Goal: Task Accomplishment & Management: Manage account settings

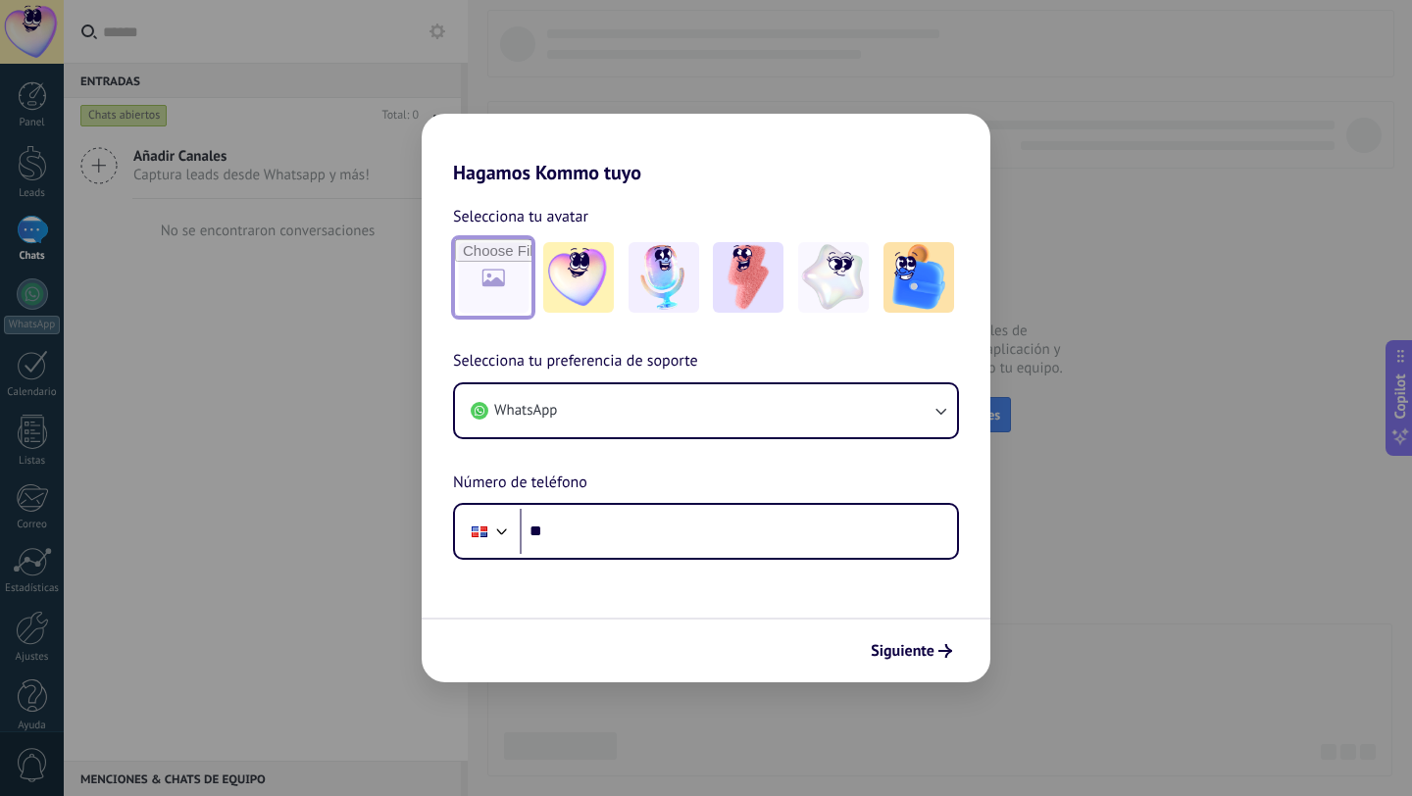
click at [500, 286] on input "file" at bounding box center [493, 277] width 76 height 76
type input "**********"
click at [894, 658] on span "Siguiente" at bounding box center [903, 651] width 64 height 14
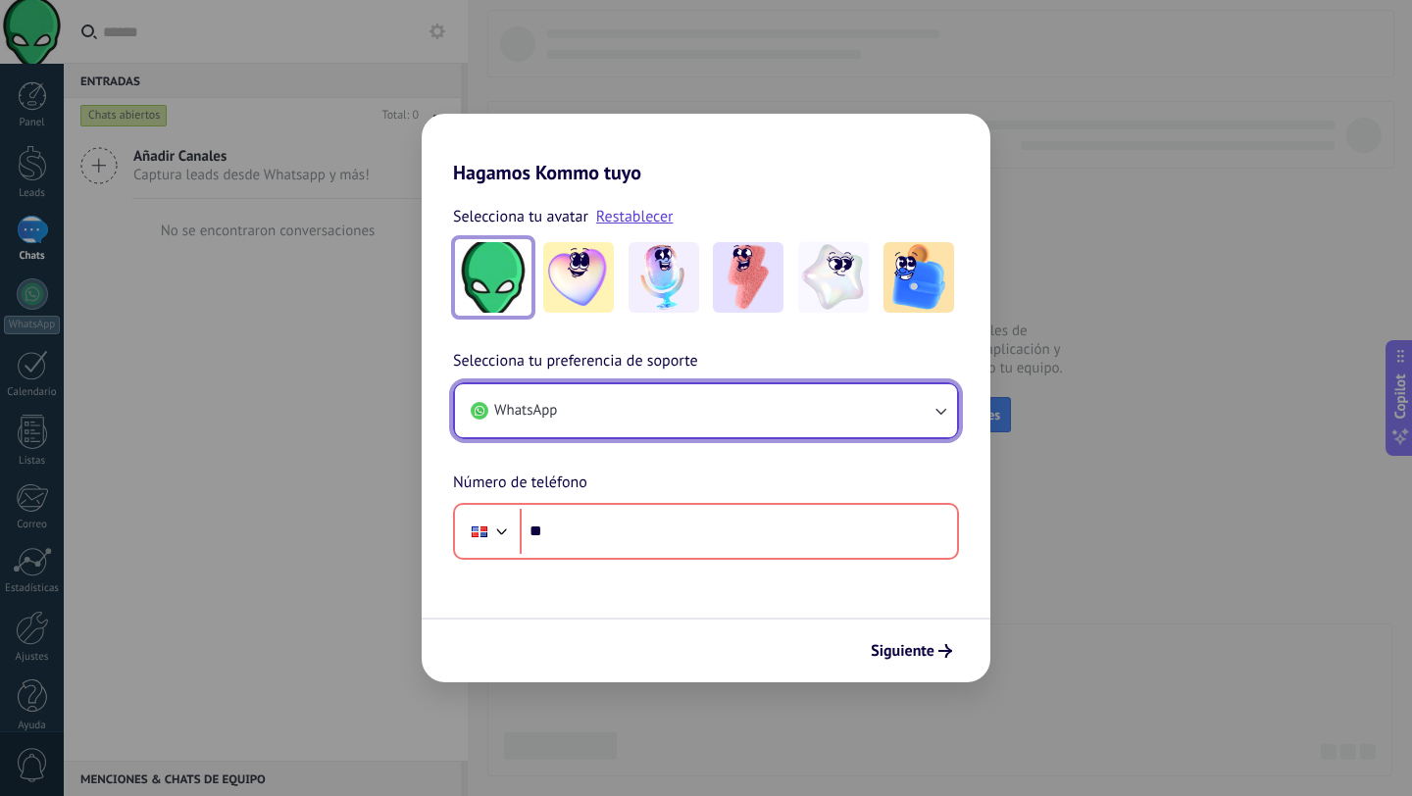
click at [663, 417] on button "WhatsApp" at bounding box center [706, 410] width 502 height 53
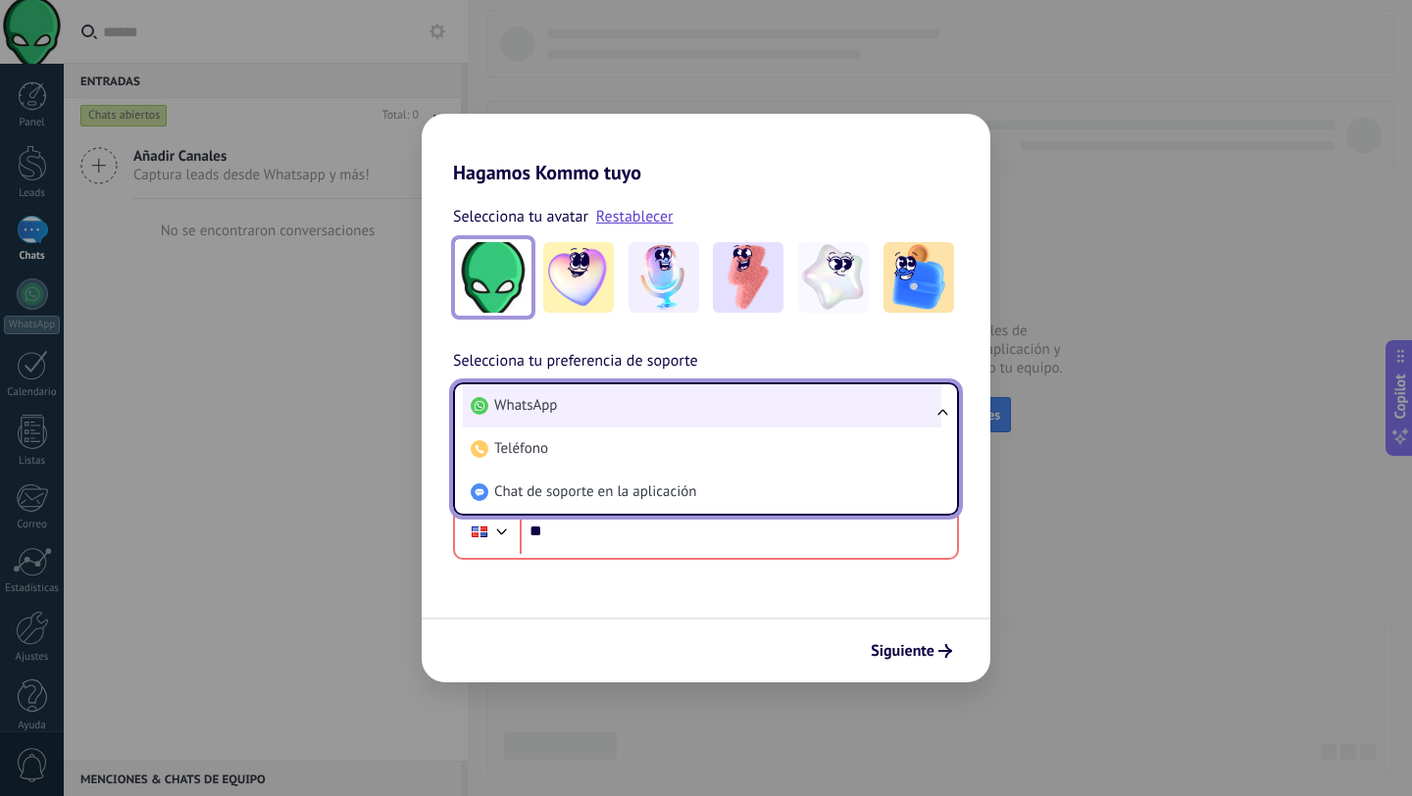
click at [618, 401] on li "WhatsApp" at bounding box center [702, 405] width 478 height 43
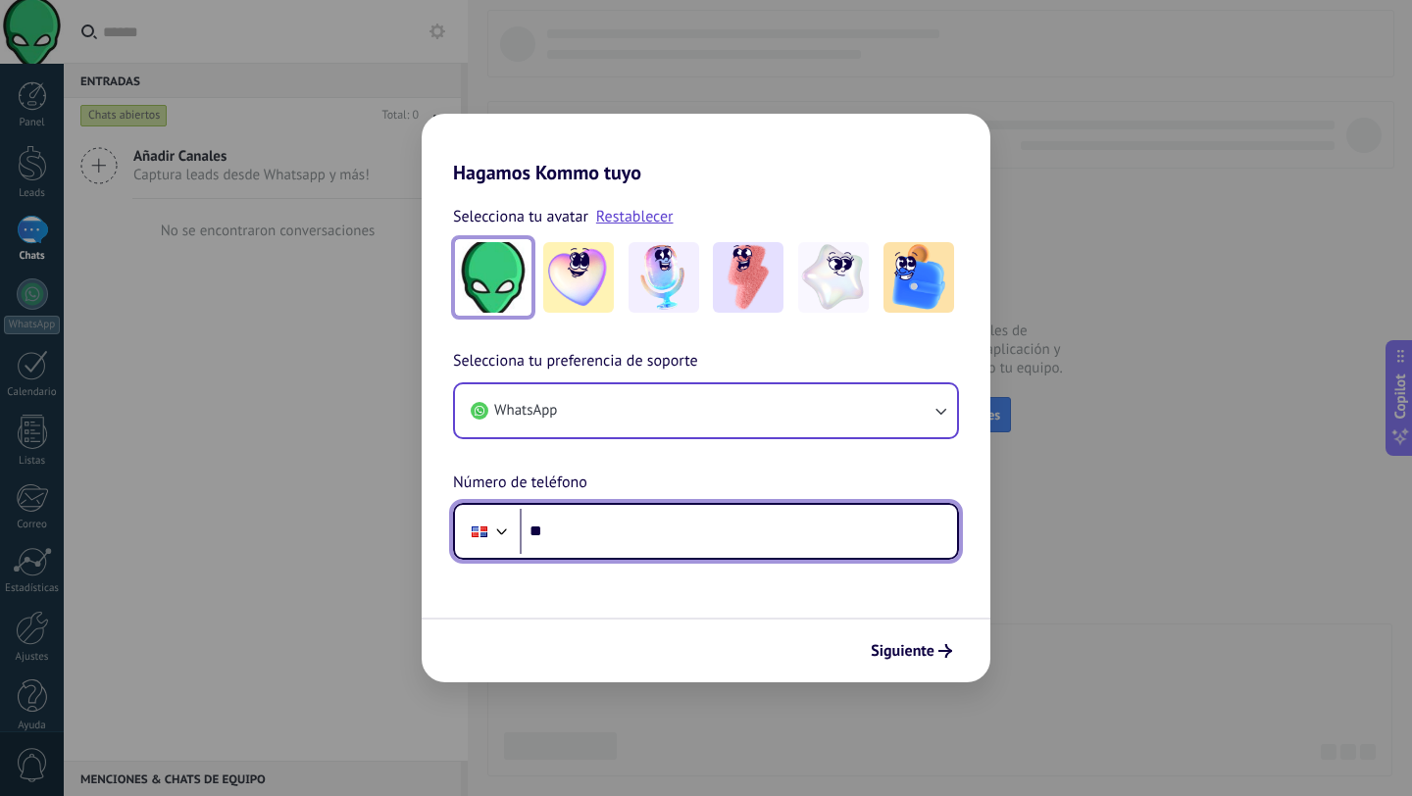
click at [588, 538] on input "**" at bounding box center [738, 531] width 437 height 45
type input "**********"
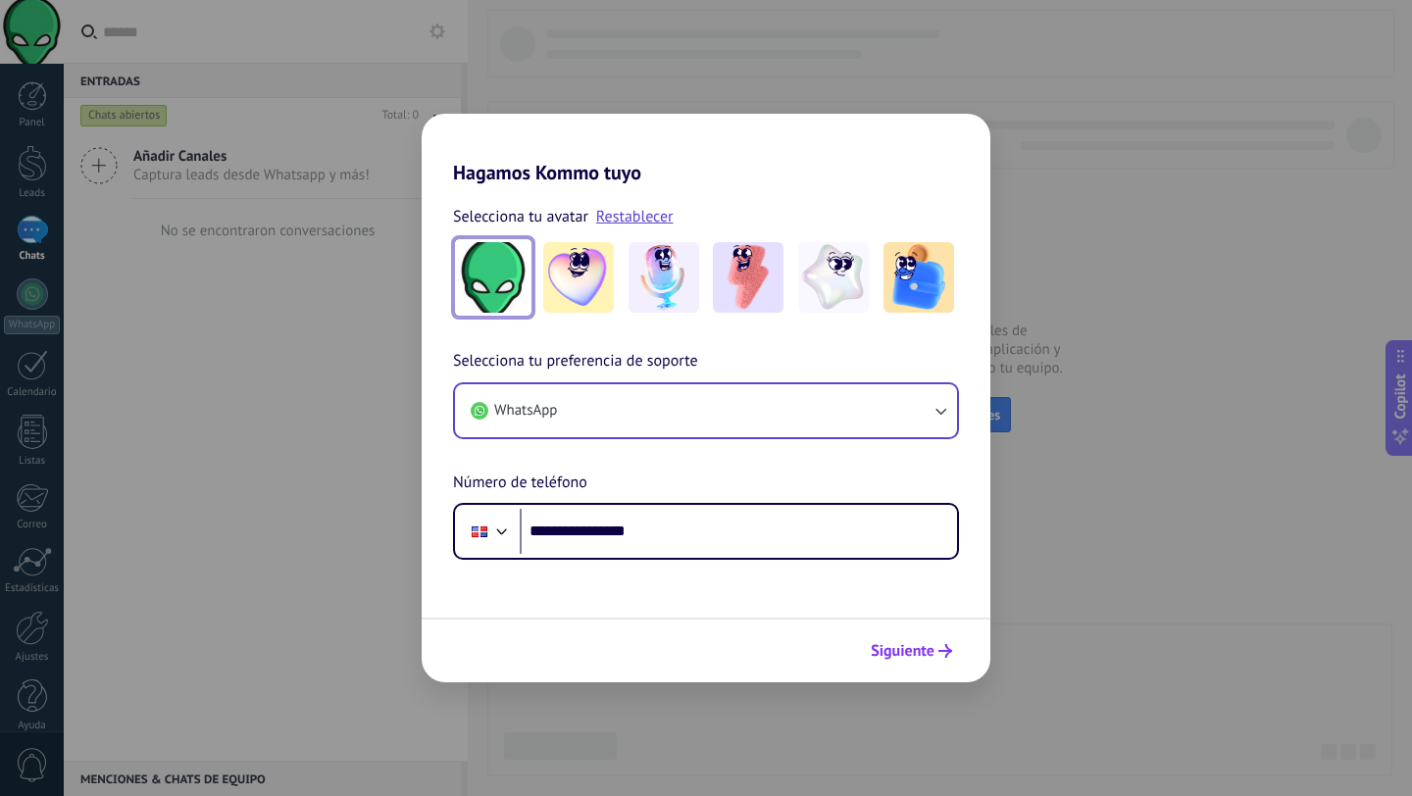
click at [895, 649] on span "Siguiente" at bounding box center [903, 651] width 64 height 14
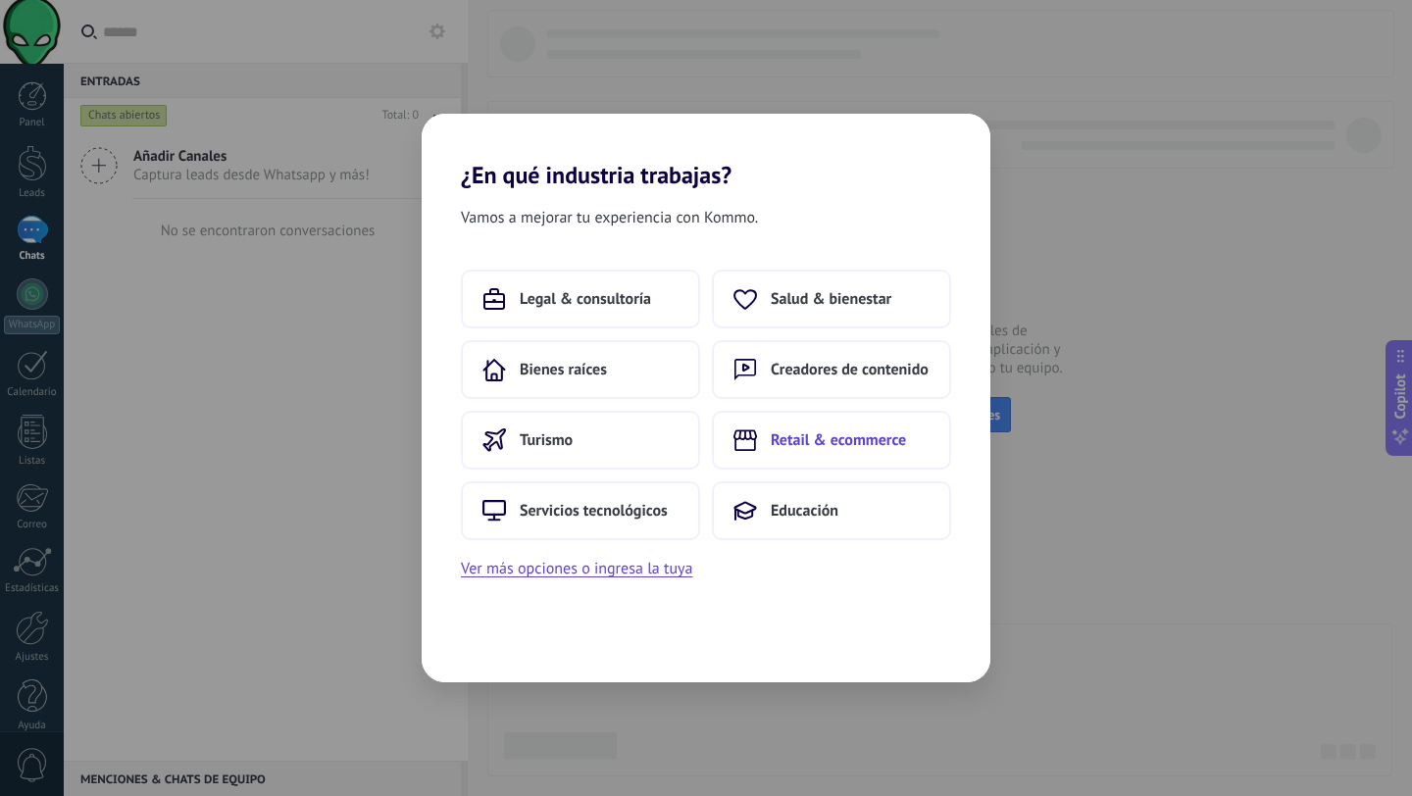
click at [805, 451] on button "Retail & ecommerce" at bounding box center [831, 440] width 239 height 59
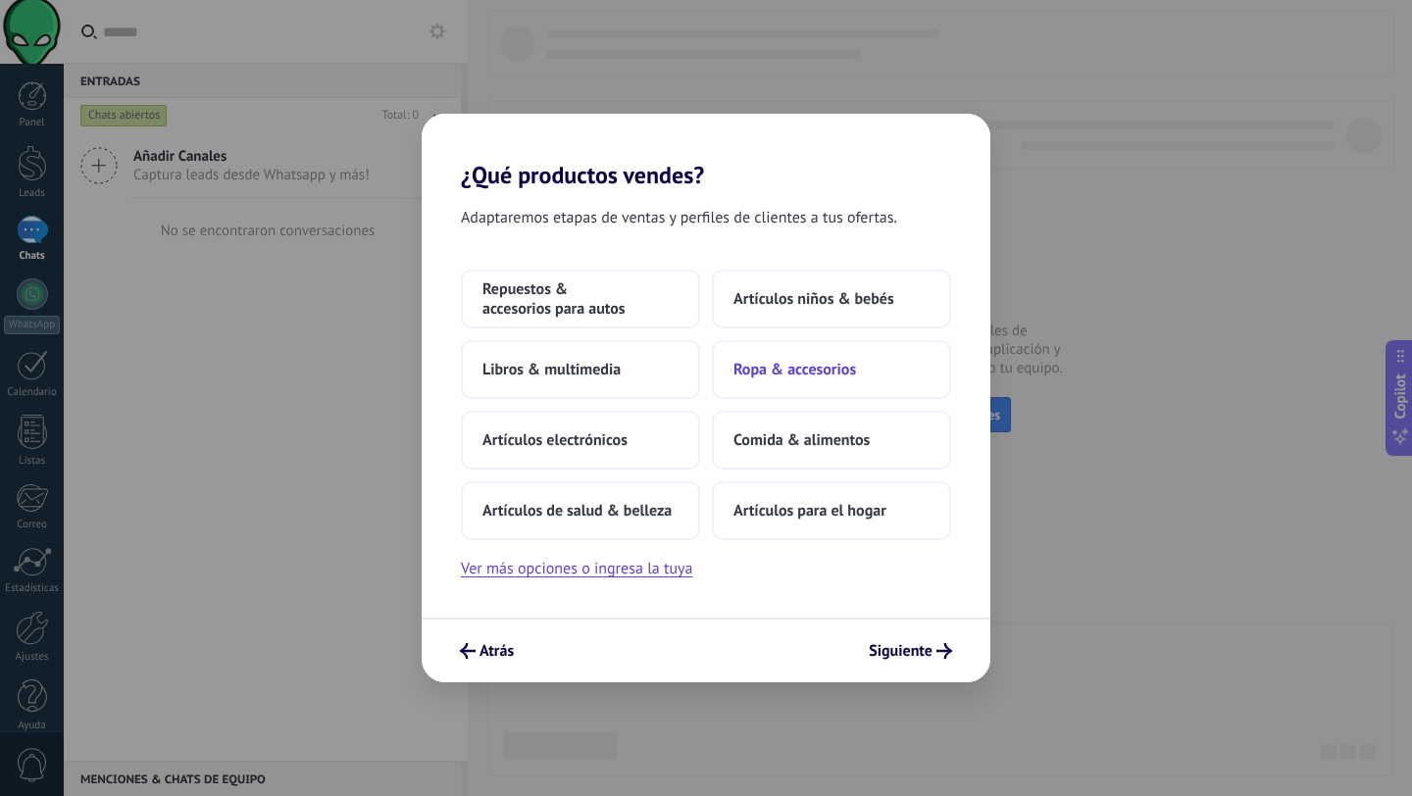
click at [768, 373] on span "Ropa & accesorios" at bounding box center [794, 370] width 123 height 20
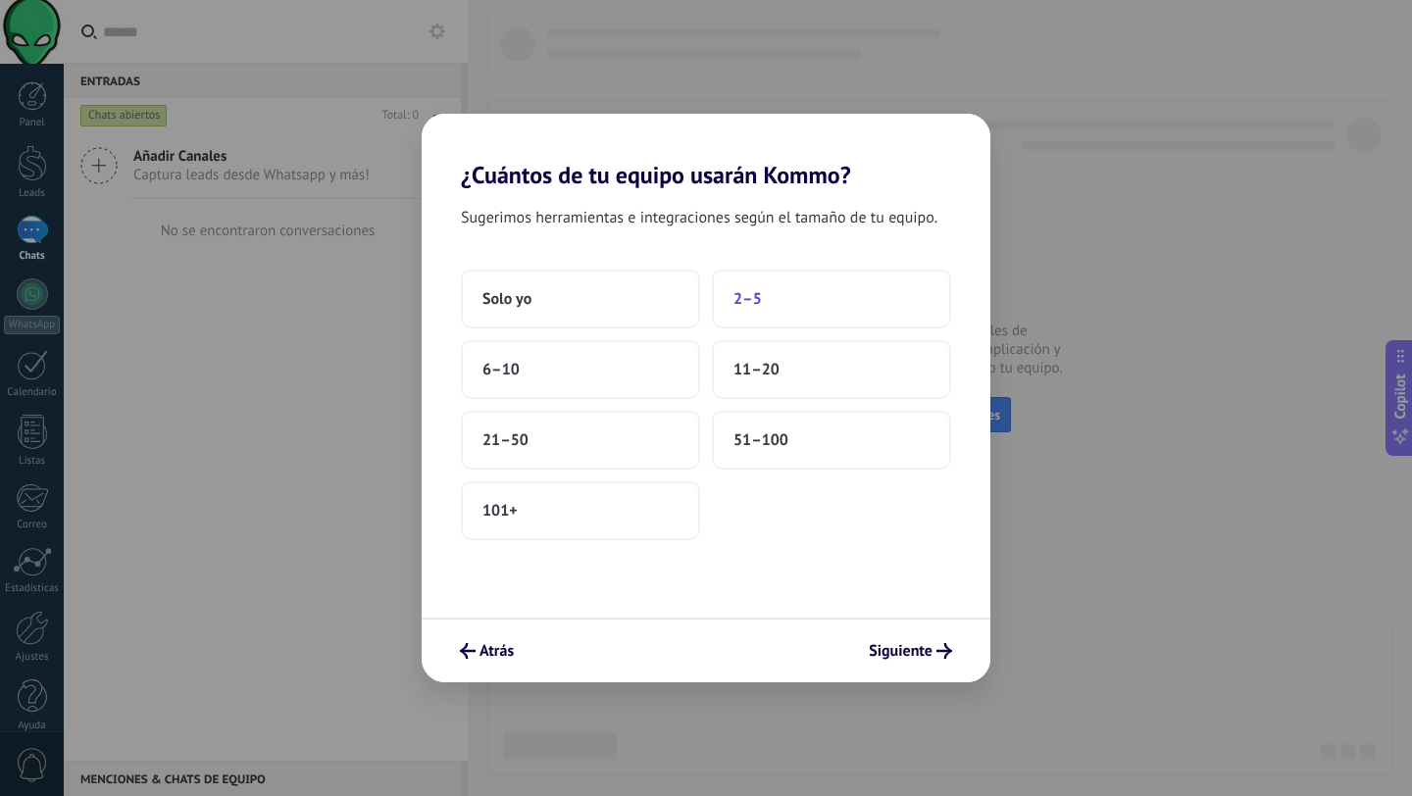
click at [745, 312] on button "2–5" at bounding box center [831, 299] width 239 height 59
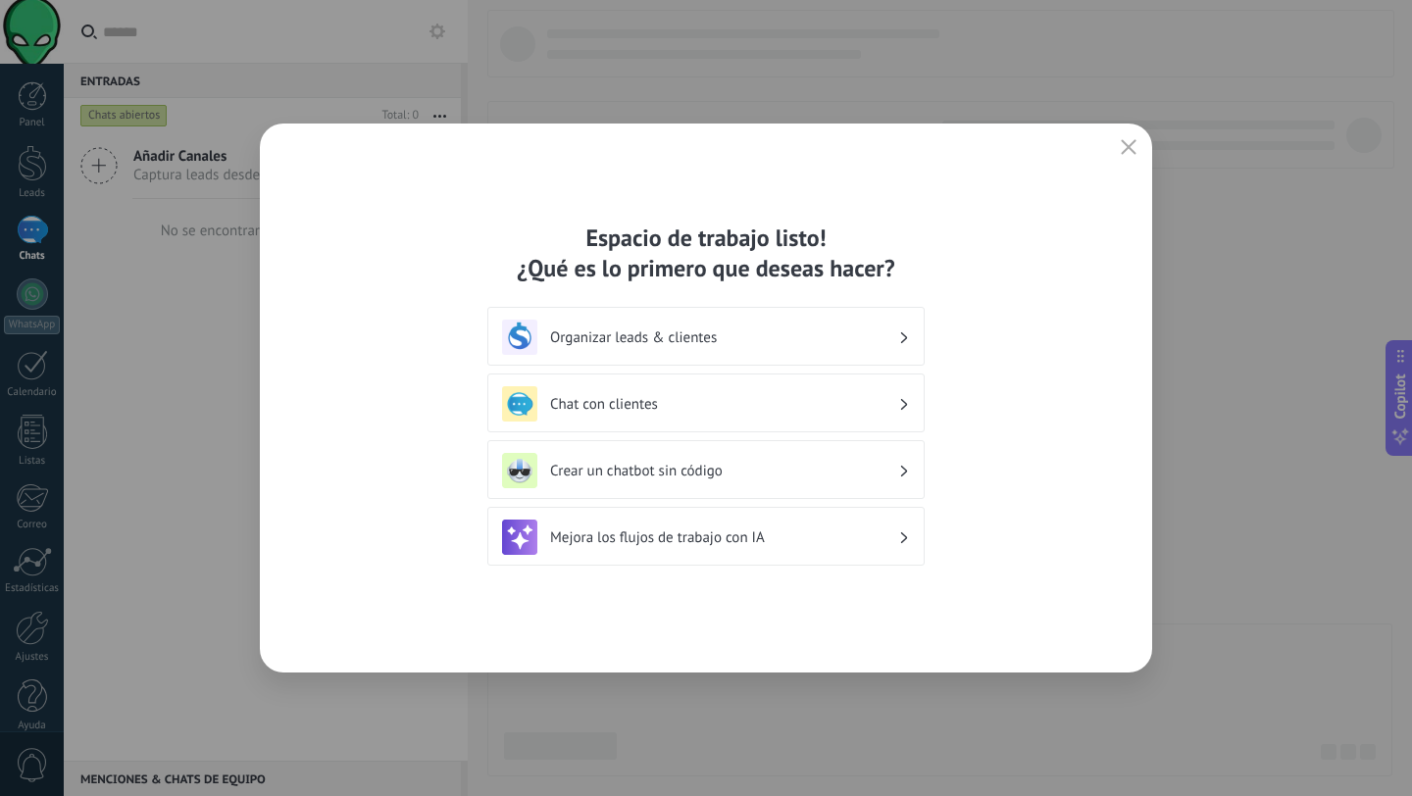
click at [747, 329] on h3 "Organizar leads & clientes" at bounding box center [724, 337] width 348 height 19
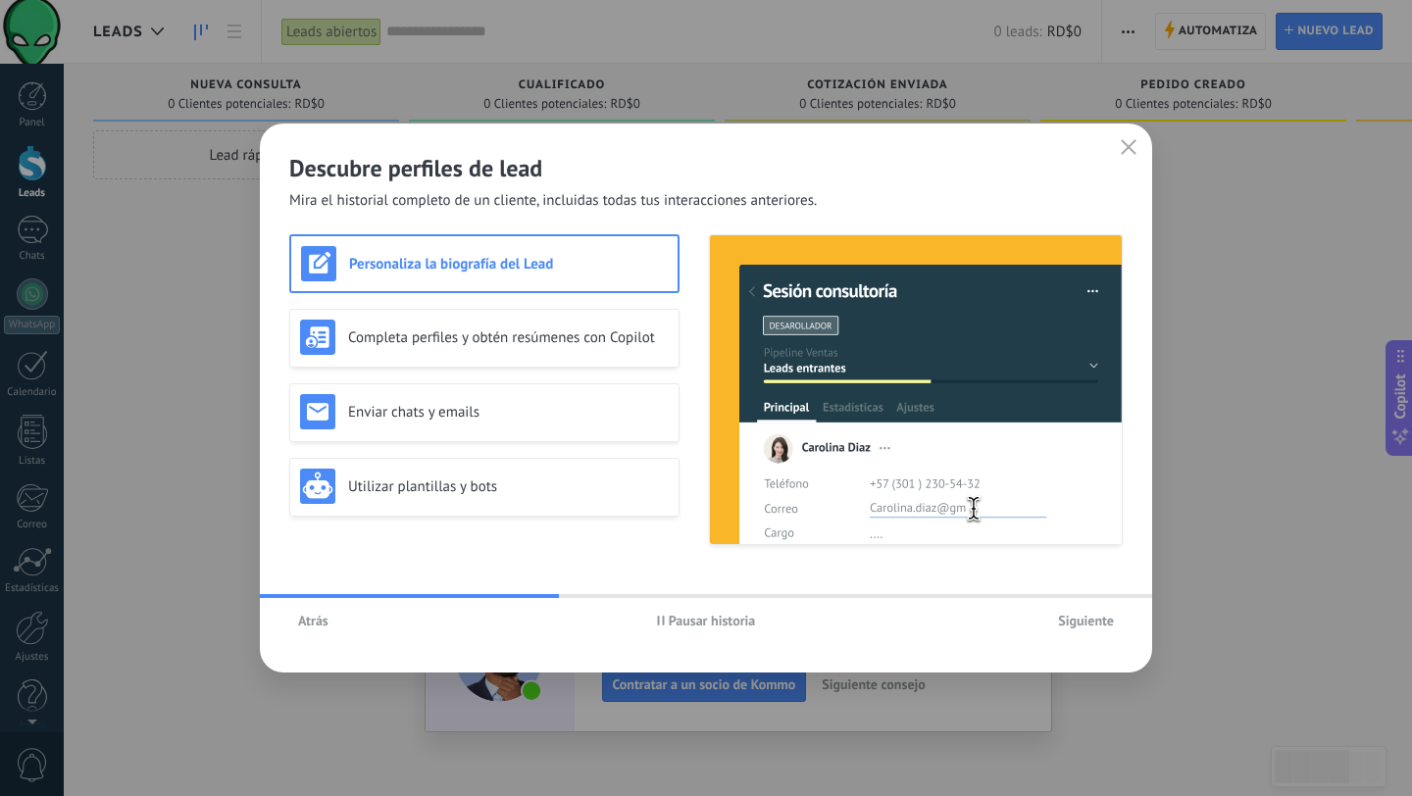
click at [669, 623] on span "Pausar historia" at bounding box center [712, 621] width 87 height 14
click at [1079, 627] on span "Siguiente" at bounding box center [1086, 621] width 56 height 14
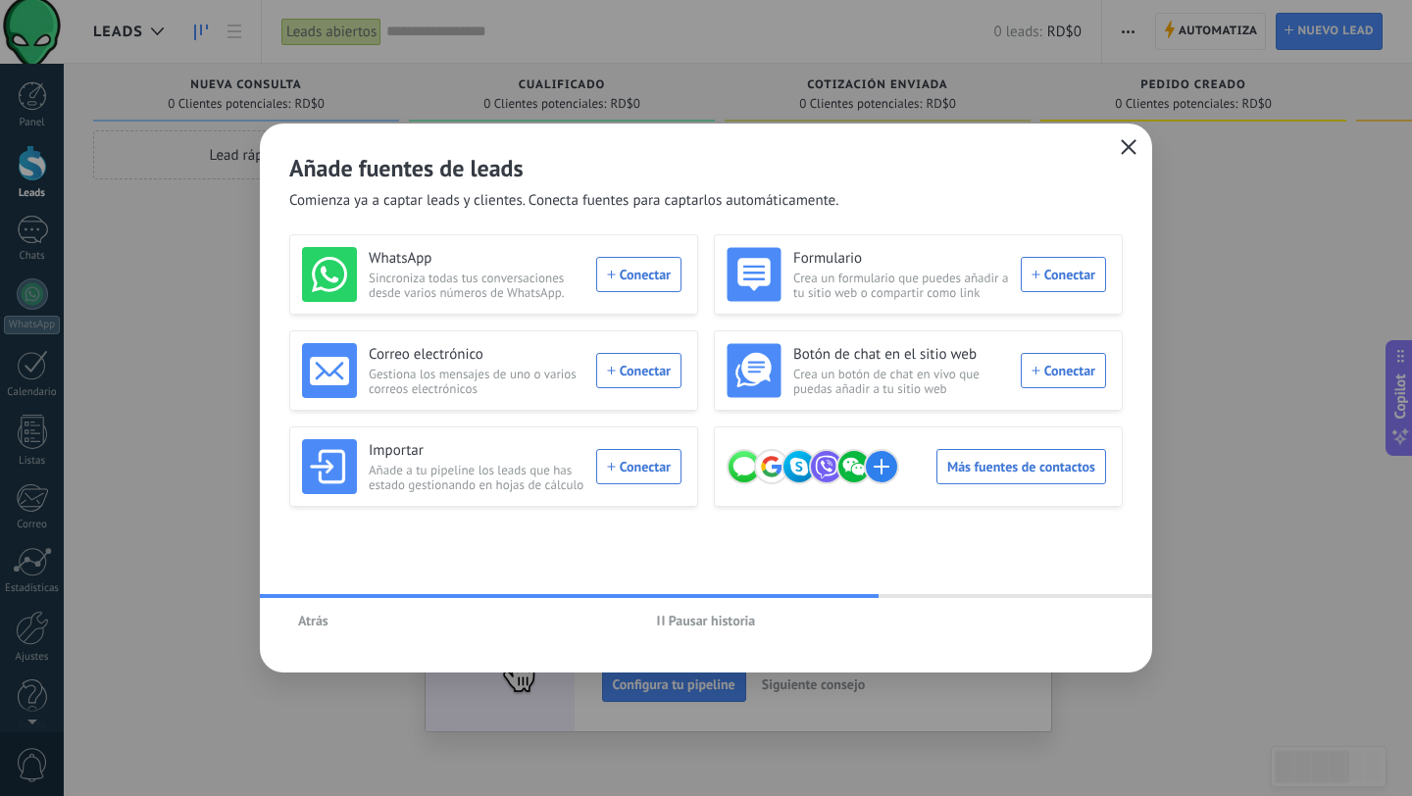
click at [1126, 147] on icon "button" at bounding box center [1128, 147] width 16 height 16
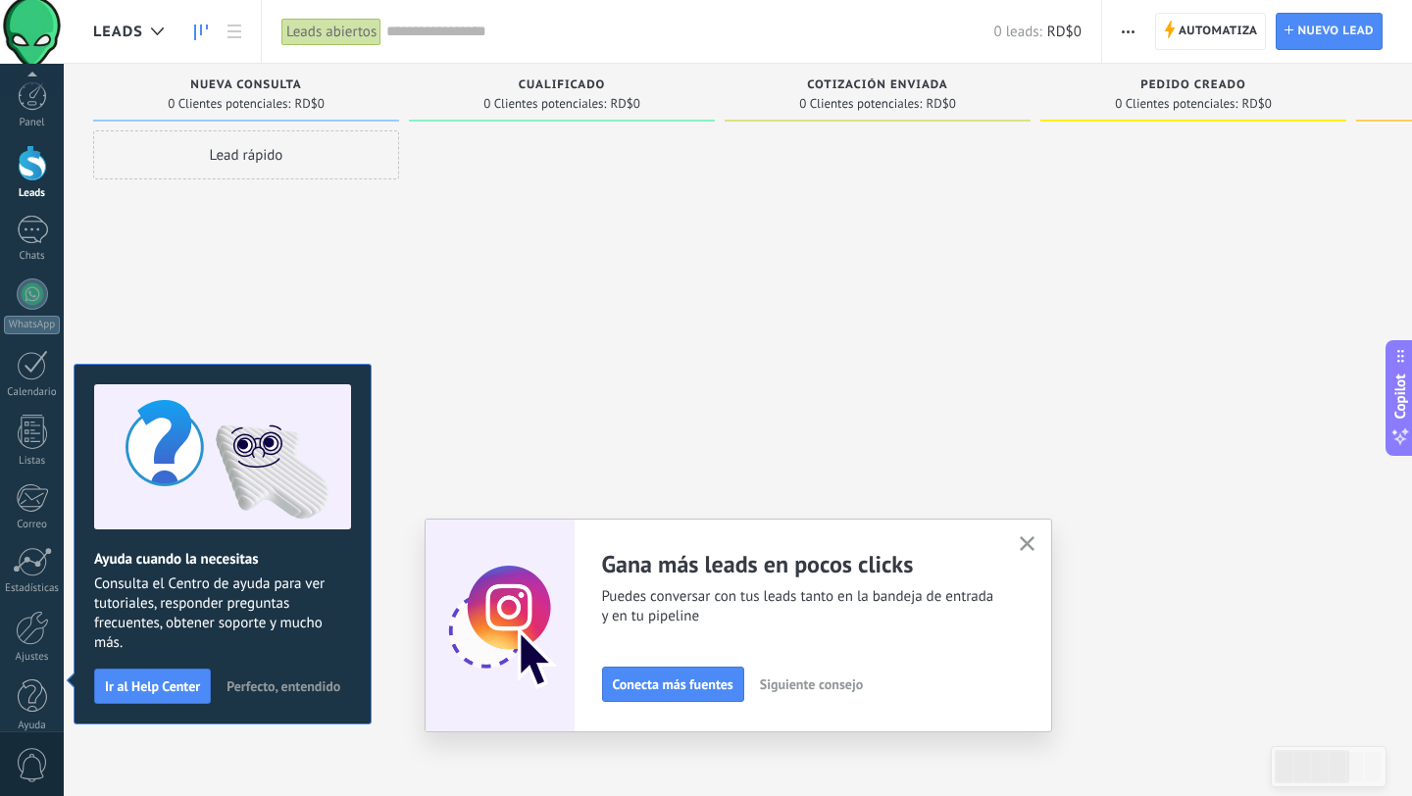
scroll to position [20, 0]
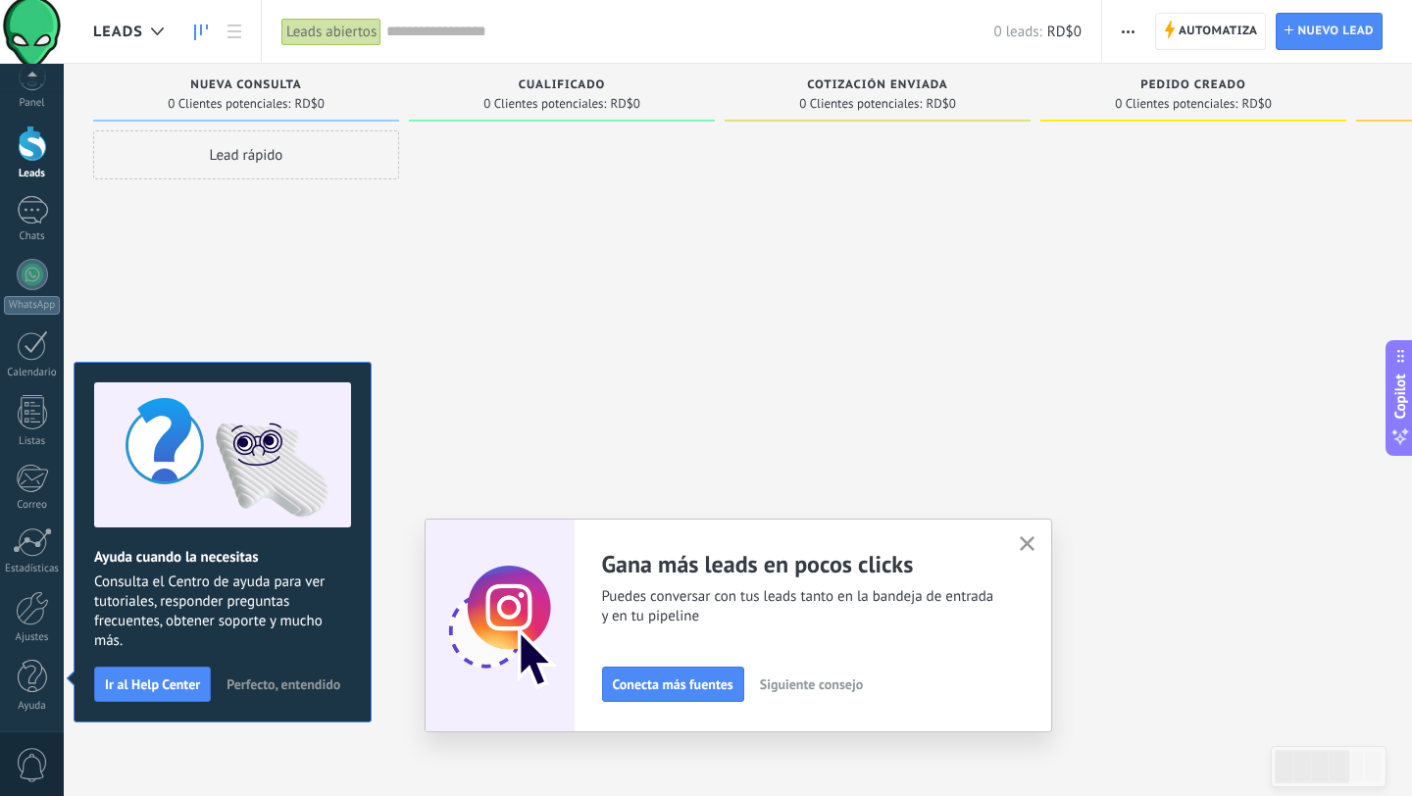
click at [1022, 544] on icon "button" at bounding box center [1027, 543] width 15 height 15
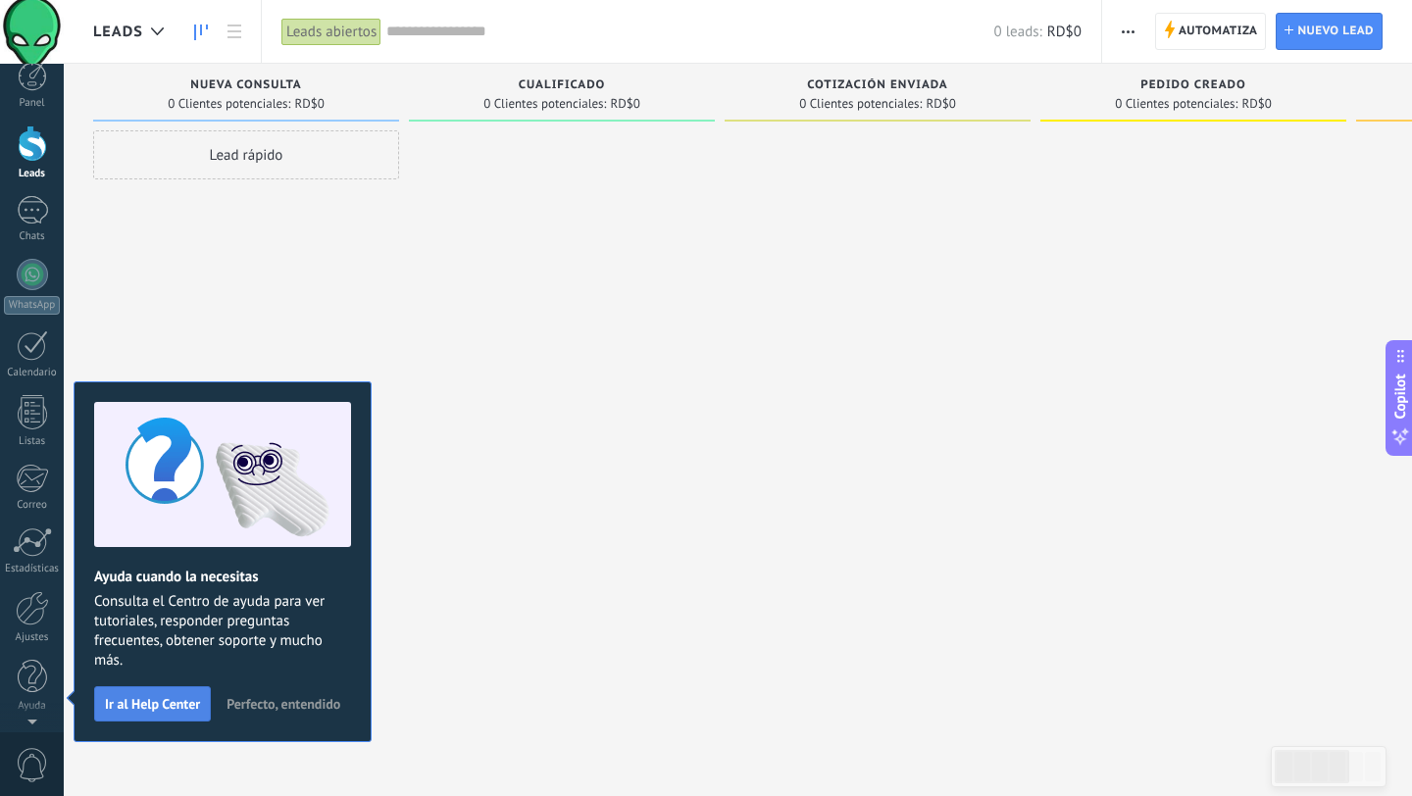
scroll to position [0, 0]
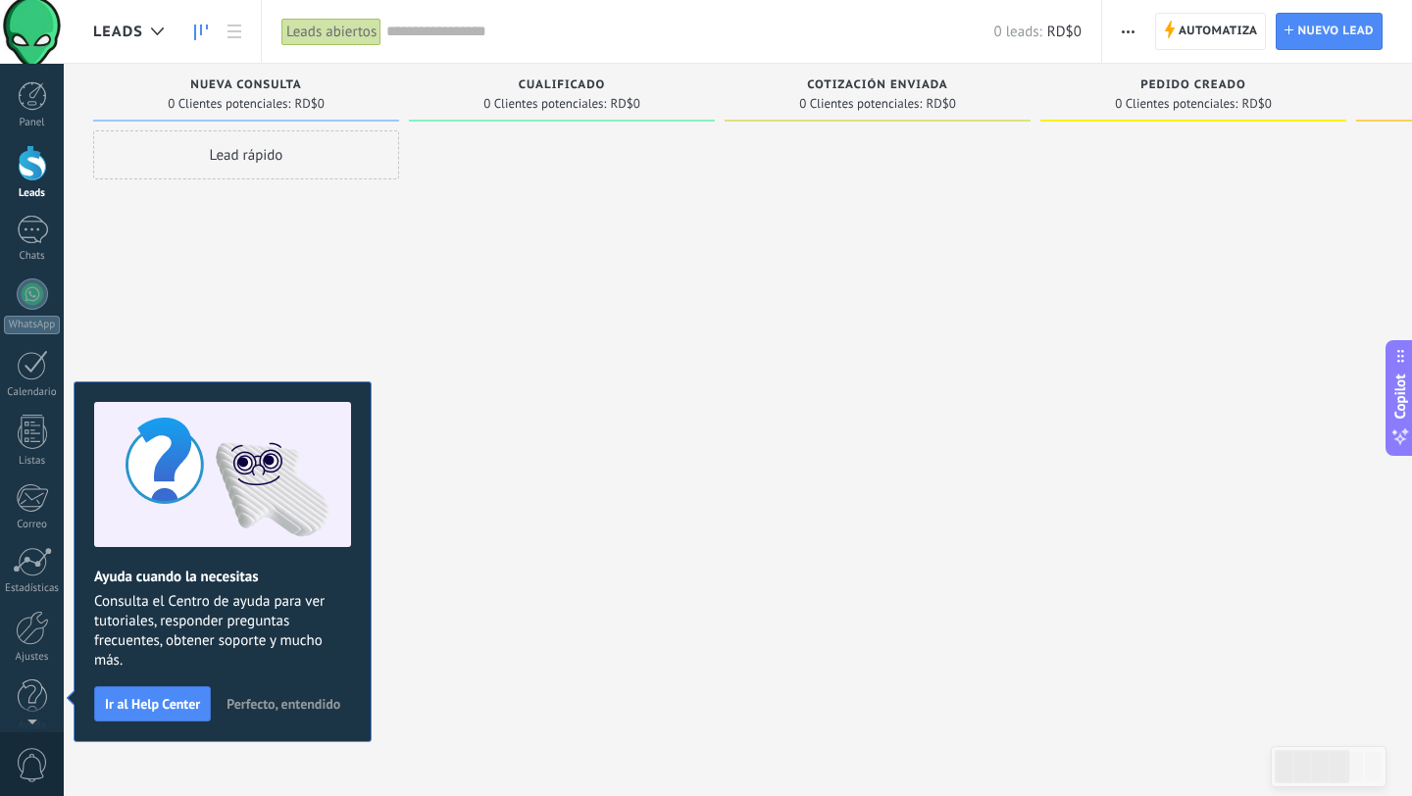
click at [282, 713] on button "Perfecto, entendido" at bounding box center [283, 703] width 131 height 29
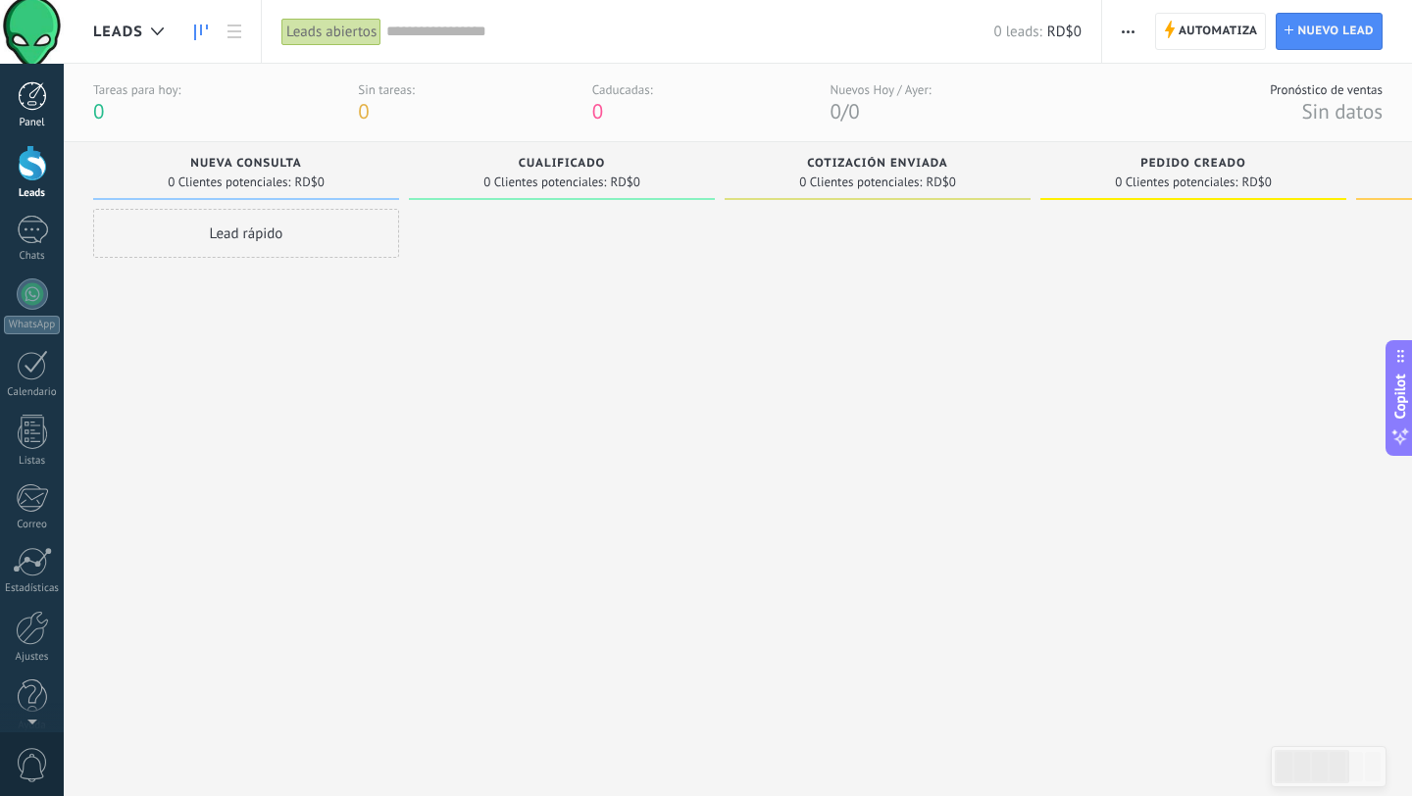
click at [21, 106] on div at bounding box center [32, 95] width 29 height 29
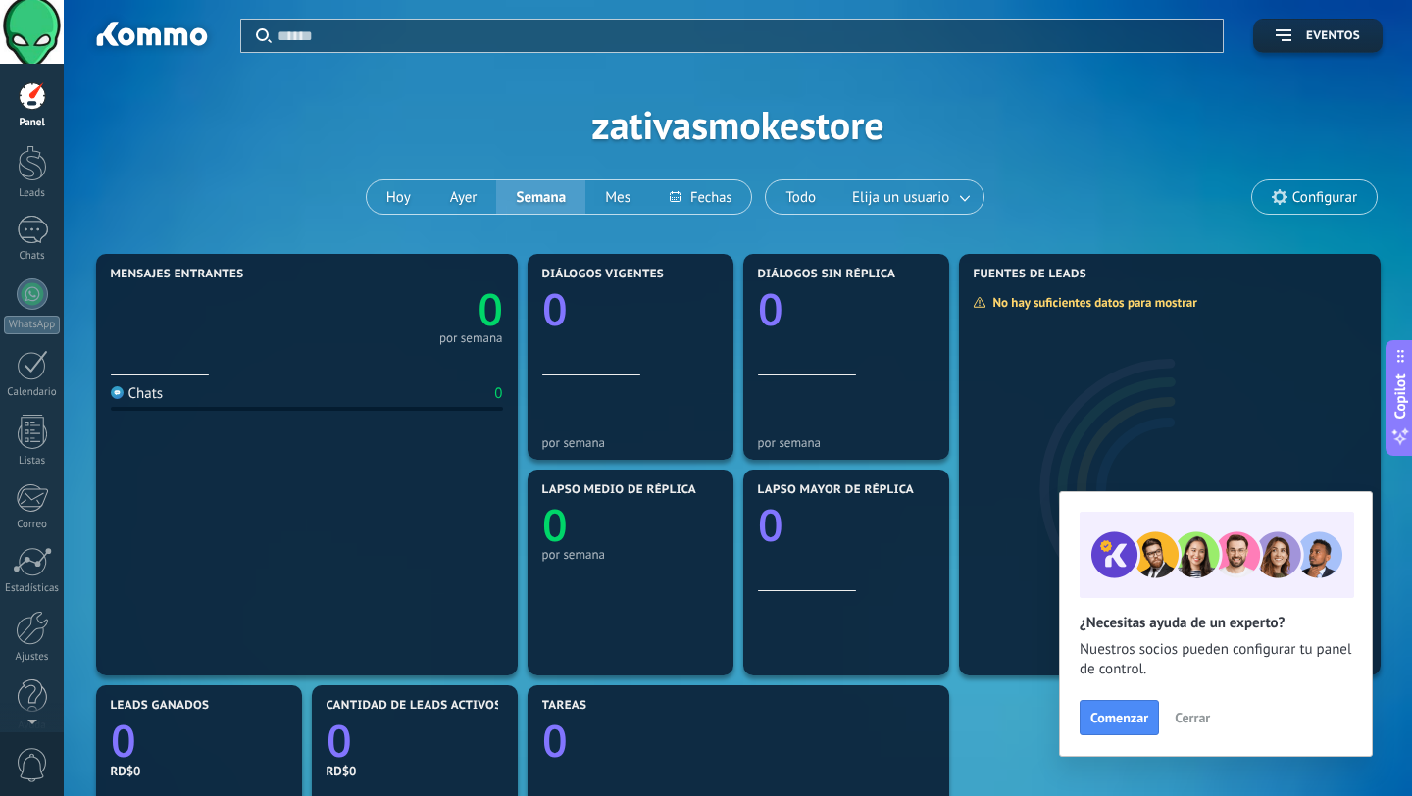
click at [1170, 724] on button "Cerrar" at bounding box center [1192, 717] width 53 height 29
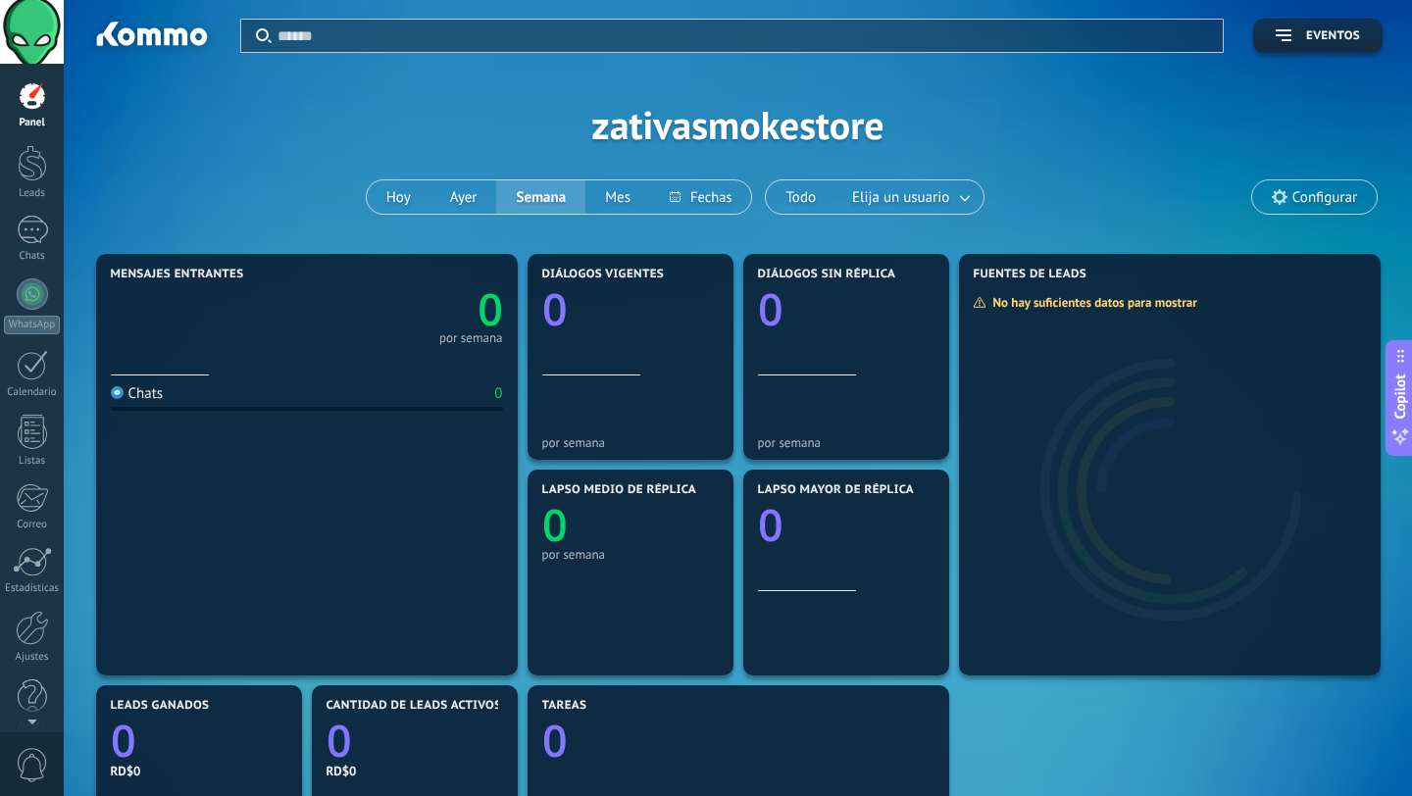
click at [1334, 189] on span "Configurar" at bounding box center [1324, 197] width 65 height 17
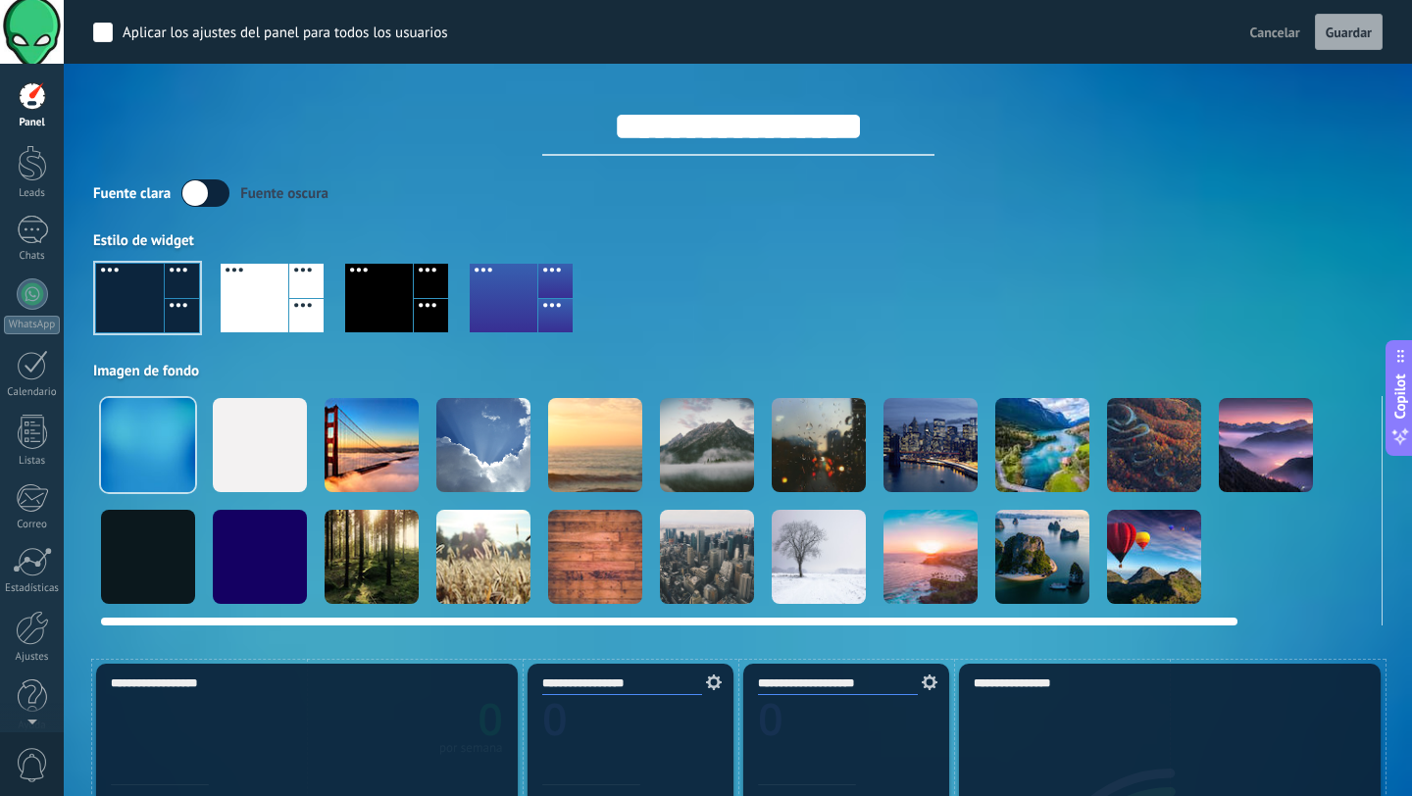
click at [925, 461] on div at bounding box center [930, 445] width 94 height 94
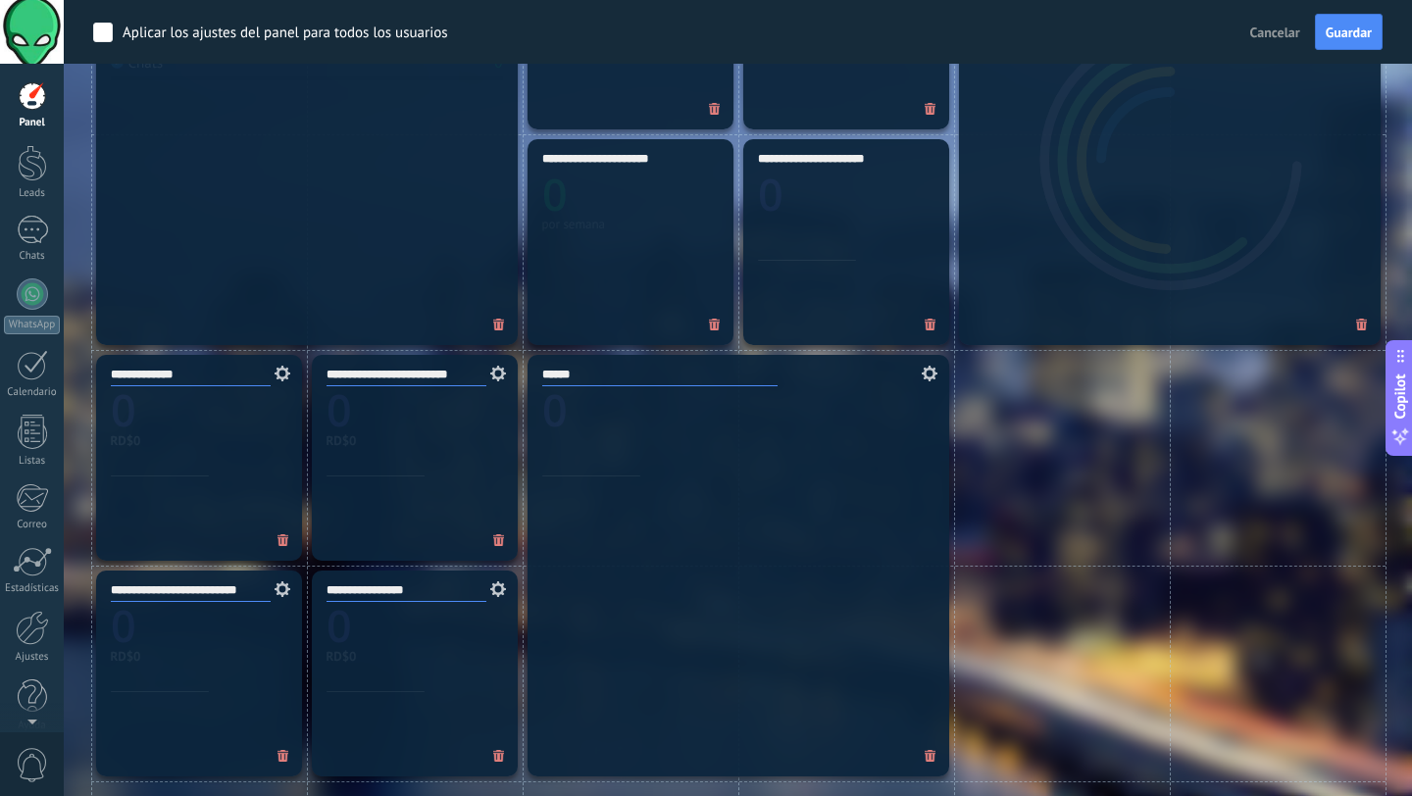
scroll to position [896, 0]
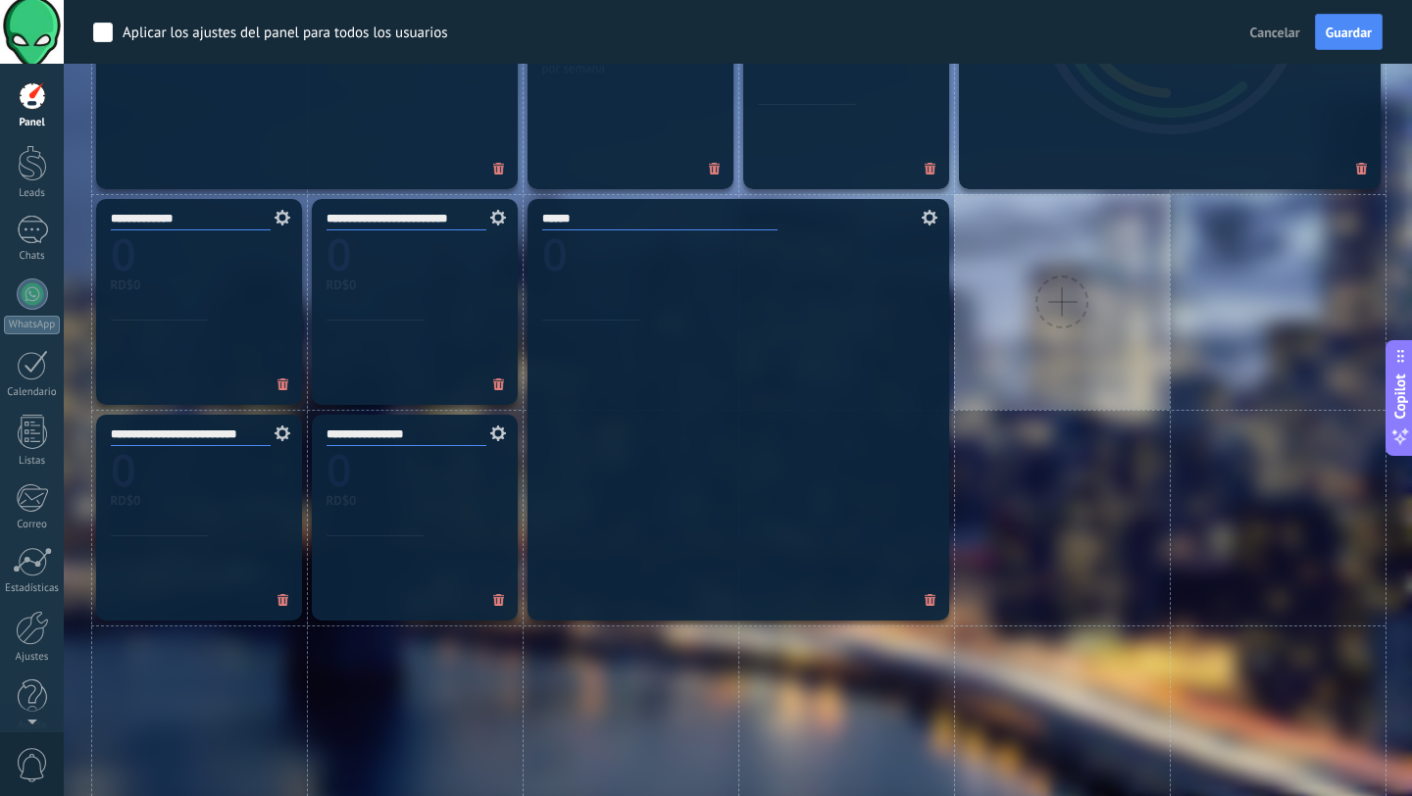
click at [1040, 277] on div at bounding box center [1062, 302] width 216 height 216
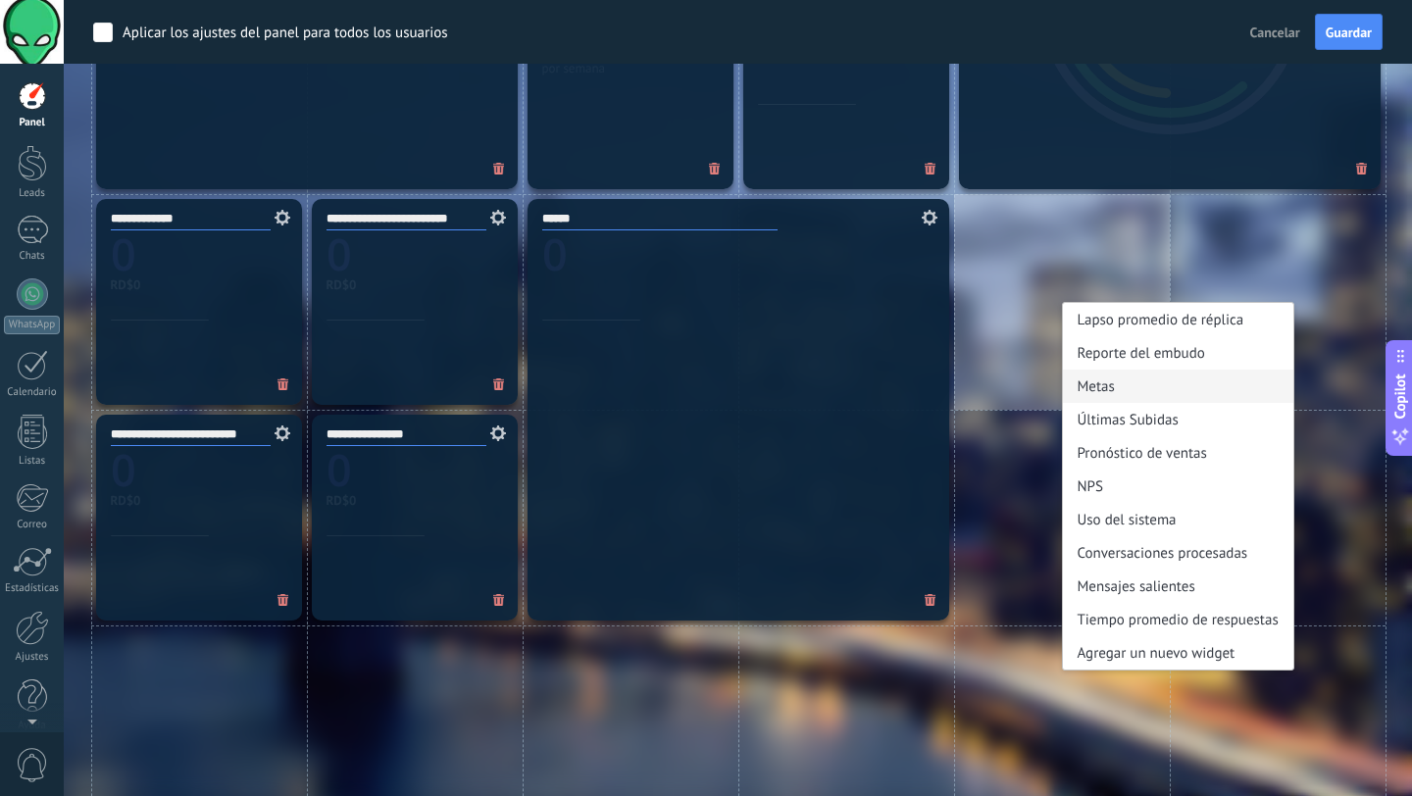
click at [1089, 381] on div "Metas" at bounding box center [1178, 386] width 230 height 33
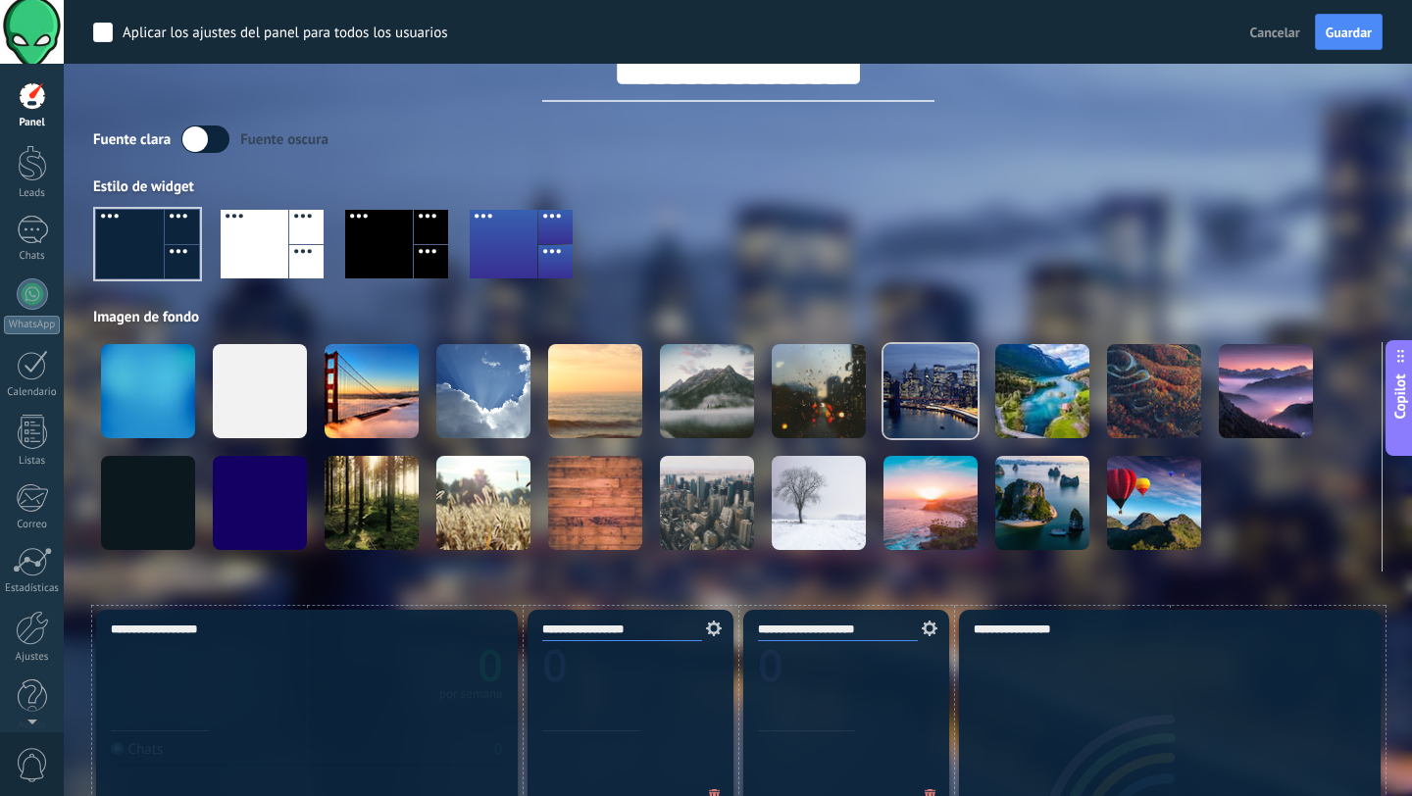
scroll to position [38, 0]
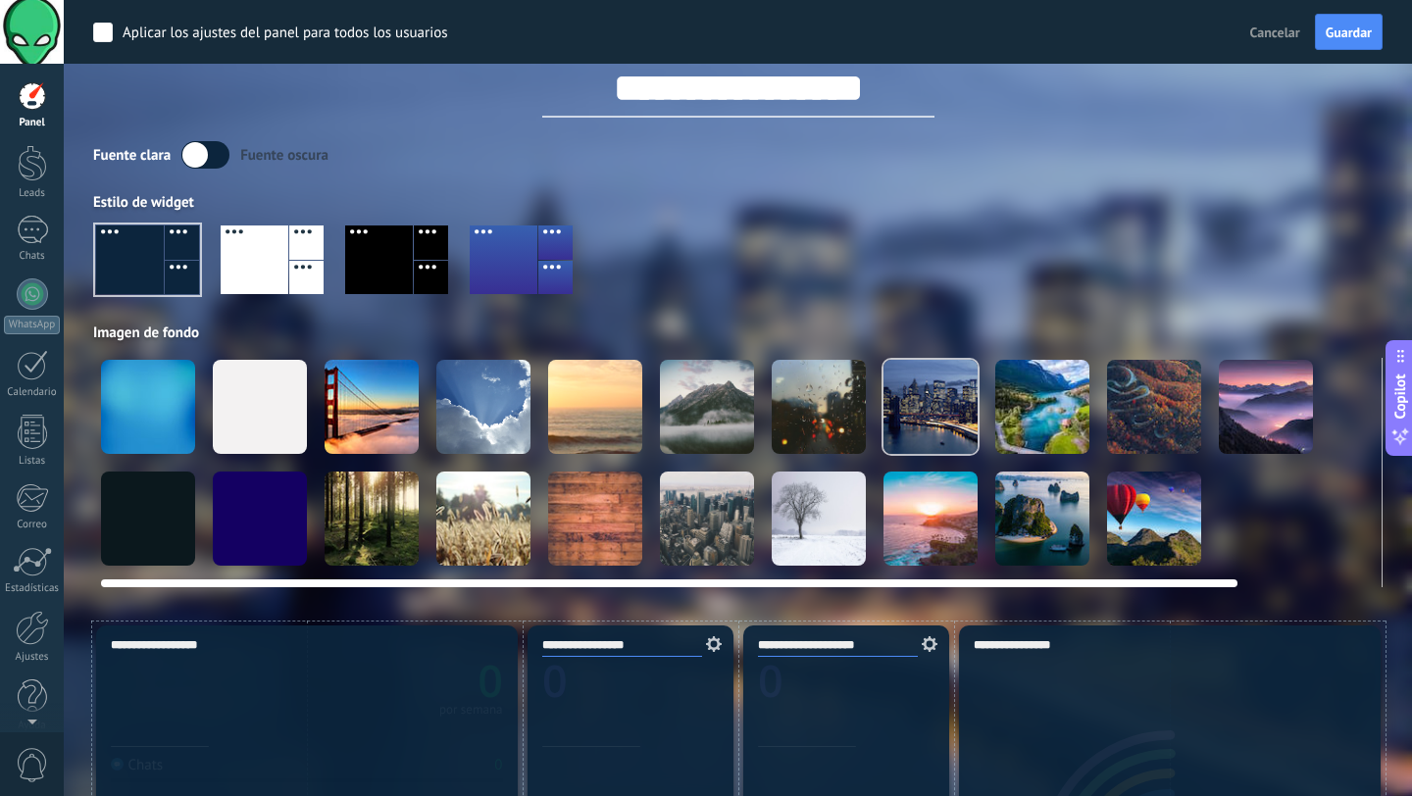
click at [455, 398] on div at bounding box center [483, 407] width 94 height 94
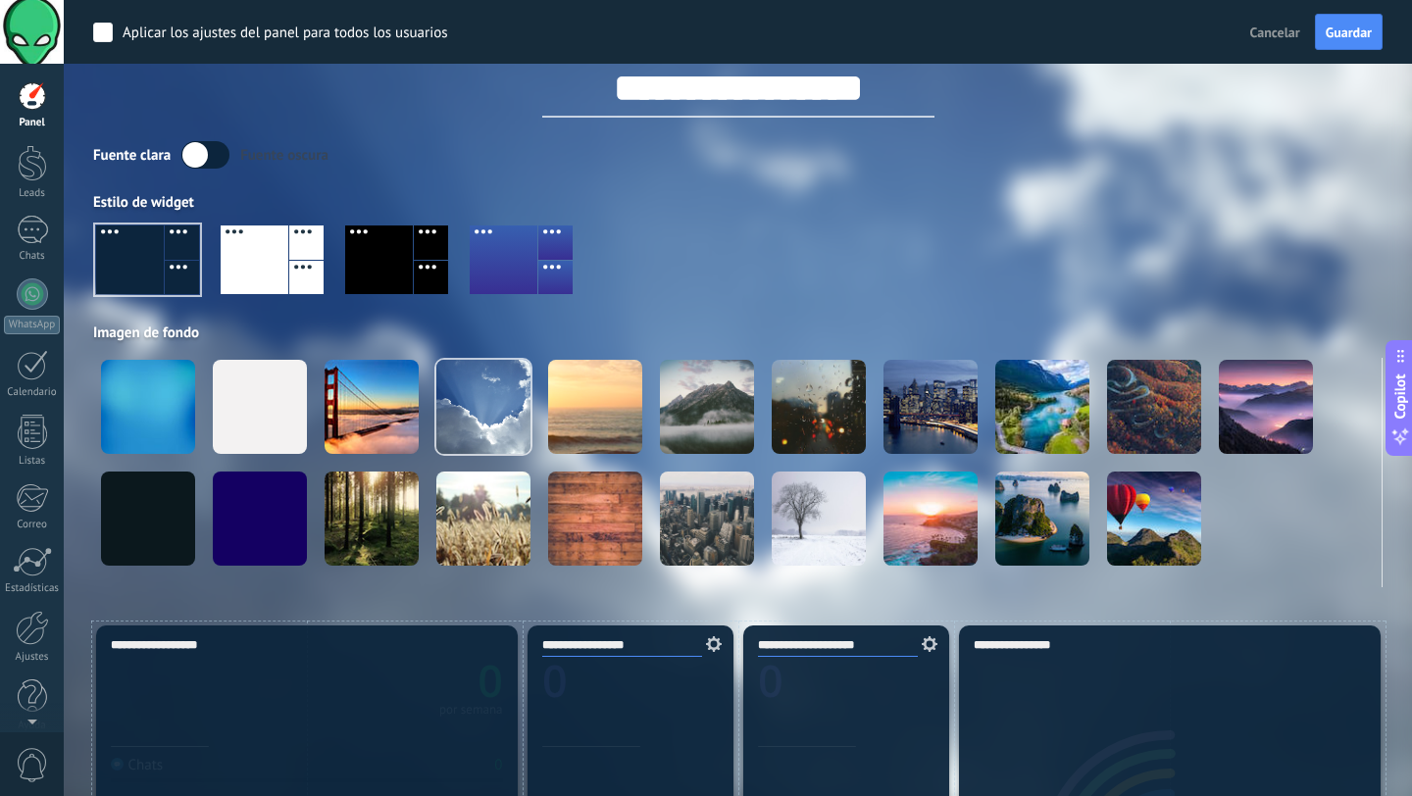
click at [289, 250] on div at bounding box center [306, 242] width 34 height 34
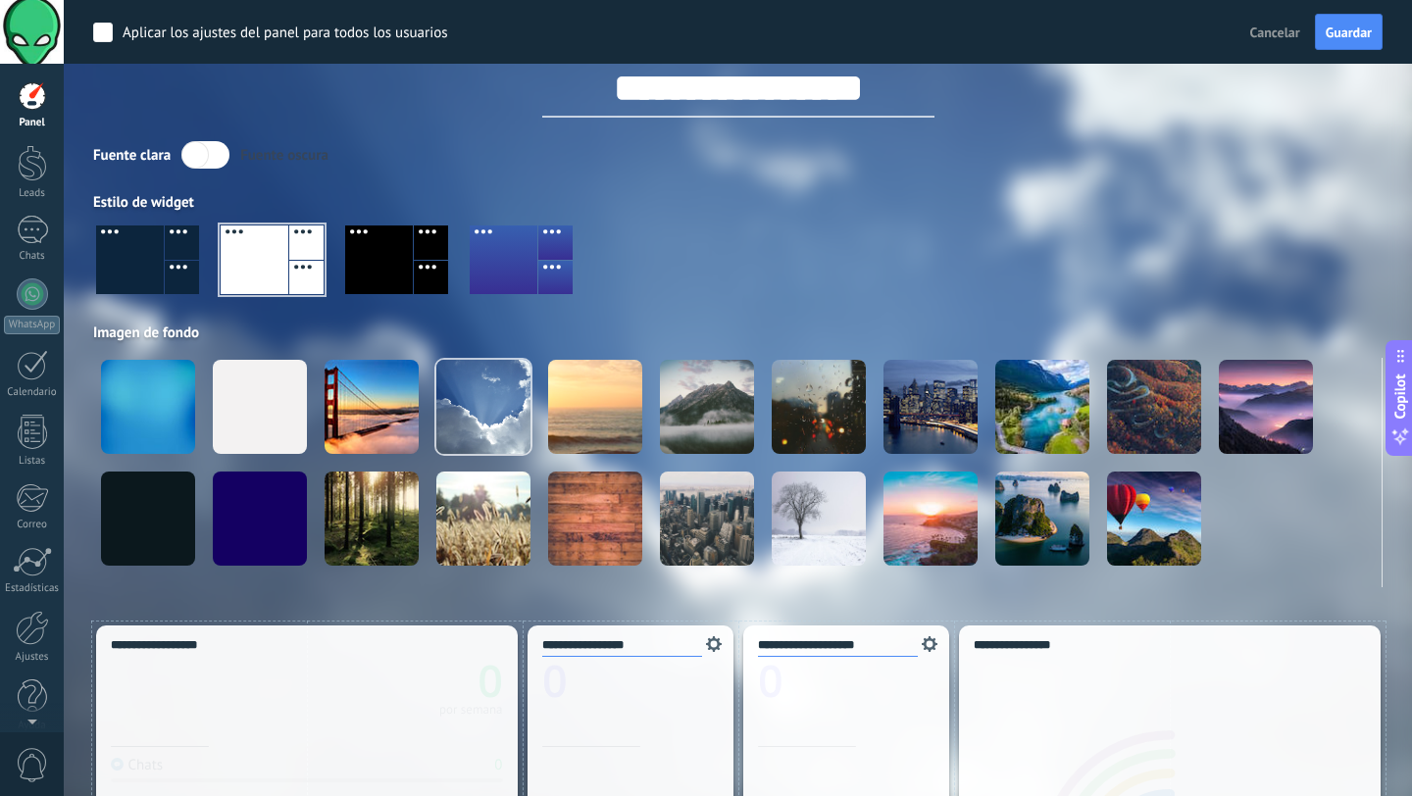
click at [424, 267] on div at bounding box center [431, 278] width 34 height 34
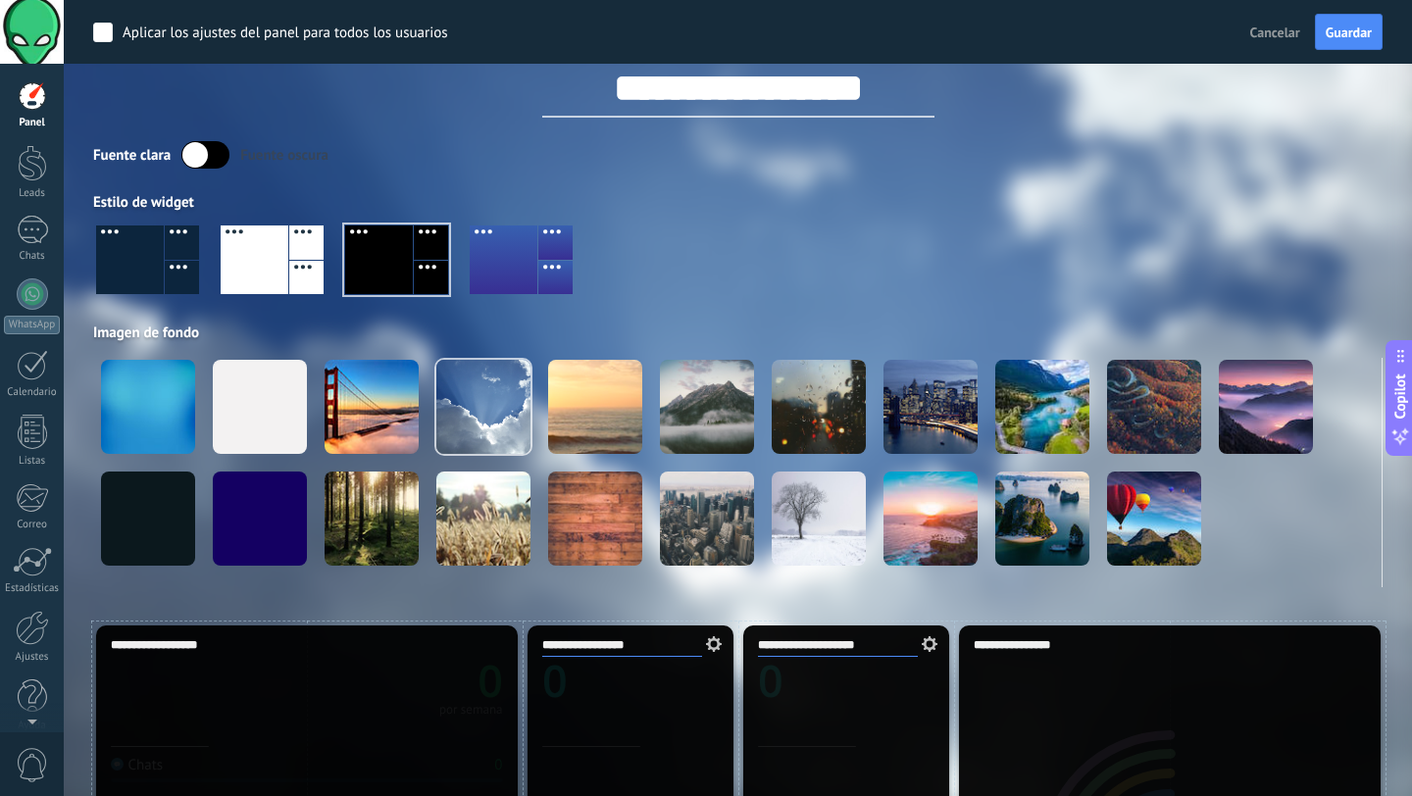
click at [505, 267] on div at bounding box center [504, 259] width 68 height 69
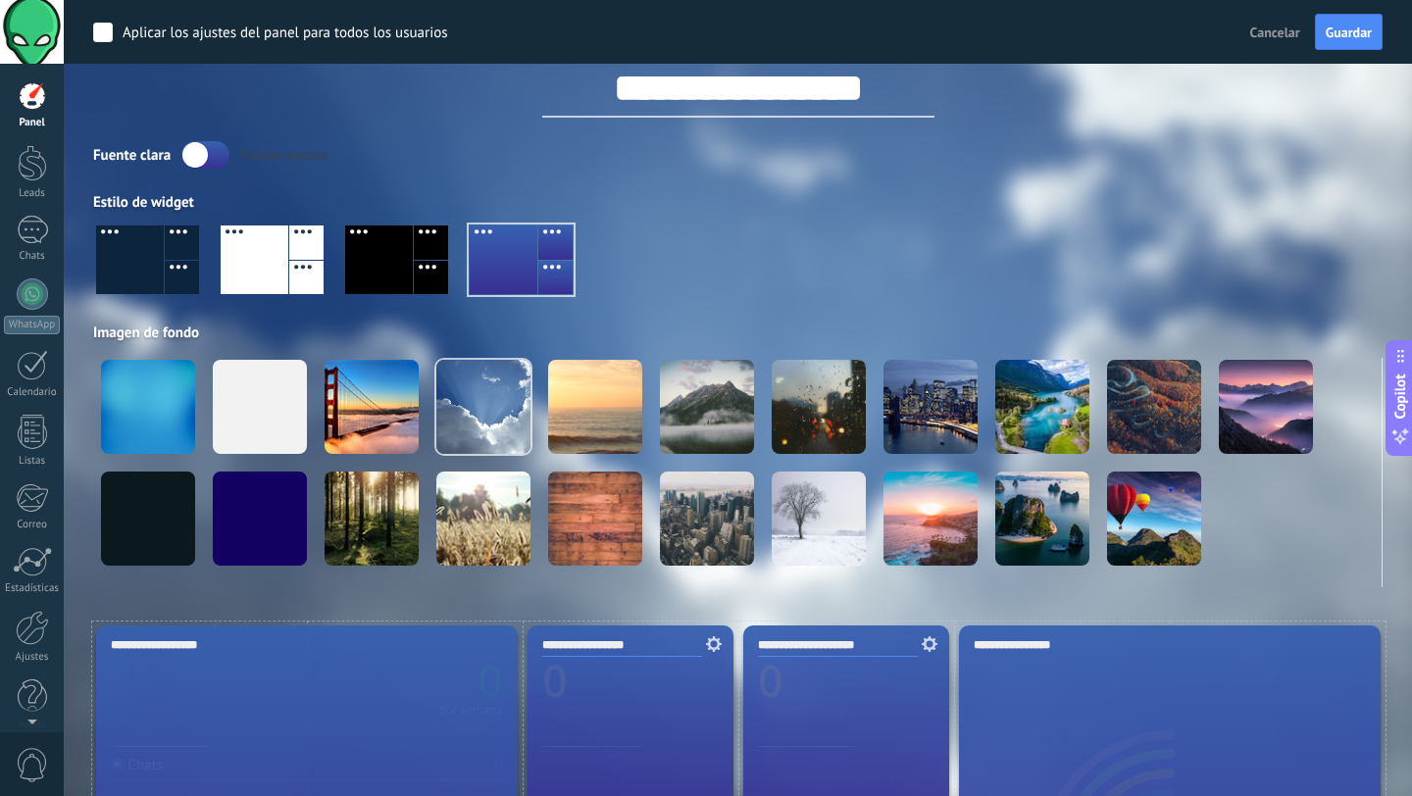
click at [412, 263] on div at bounding box center [379, 259] width 68 height 69
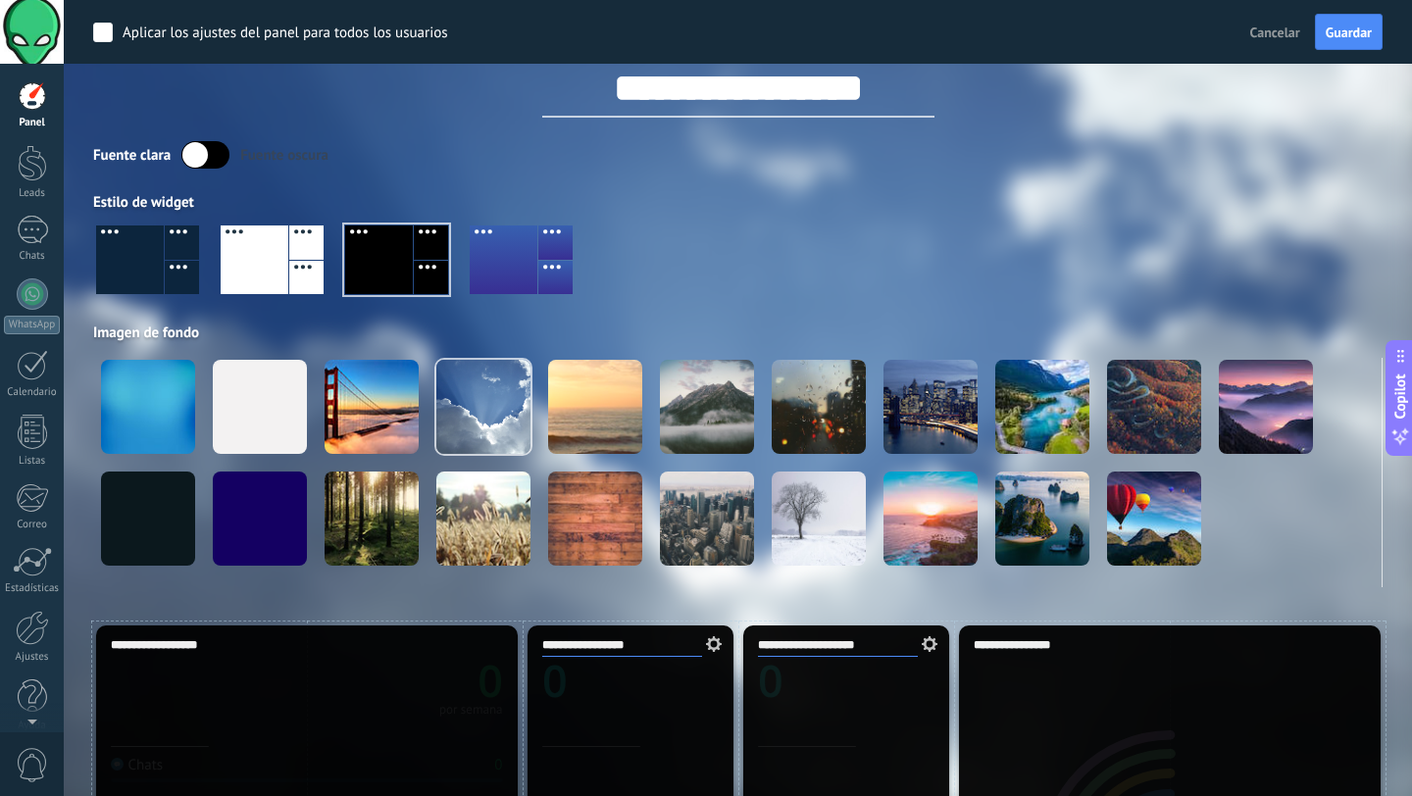
click at [282, 251] on div at bounding box center [255, 259] width 68 height 69
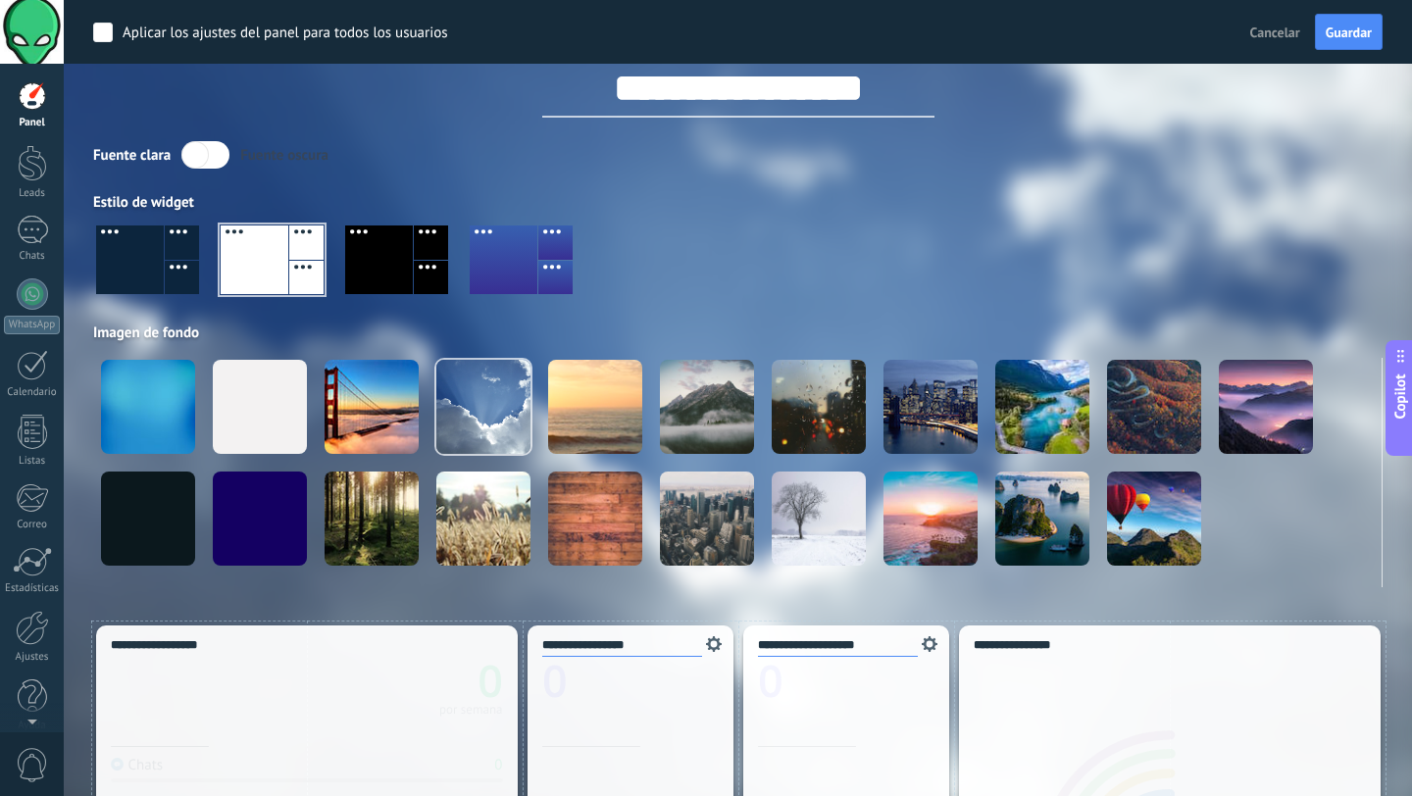
click at [186, 261] on div at bounding box center [182, 278] width 34 height 34
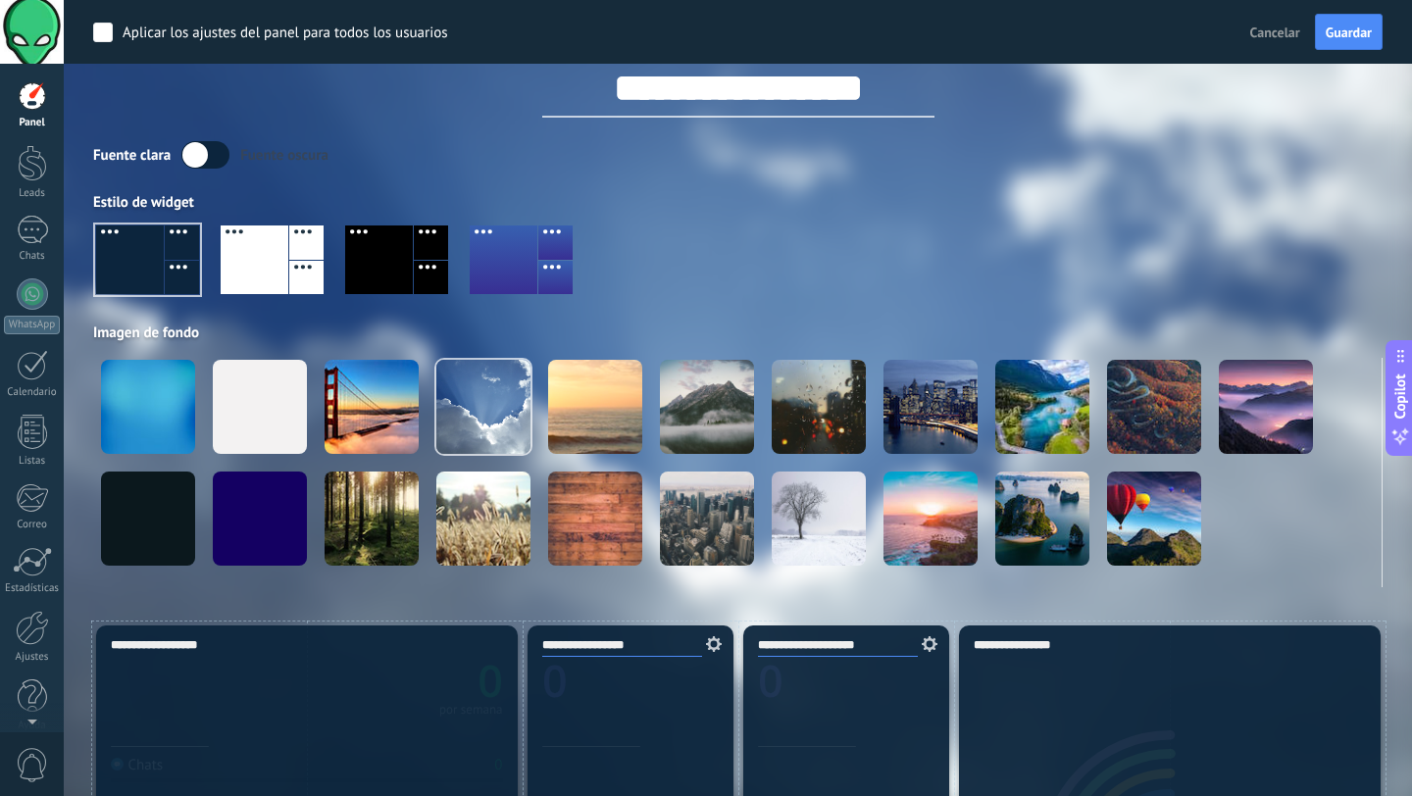
click at [289, 283] on div at bounding box center [306, 278] width 34 height 34
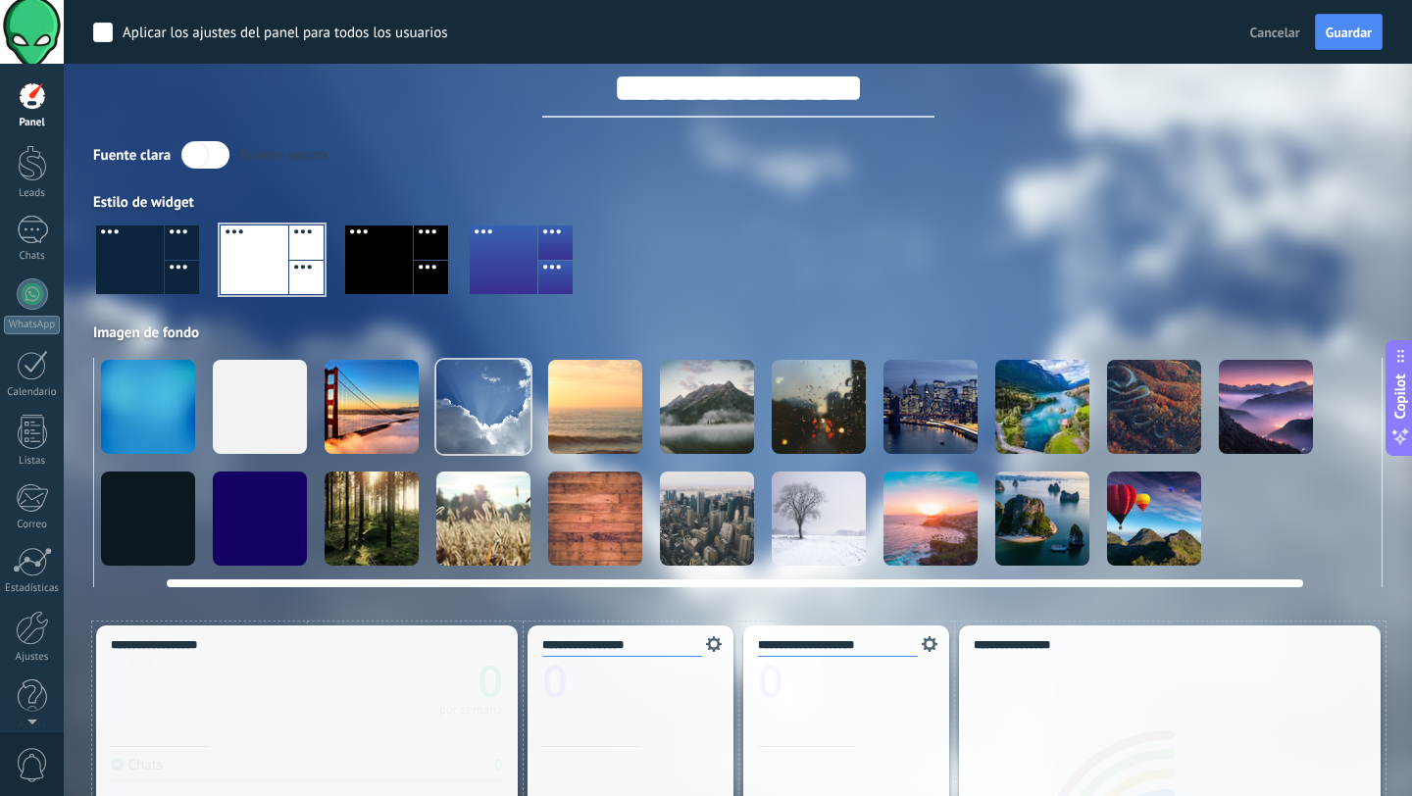
scroll to position [0, 156]
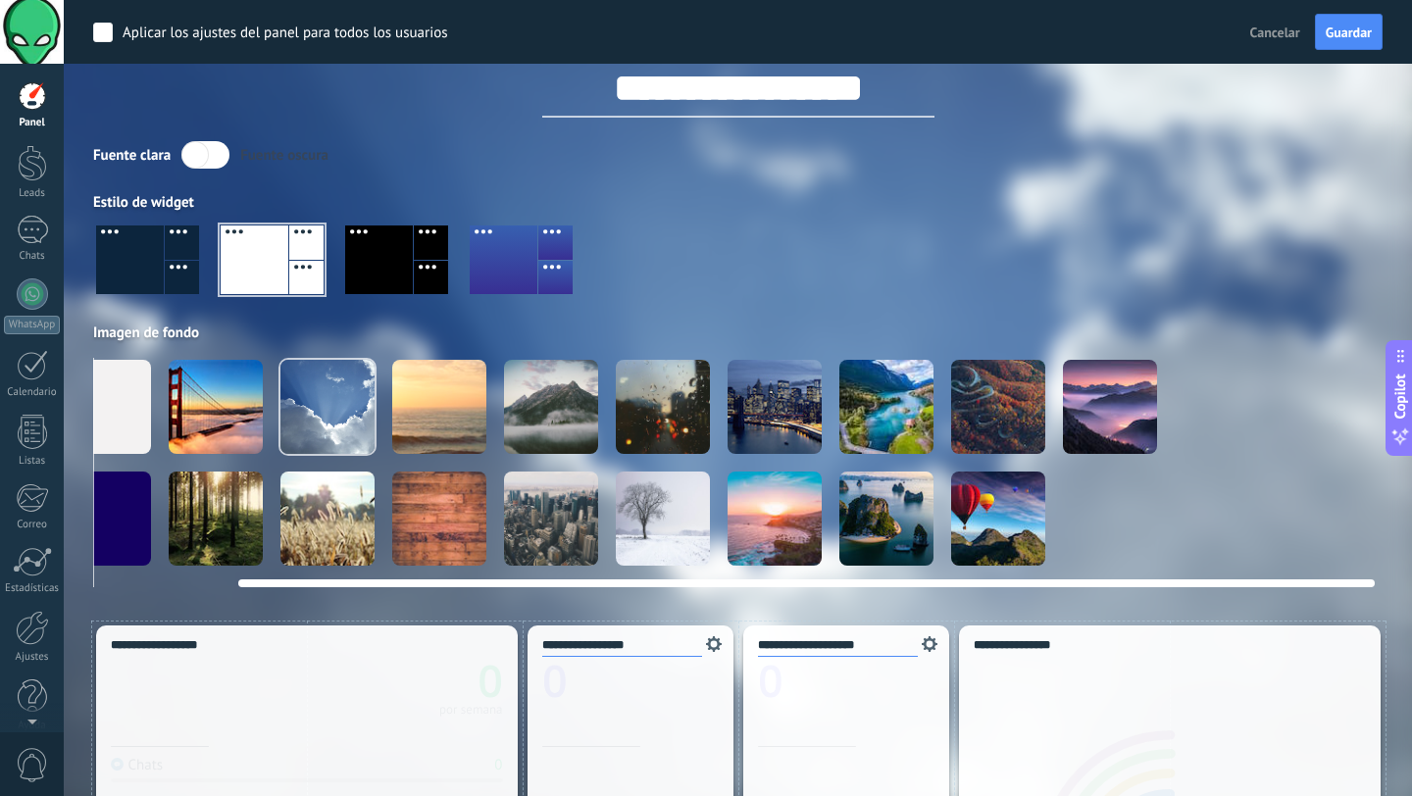
click at [1223, 398] on video at bounding box center [1221, 407] width 94 height 94
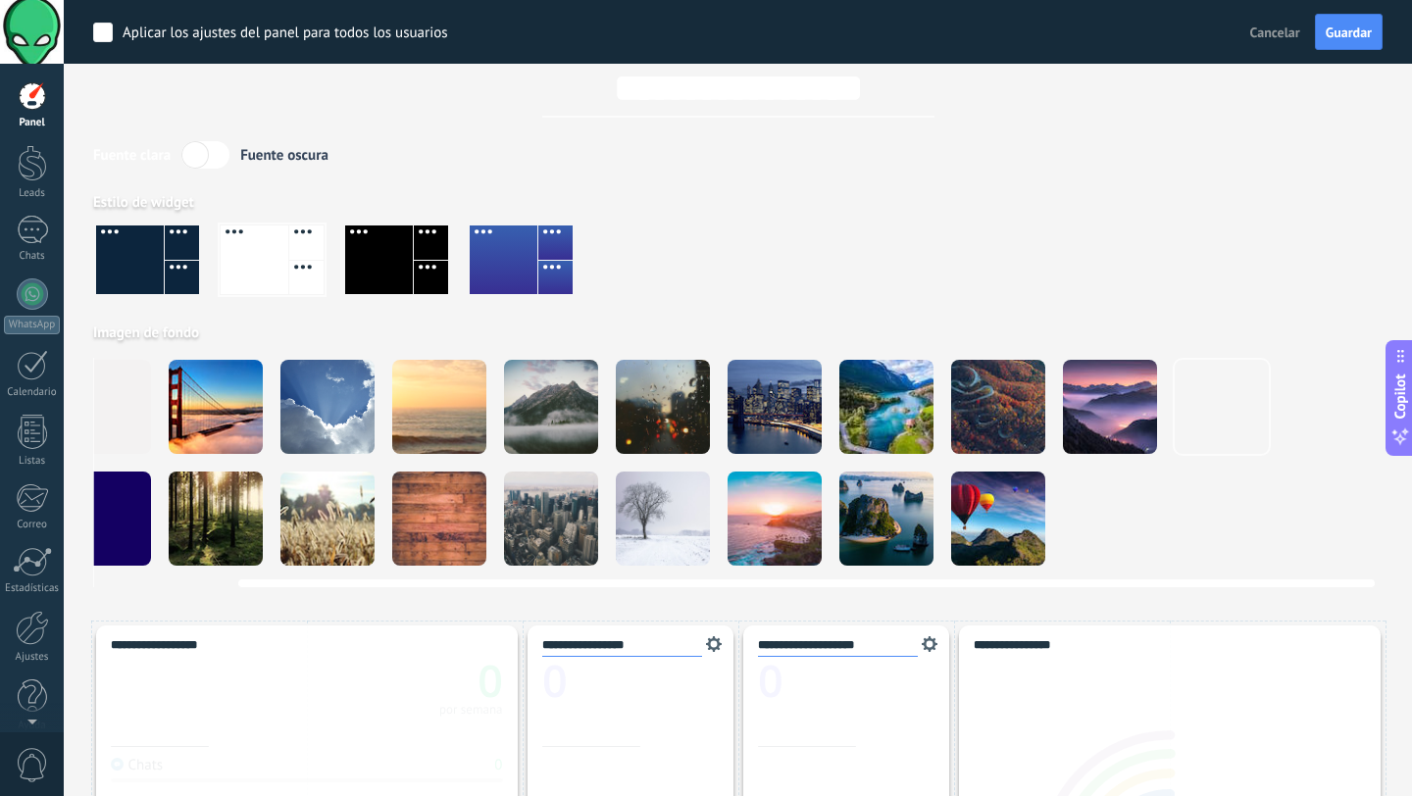
click at [1232, 506] on video at bounding box center [1221, 519] width 94 height 94
click at [1352, 39] on span "Guardar" at bounding box center [1348, 32] width 46 height 14
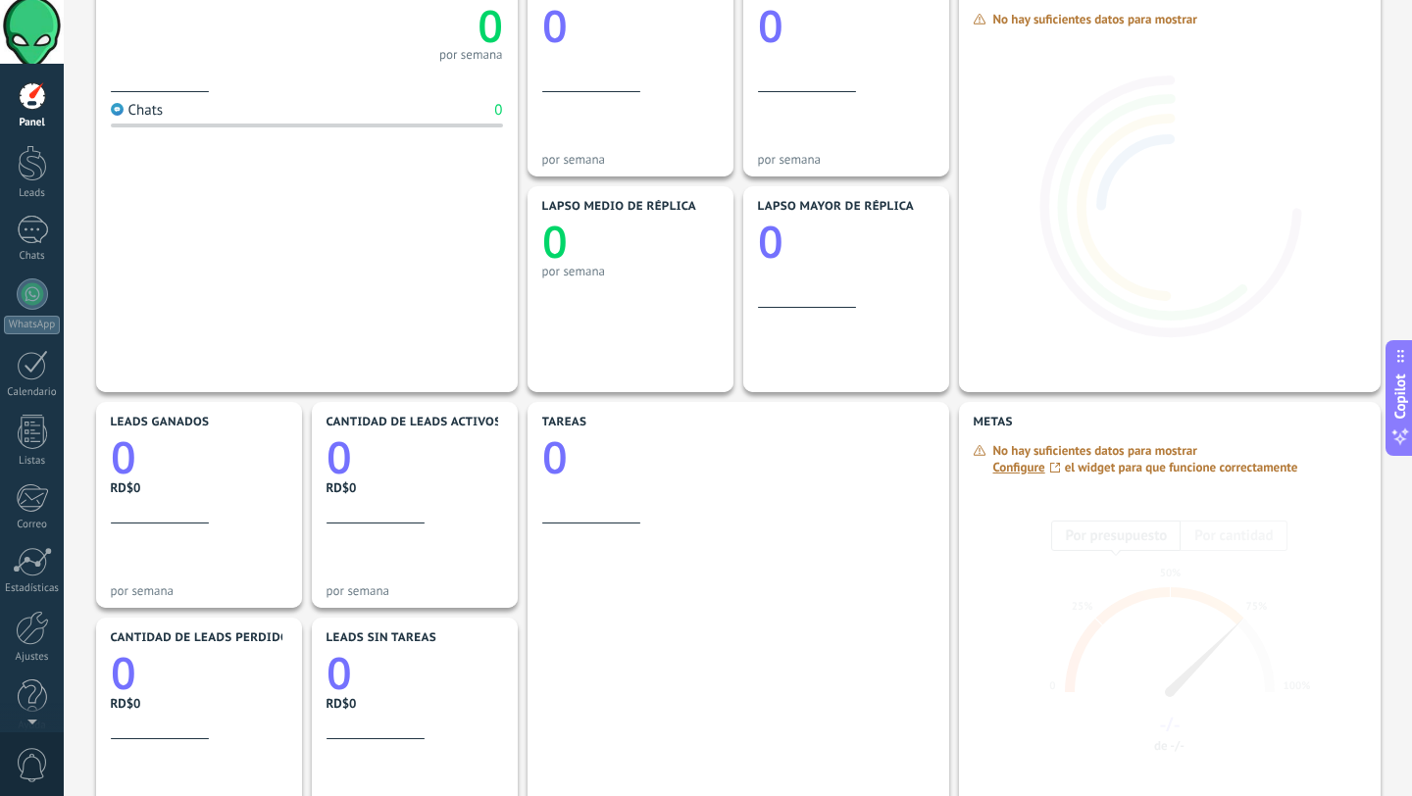
scroll to position [0, 0]
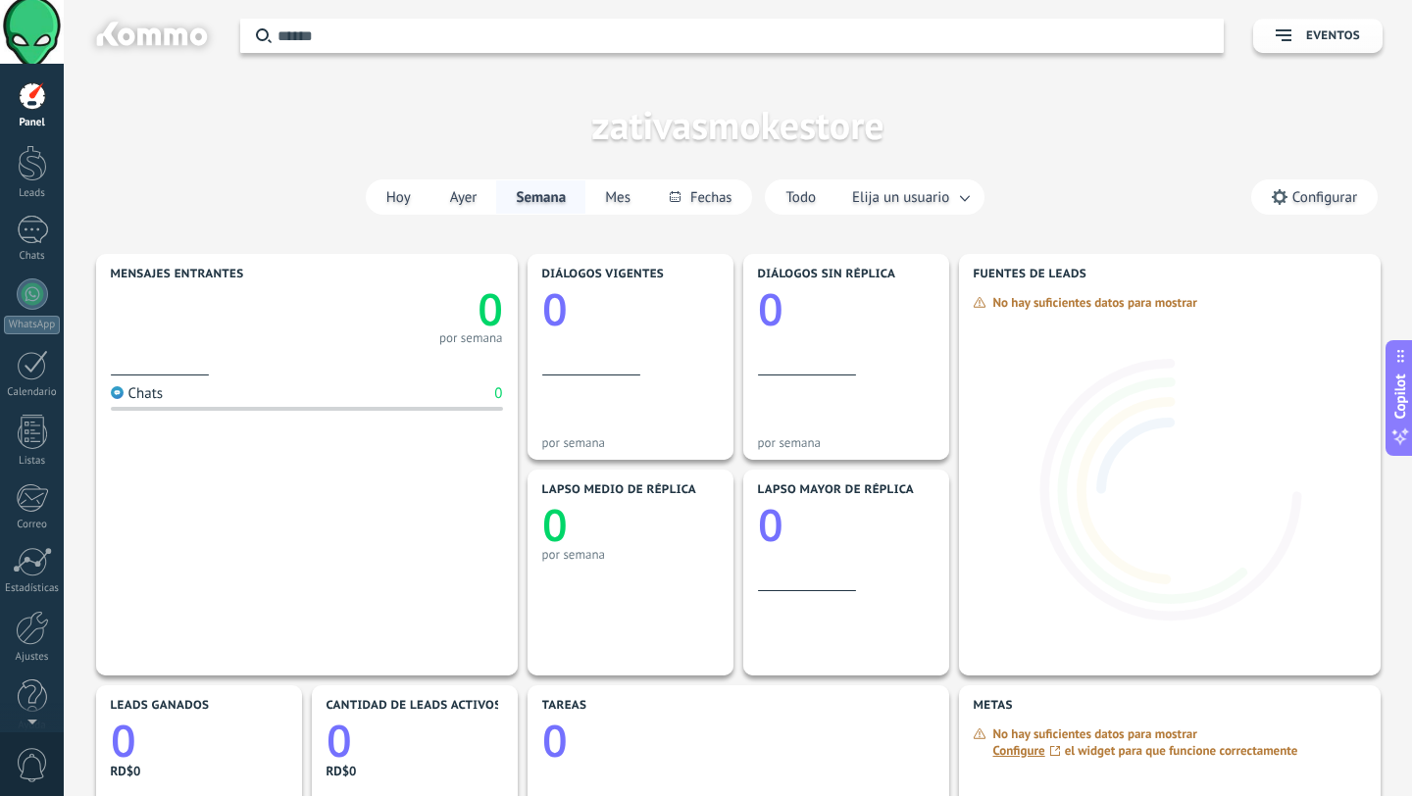
click at [1312, 201] on span "Configurar" at bounding box center [1324, 197] width 65 height 17
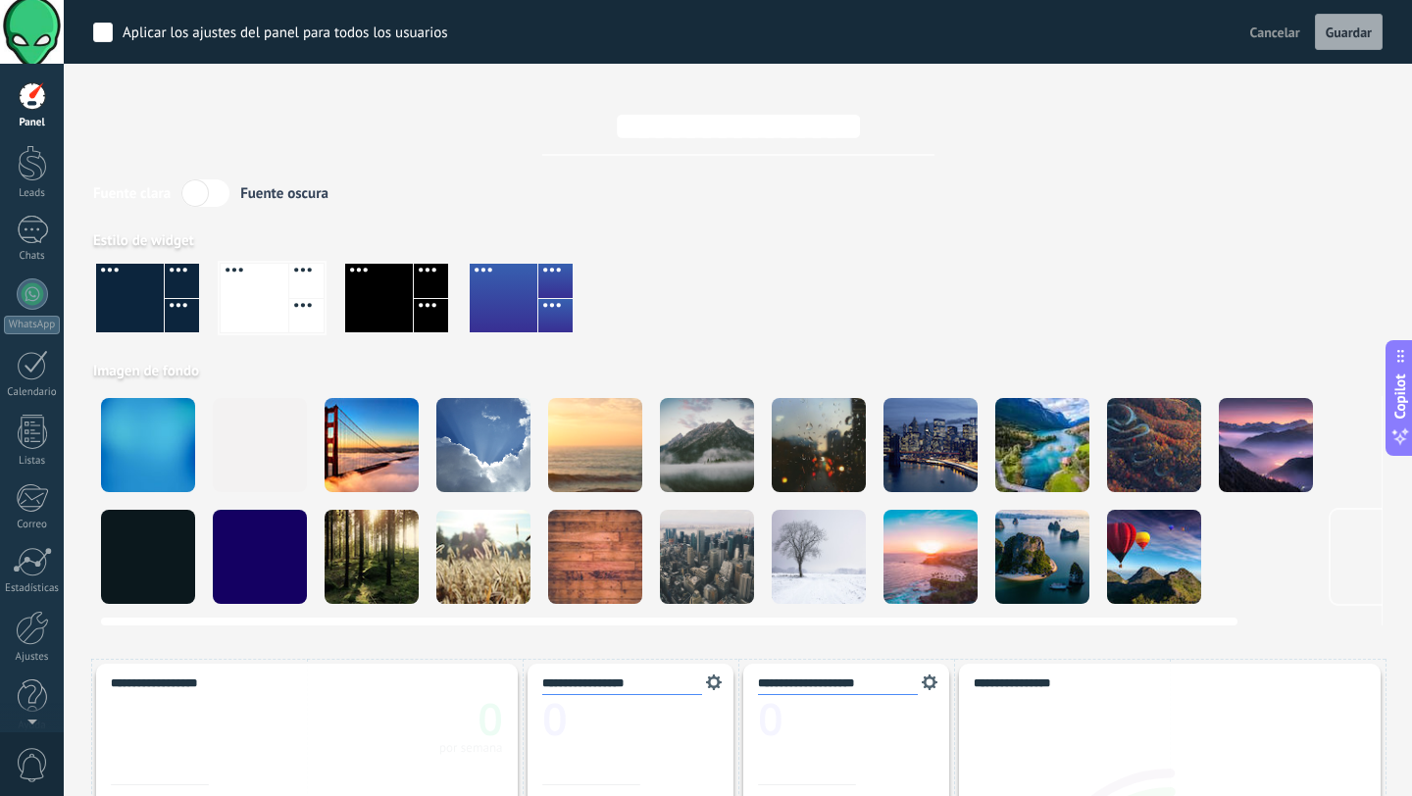
click at [113, 429] on div at bounding box center [148, 445] width 94 height 94
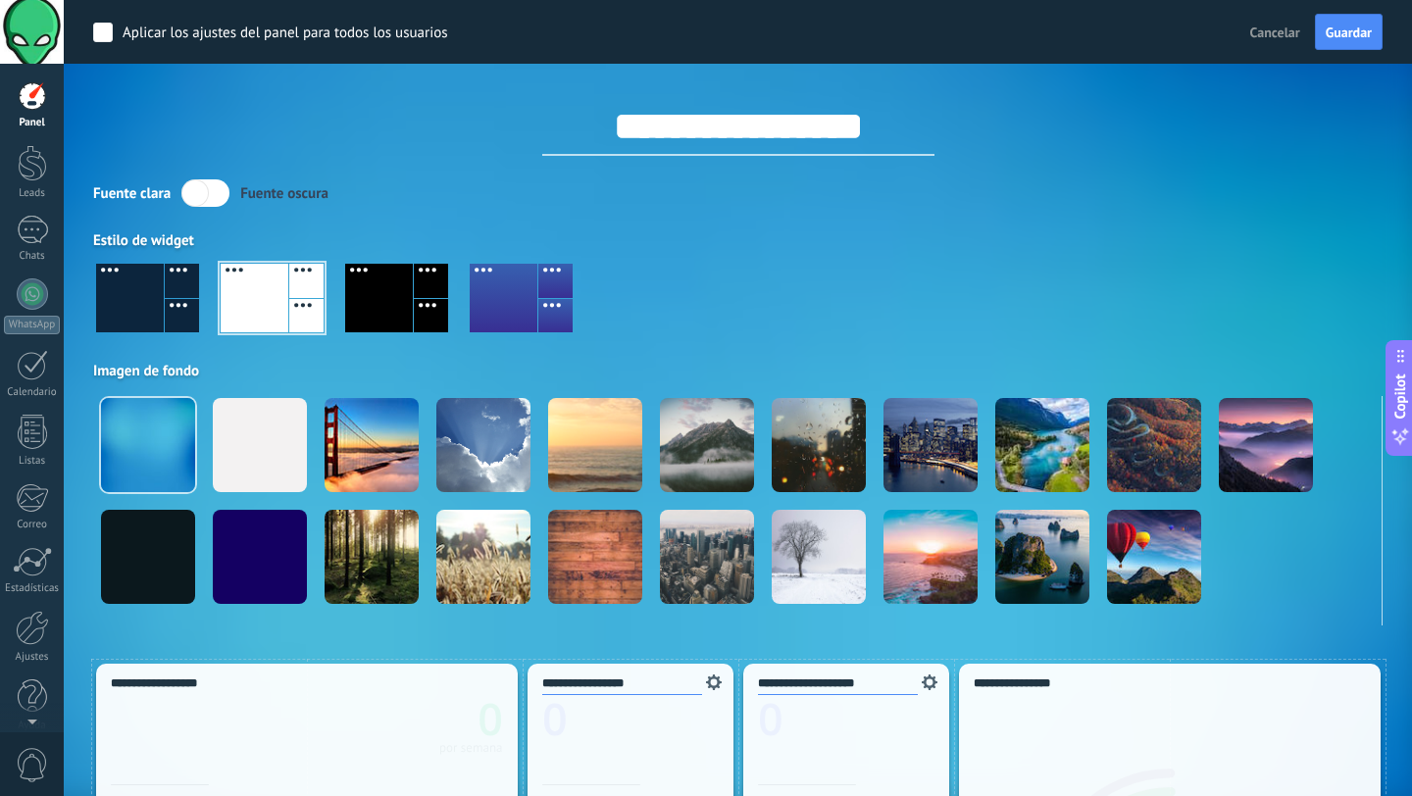
click at [156, 305] on div at bounding box center [130, 298] width 68 height 69
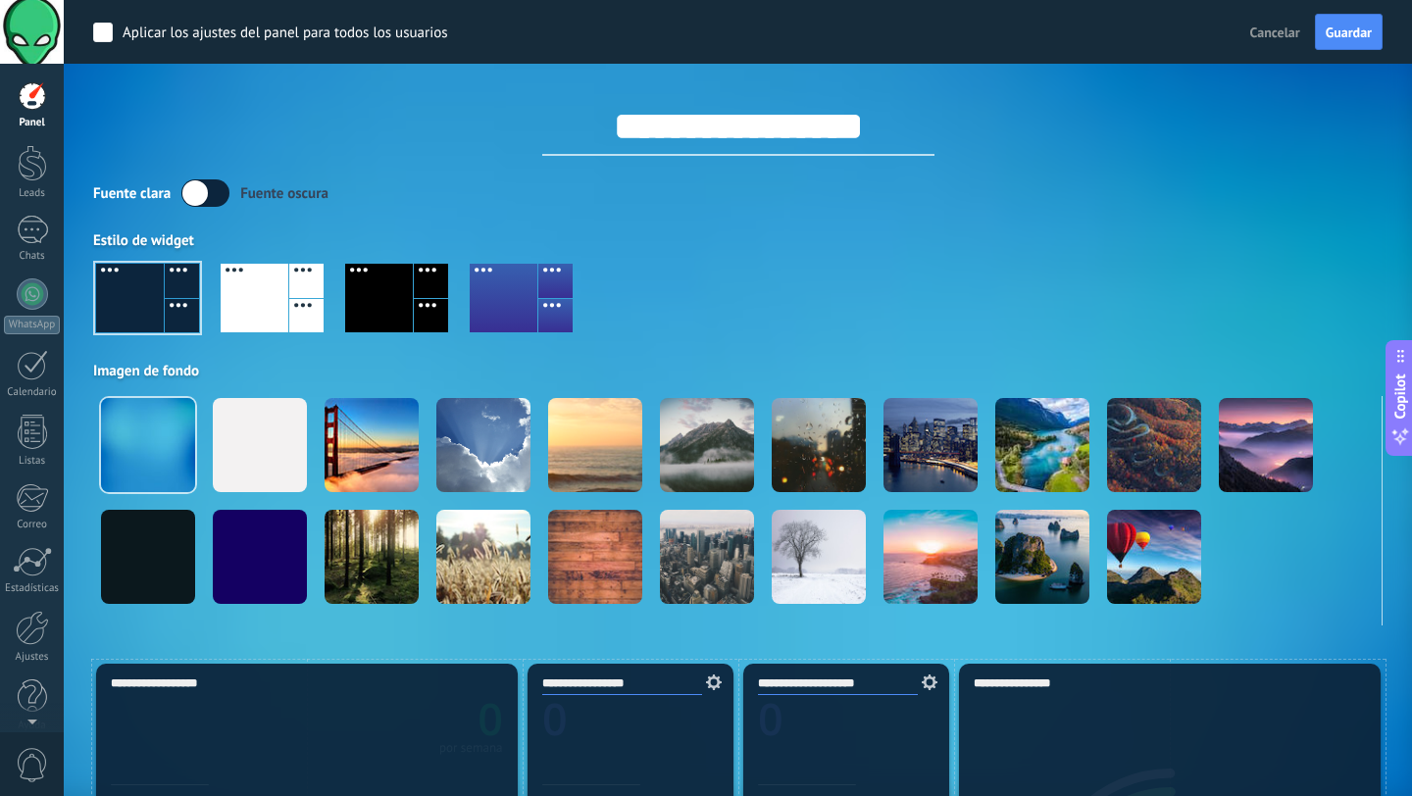
click at [205, 198] on label at bounding box center [205, 192] width 48 height 27
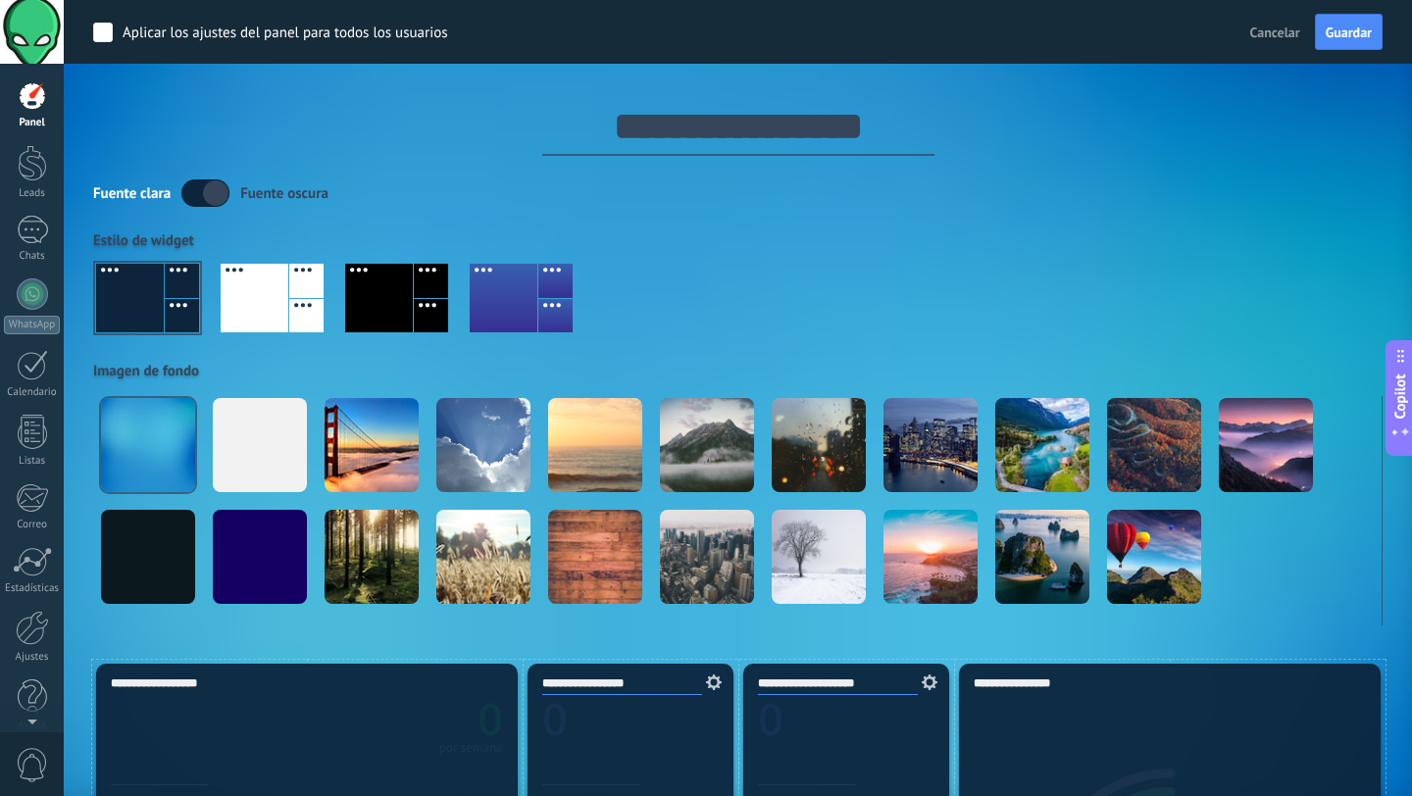
click at [205, 198] on label at bounding box center [205, 192] width 48 height 27
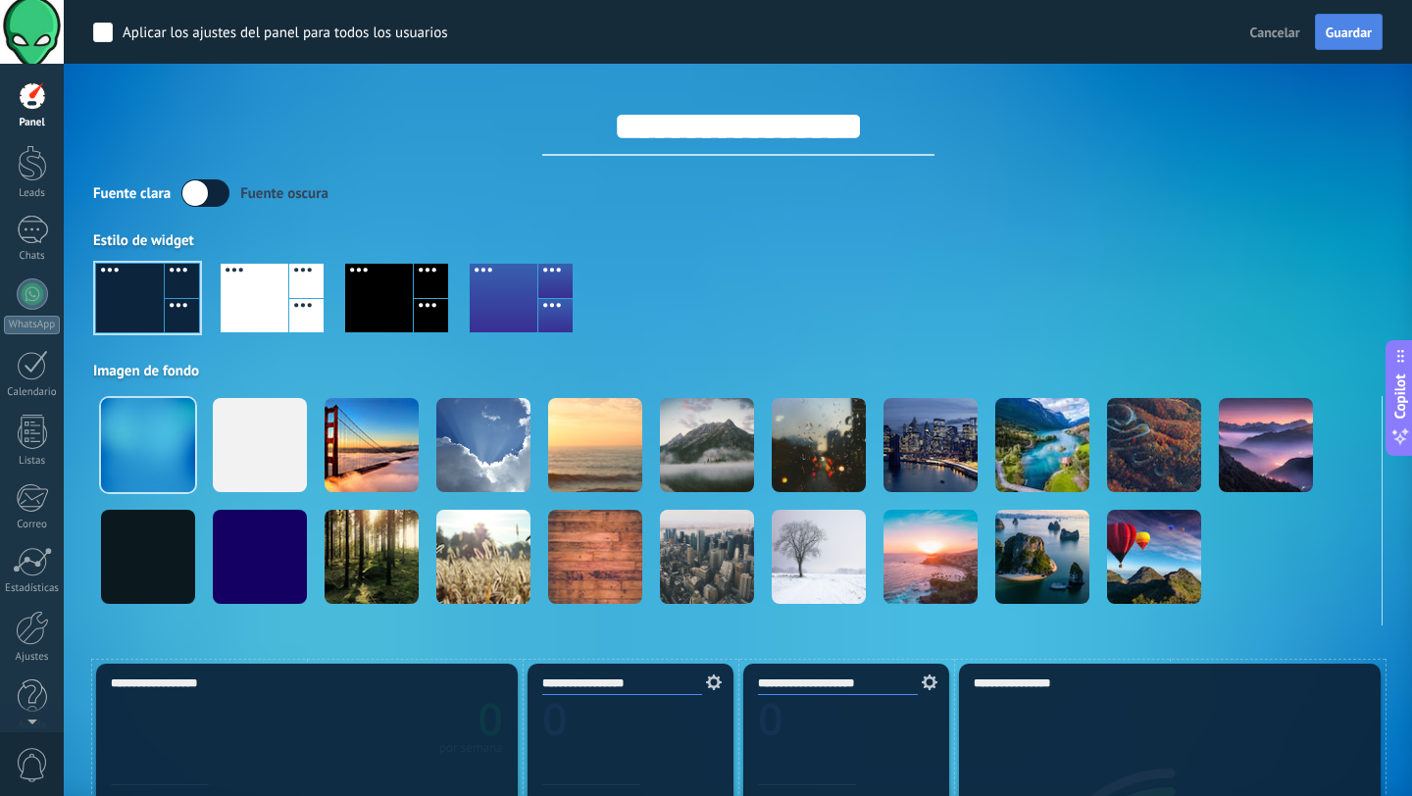
click at [1355, 47] on button "Guardar" at bounding box center [1349, 32] width 68 height 37
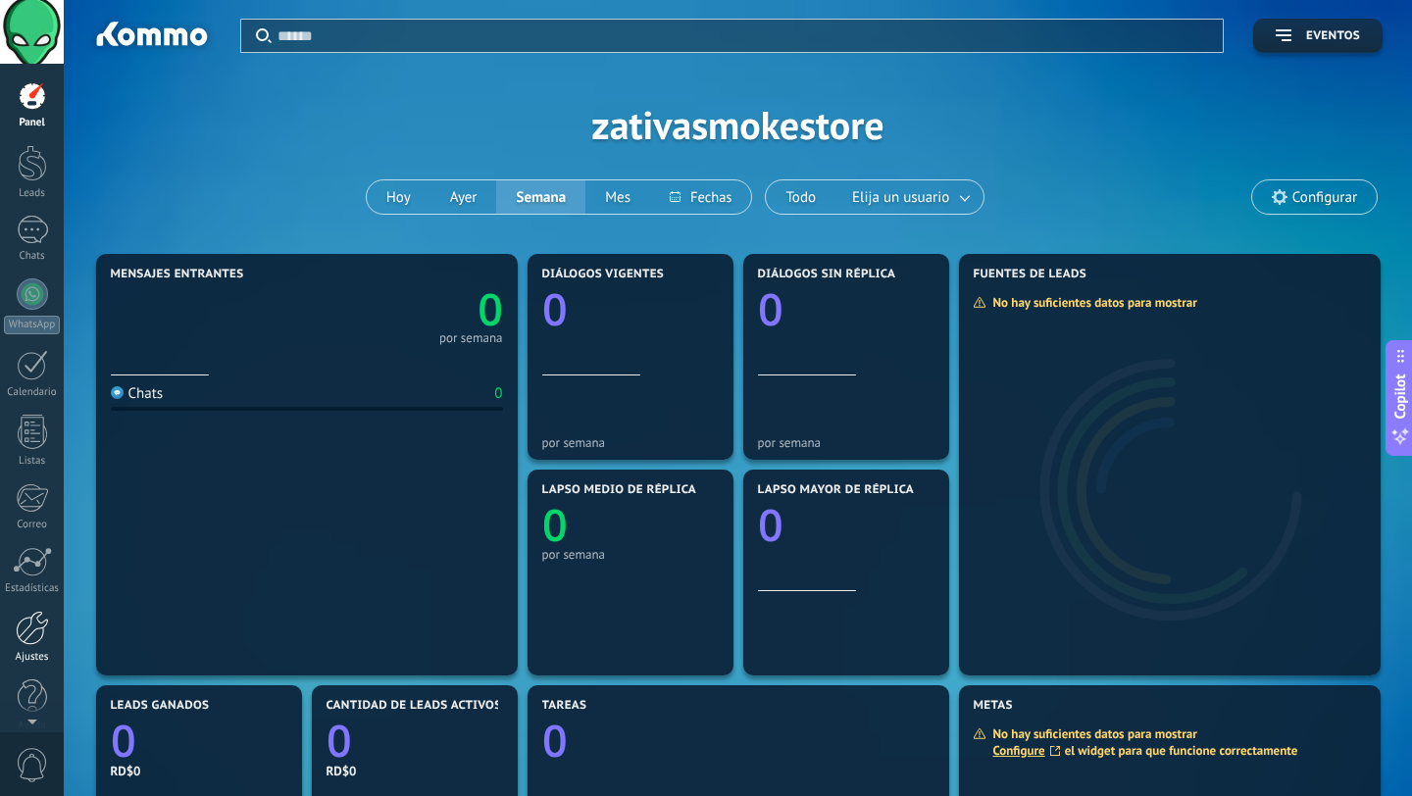
click at [44, 622] on div at bounding box center [32, 628] width 33 height 34
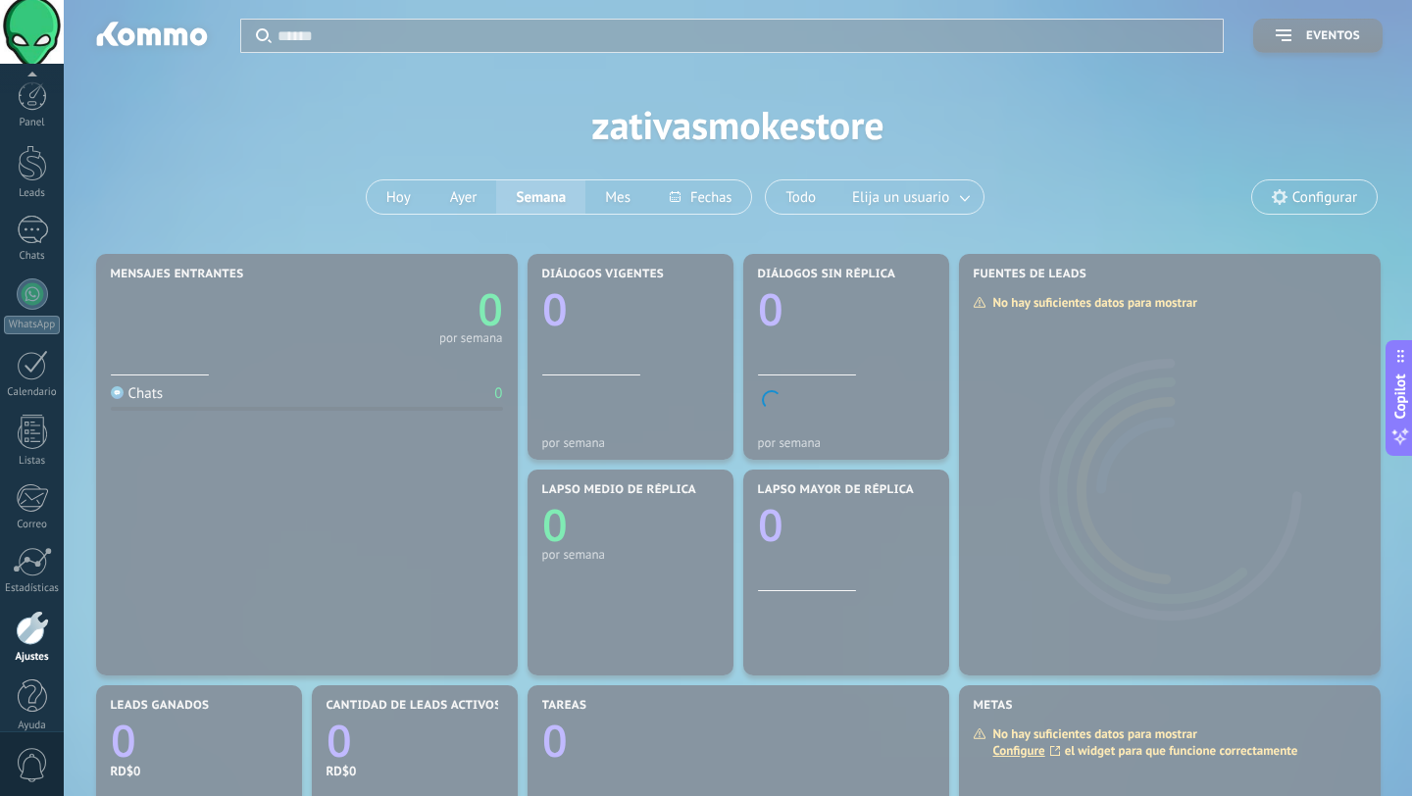
scroll to position [20, 0]
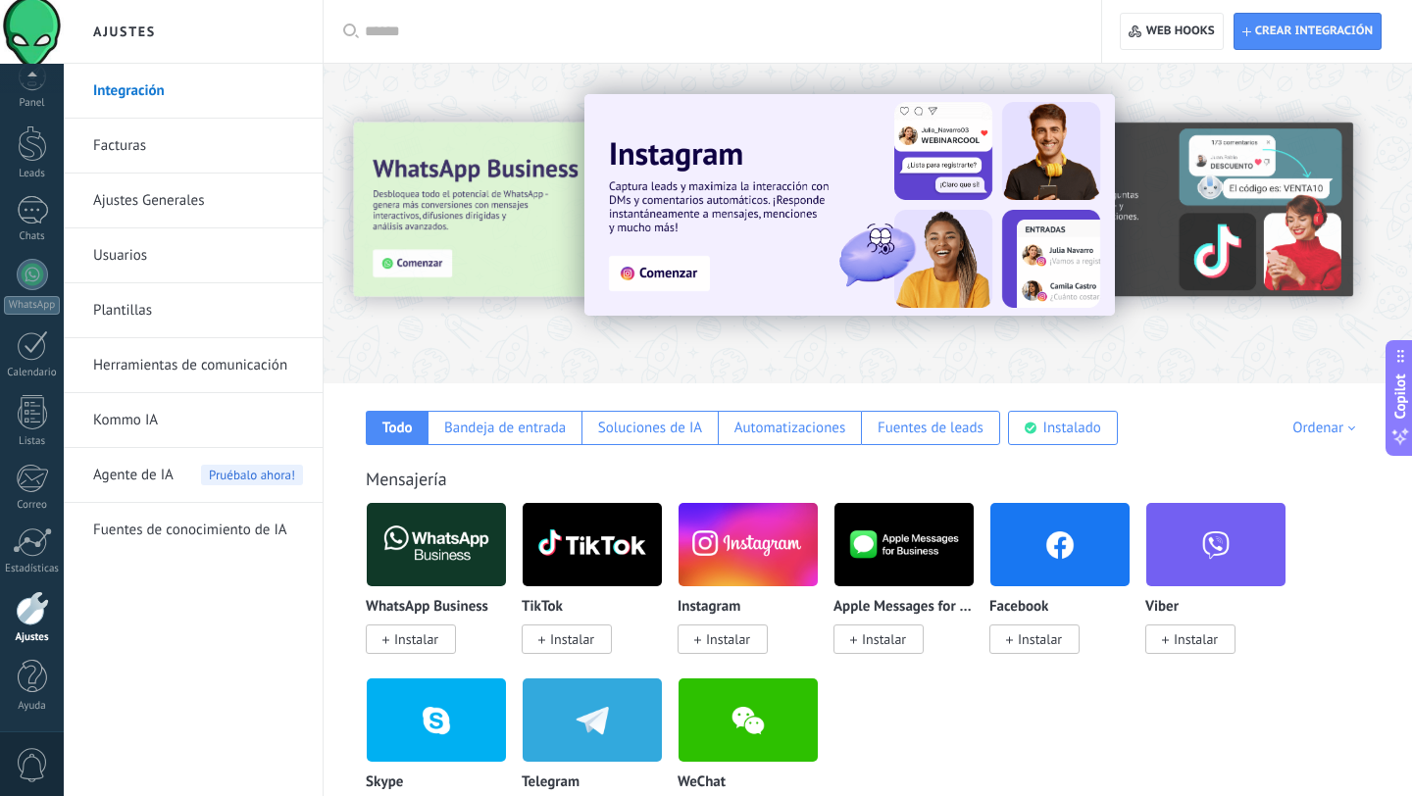
click at [408, 642] on span "Instalar" at bounding box center [416, 639] width 44 height 18
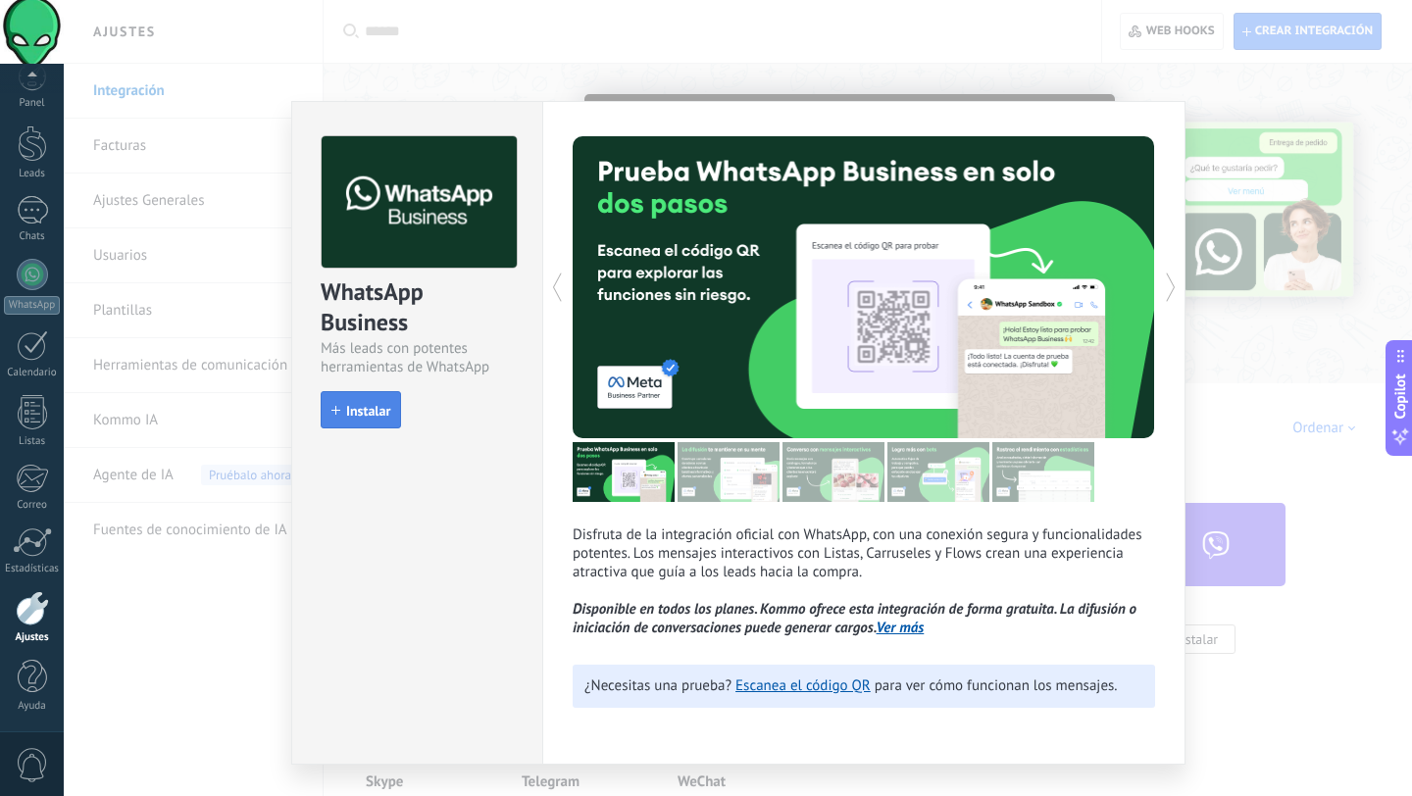
click at [377, 417] on span "Instalar" at bounding box center [368, 411] width 44 height 14
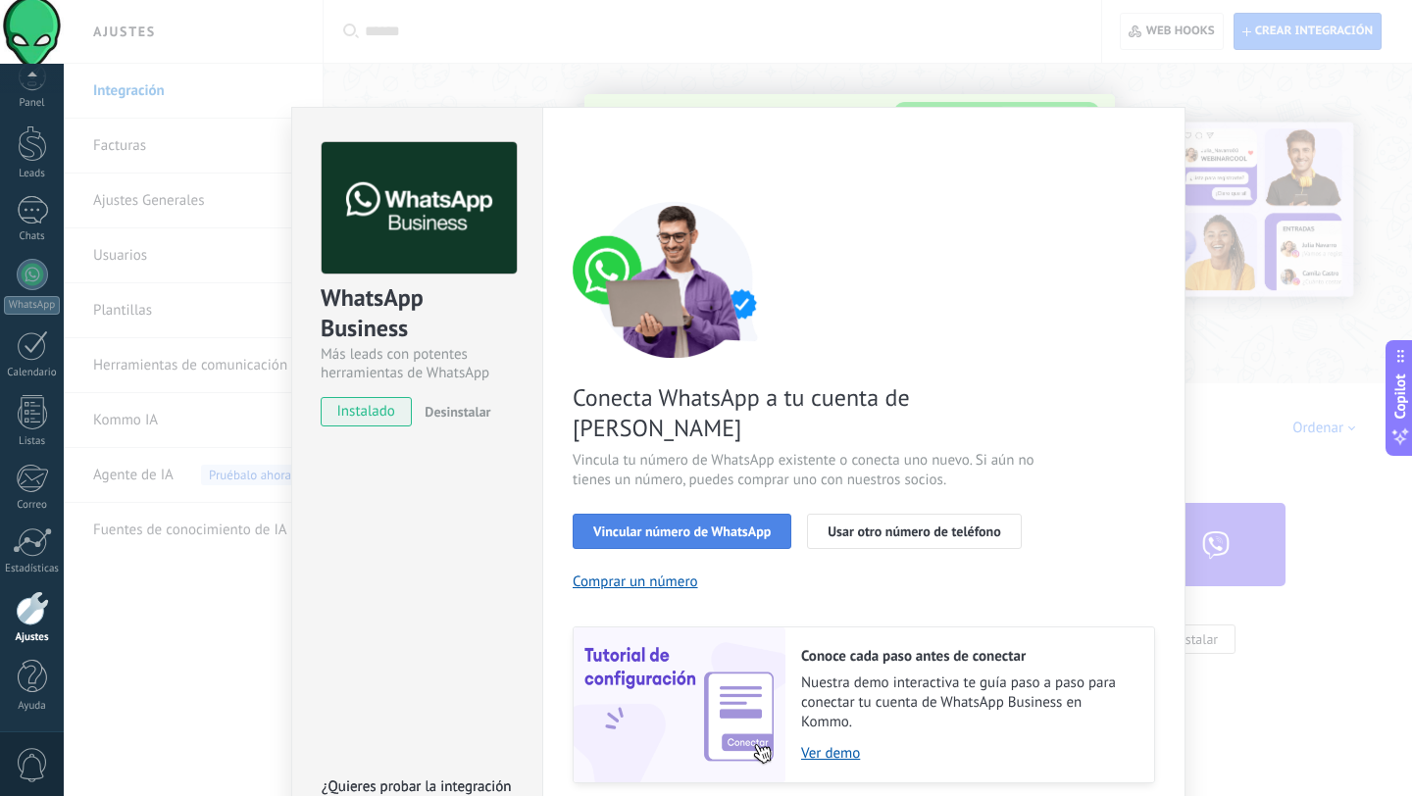
click at [680, 524] on span "Vincular número de WhatsApp" at bounding box center [681, 531] width 177 height 14
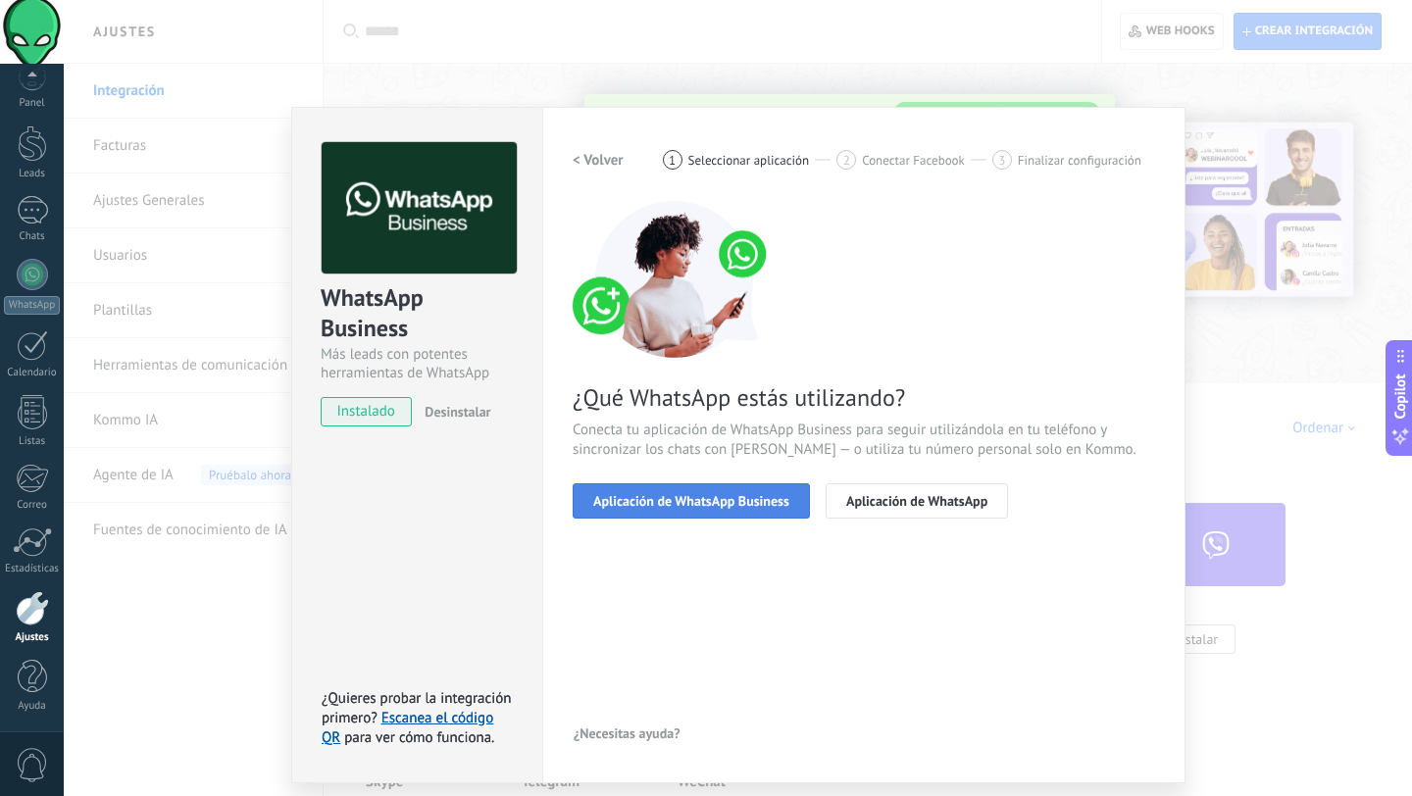
click at [680, 502] on span "Aplicación de WhatsApp Business" at bounding box center [691, 501] width 196 height 14
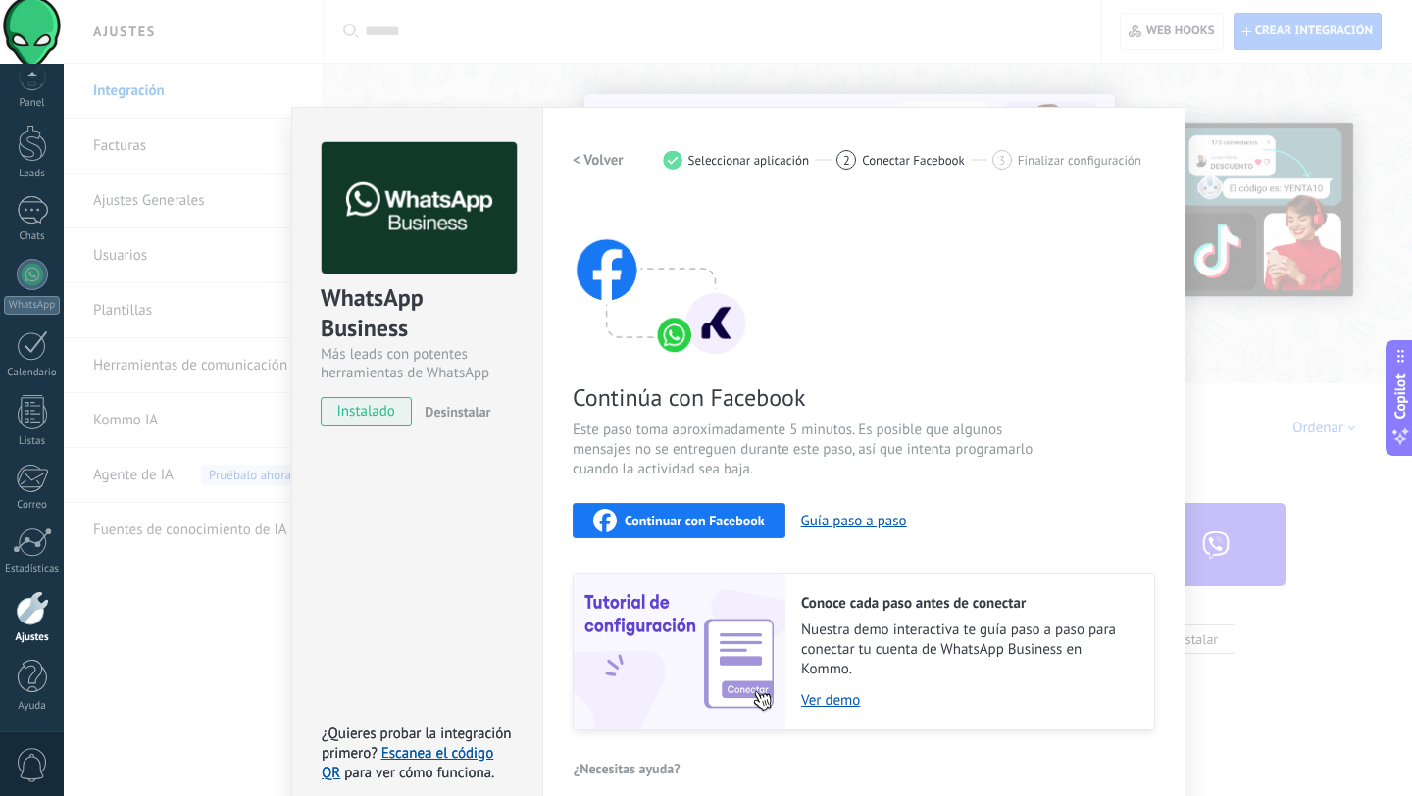
scroll to position [22, 0]
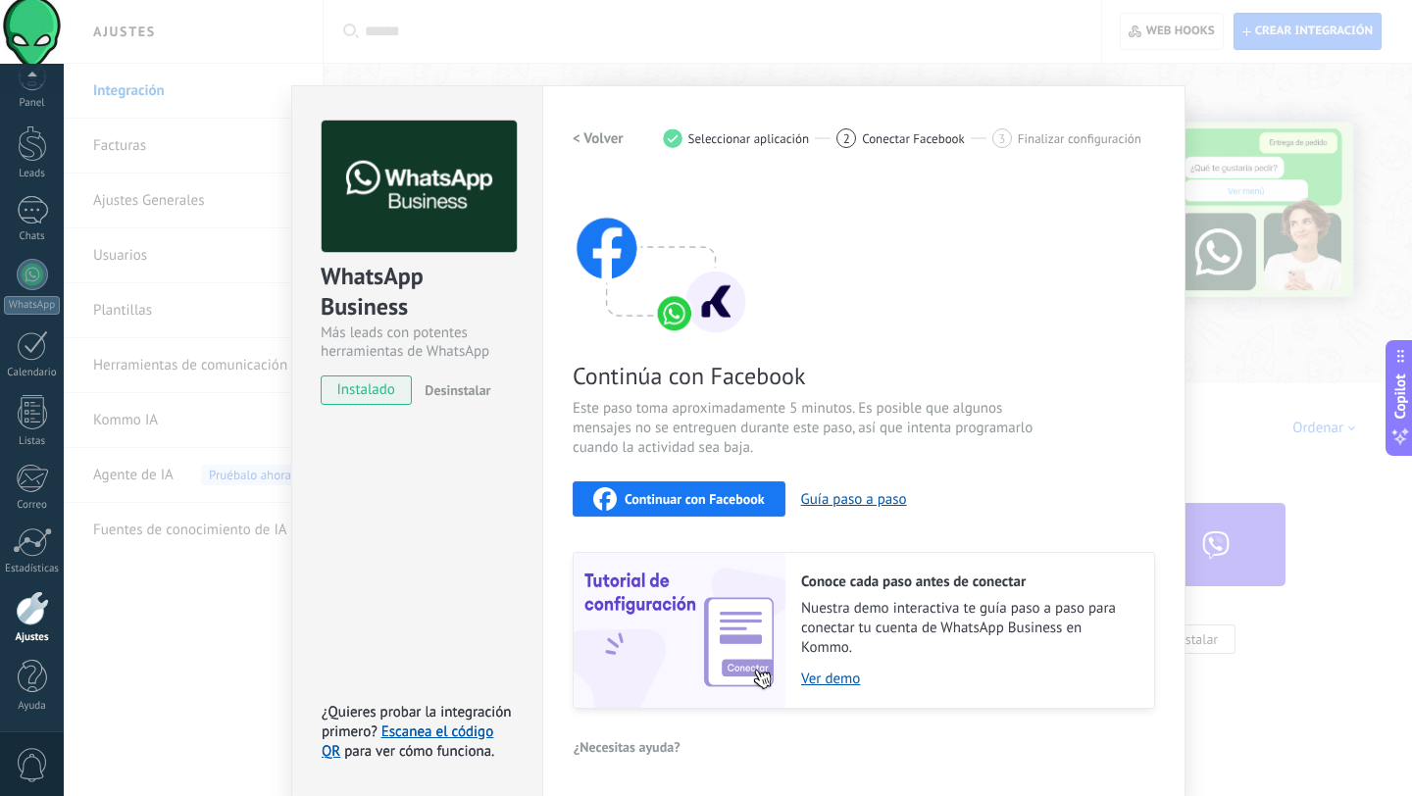
click at [685, 501] on span "Continuar con Facebook" at bounding box center [694, 499] width 140 height 14
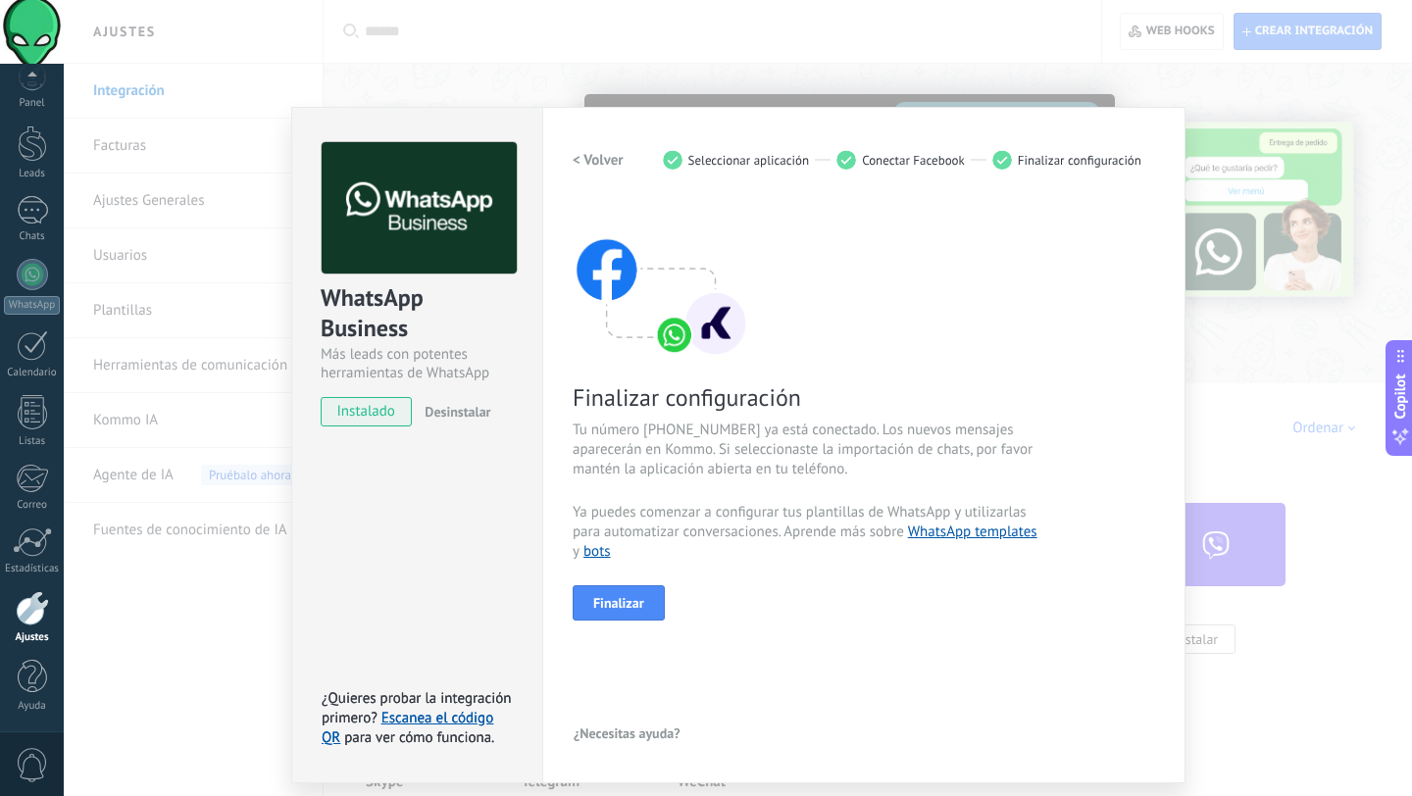
scroll to position [0, 0]
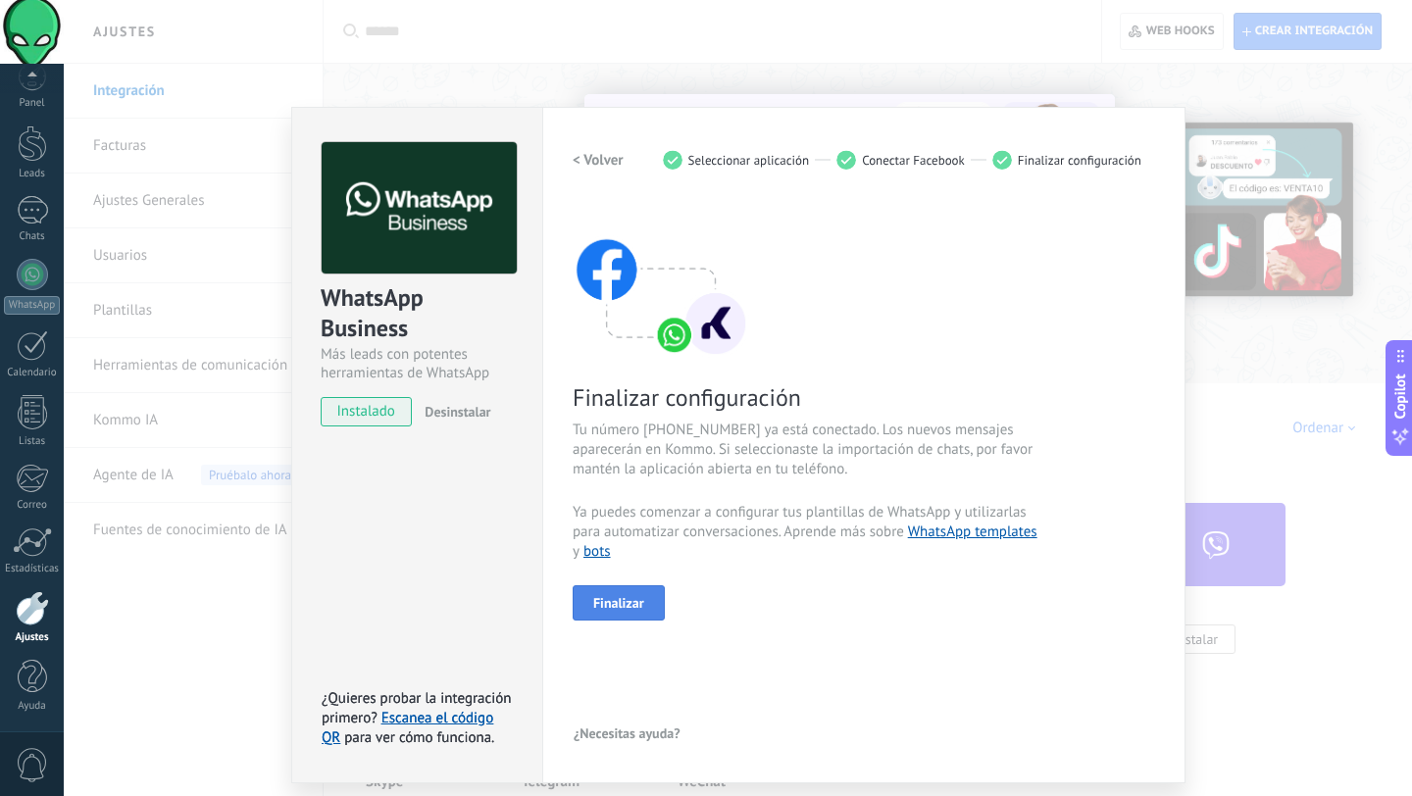
click at [601, 607] on span "Finalizar" at bounding box center [618, 603] width 51 height 14
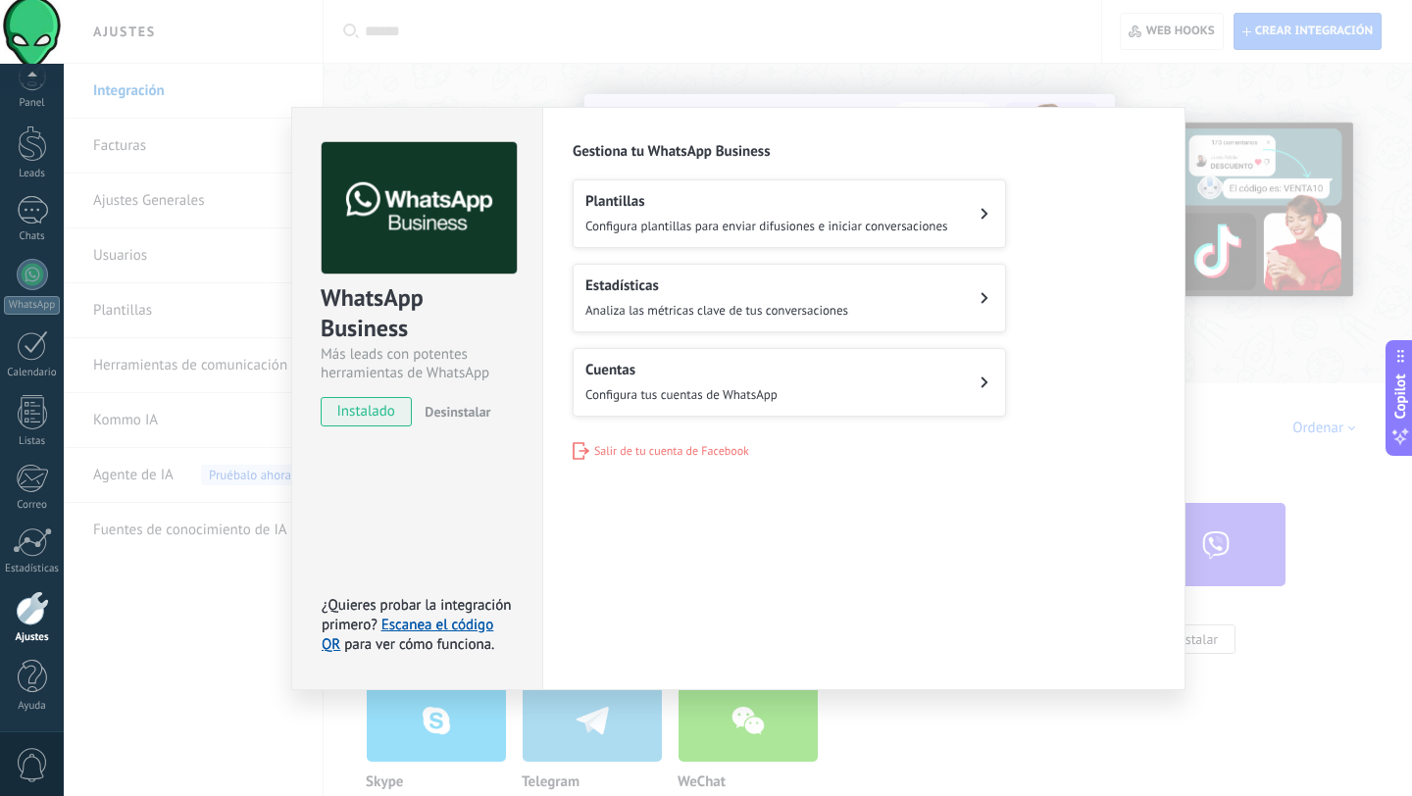
click at [712, 215] on div "Plantillas Configura plantillas para enviar difusiones e iniciar conversaciones" at bounding box center [766, 213] width 363 height 43
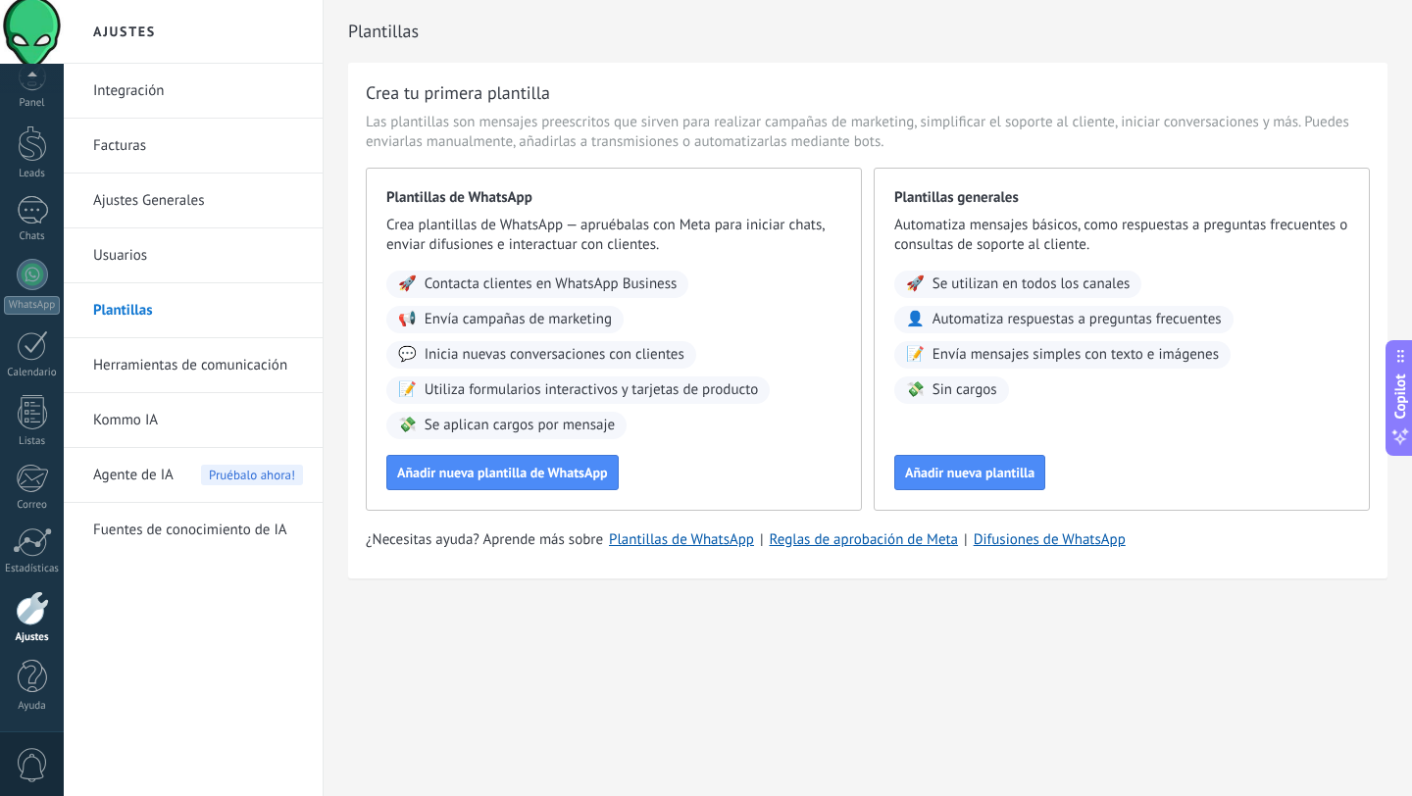
click at [202, 367] on link "Herramientas de comunicación" at bounding box center [198, 365] width 210 height 55
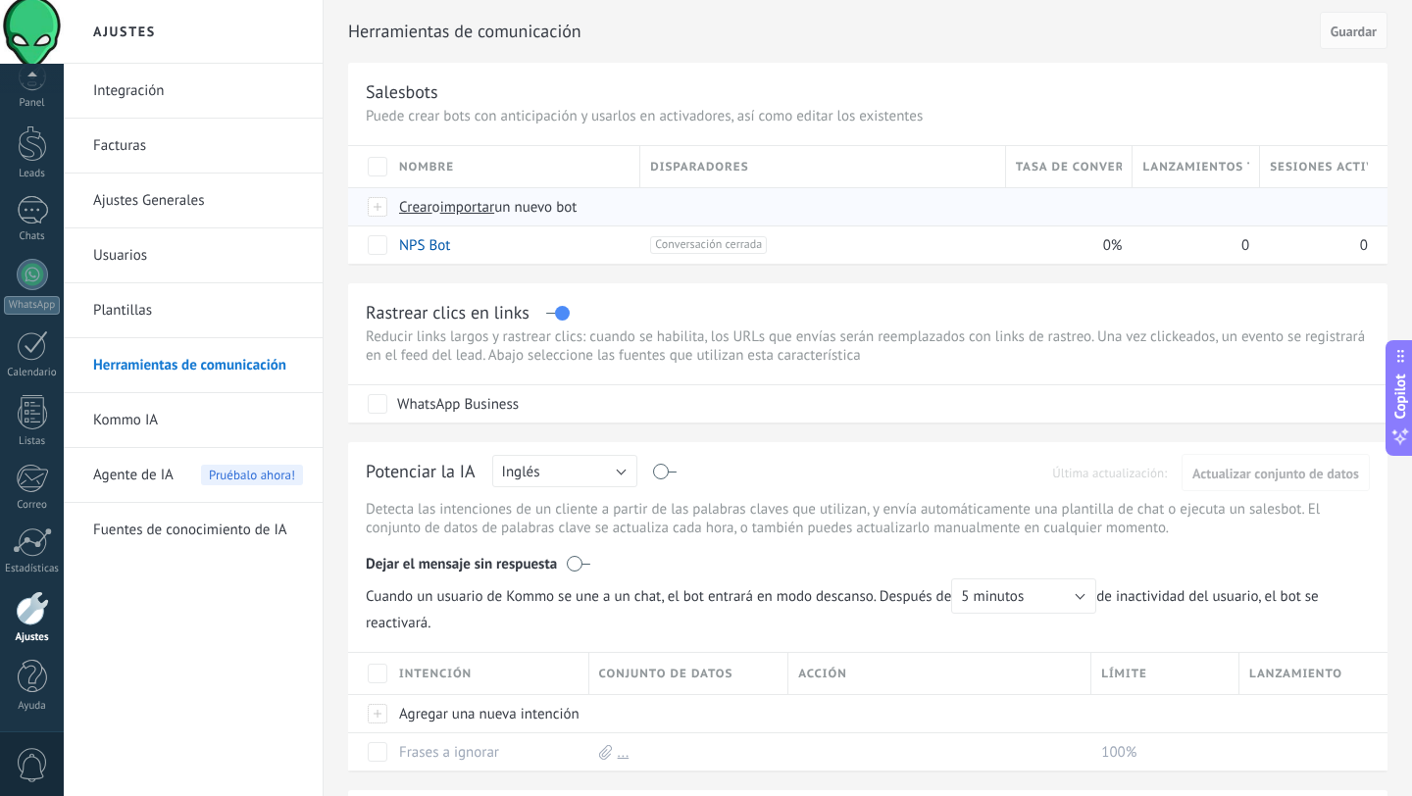
click at [420, 209] on span "Crear" at bounding box center [415, 207] width 33 height 19
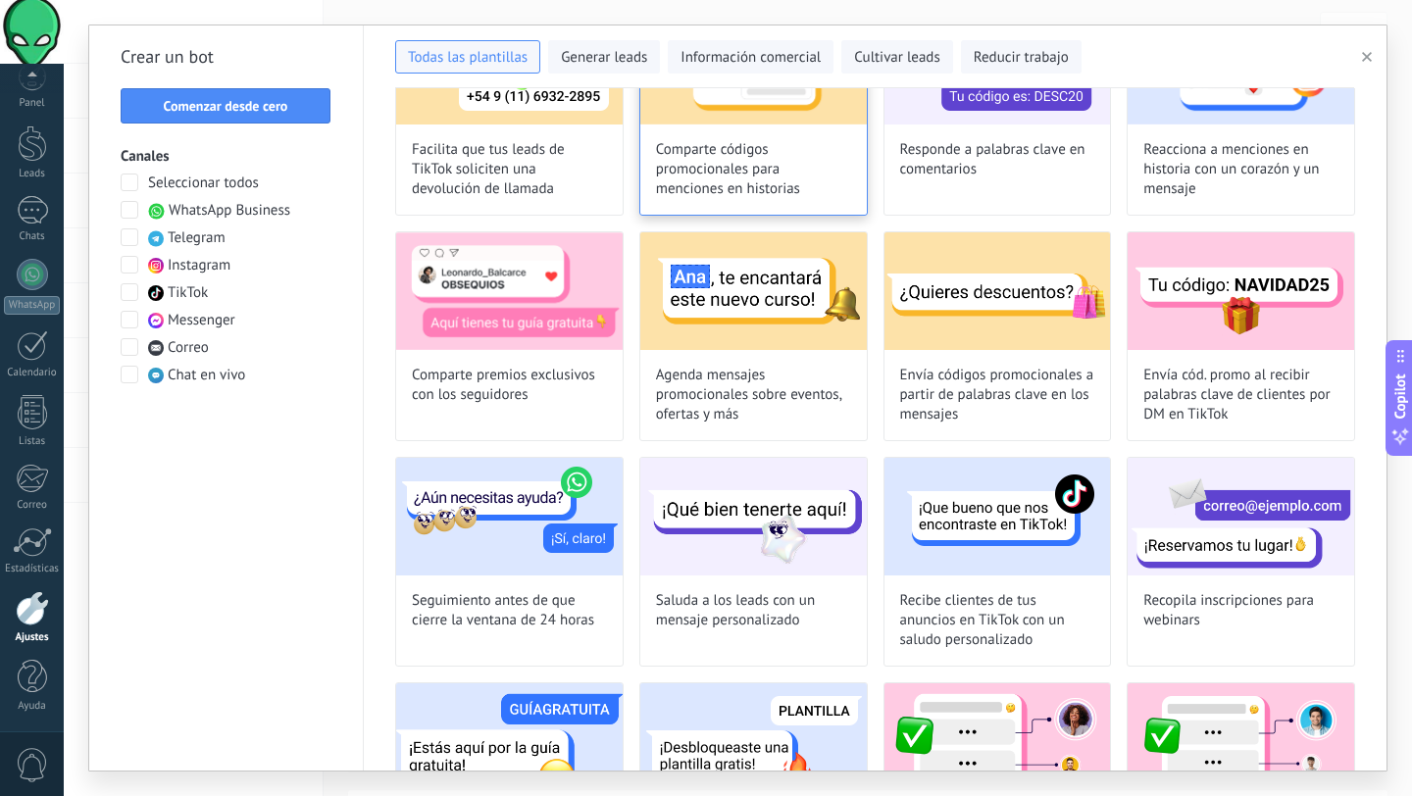
scroll to position [383, 0]
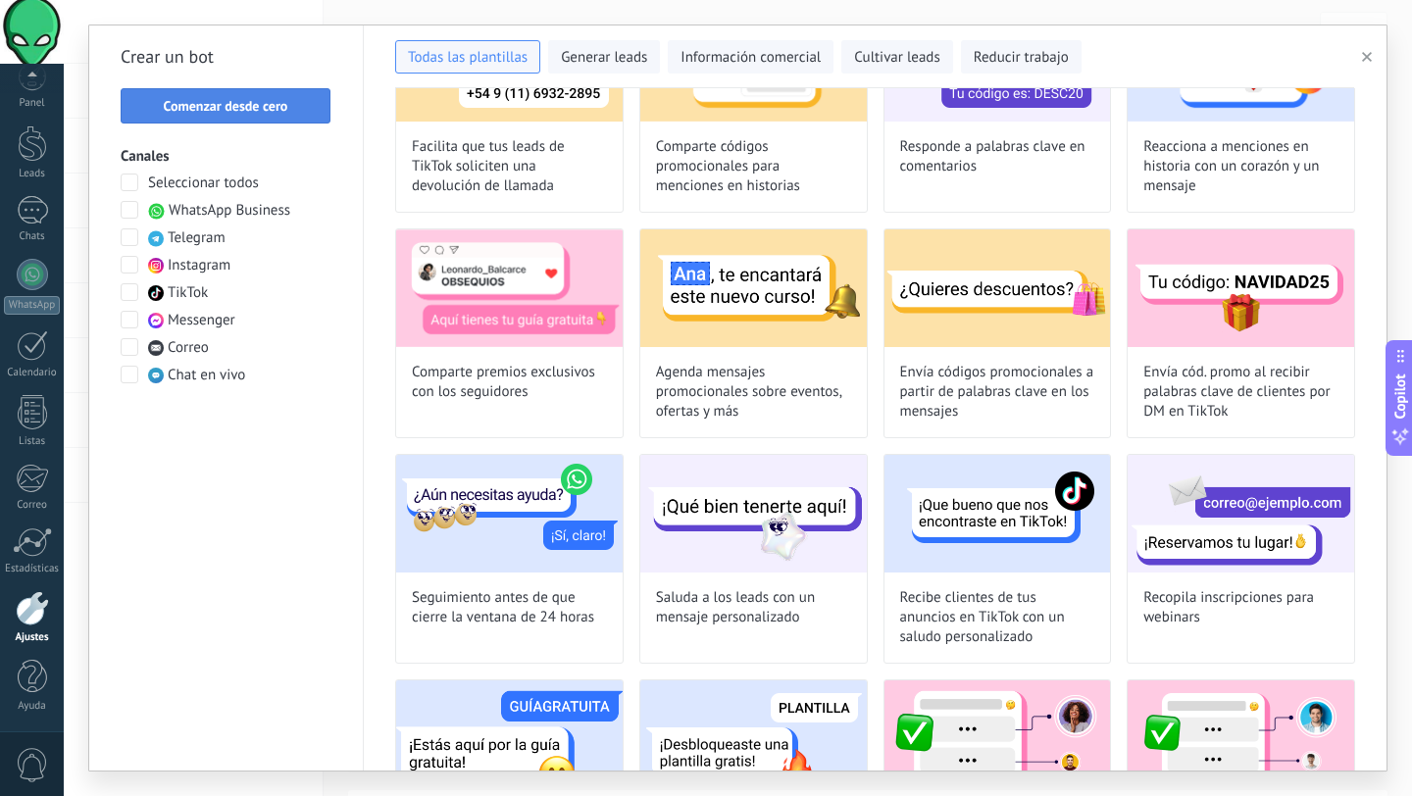
click at [284, 102] on span "Comenzar desde cero" at bounding box center [226, 106] width 124 height 14
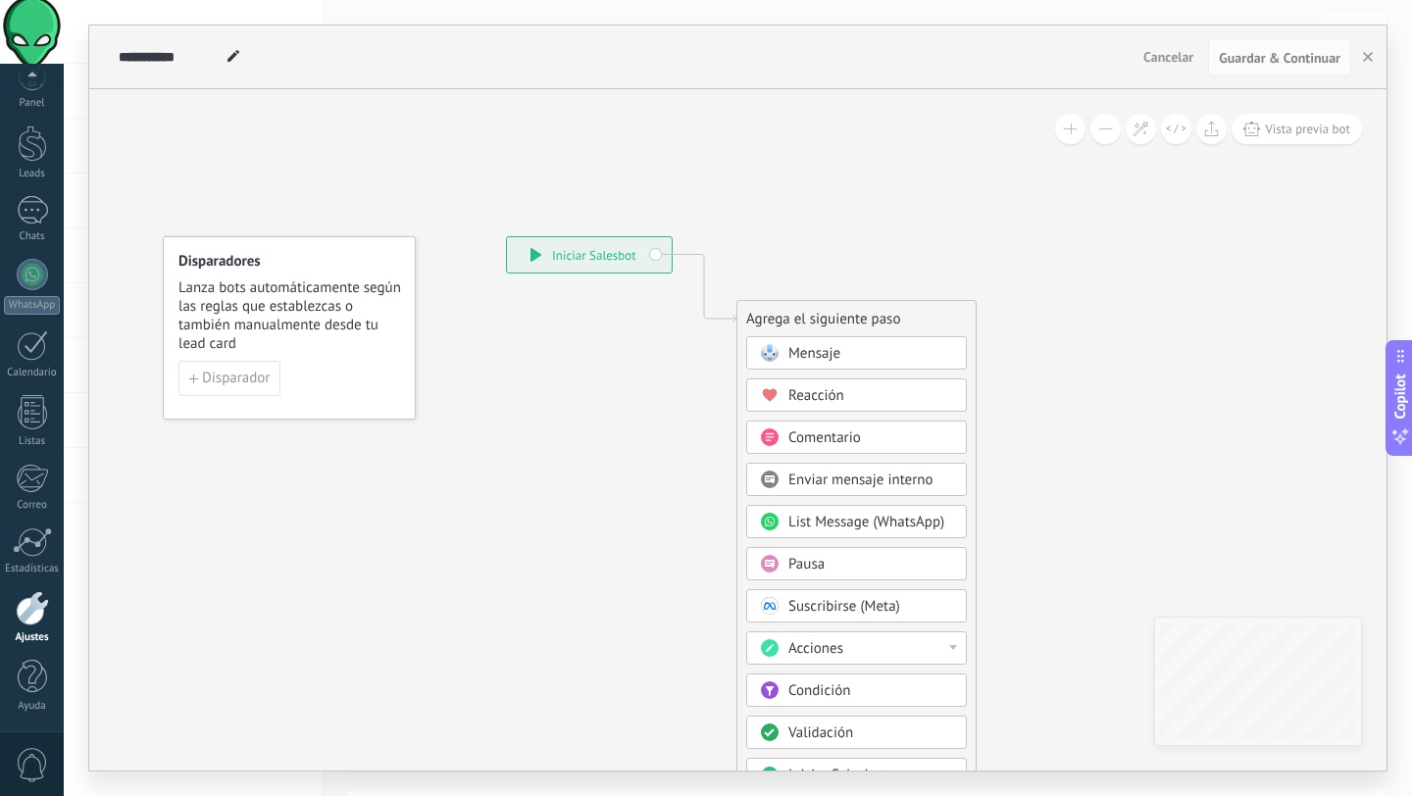
click at [1165, 60] on span "Cancelar" at bounding box center [1168, 57] width 50 height 18
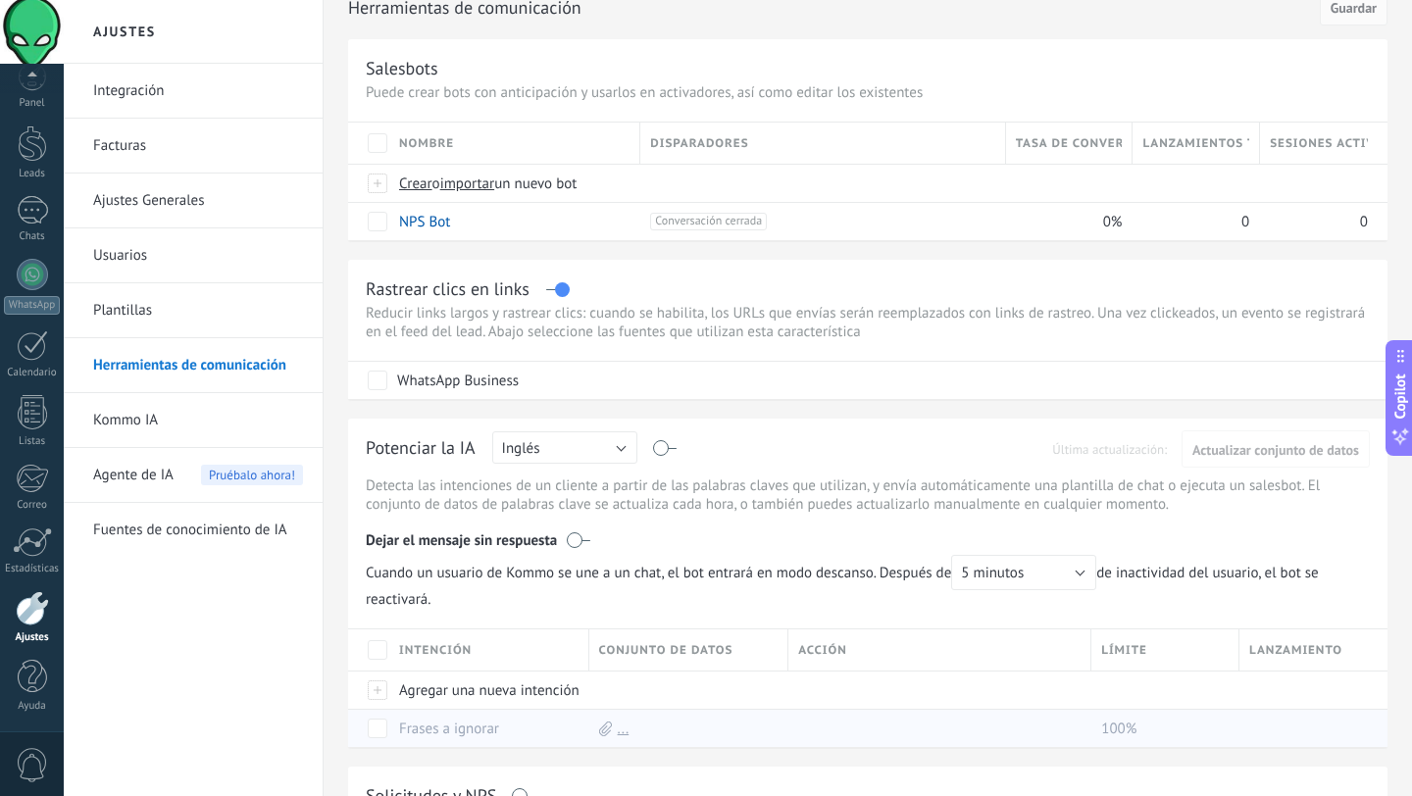
scroll to position [0, 0]
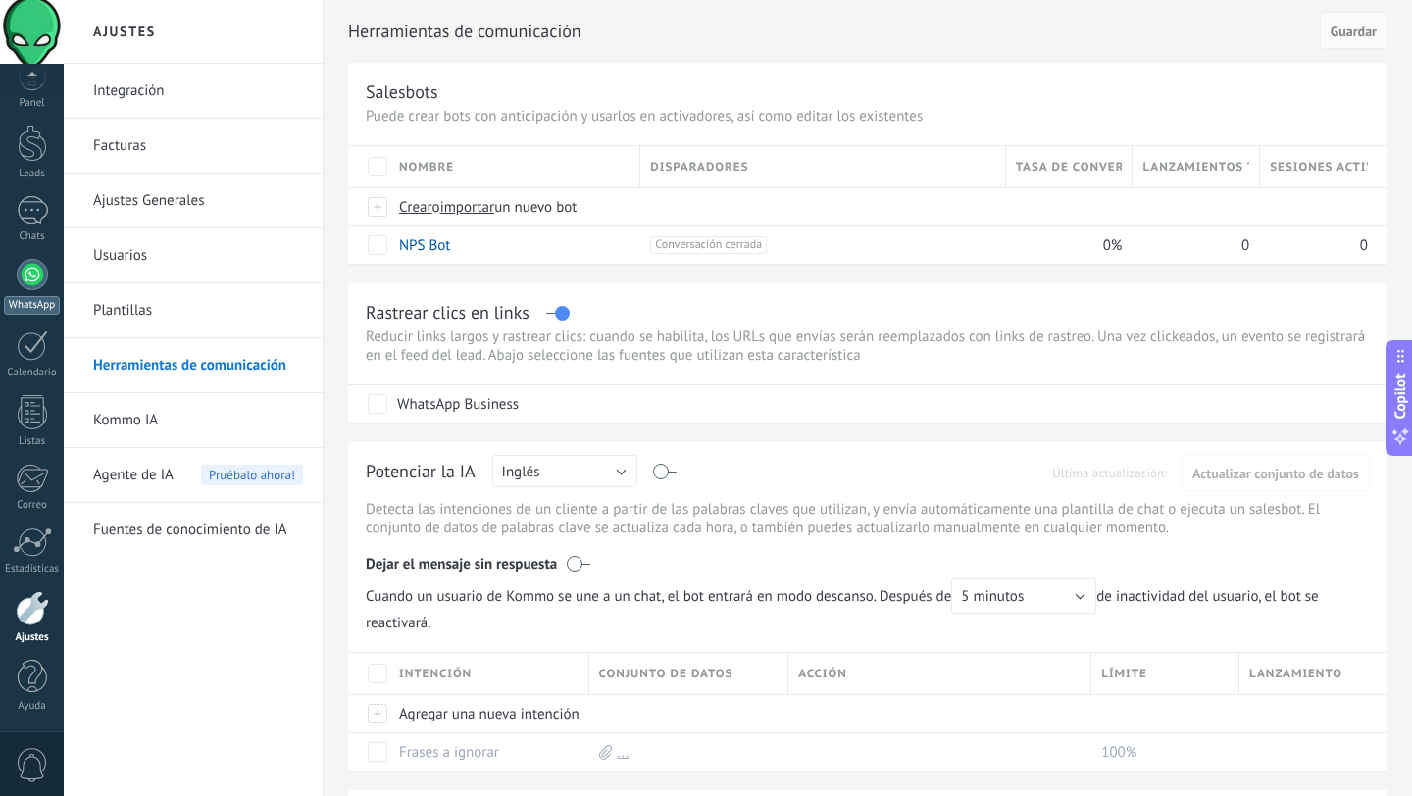
click at [32, 273] on div at bounding box center [32, 274] width 31 height 31
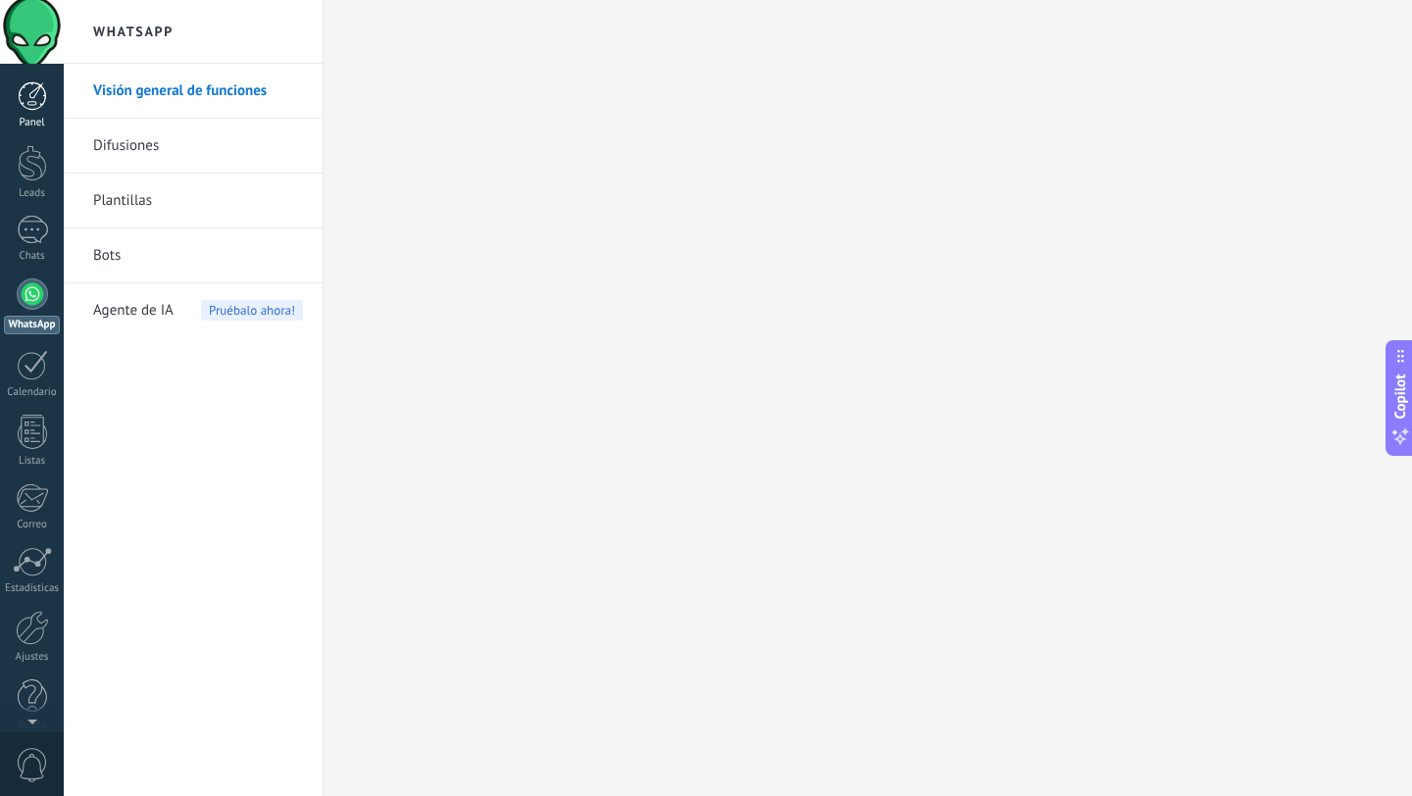
click at [36, 96] on div at bounding box center [32, 95] width 29 height 29
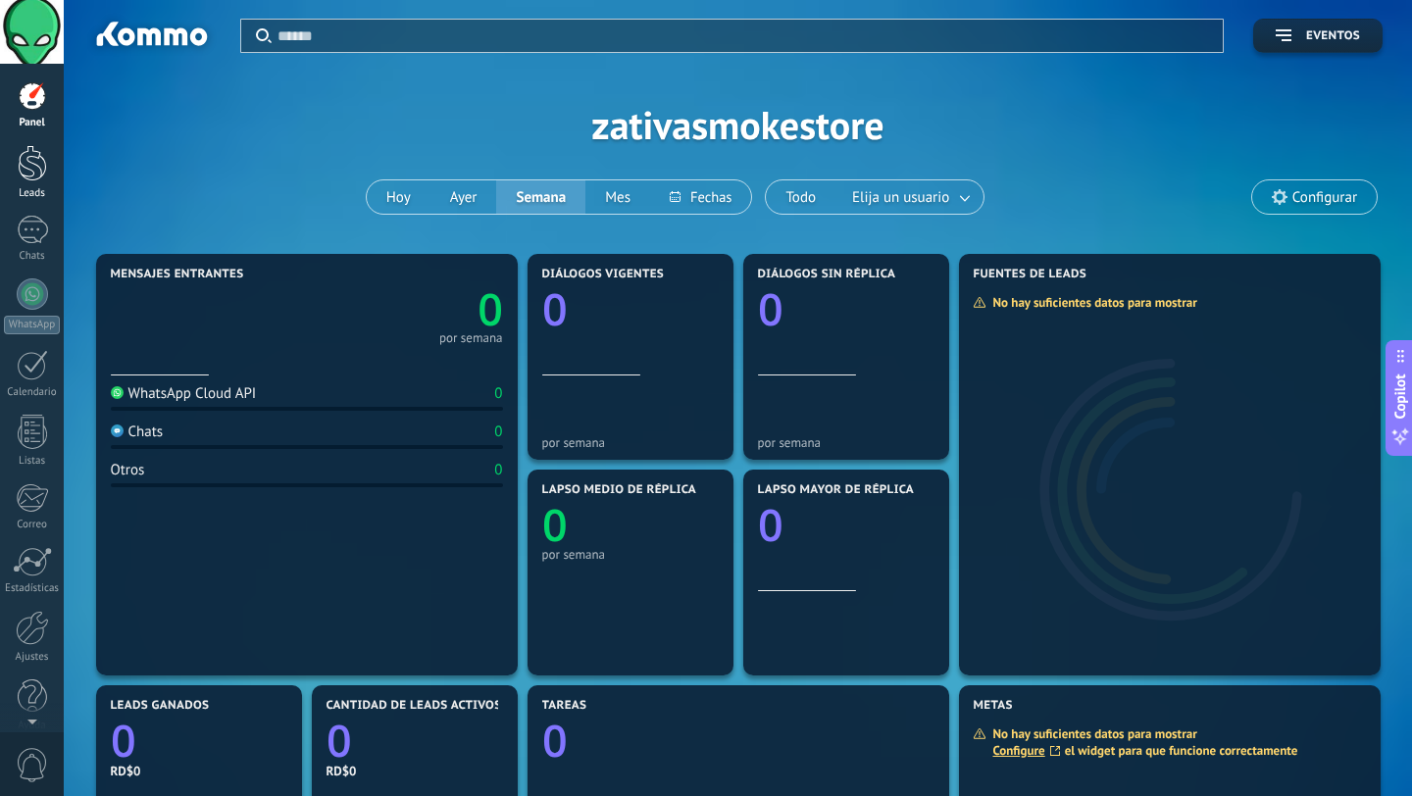
click at [41, 189] on div "Leads" at bounding box center [32, 193] width 57 height 13
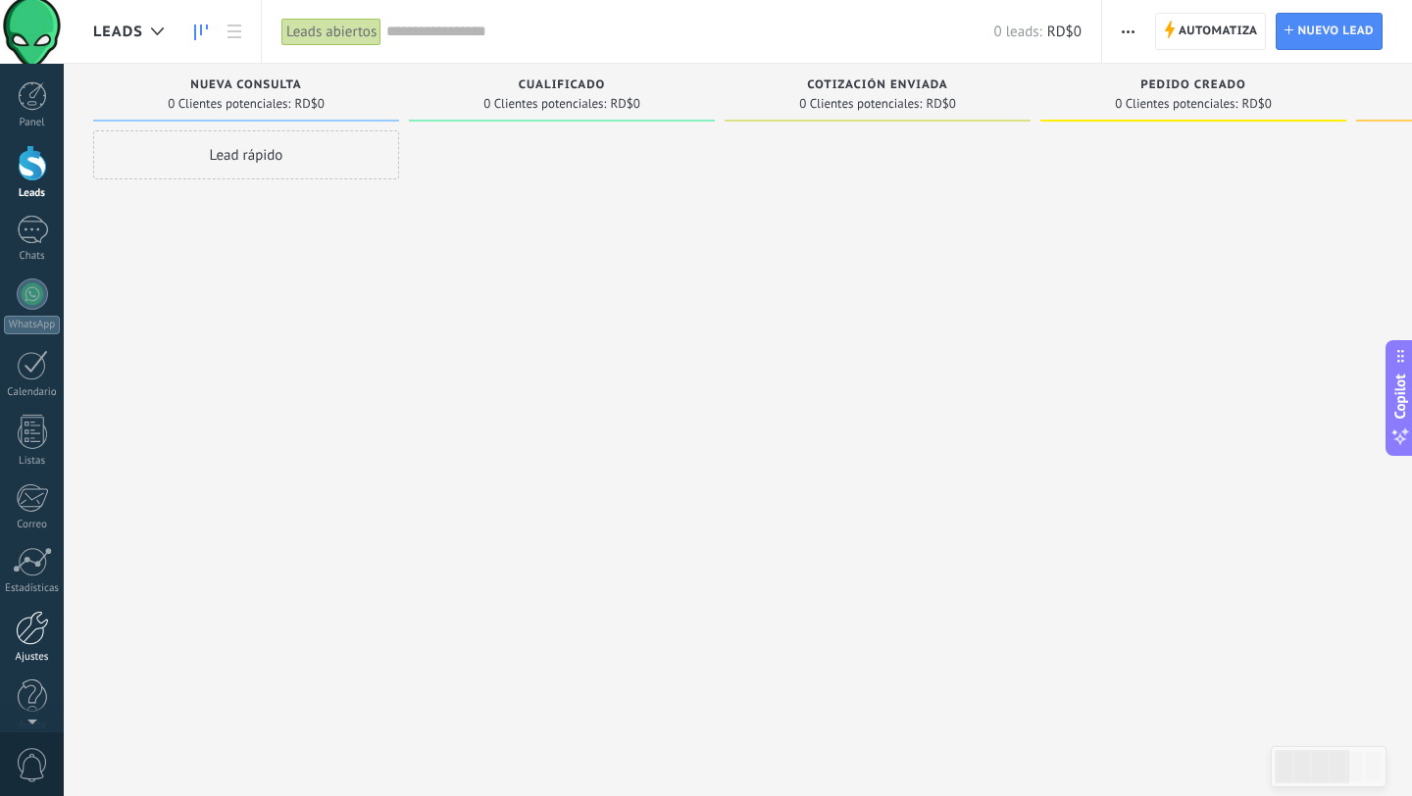
click at [39, 633] on div at bounding box center [32, 628] width 33 height 34
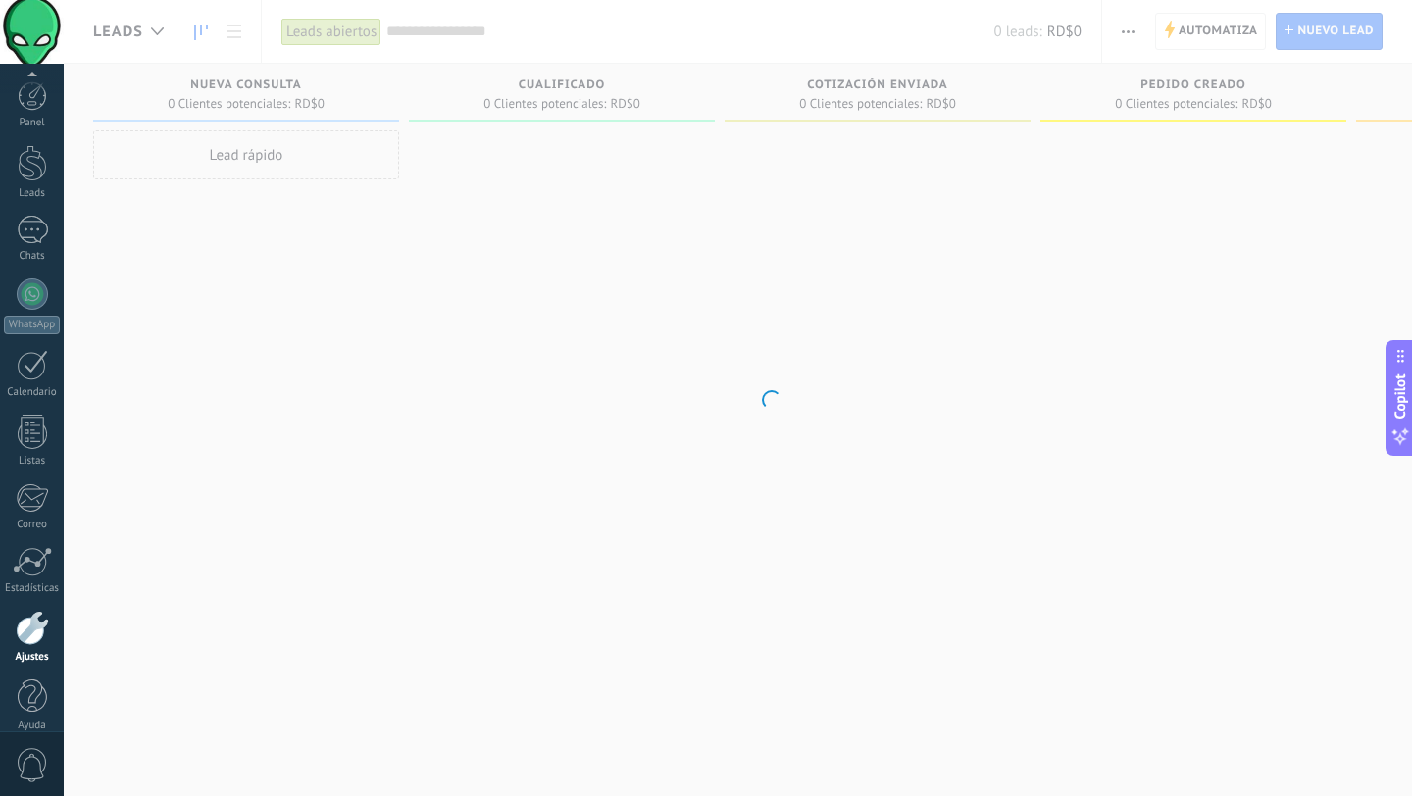
scroll to position [20, 0]
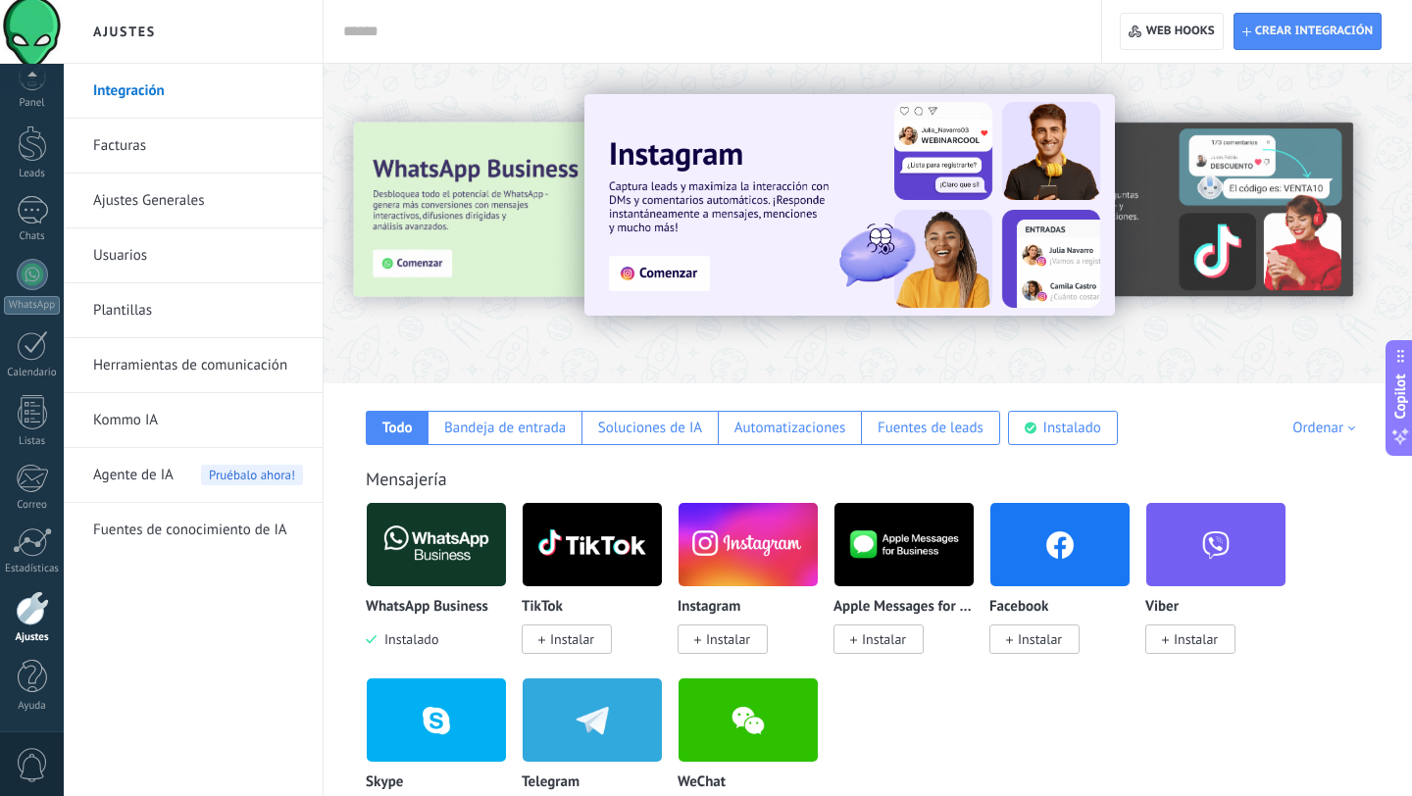
click at [431, 540] on img at bounding box center [436, 544] width 139 height 95
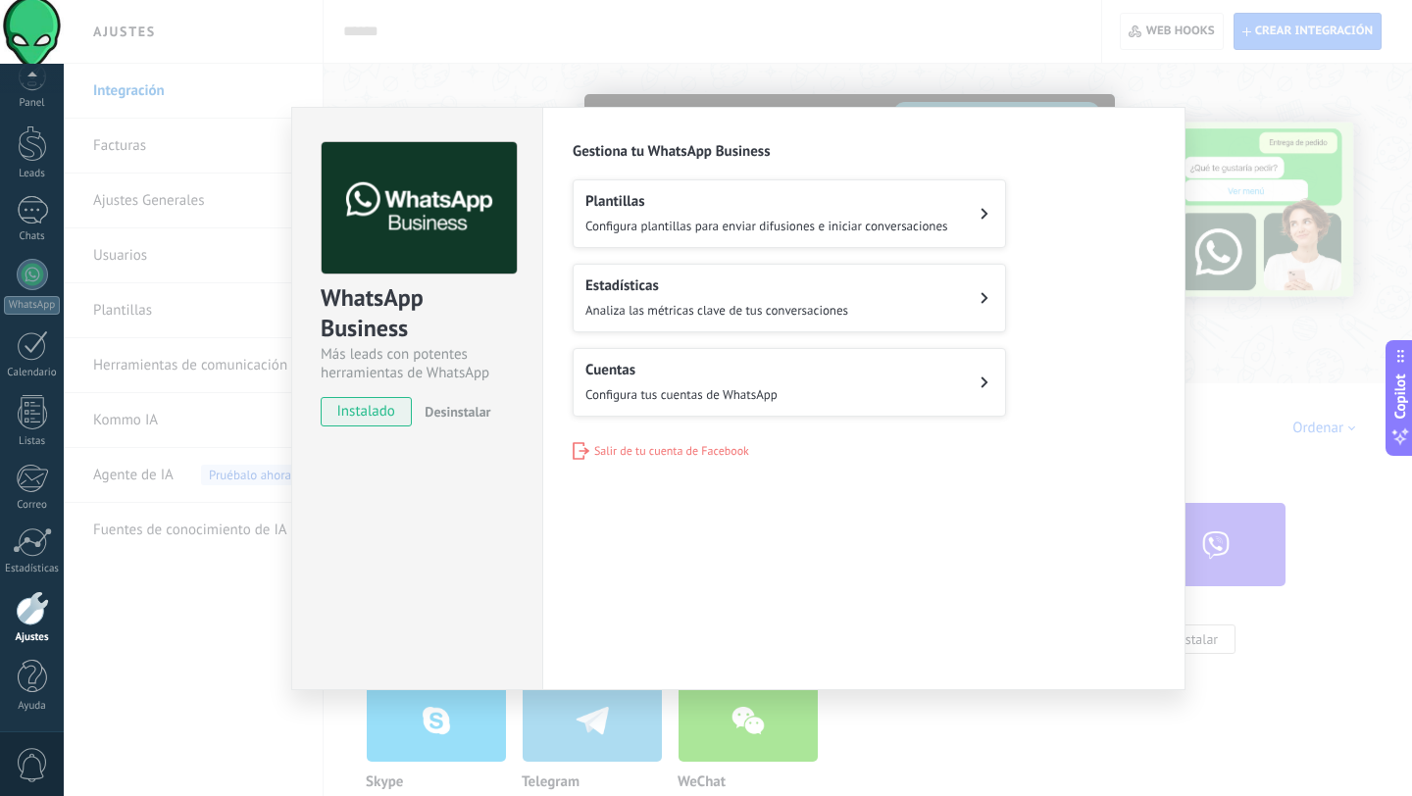
click at [796, 213] on div "Plantillas Configura plantillas para enviar difusiones e iniciar conversaciones" at bounding box center [766, 213] width 363 height 43
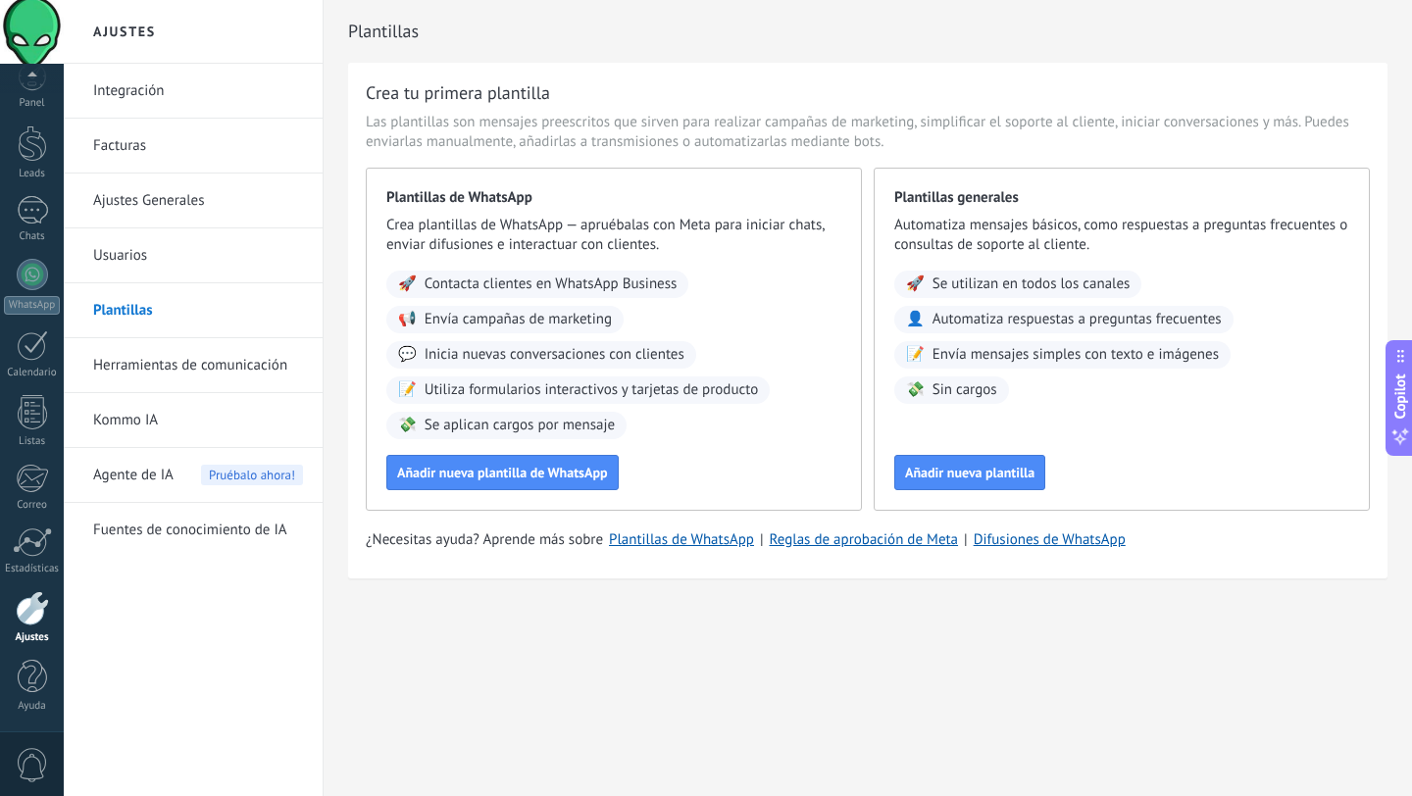
click at [232, 367] on link "Herramientas de comunicación" at bounding box center [198, 365] width 210 height 55
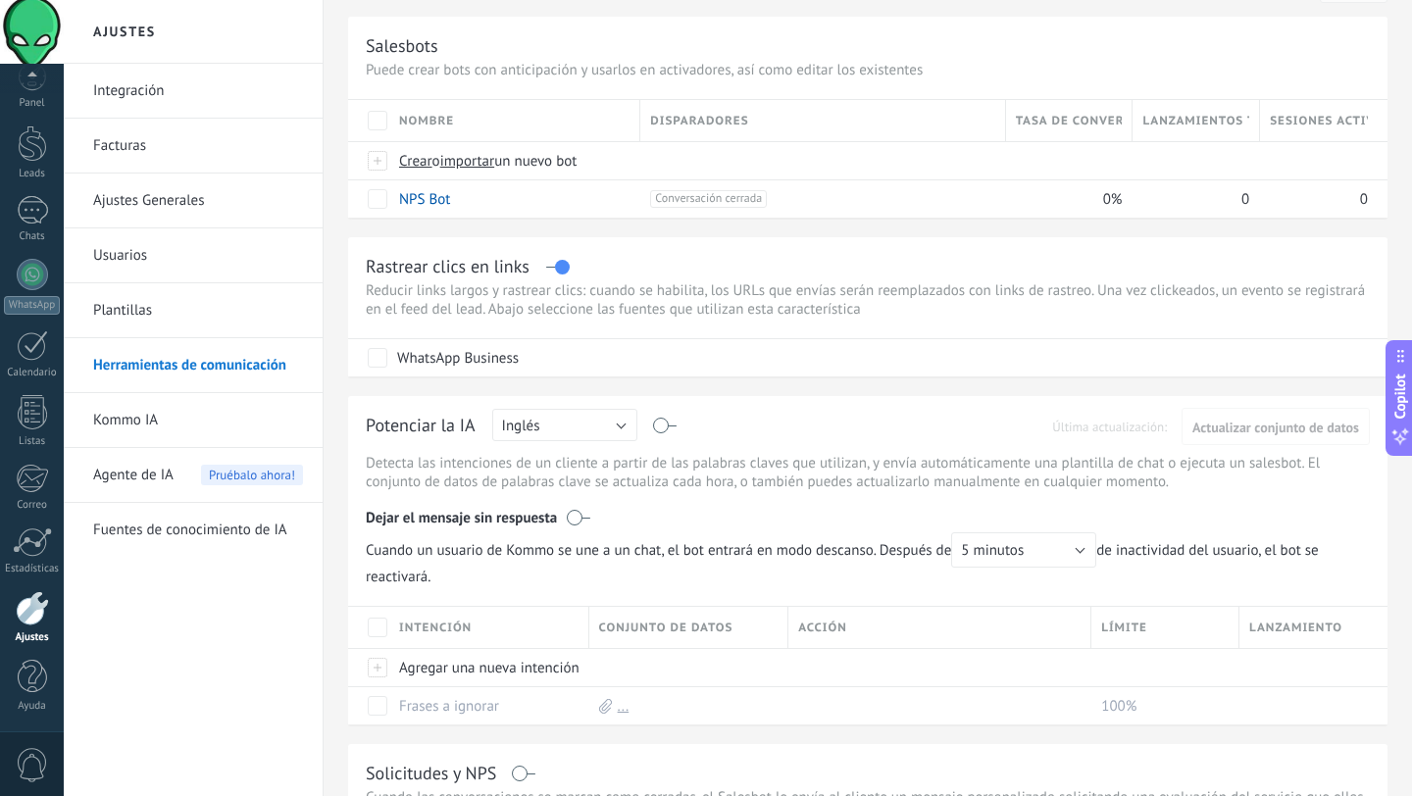
scroll to position [44, 0]
click at [34, 220] on div at bounding box center [32, 210] width 31 height 28
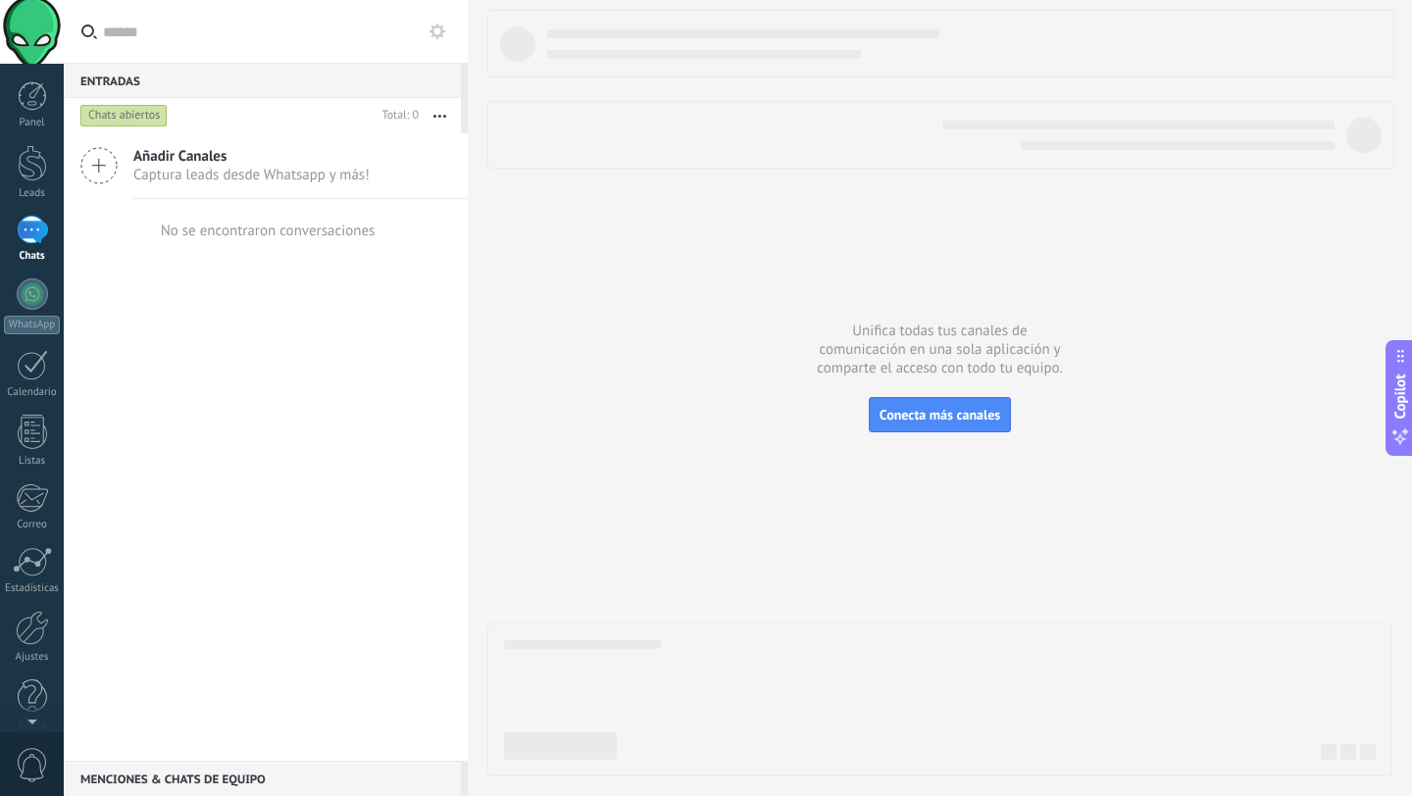
click at [99, 168] on icon at bounding box center [98, 165] width 37 height 37
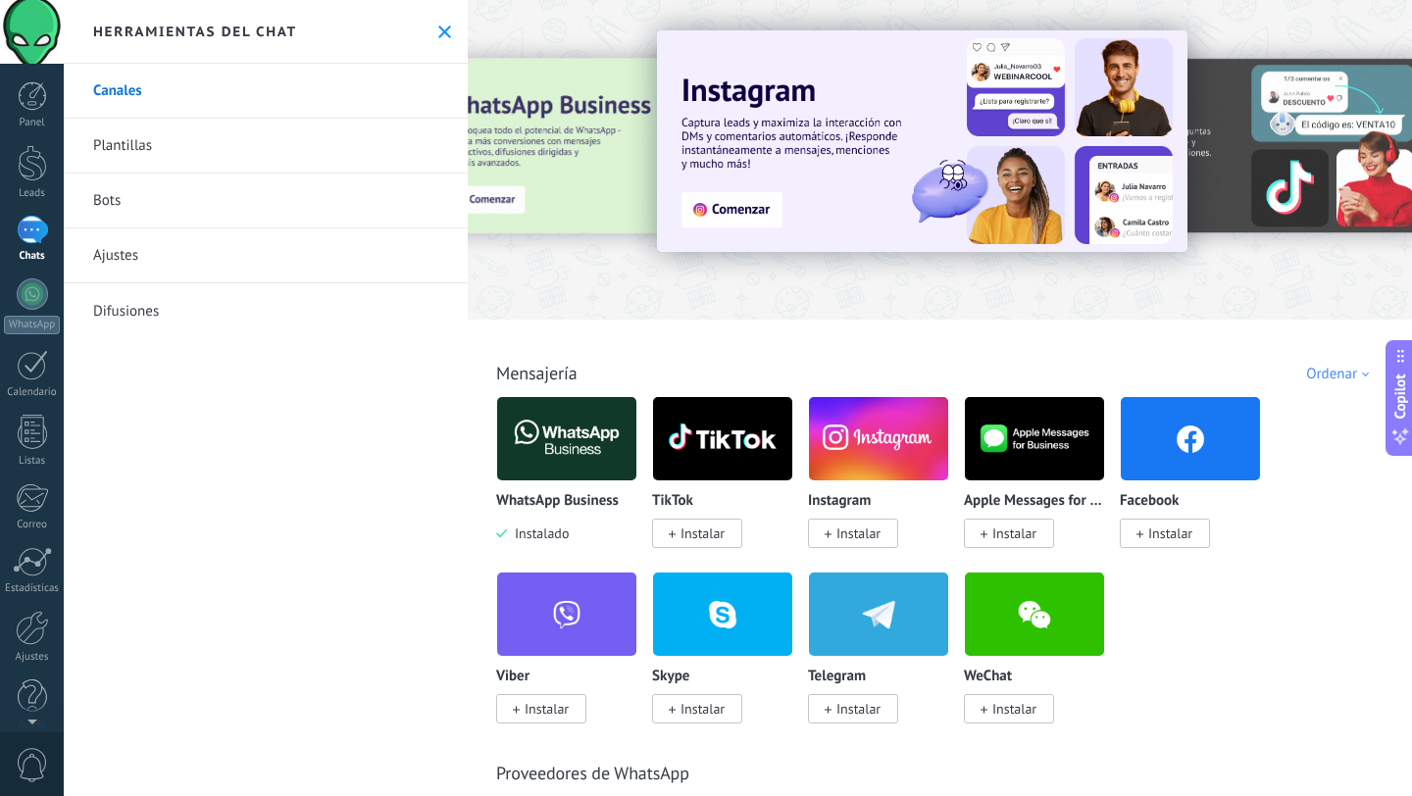
click at [564, 434] on img at bounding box center [566, 438] width 139 height 95
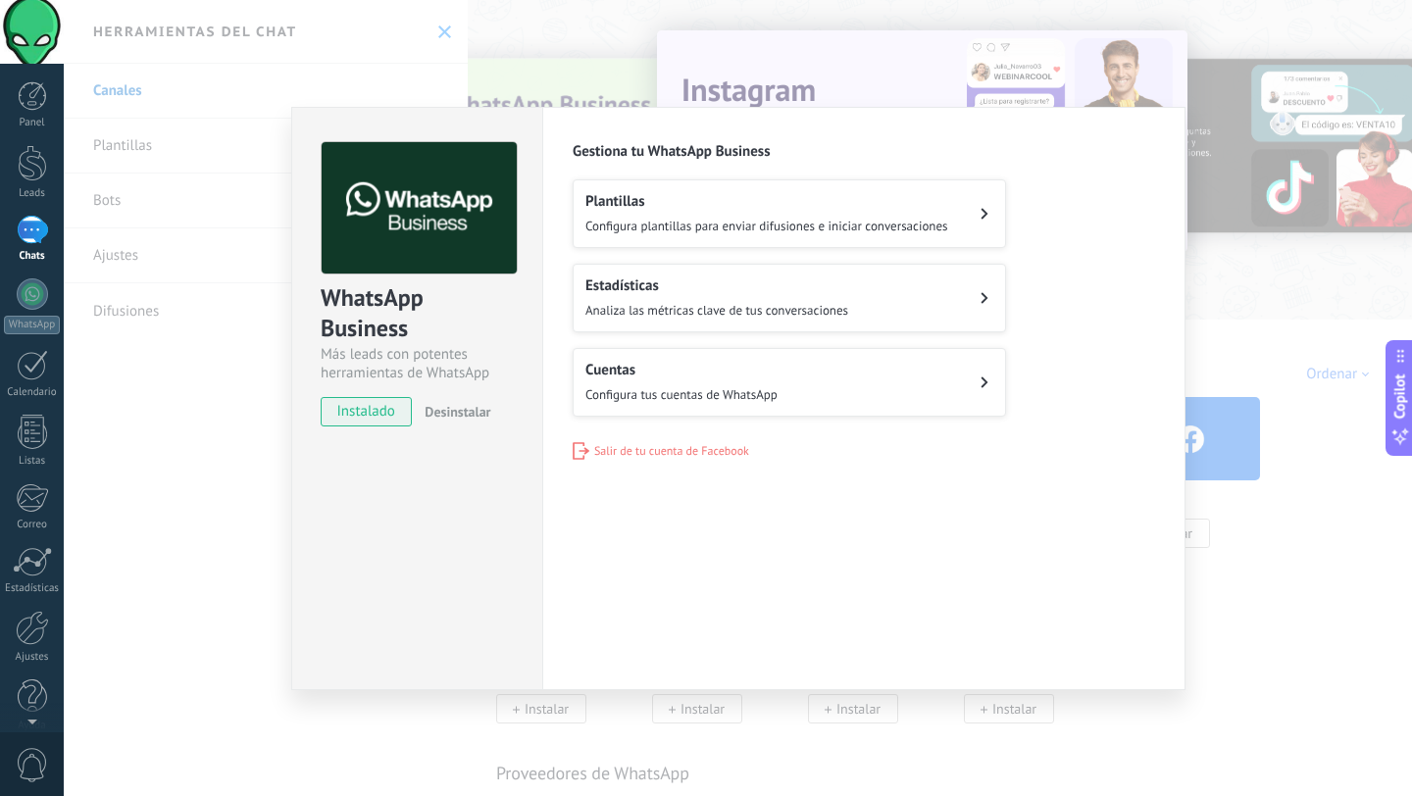
click at [705, 389] on span "Configura tus cuentas de WhatsApp" at bounding box center [681, 394] width 192 height 17
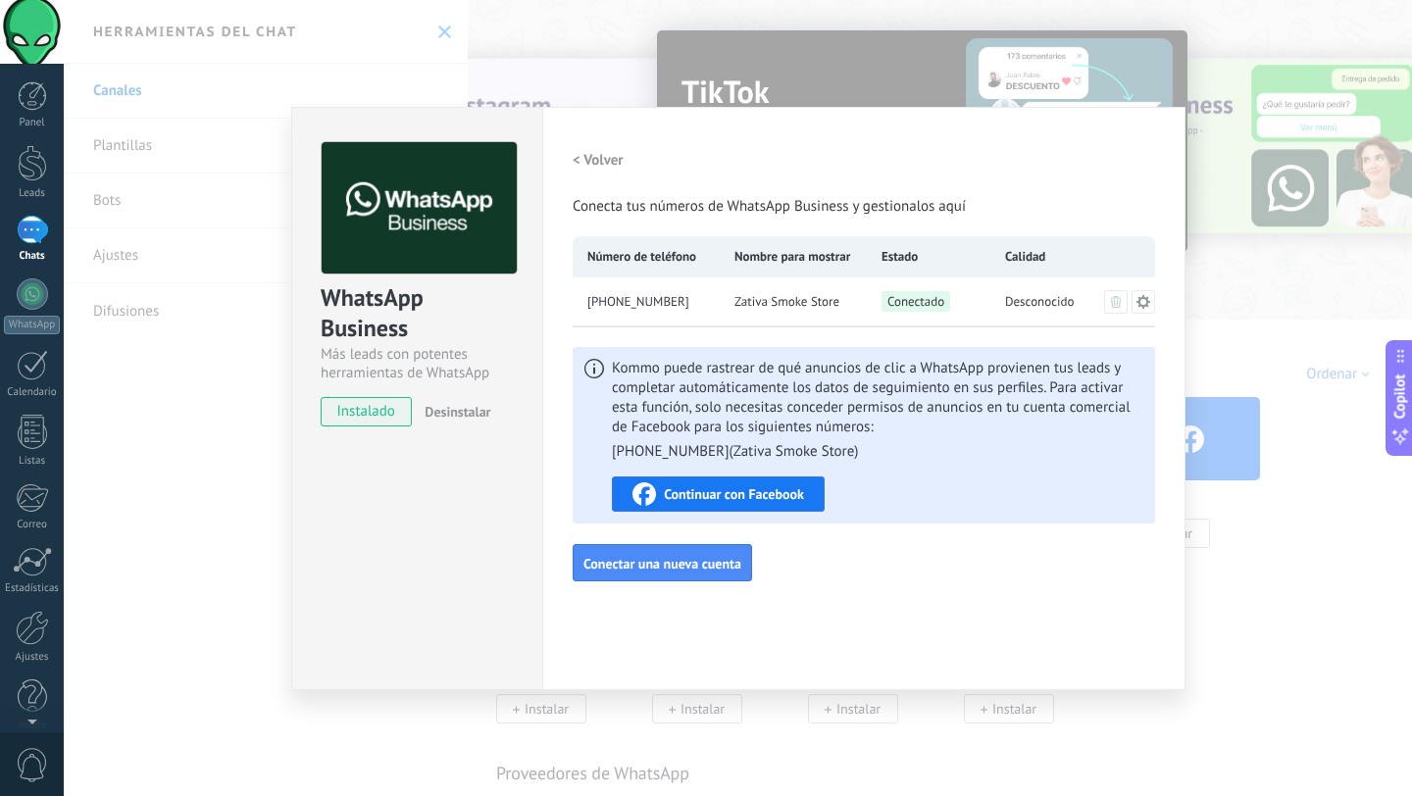
click at [592, 156] on h2 "< Volver" at bounding box center [598, 160] width 51 height 19
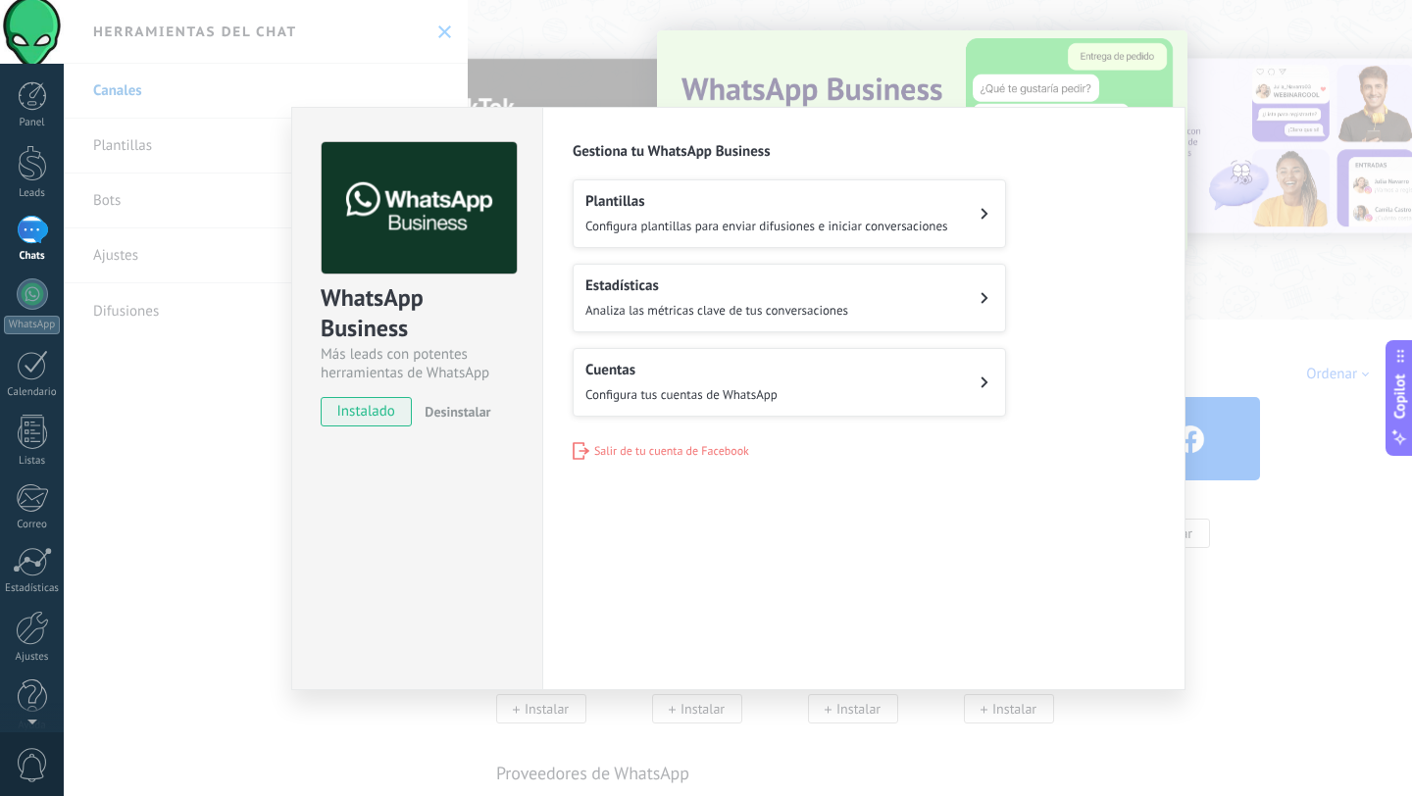
click at [630, 284] on h2 "Estadísticas" at bounding box center [716, 285] width 263 height 19
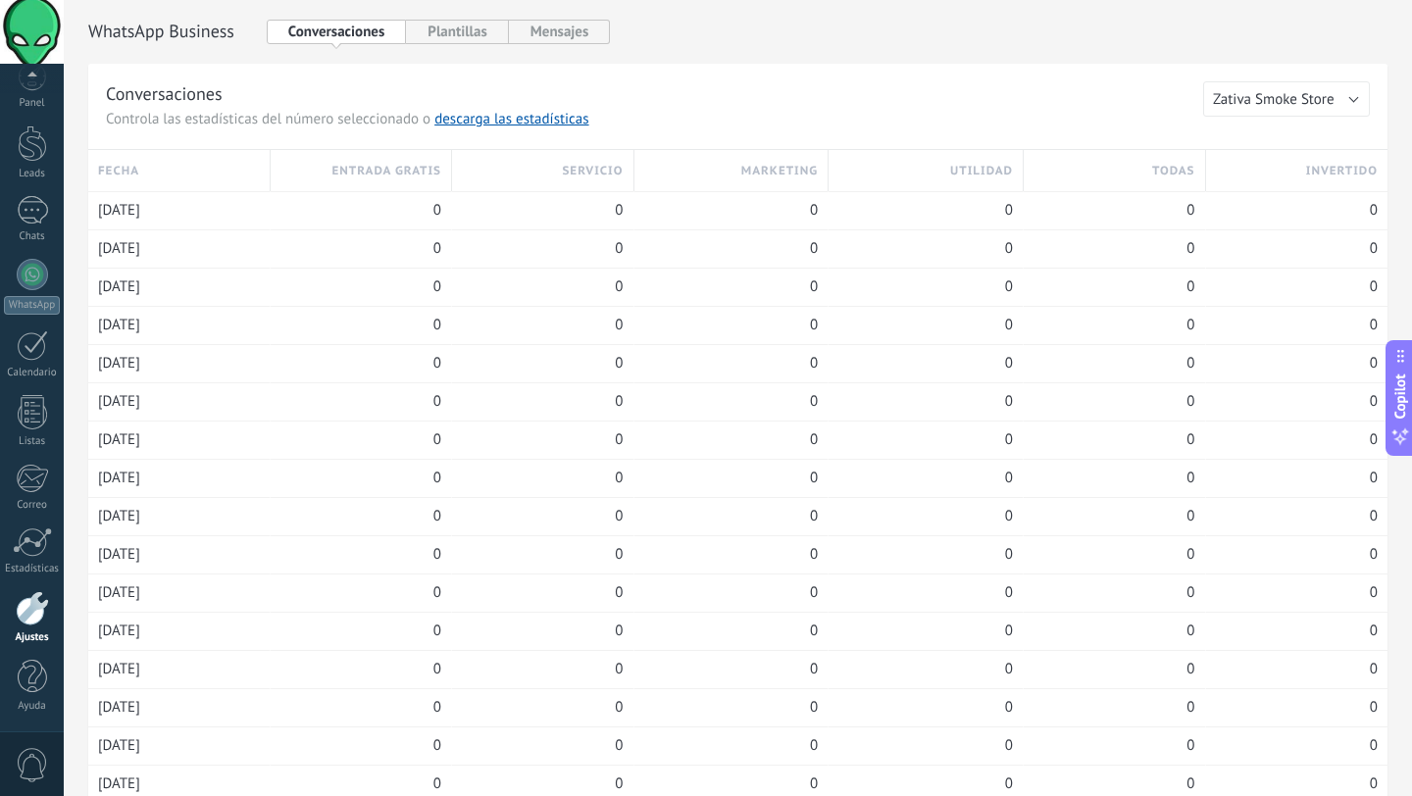
click at [34, 613] on div at bounding box center [32, 608] width 33 height 34
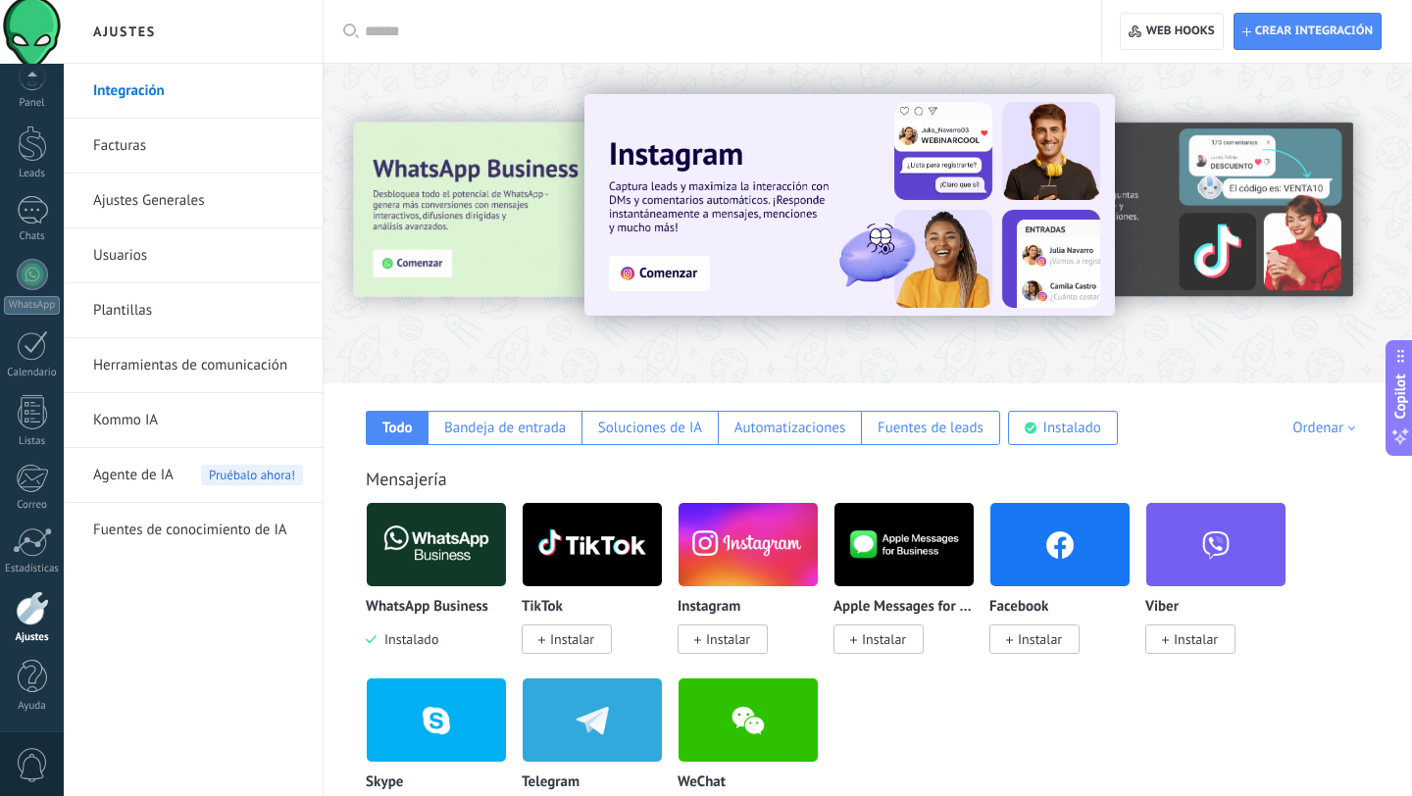
click at [163, 355] on link "Herramientas de comunicación" at bounding box center [198, 365] width 210 height 55
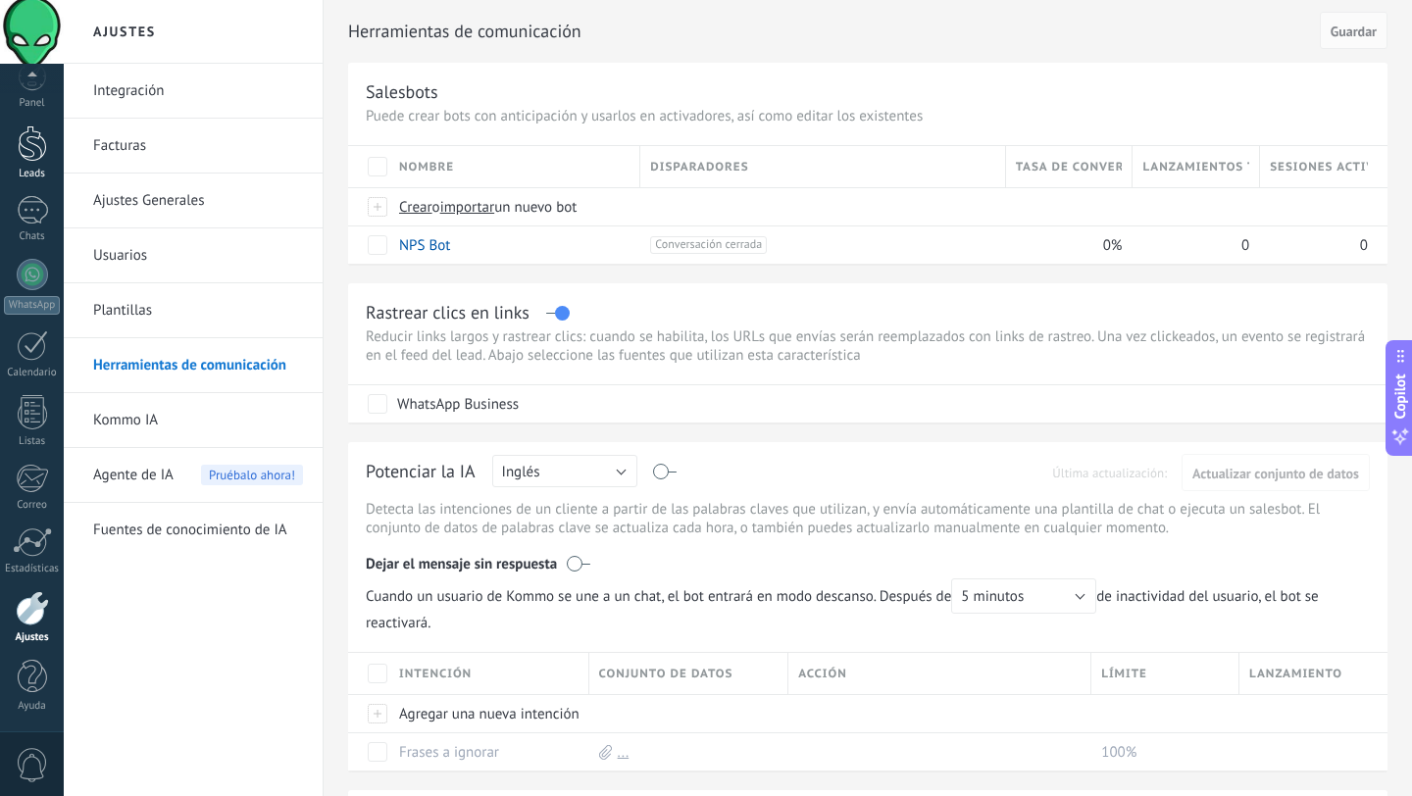
click at [19, 135] on div at bounding box center [32, 143] width 29 height 36
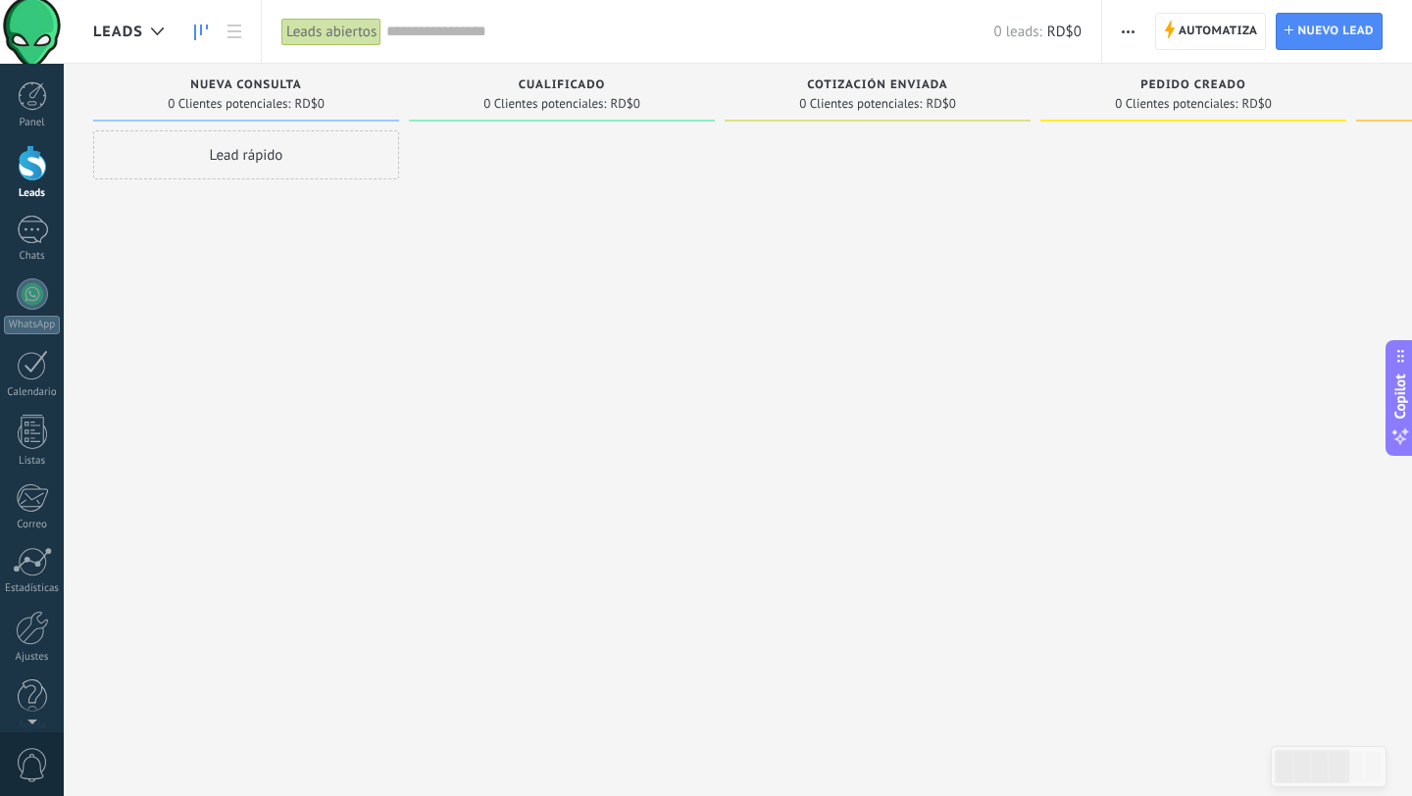
click at [228, 166] on div "Lead rápido" at bounding box center [246, 154] width 306 height 49
click at [470, 187] on div at bounding box center [562, 400] width 306 height 540
click at [338, 33] on div "Leads abiertos" at bounding box center [331, 32] width 100 height 28
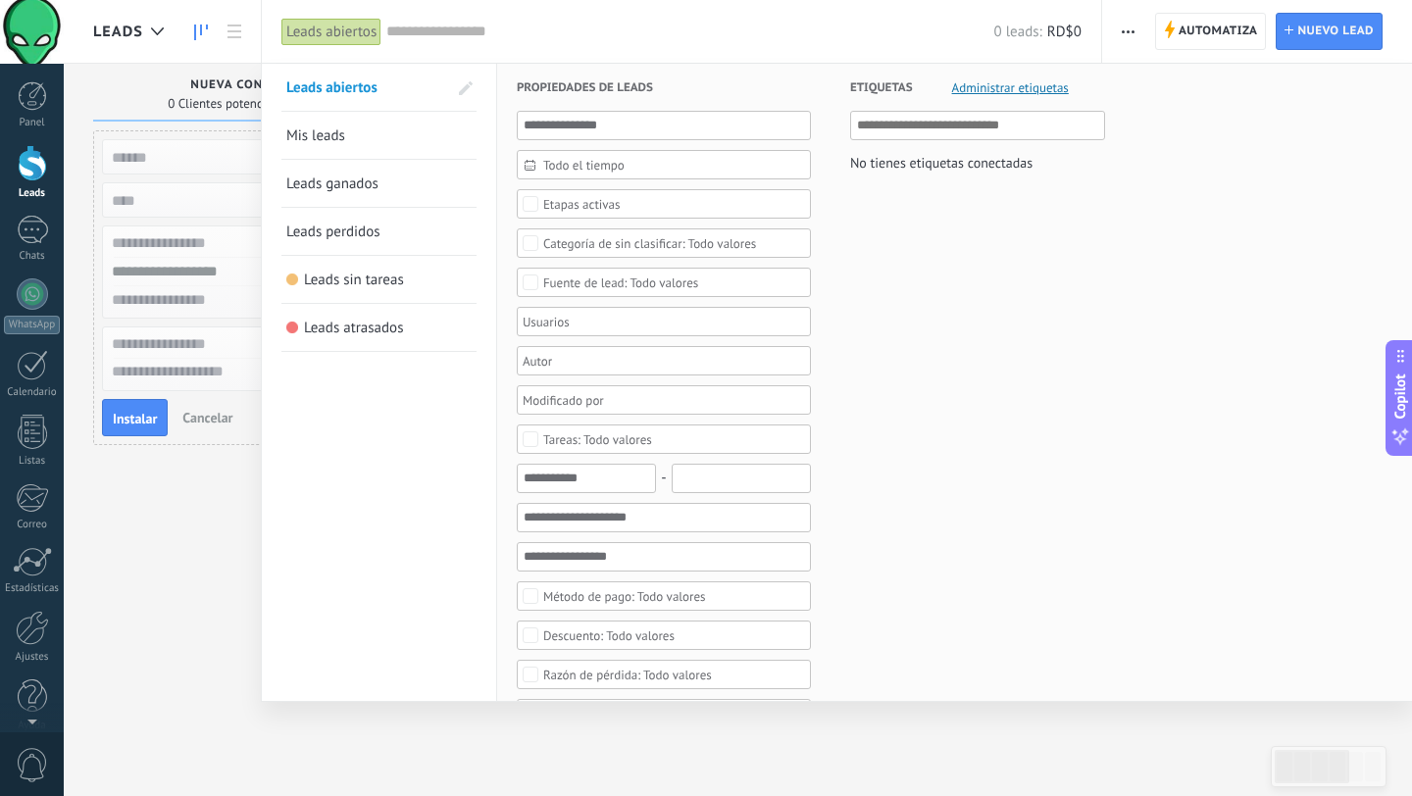
click at [401, 37] on input "text" at bounding box center [689, 32] width 607 height 21
click at [232, 27] on div at bounding box center [706, 398] width 1412 height 796
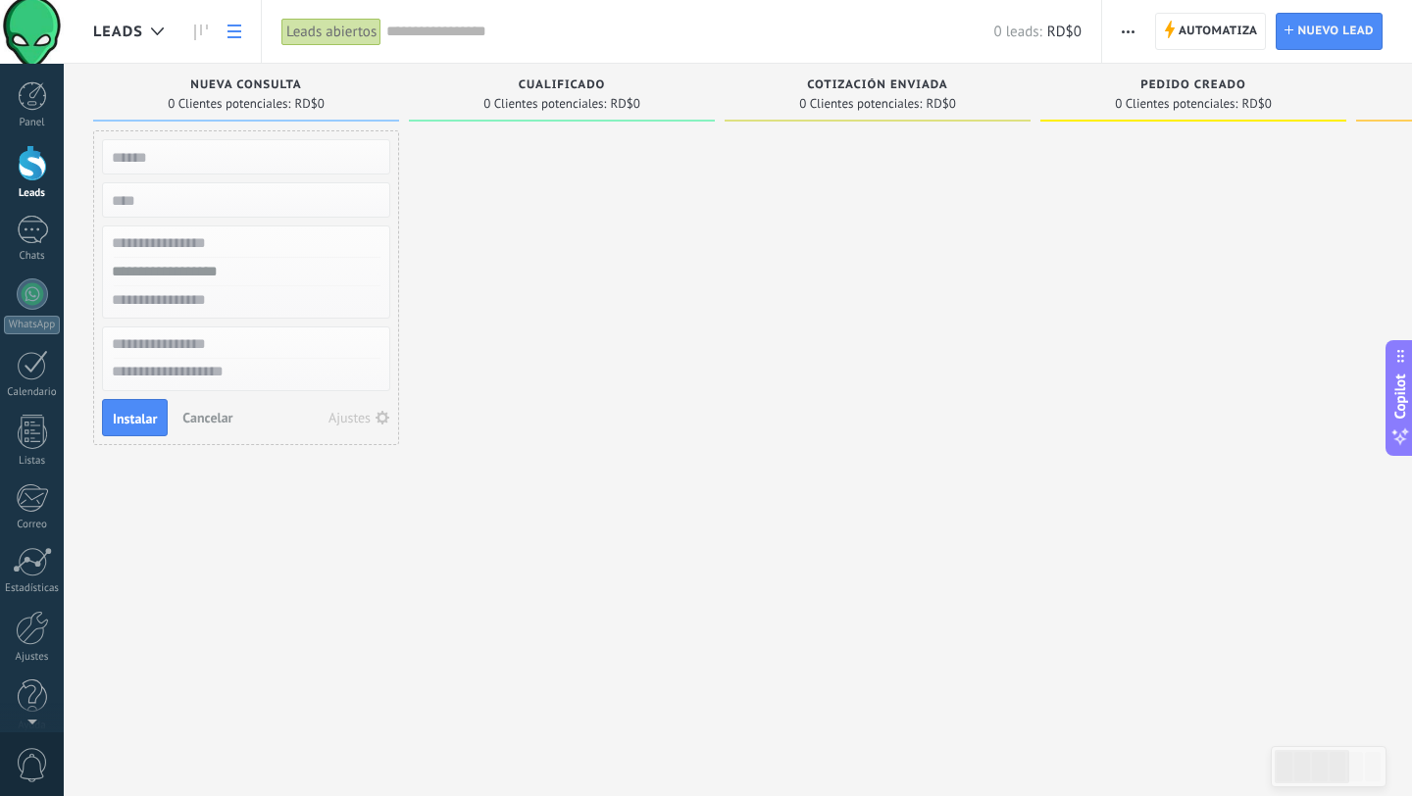
click at [229, 26] on icon at bounding box center [234, 32] width 14 height 14
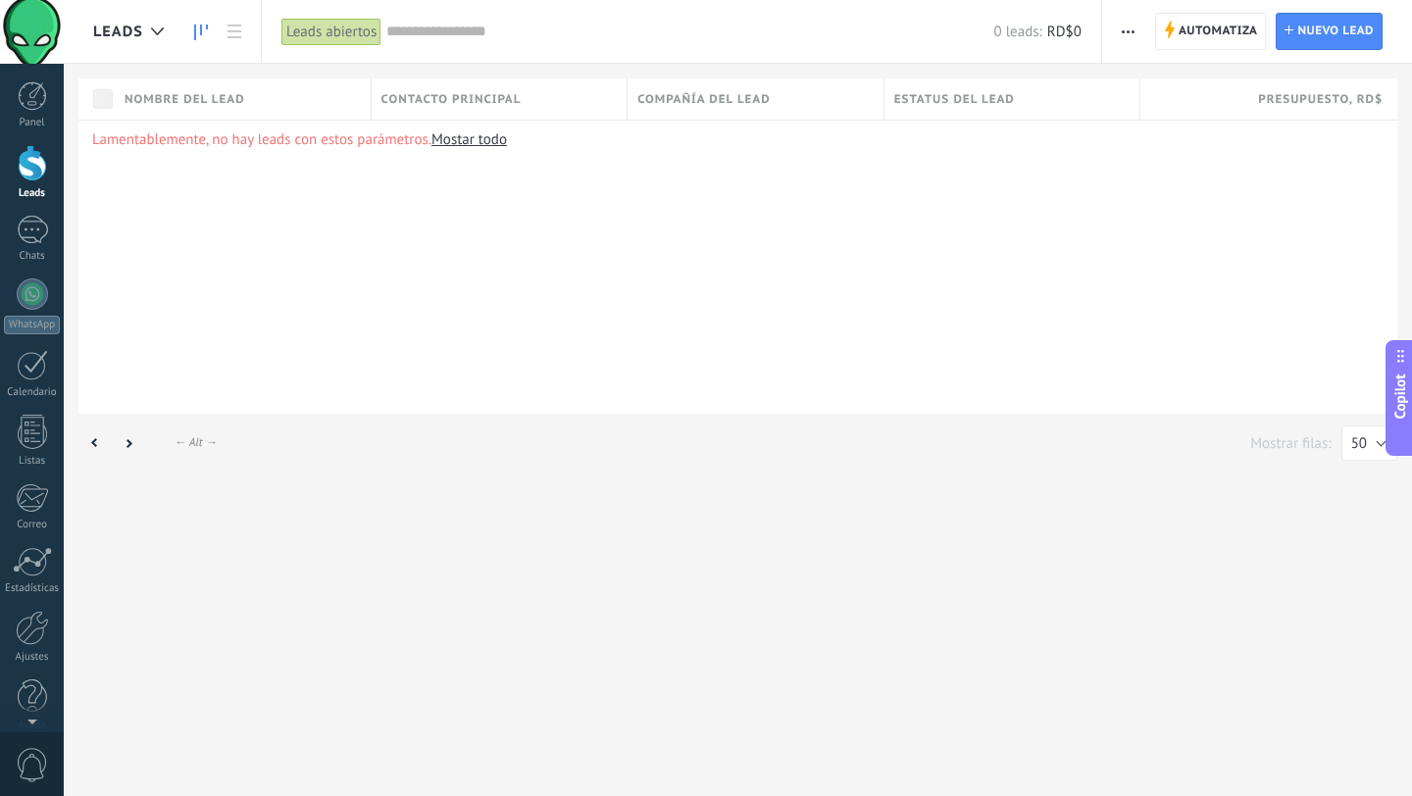
click at [196, 28] on icon at bounding box center [201, 33] width 14 height 16
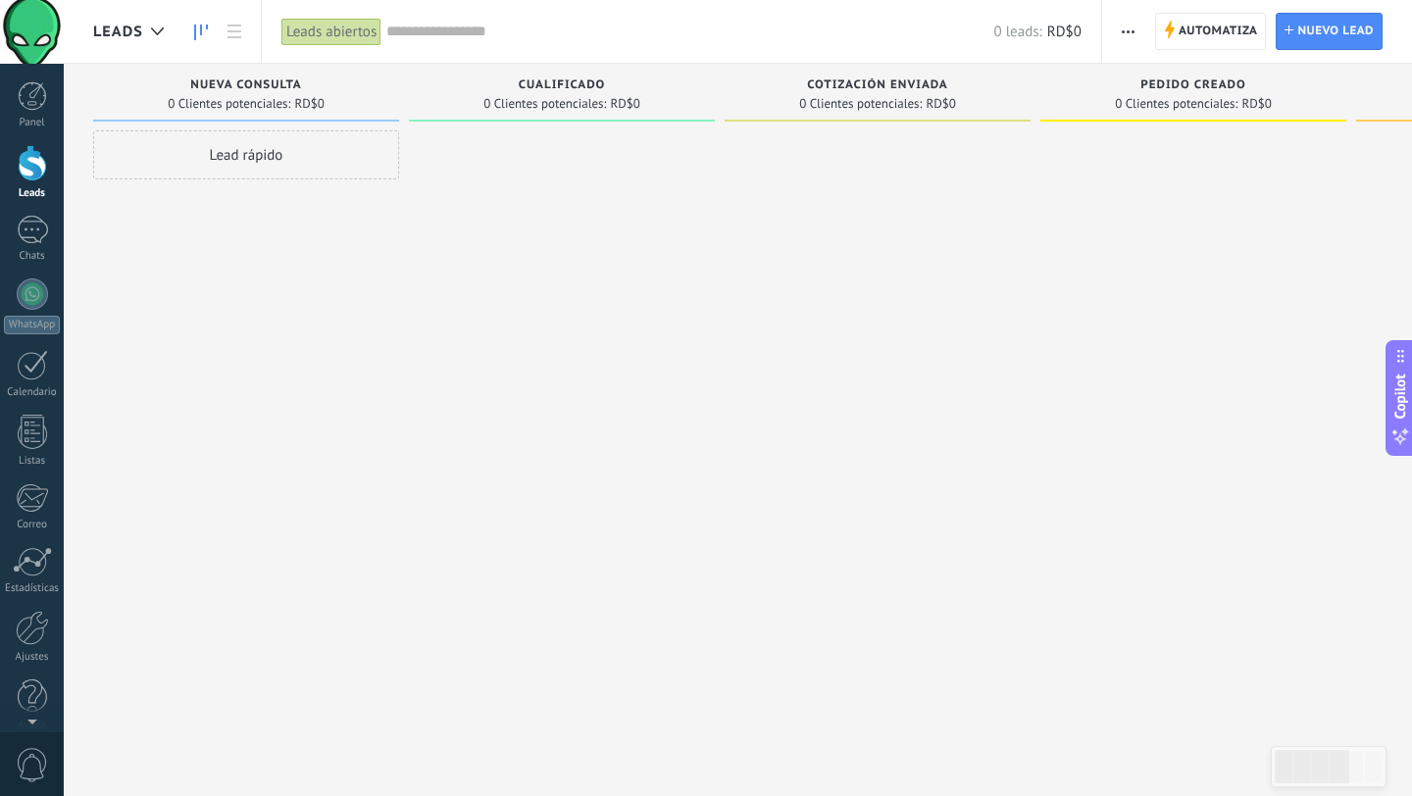
click at [1123, 37] on span "button" at bounding box center [1127, 31] width 13 height 37
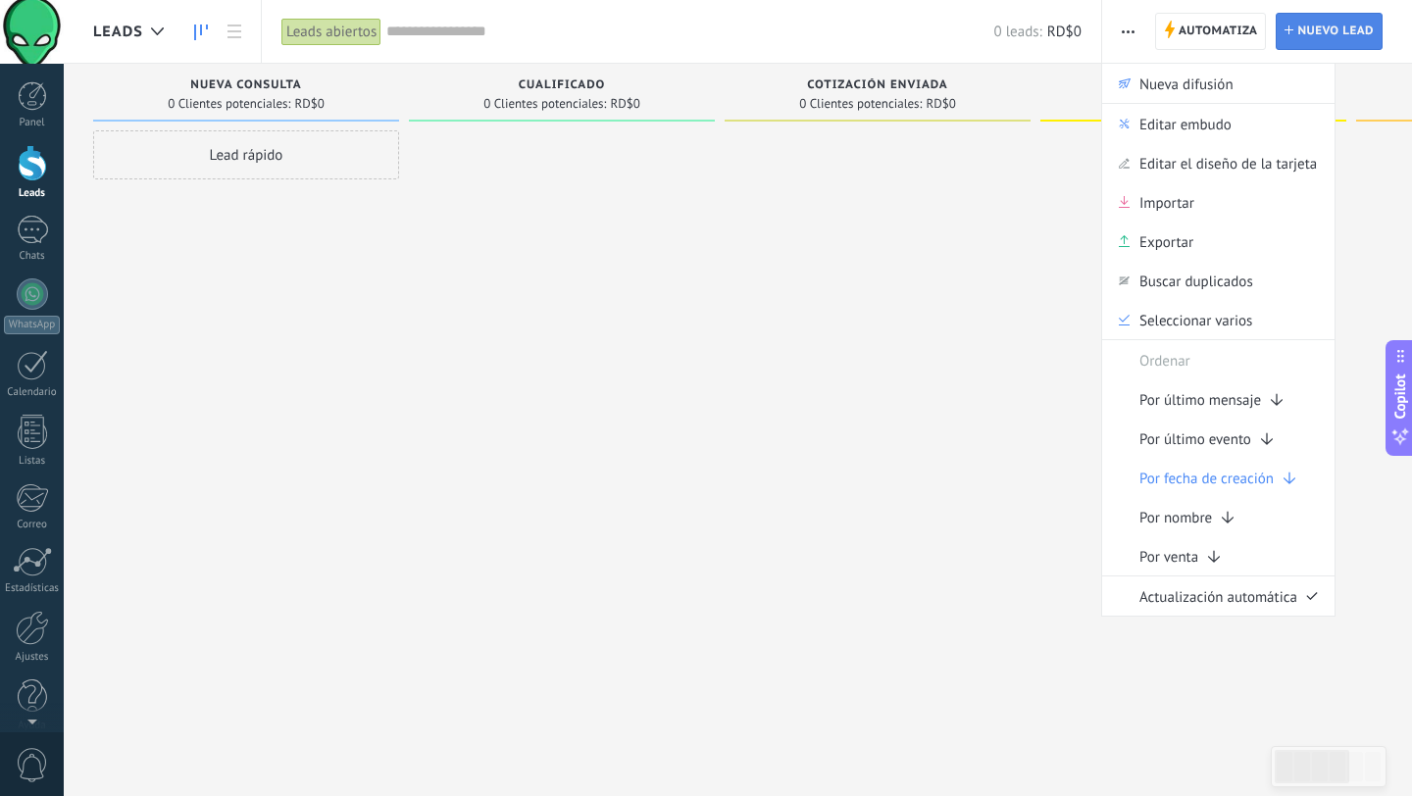
click at [1331, 24] on span "Nuevo lead" at bounding box center [1335, 31] width 76 height 35
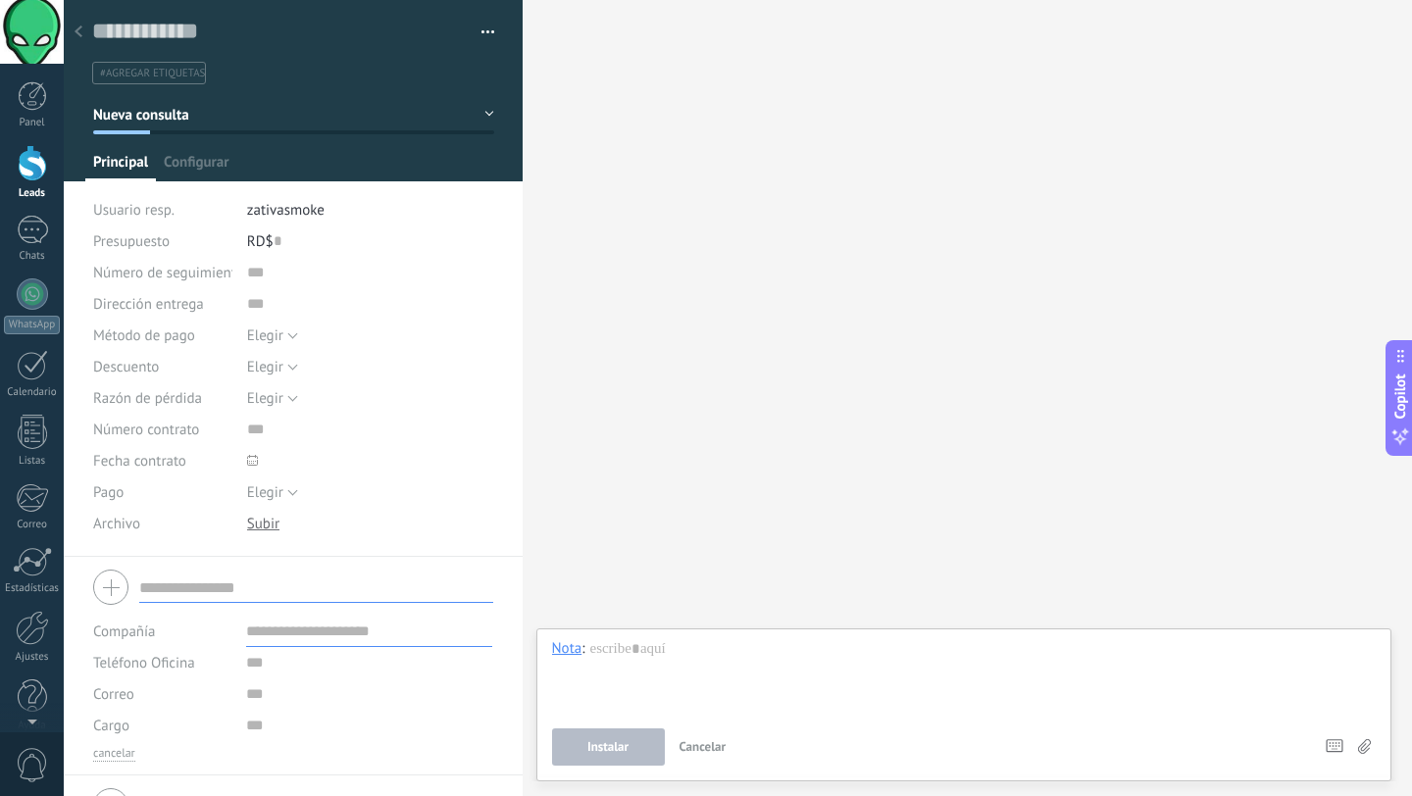
click at [88, 40] on div at bounding box center [78, 33] width 27 height 38
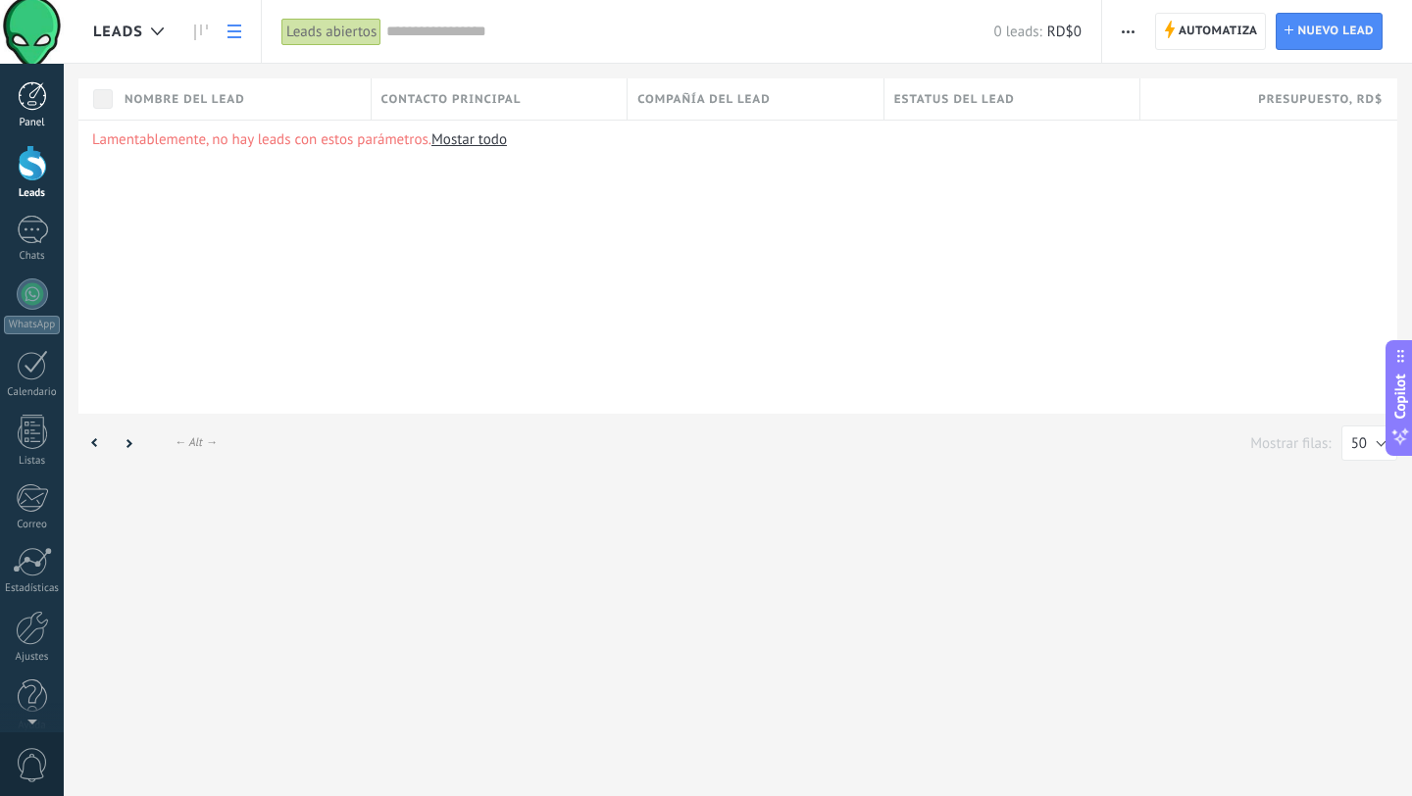
click at [28, 109] on div at bounding box center [32, 95] width 29 height 29
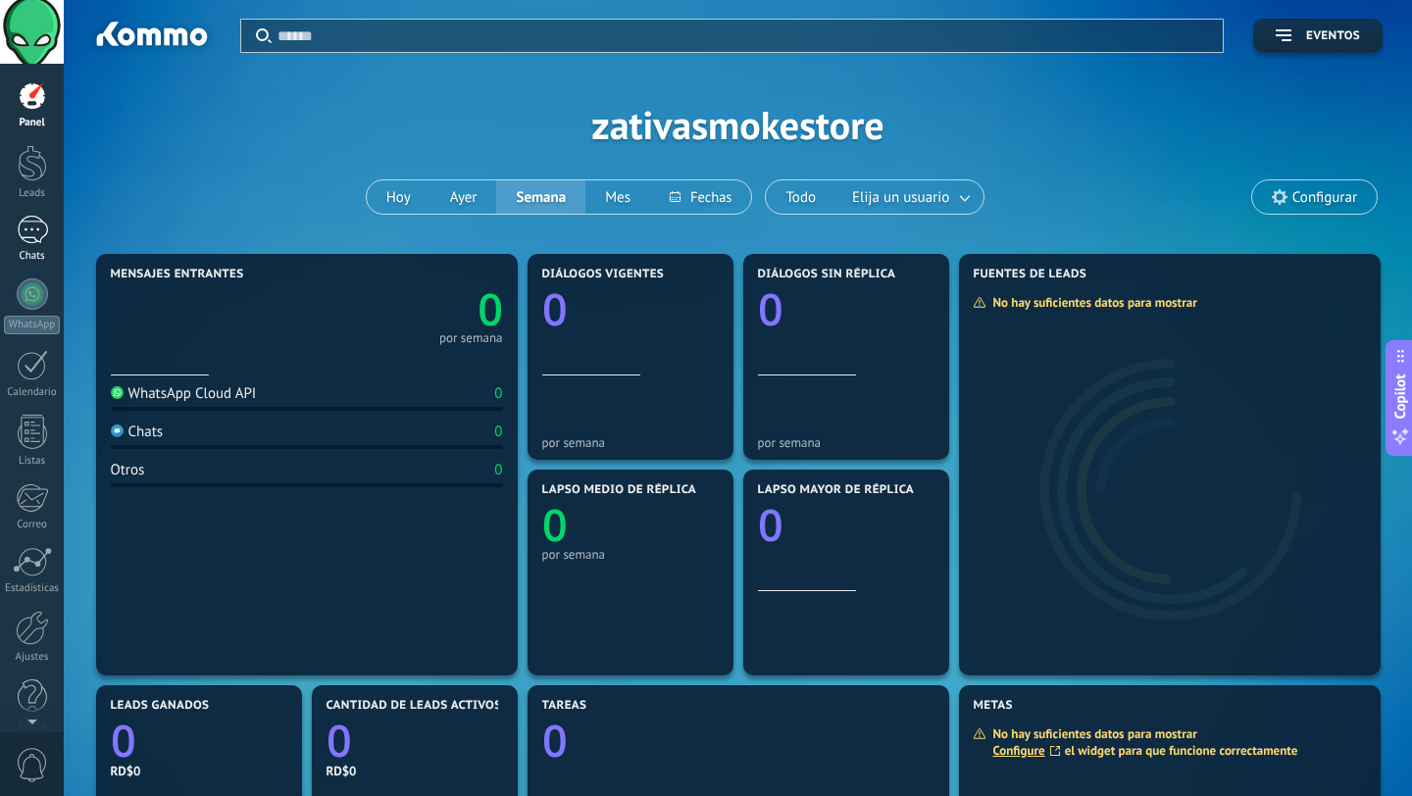
click at [40, 230] on div at bounding box center [32, 230] width 31 height 28
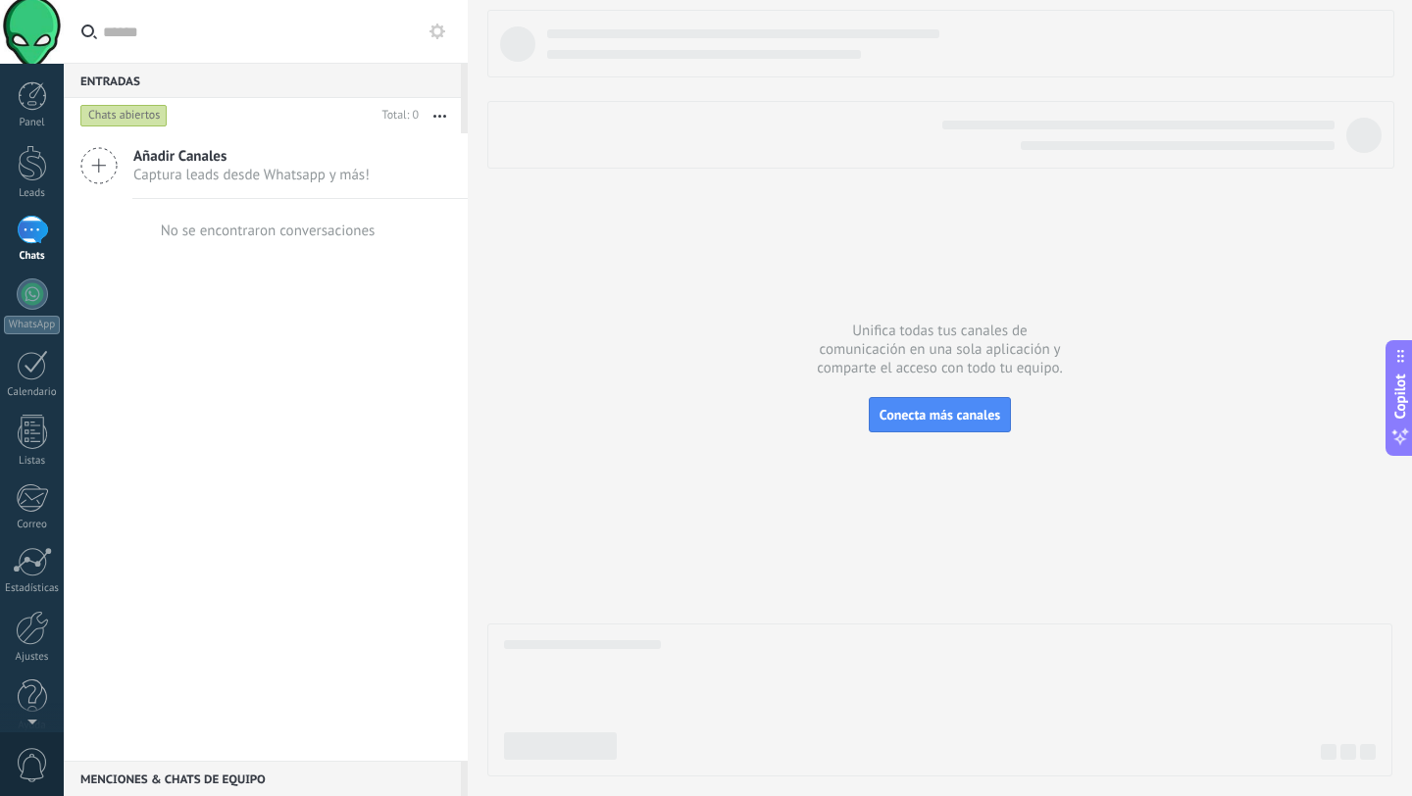
click at [100, 165] on use at bounding box center [98, 165] width 35 height 35
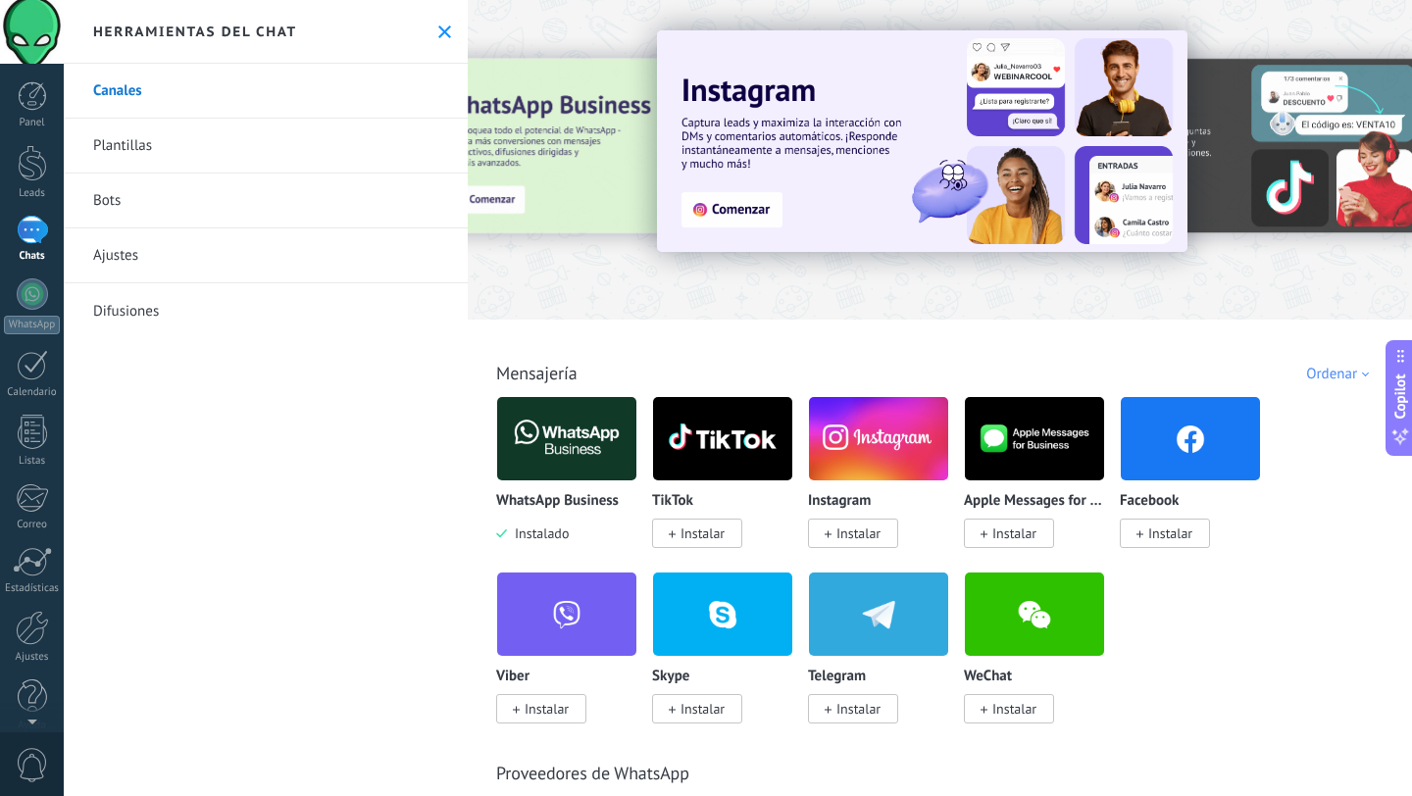
click at [190, 139] on link "Plantillas" at bounding box center [266, 146] width 404 height 55
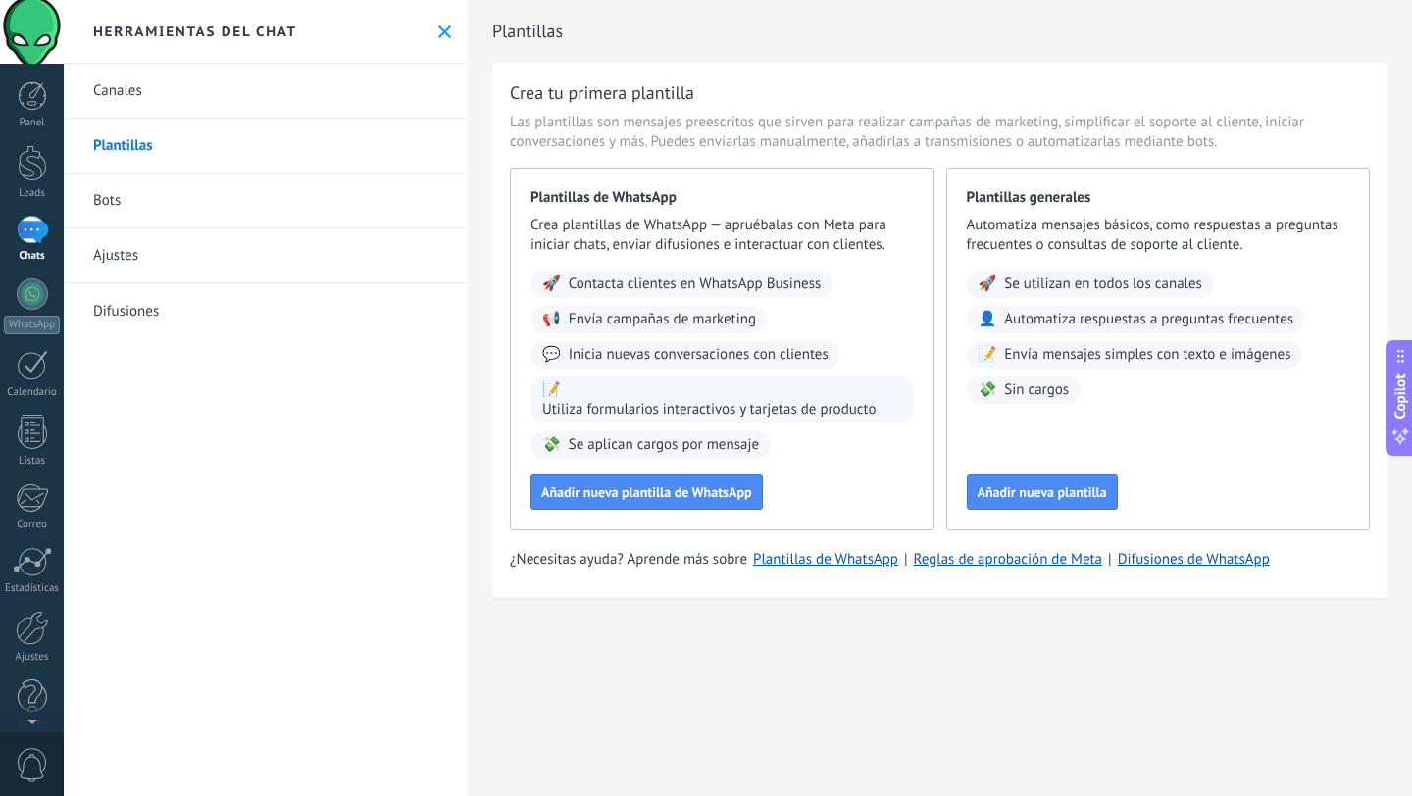
click at [132, 217] on link "Bots" at bounding box center [266, 201] width 404 height 55
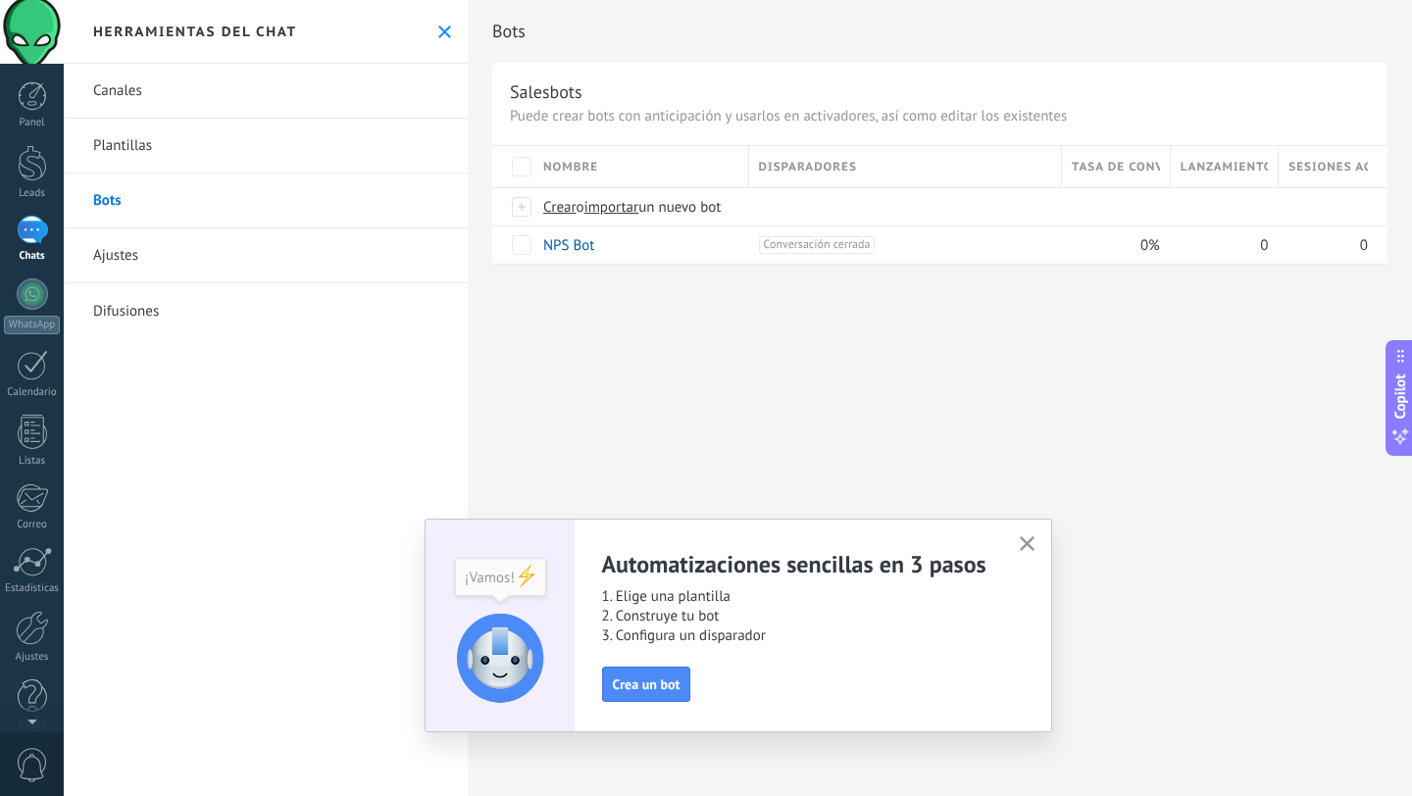
click at [172, 258] on link "Ajustes" at bounding box center [266, 255] width 404 height 55
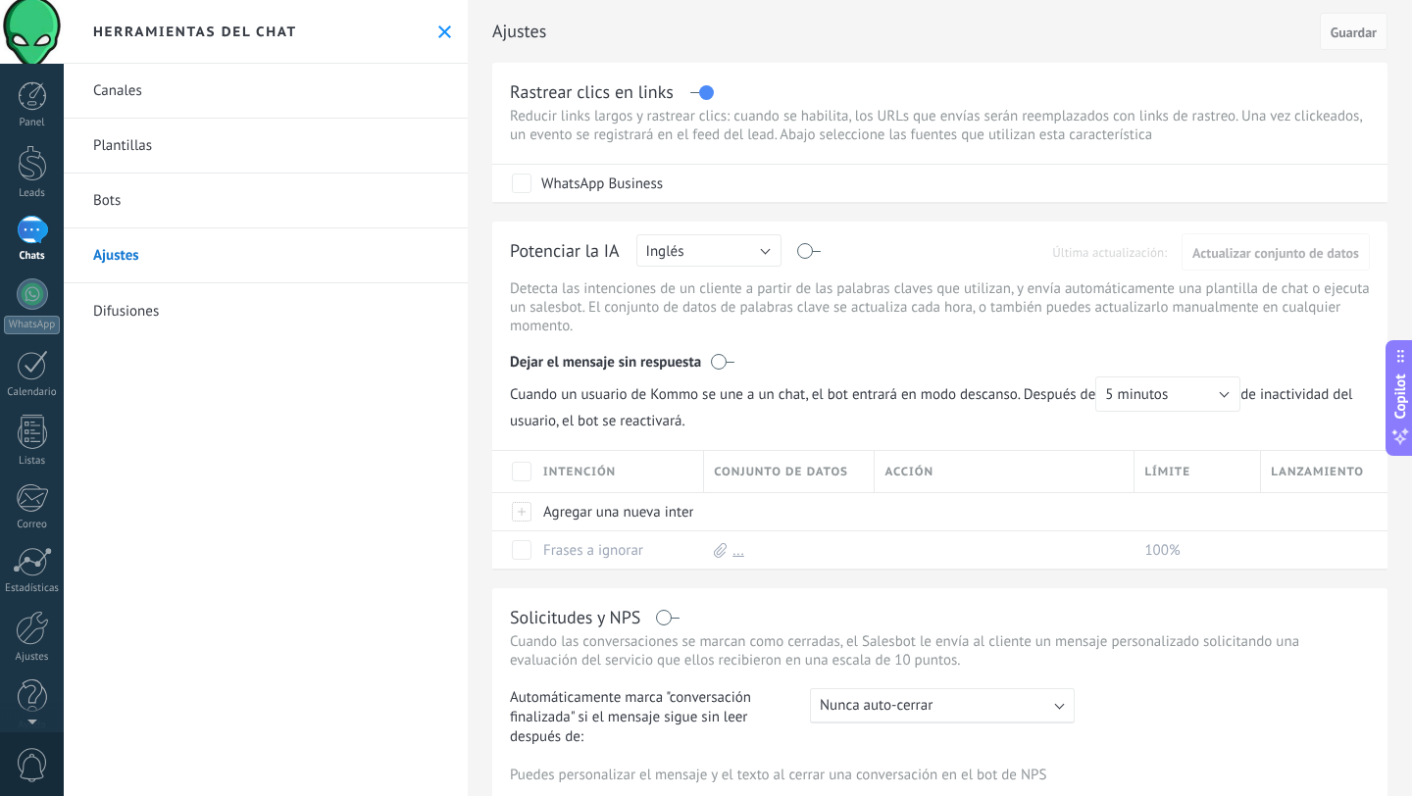
click at [290, 298] on link "Difusiones" at bounding box center [266, 310] width 404 height 55
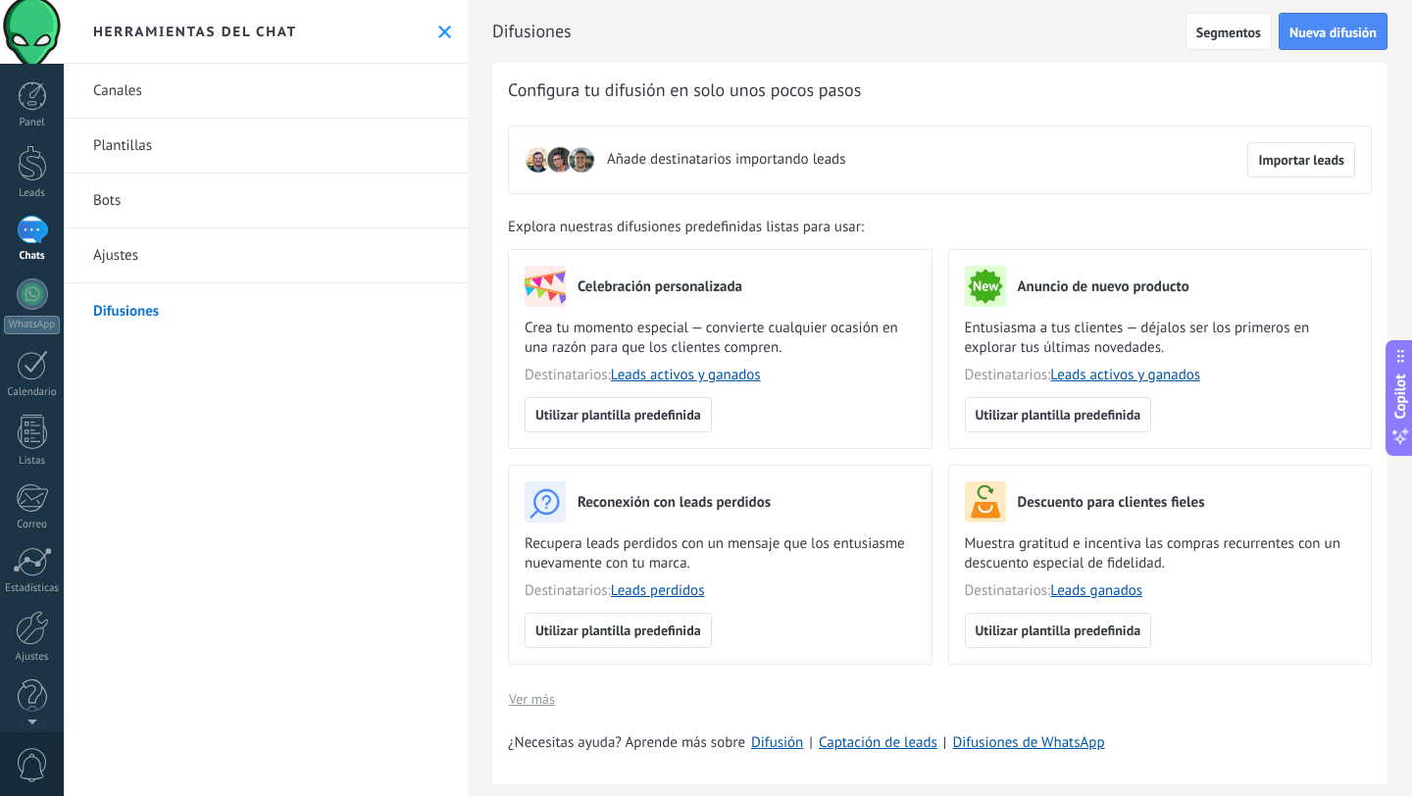
click at [240, 75] on link "Canales" at bounding box center [266, 91] width 404 height 55
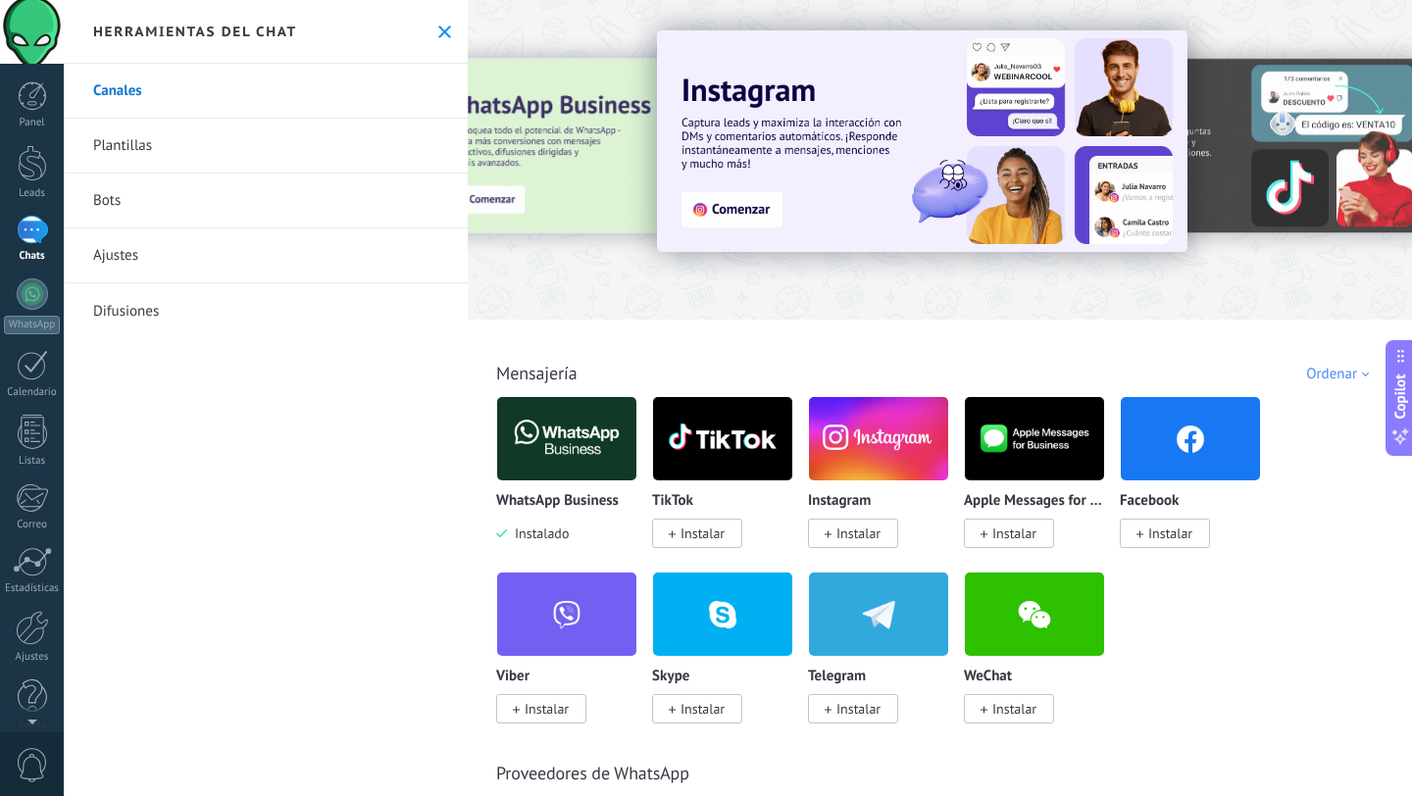
click at [842, 528] on span "Instalar" at bounding box center [858, 533] width 44 height 18
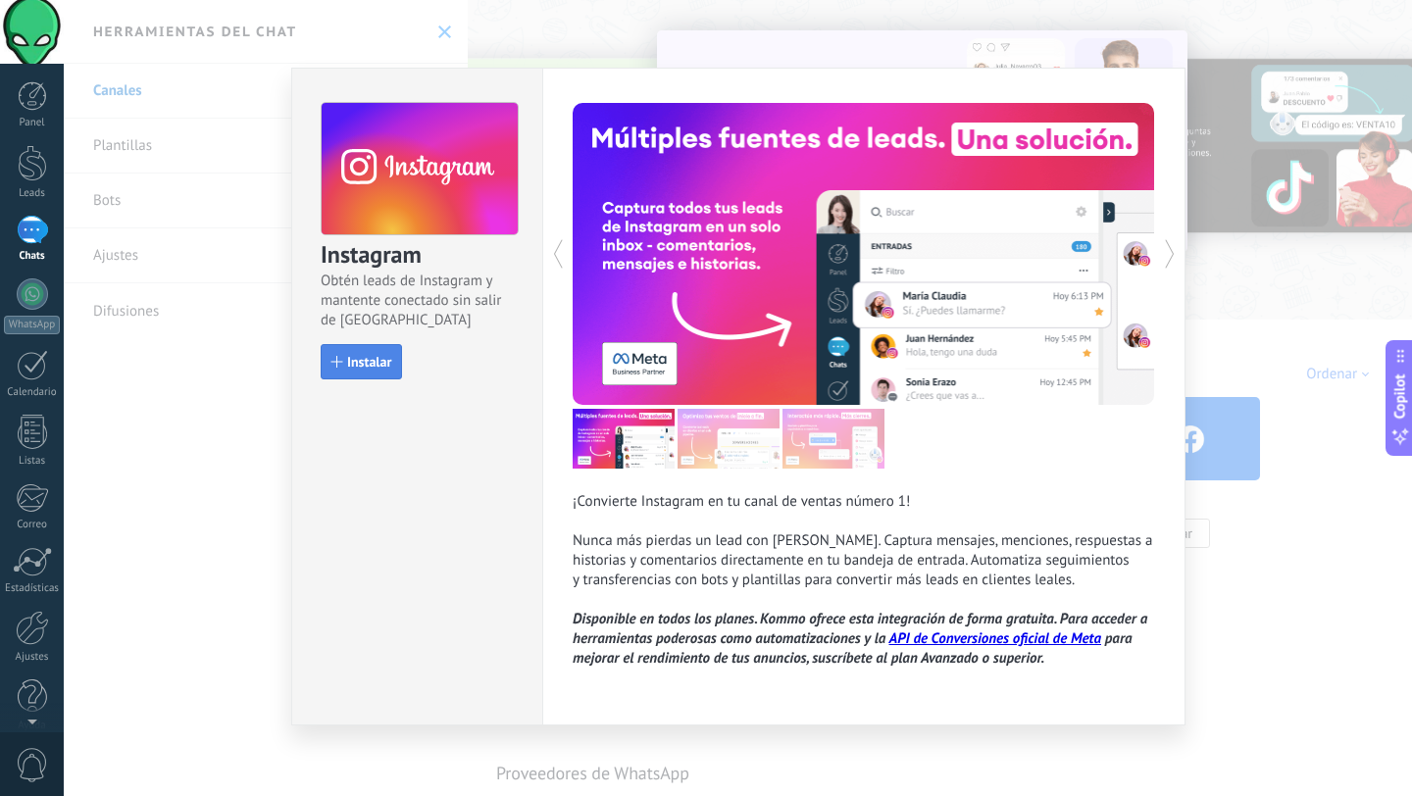
click at [375, 361] on span "Instalar" at bounding box center [369, 362] width 44 height 14
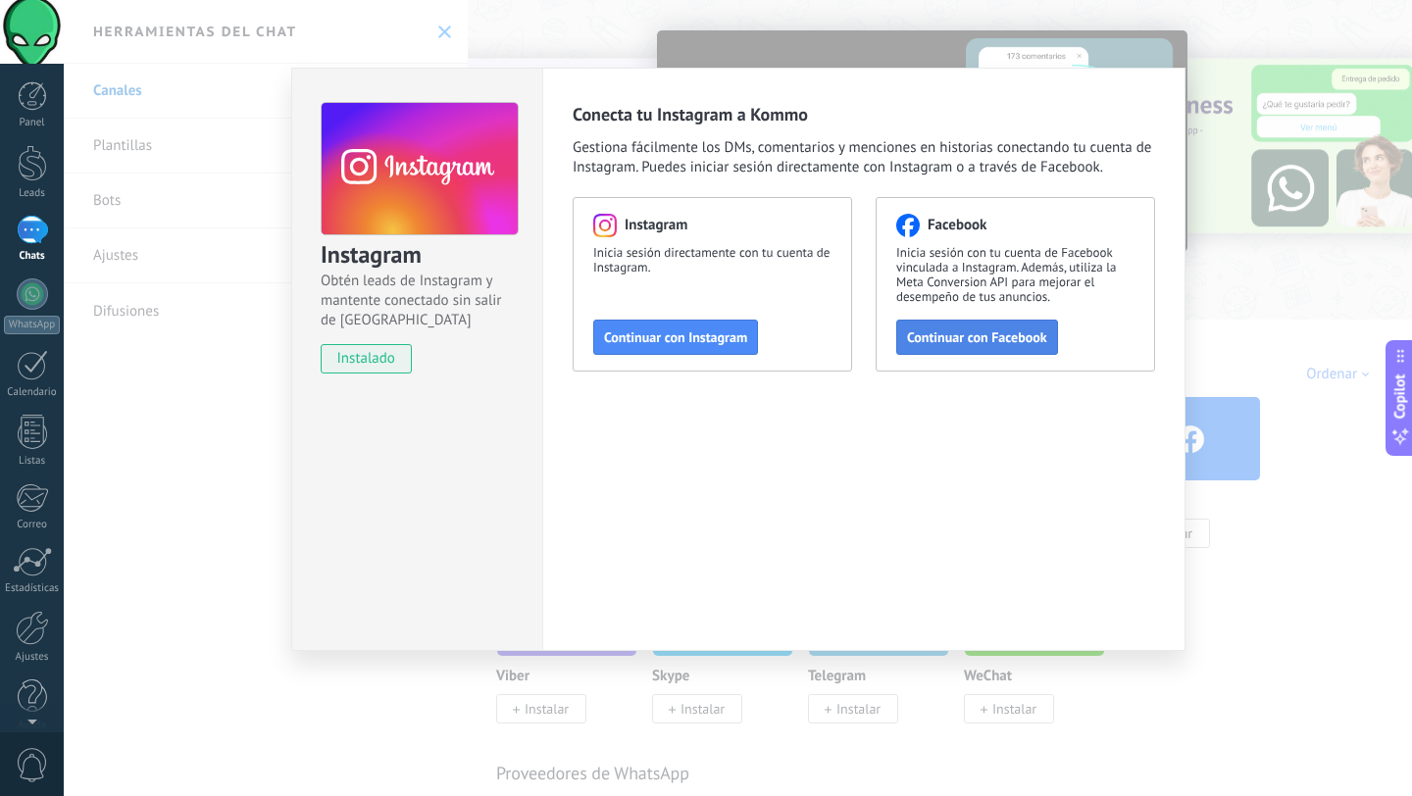
click at [955, 340] on span "Continuar con Facebook" at bounding box center [977, 337] width 140 height 14
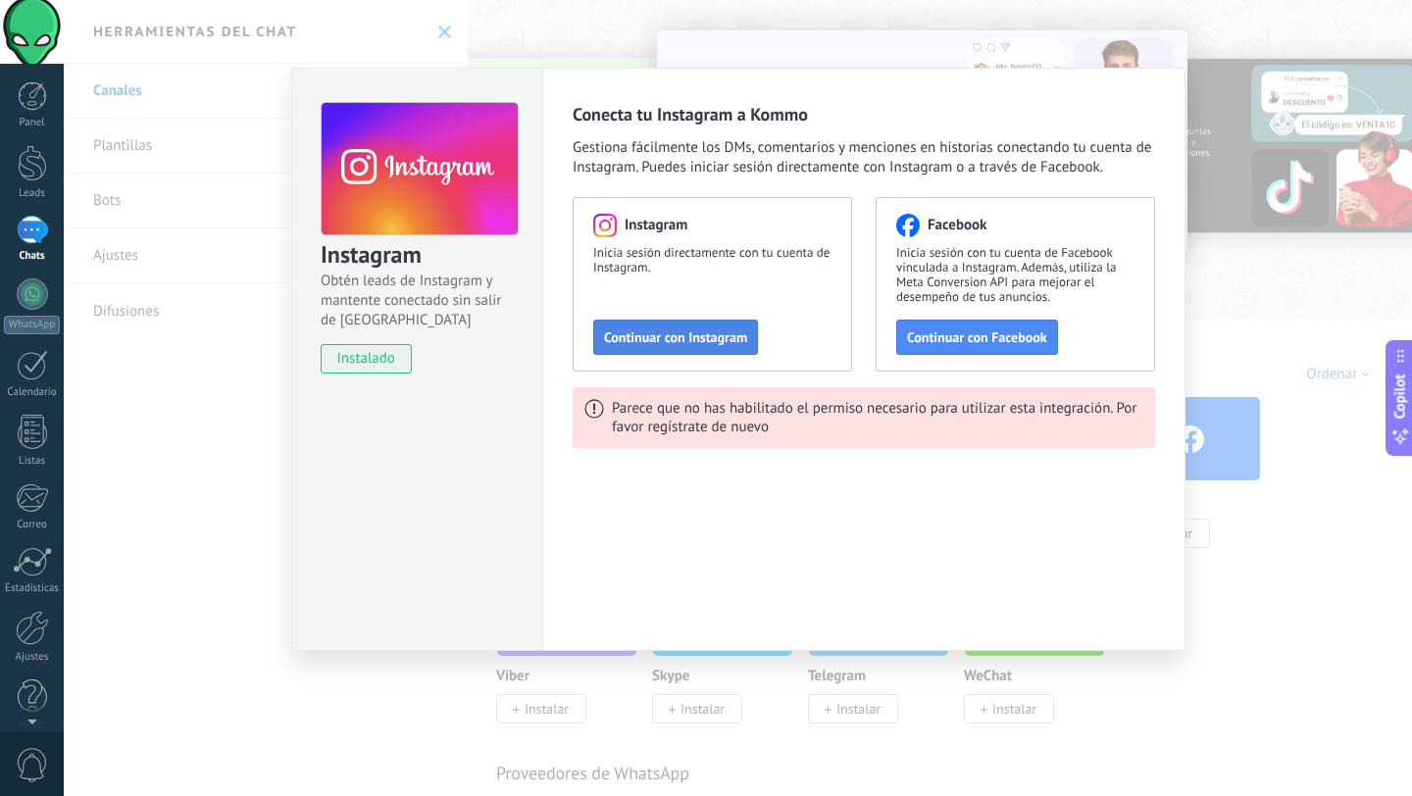
click at [642, 332] on span "Continuar con Instagram" at bounding box center [675, 337] width 143 height 14
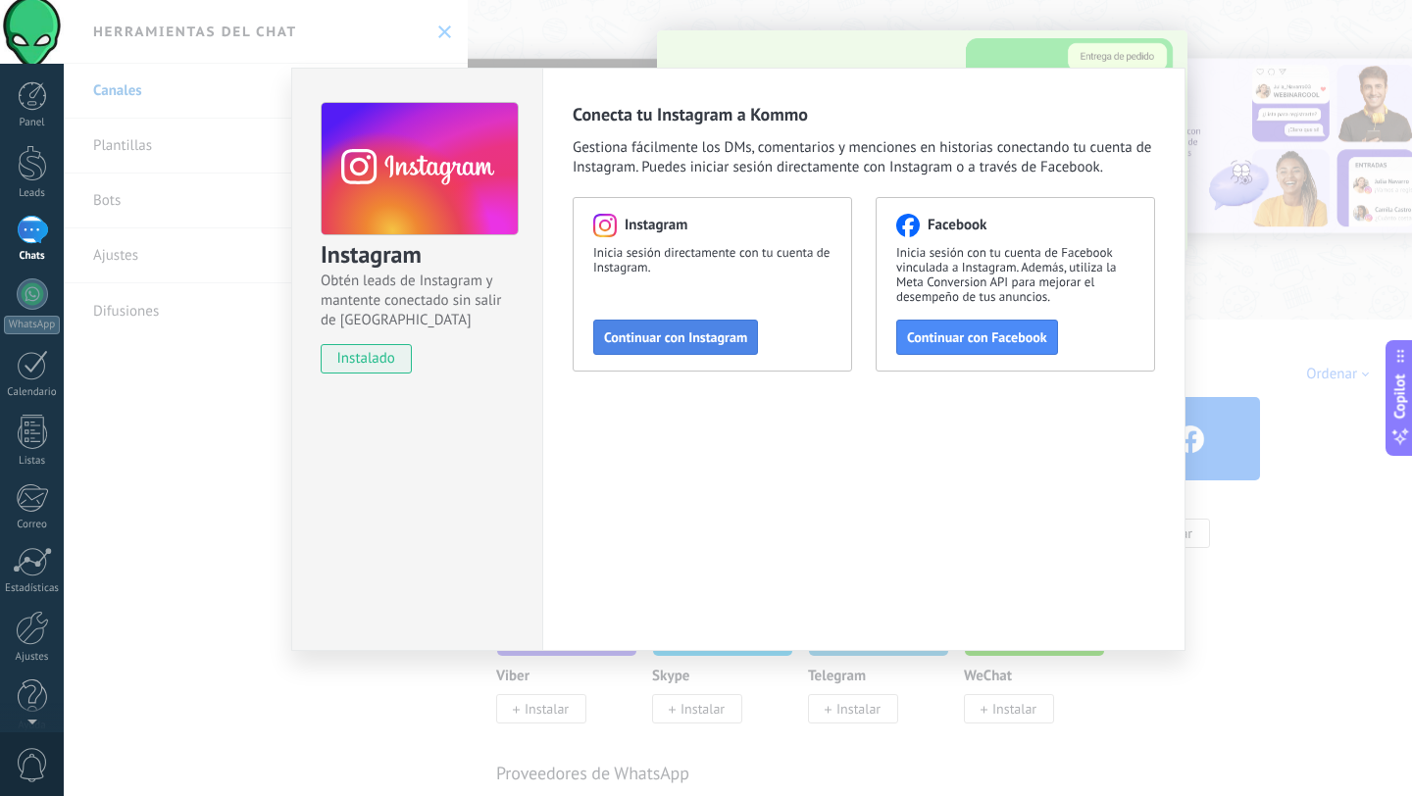
click at [678, 346] on button "Continuar con Instagram" at bounding box center [675, 337] width 165 height 35
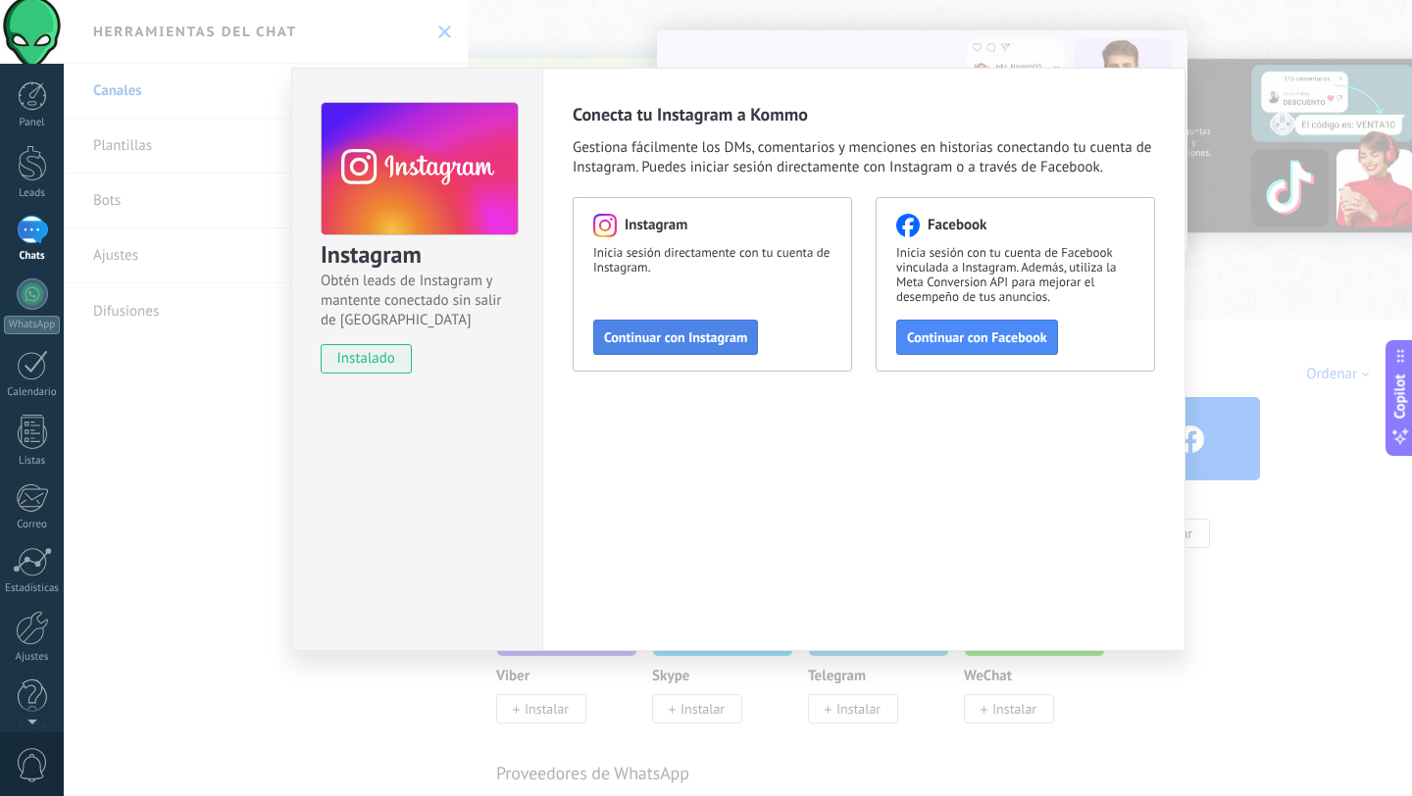
click at [686, 333] on span "Continuar con Instagram" at bounding box center [675, 337] width 143 height 14
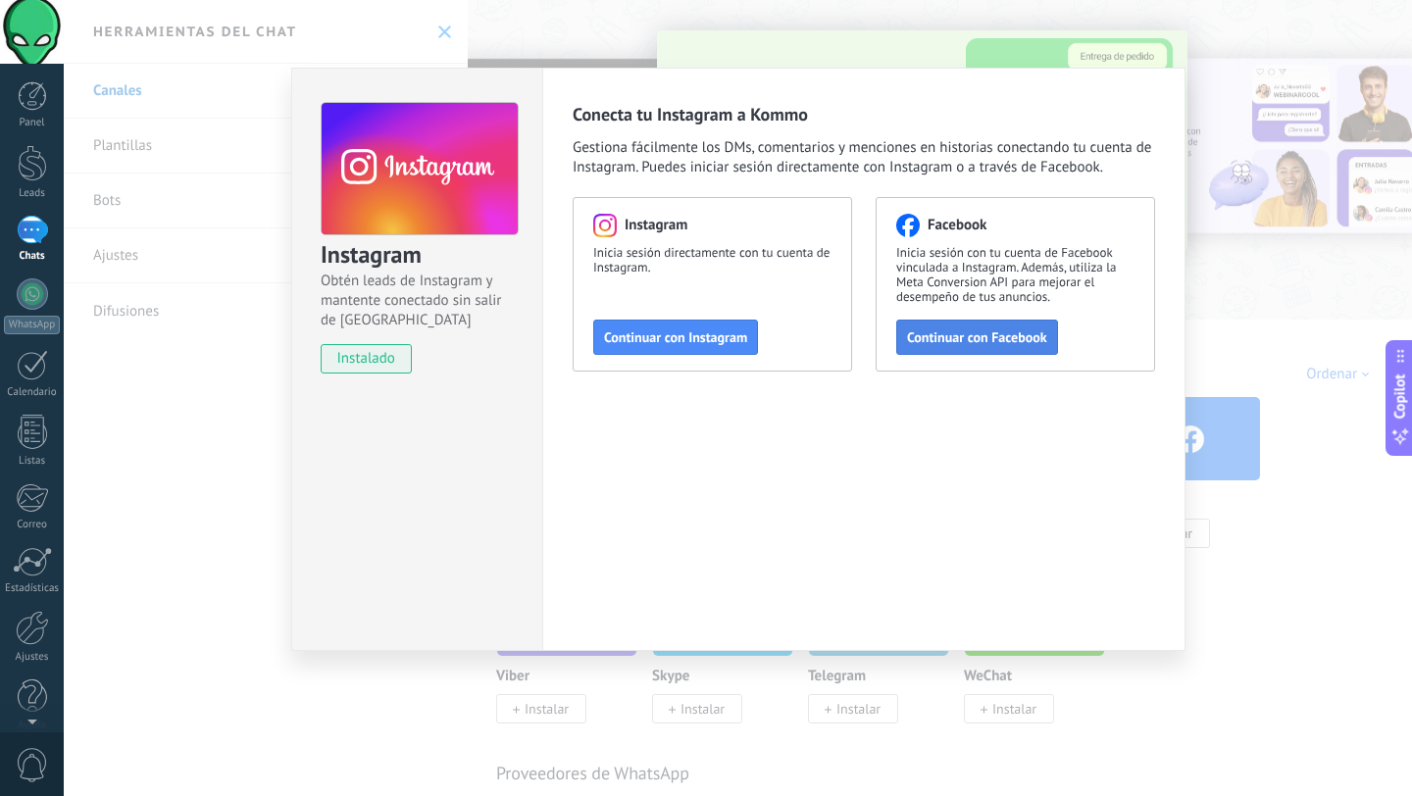
click at [985, 340] on span "Continuar con Facebook" at bounding box center [977, 337] width 140 height 14
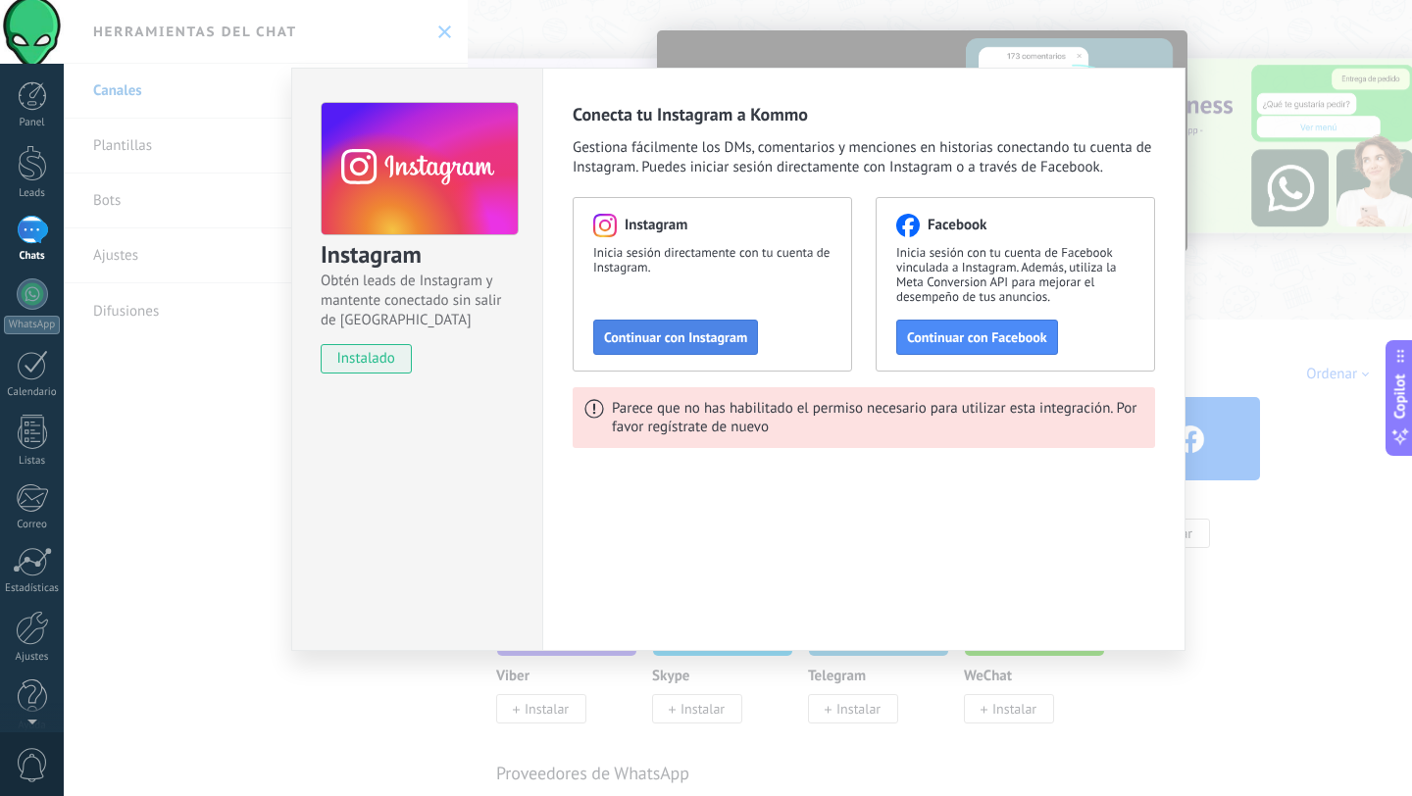
click at [672, 344] on span "Continuar con Instagram" at bounding box center [675, 337] width 143 height 14
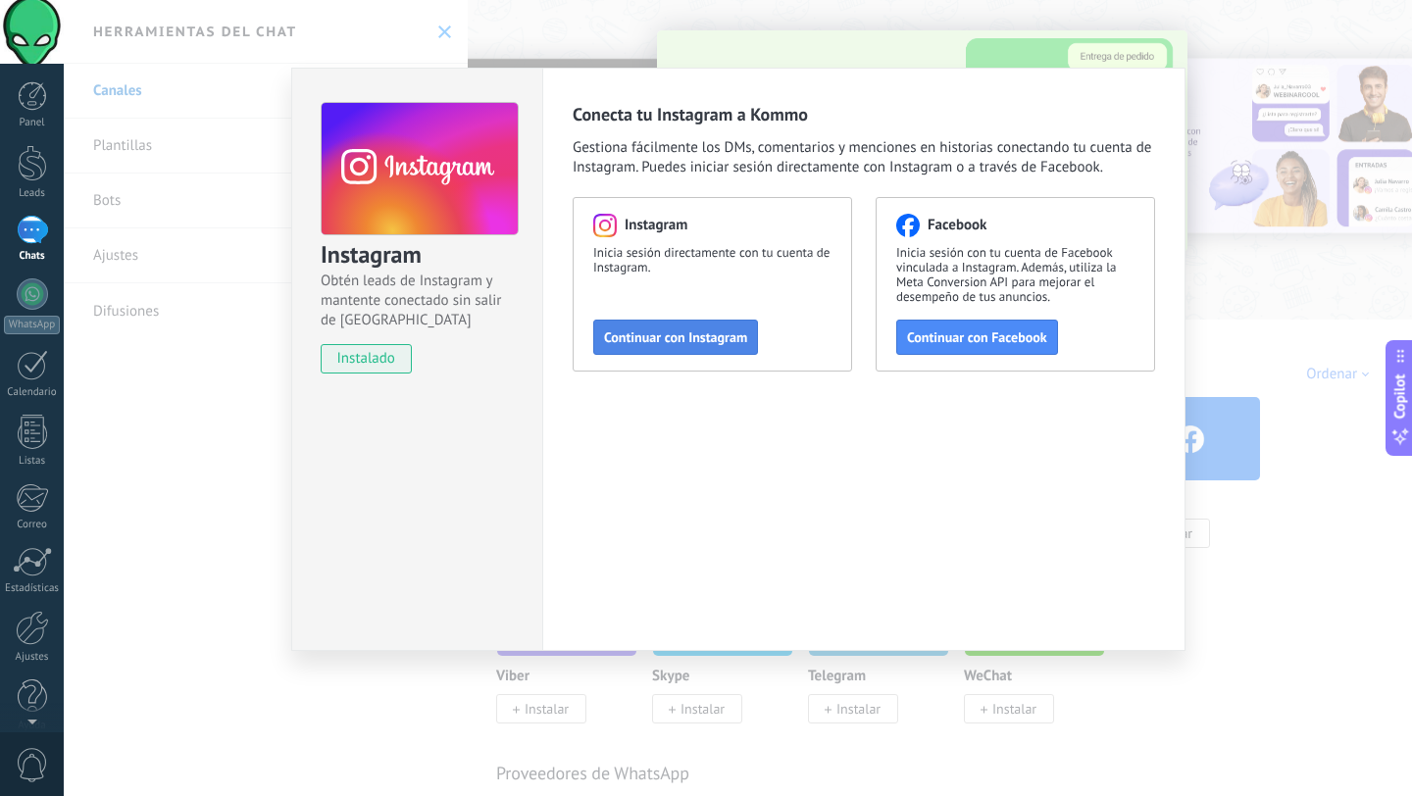
click at [689, 327] on button "Continuar con Instagram" at bounding box center [675, 337] width 165 height 35
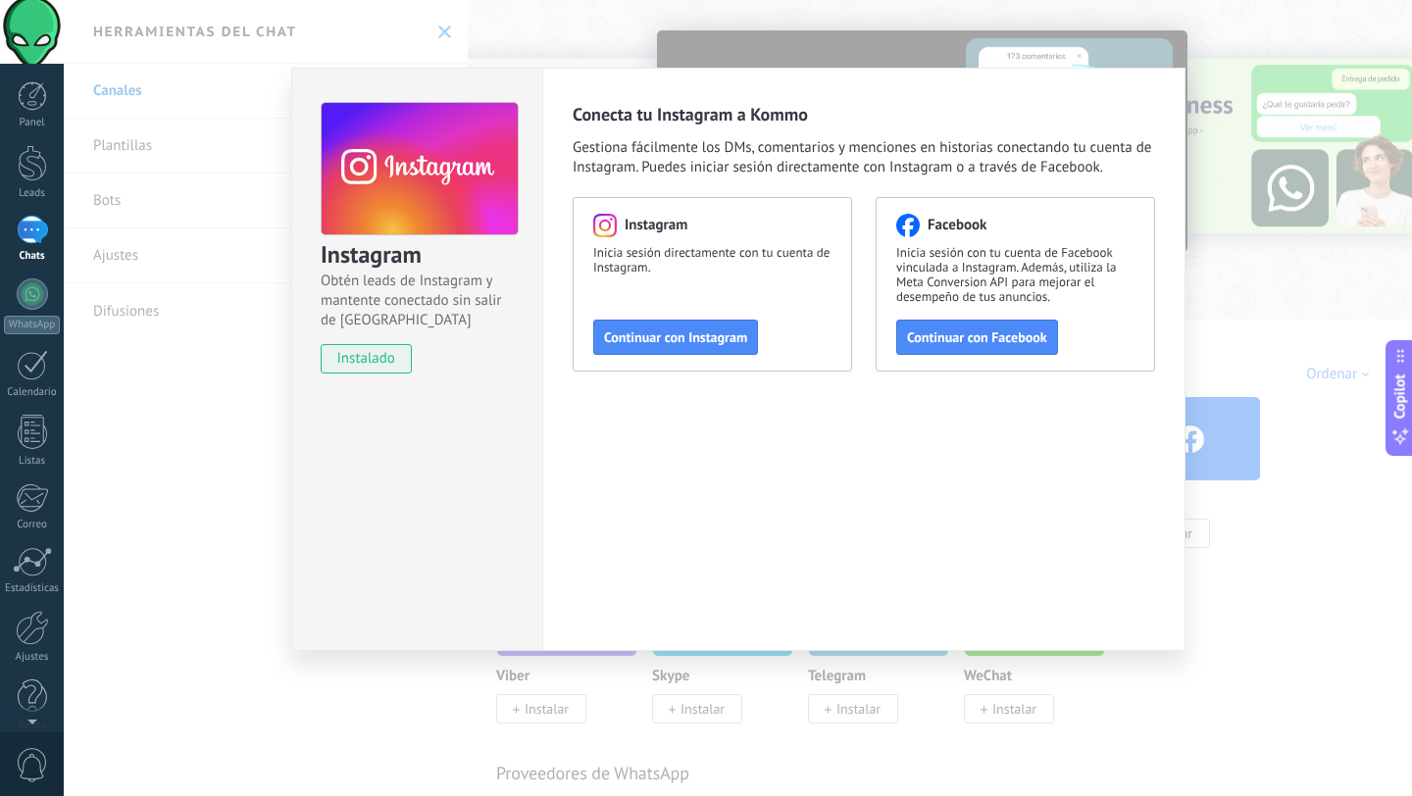
click at [21, 224] on div at bounding box center [32, 230] width 31 height 28
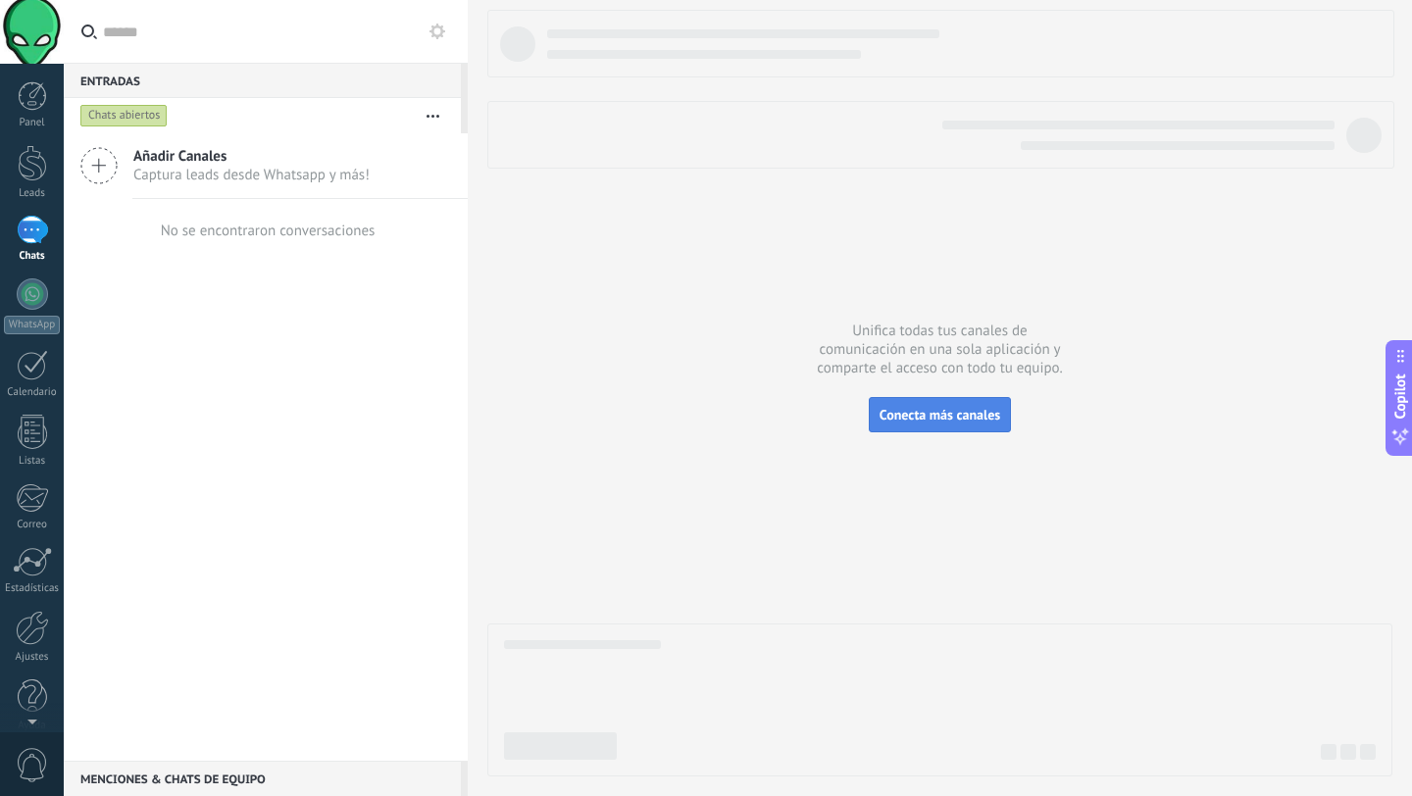
click at [924, 427] on button "Conecta más canales" at bounding box center [940, 414] width 142 height 35
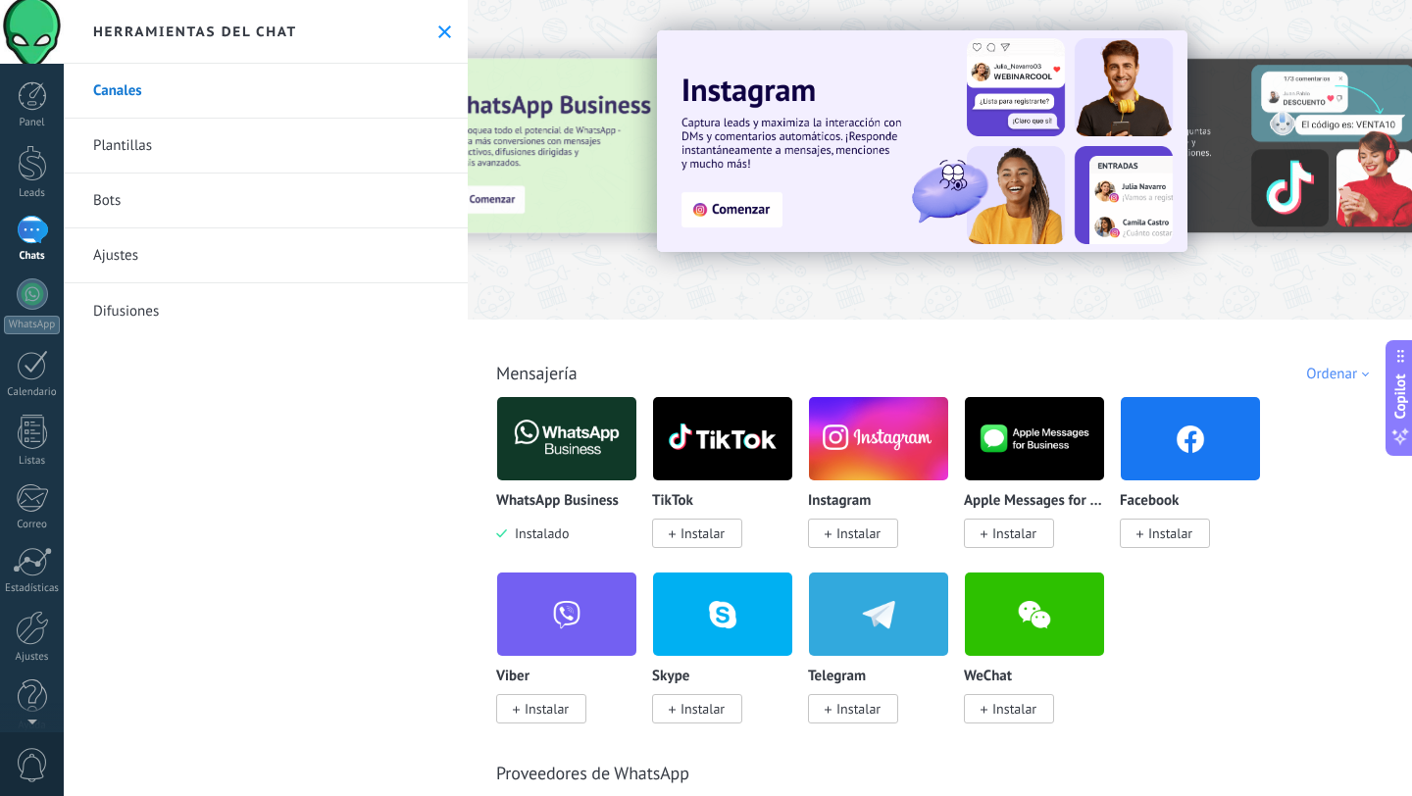
click at [161, 155] on link "Plantillas" at bounding box center [266, 146] width 404 height 55
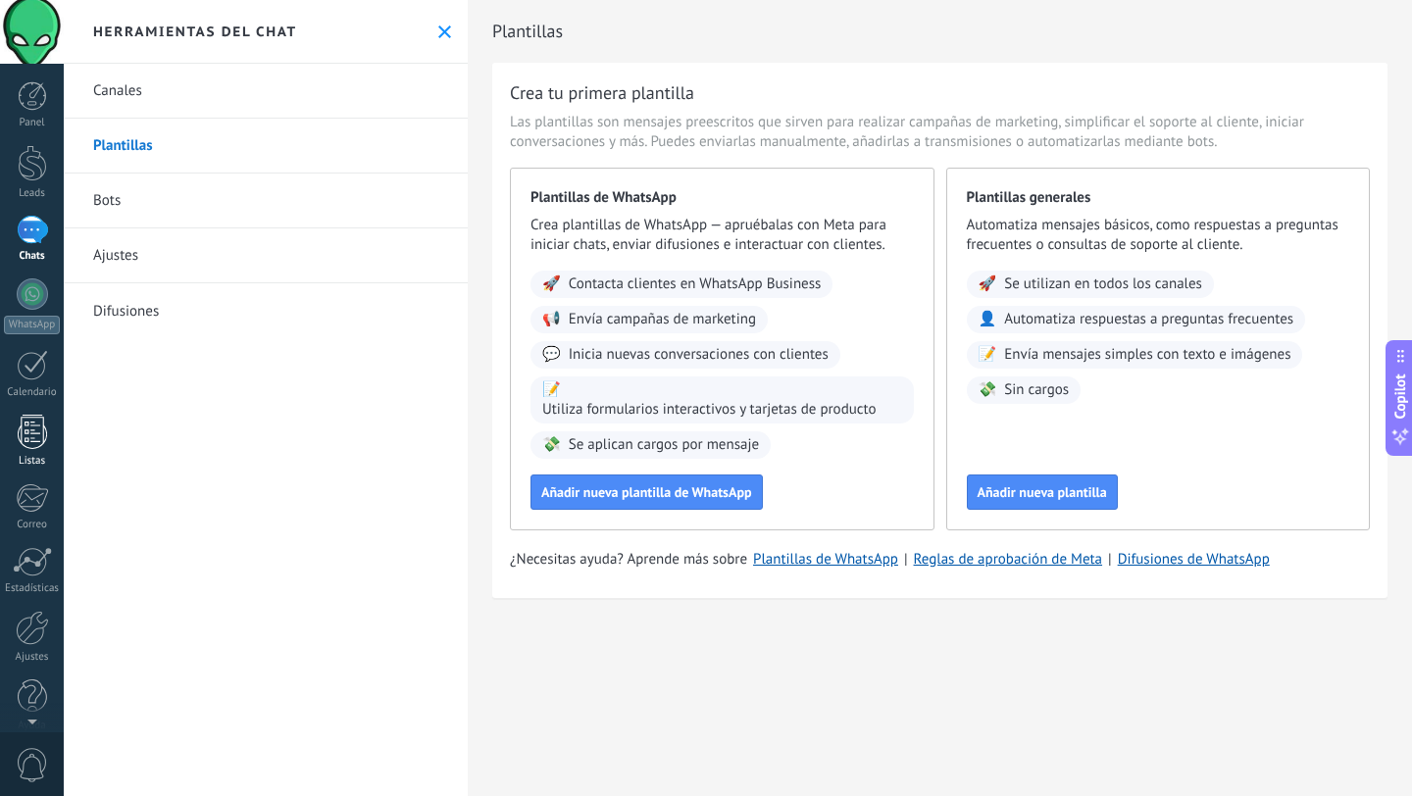
click at [28, 465] on div "Listas" at bounding box center [32, 461] width 57 height 13
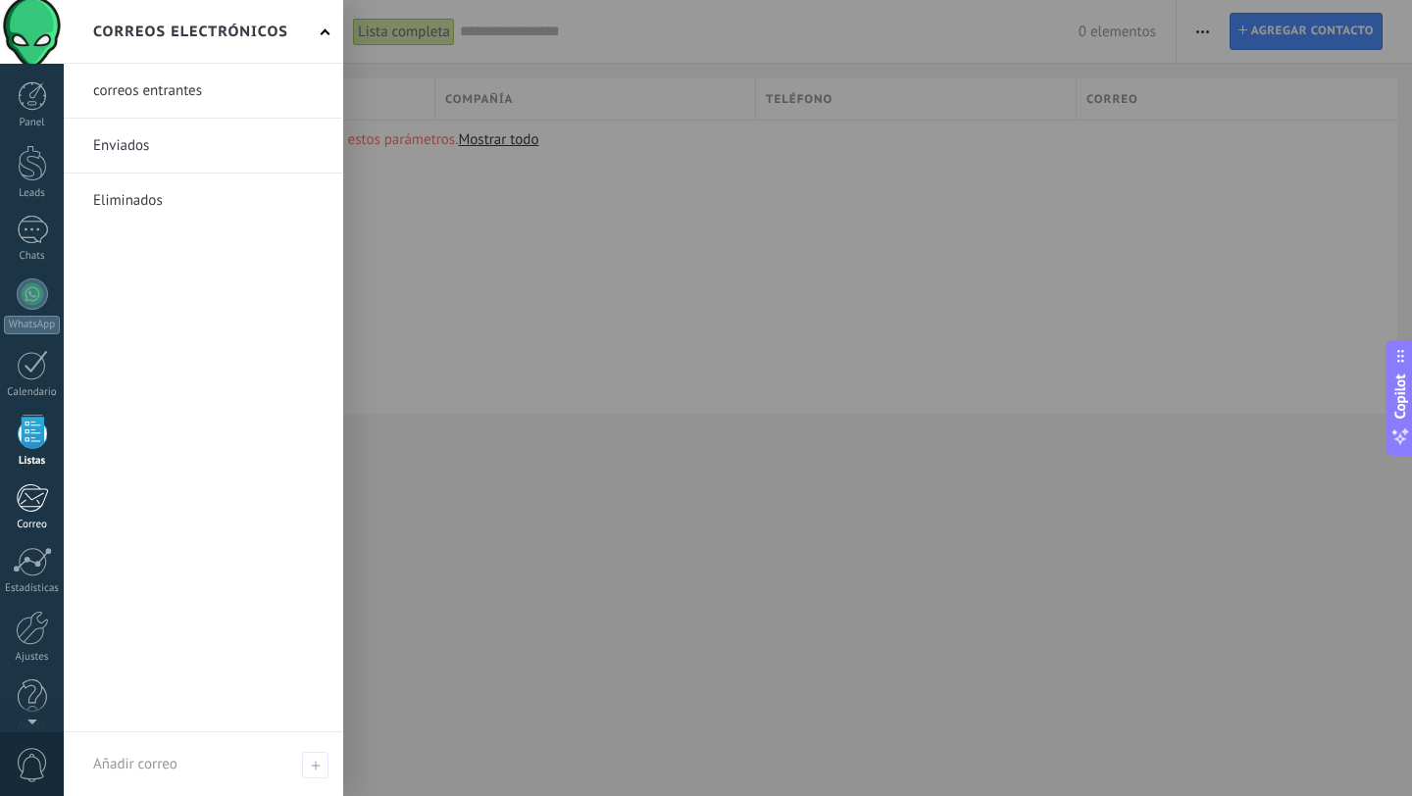
click at [41, 499] on div at bounding box center [32, 497] width 32 height 29
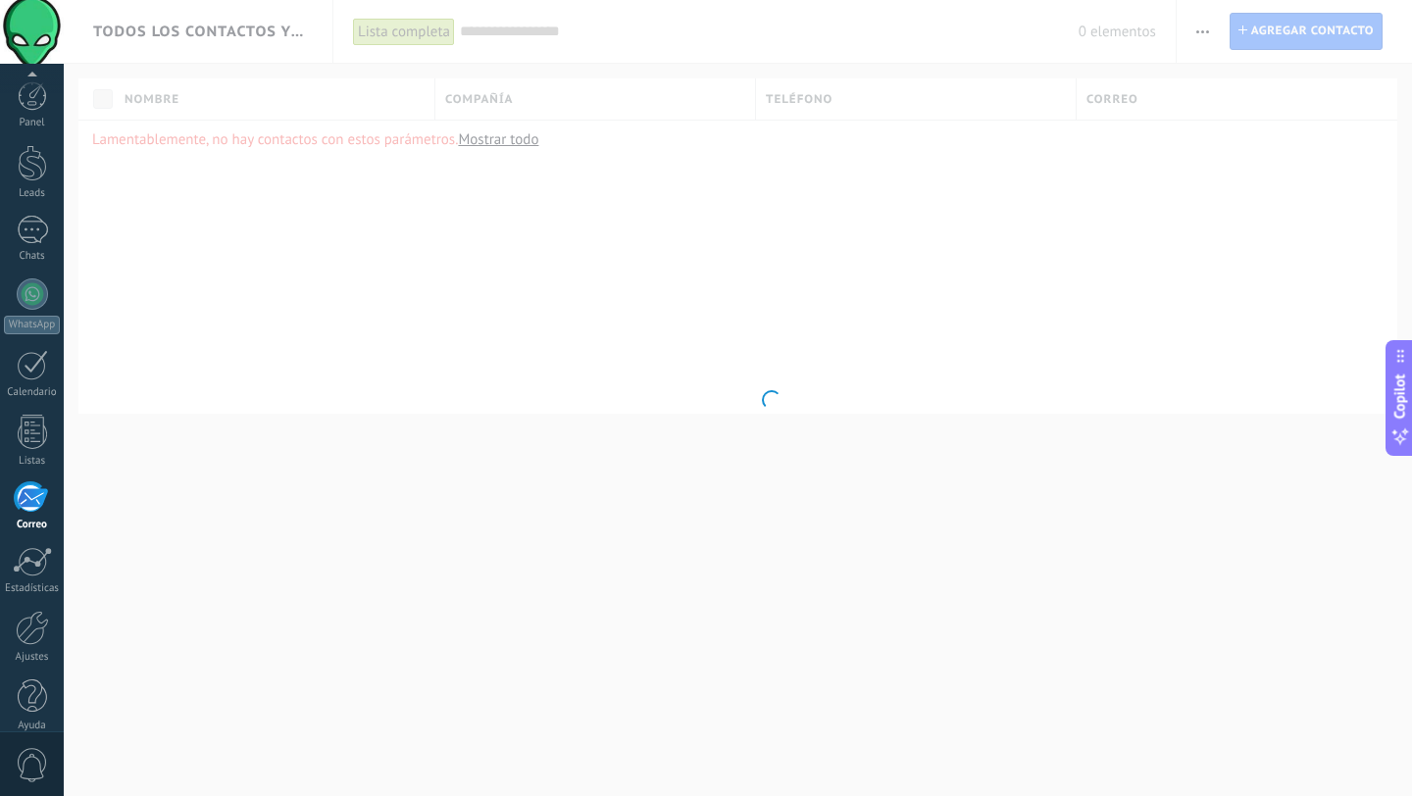
scroll to position [20, 0]
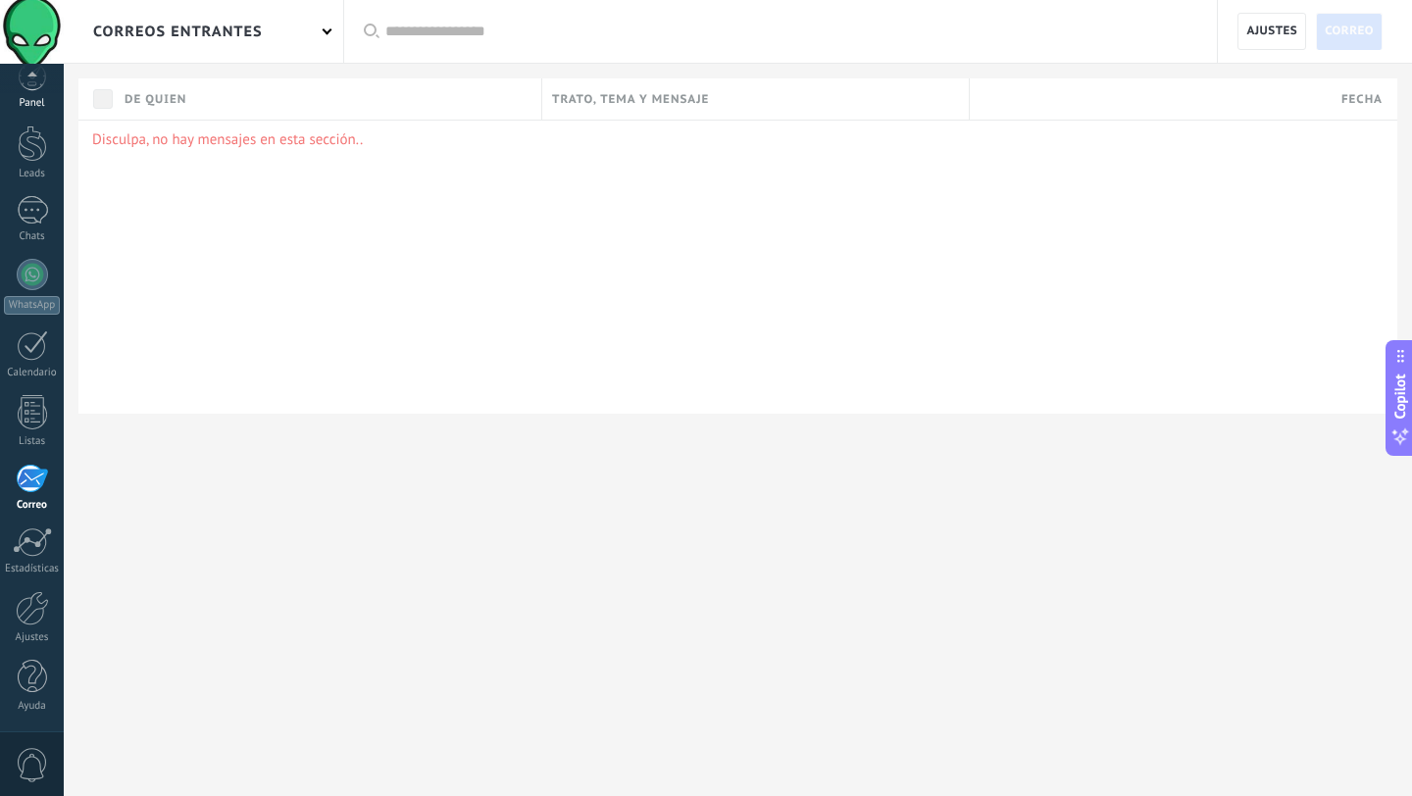
click at [35, 102] on div "Panel" at bounding box center [32, 103] width 57 height 13
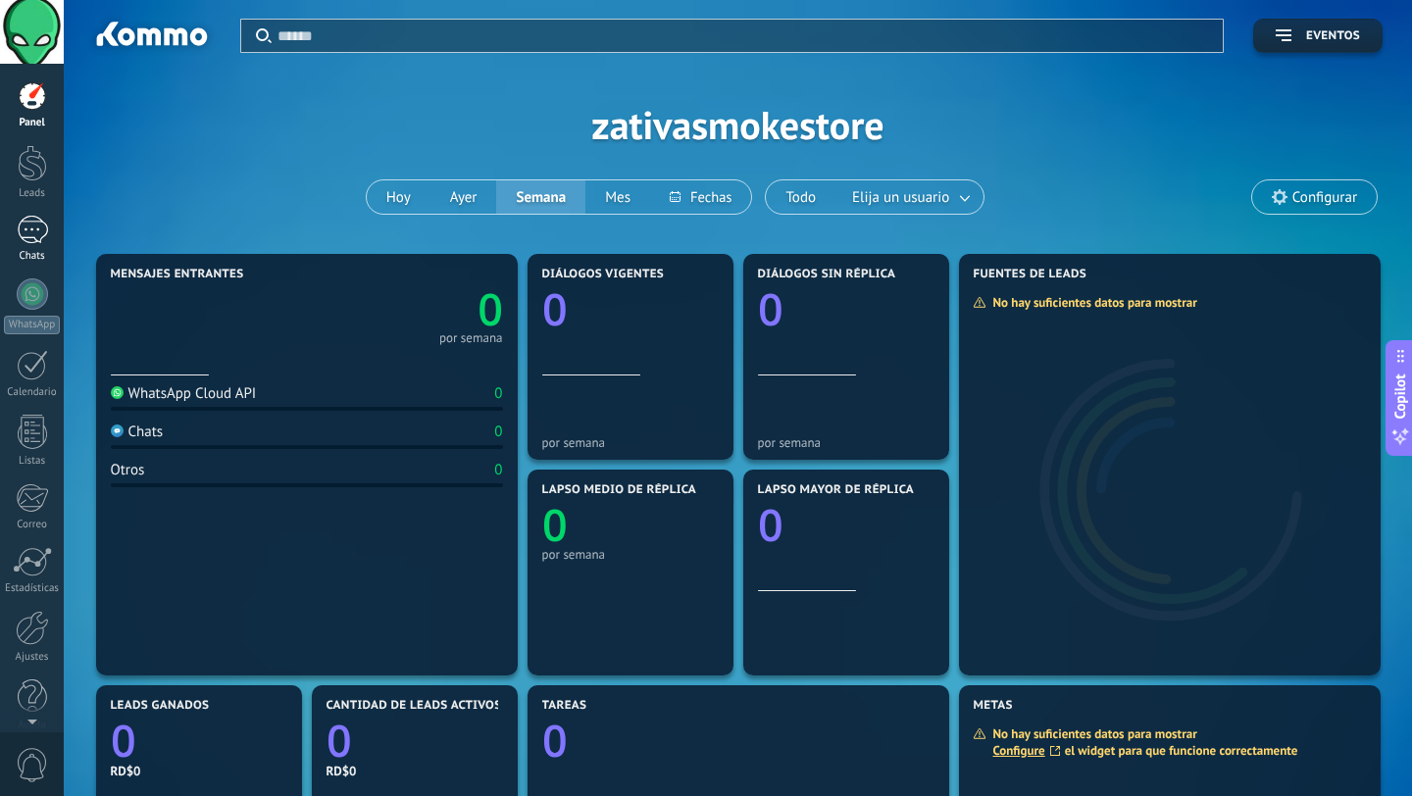
click at [34, 239] on div at bounding box center [32, 230] width 31 height 28
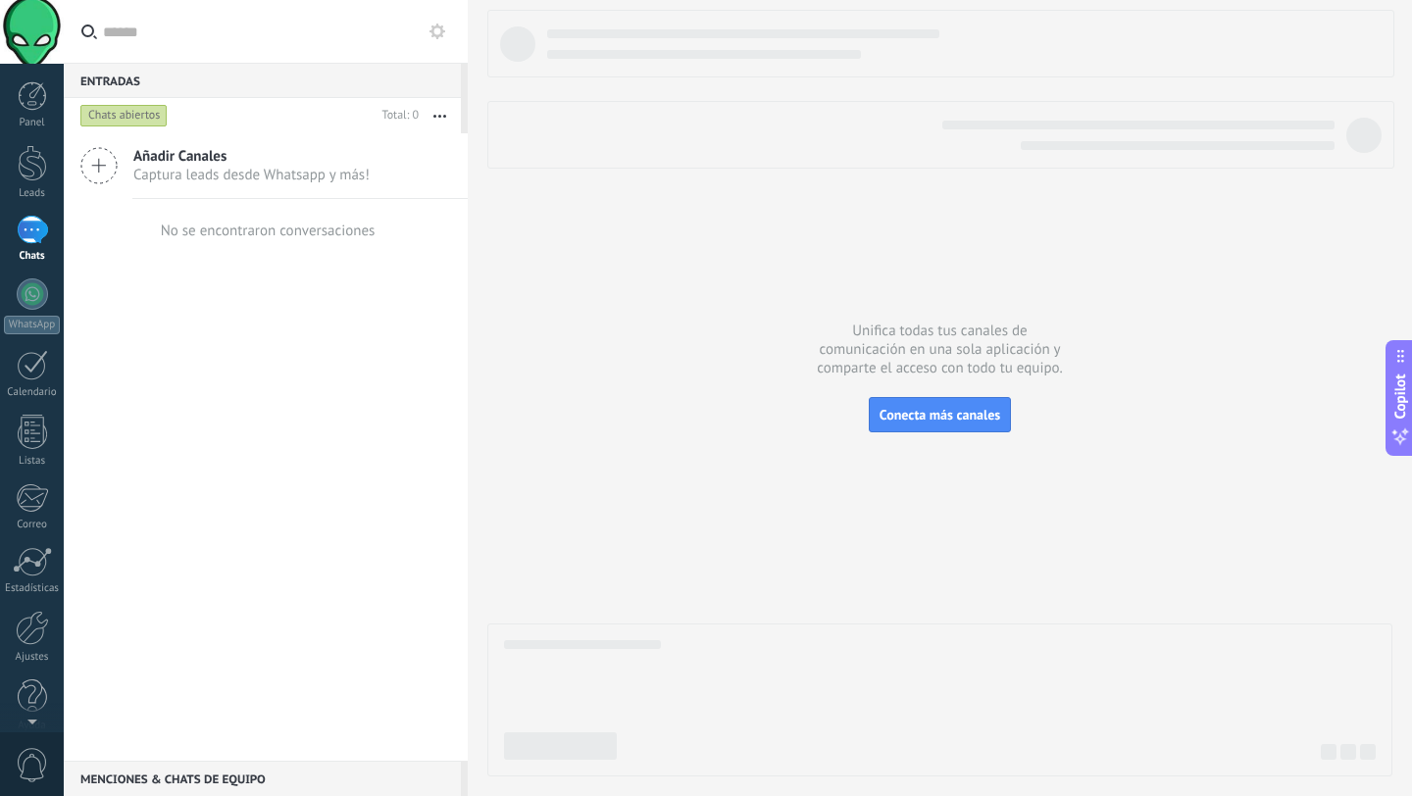
click at [111, 159] on icon at bounding box center [98, 165] width 37 height 37
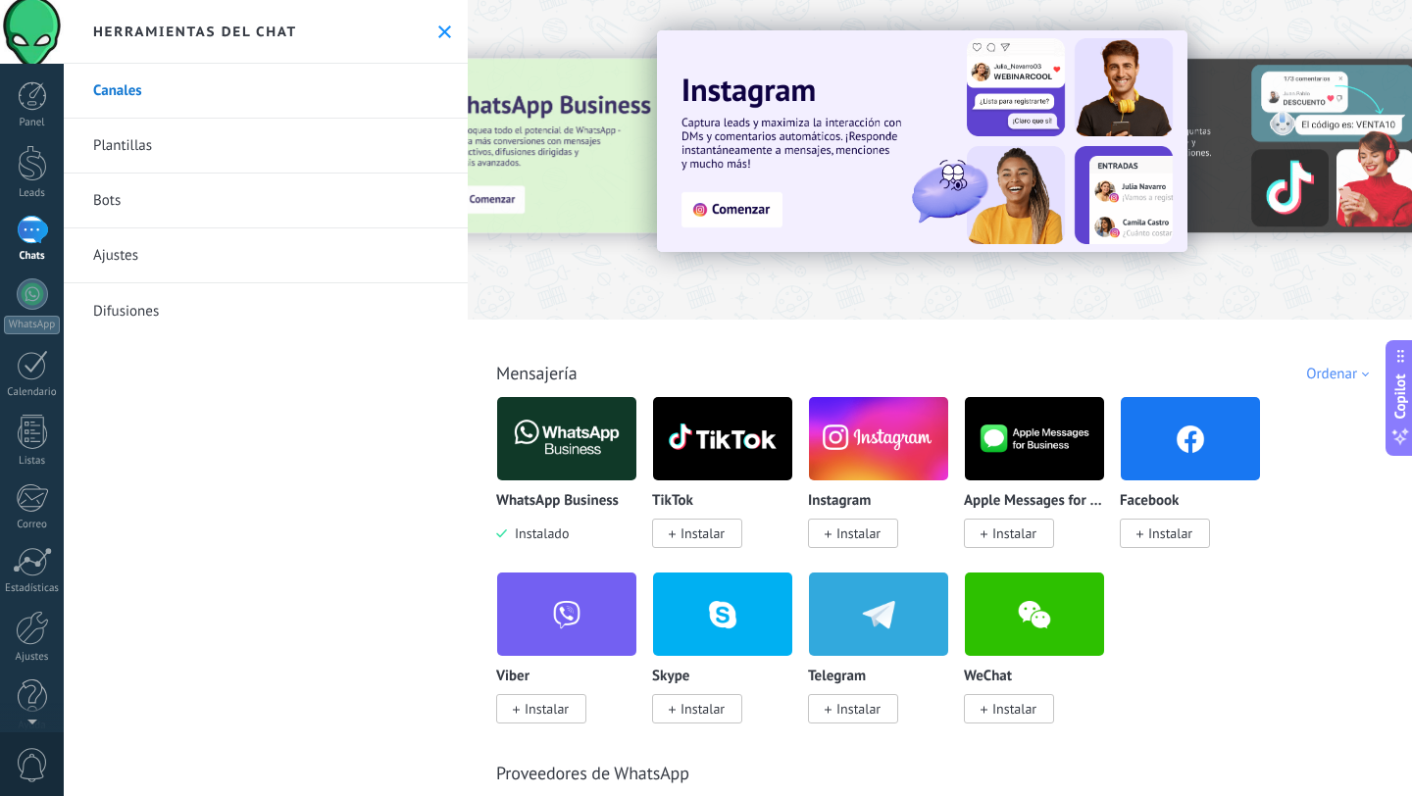
click at [558, 424] on img at bounding box center [566, 438] width 139 height 95
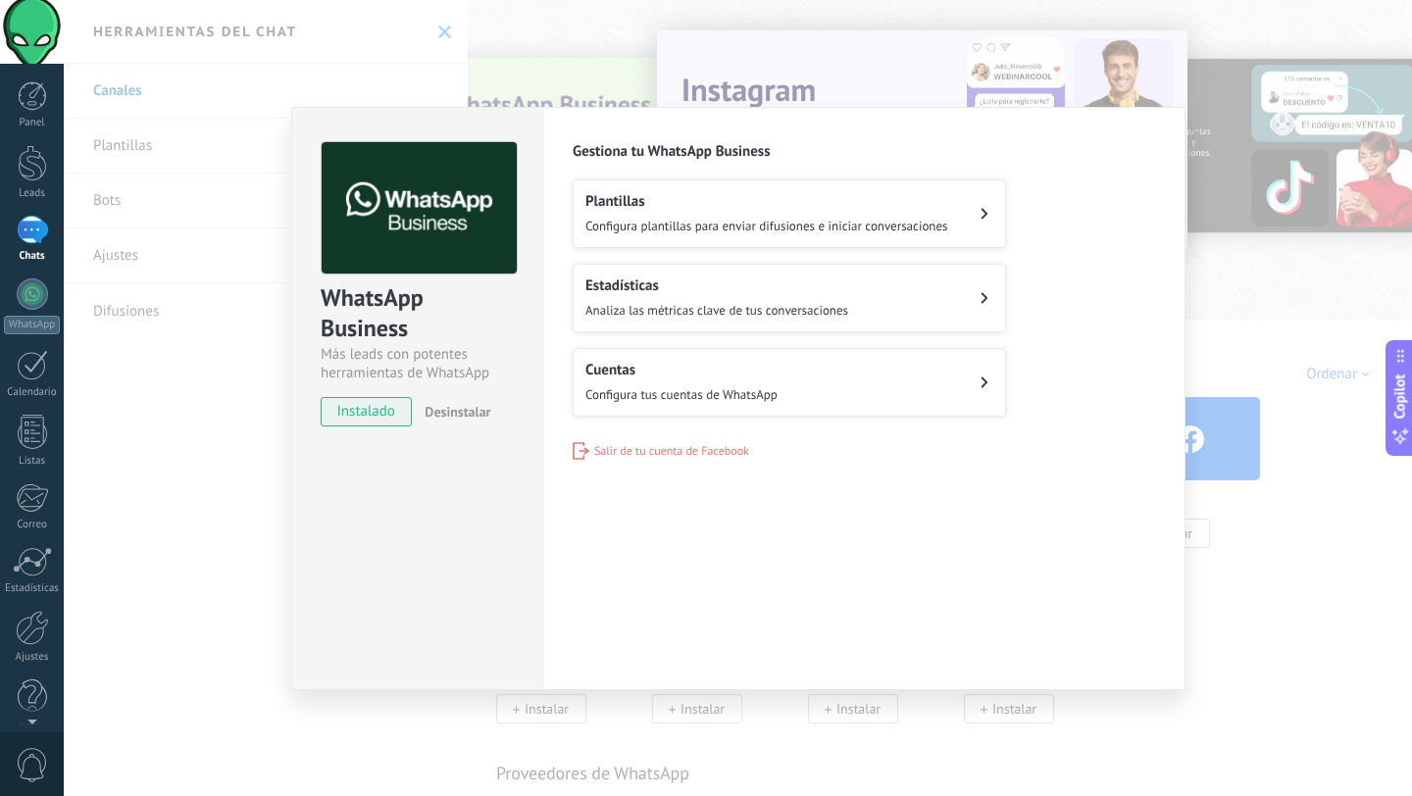
click at [692, 221] on span "Configura plantillas para enviar difusiones e iniciar conversaciones" at bounding box center [766, 226] width 363 height 17
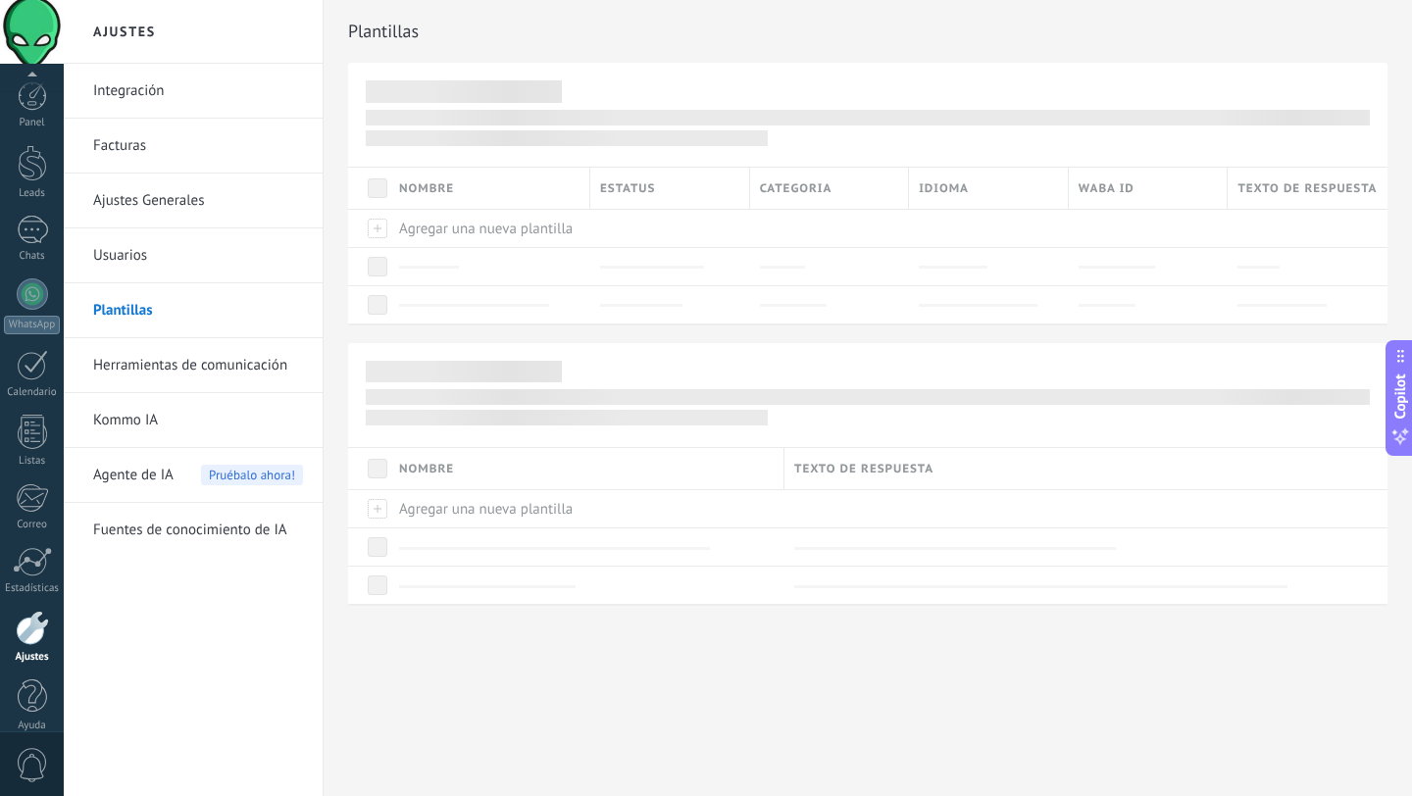
scroll to position [20, 0]
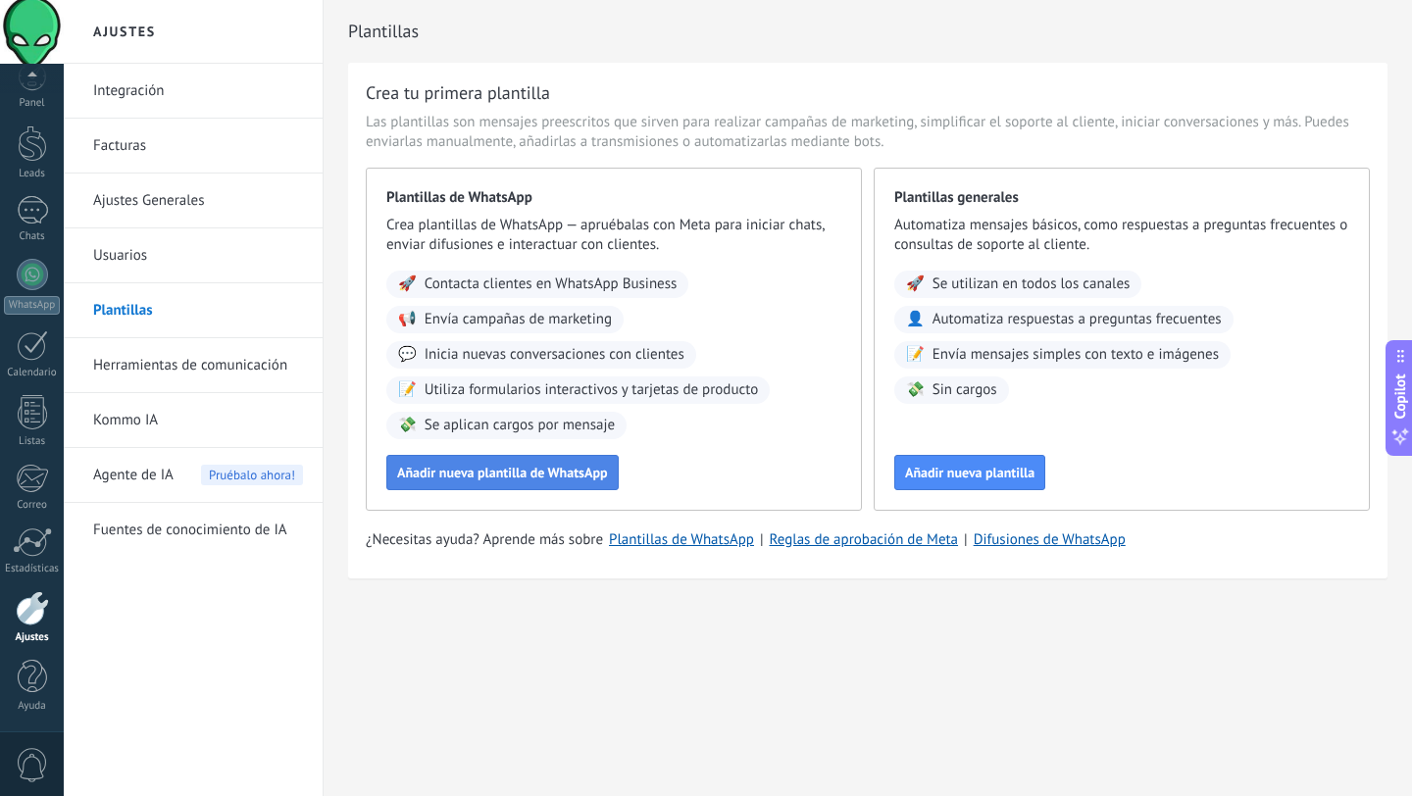
click at [582, 472] on span "Añadir nueva plantilla de WhatsApp" at bounding box center [502, 473] width 211 height 14
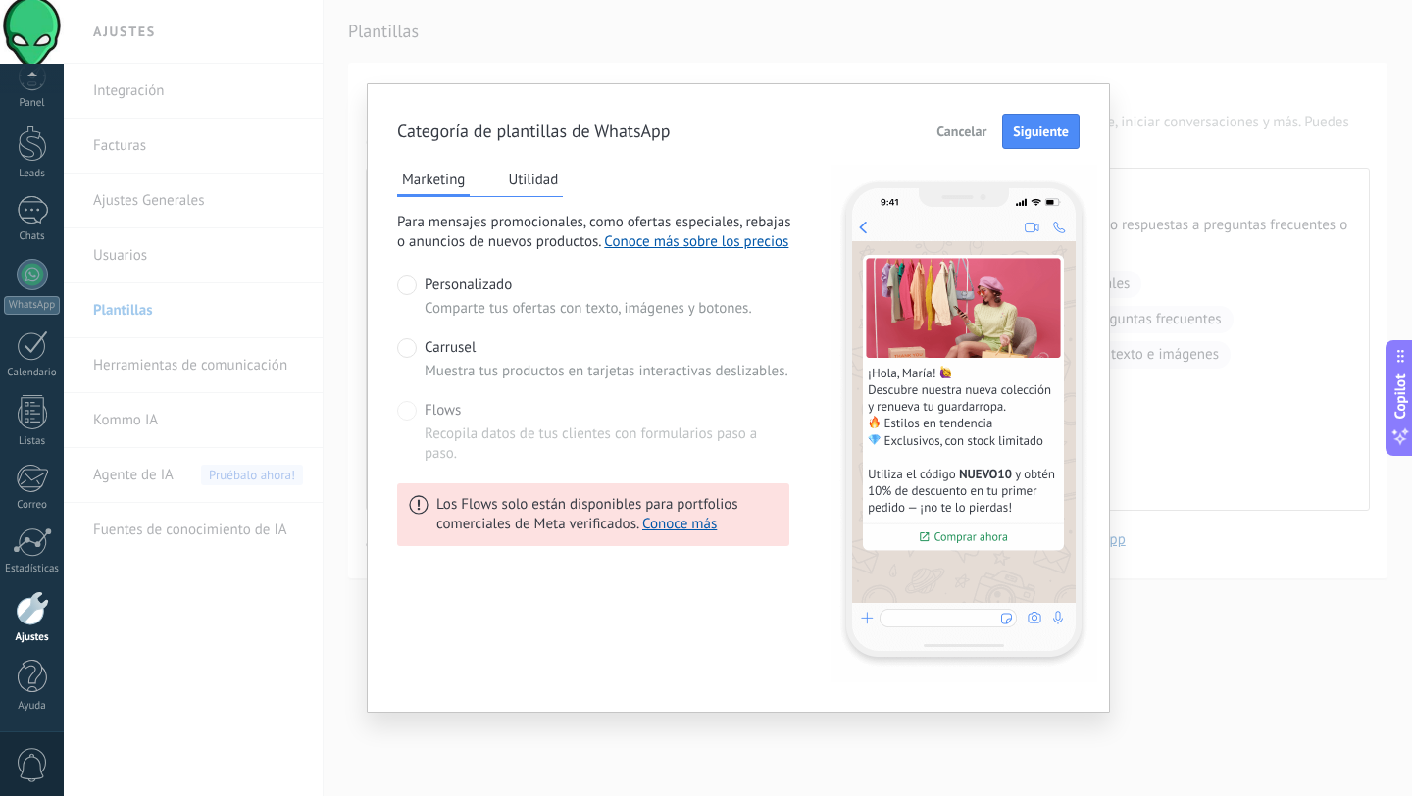
click at [537, 179] on button "Utilidad" at bounding box center [533, 179] width 60 height 29
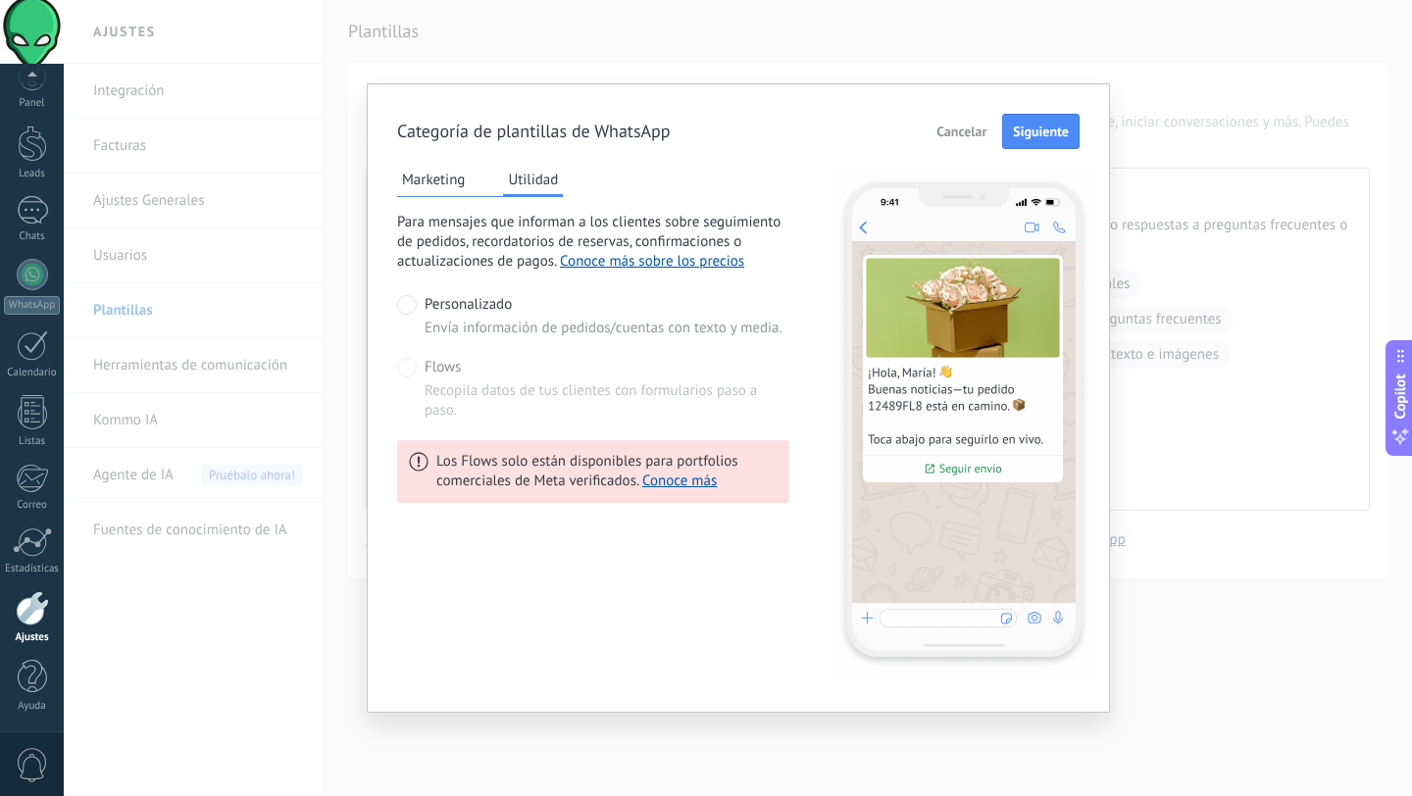
click at [446, 191] on button "Marketing" at bounding box center [433, 179] width 73 height 29
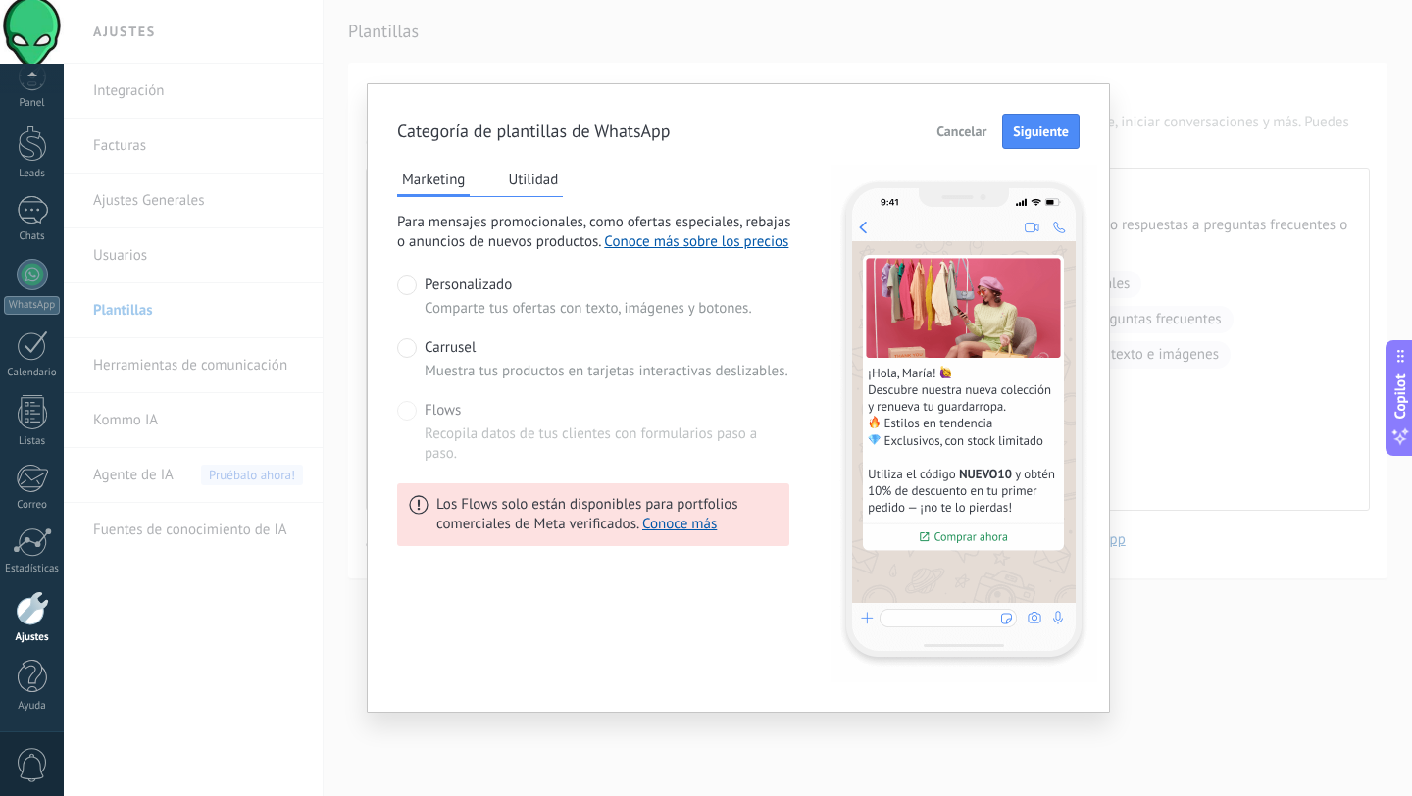
click at [627, 377] on span "Muestra tus productos en tarjetas interactivas deslizables." at bounding box center [606, 372] width 364 height 20
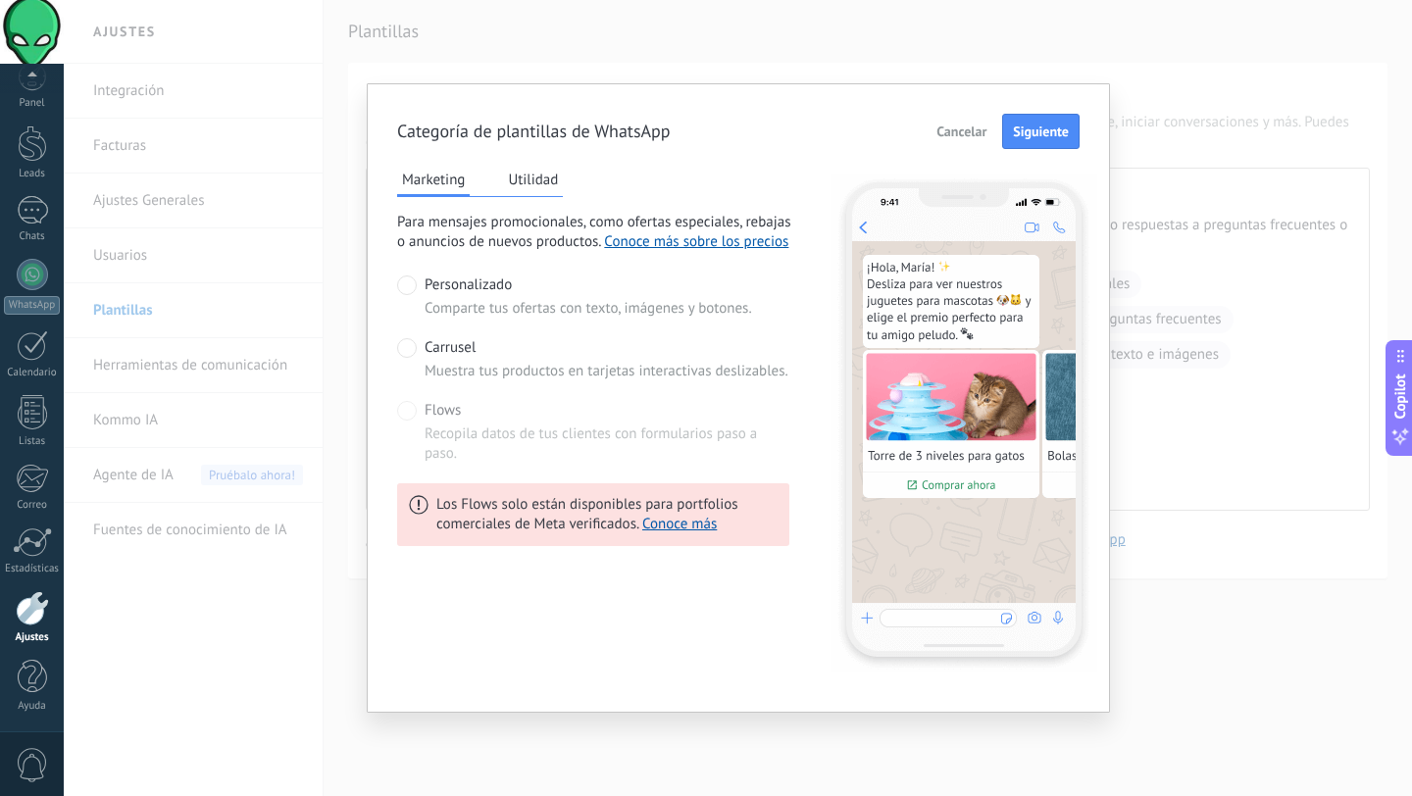
click at [558, 296] on div "Personalizado Comparte tus ofertas con texto, imágenes y botones." at bounding box center [587, 296] width 327 height 43
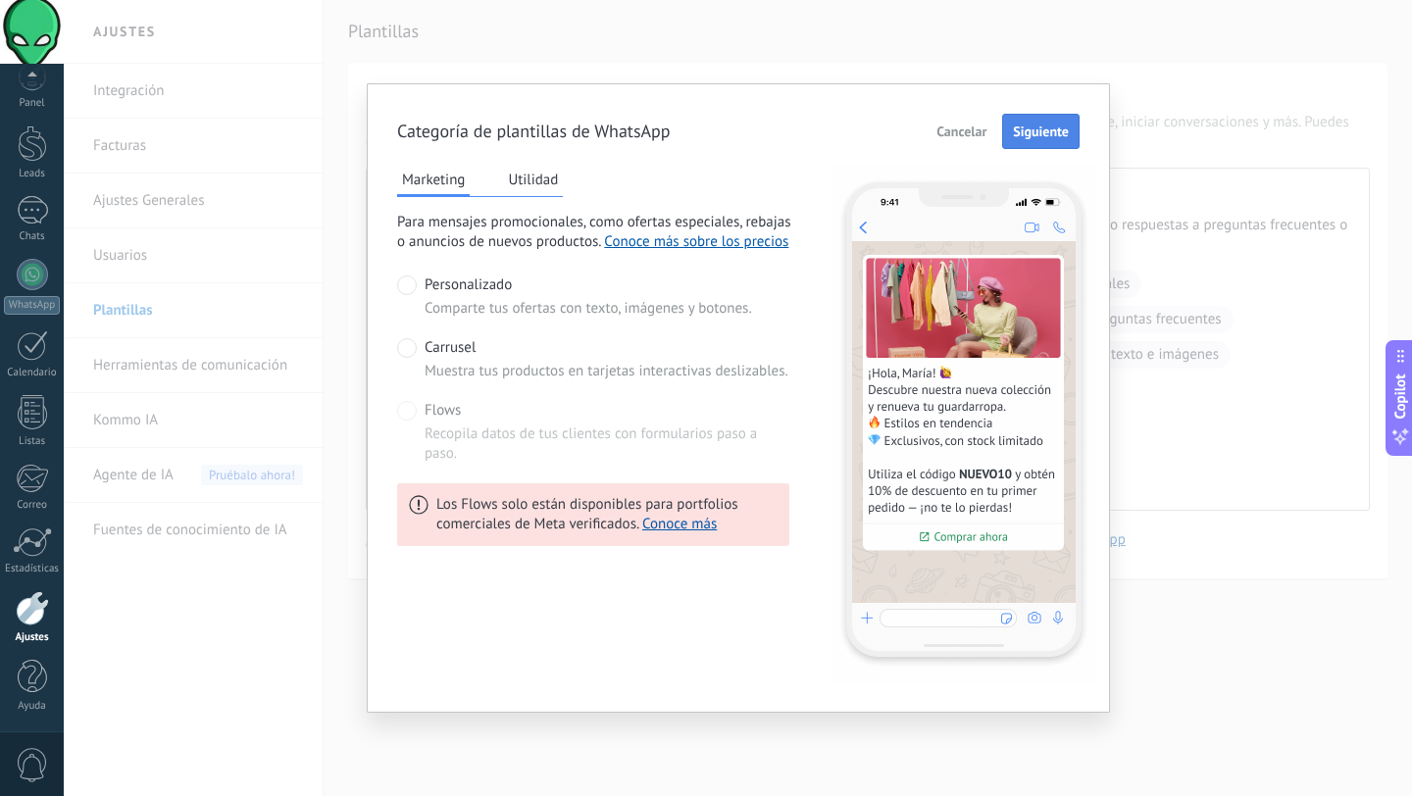
click at [1038, 130] on span "Siguiente" at bounding box center [1041, 131] width 56 height 14
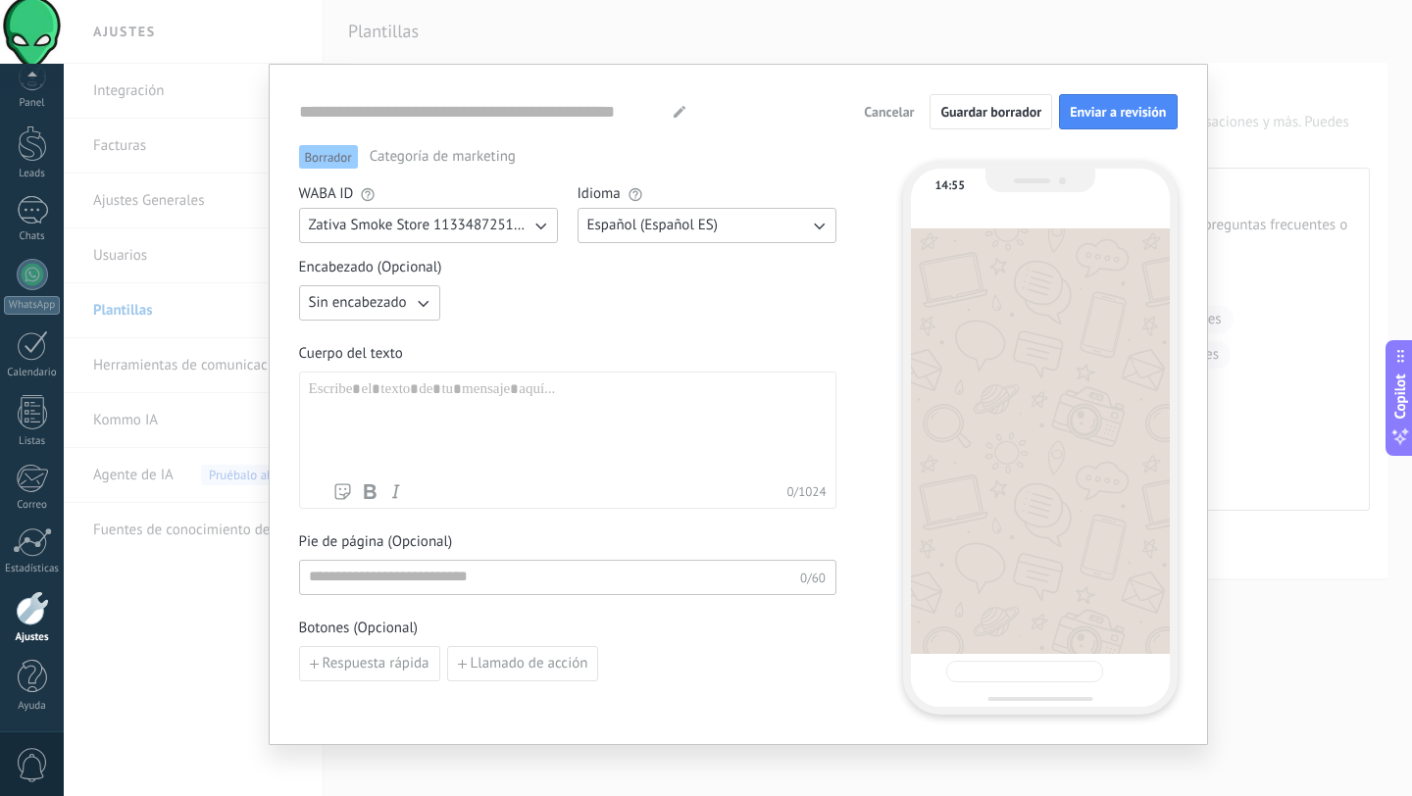
type input "**********"
click at [391, 385] on div at bounding box center [568, 426] width 518 height 93
click at [405, 317] on button "Sin encabezado" at bounding box center [369, 302] width 141 height 35
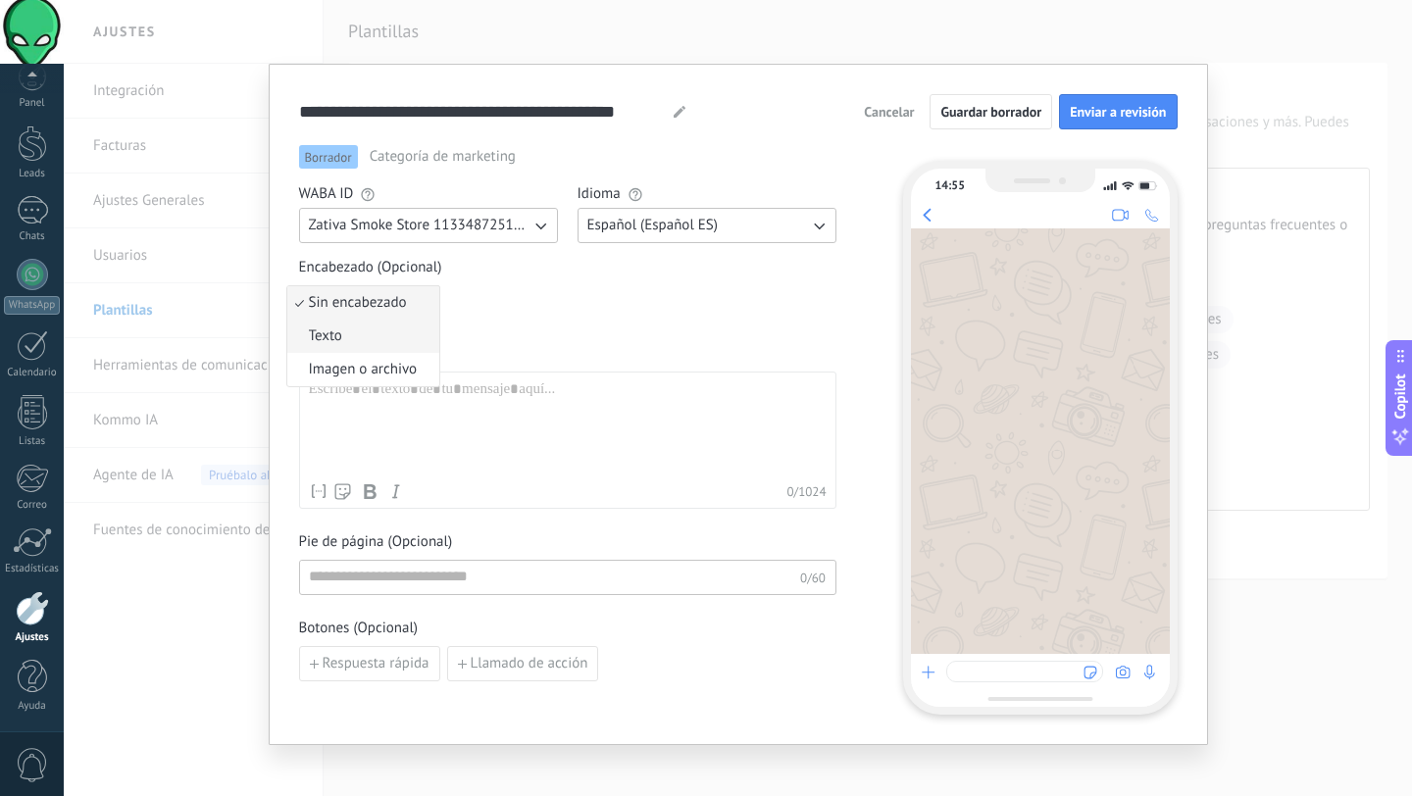
click at [395, 324] on li "Texto" at bounding box center [363, 336] width 152 height 33
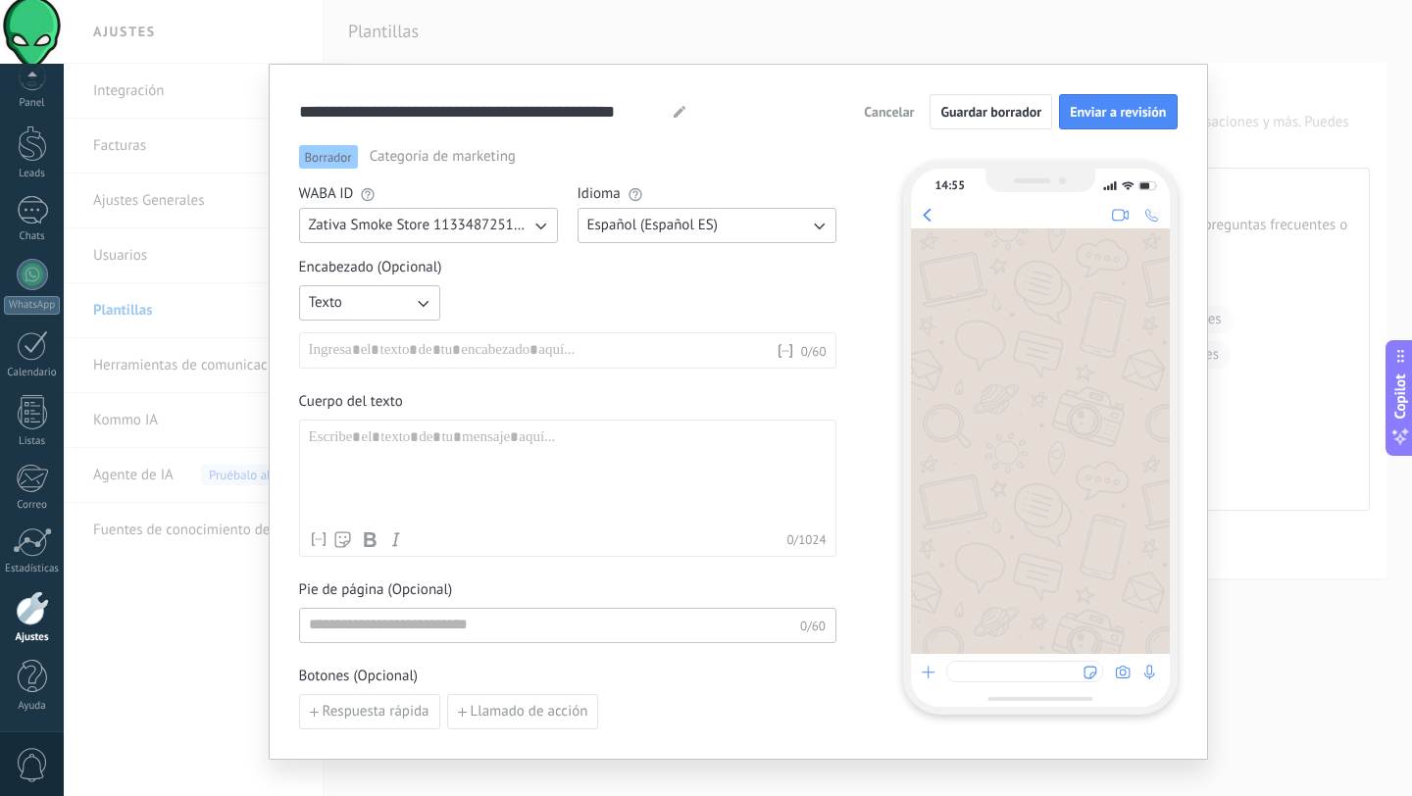
click at [389, 341] on div at bounding box center [542, 351] width 467 height 20
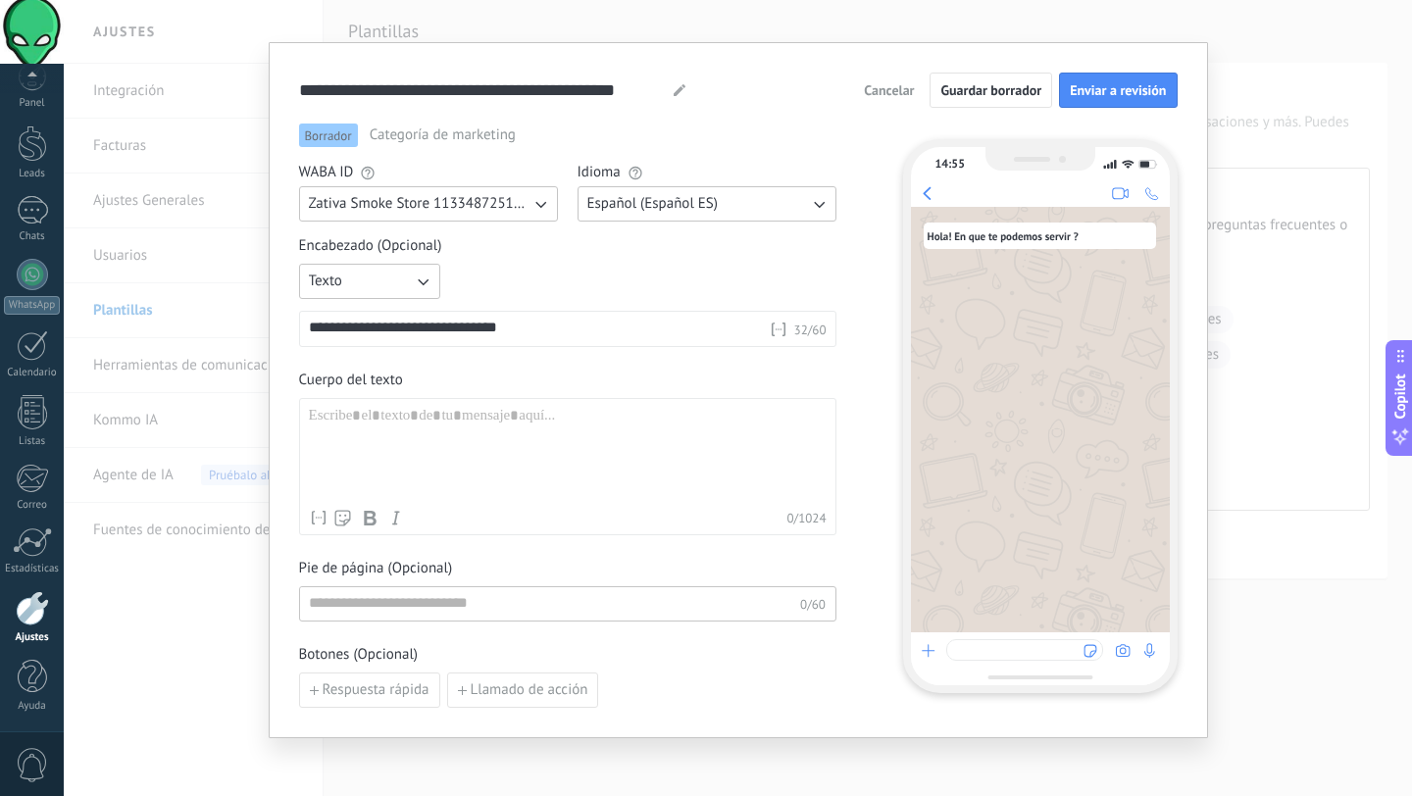
scroll to position [0, 0]
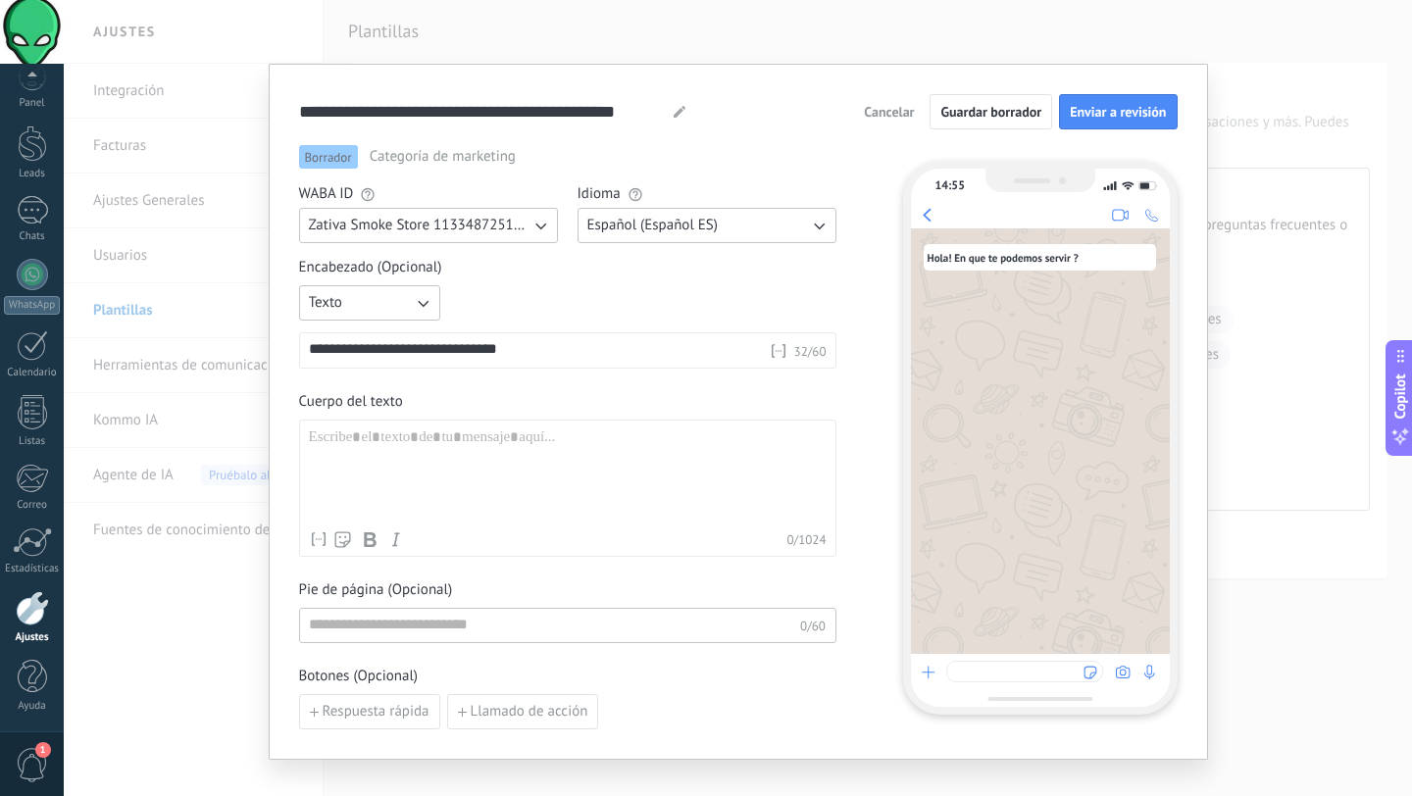
click at [534, 224] on icon "button" at bounding box center [540, 226] width 20 height 20
click at [418, 299] on icon "button" at bounding box center [423, 303] width 20 height 20
click at [531, 308] on div "**********" at bounding box center [567, 326] width 537 height 83
click at [906, 112] on span "Cancelar" at bounding box center [889, 112] width 50 height 14
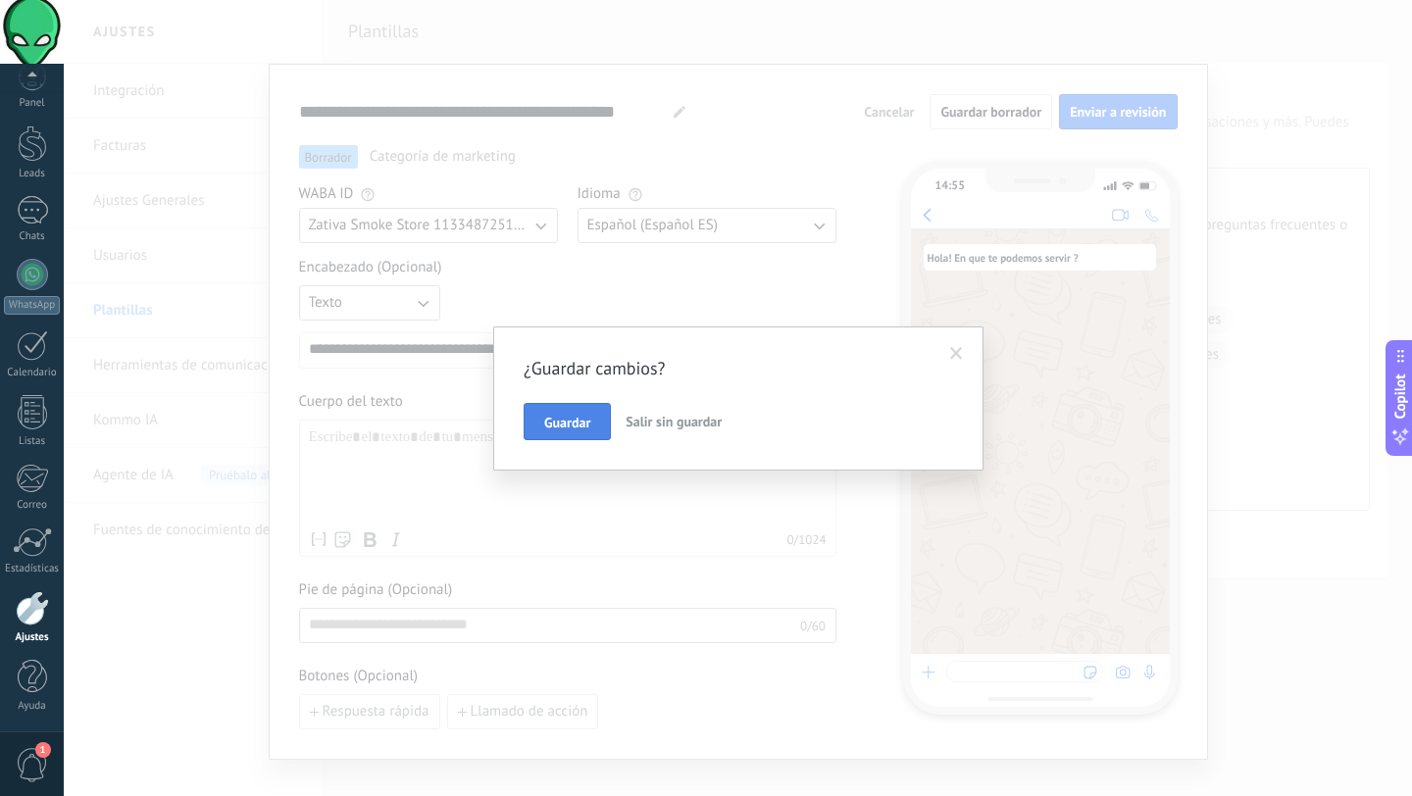
click at [558, 413] on button "Guardar" at bounding box center [566, 421] width 87 height 37
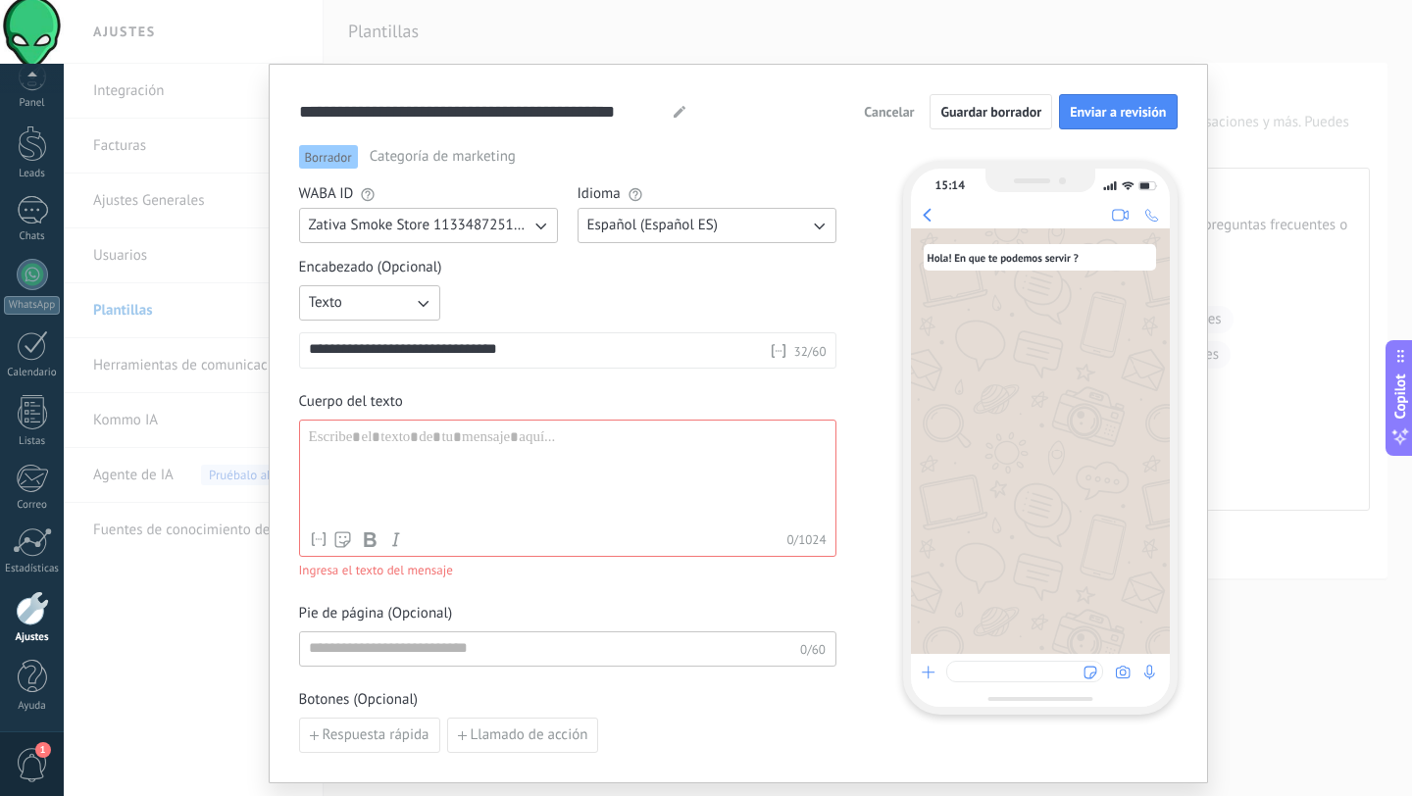
click at [889, 114] on span "Cancelar" at bounding box center [889, 112] width 50 height 14
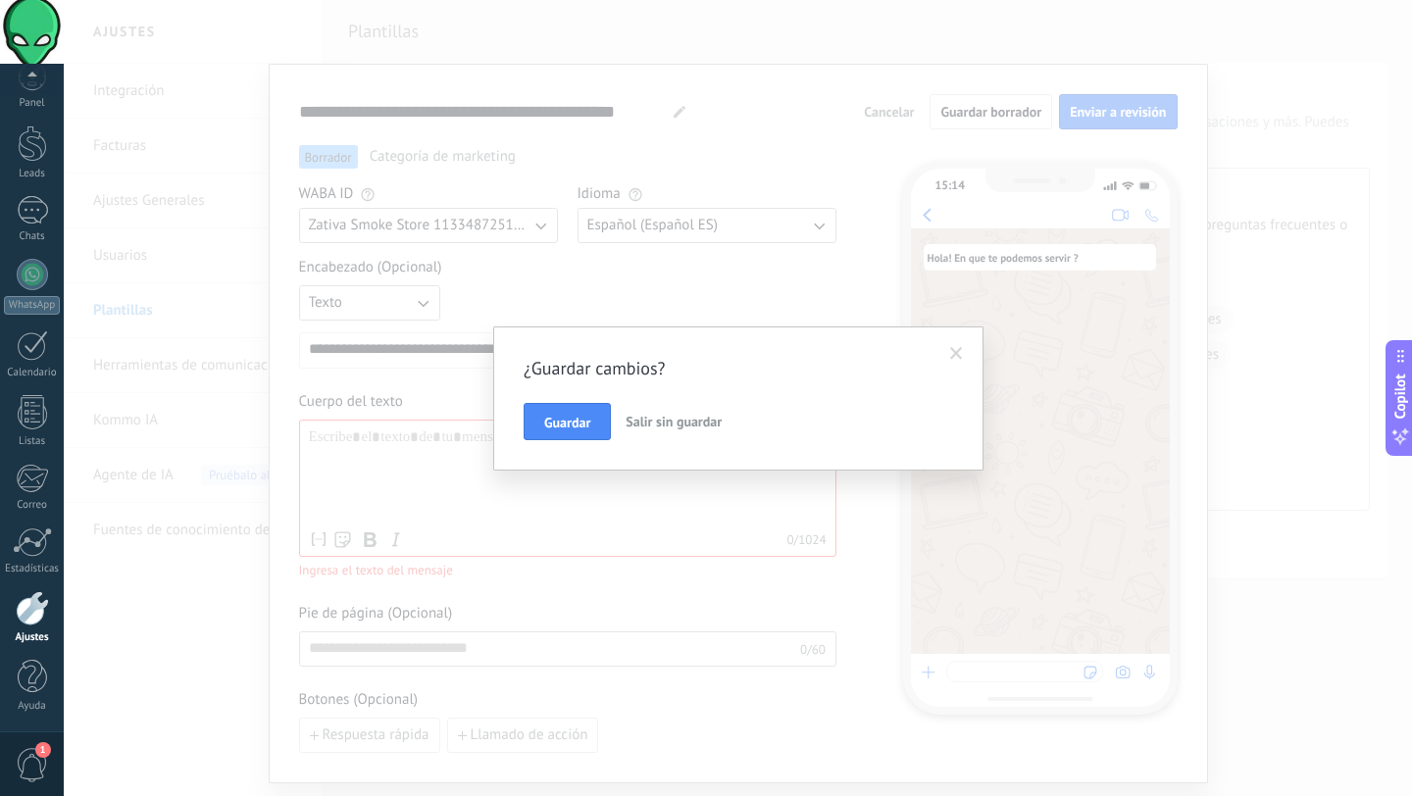
click at [670, 429] on span "Salir sin guardar" at bounding box center [673, 422] width 96 height 18
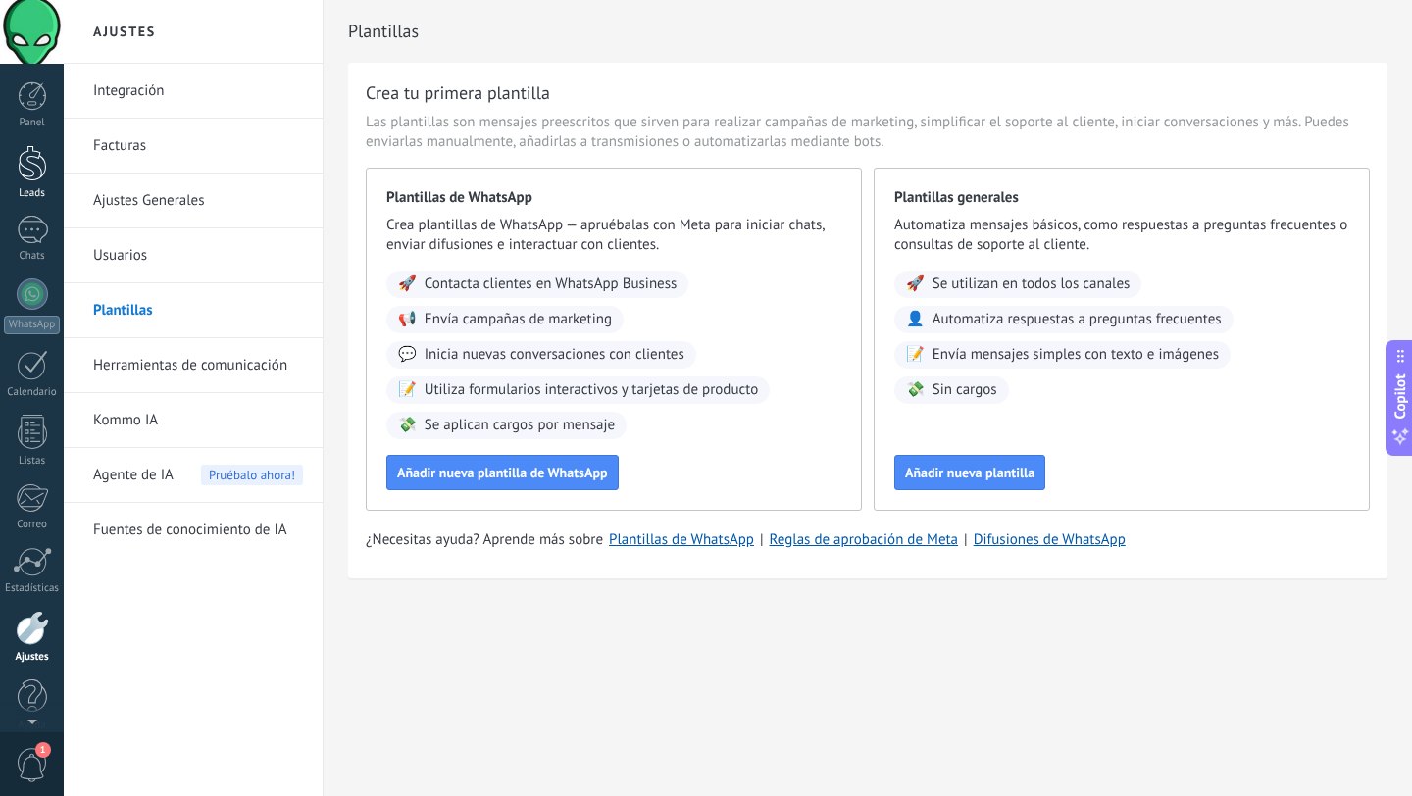
click at [23, 163] on div at bounding box center [32, 163] width 29 height 36
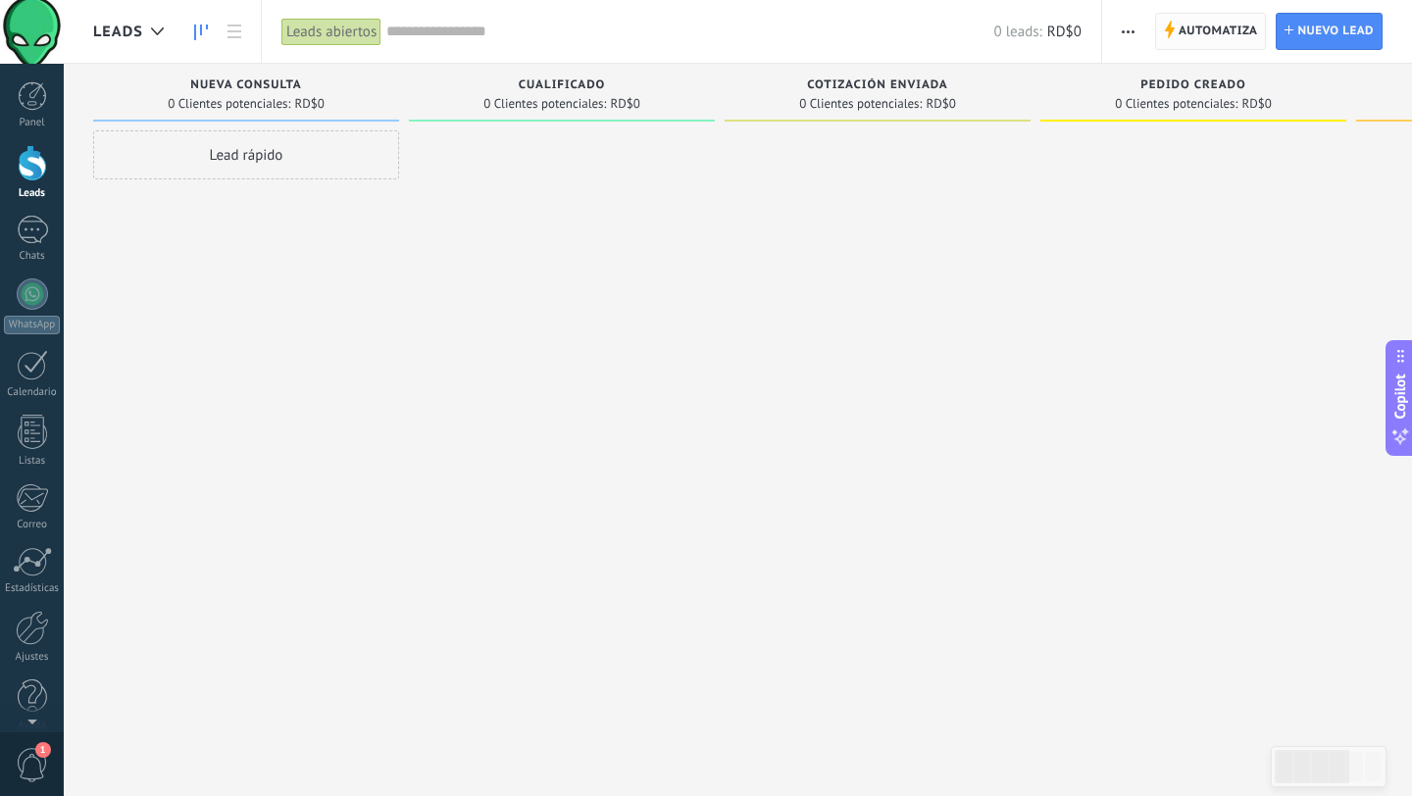
click at [1212, 37] on span "Automatiza" at bounding box center [1217, 31] width 79 height 35
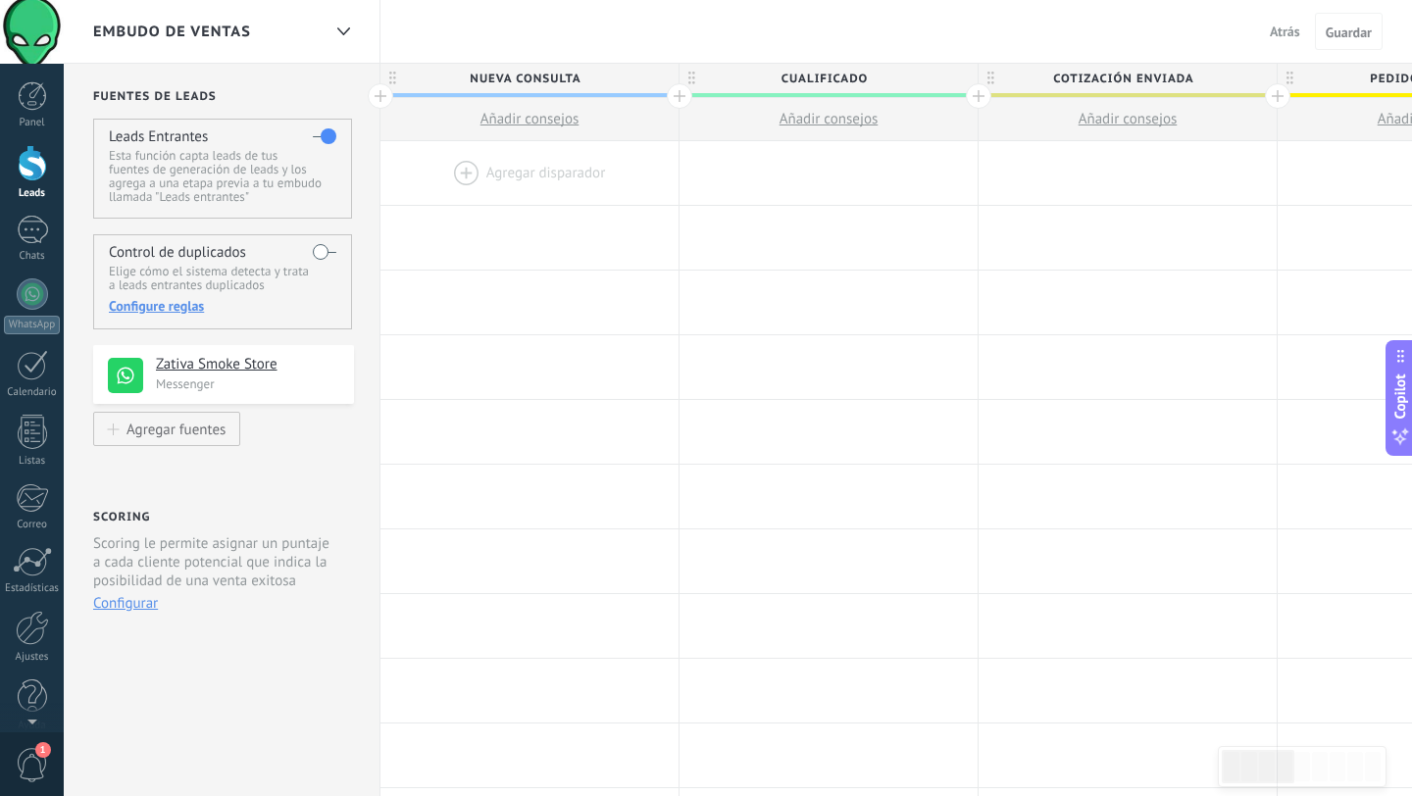
click at [494, 176] on div at bounding box center [529, 173] width 298 height 64
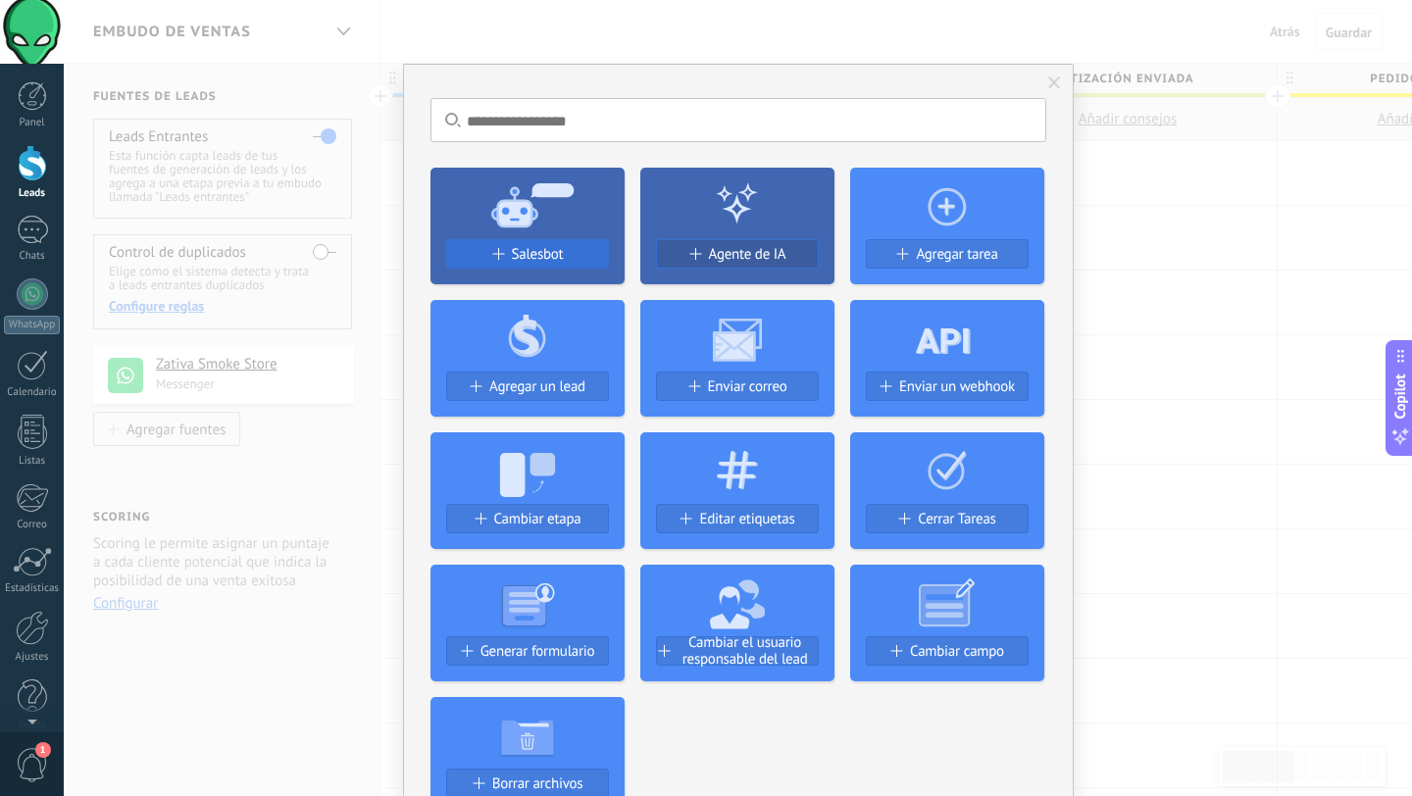
click at [518, 259] on span "Salesbot" at bounding box center [538, 254] width 52 height 17
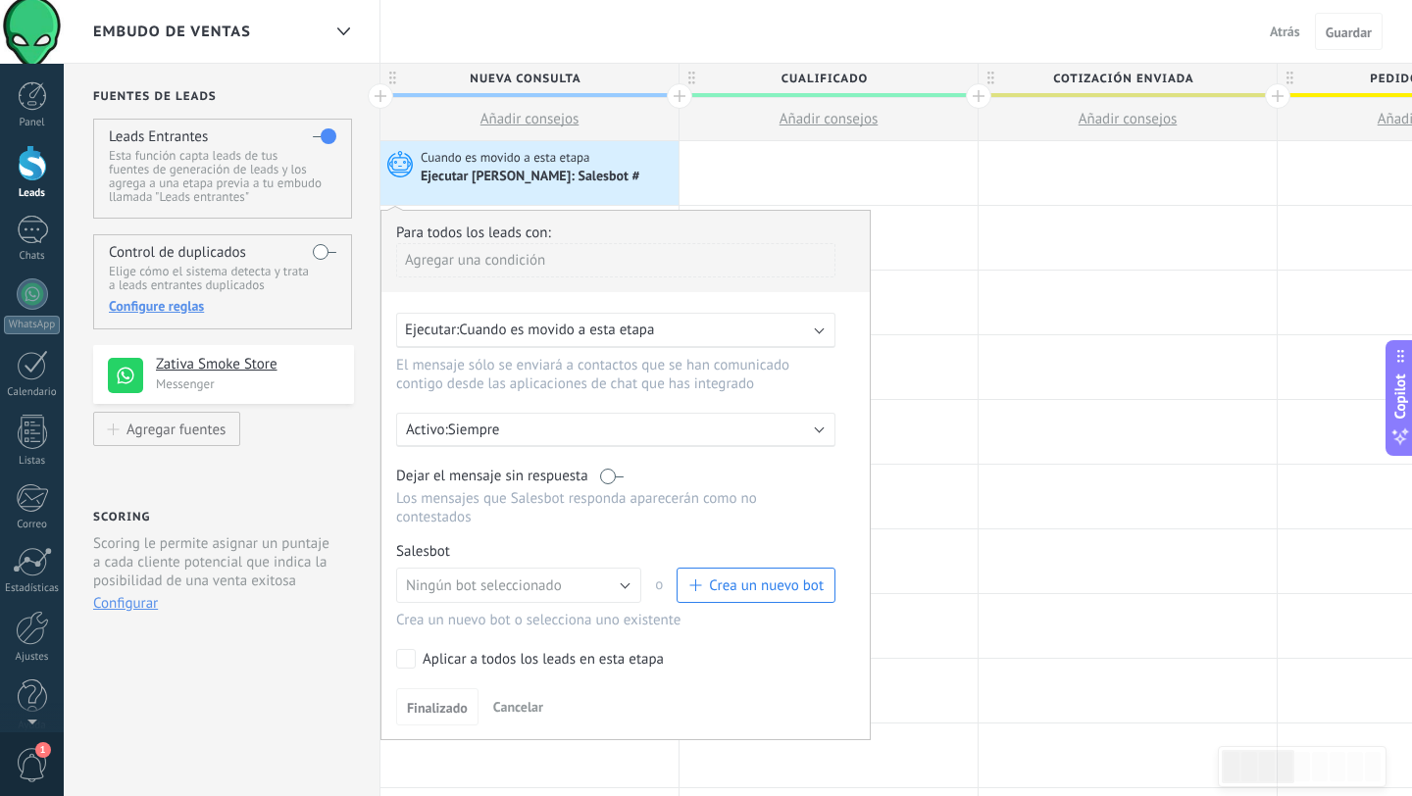
click at [734, 589] on span "Crea un nuevo bot" at bounding box center [766, 585] width 115 height 19
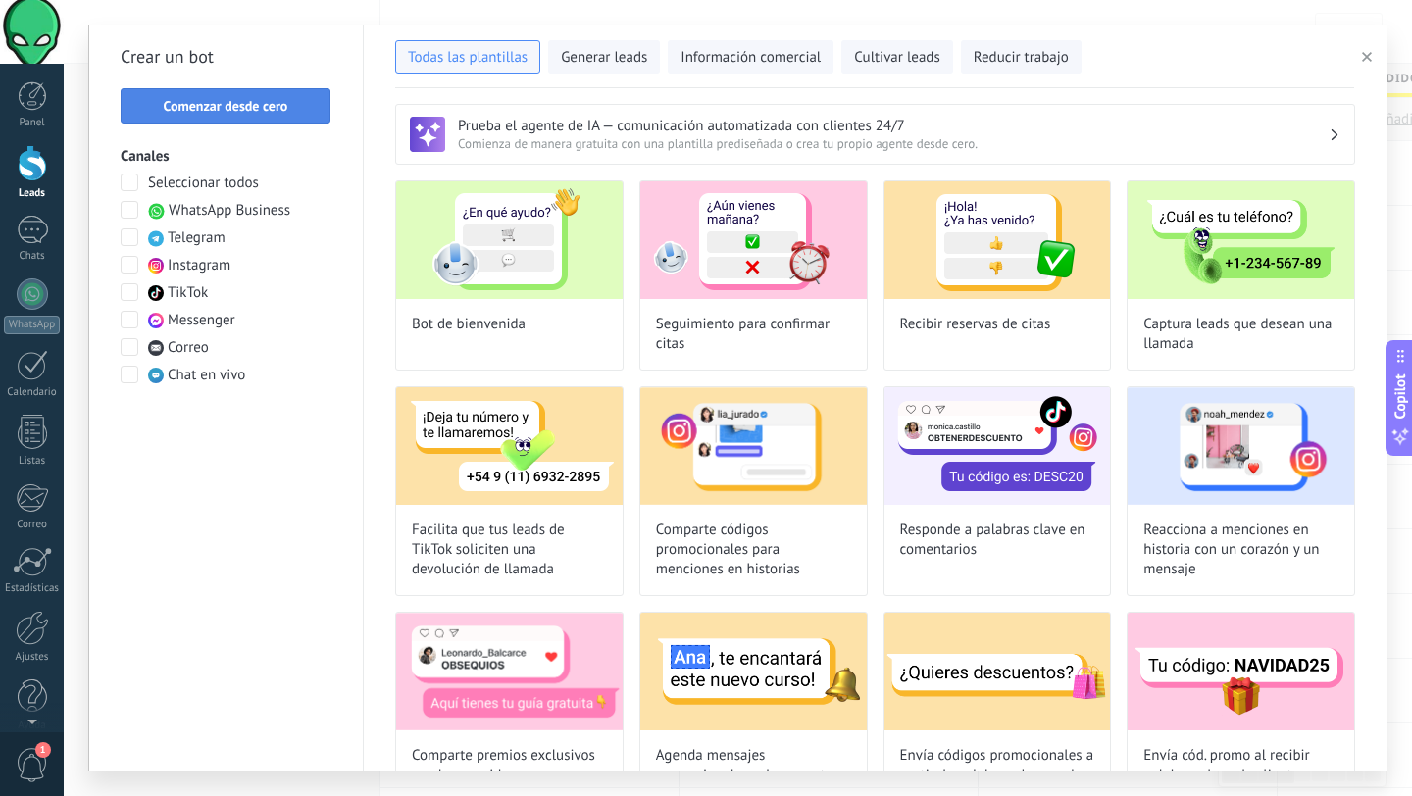
click at [199, 115] on button "Comenzar desde cero" at bounding box center [226, 105] width 210 height 35
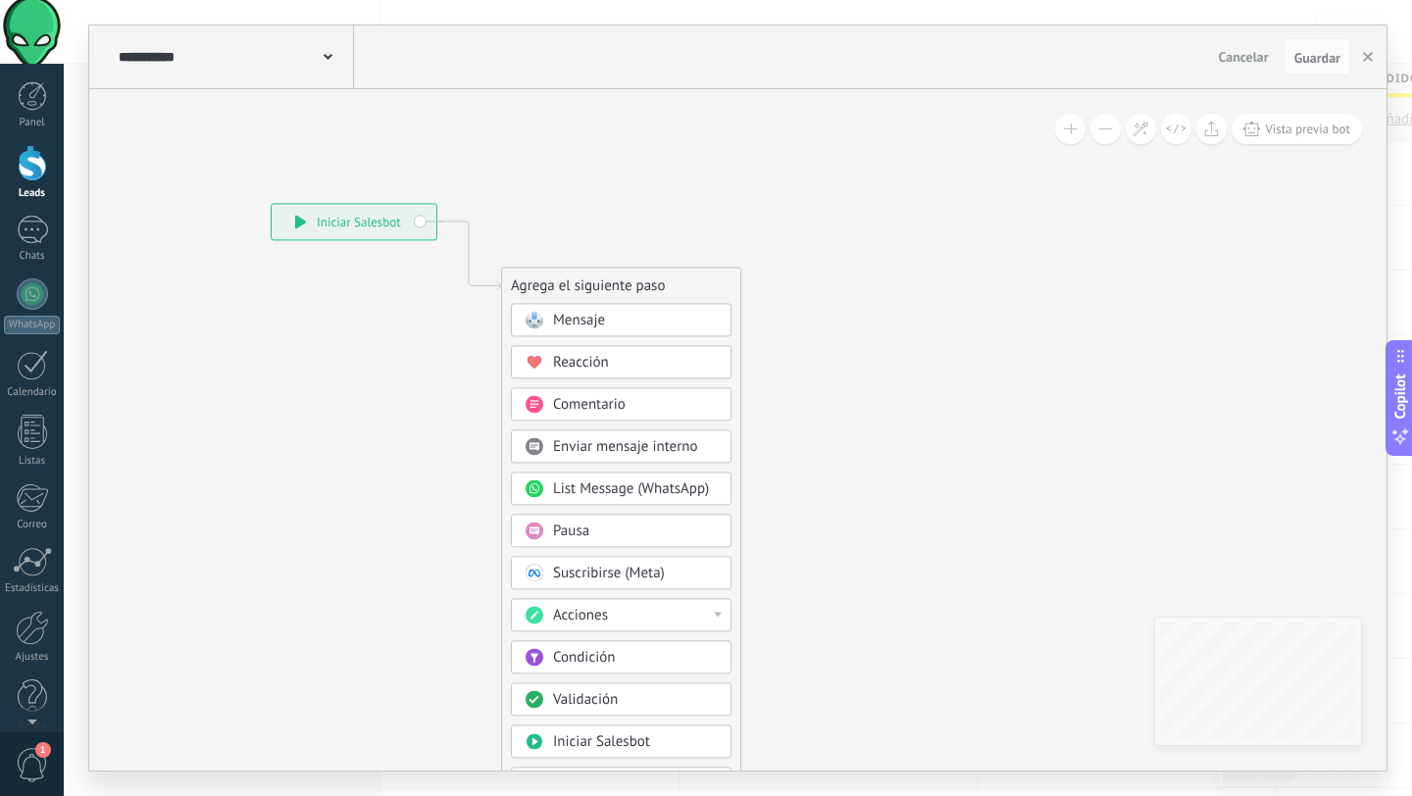
click at [589, 315] on span "Mensaje" at bounding box center [579, 320] width 52 height 19
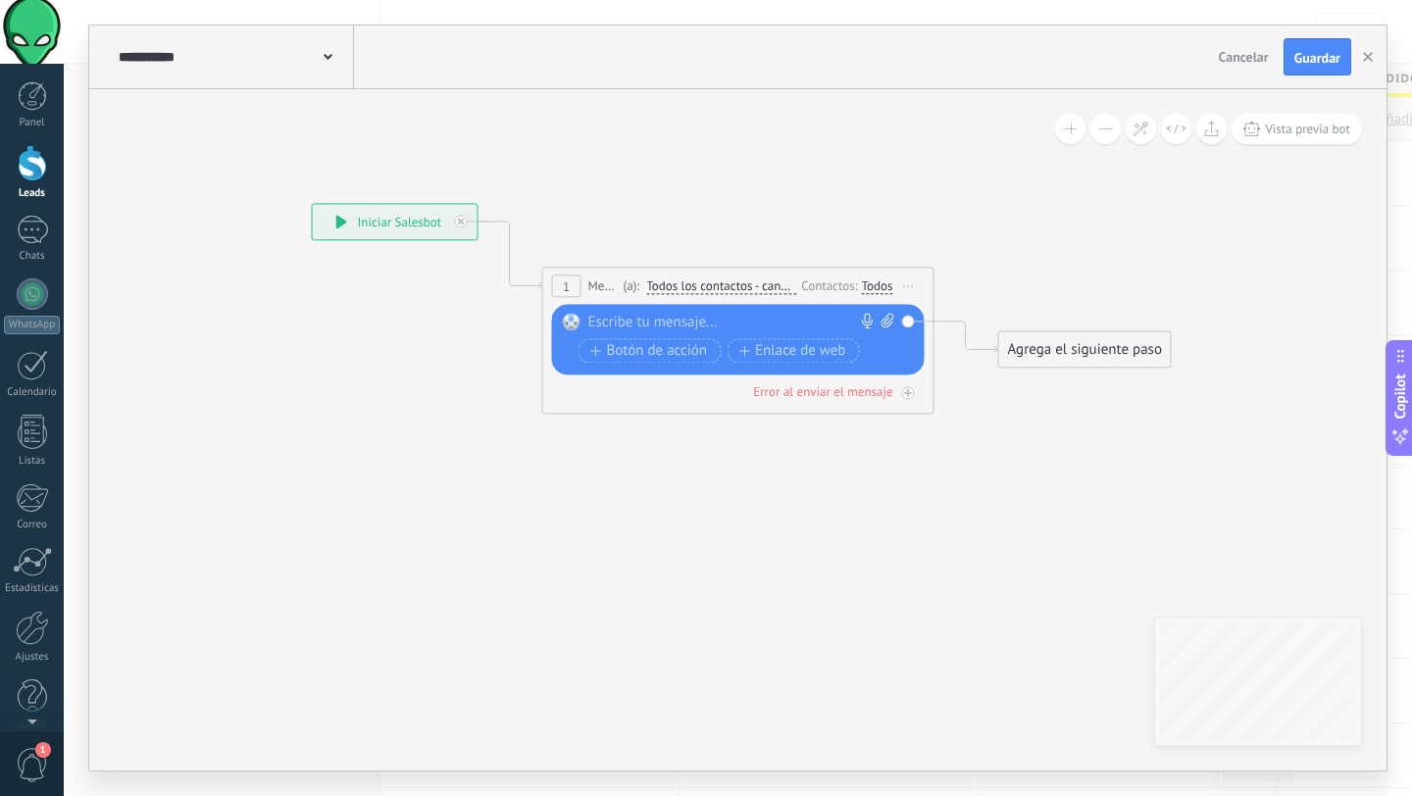
click at [615, 321] on div at bounding box center [733, 323] width 291 height 20
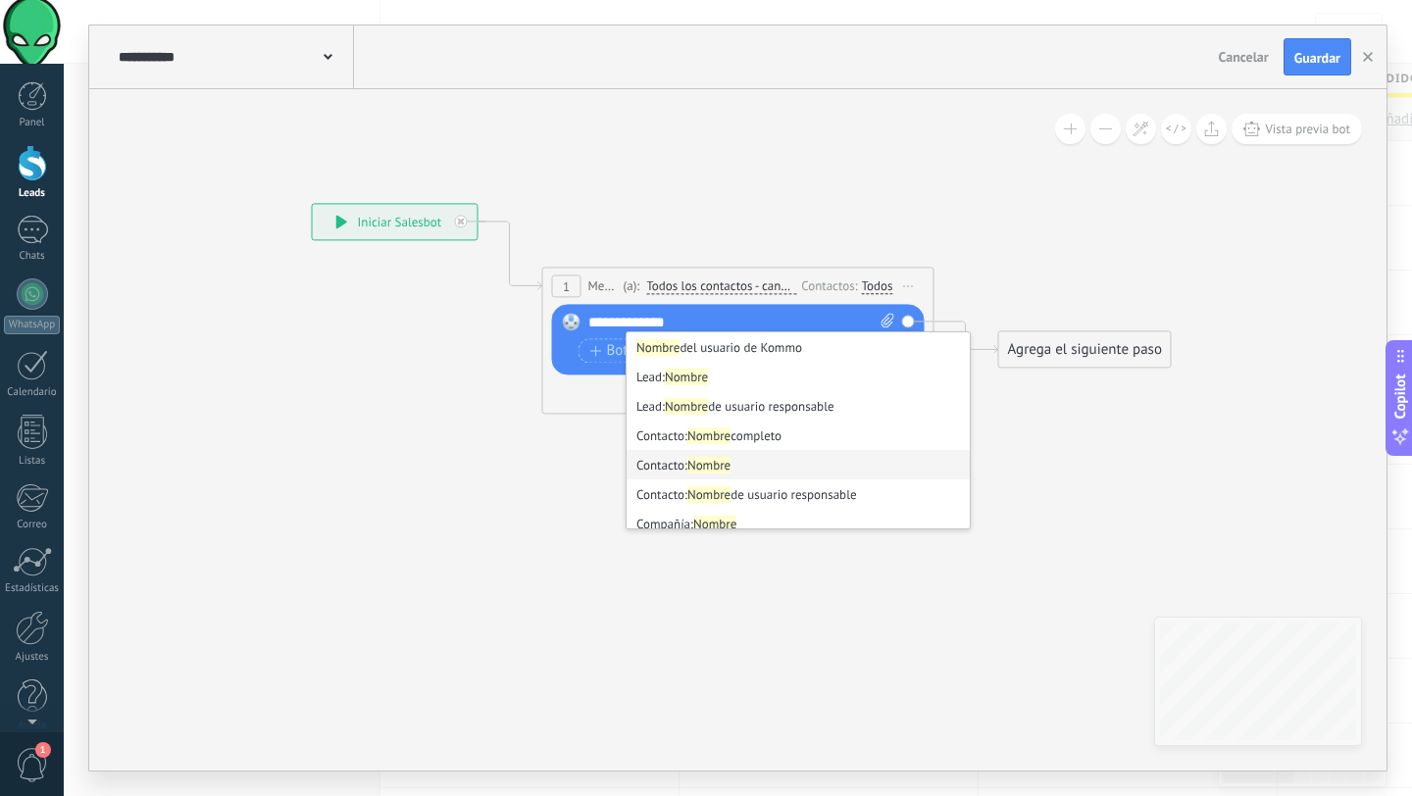
click at [710, 473] on strong "Nombre" at bounding box center [708, 465] width 43 height 17
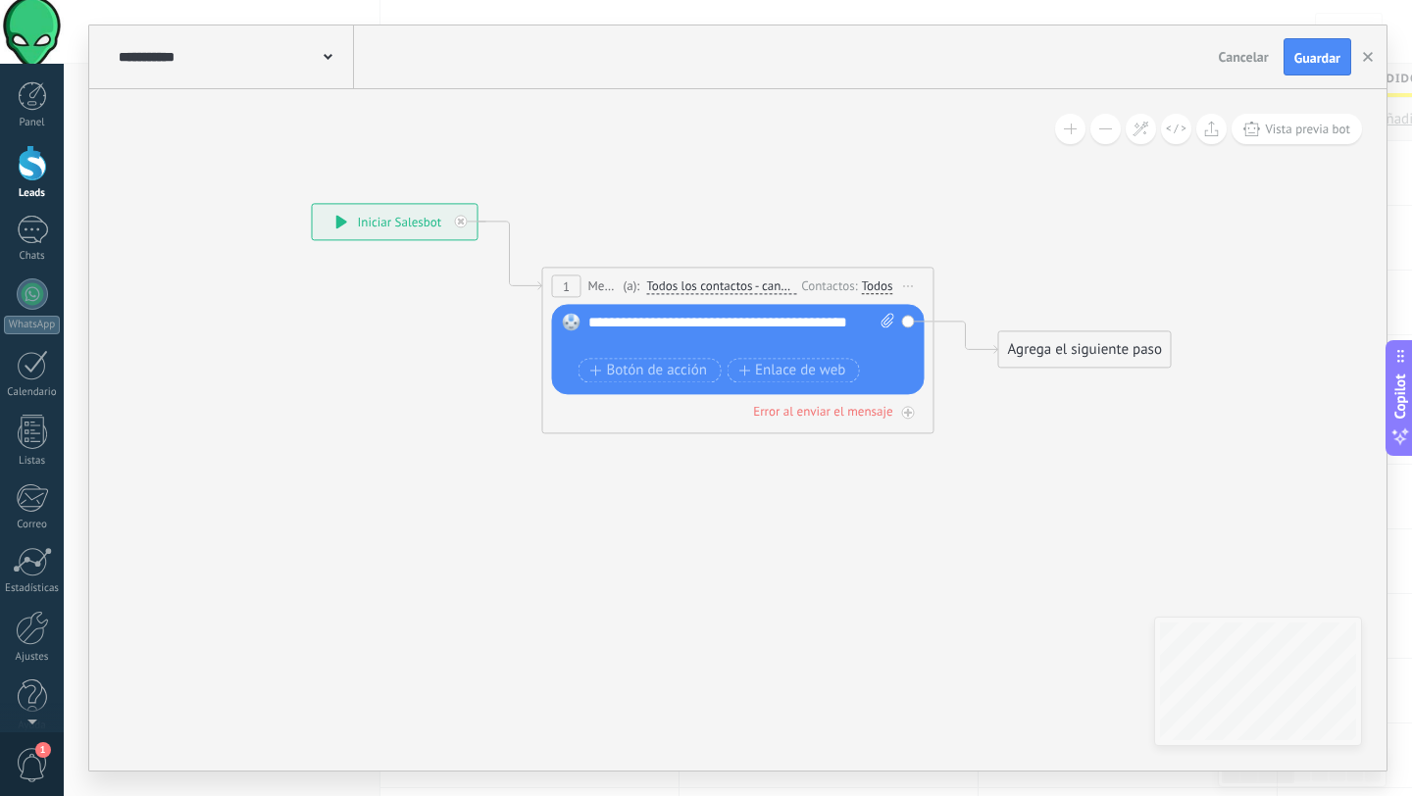
click at [790, 326] on div "**********" at bounding box center [741, 332] width 307 height 39
click at [647, 344] on div "**********" at bounding box center [741, 332] width 307 height 39
drag, startPoint x: 824, startPoint y: 341, endPoint x: 580, endPoint y: 307, distance: 246.5
click at [580, 307] on div "Reemplazar Quitar Convertir a mensaje de voz Arrastre la imagen aquí para adjun…" at bounding box center [738, 349] width 373 height 90
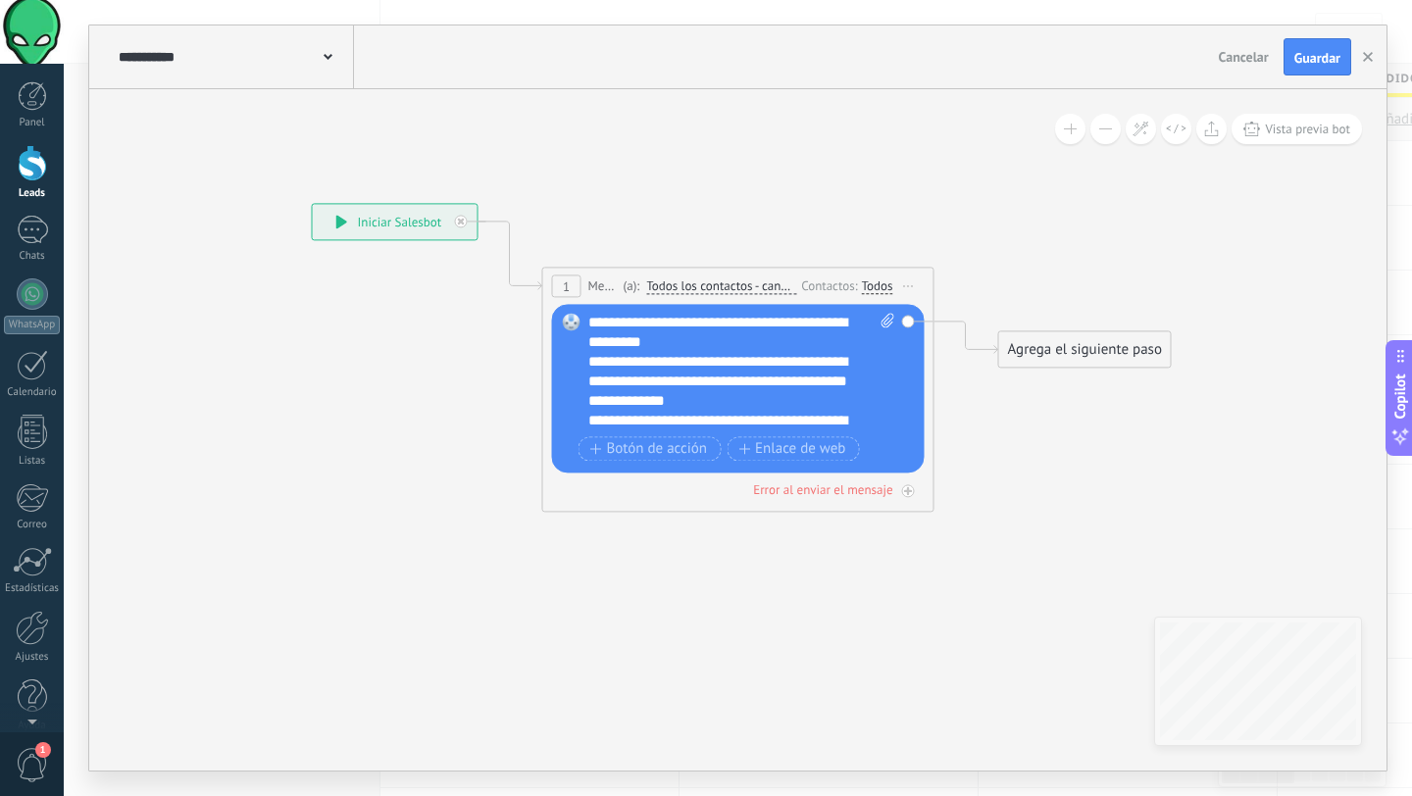
click at [703, 404] on div "**********" at bounding box center [731, 381] width 287 height 59
click at [820, 407] on div "**********" at bounding box center [731, 381] width 287 height 59
click at [855, 419] on div "**********" at bounding box center [731, 430] width 287 height 39
click at [801, 447] on span "Enlace de web" at bounding box center [791, 449] width 107 height 16
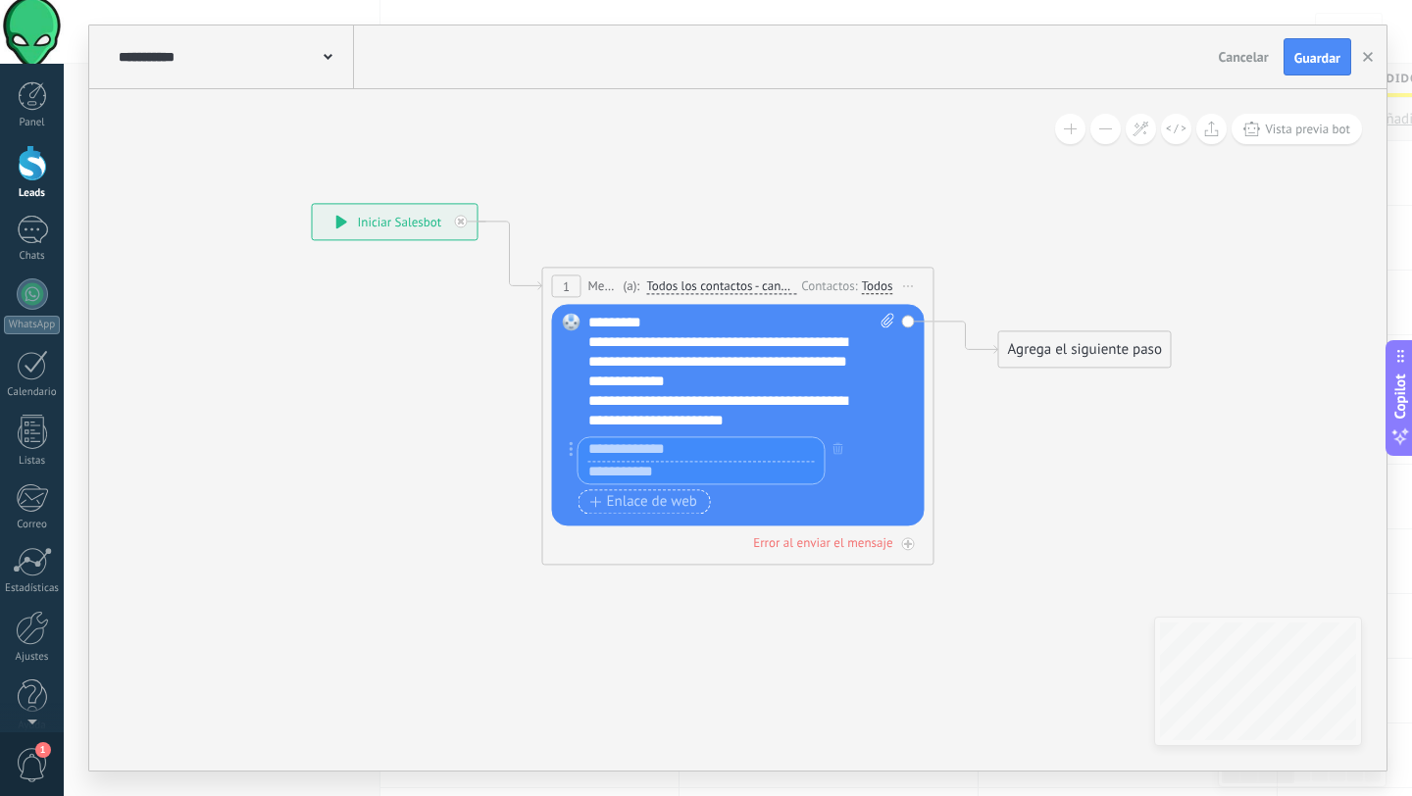
click at [620, 509] on span "Enlace de web" at bounding box center [643, 502] width 107 height 16
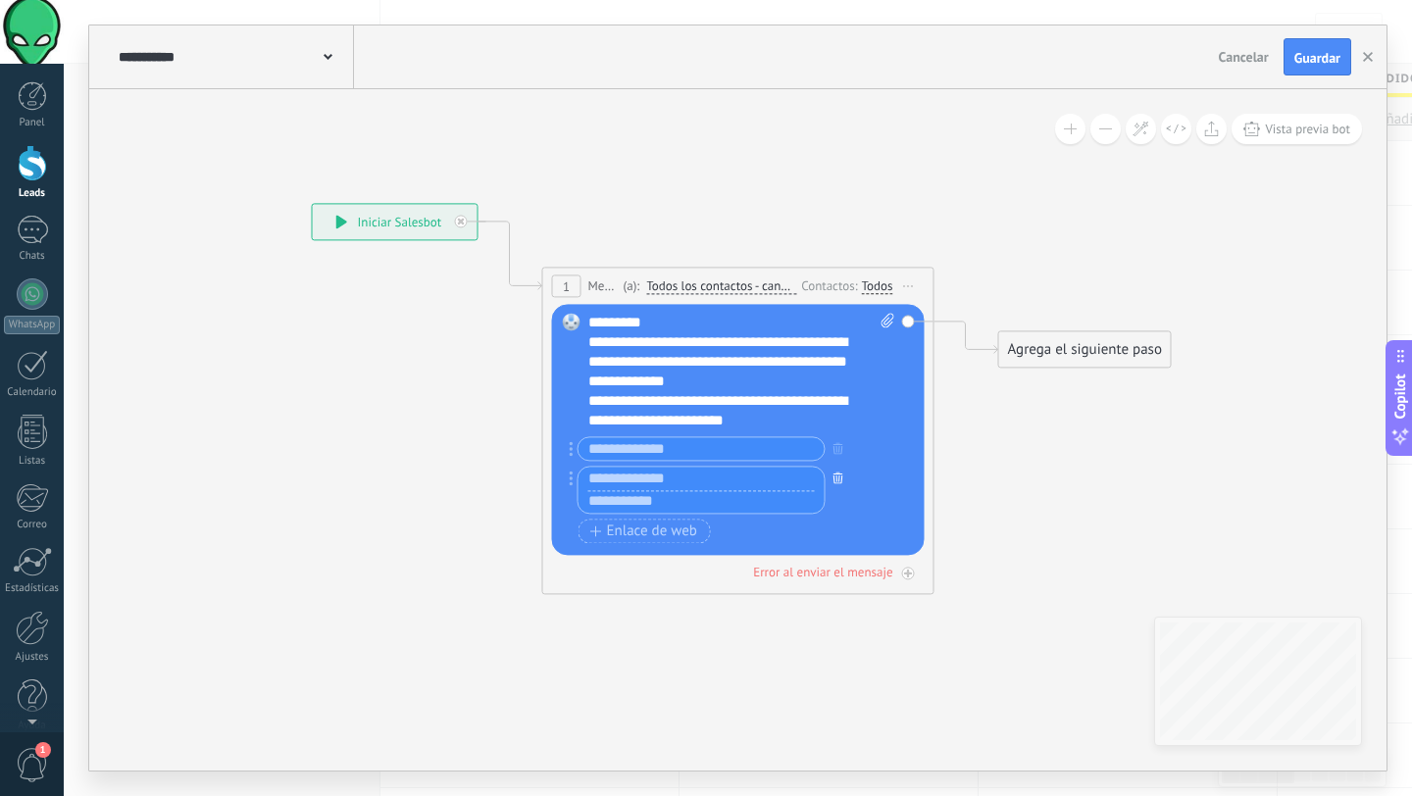
click at [831, 479] on button "button" at bounding box center [838, 477] width 22 height 25
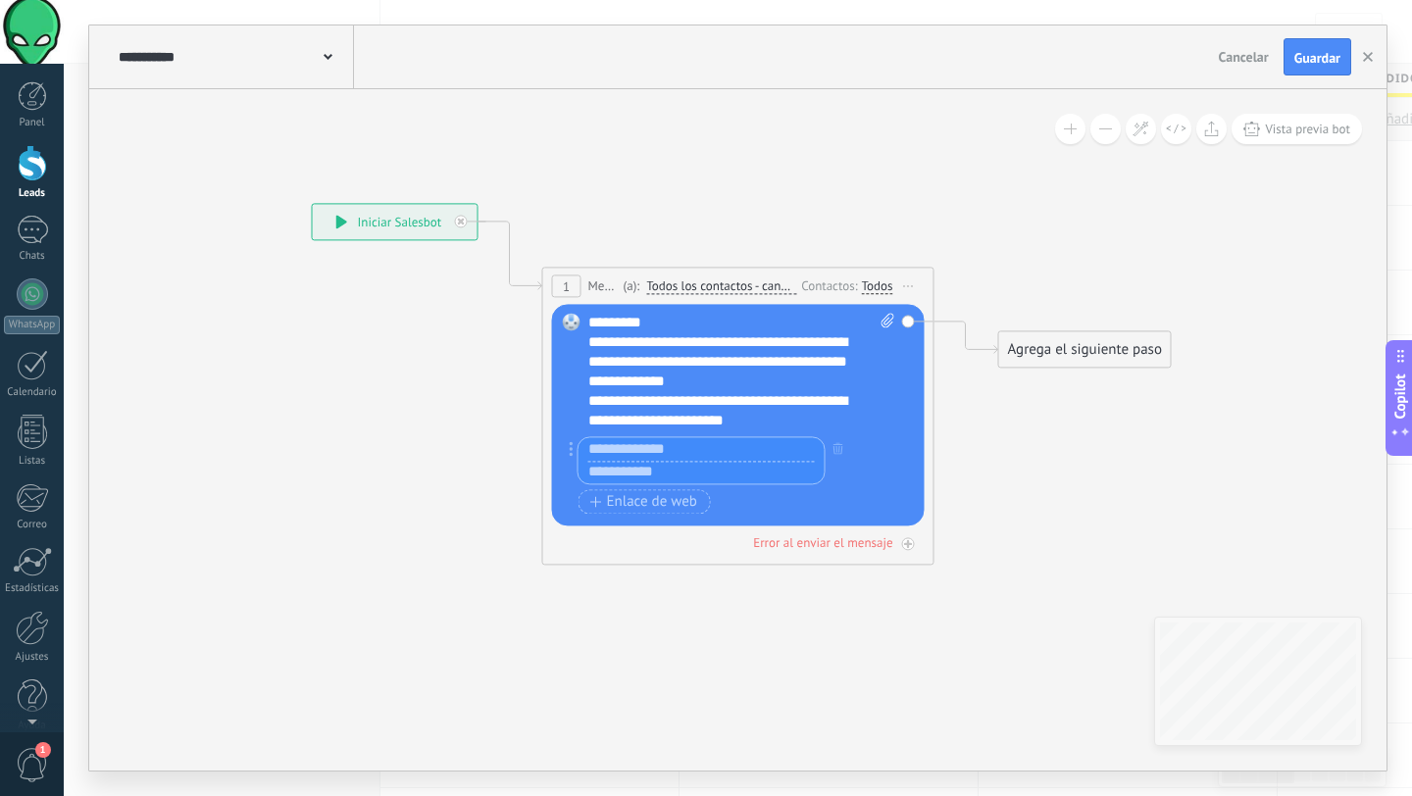
click at [684, 448] on input "text" at bounding box center [701, 449] width 246 height 24
click at [675, 470] on input "text" at bounding box center [701, 473] width 246 height 24
type input "**********"
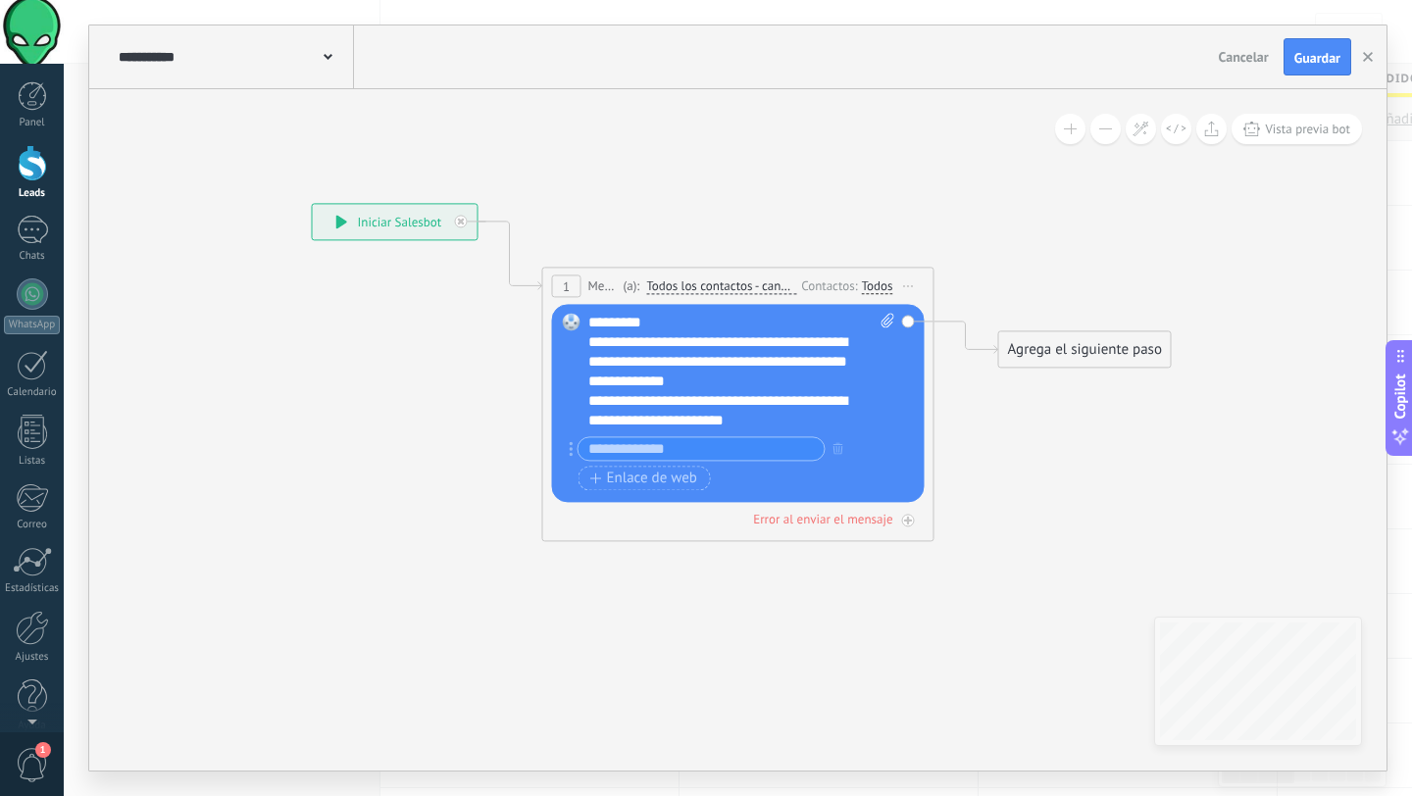
click at [990, 462] on icon at bounding box center [708, 295] width 1773 height 1165
click at [658, 452] on input "text" at bounding box center [701, 448] width 246 height 23
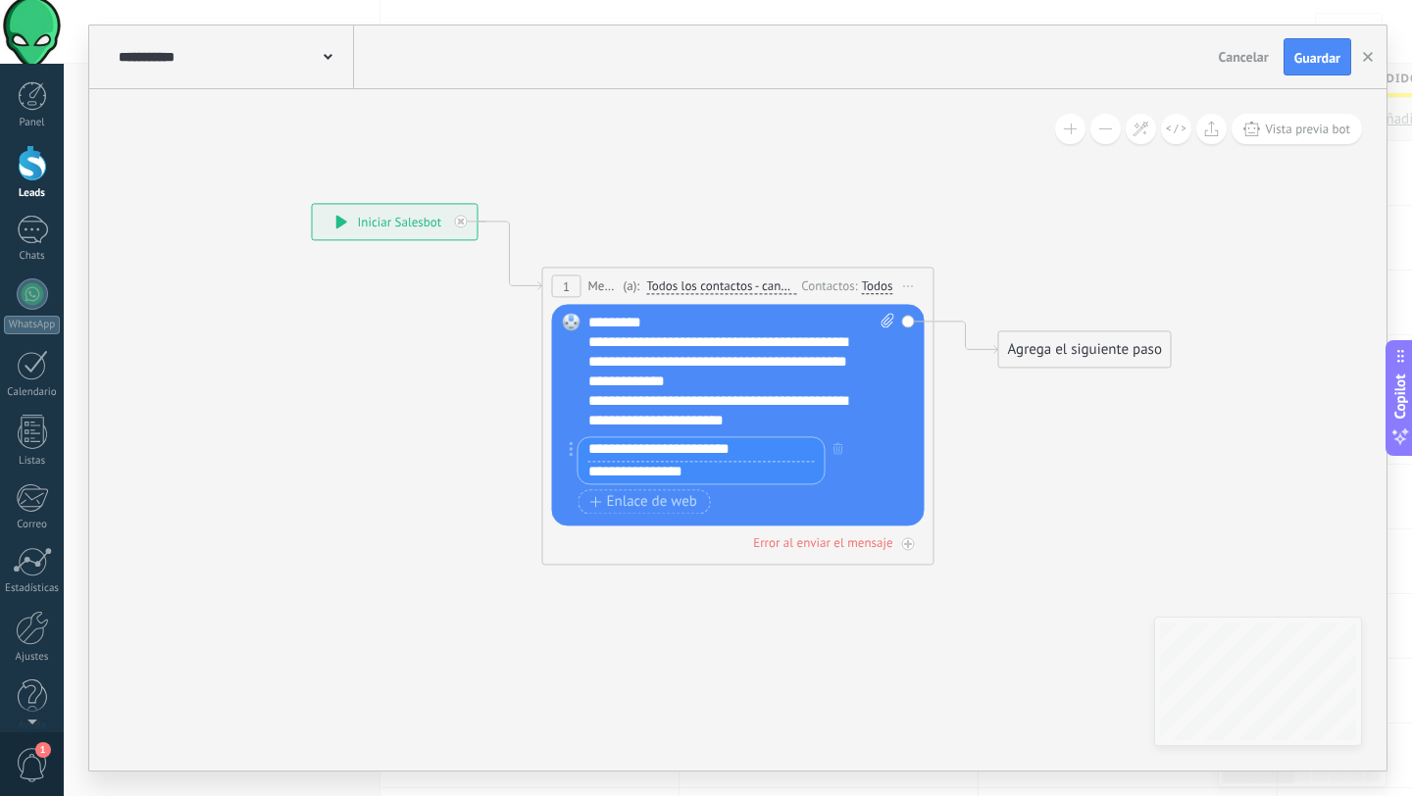
type input "**********"
click at [1042, 488] on icon at bounding box center [708, 295] width 1773 height 1165
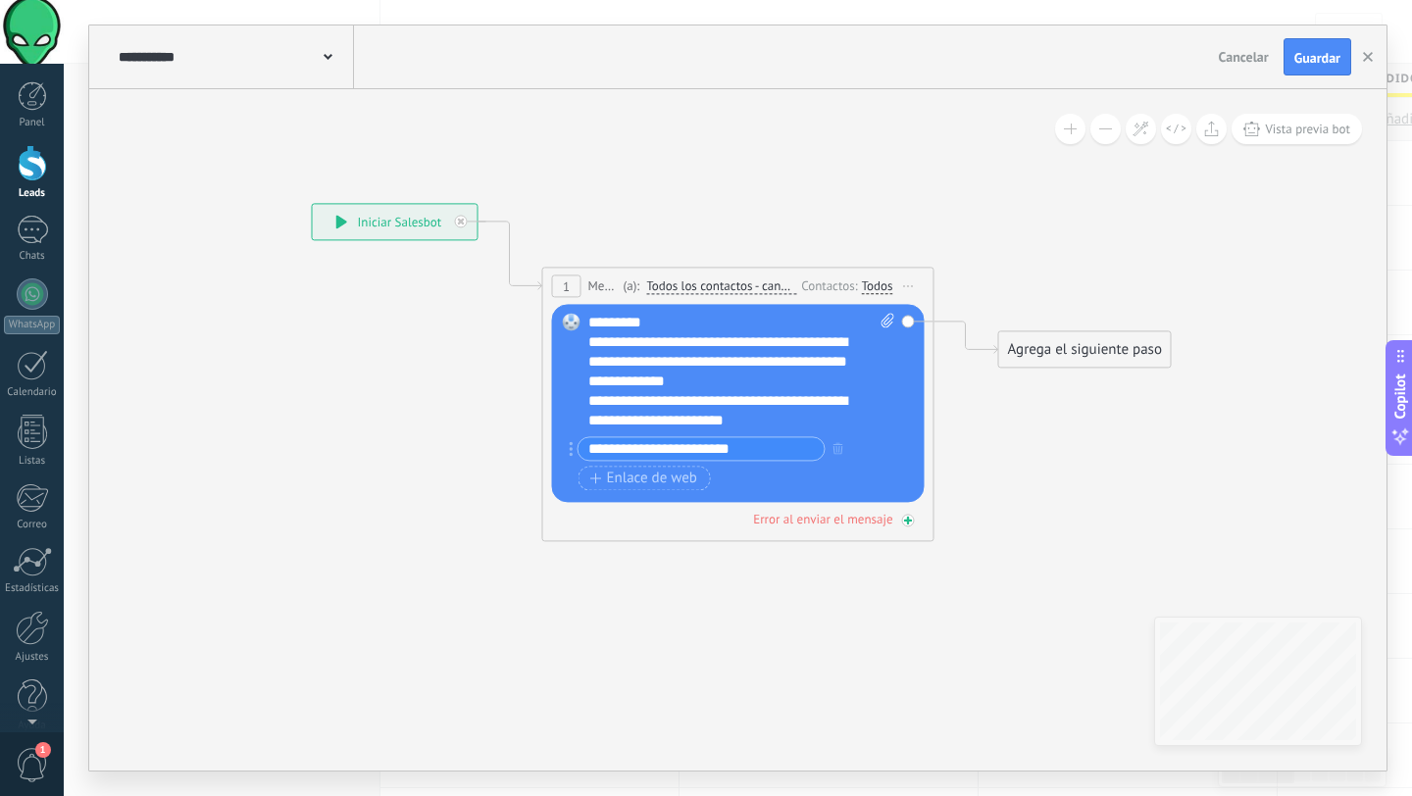
click at [902, 523] on div at bounding box center [908, 520] width 13 height 13
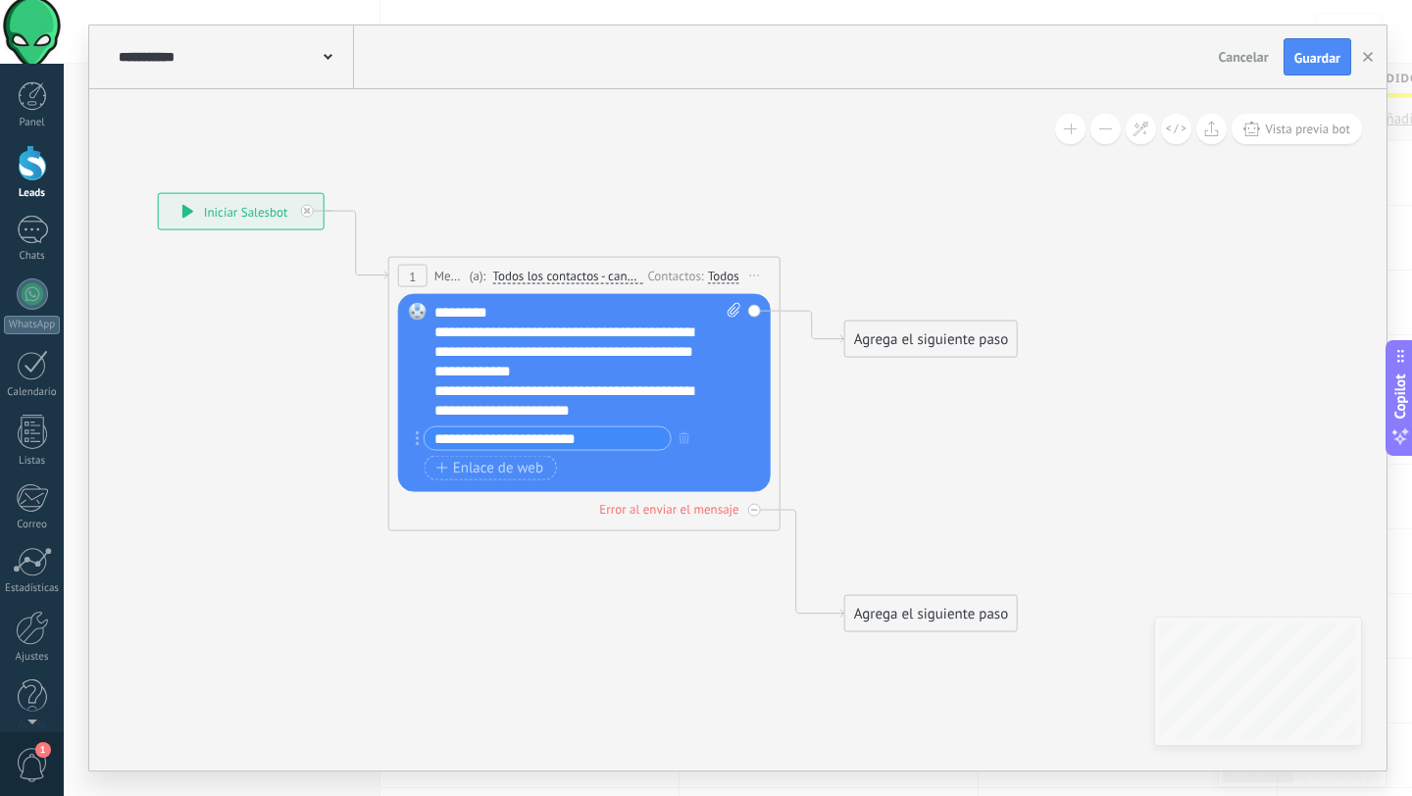
scroll to position [0, 0]
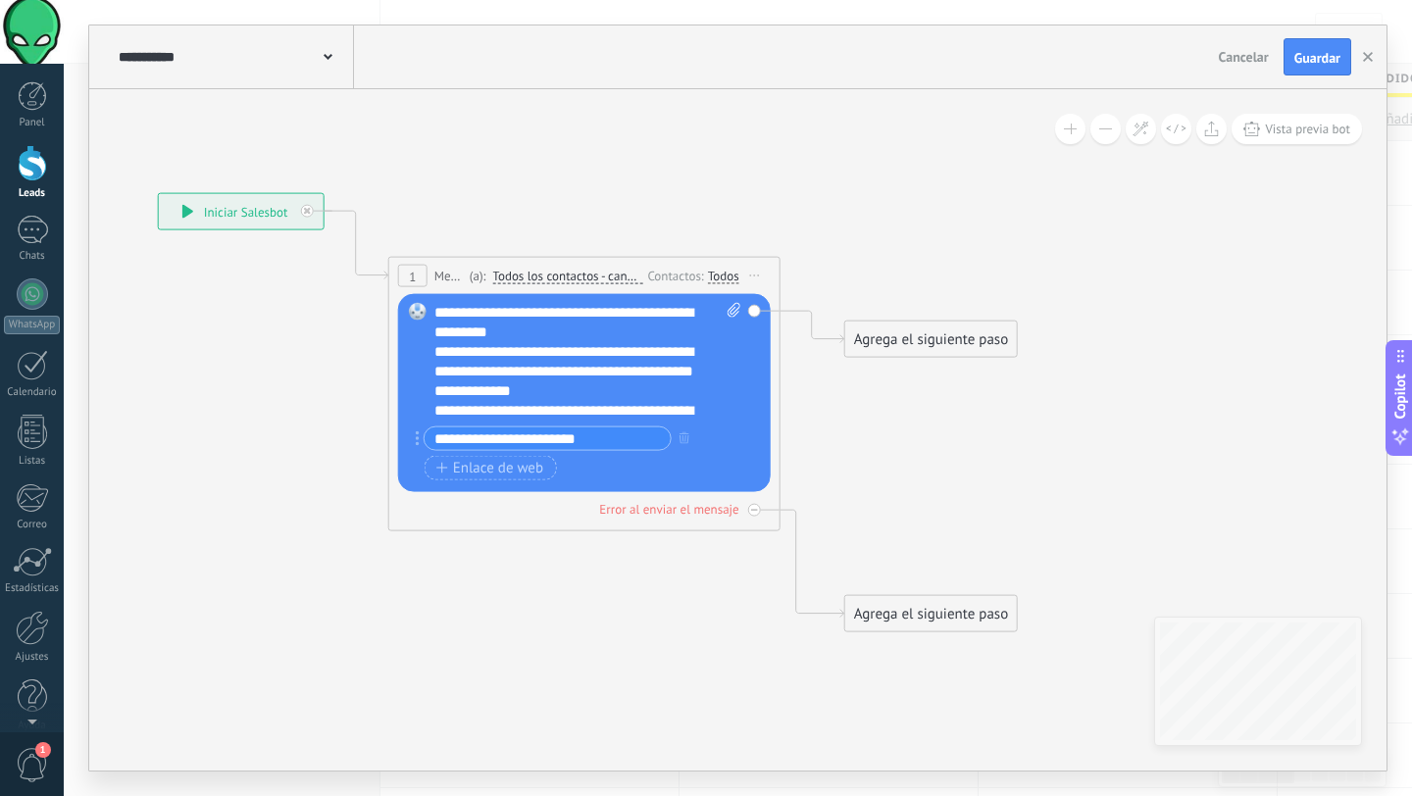
click at [907, 616] on div "Agrega el siguiente paso" at bounding box center [931, 614] width 172 height 32
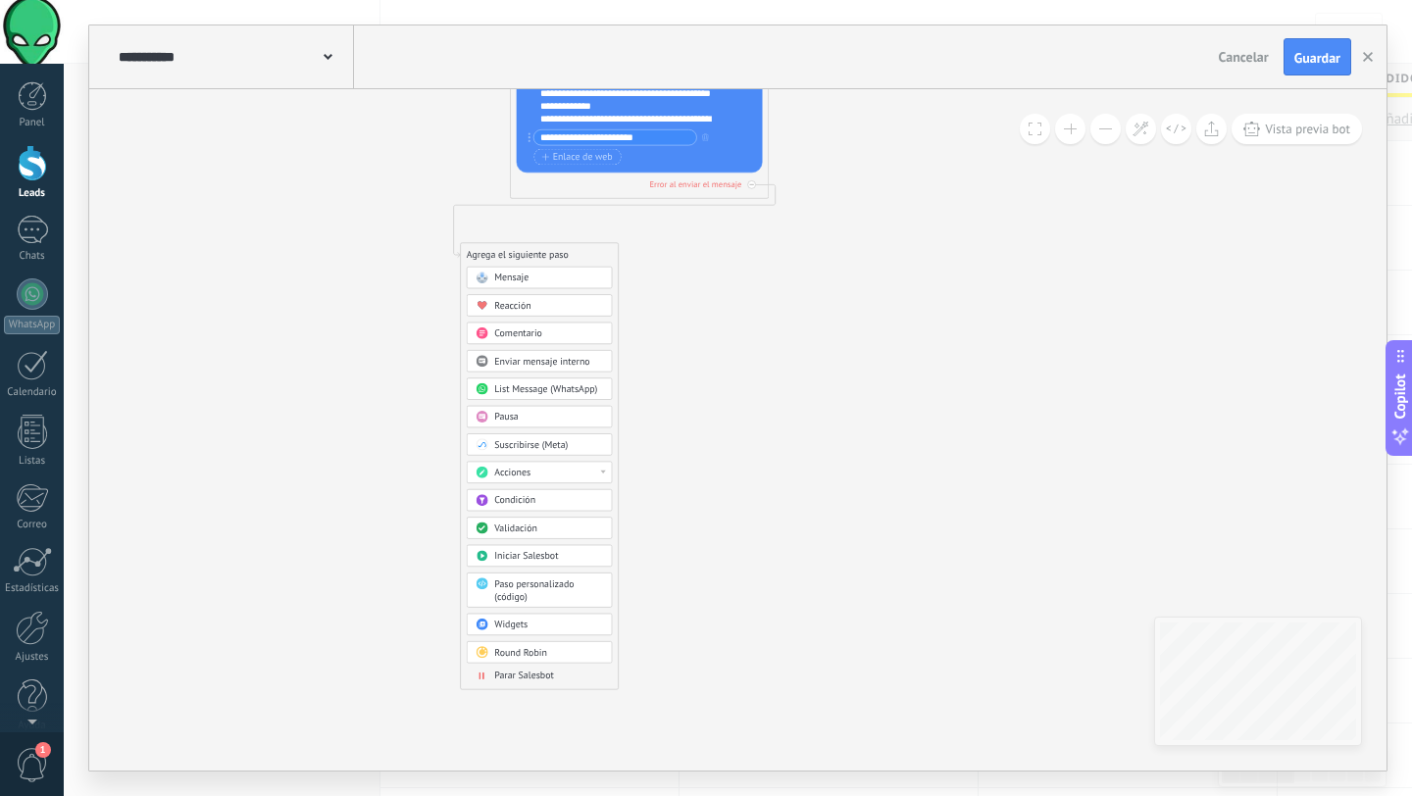
drag, startPoint x: 878, startPoint y: 254, endPoint x: 528, endPoint y: 256, distance: 350.0
click at [528, 256] on div "Agrega el siguiente paso" at bounding box center [539, 255] width 157 height 22
click at [522, 260] on div "Agrega el siguiente paso" at bounding box center [539, 255] width 157 height 22
click at [539, 254] on div "Agrega el siguiente paso" at bounding box center [539, 255] width 157 height 22
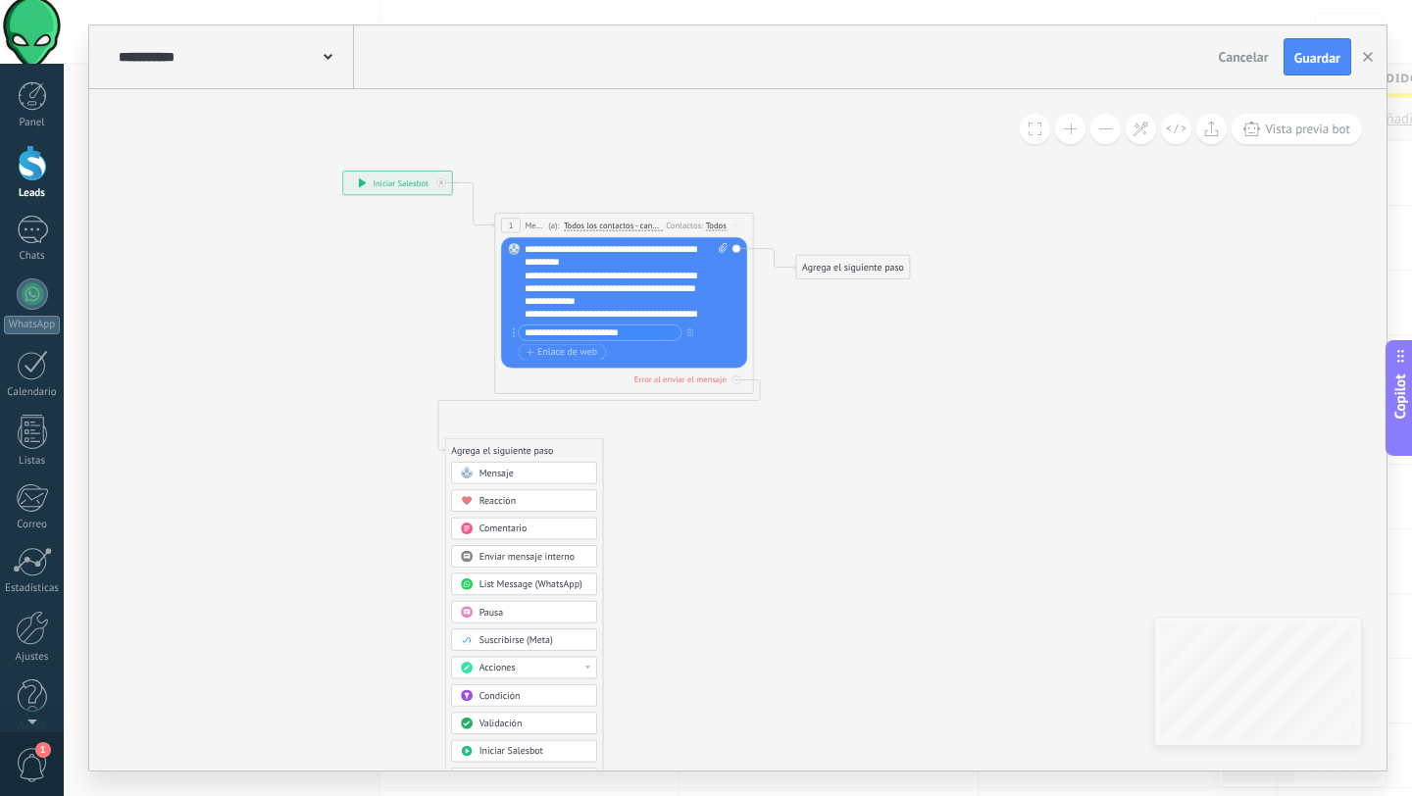
click at [837, 262] on div "Agrega el siguiente paso" at bounding box center [853, 268] width 114 height 22
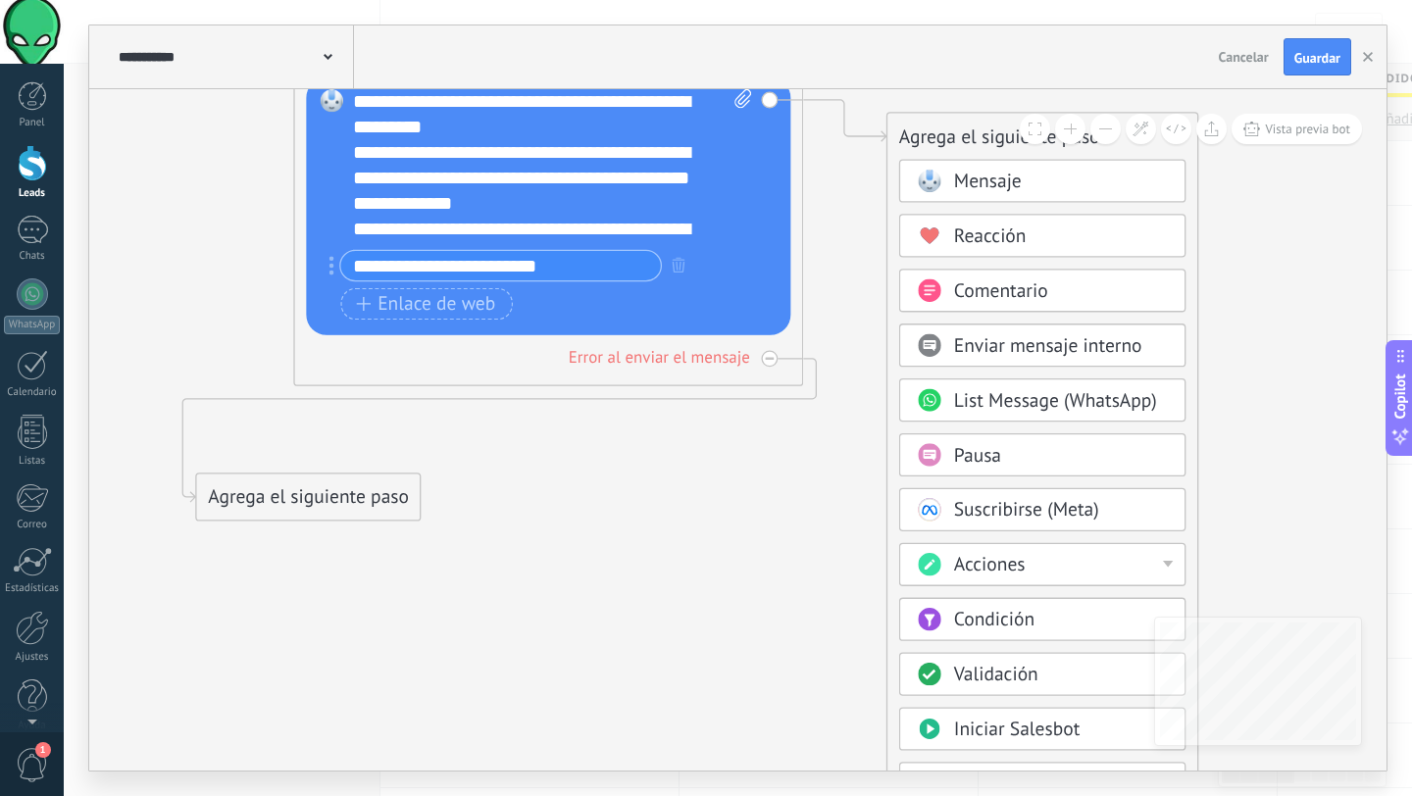
click at [344, 494] on div "Agrega el siguiente paso" at bounding box center [309, 497] width 224 height 42
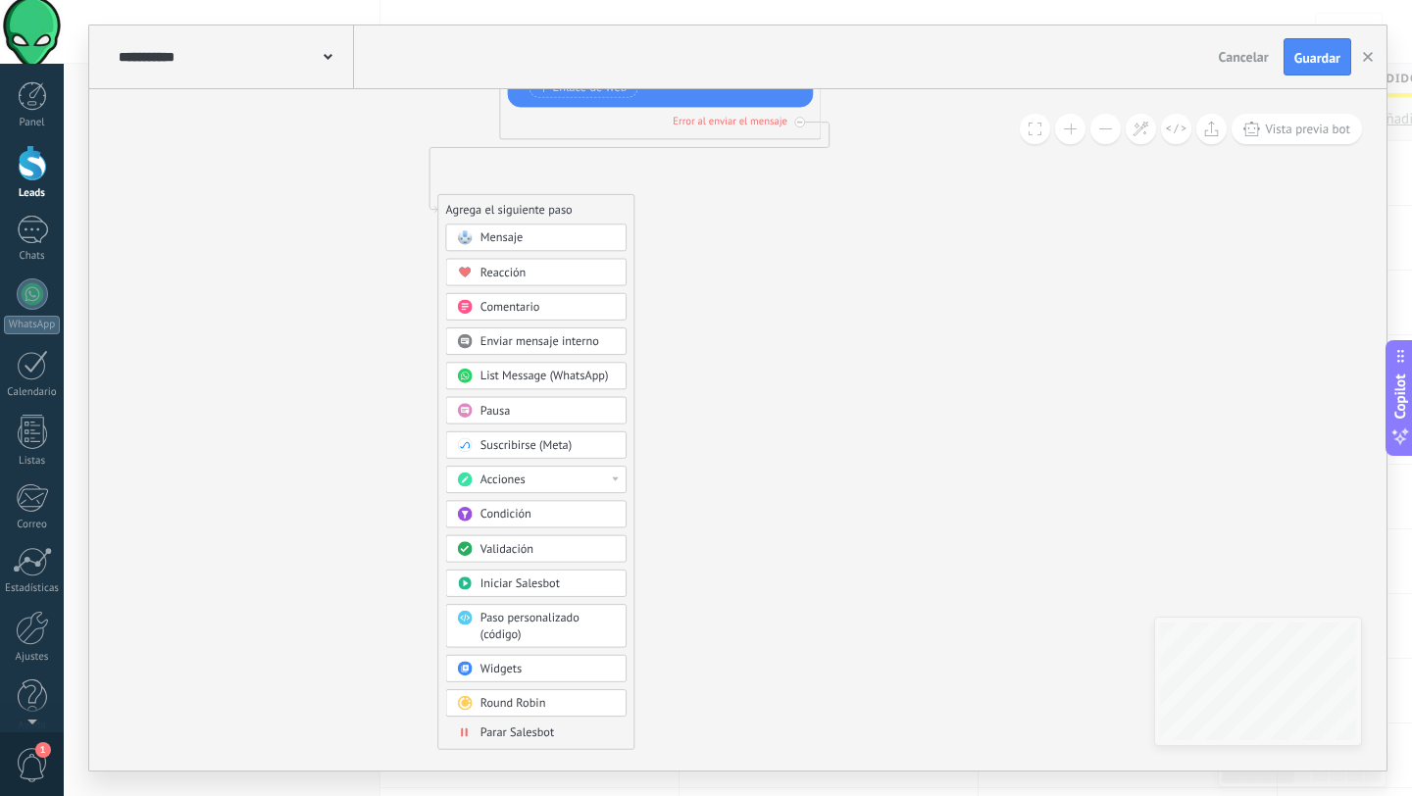
click at [460, 209] on div "Agrega el siguiente paso" at bounding box center [535, 209] width 195 height 26
click at [804, 120] on div at bounding box center [799, 122] width 11 height 11
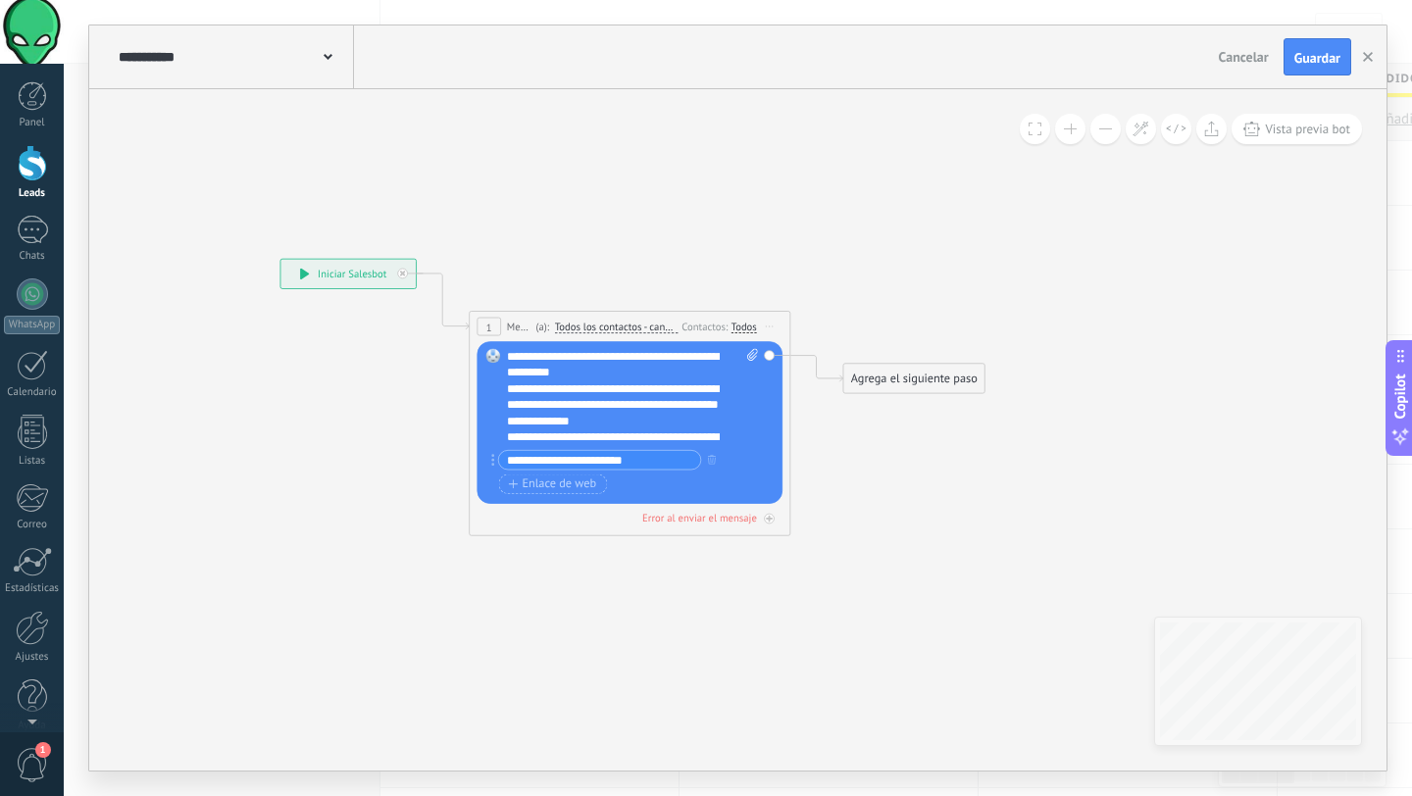
click at [492, 328] on div "1" at bounding box center [488, 327] width 25 height 19
click at [589, 324] on span "Todos los contactos - canales seleccionados" at bounding box center [616, 327] width 123 height 13
click at [589, 324] on button "Todos los contactos - canales seleccionados" at bounding box center [647, 327] width 201 height 29
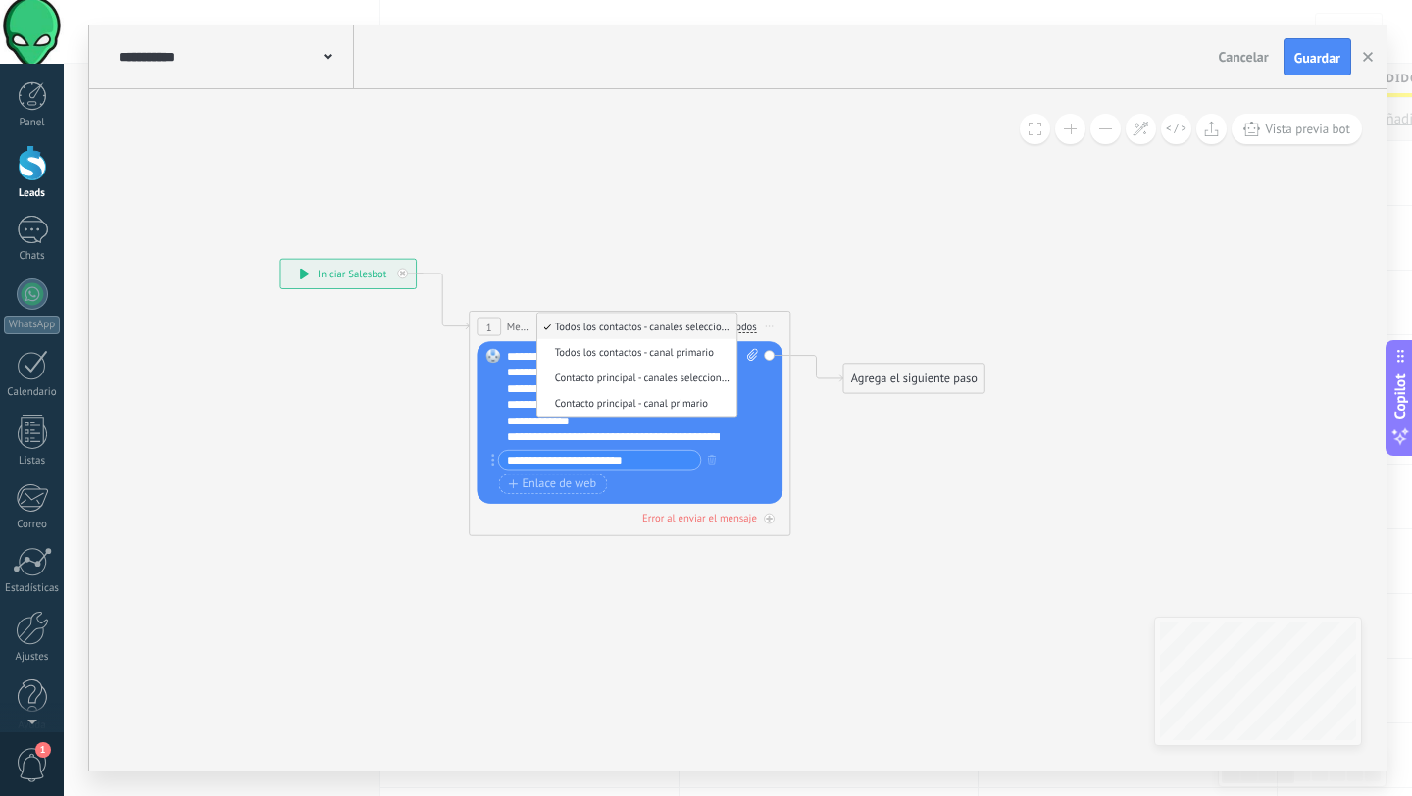
click at [681, 254] on icon at bounding box center [605, 441] width 1454 height 1168
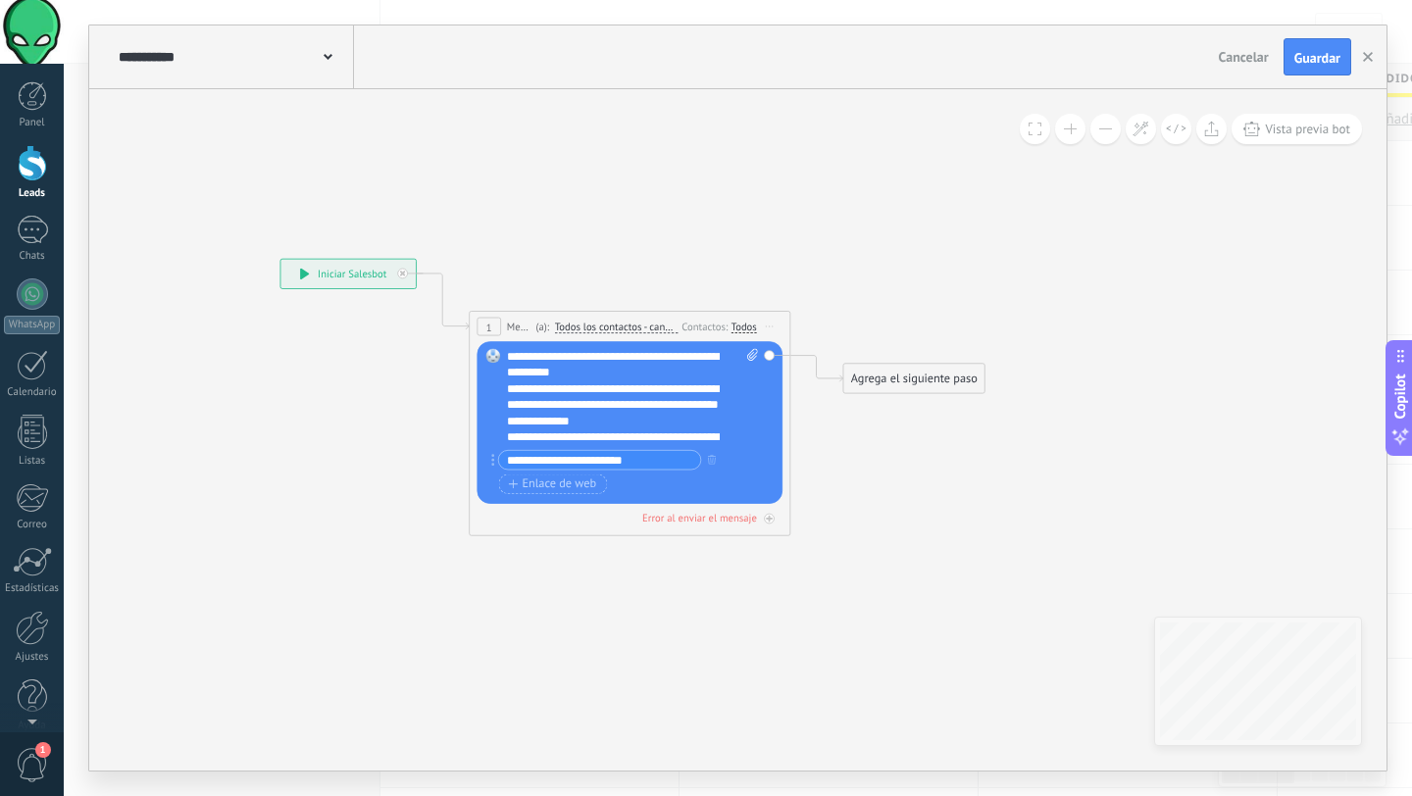
click at [739, 324] on div "Todos" at bounding box center [743, 326] width 25 height 13
click at [781, 243] on icon at bounding box center [605, 441] width 1454 height 1168
click at [890, 379] on div "Agrega el siguiente paso" at bounding box center [913, 379] width 141 height 26
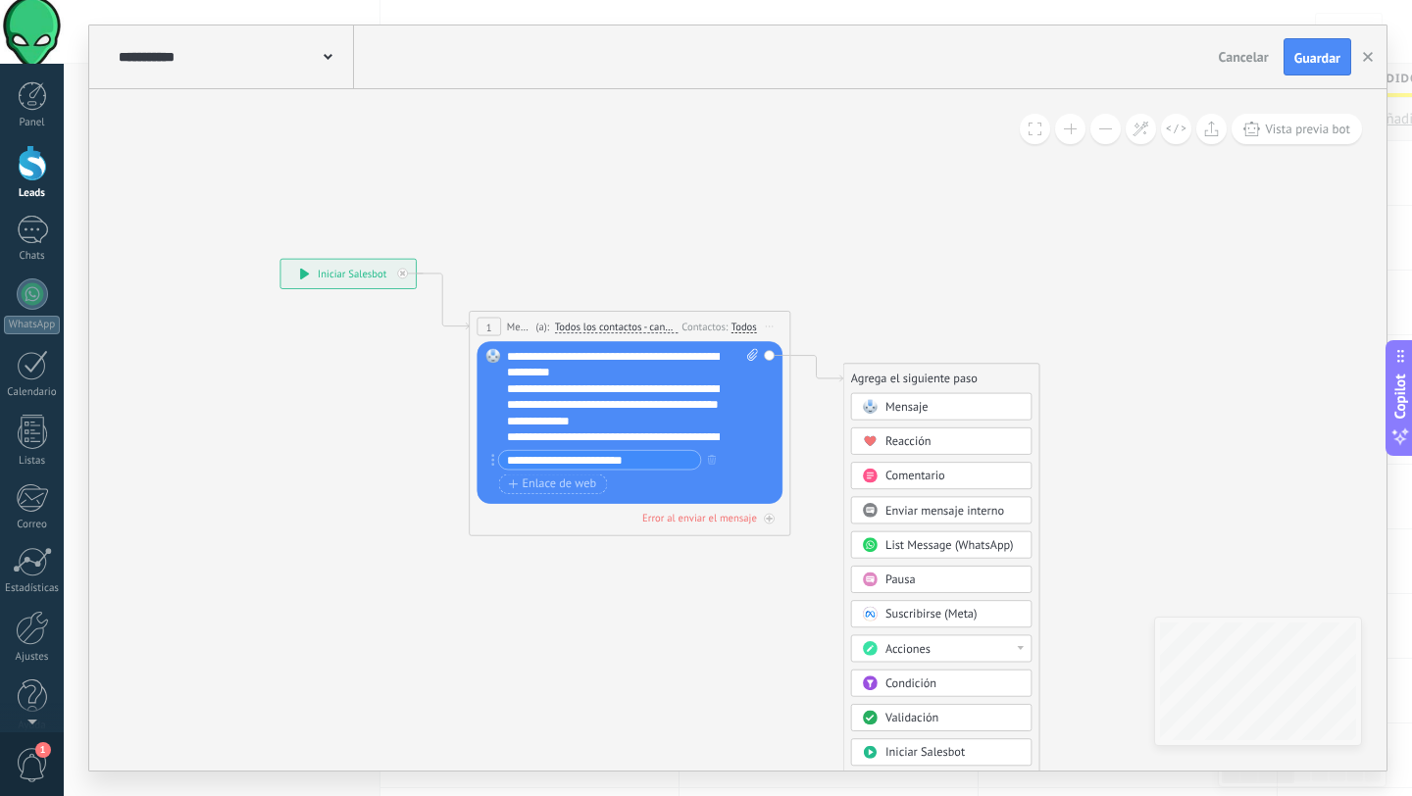
click at [679, 438] on div "**********" at bounding box center [624, 445] width 235 height 32
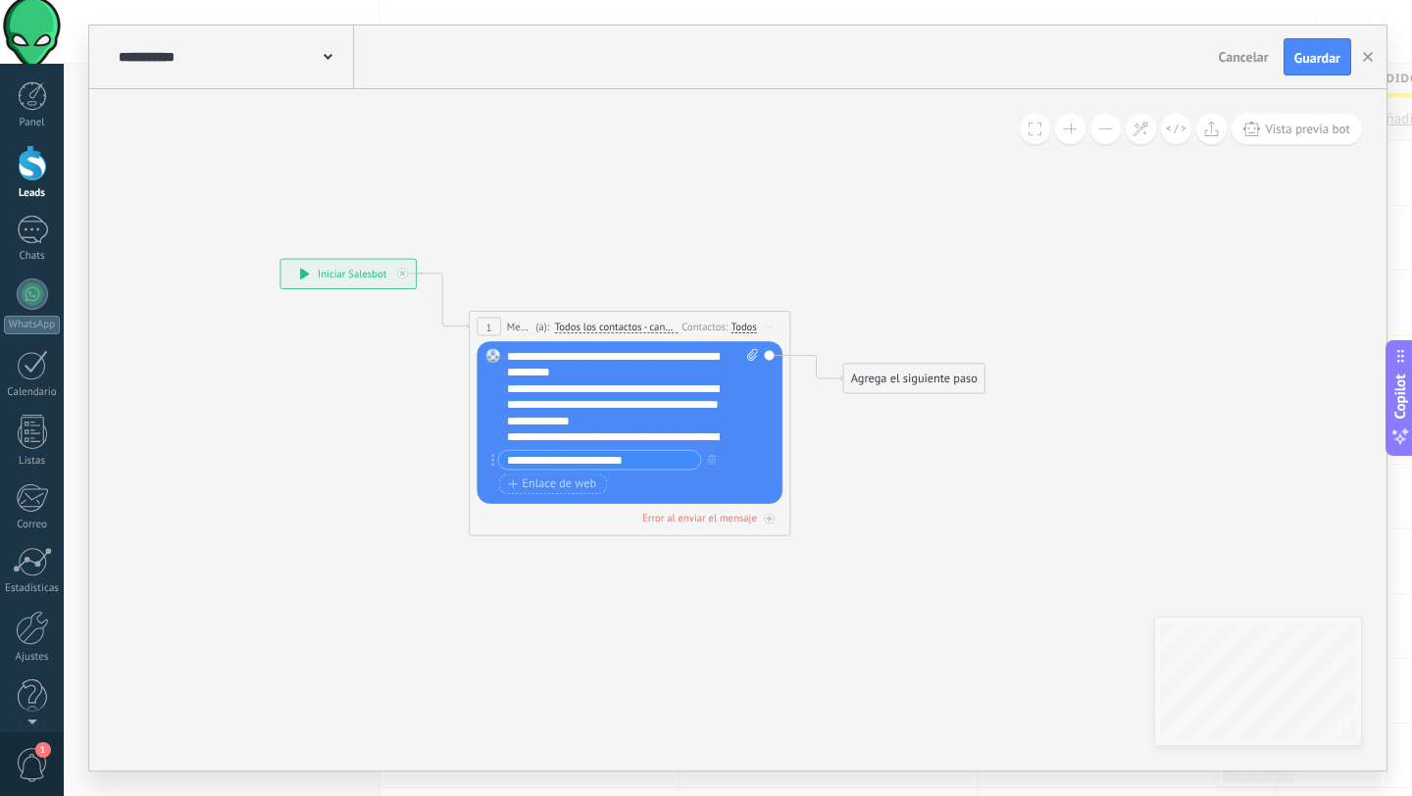
scroll to position [20, 0]
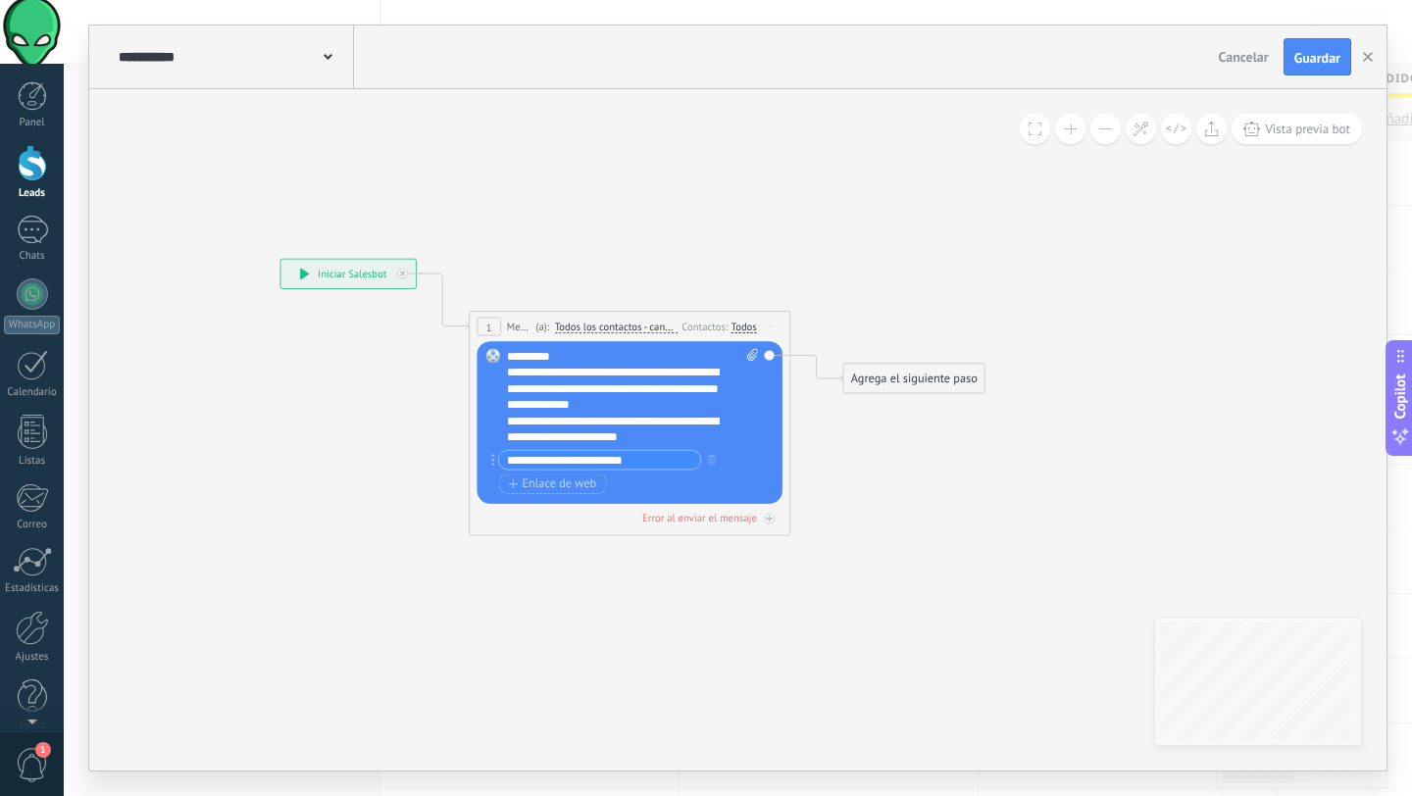
click at [690, 567] on icon at bounding box center [605, 441] width 1454 height 1168
click at [1325, 51] on span "Guardar" at bounding box center [1317, 58] width 46 height 14
click at [302, 273] on icon at bounding box center [304, 274] width 9 height 11
click at [329, 273] on div "**********" at bounding box center [347, 274] width 135 height 29
click at [34, 92] on div at bounding box center [32, 95] width 29 height 29
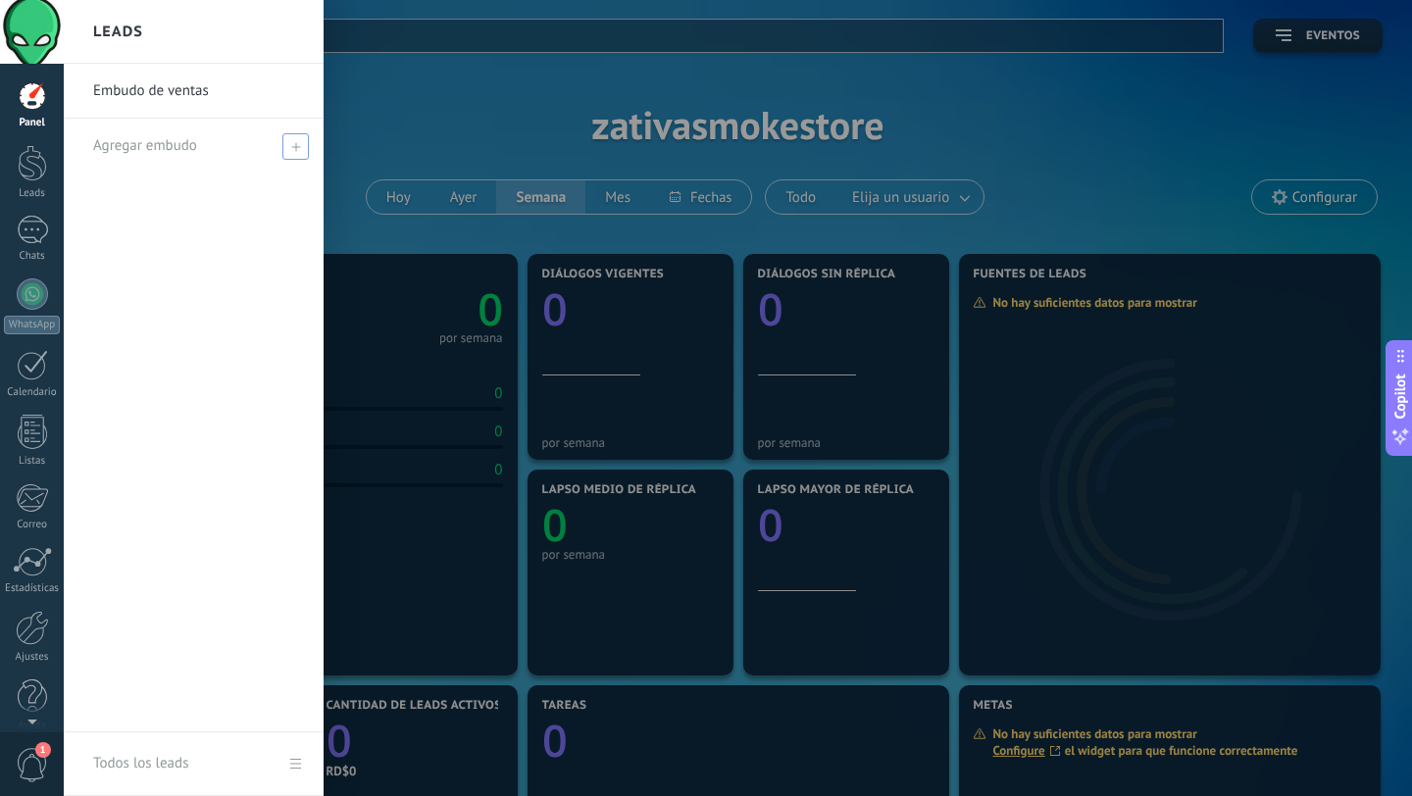
click at [289, 146] on span at bounding box center [295, 146] width 26 height 26
click at [301, 142] on span at bounding box center [298, 146] width 18 height 14
click at [180, 80] on link "Embudo de ventas" at bounding box center [198, 91] width 211 height 55
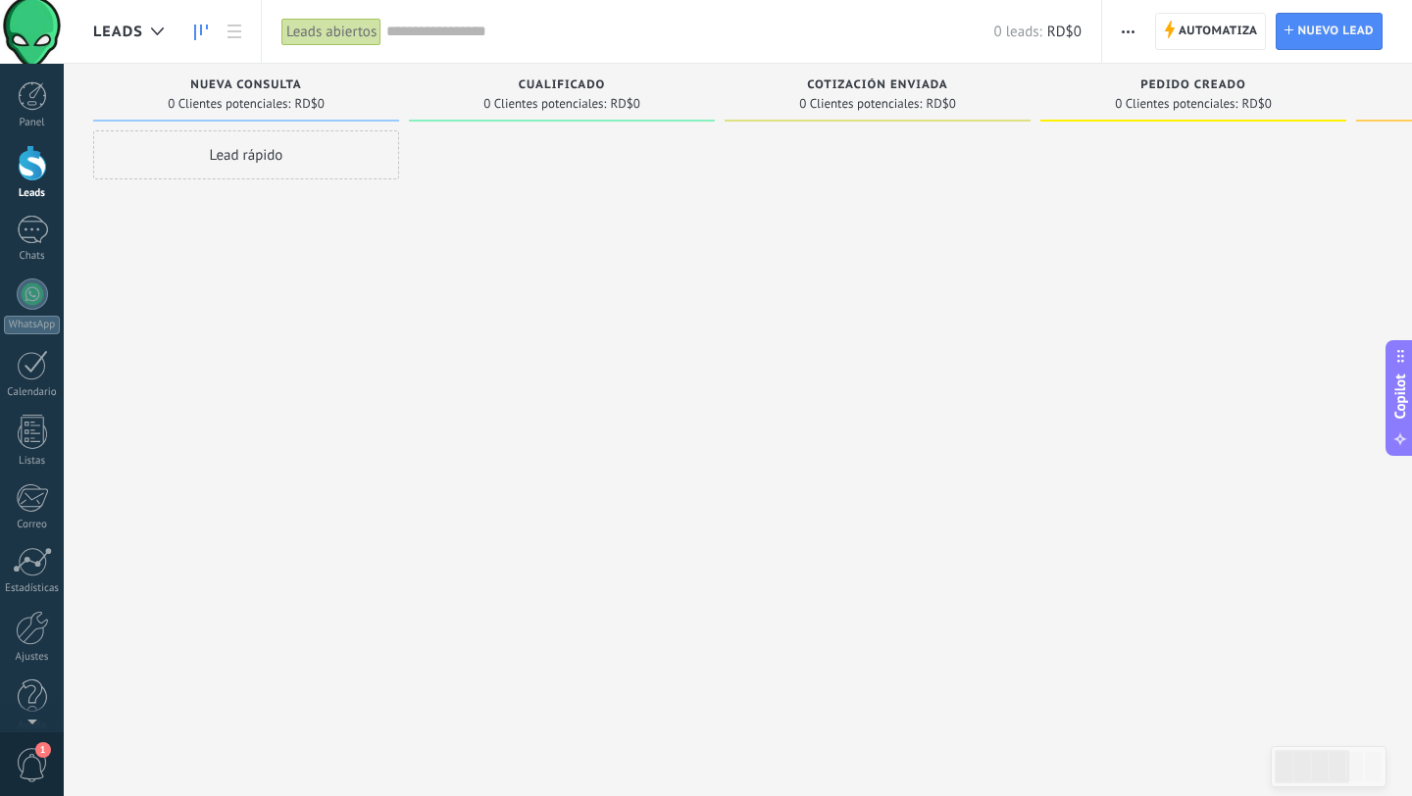
click at [32, 163] on div at bounding box center [32, 163] width 29 height 36
click at [1204, 27] on span "Automatiza" at bounding box center [1217, 31] width 79 height 35
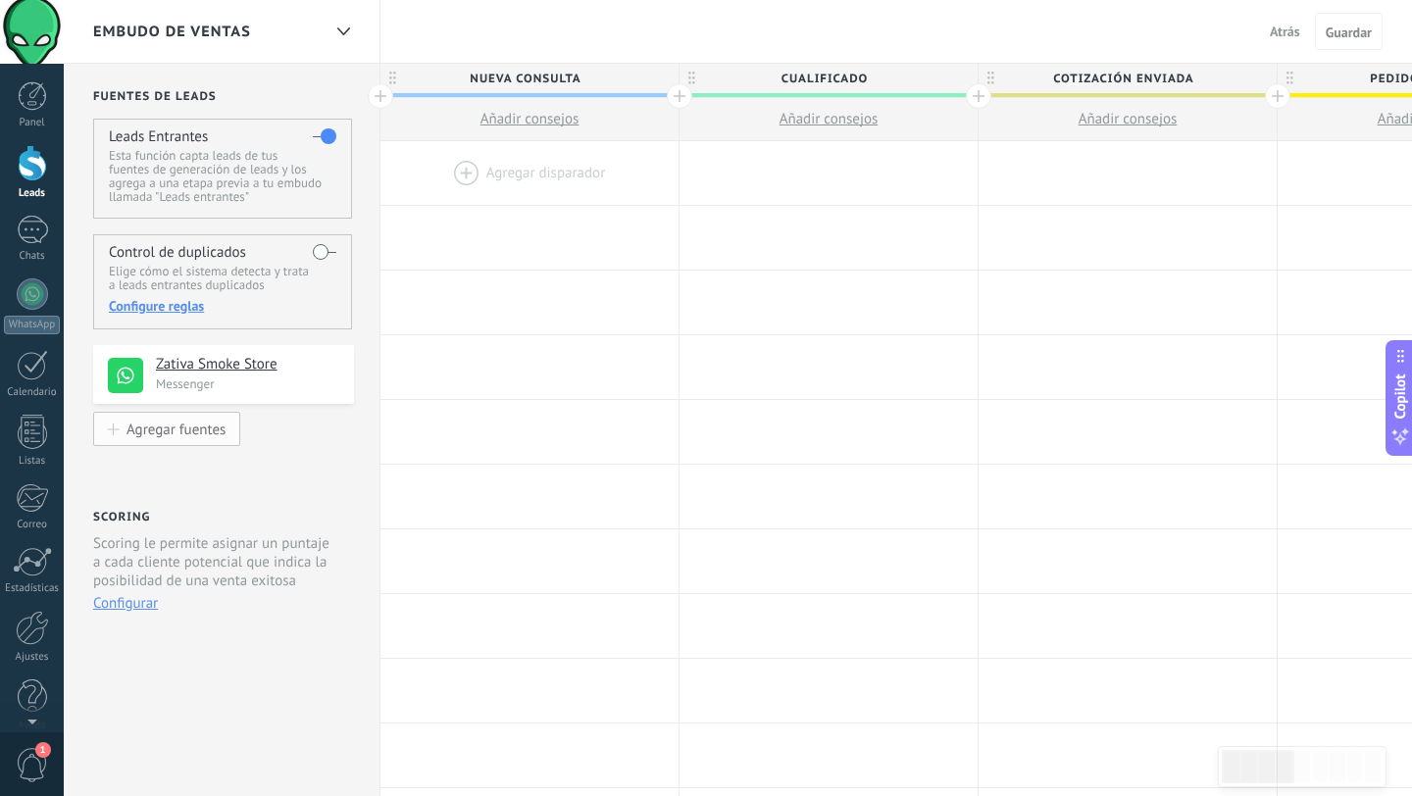
click at [197, 434] on div "Agregar fuentes" at bounding box center [175, 429] width 99 height 17
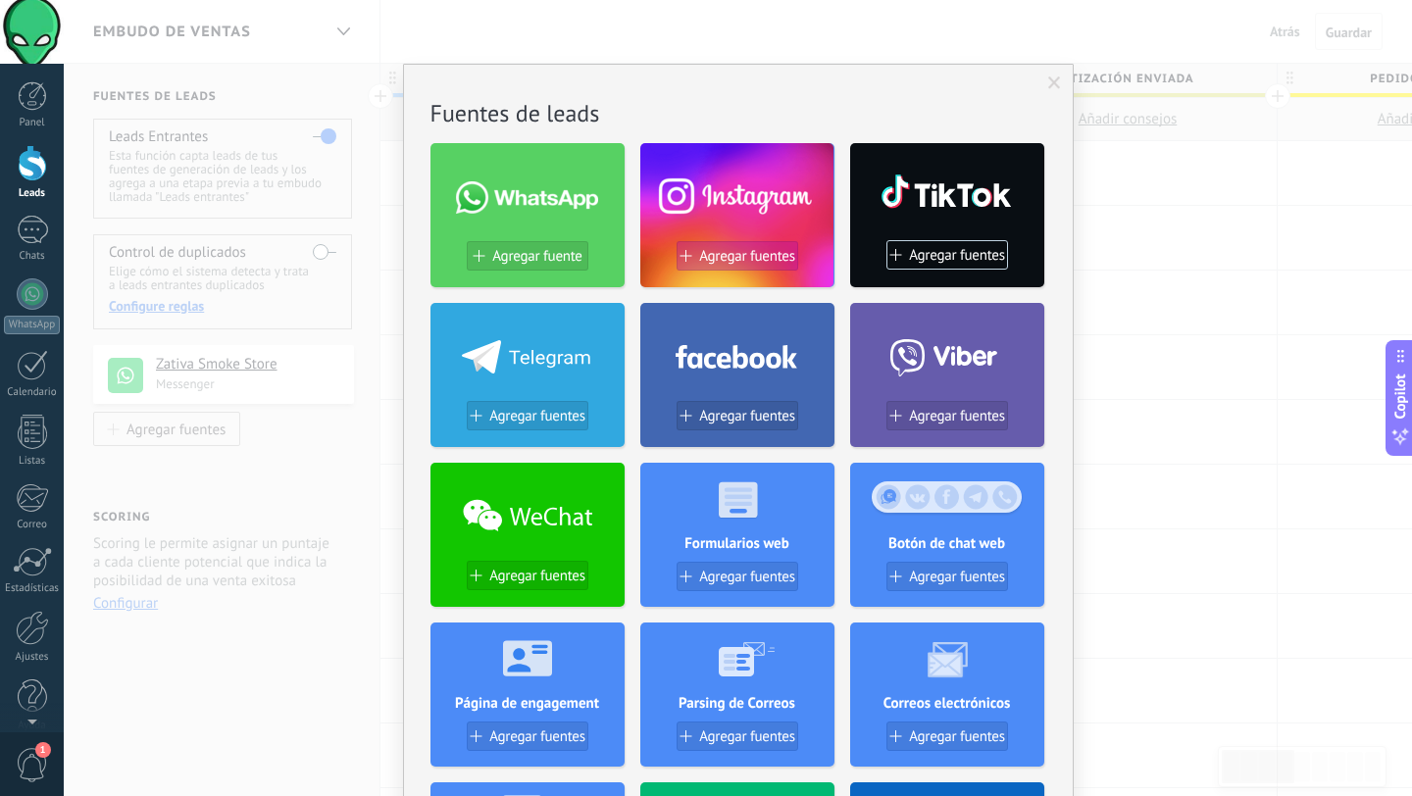
click at [748, 253] on span "Agregar fuentes" at bounding box center [747, 256] width 96 height 17
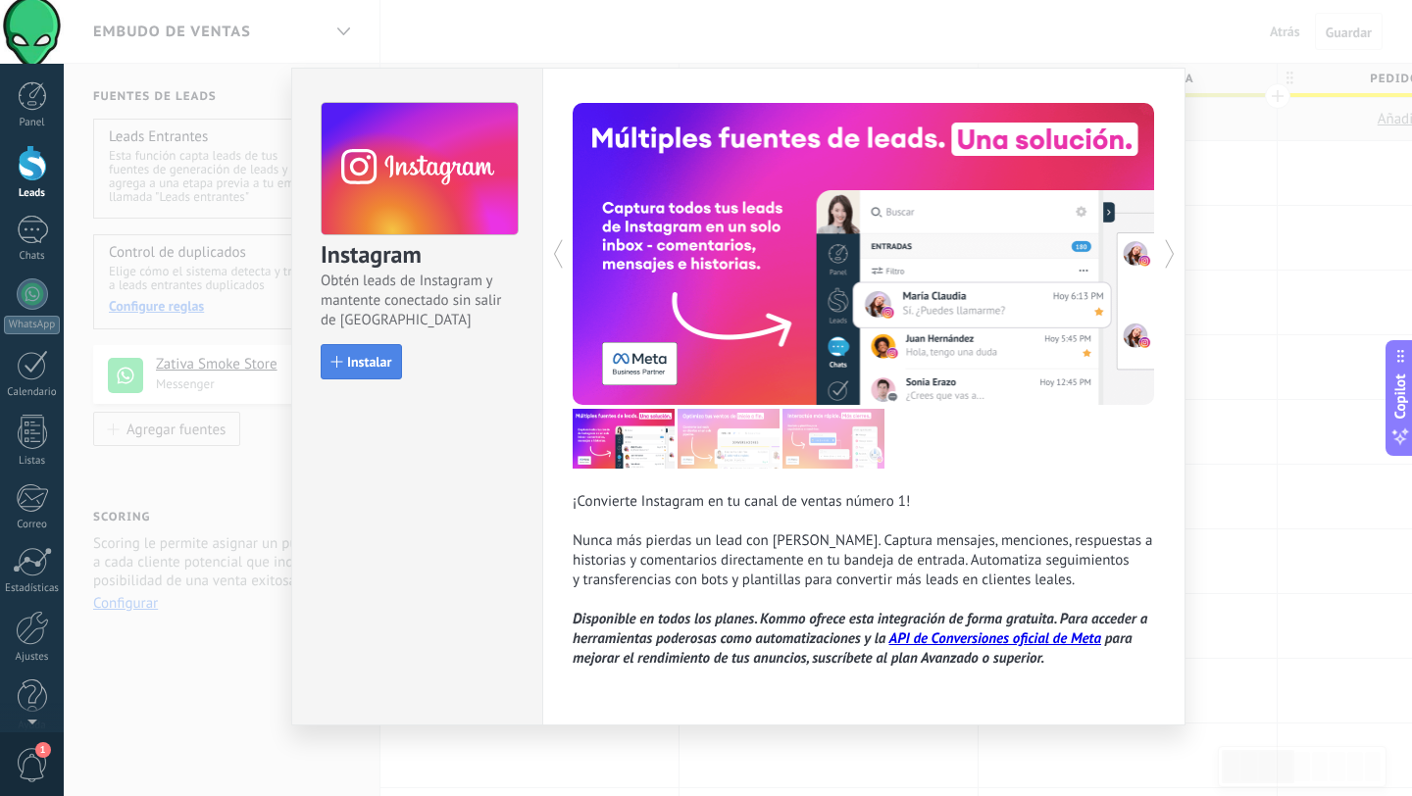
click at [375, 359] on span "Instalar" at bounding box center [369, 362] width 44 height 14
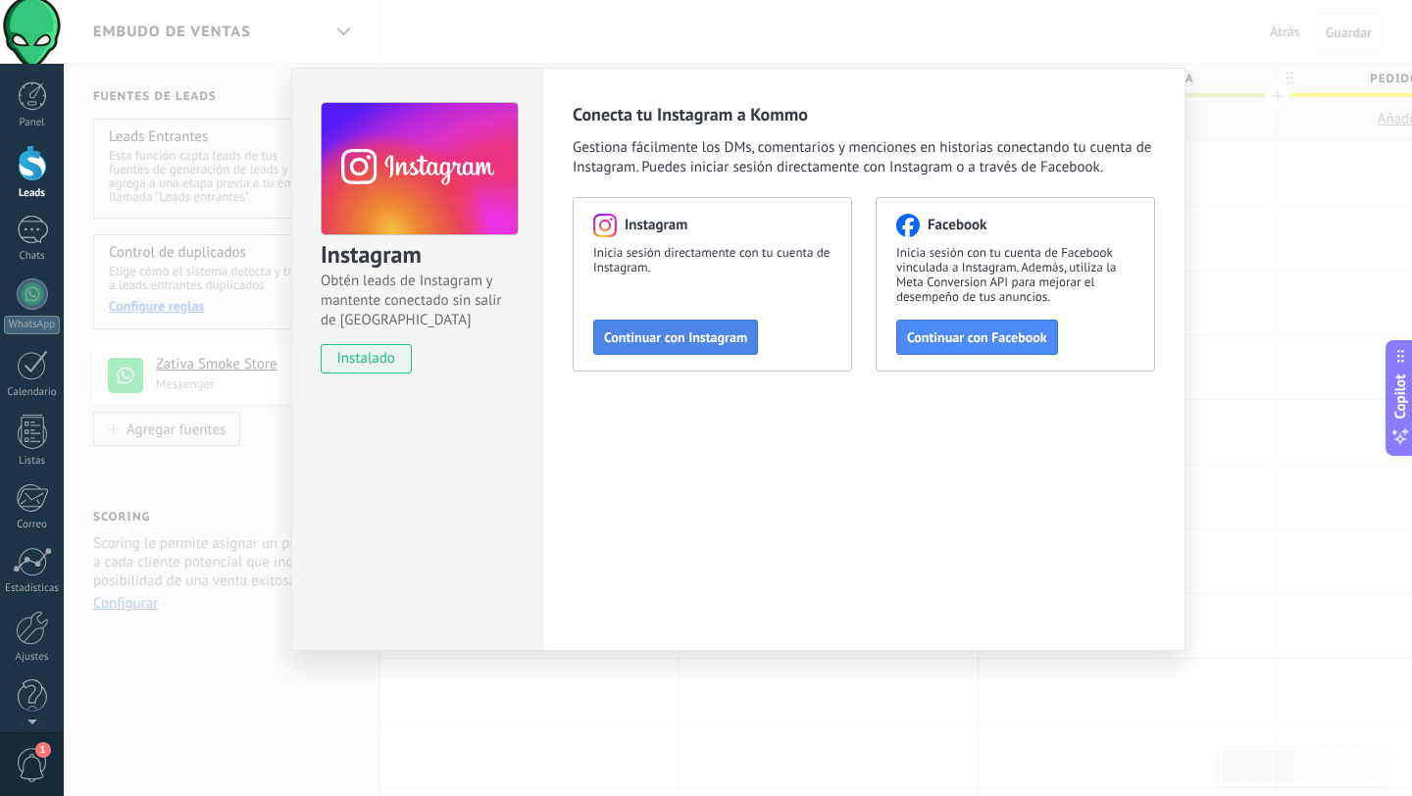
click at [715, 339] on span "Continuar con Instagram" at bounding box center [675, 337] width 143 height 14
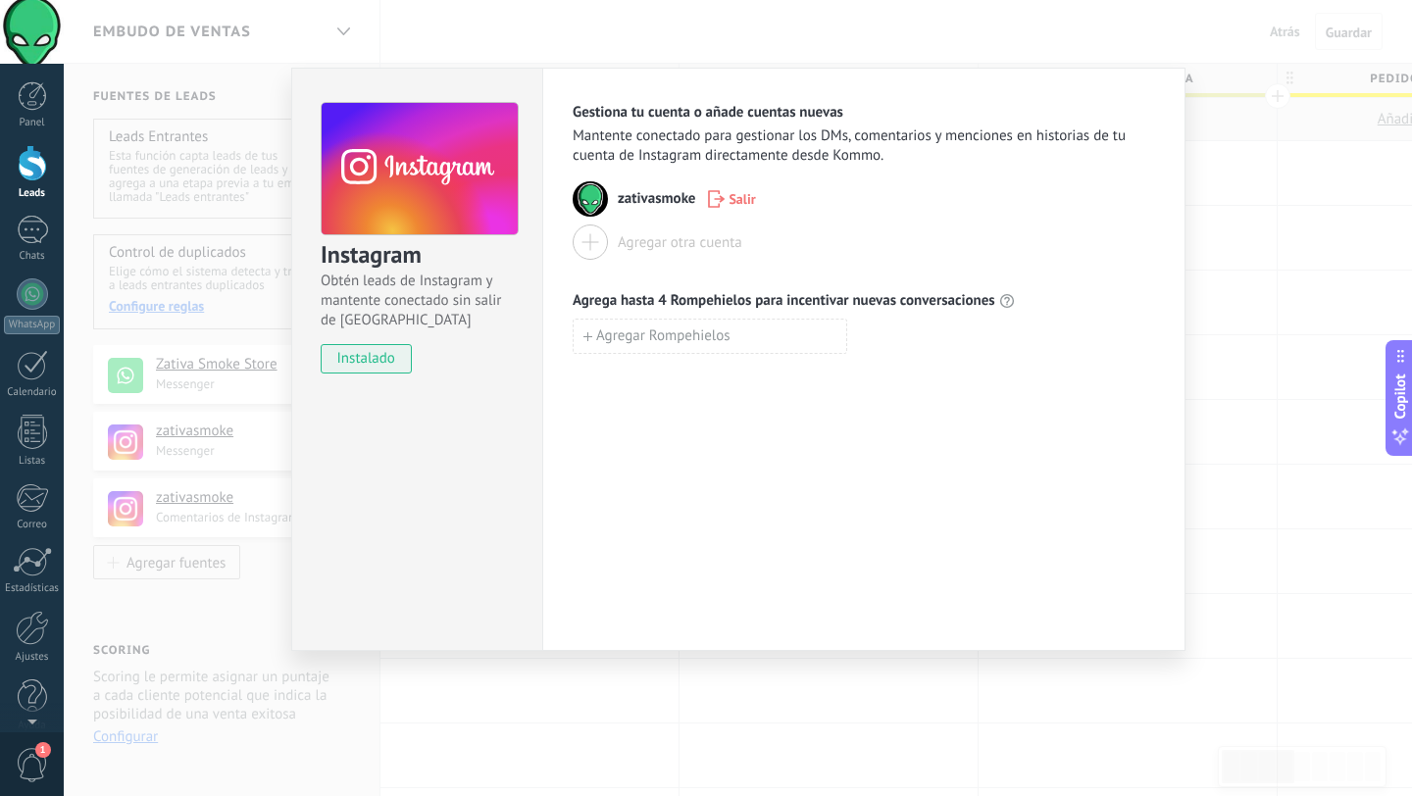
click at [696, 676] on div "Instagram Obtén leads de Instagram y mantente conectado sin salir de Kommo inst…" at bounding box center [738, 398] width 1348 height 796
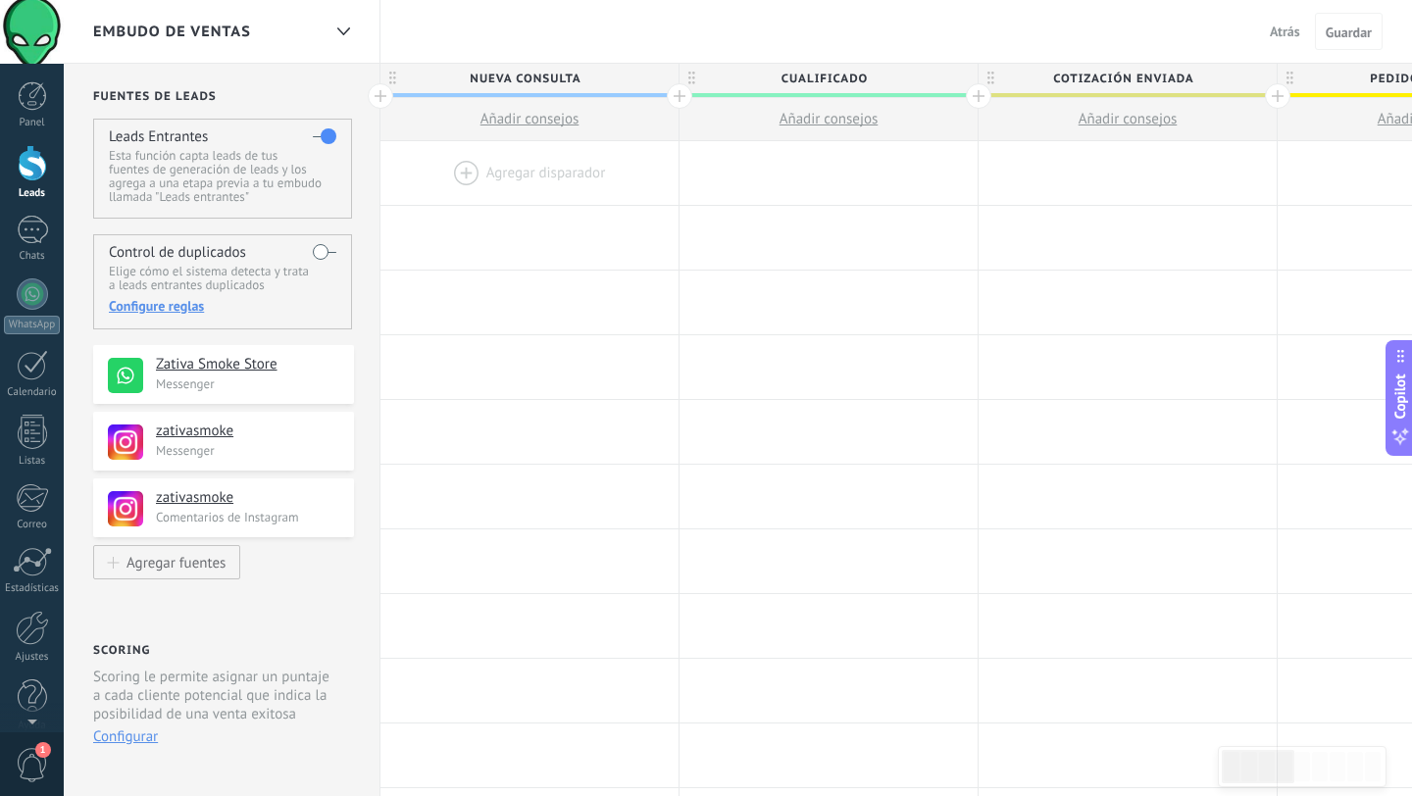
click at [528, 169] on div at bounding box center [529, 173] width 298 height 64
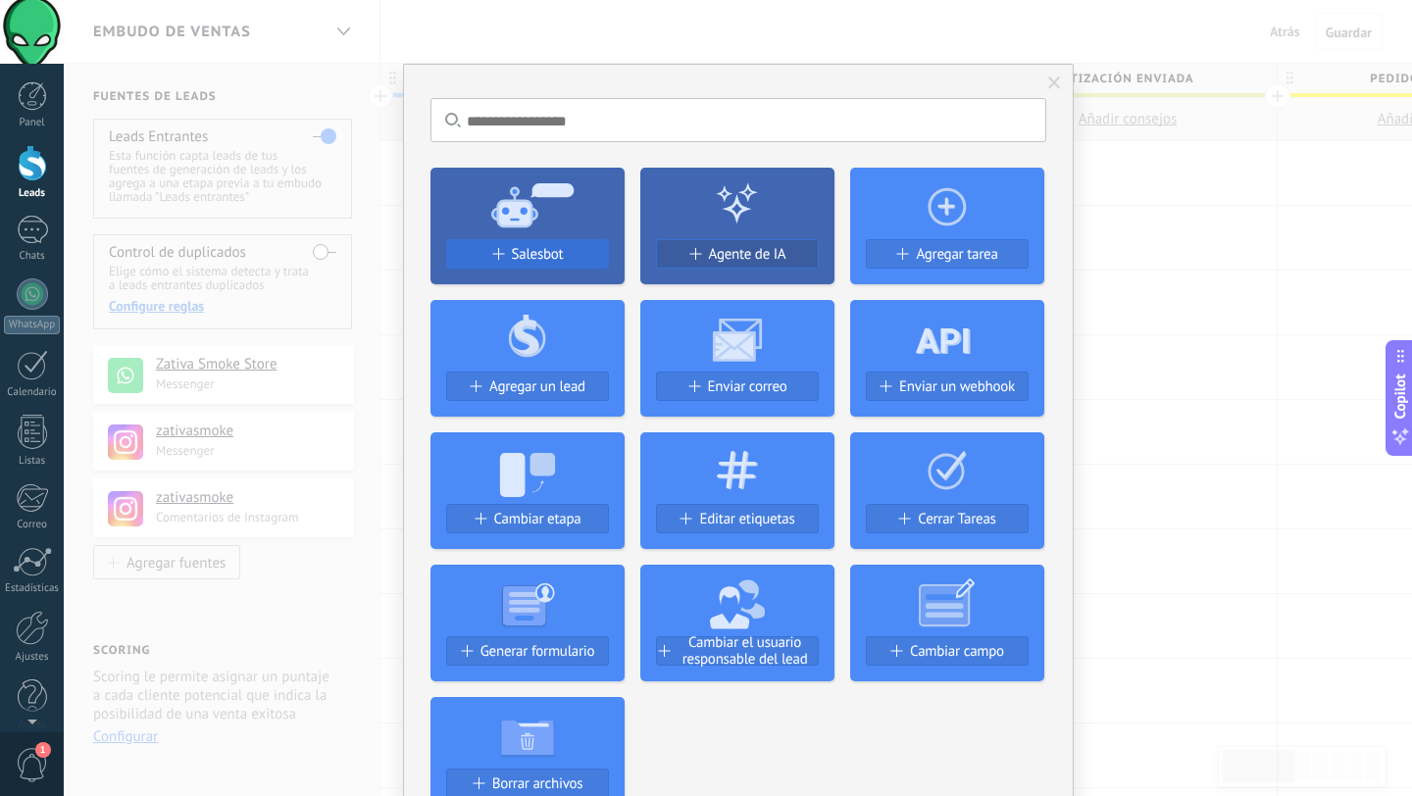
click at [513, 247] on span "Salesbot" at bounding box center [538, 254] width 52 height 17
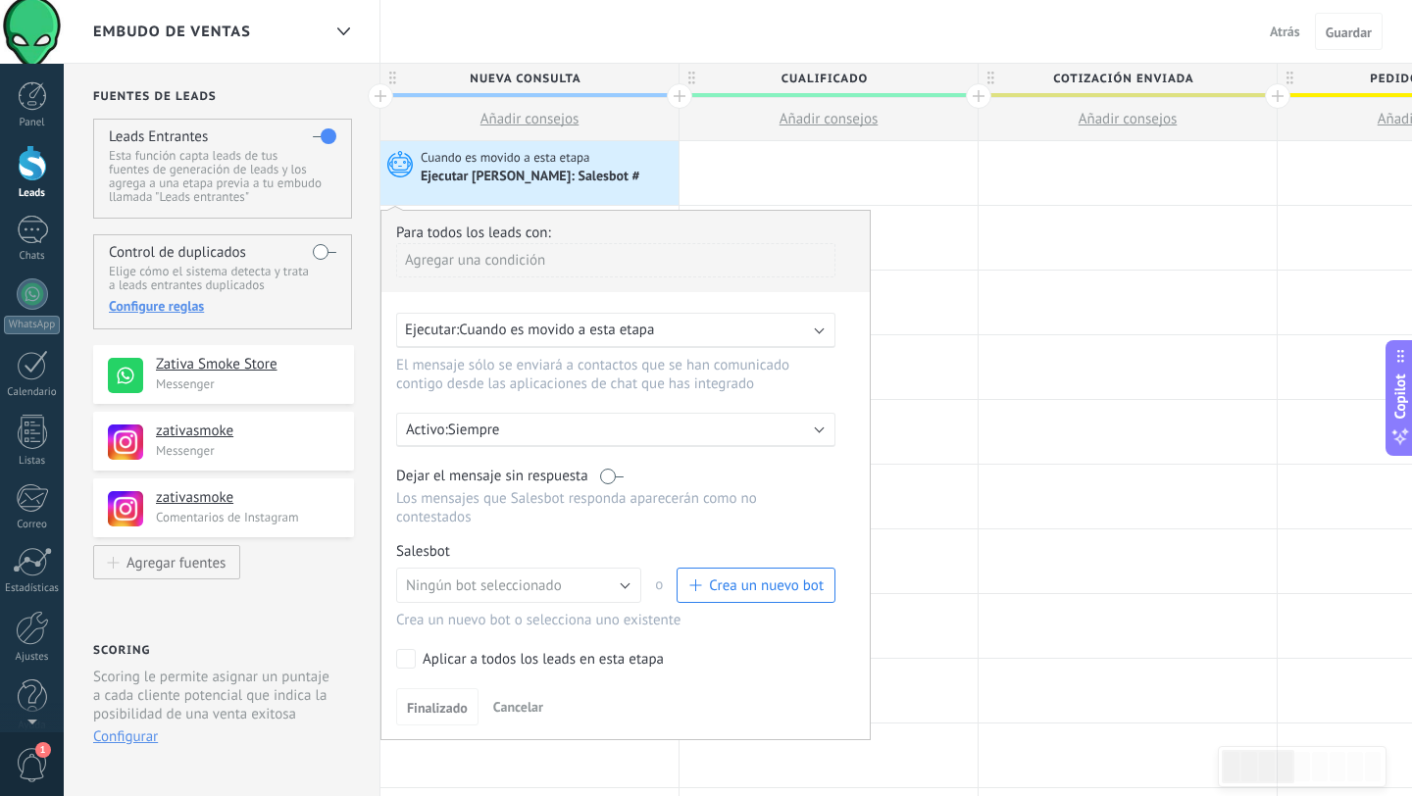
click at [732, 433] on p "Siempre" at bounding box center [619, 430] width 343 height 19
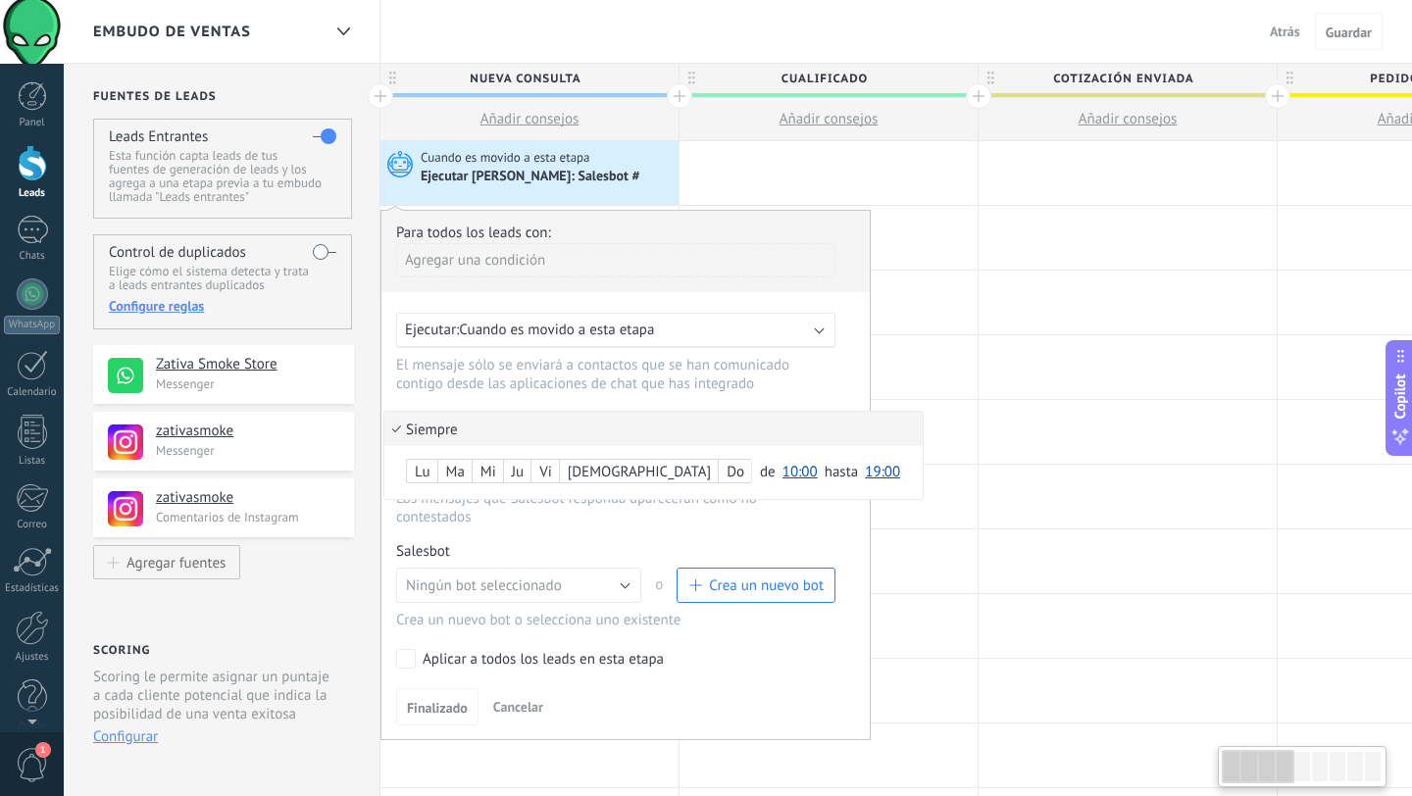
click at [732, 431] on li "Siempre" at bounding box center [653, 429] width 538 height 34
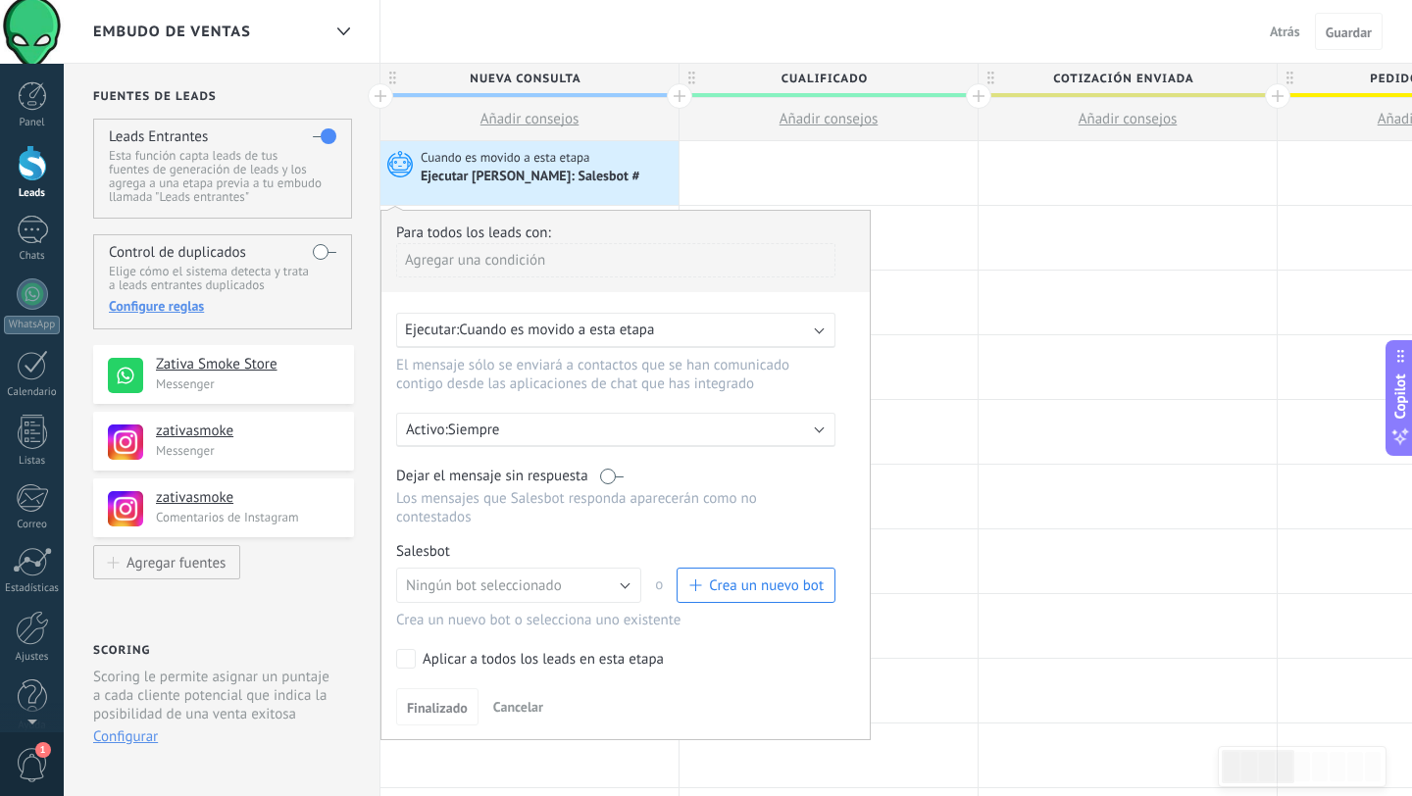
click at [776, 323] on div "Ejecutar: Cuando es movido a esta etapa" at bounding box center [608, 330] width 406 height 19
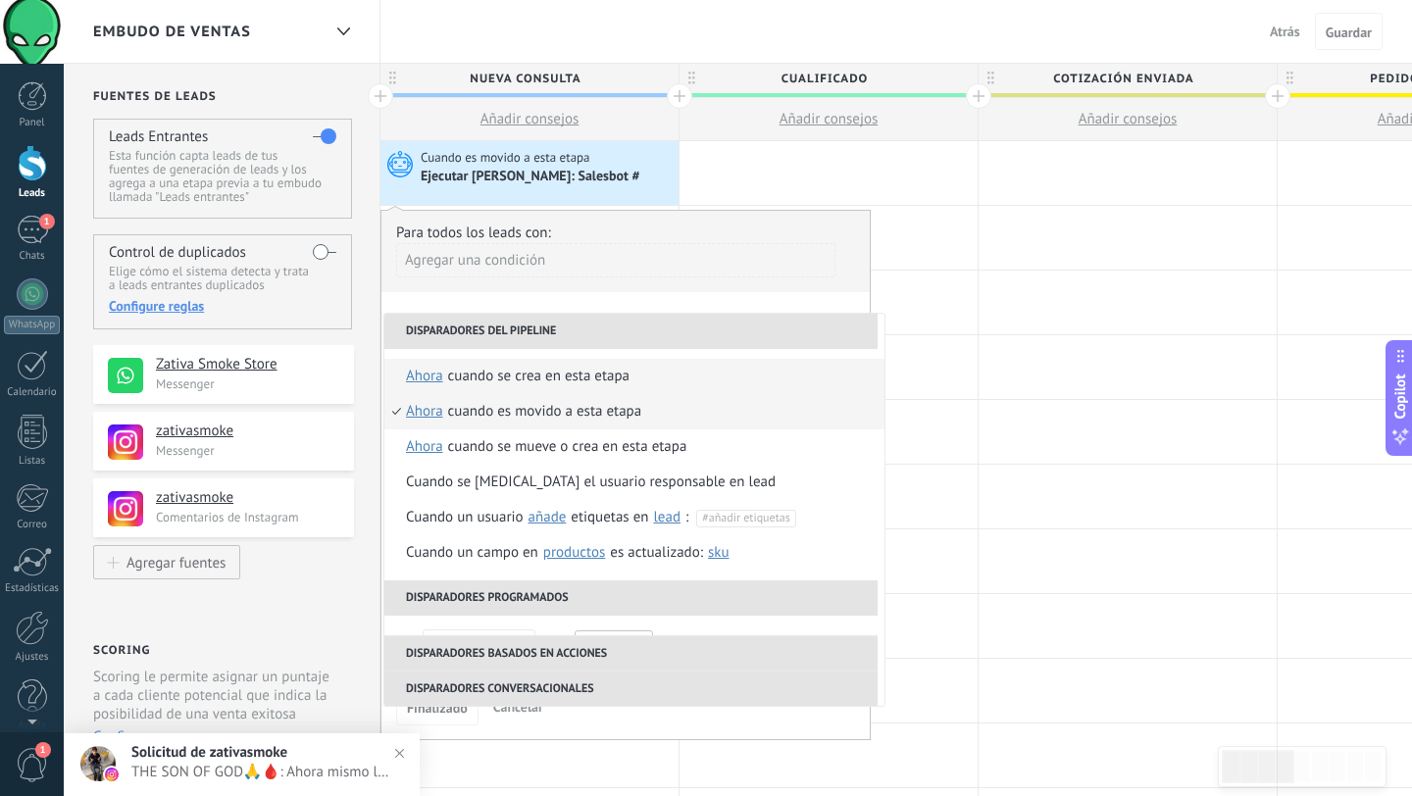
click at [627, 380] on div "Cuando se crea en esta etapa" at bounding box center [538, 376] width 181 height 35
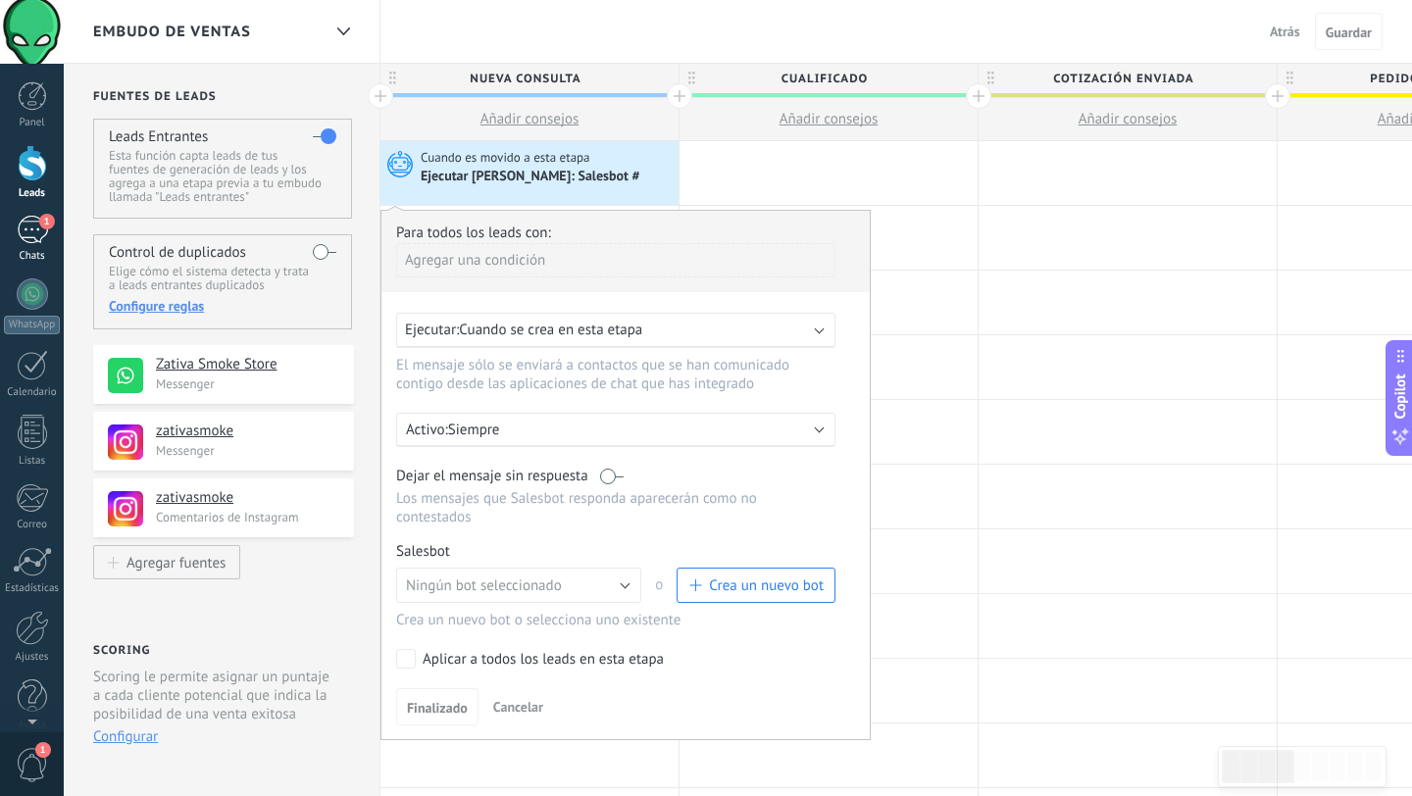
click at [25, 242] on div "1" at bounding box center [32, 230] width 31 height 28
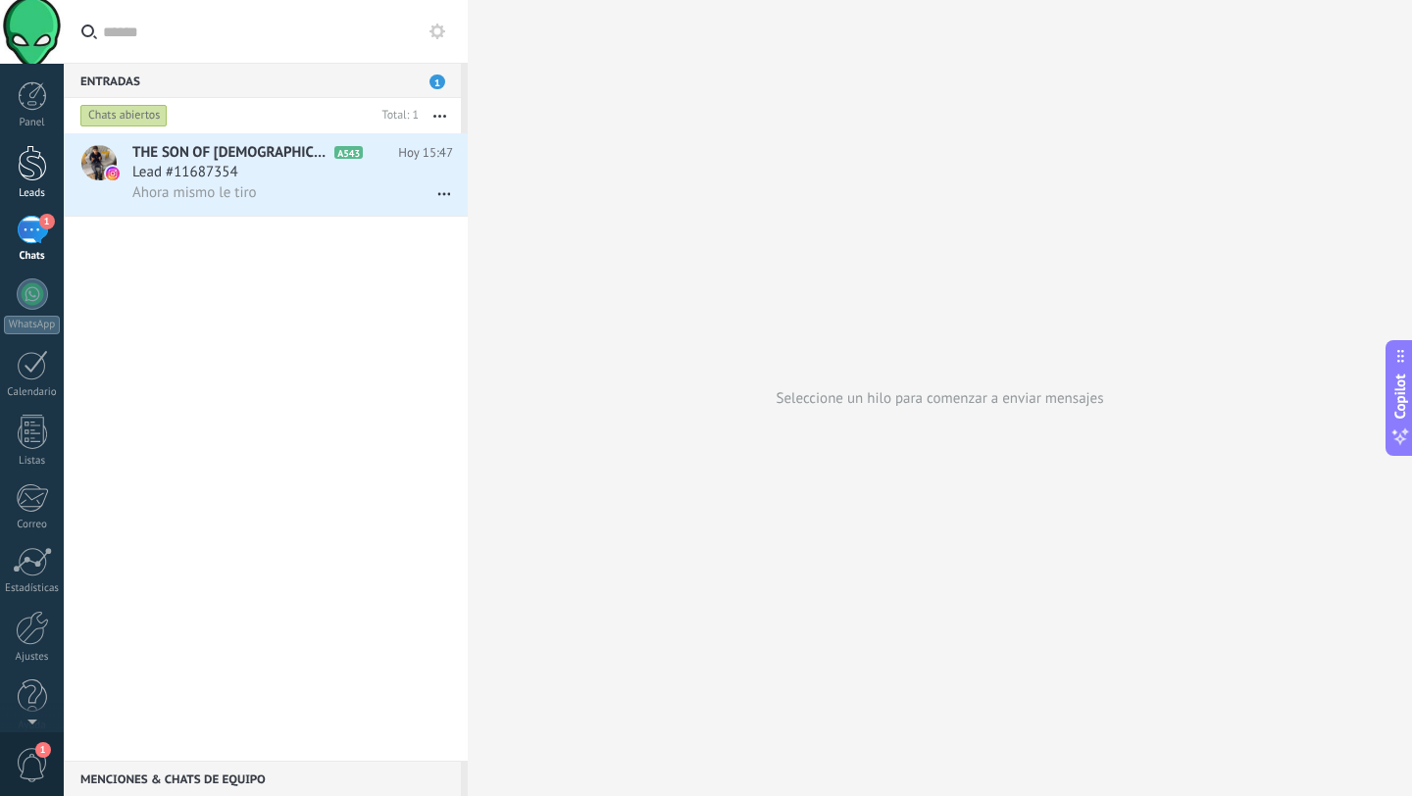
click at [24, 164] on div at bounding box center [32, 163] width 29 height 36
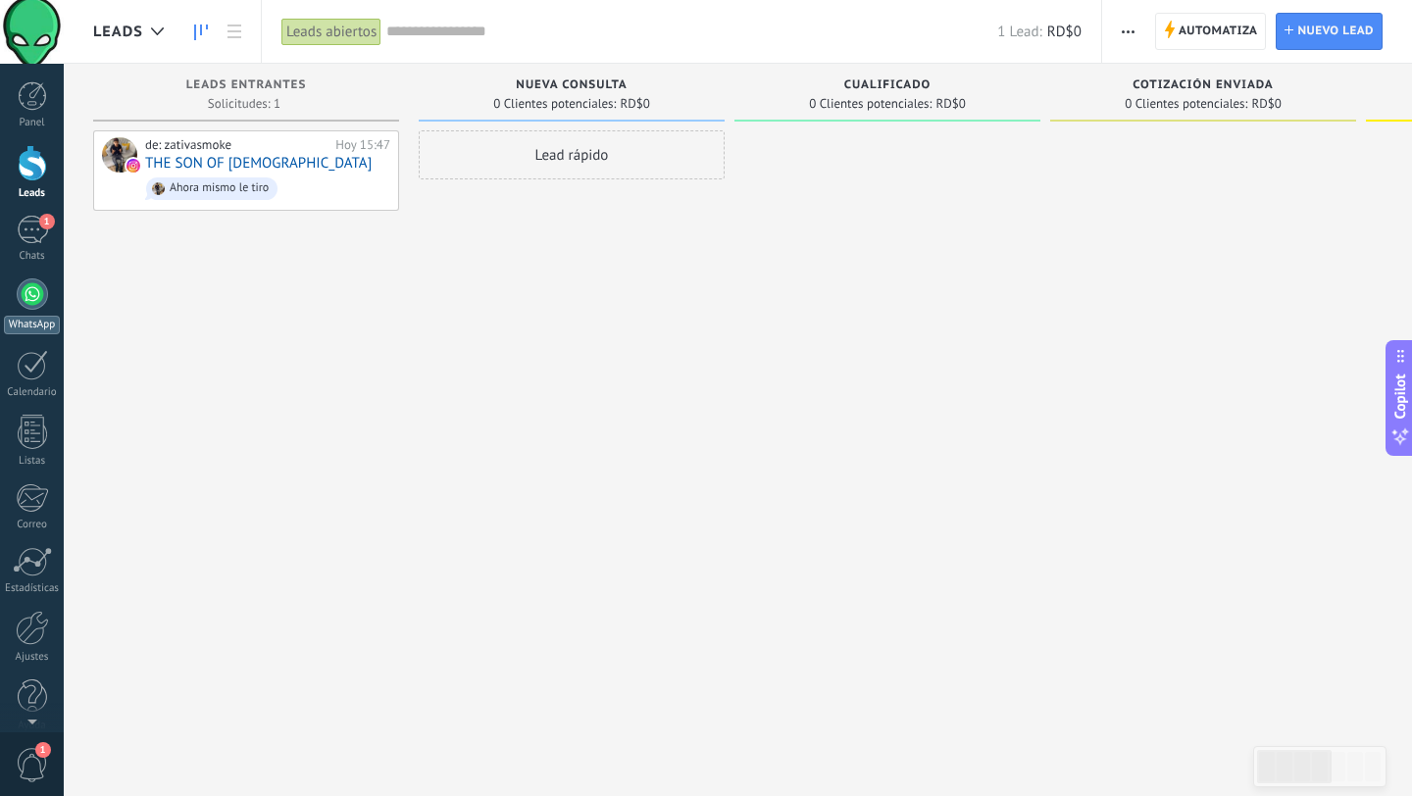
click at [30, 306] on div at bounding box center [32, 293] width 31 height 31
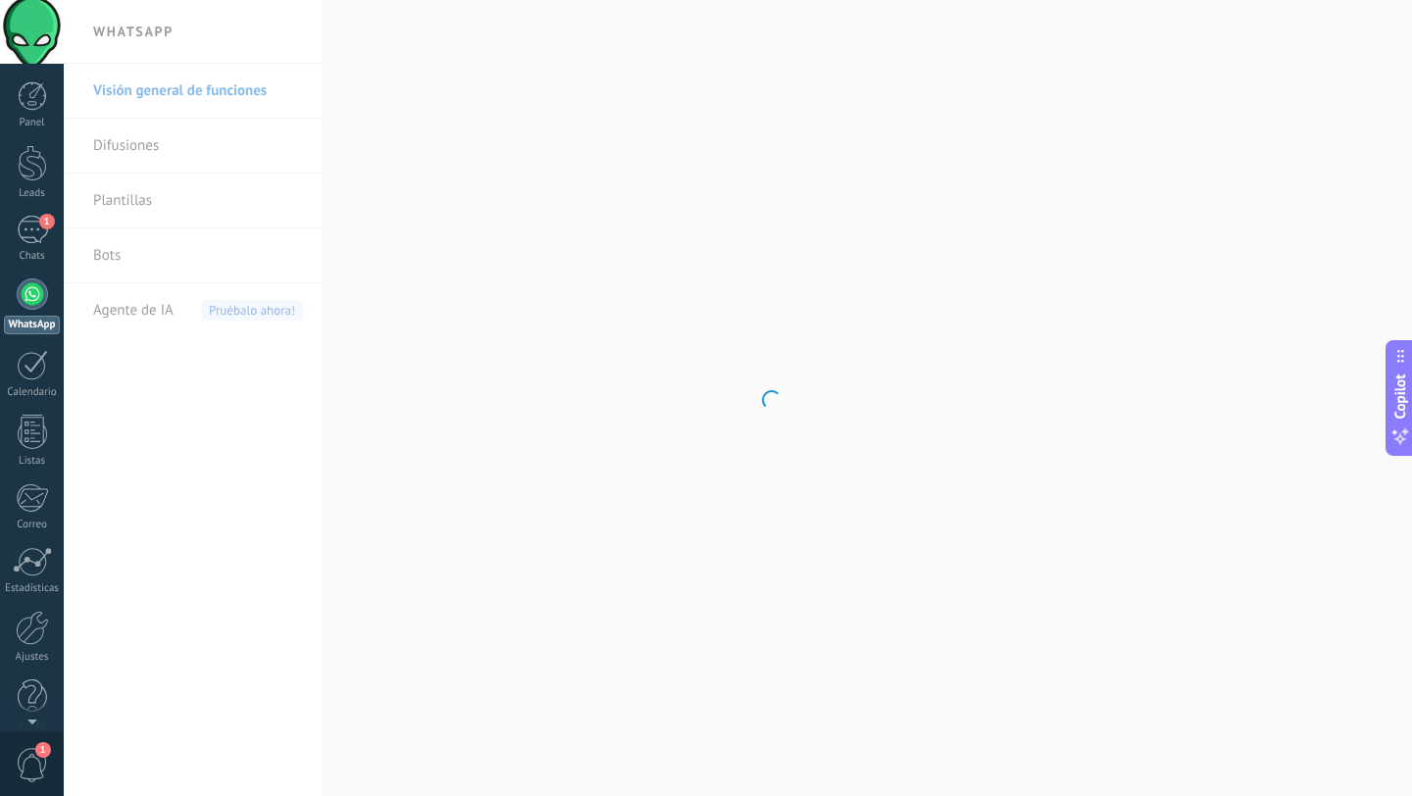
scroll to position [20, 0]
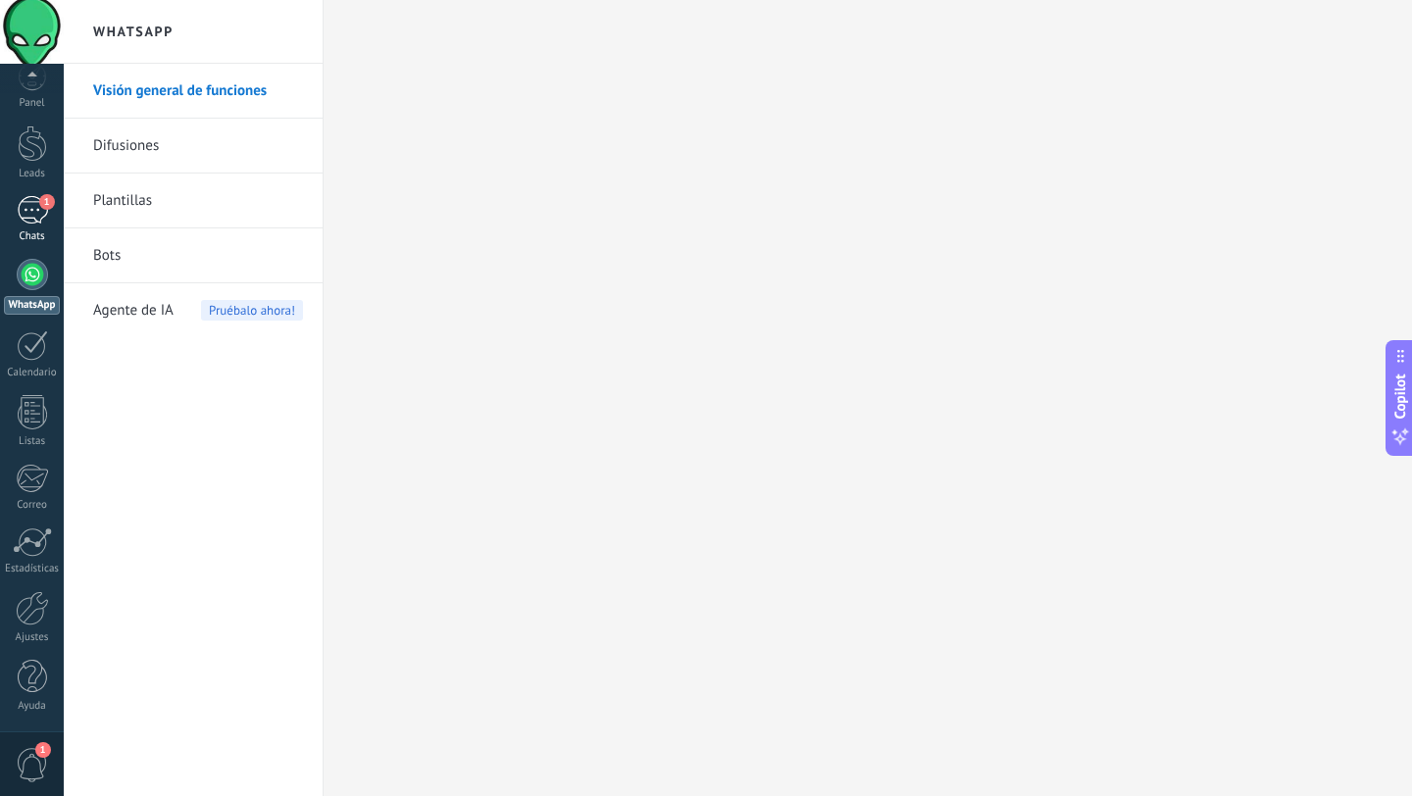
click at [37, 226] on link "1 Chats" at bounding box center [32, 219] width 64 height 47
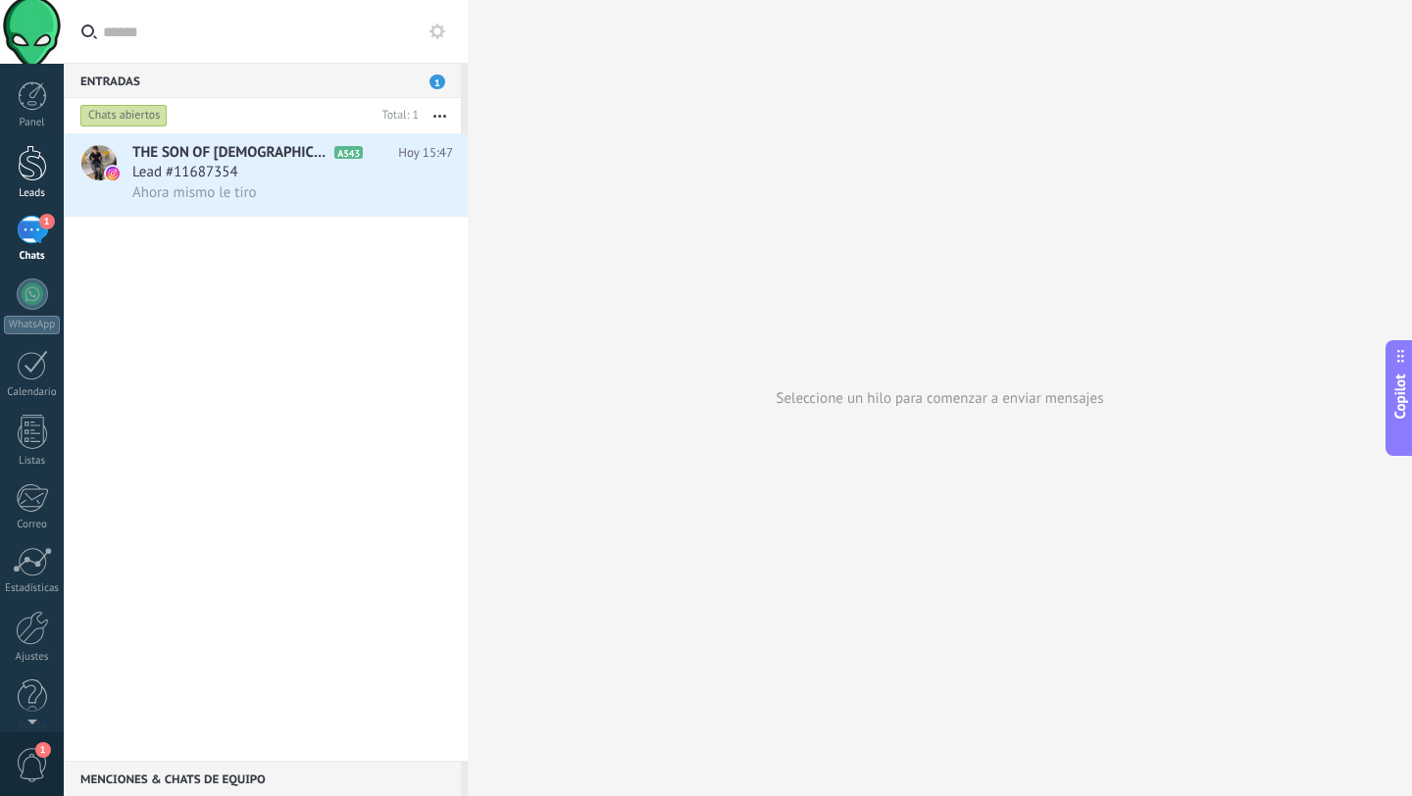
click at [35, 187] on div "Leads" at bounding box center [32, 193] width 57 height 13
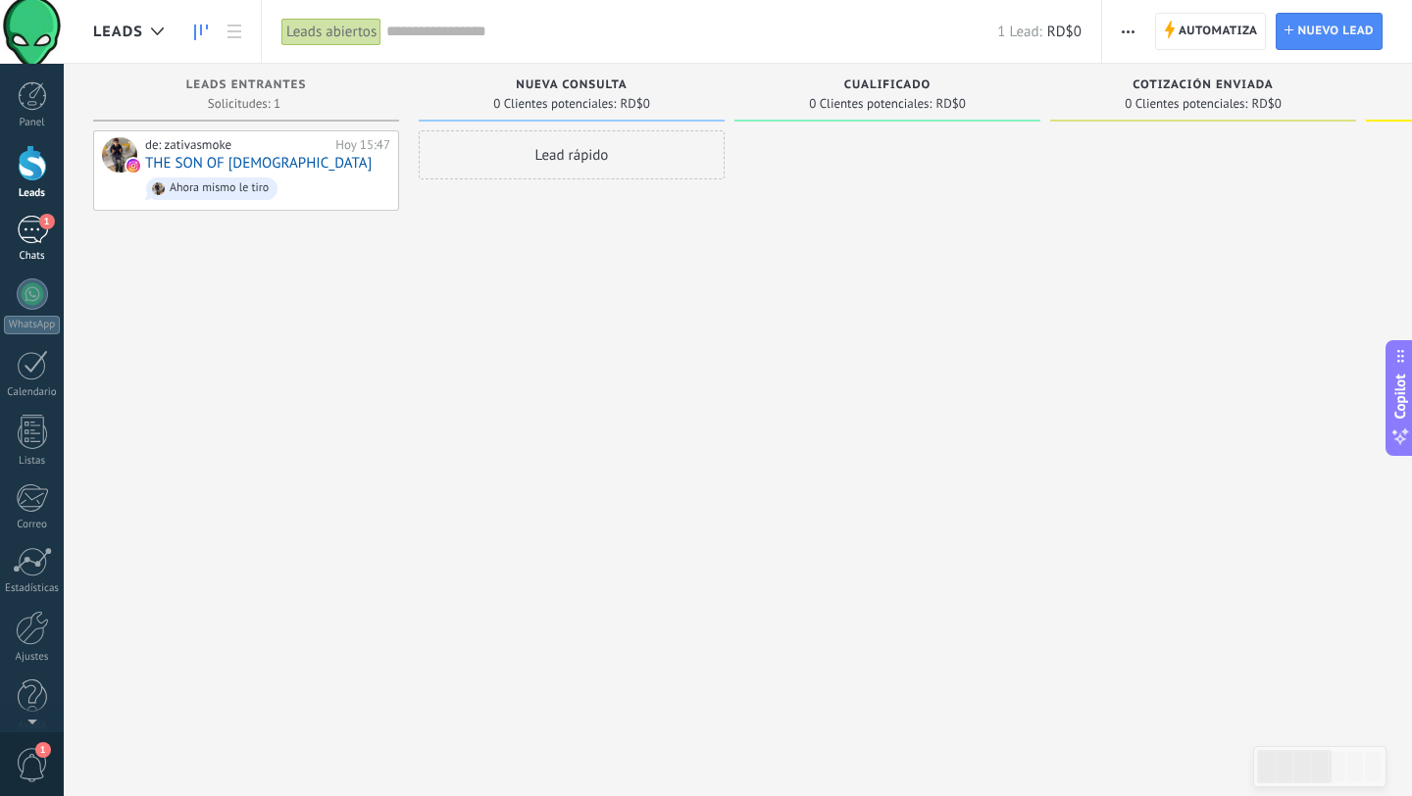
click at [34, 251] on div "Chats" at bounding box center [32, 256] width 57 height 13
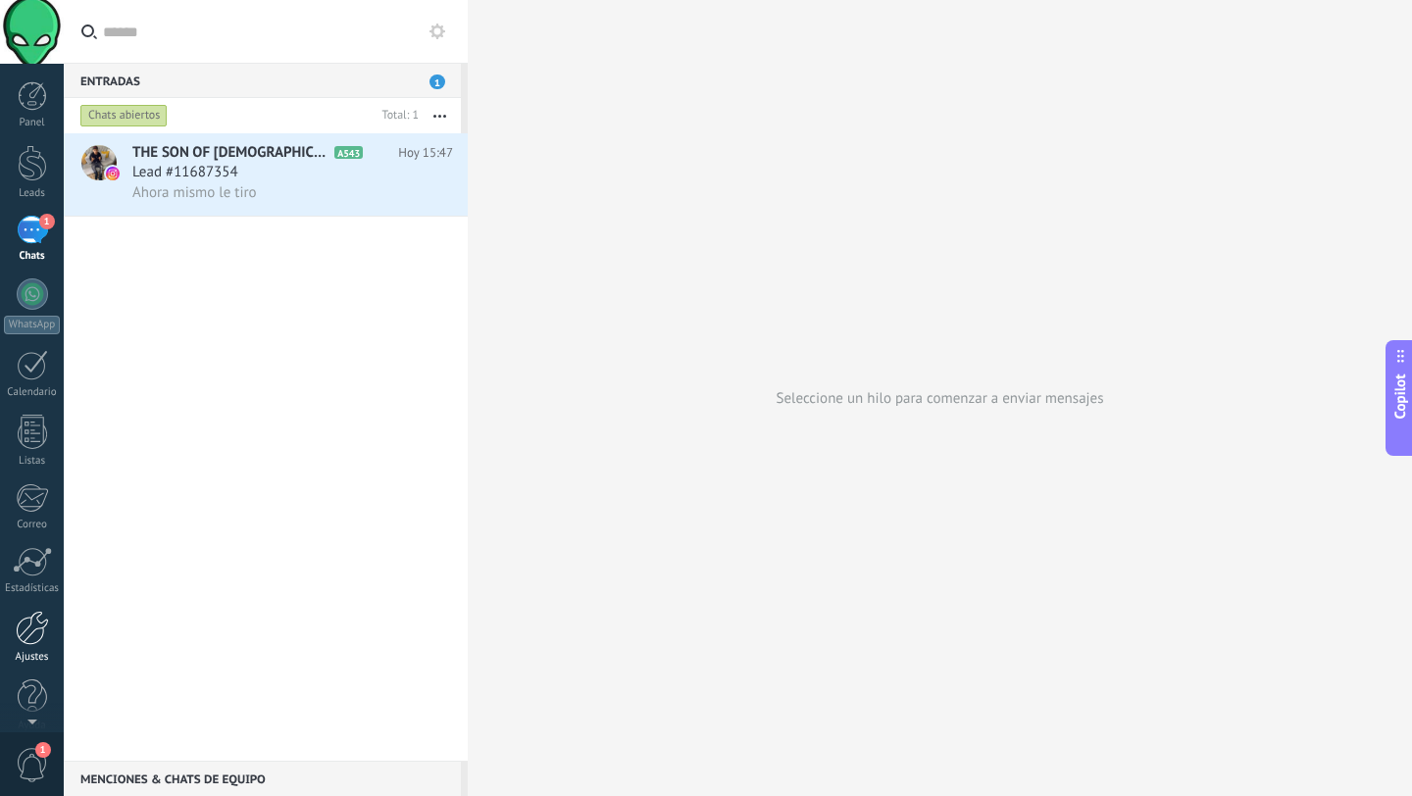
click at [33, 651] on div "Ajustes" at bounding box center [32, 657] width 57 height 13
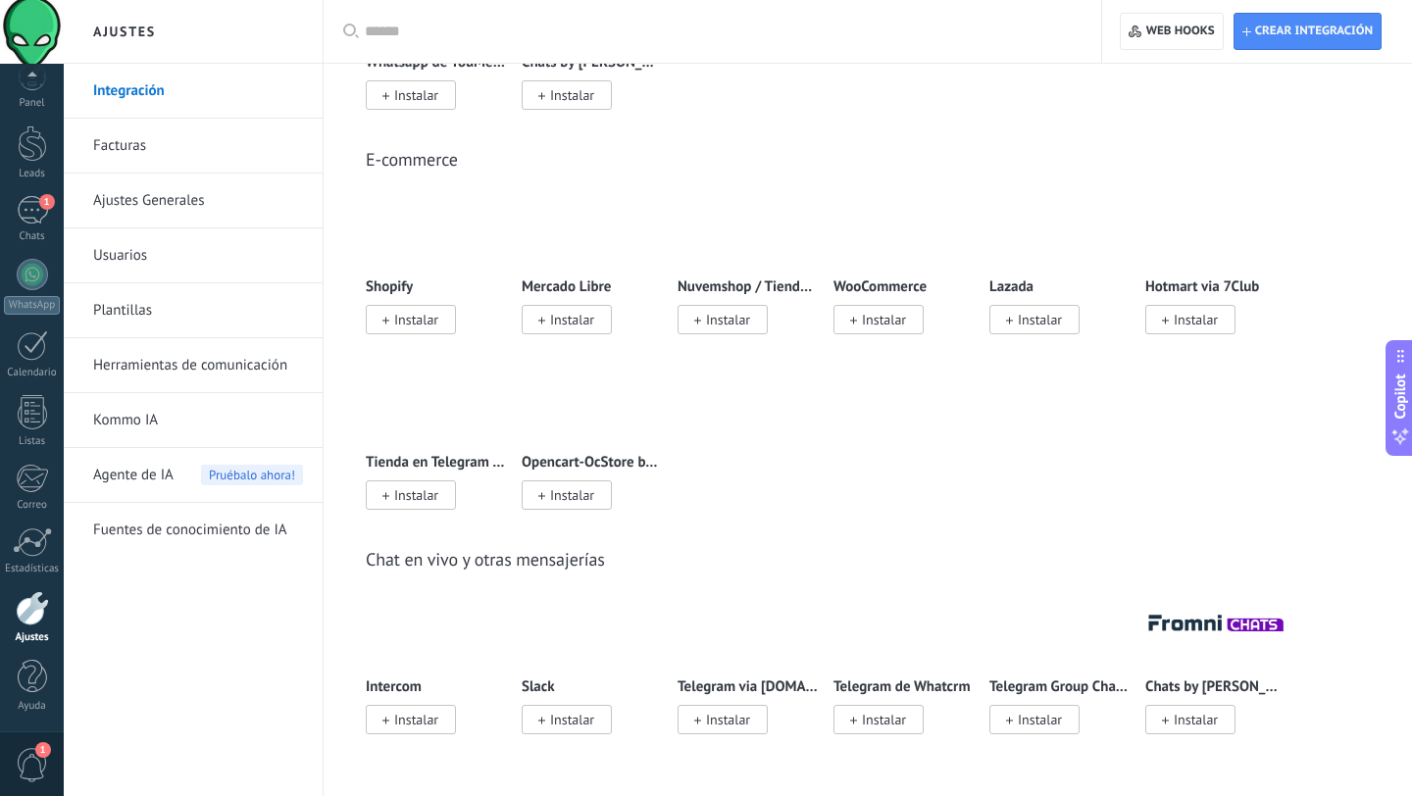
scroll to position [1122, 0]
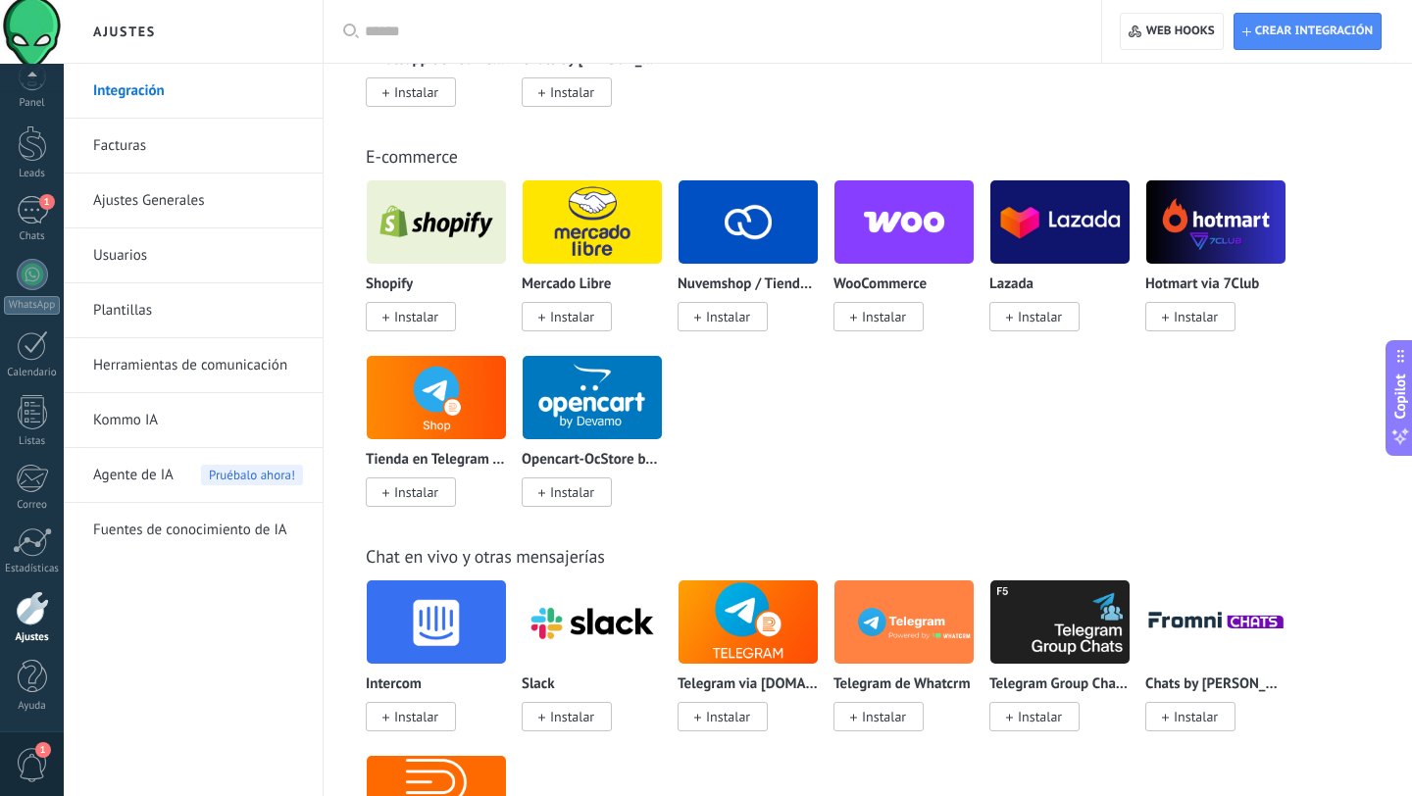
click at [418, 324] on span "Instalar" at bounding box center [416, 317] width 44 height 18
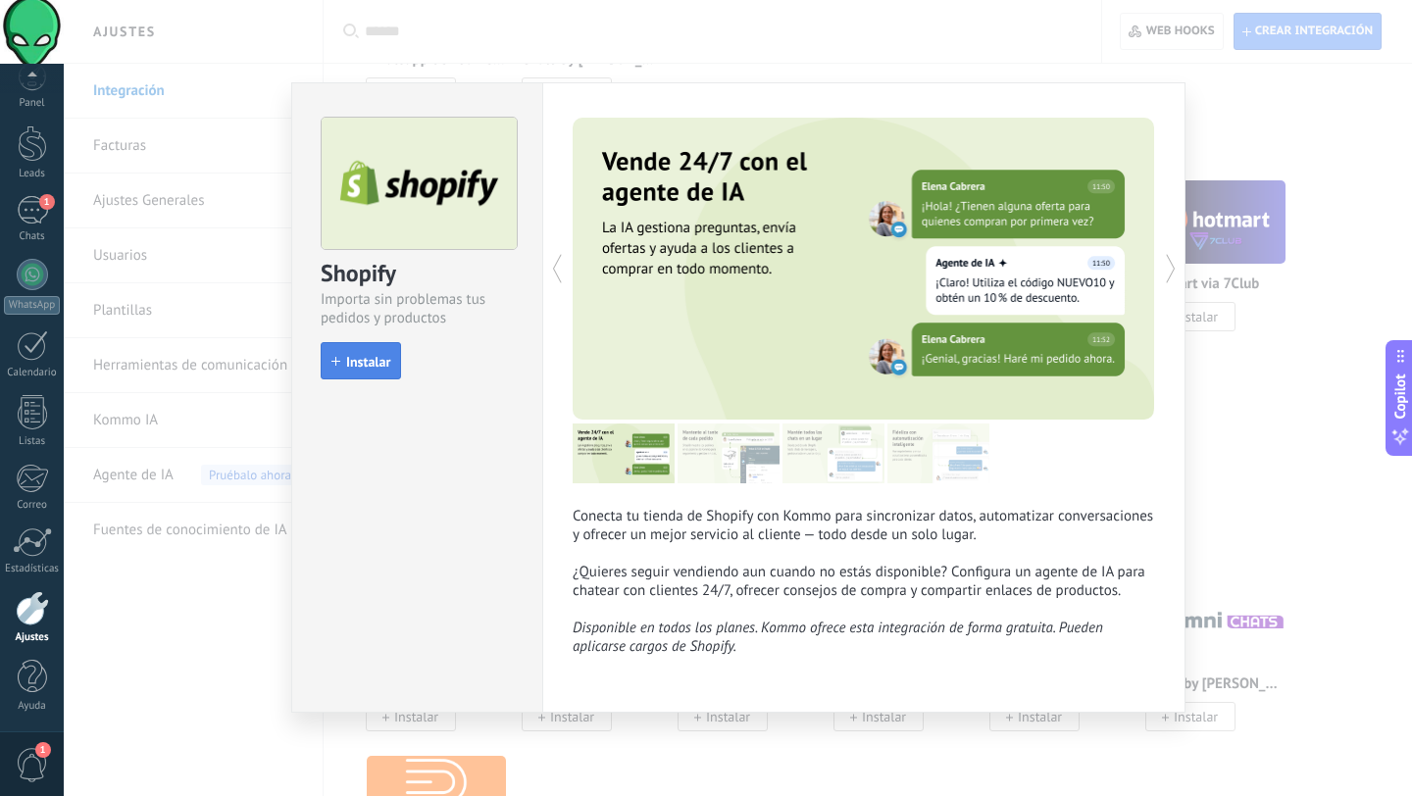
click at [374, 366] on span "Instalar" at bounding box center [368, 362] width 44 height 14
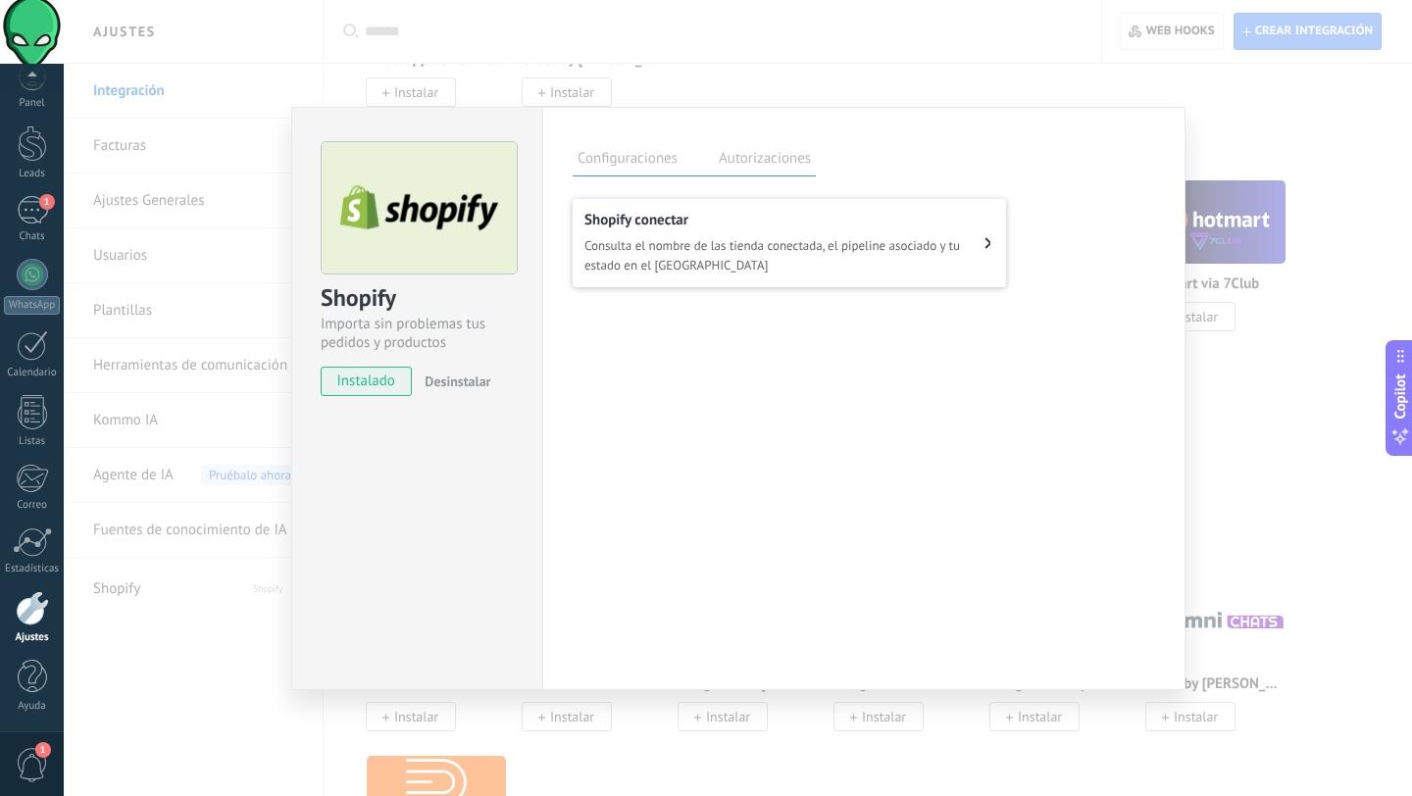
click at [660, 258] on span "Consulta el nombre de las tienda conectada, el pipeline asociado y tu estado en…" at bounding box center [784, 255] width 400 height 39
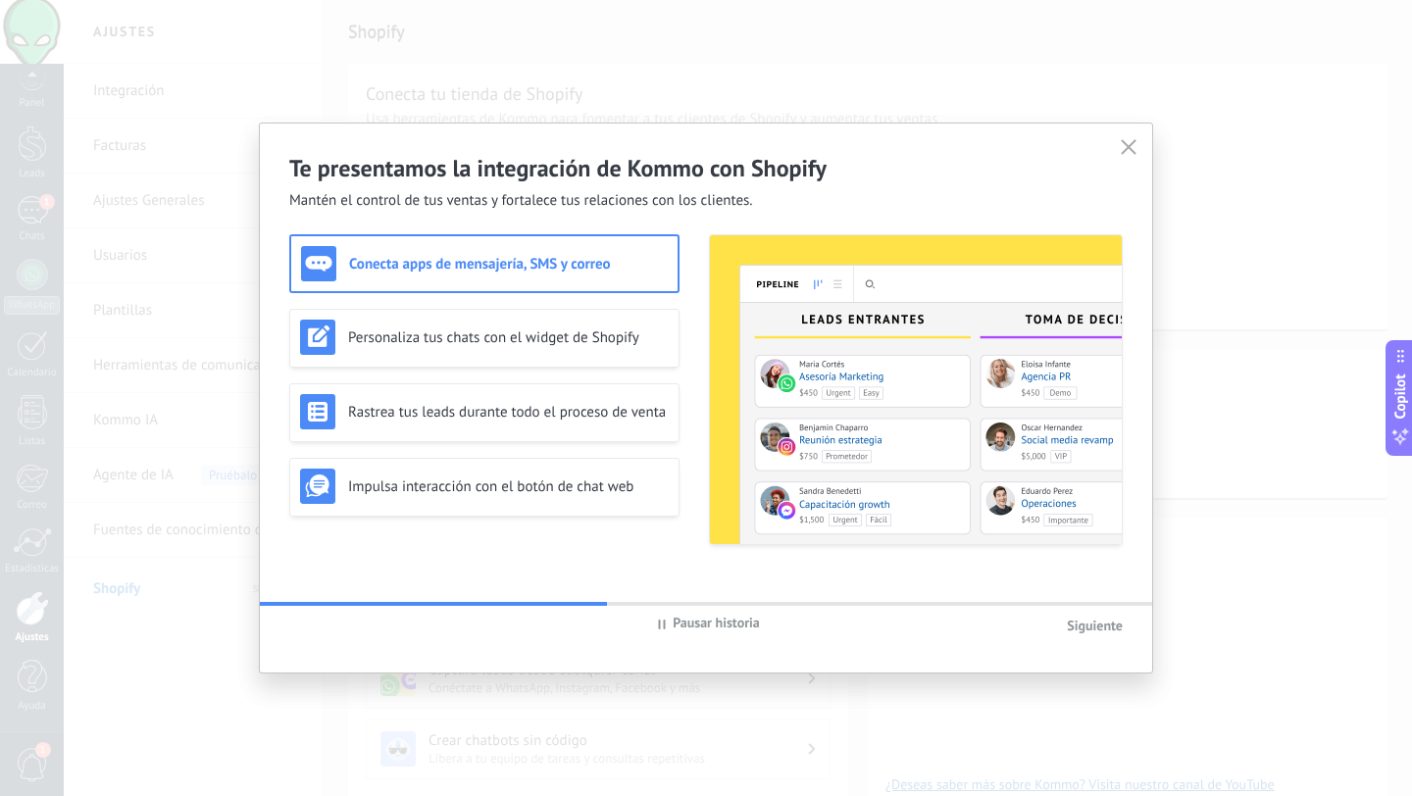
click at [1088, 623] on span "Siguiente" at bounding box center [1095, 626] width 56 height 18
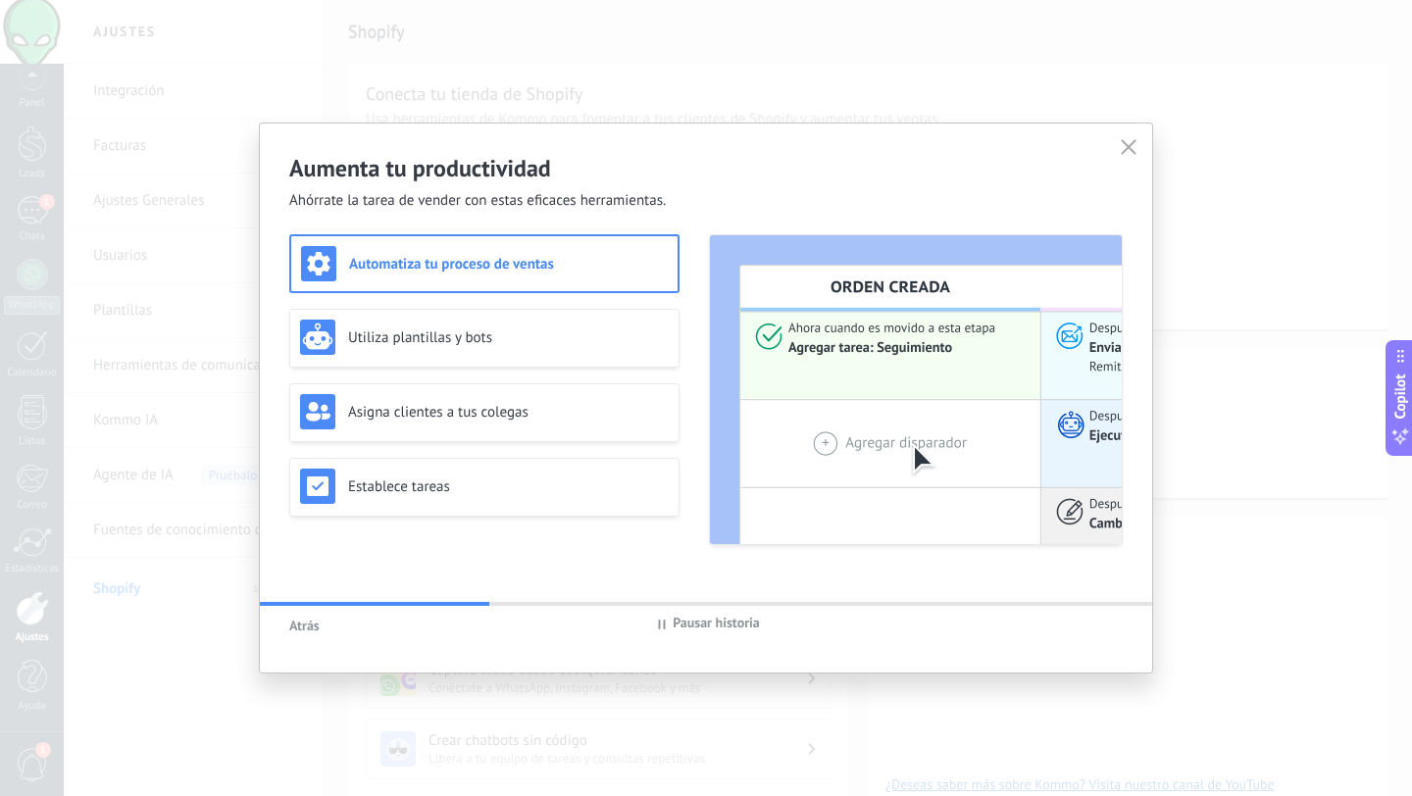
click at [1123, 148] on icon at bounding box center [1128, 147] width 16 height 16
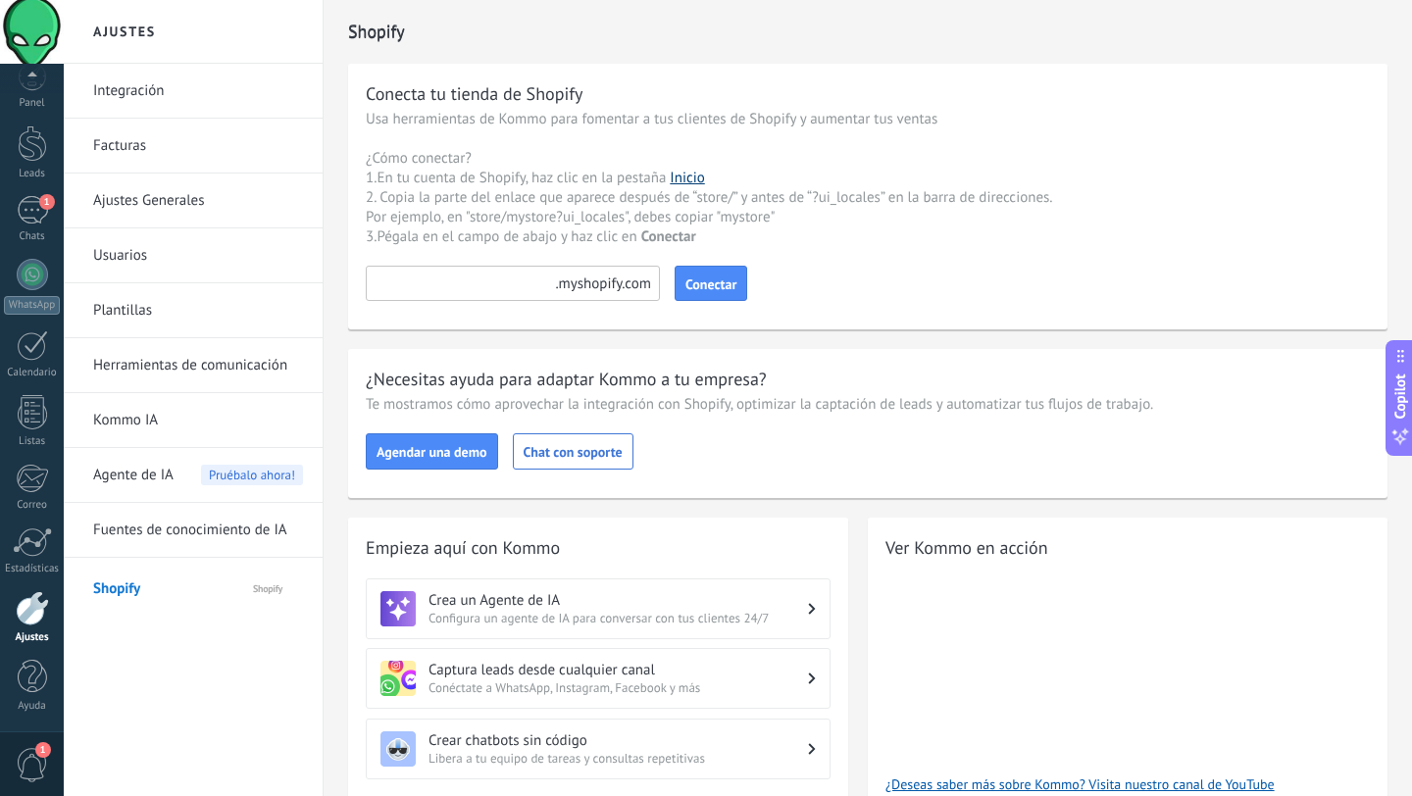
click at [686, 181] on link "Inicio" at bounding box center [687, 178] width 34 height 19
click at [454, 273] on input at bounding box center [513, 283] width 294 height 35
paste input "*********"
type input "*********"
click at [650, 284] on div "*********" at bounding box center [513, 283] width 294 height 35
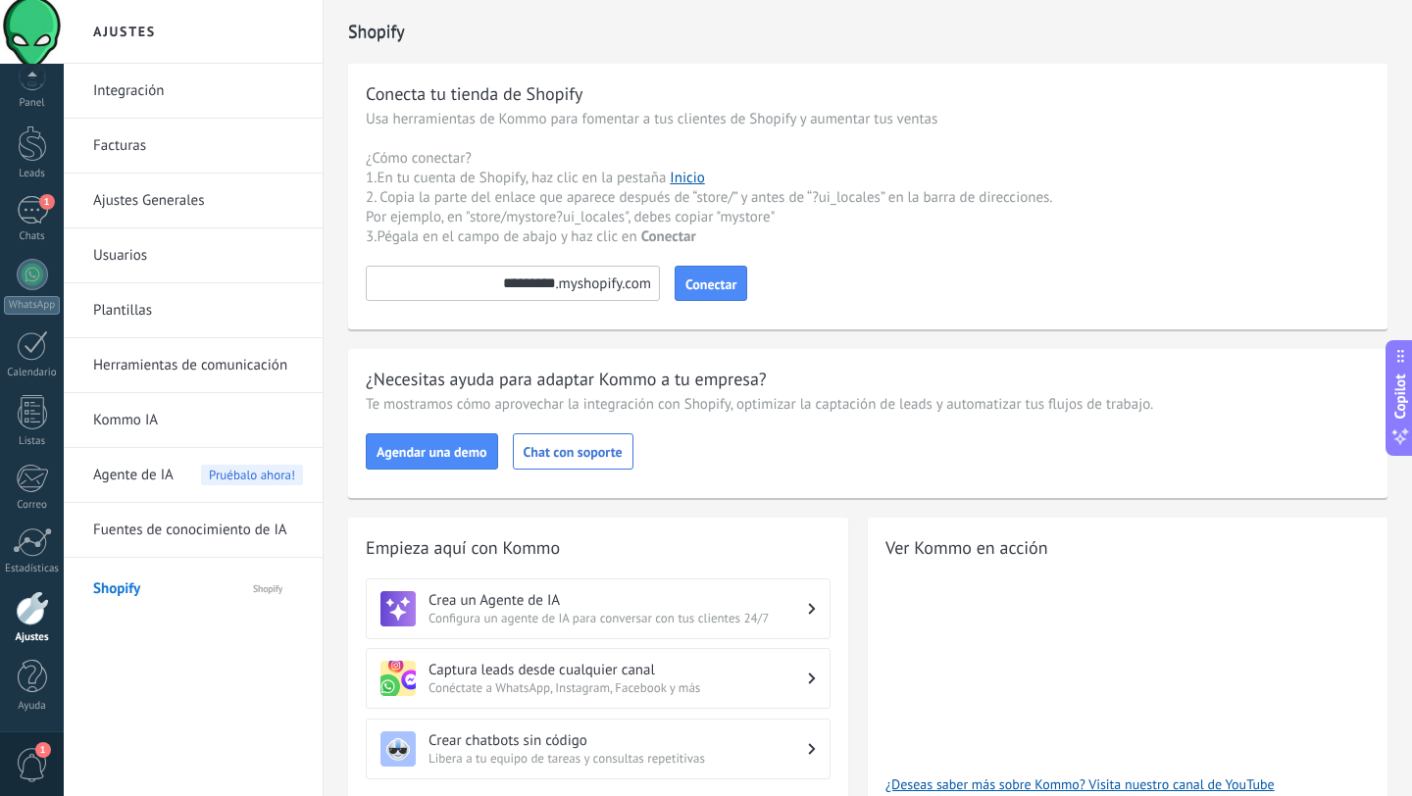
drag, startPoint x: 654, startPoint y: 285, endPoint x: 592, endPoint y: 294, distance: 62.4
click at [592, 294] on input "*********" at bounding box center [513, 283] width 294 height 35
click at [703, 291] on span "Conectar" at bounding box center [710, 284] width 51 height 14
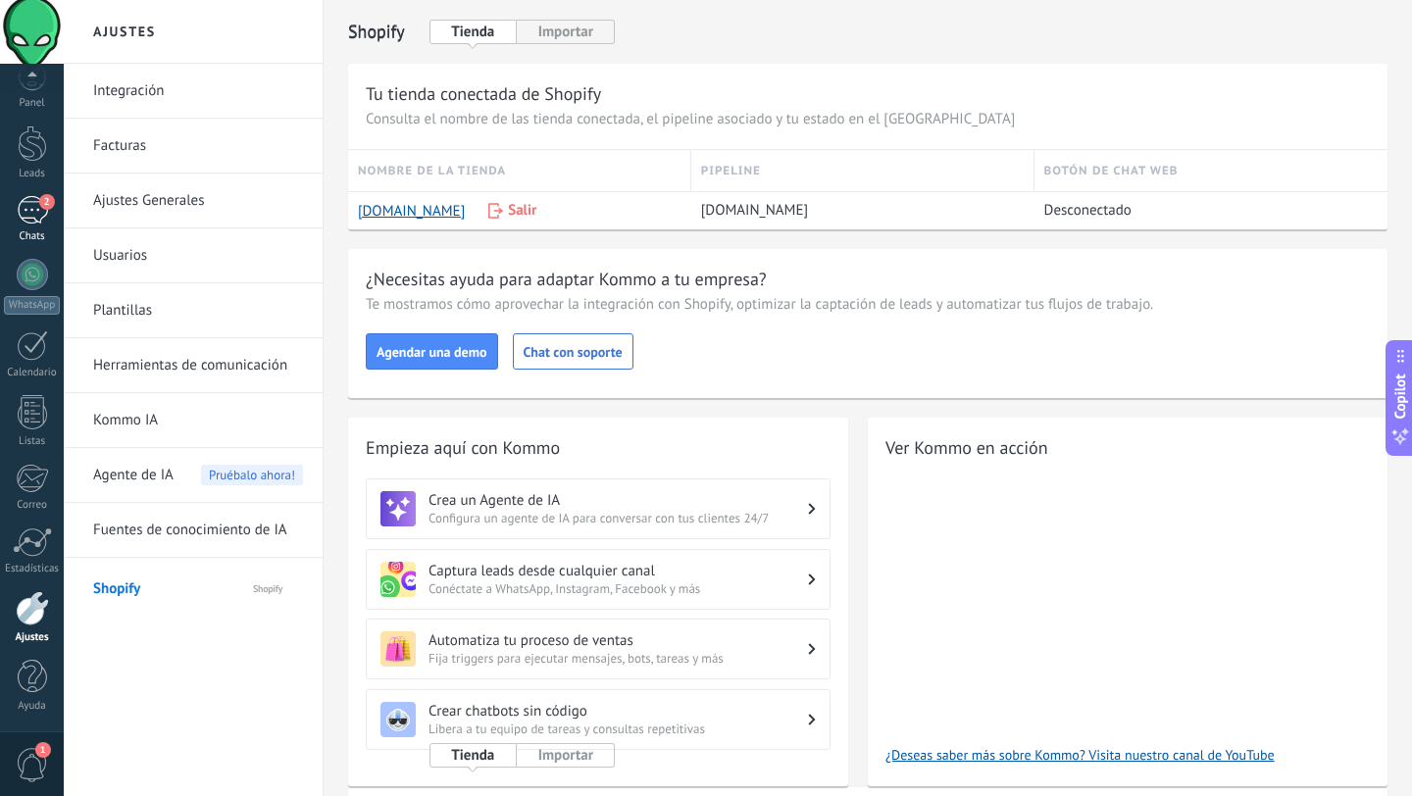
click at [20, 210] on div "2" at bounding box center [32, 210] width 31 height 28
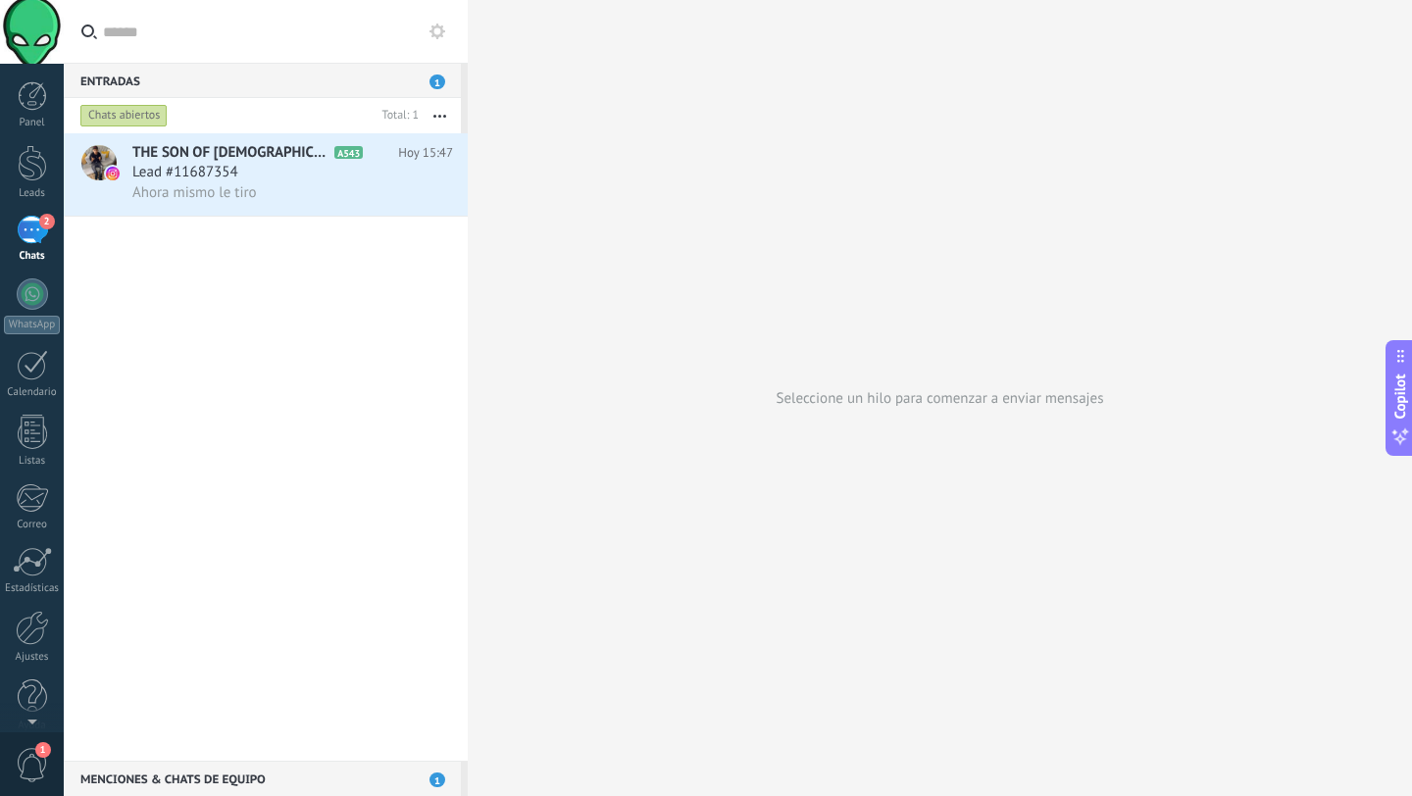
click at [224, 777] on div "Menciones & Chats de equipo 1" at bounding box center [262, 778] width 397 height 35
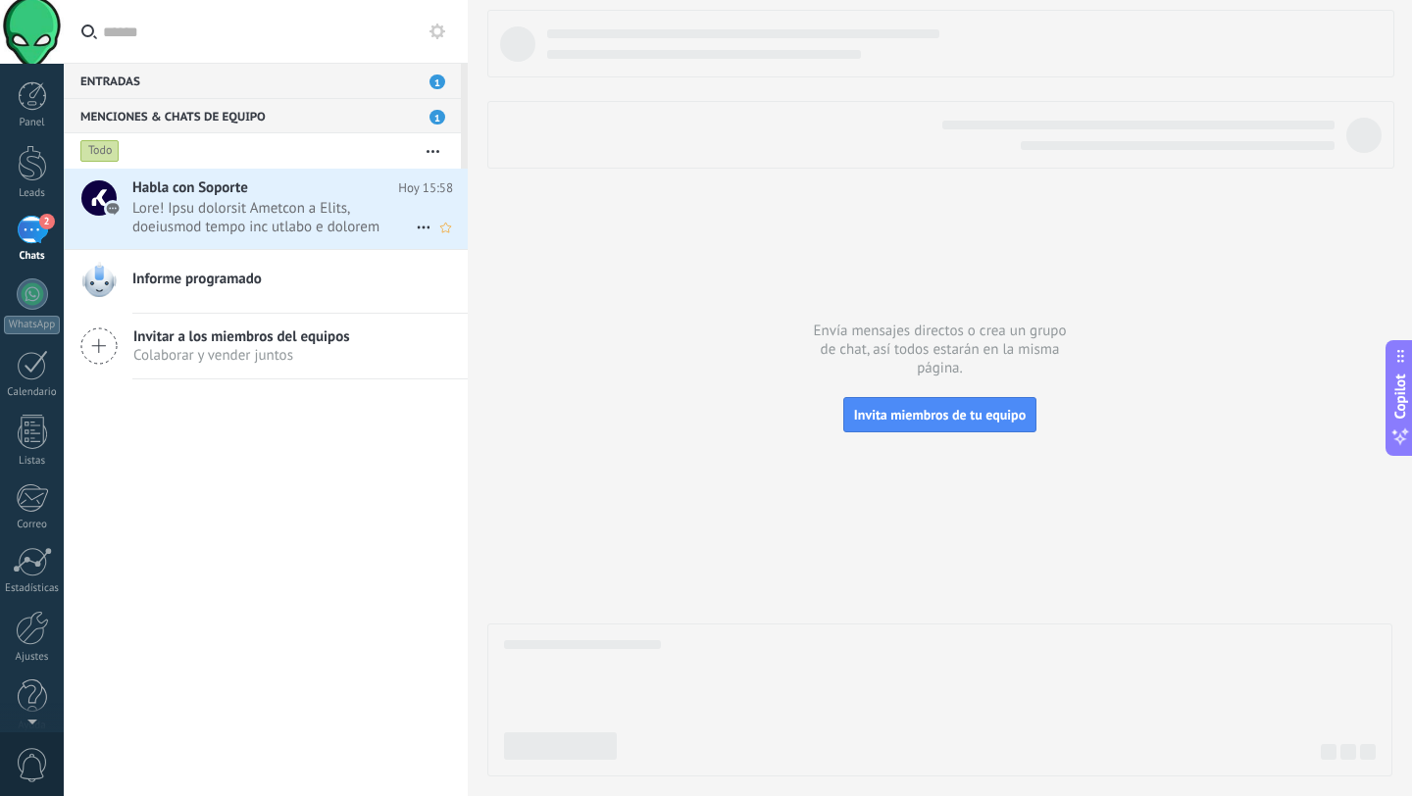
click at [291, 218] on span at bounding box center [273, 217] width 283 height 37
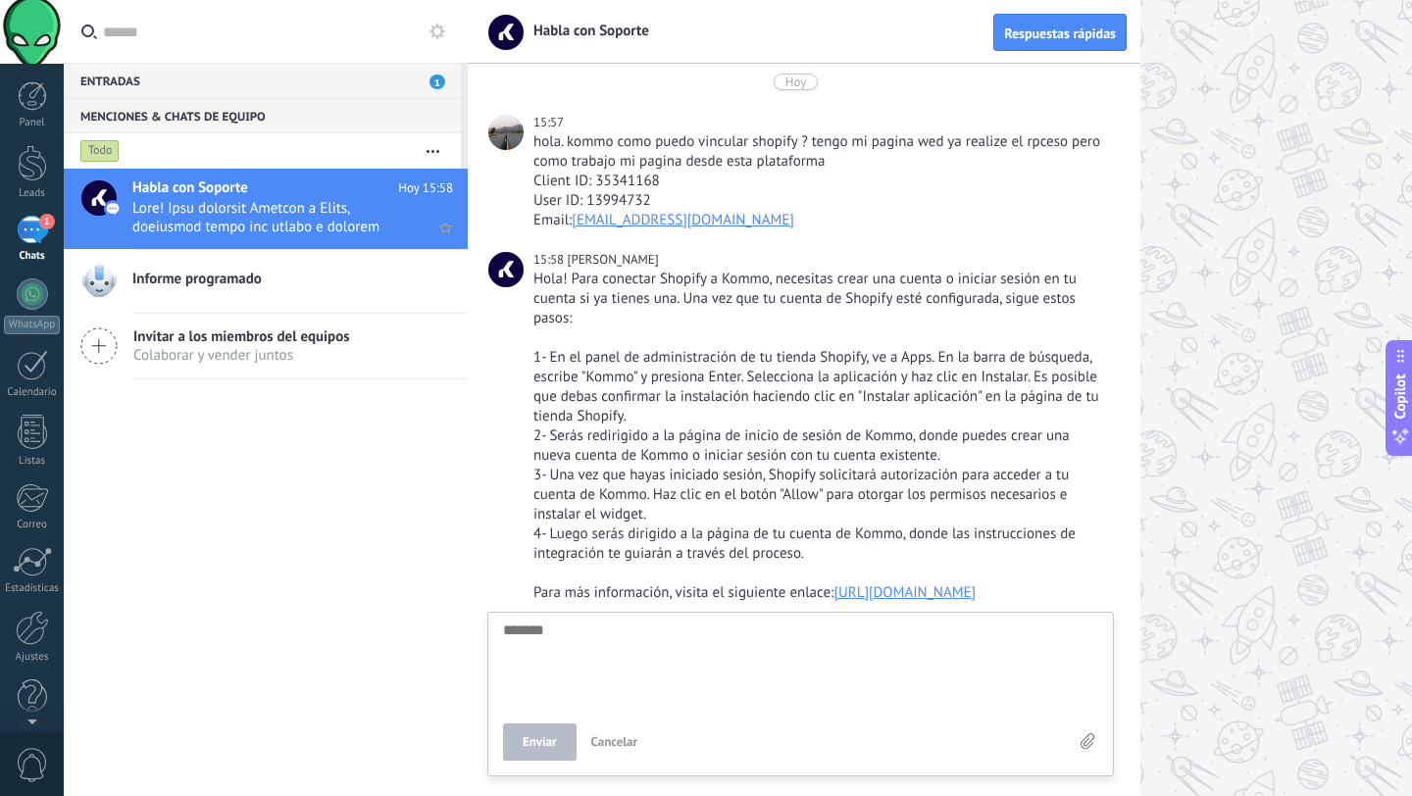
scroll to position [57, 0]
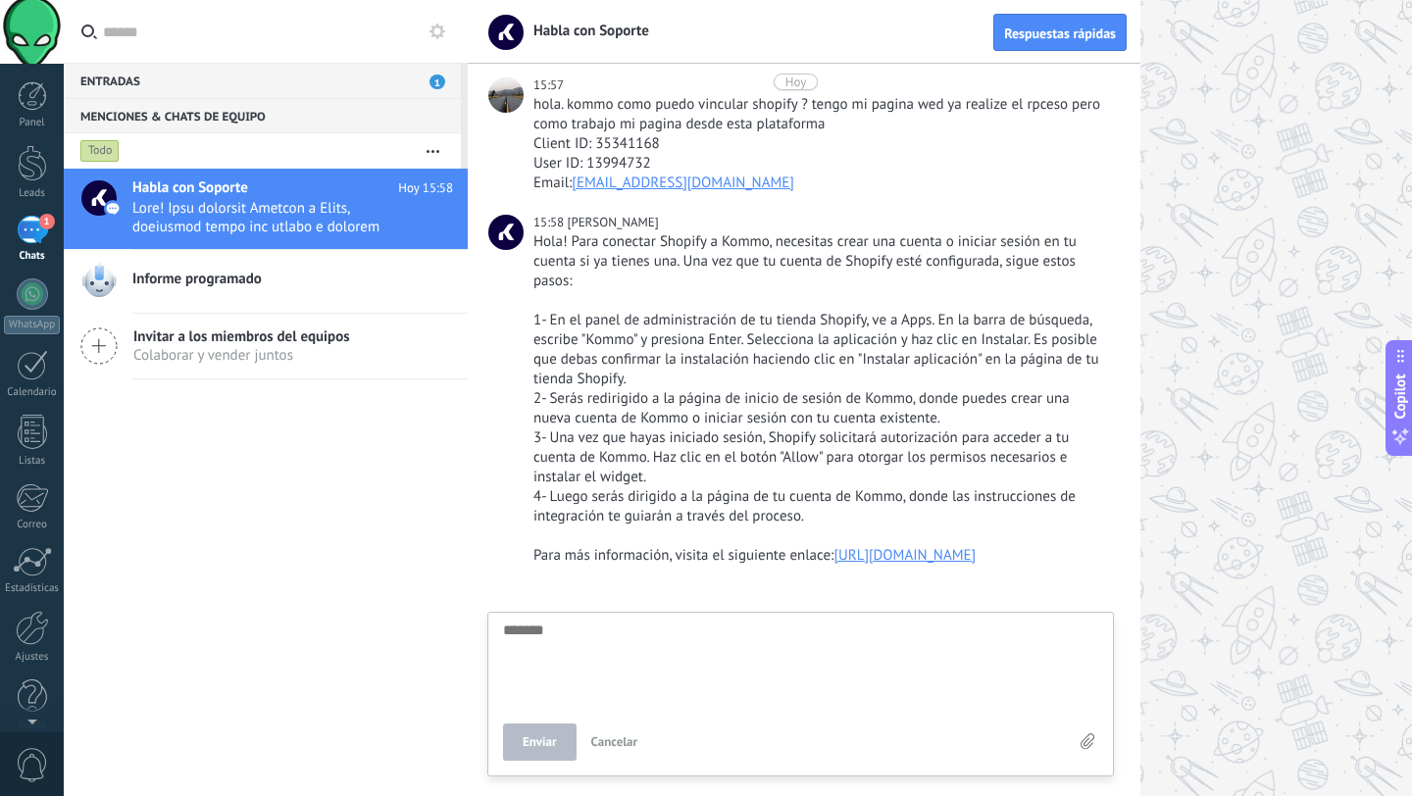
click at [833, 560] on link "https://www.kommo.com/es/recursos/integraciones/shopify-como-conectarlo-con-kom…" at bounding box center [904, 555] width 142 height 19
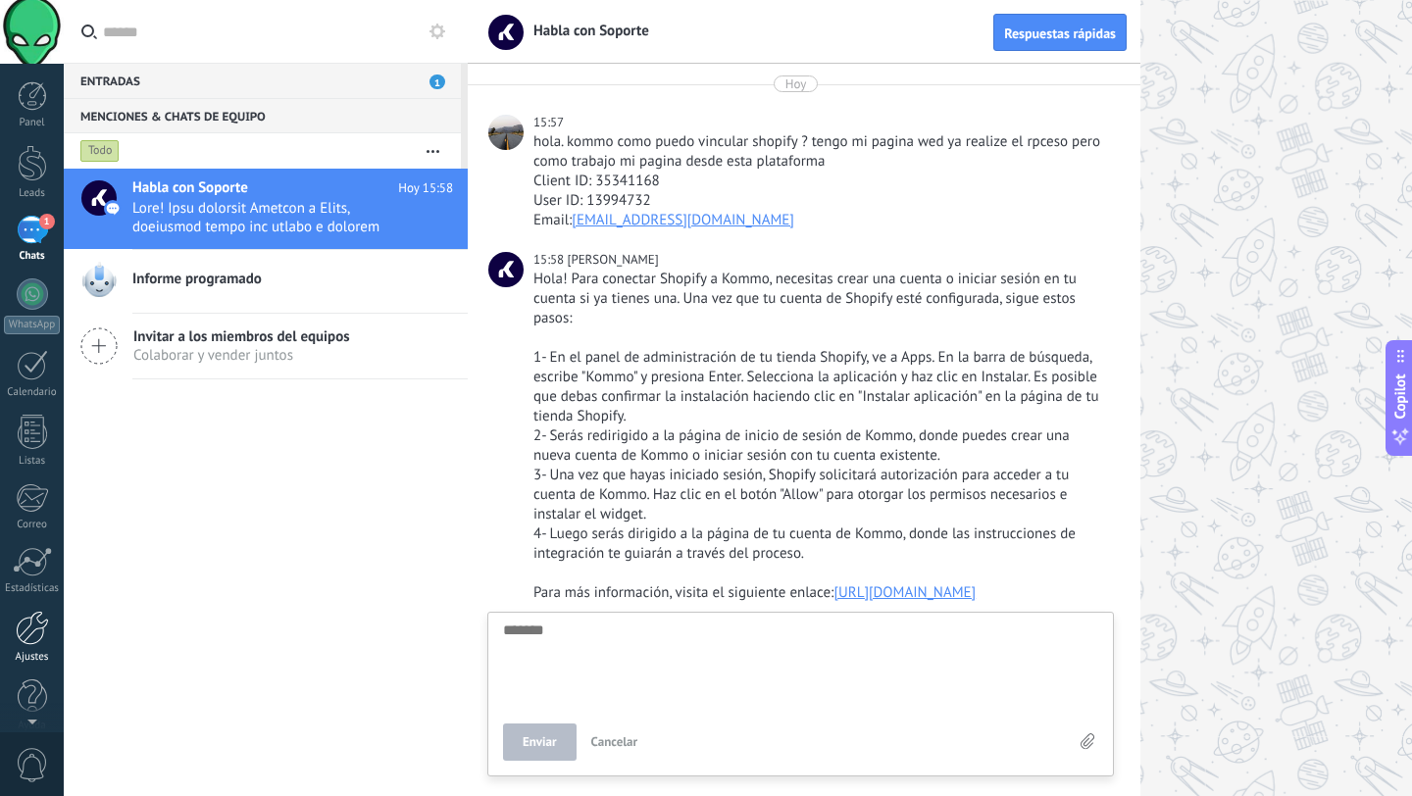
click at [38, 638] on div at bounding box center [32, 628] width 33 height 34
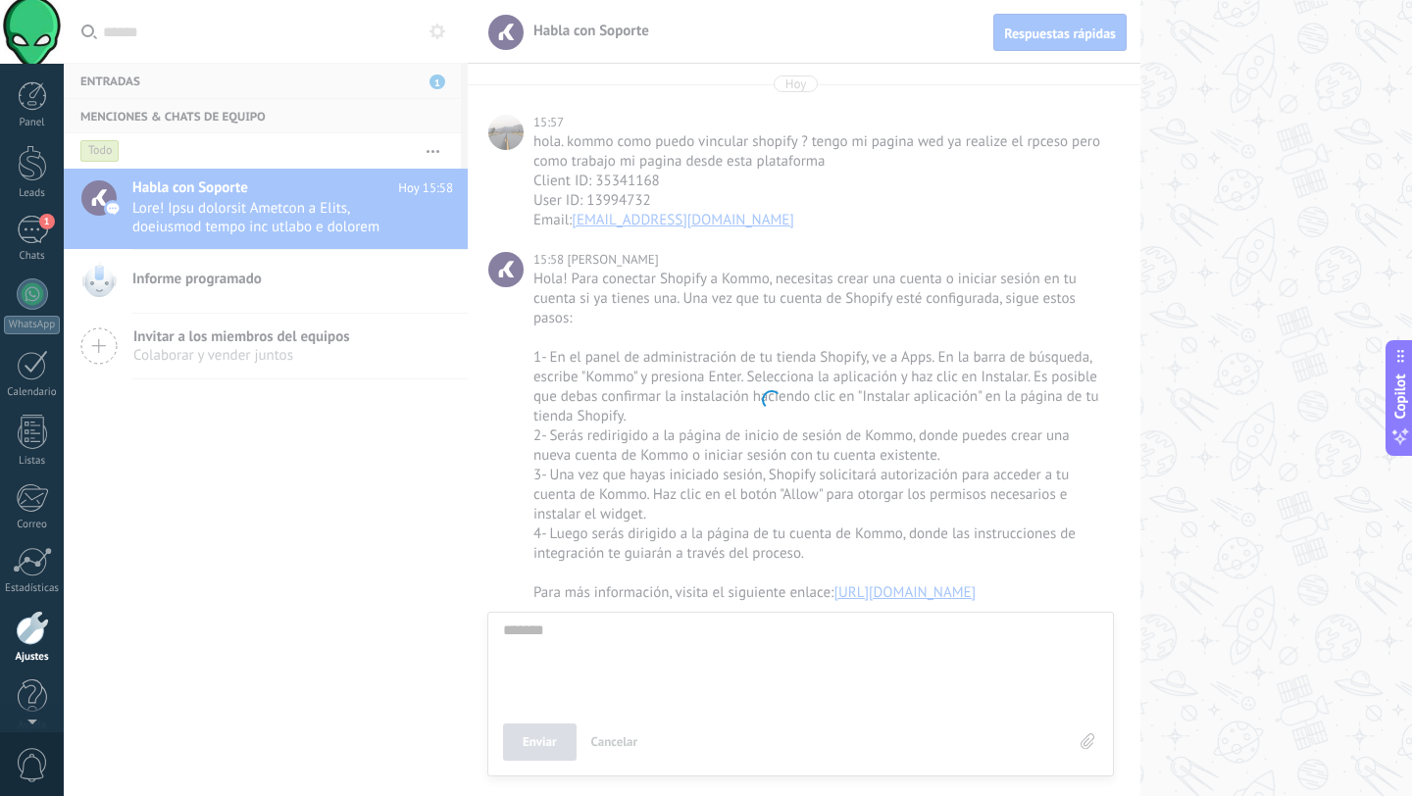
scroll to position [20, 0]
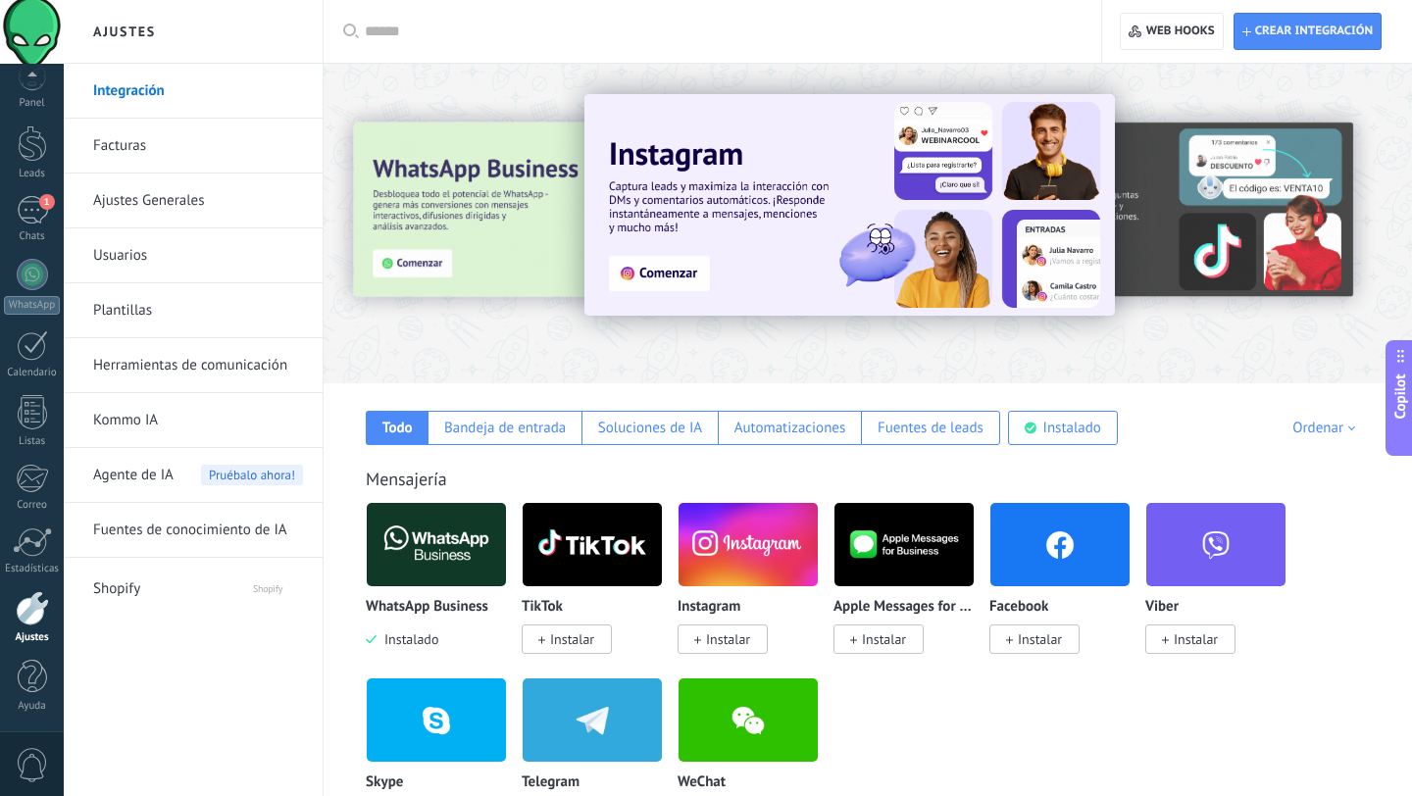
click at [439, 549] on img at bounding box center [436, 544] width 139 height 95
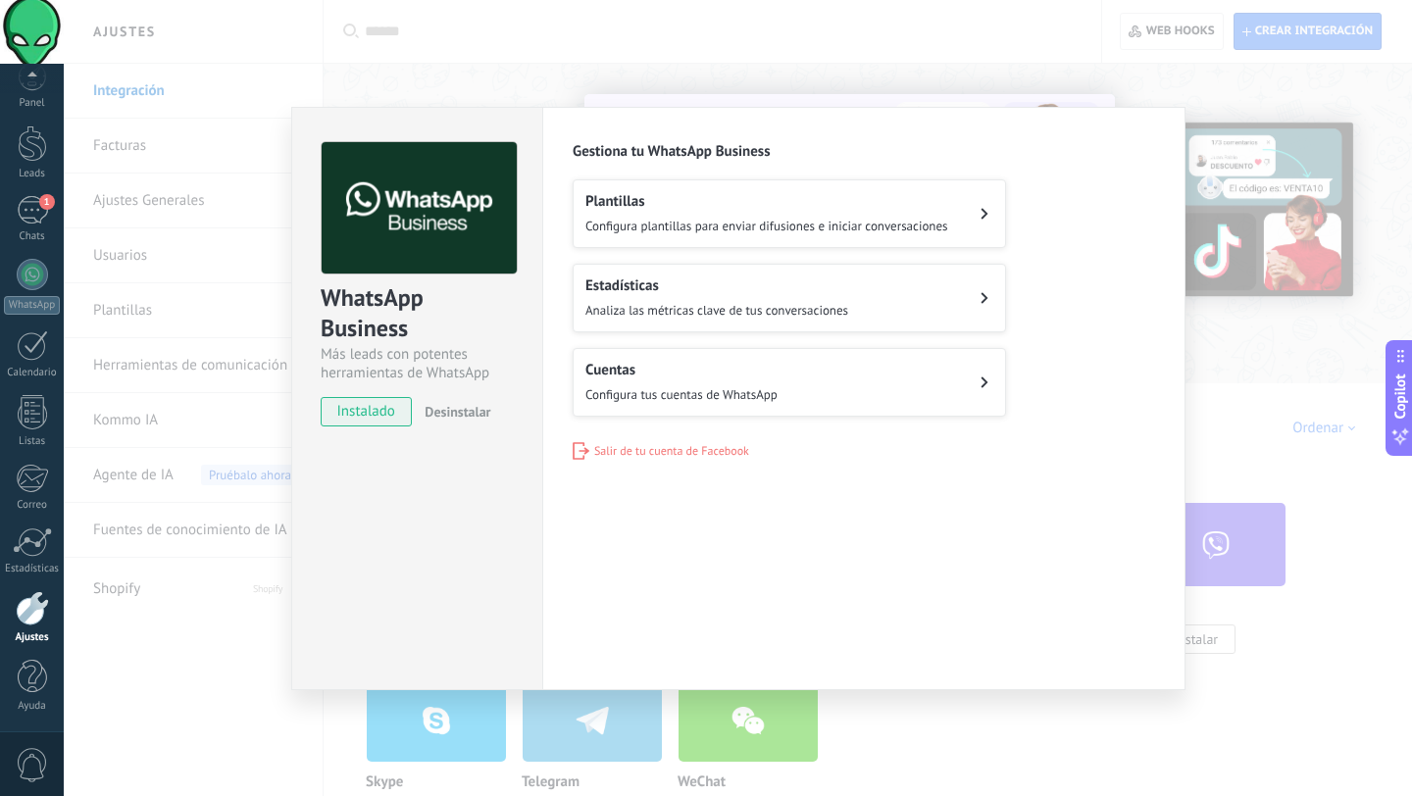
click at [722, 209] on h2 "Plantillas" at bounding box center [766, 201] width 363 height 19
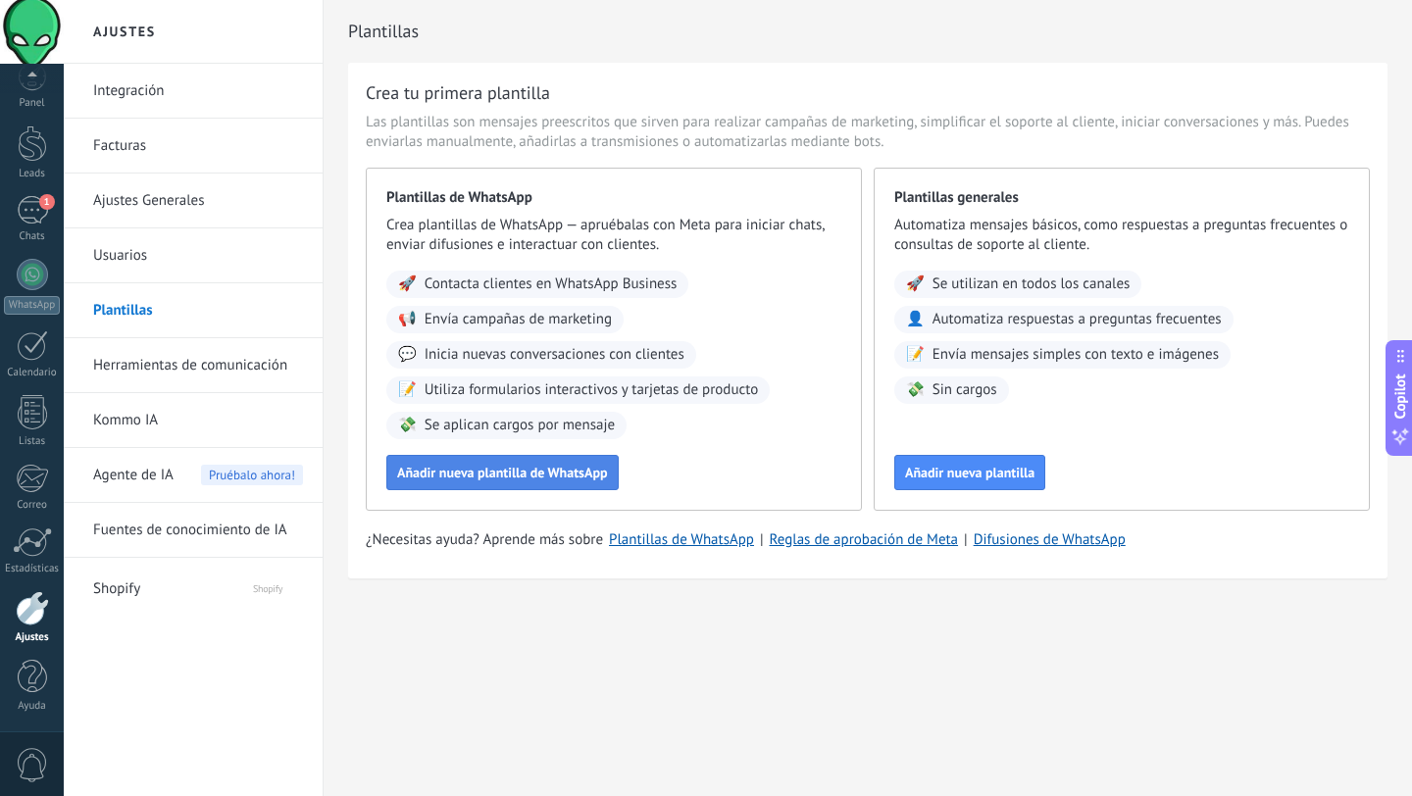
click at [523, 472] on span "Añadir nueva plantilla de WhatsApp" at bounding box center [502, 473] width 211 height 14
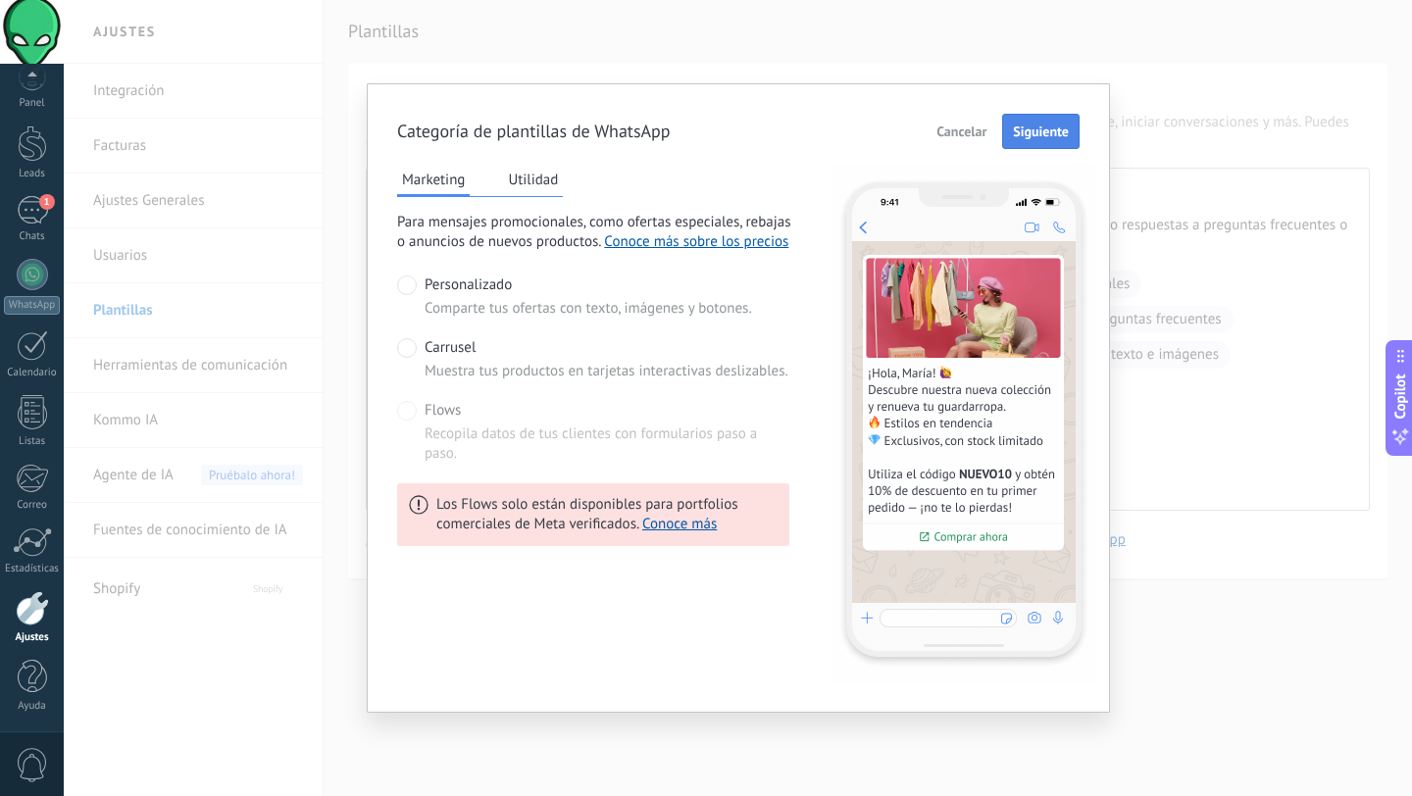
click at [1040, 124] on span "Siguiente" at bounding box center [1041, 131] width 56 height 14
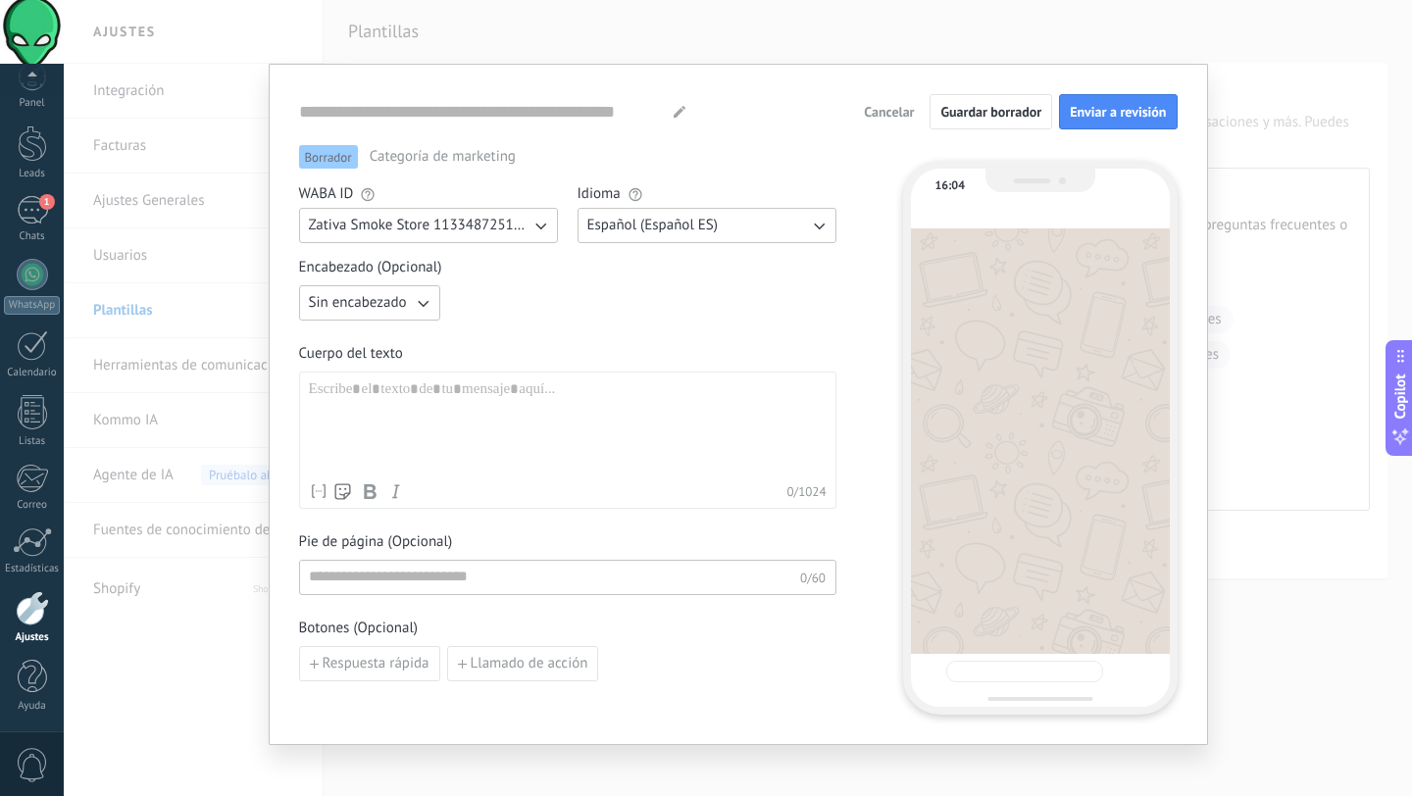
type input "**********"
click at [423, 302] on icon "button" at bounding box center [423, 303] width 20 height 20
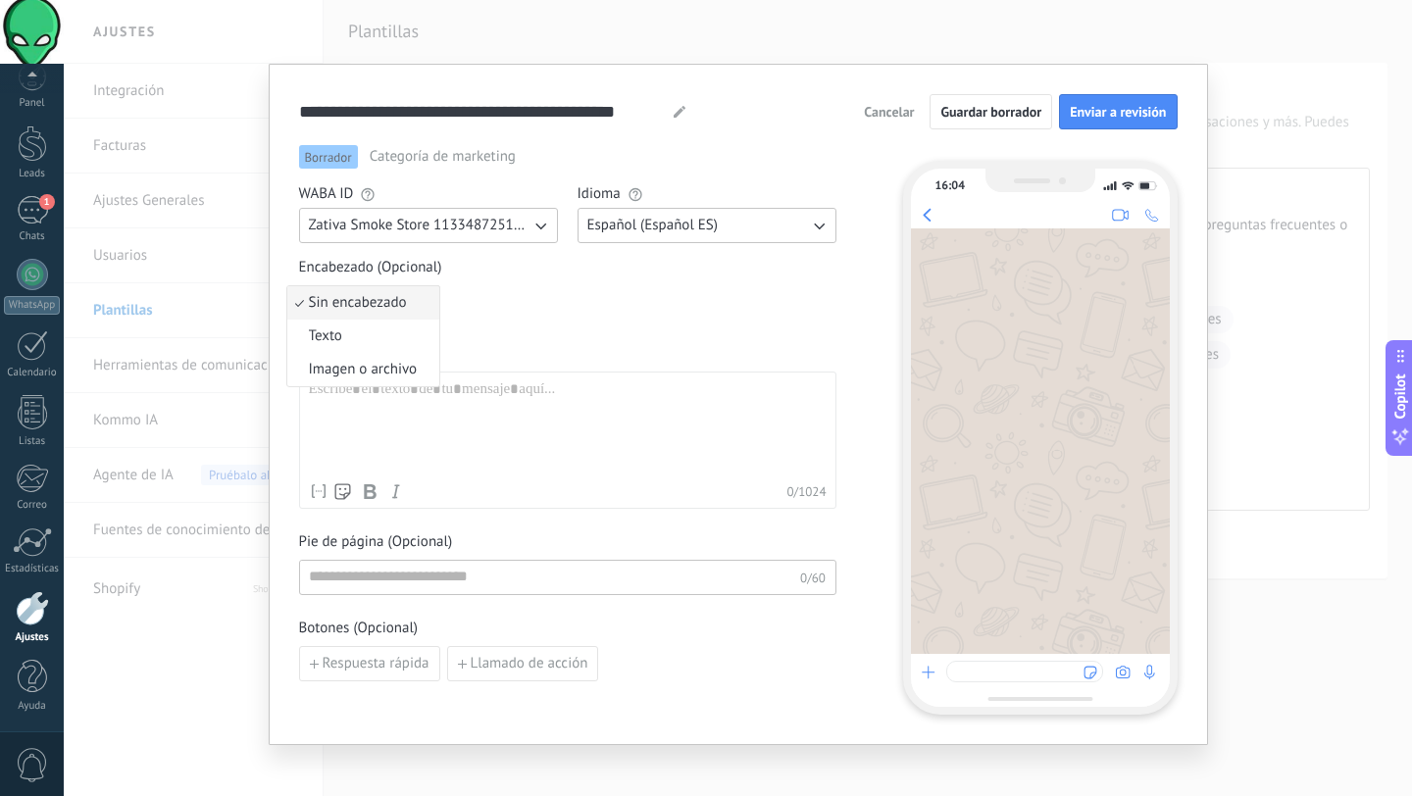
click at [423, 302] on li "Sin encabezado" at bounding box center [363, 302] width 152 height 33
click at [376, 380] on div at bounding box center [568, 426] width 518 height 93
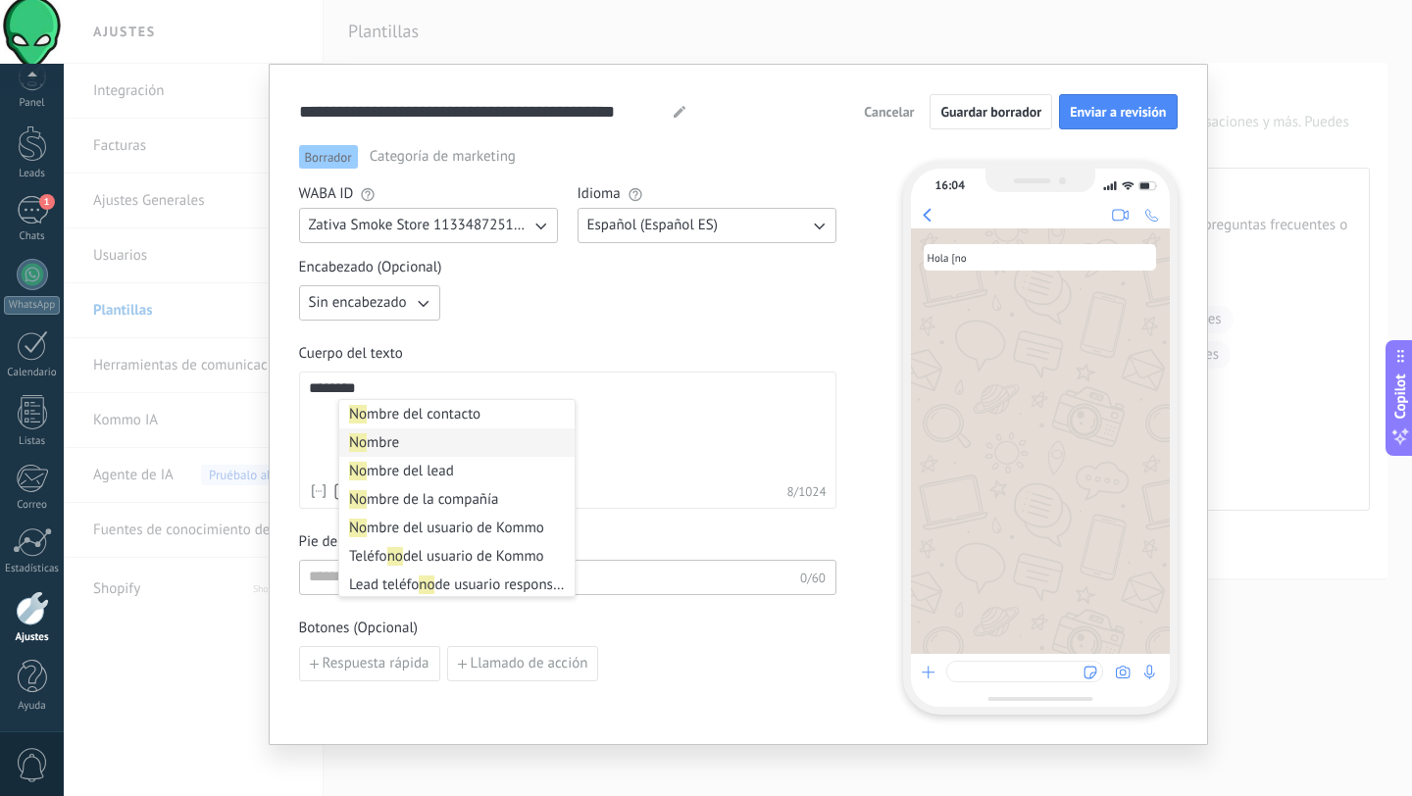
click at [357, 451] on strong "No" at bounding box center [358, 442] width 18 height 19
click at [425, 444] on li "Nombr e" at bounding box center [456, 442] width 235 height 28
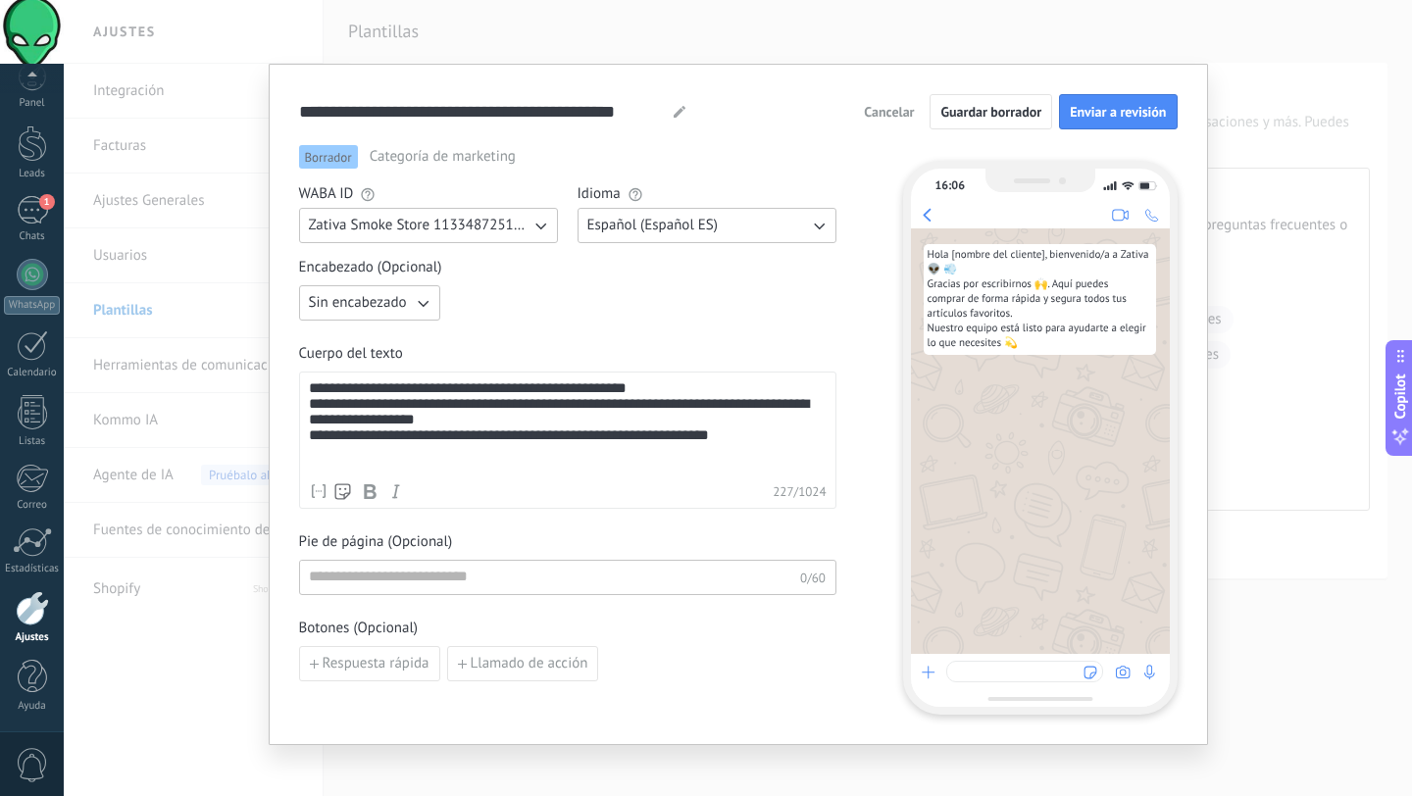
click at [418, 304] on icon "button" at bounding box center [423, 303] width 20 height 20
click at [396, 369] on span "Imagen o archivo" at bounding box center [363, 370] width 109 height 20
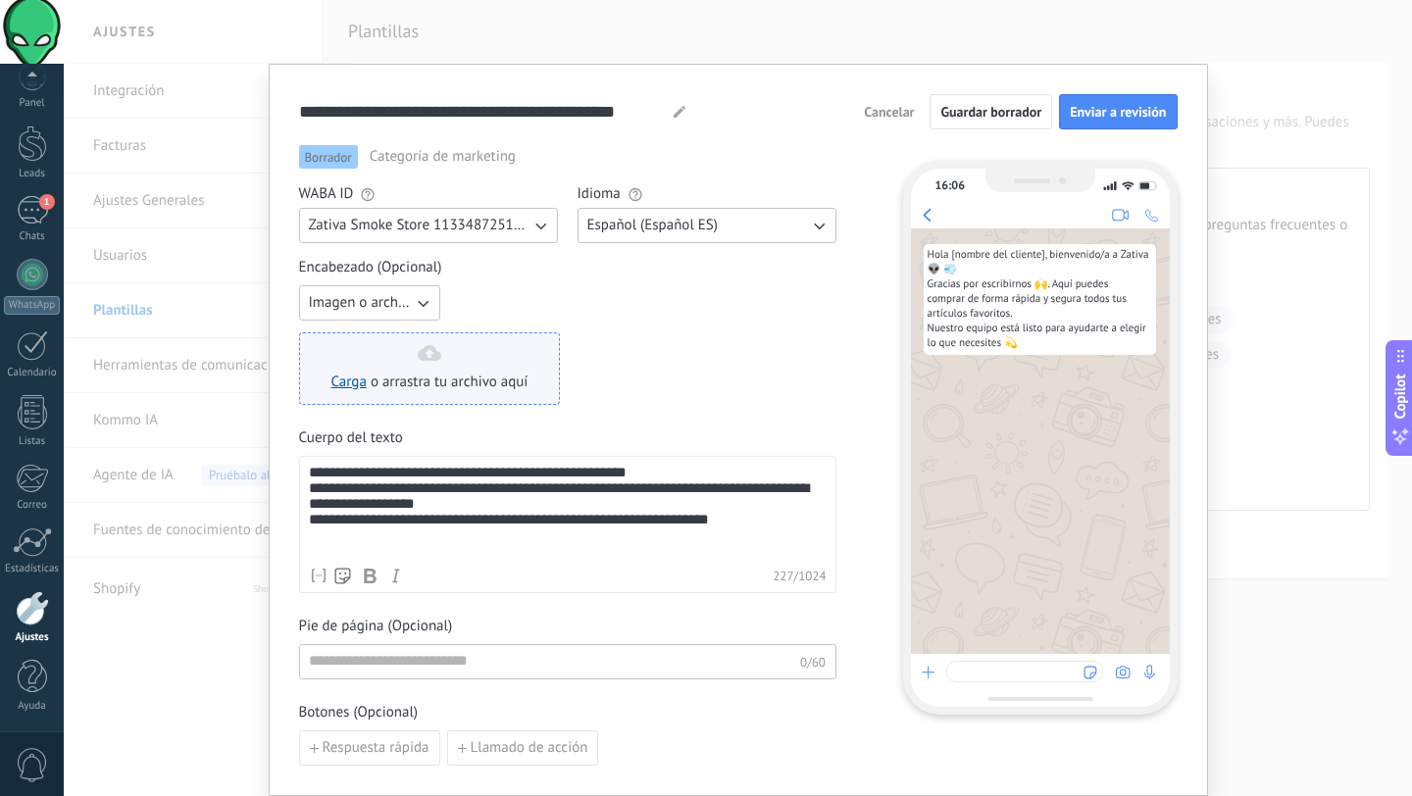
click at [442, 363] on div "Carga o arrastra tu archivo aquí Arrastra aquí" at bounding box center [429, 368] width 197 height 47
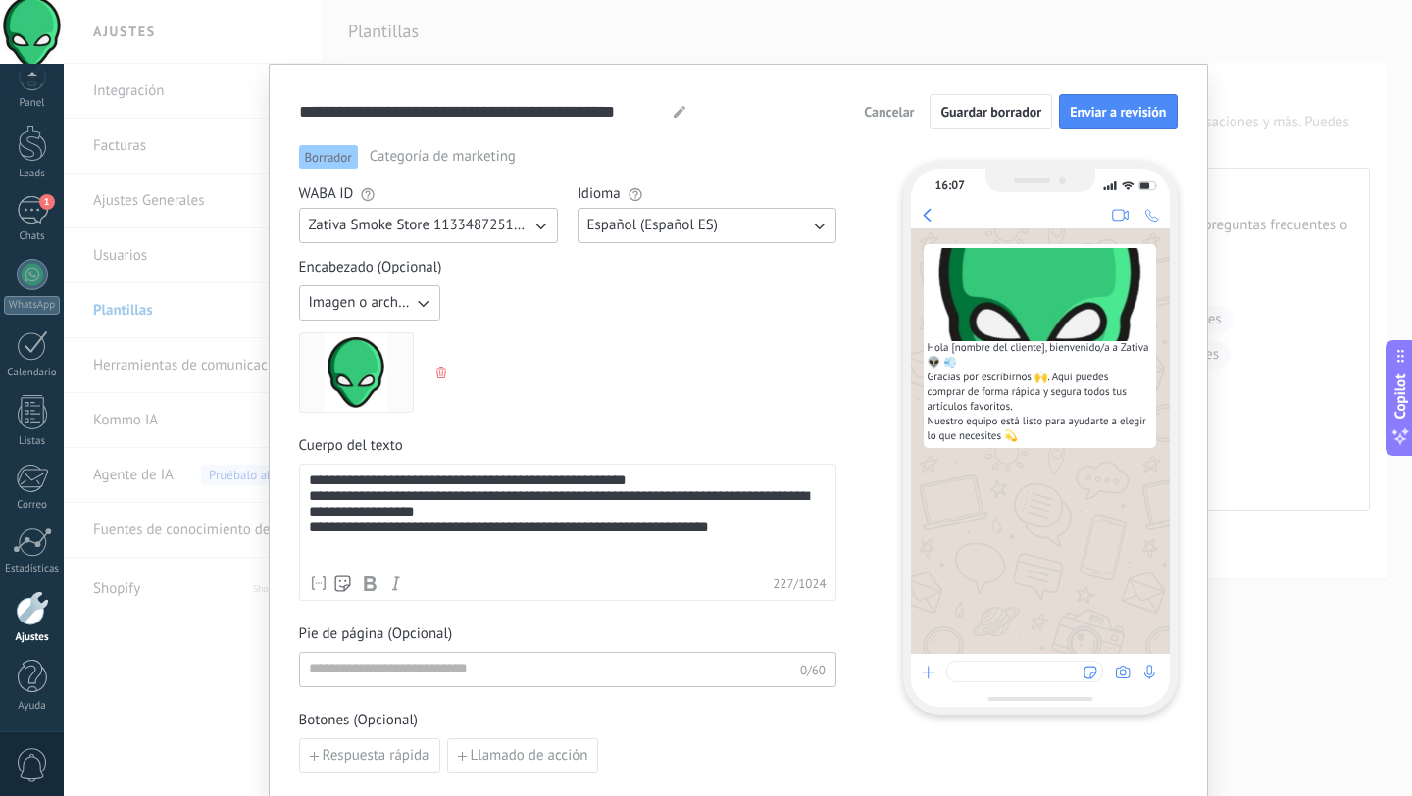
click at [418, 302] on icon "button" at bounding box center [423, 303] width 20 height 20
click at [494, 348] on div "Imagen o archivo Sin encabezado Texto Imagen o archivo" at bounding box center [567, 348] width 537 height 127
click at [435, 370] on button "button" at bounding box center [443, 372] width 16 height 29
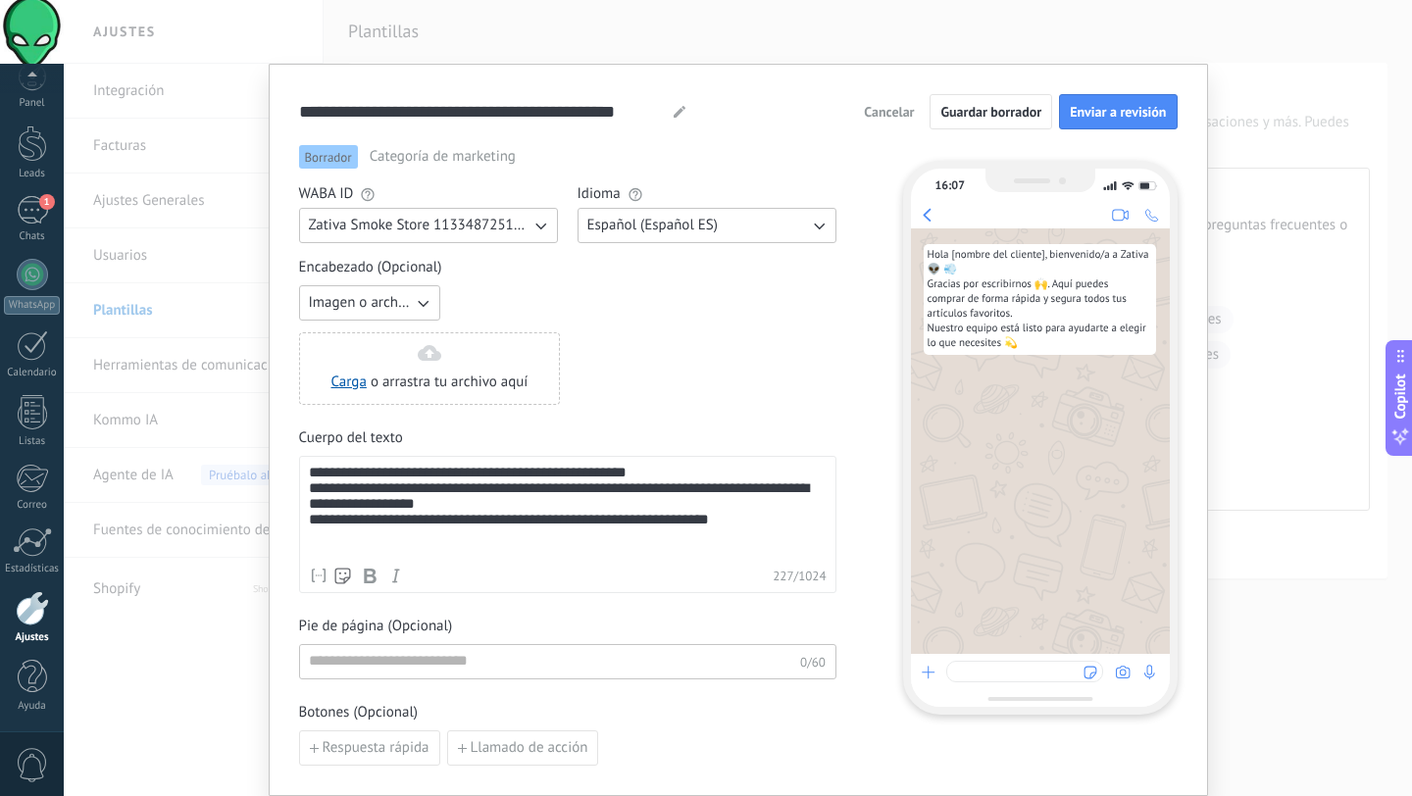
click at [430, 370] on div "Carga o arrastra tu archivo aquí Arrastra aquí" at bounding box center [429, 368] width 197 height 47
click at [422, 376] on span "o arrastra tu archivo aquí" at bounding box center [450, 383] width 158 height 20
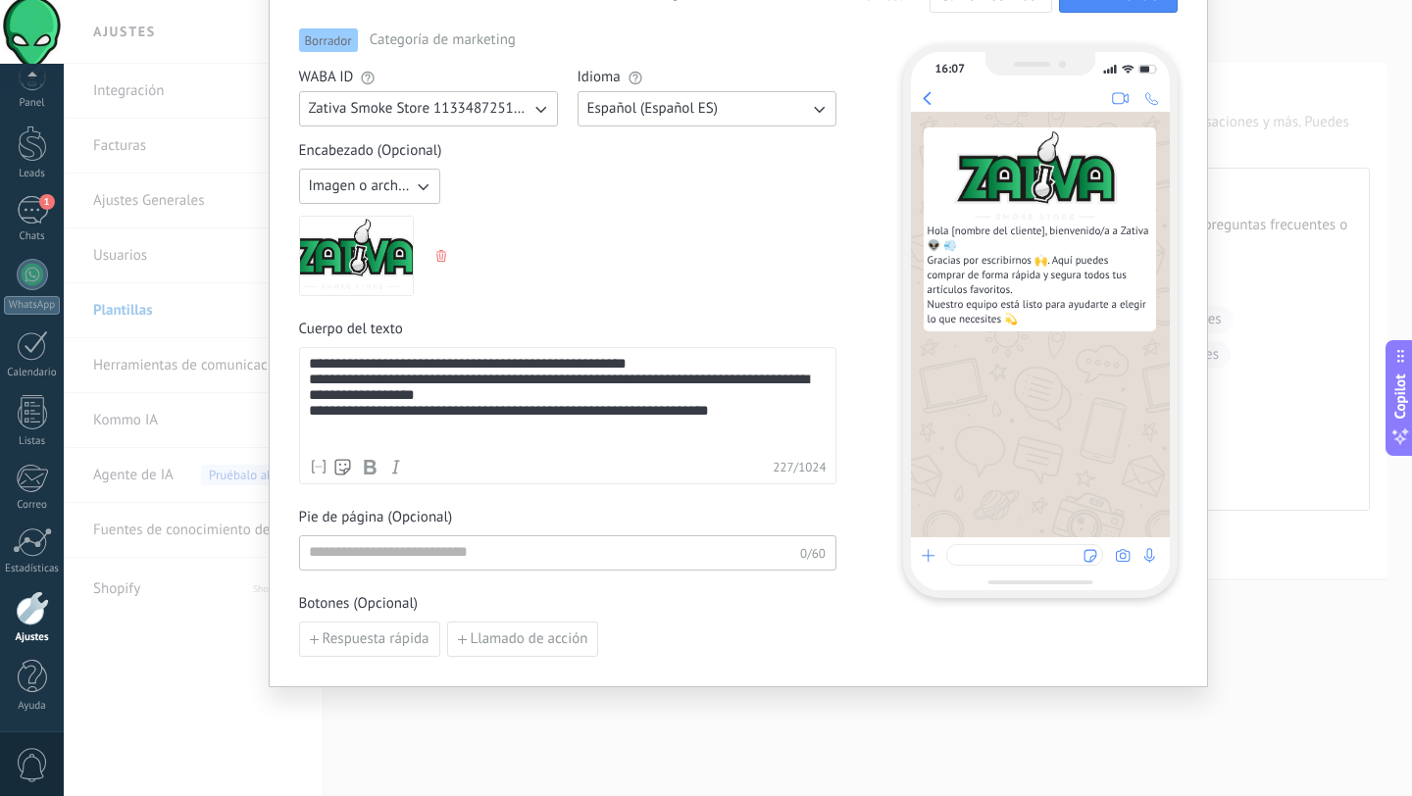
scroll to position [121, 0]
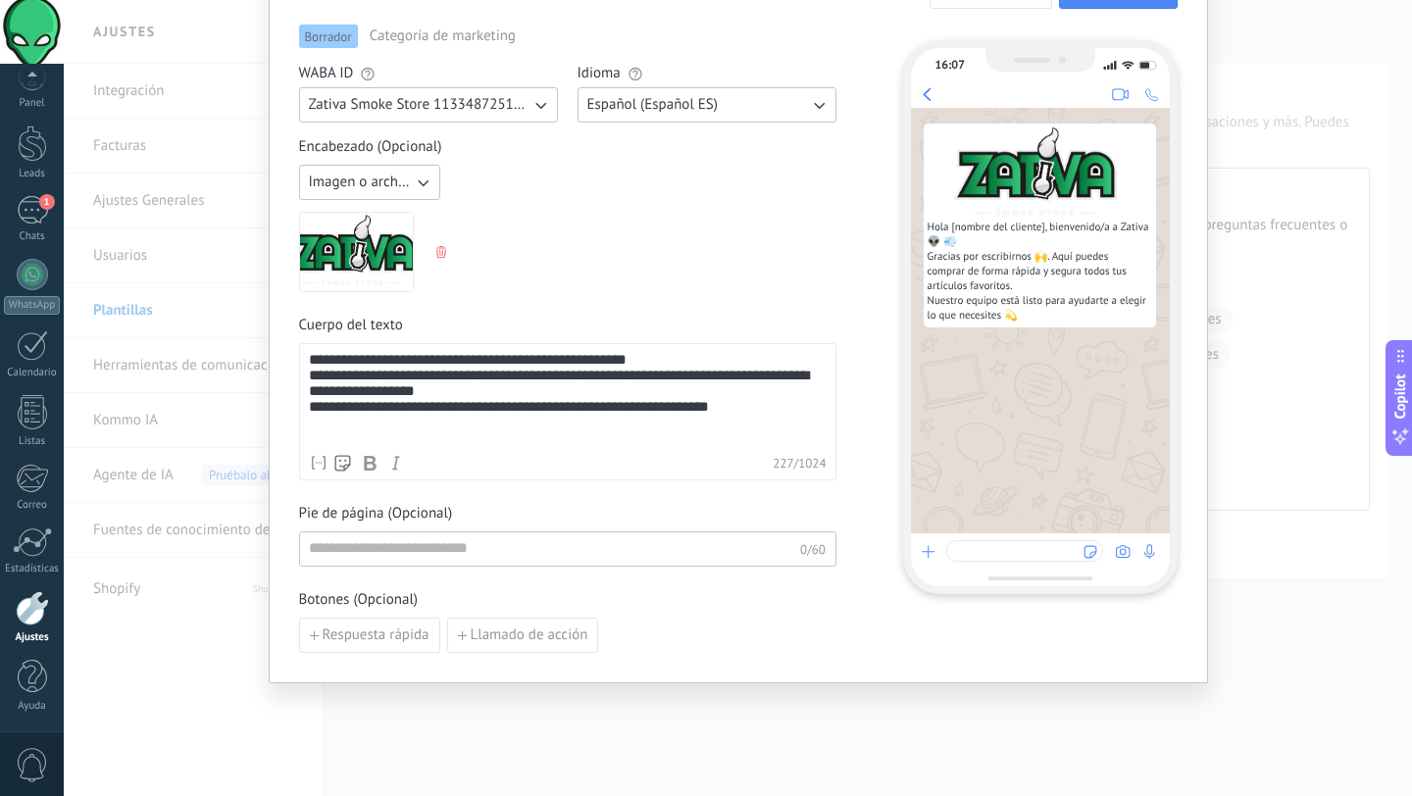
click at [746, 427] on div "**********" at bounding box center [568, 398] width 518 height 93
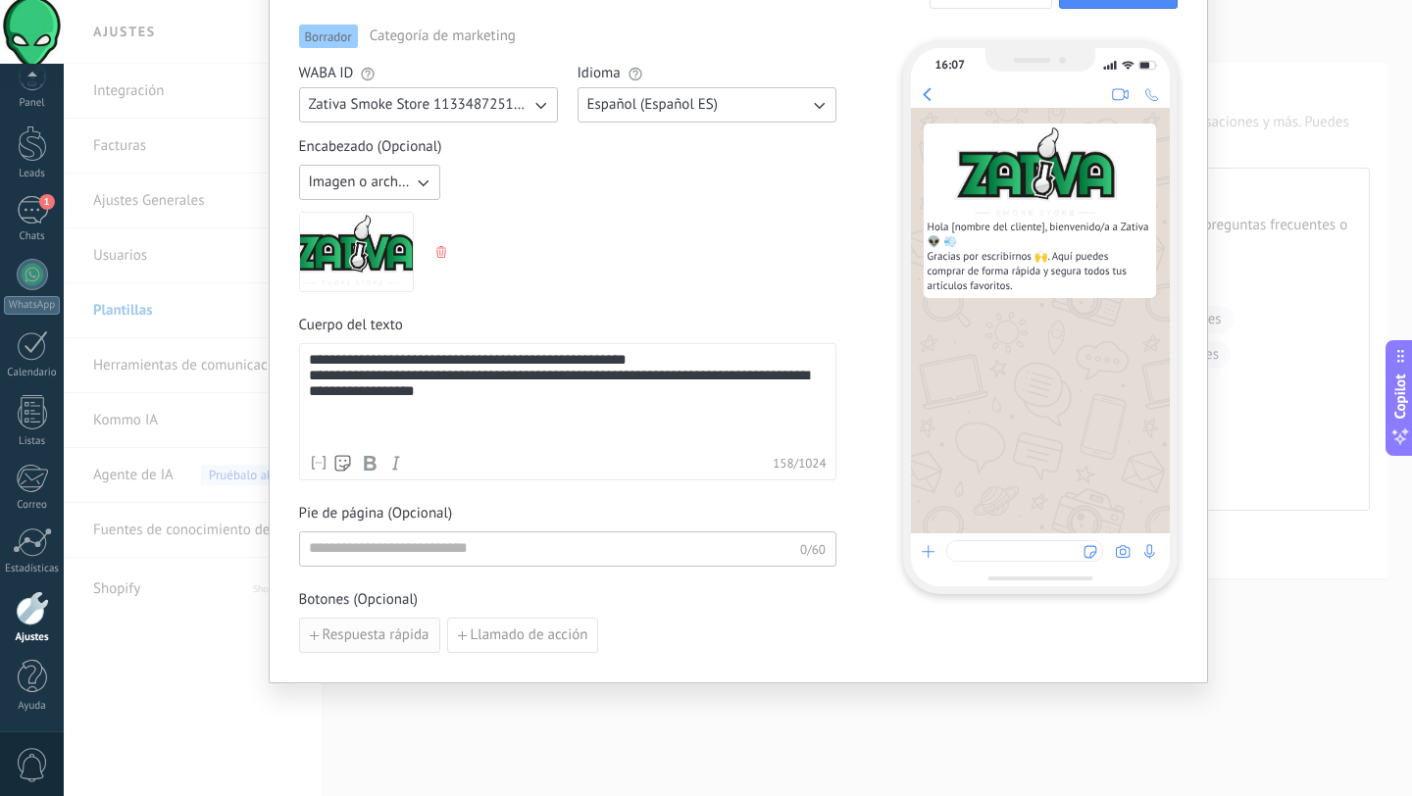
click at [372, 634] on span "Respuesta rápida" at bounding box center [376, 635] width 107 height 14
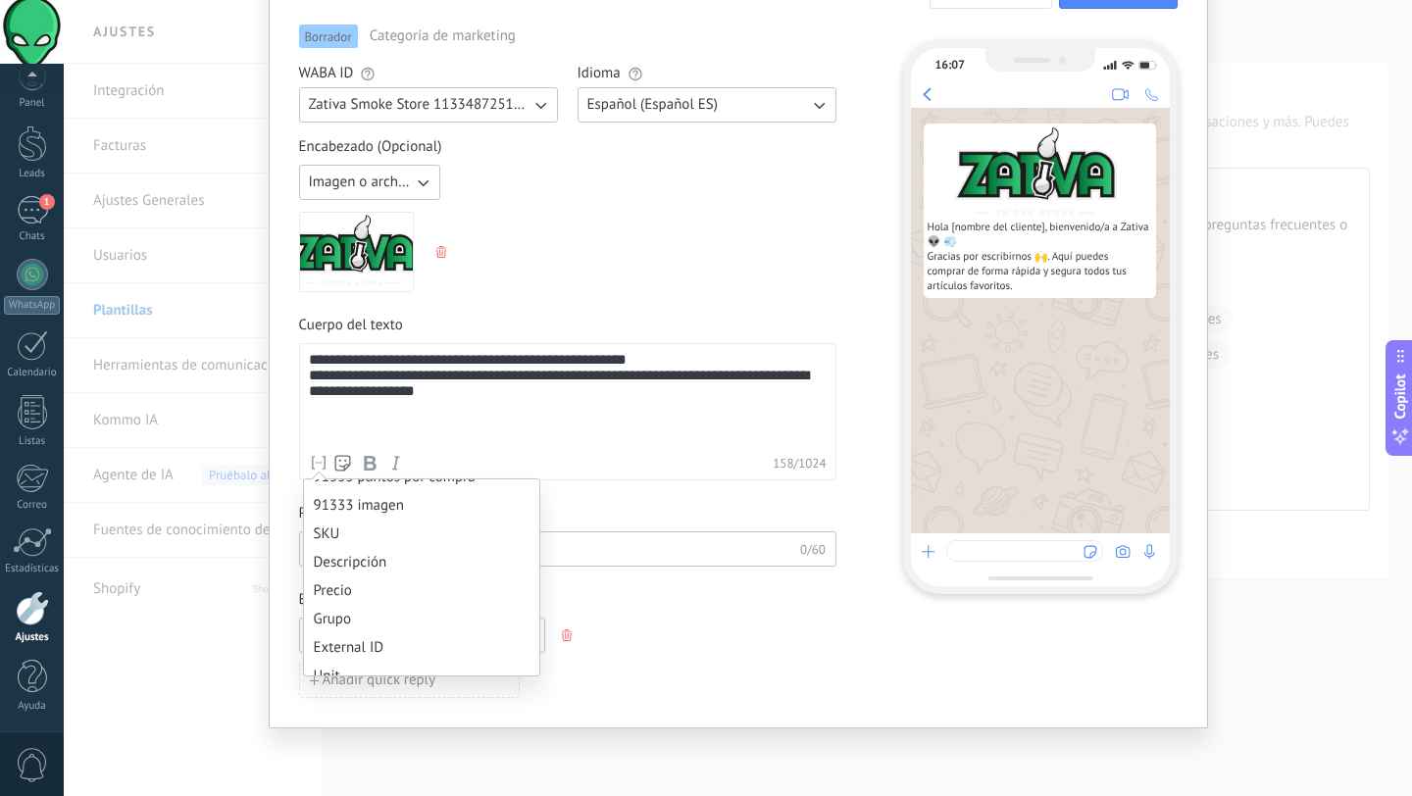
scroll to position [1794, 0]
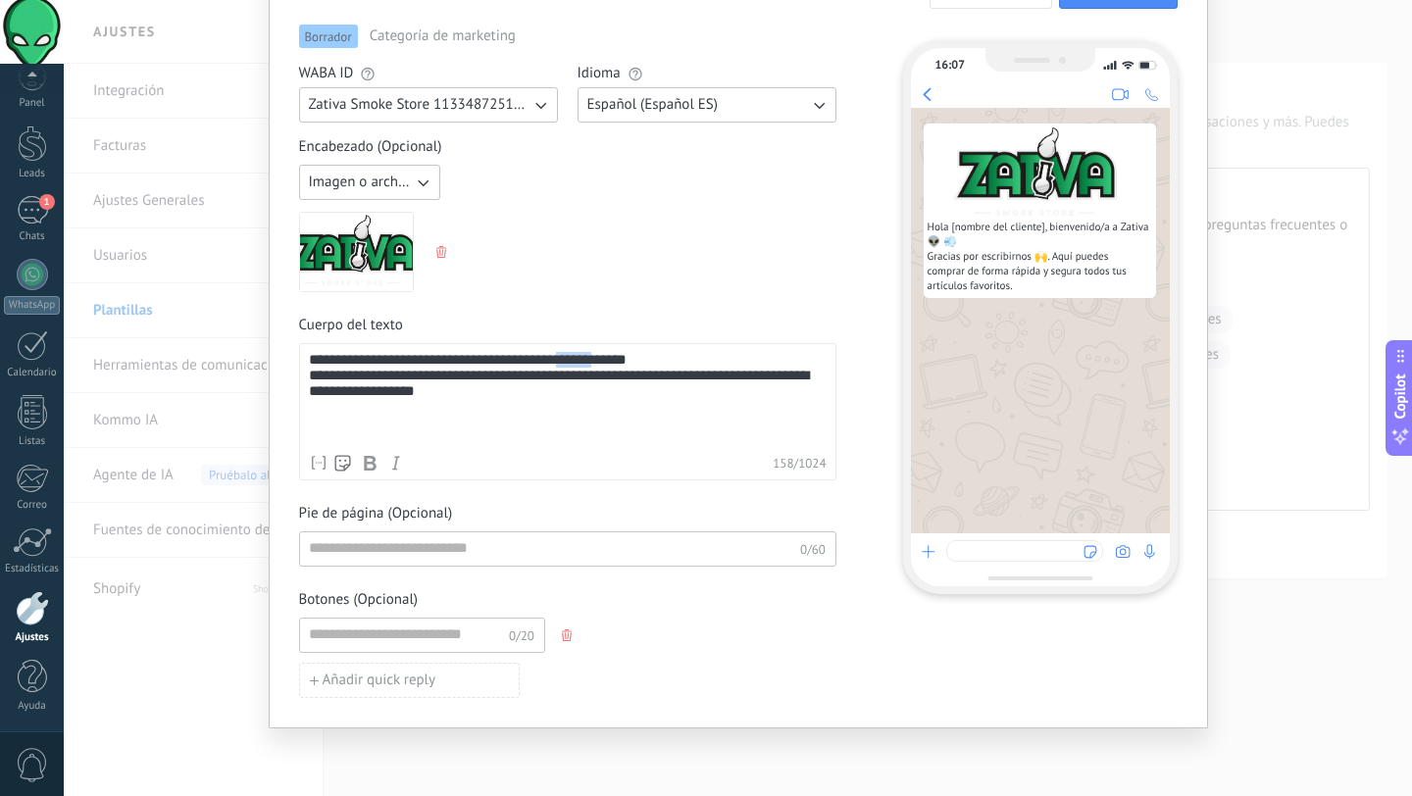
drag, startPoint x: 571, startPoint y: 365, endPoint x: 606, endPoint y: 366, distance: 35.3
click at [606, 366] on div "**********" at bounding box center [568, 398] width 518 height 93
click at [363, 467] on icon "button" at bounding box center [370, 463] width 16 height 16
click at [441, 551] on input at bounding box center [550, 547] width 500 height 31
type input "*"
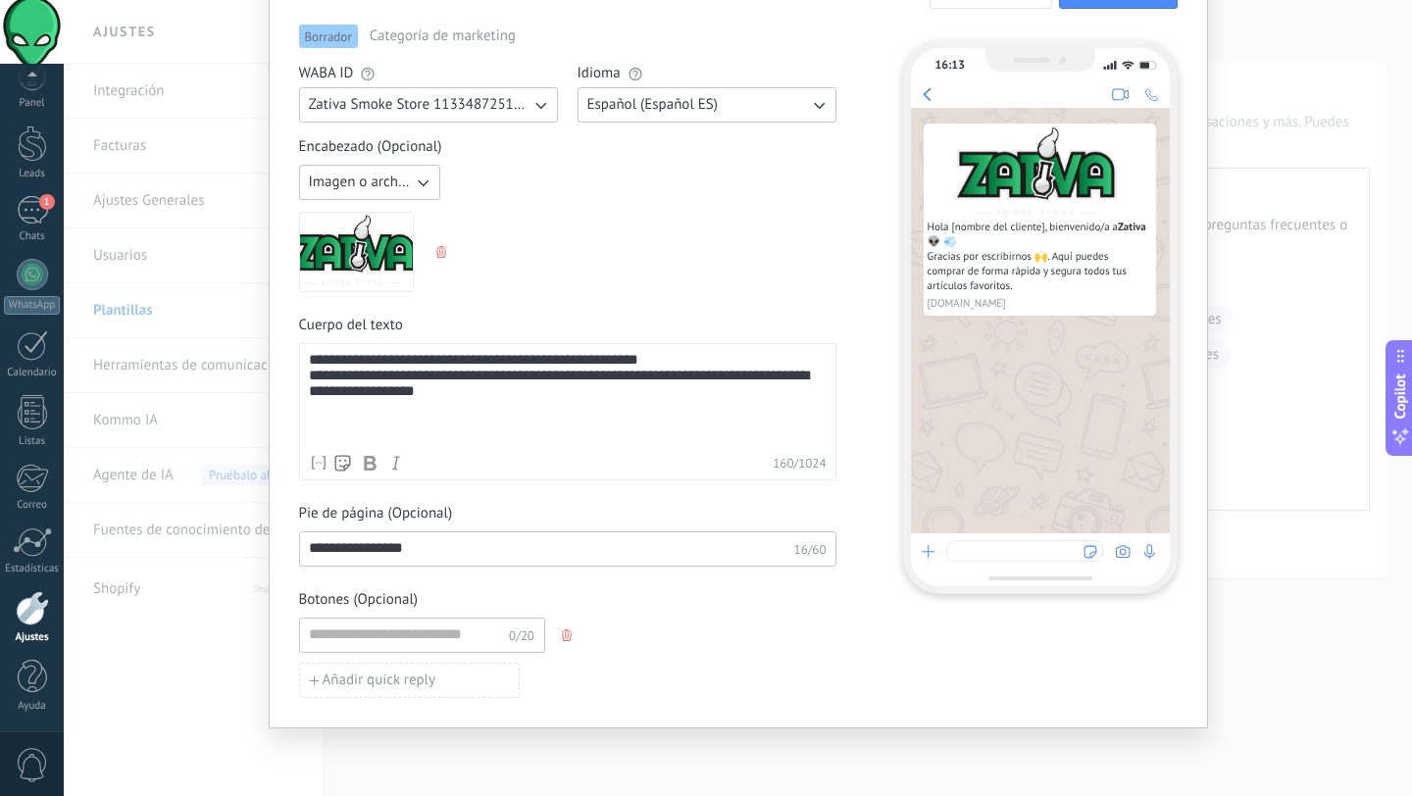
type input "**********"
click at [638, 616] on div "Botones (Opcional) 0/20 Añadir quick reply" at bounding box center [567, 644] width 537 height 108
click at [430, 627] on input at bounding box center [404, 634] width 209 height 31
type input "*"
click at [371, 673] on span "Añadir quick reply" at bounding box center [380, 680] width 114 height 14
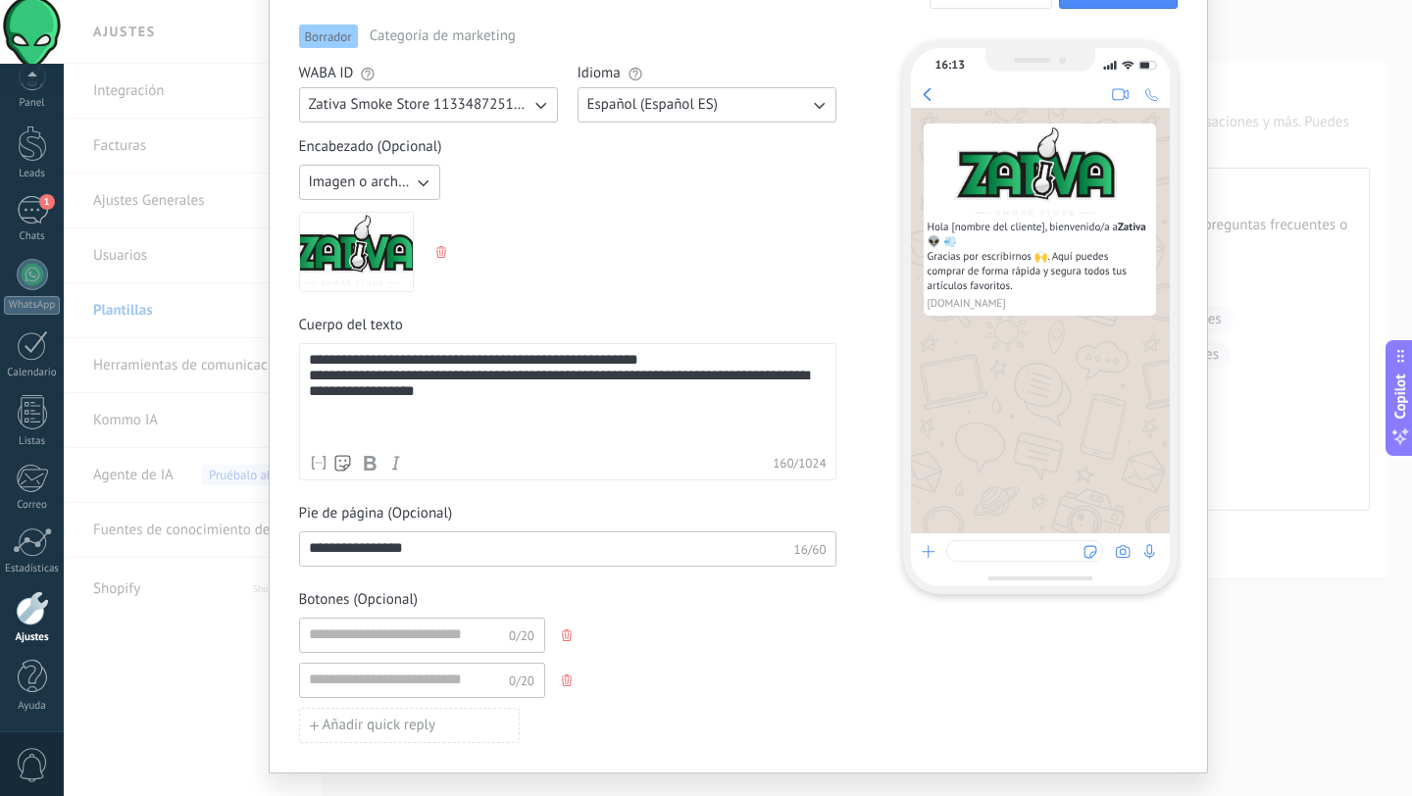
click at [562, 677] on icon "button" at bounding box center [567, 680] width 10 height 12
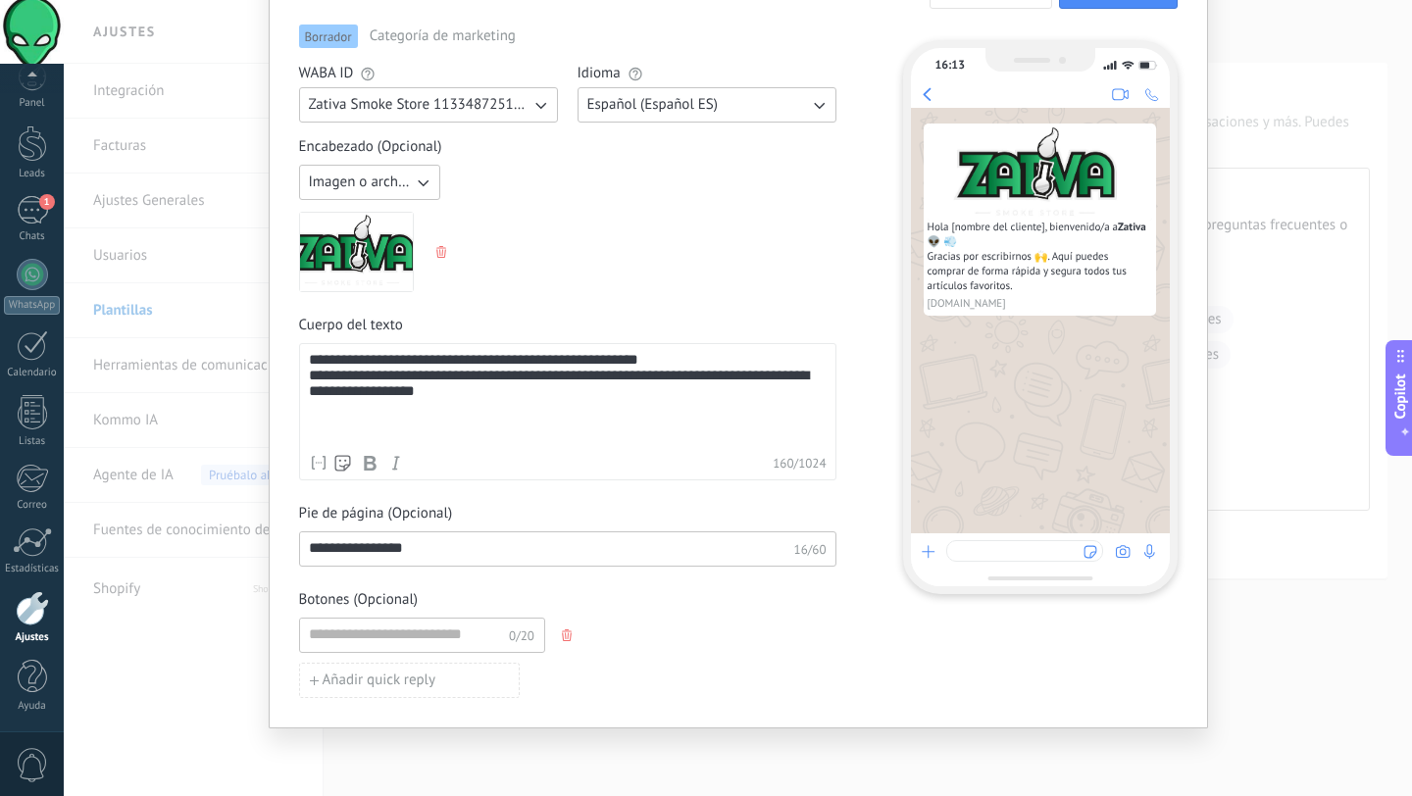
scroll to position [0, 0]
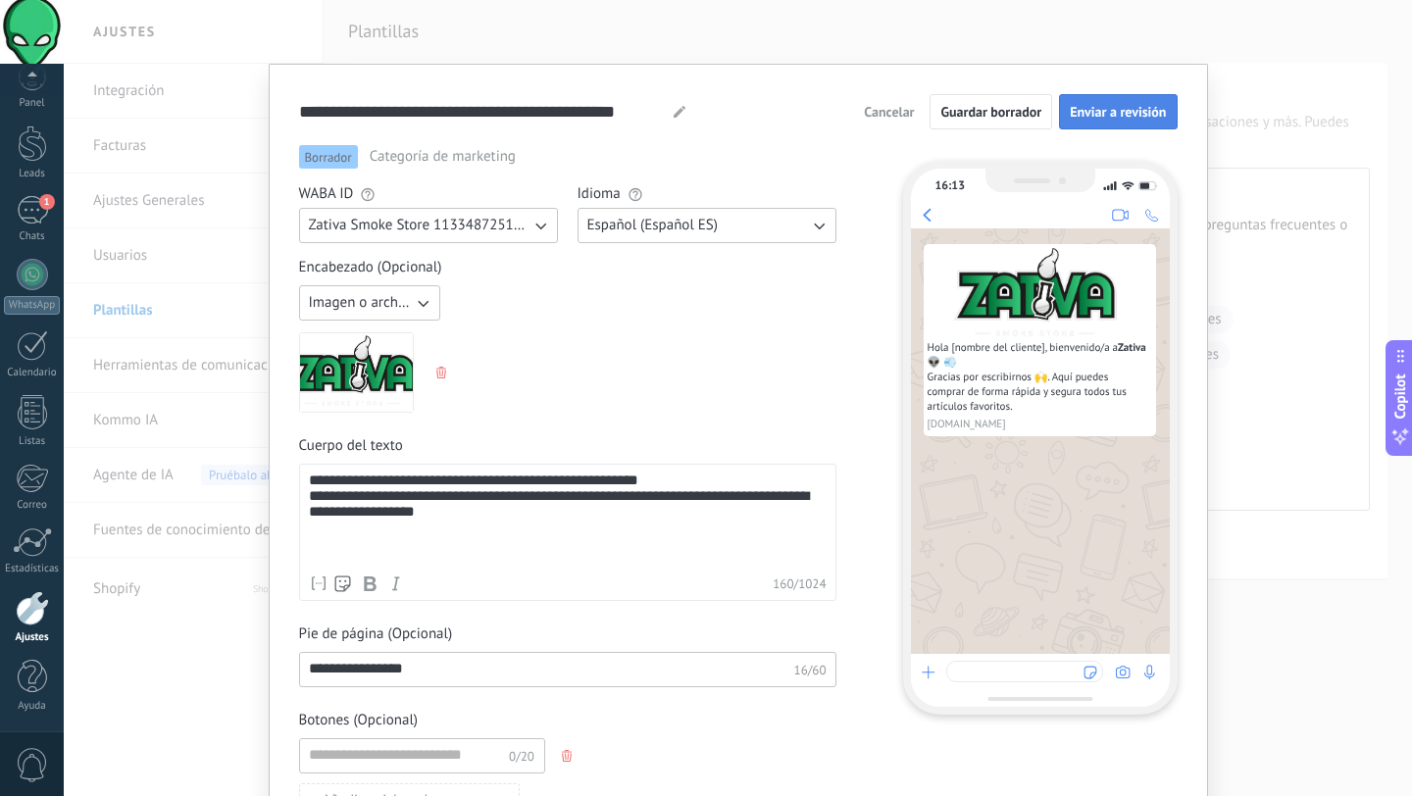
click at [1090, 108] on span "Enviar a revisión" at bounding box center [1118, 112] width 96 height 14
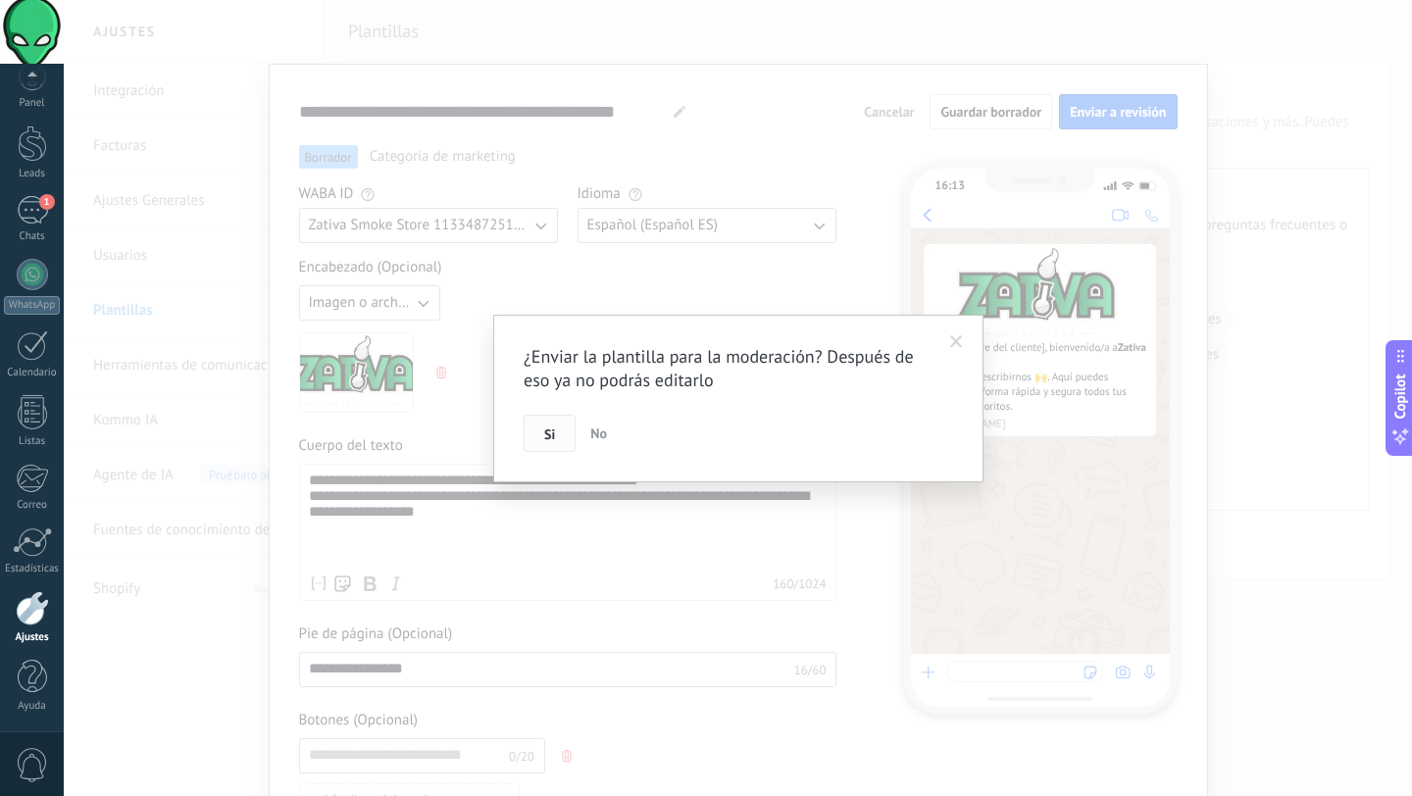
click at [544, 438] on span "Si" at bounding box center [549, 434] width 11 height 14
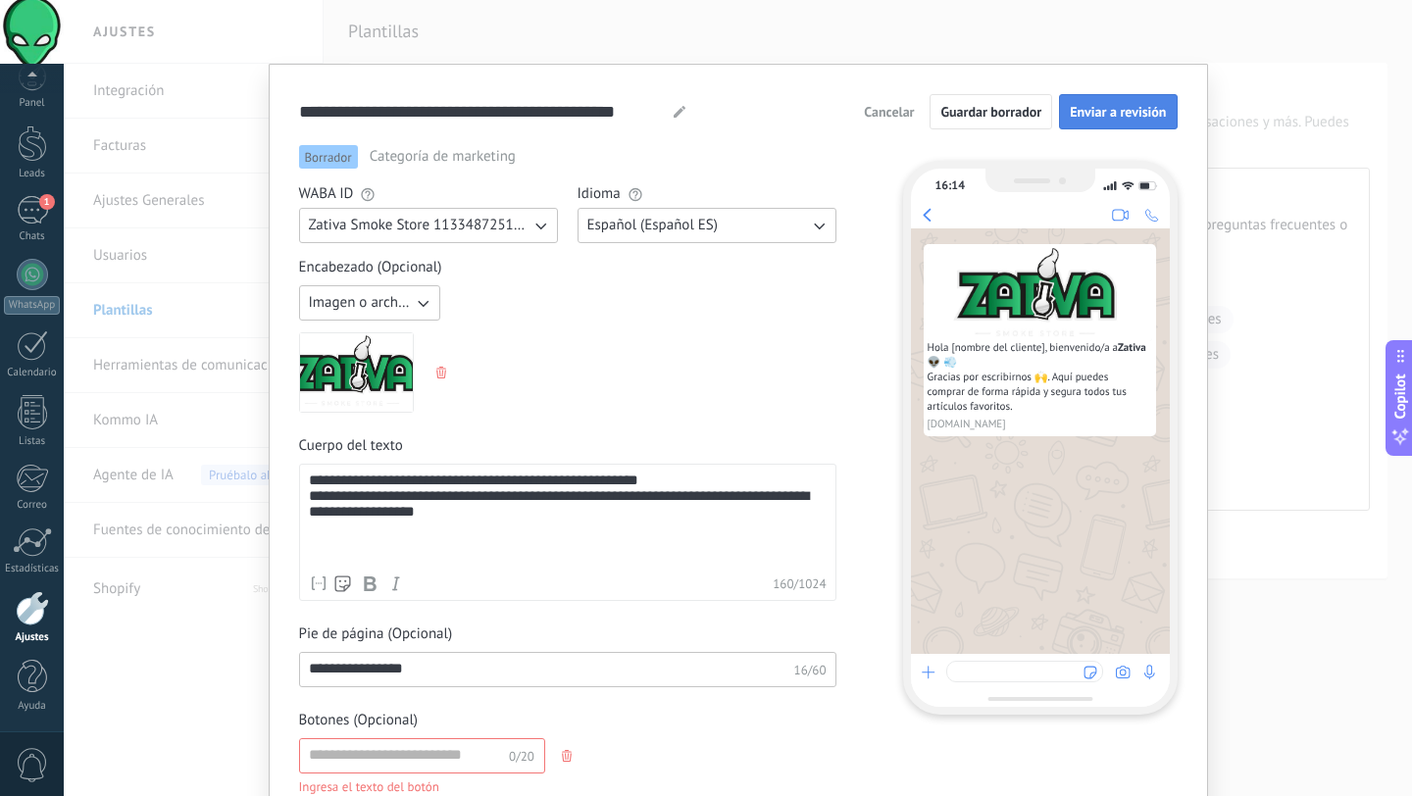
click at [1110, 107] on span "Enviar a revisión" at bounding box center [1118, 112] width 96 height 14
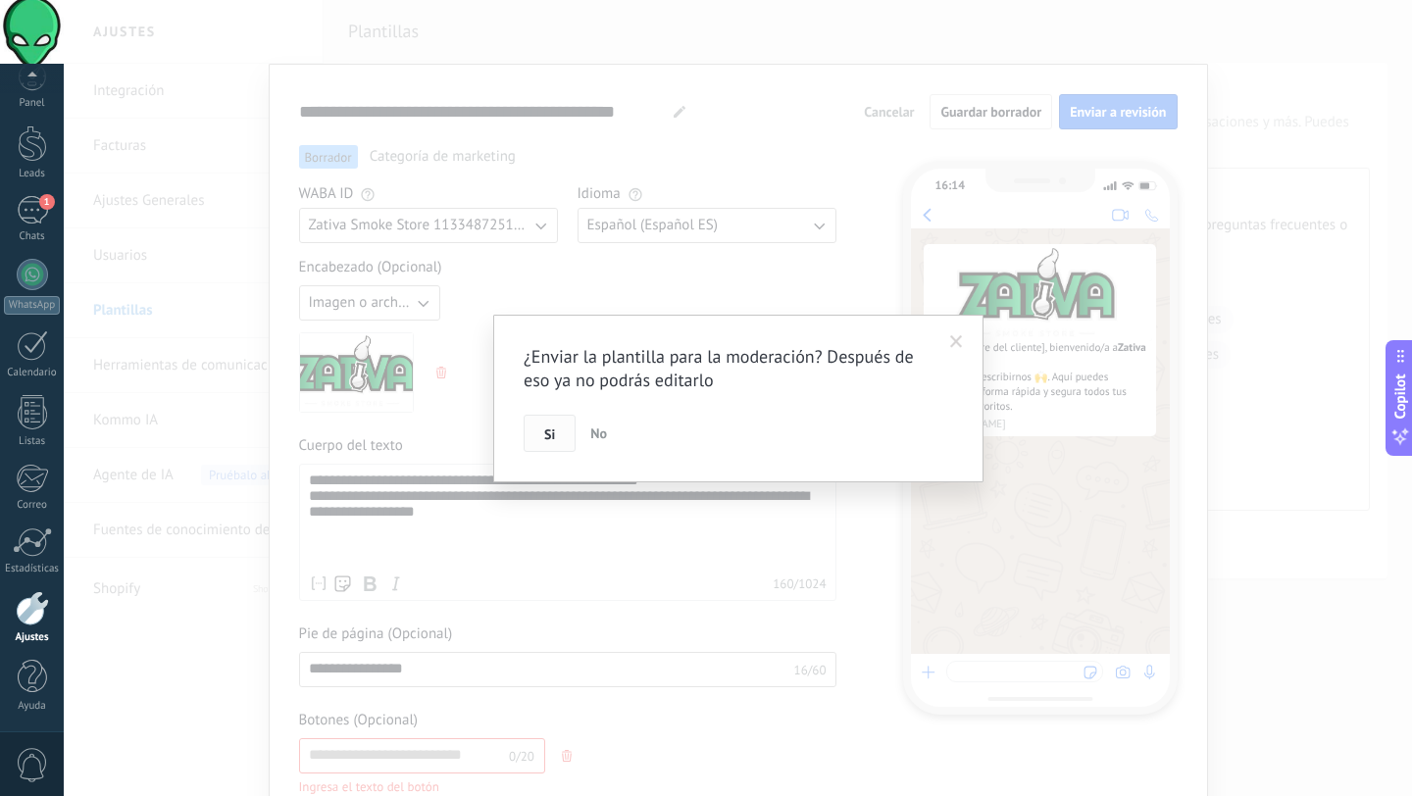
click at [548, 431] on span "Si" at bounding box center [549, 434] width 11 height 14
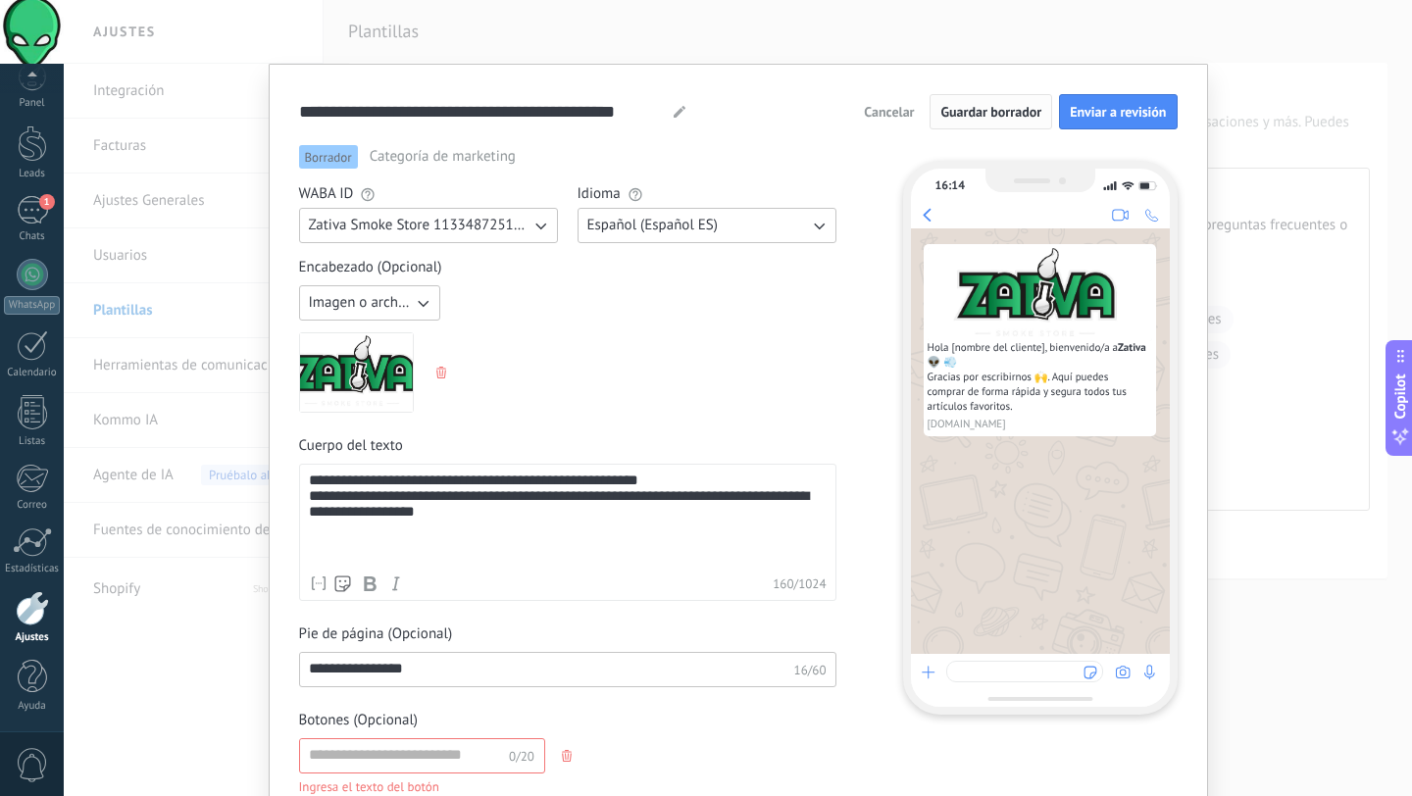
click at [953, 117] on span "Guardar borrador" at bounding box center [990, 112] width 101 height 14
click at [992, 114] on span "Guardar borrador" at bounding box center [990, 112] width 101 height 14
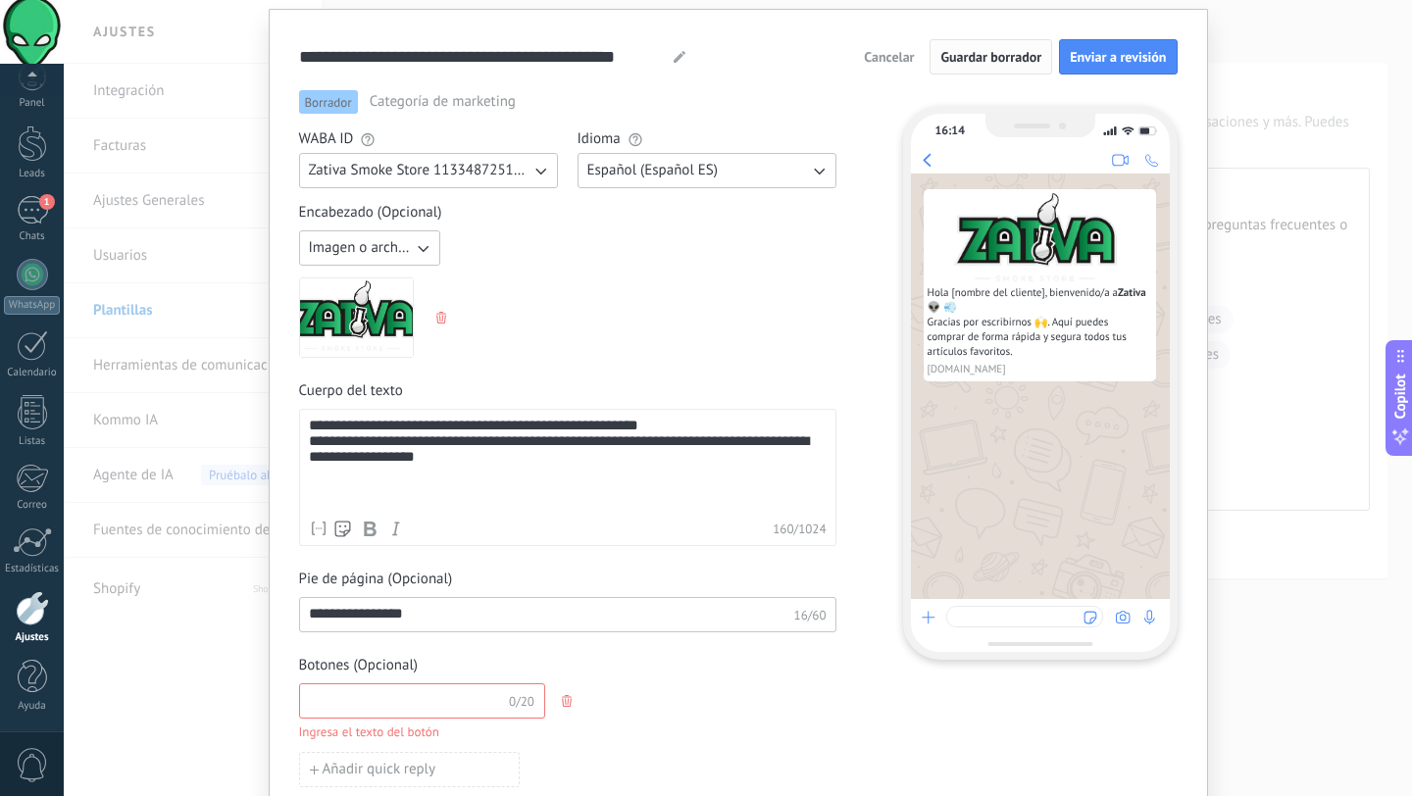
scroll to position [140, 0]
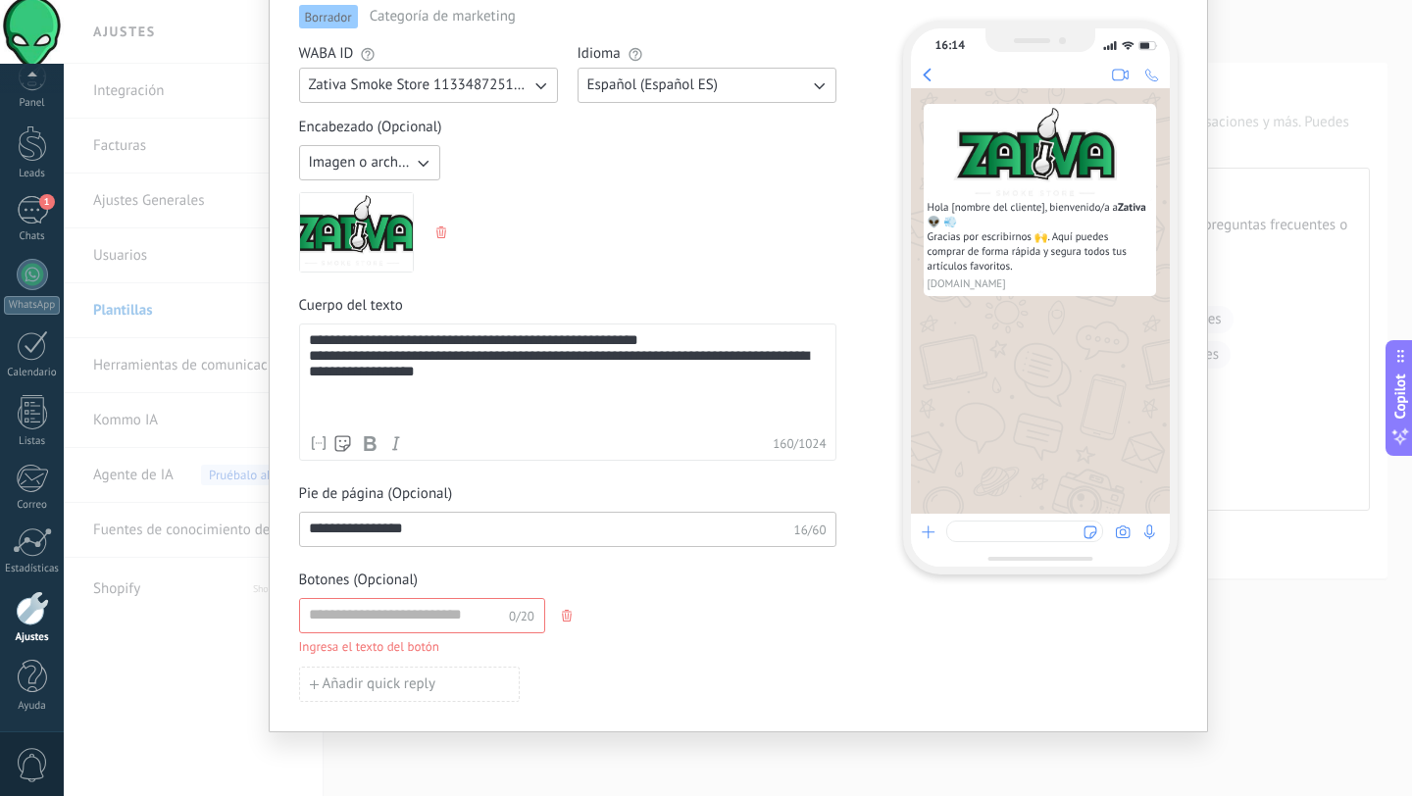
click at [601, 652] on span "Ingresa el texto del botón" at bounding box center [567, 647] width 537 height 20
click at [562, 620] on icon "button" at bounding box center [567, 616] width 10 height 12
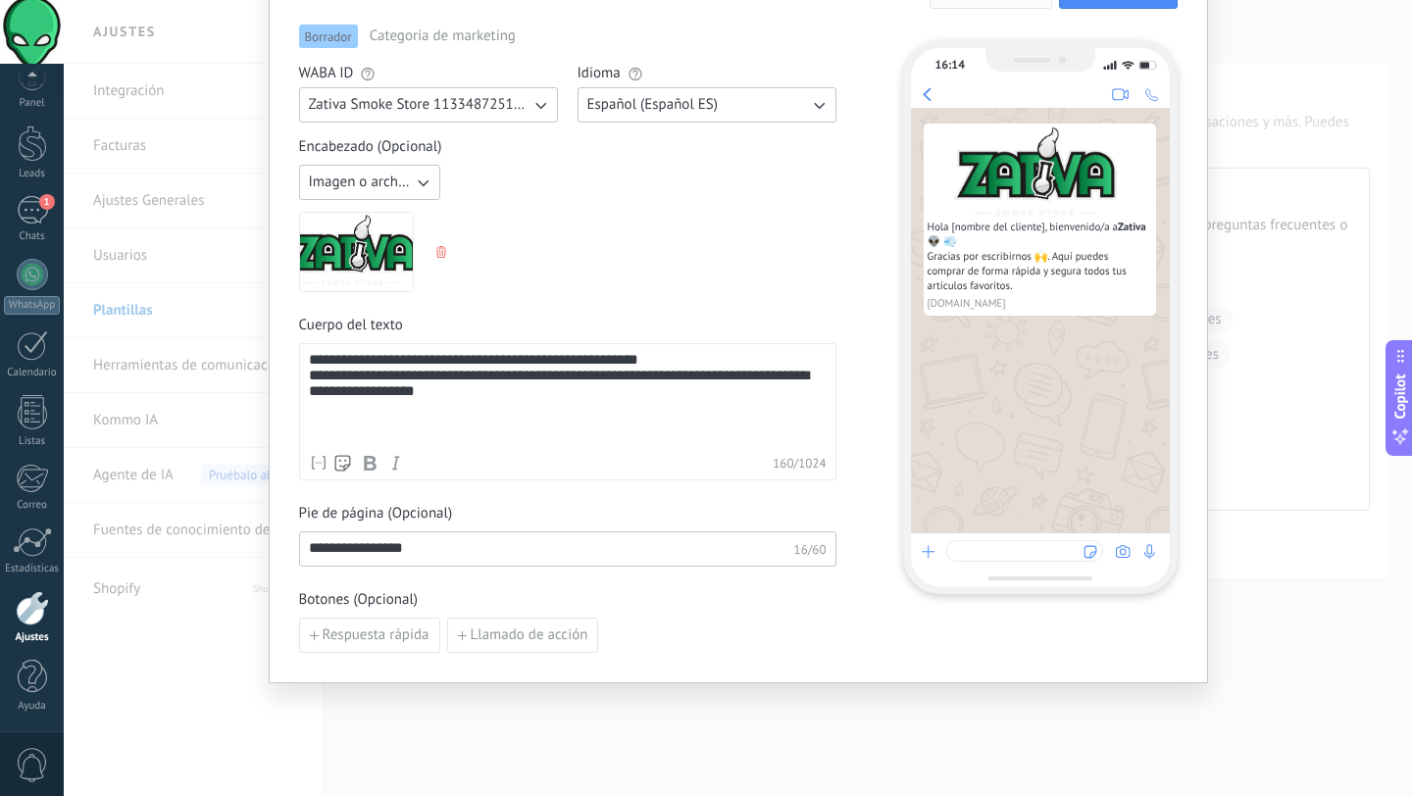
scroll to position [0, 0]
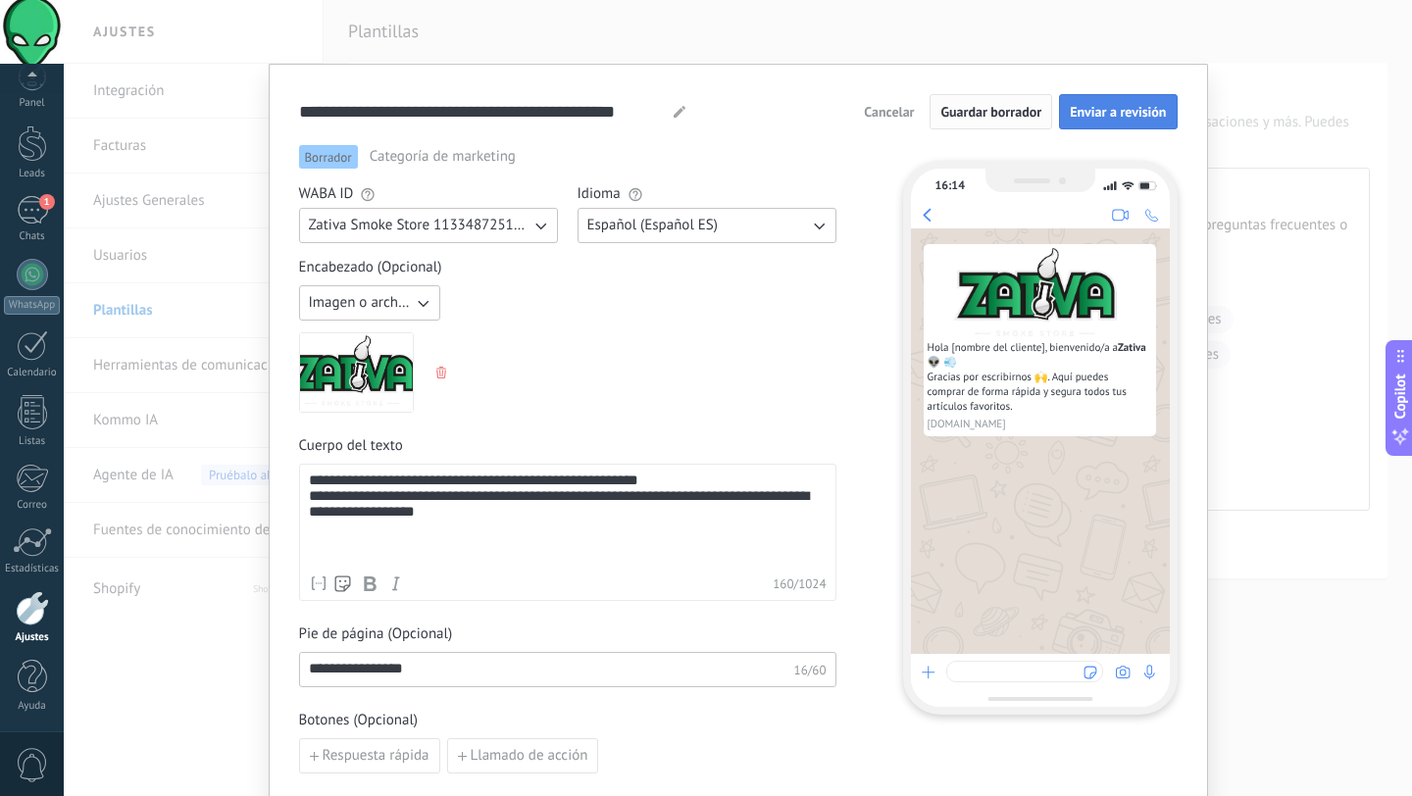
click at [1086, 119] on span "Enviar a revisión" at bounding box center [1118, 112] width 96 height 14
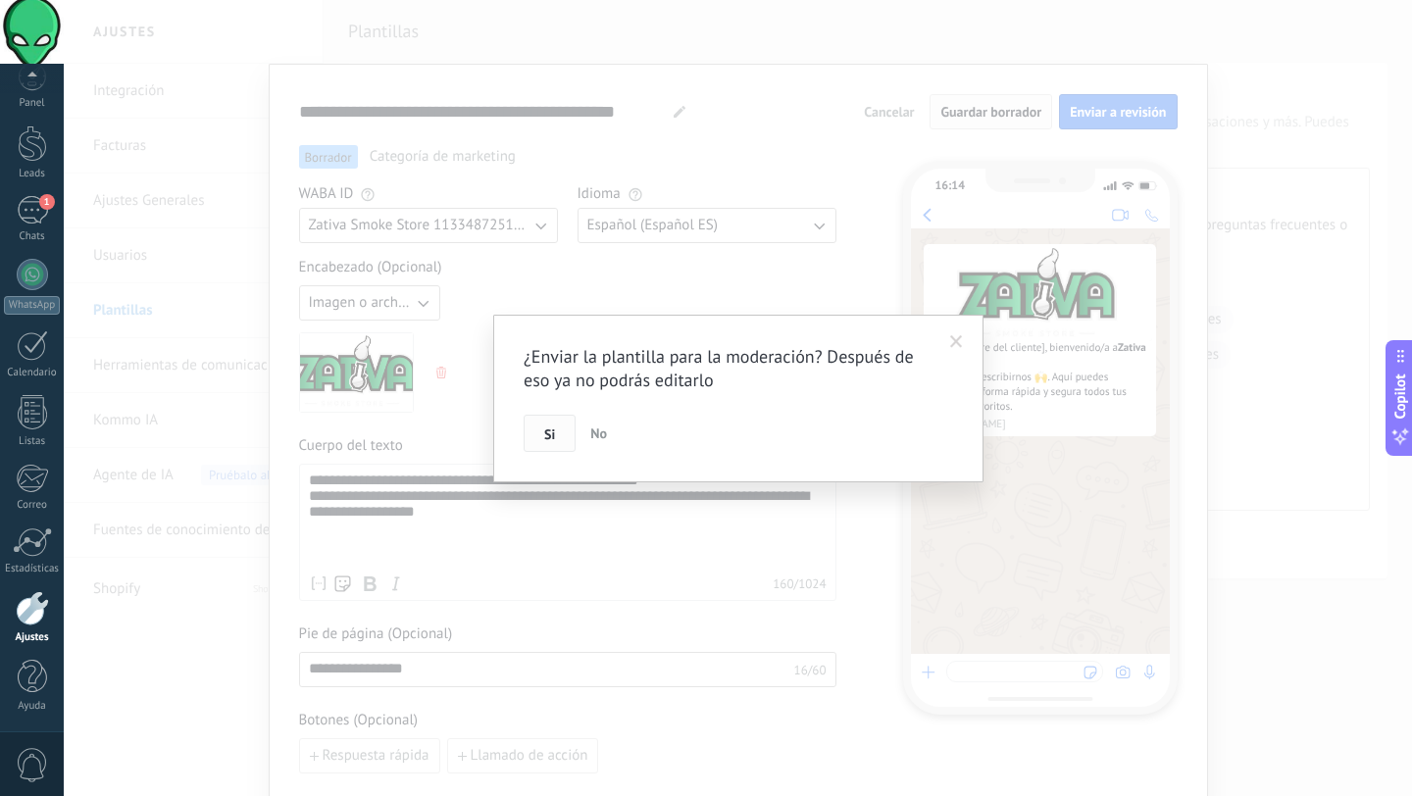
click at [560, 425] on button "Si" at bounding box center [549, 433] width 52 height 37
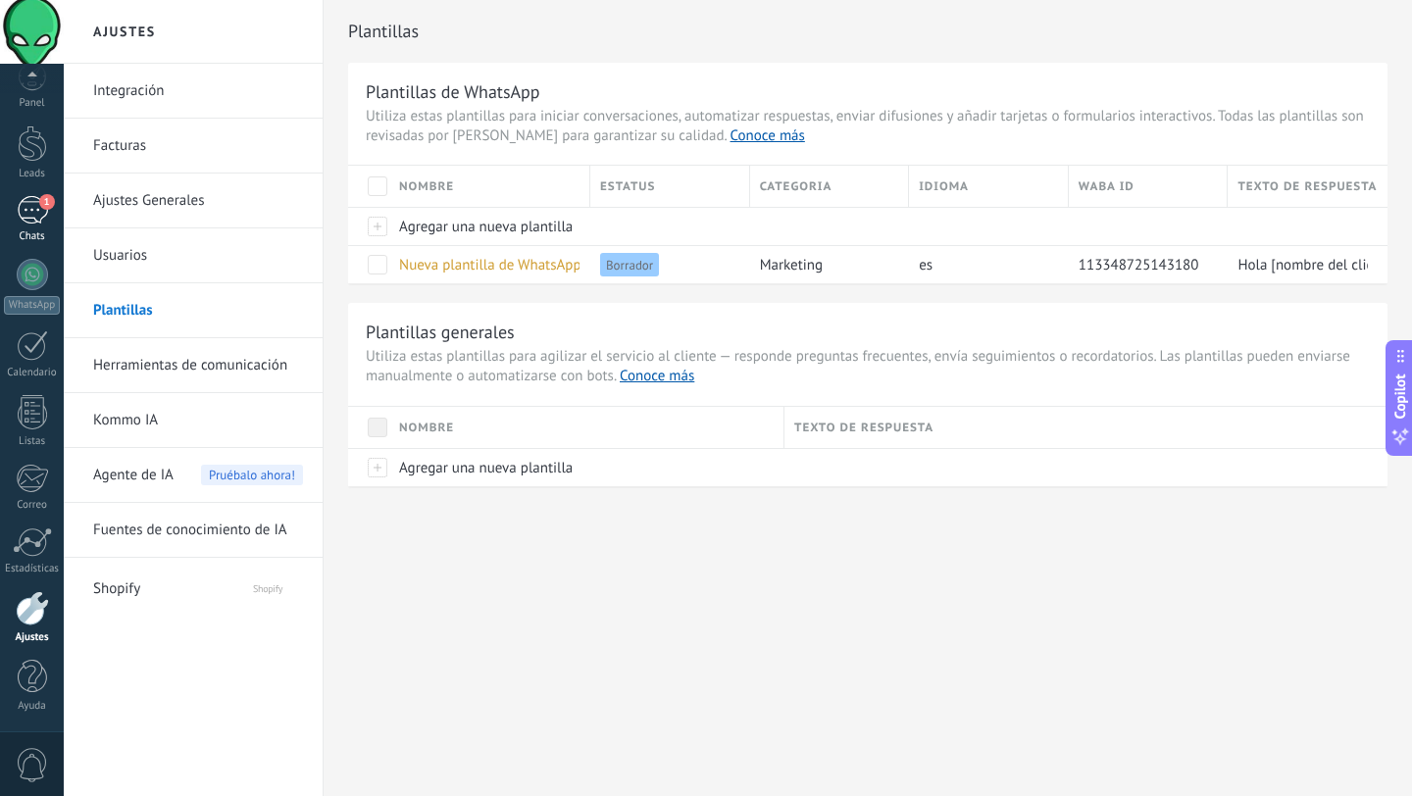
click at [26, 223] on div "1" at bounding box center [32, 210] width 31 height 28
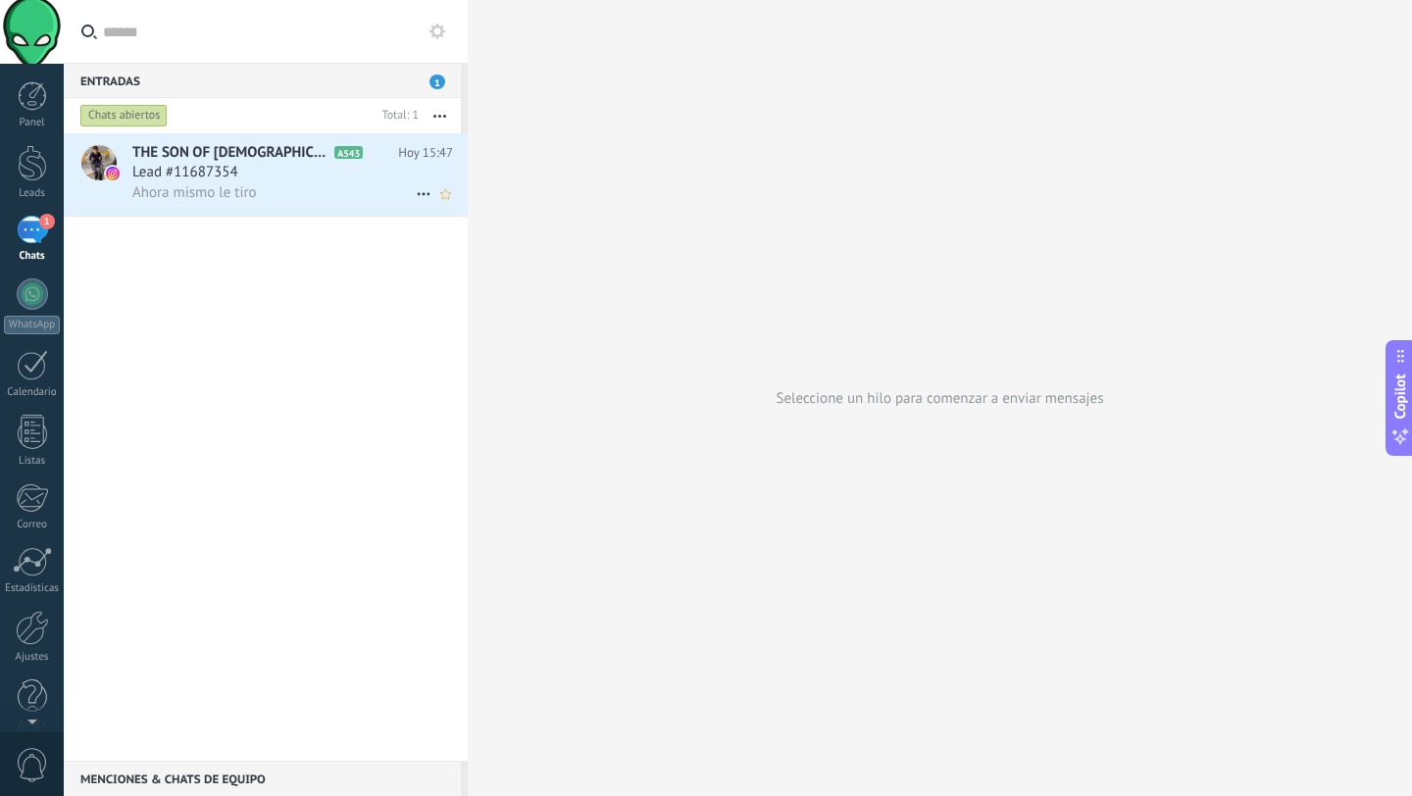
click at [195, 186] on span "Ahora mismo le tiro" at bounding box center [194, 192] width 124 height 19
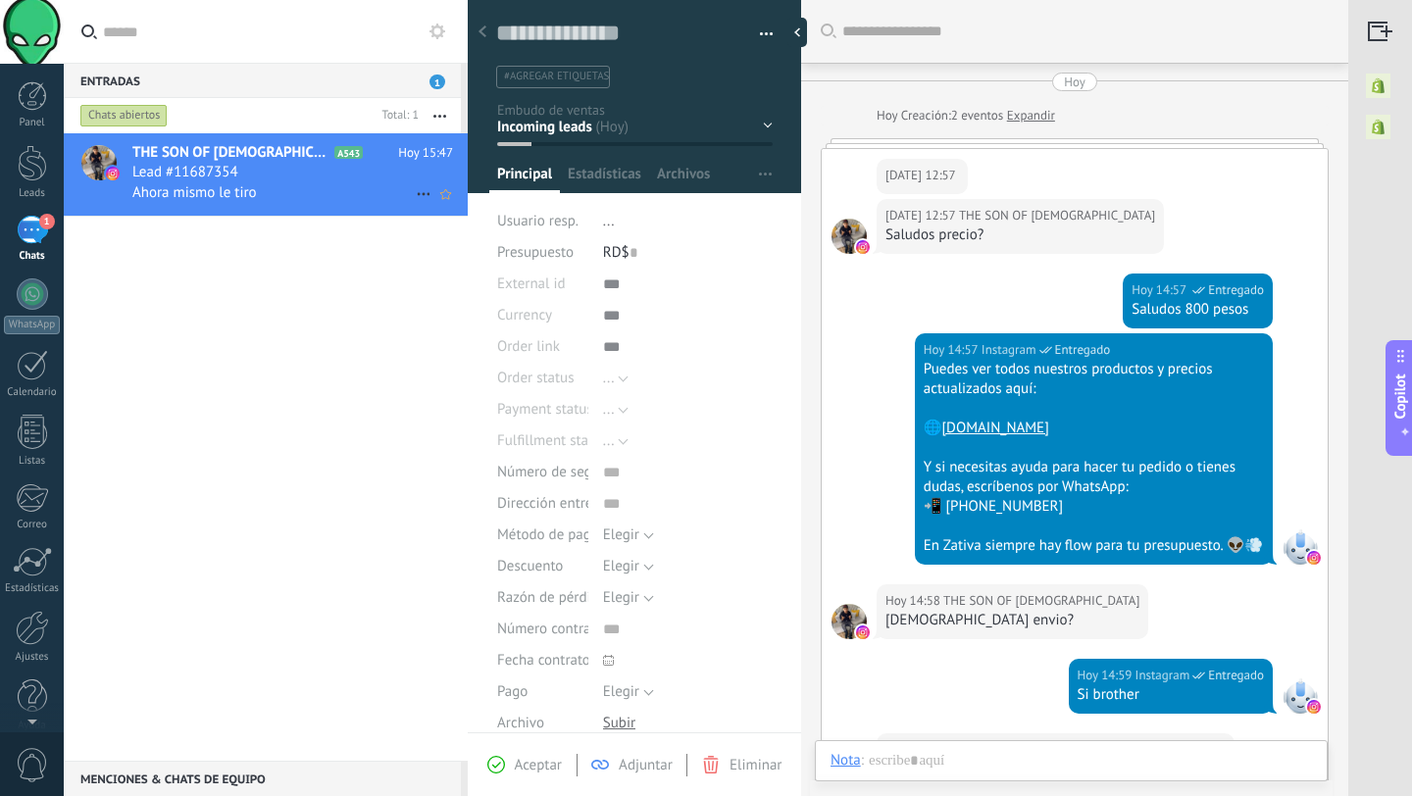
scroll to position [843, 0]
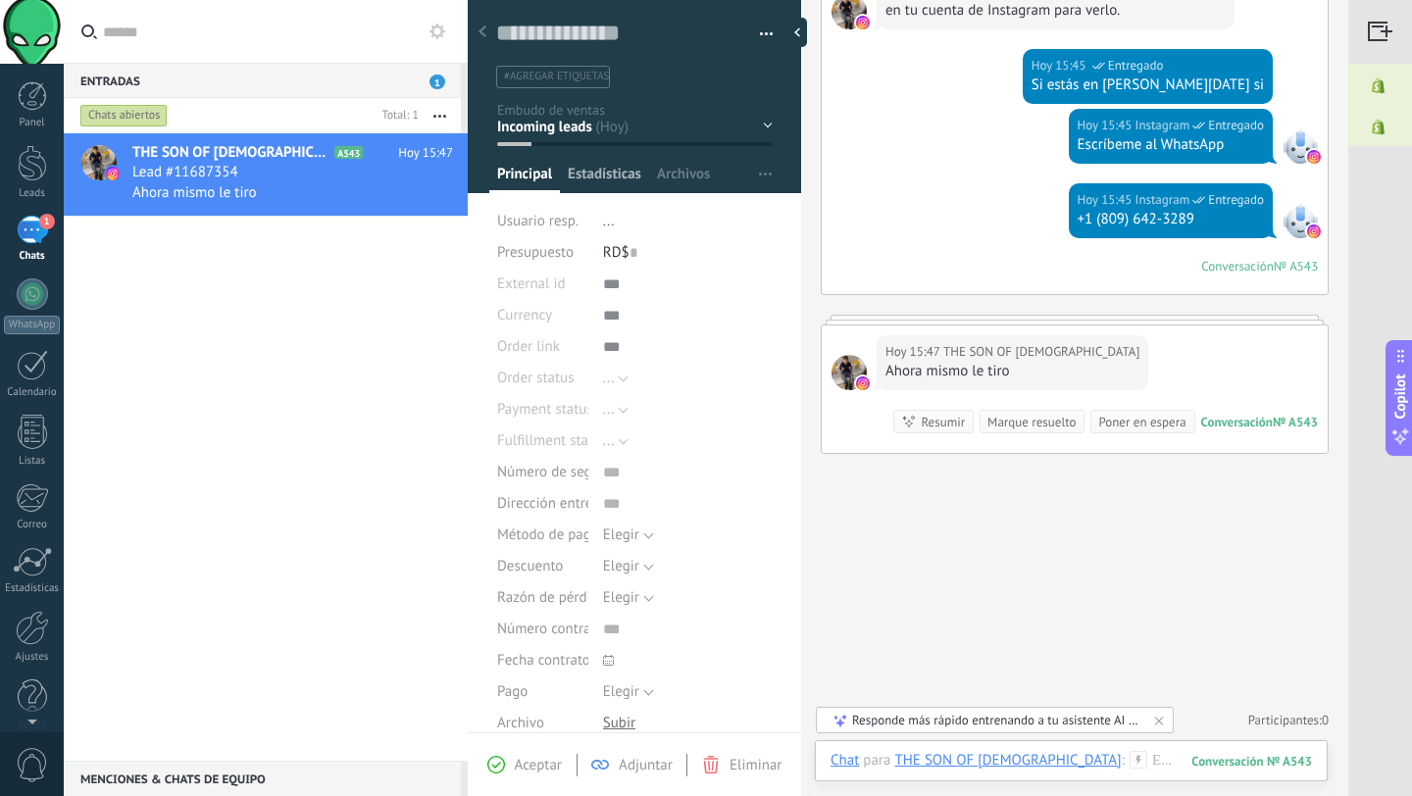
click at [616, 174] on span "Estadísticas" at bounding box center [605, 179] width 74 height 28
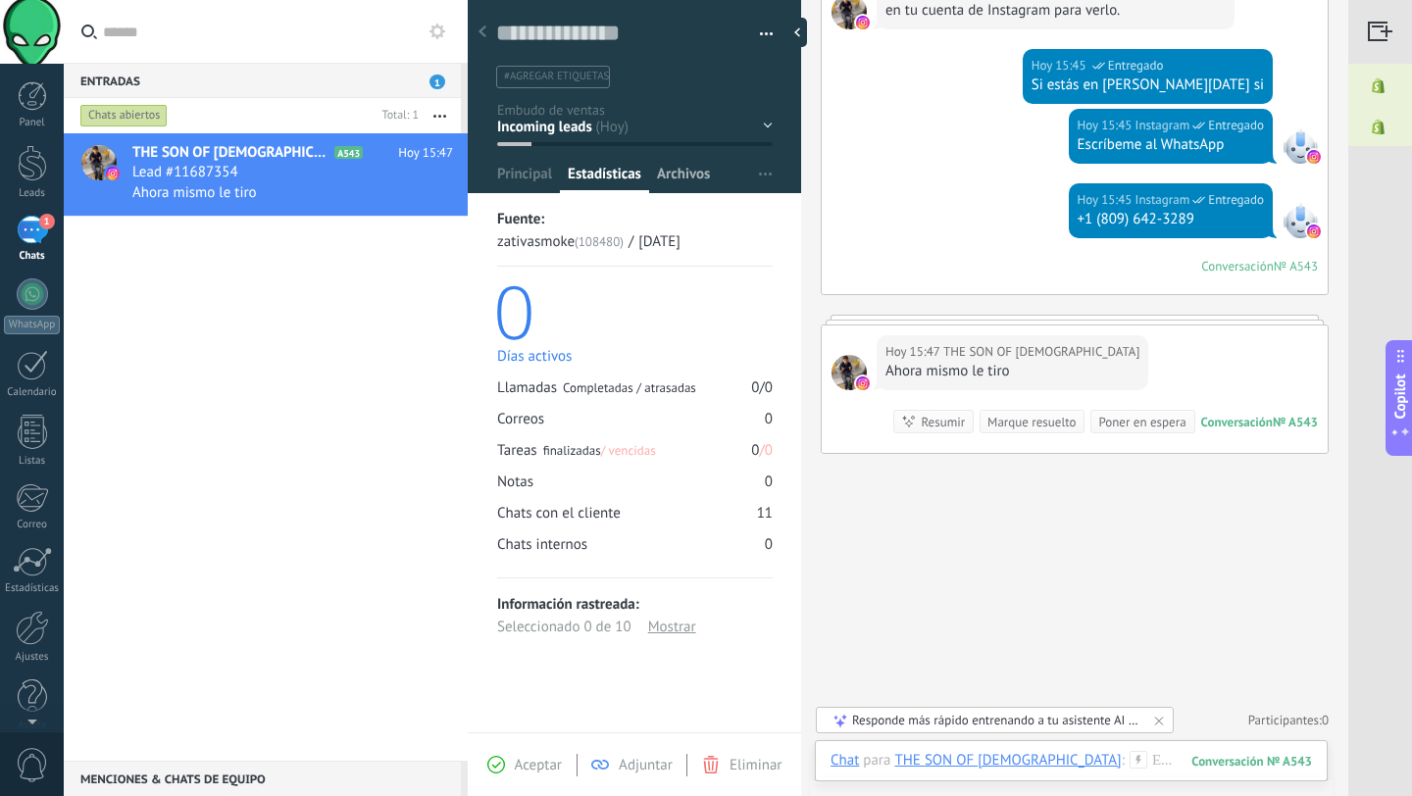
click at [661, 183] on span "Archivos" at bounding box center [683, 179] width 53 height 28
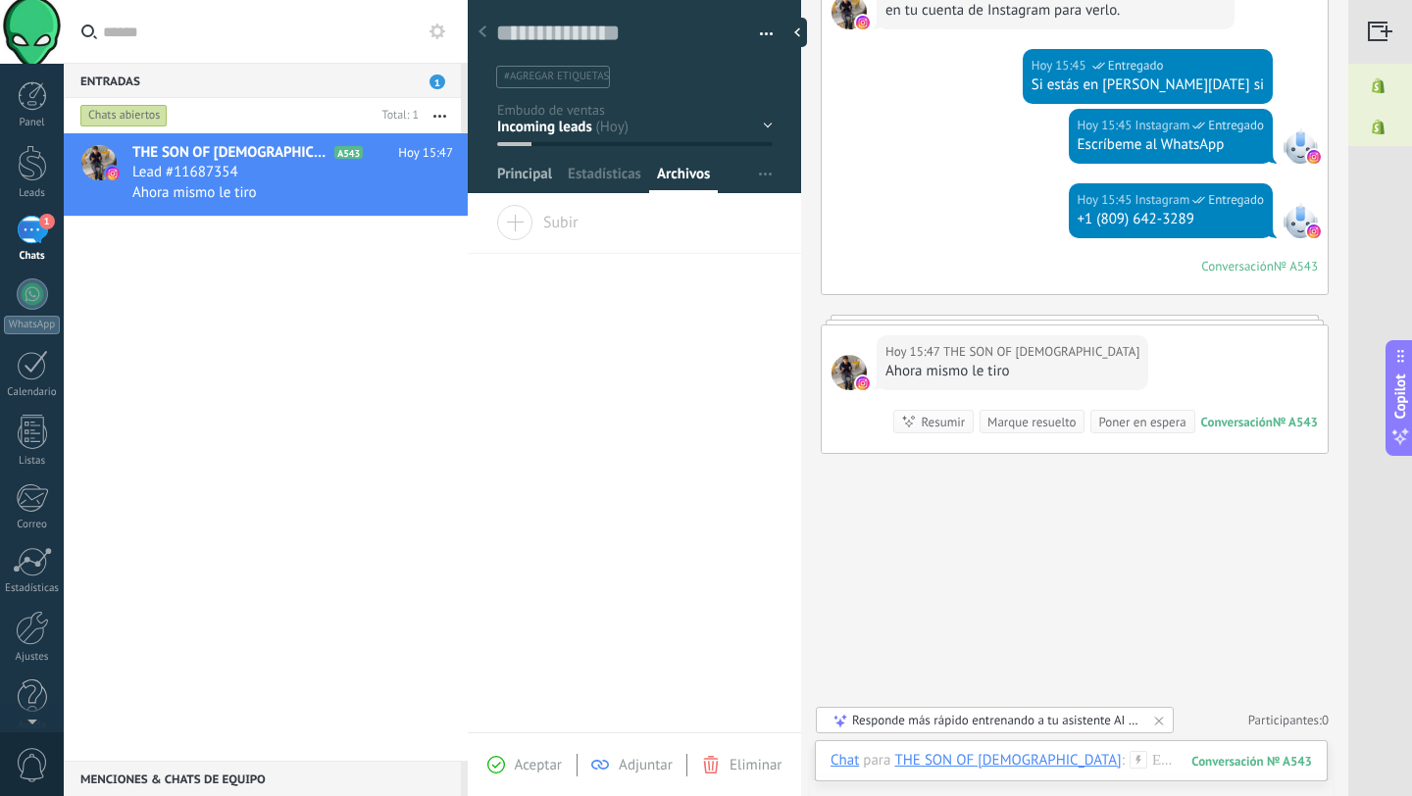
click at [523, 166] on span "Principal" at bounding box center [524, 179] width 55 height 28
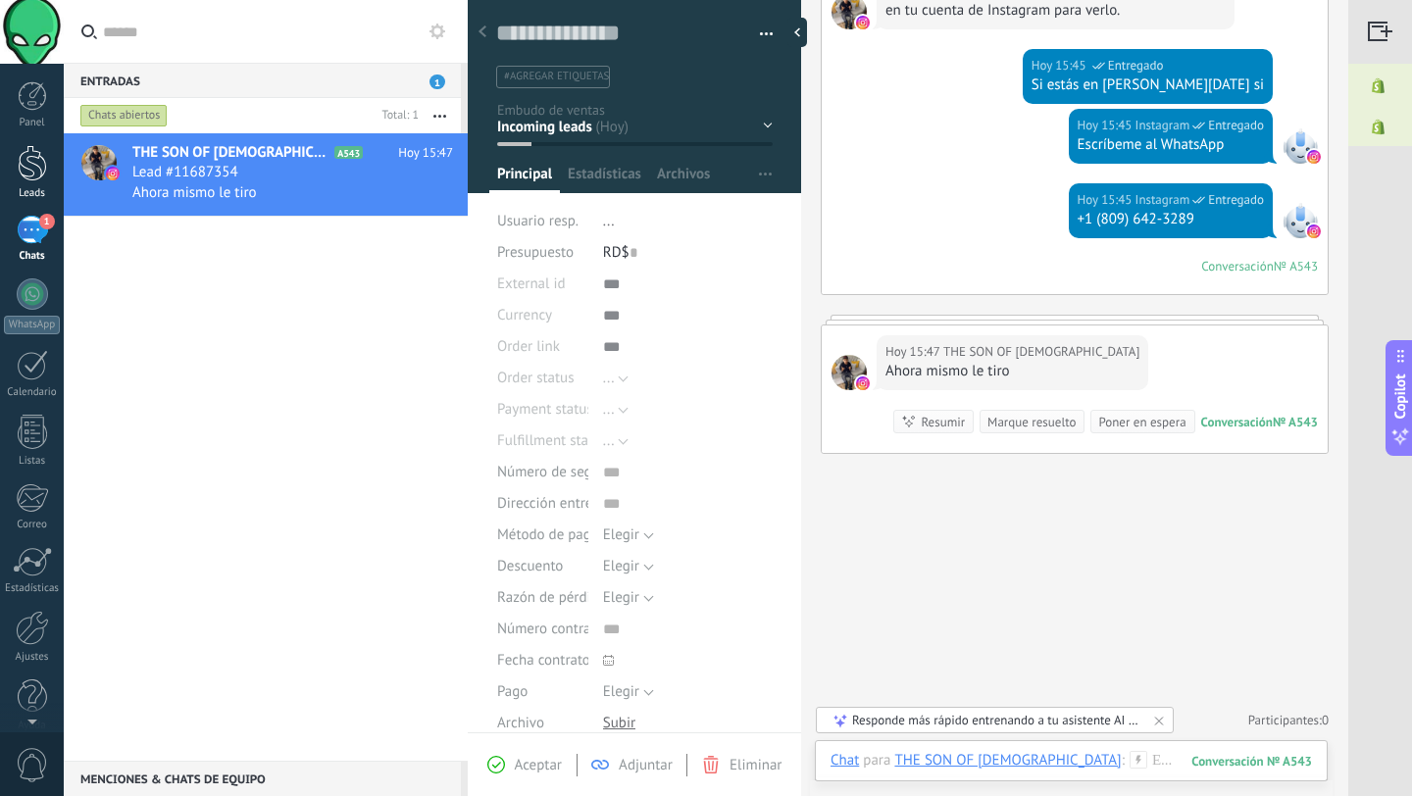
click at [43, 164] on div at bounding box center [32, 163] width 29 height 36
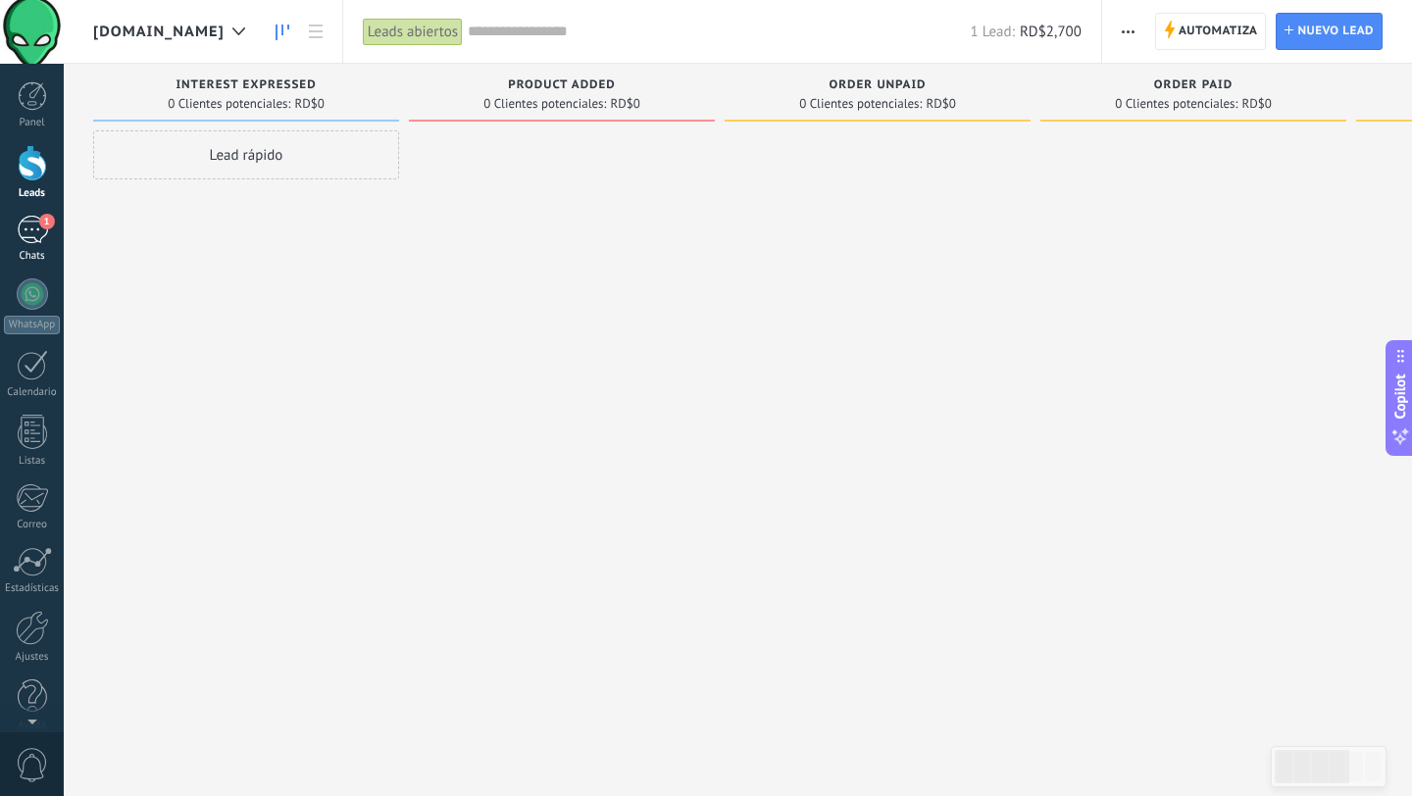
click at [35, 246] on link "1 Chats" at bounding box center [32, 239] width 64 height 47
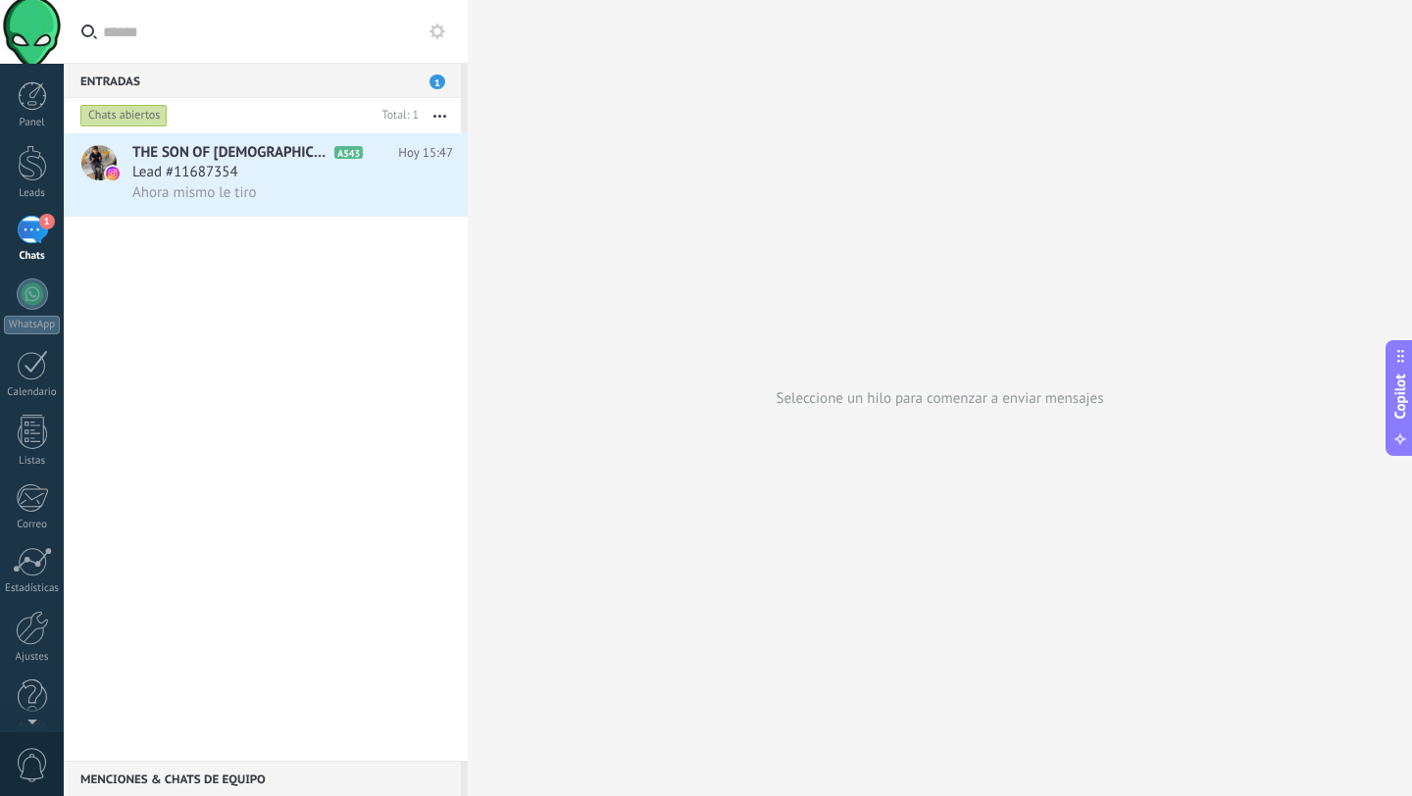
click at [431, 118] on button "button" at bounding box center [440, 115] width 42 height 35
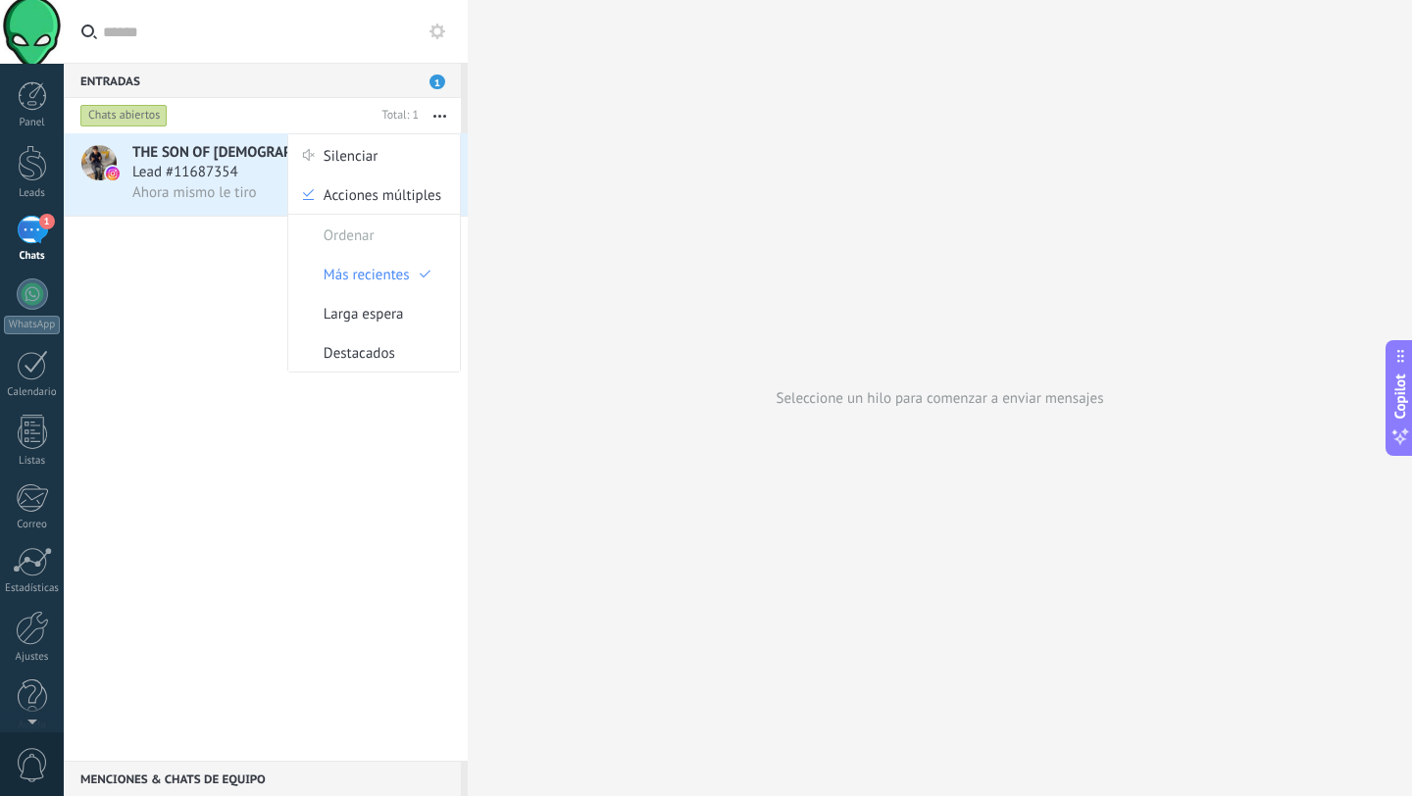
click at [244, 269] on div "THE SON OF GOD A543 Hoy 15:47 Lead #11687354 Ahora mismo le tiro" at bounding box center [266, 446] width 404 height 627
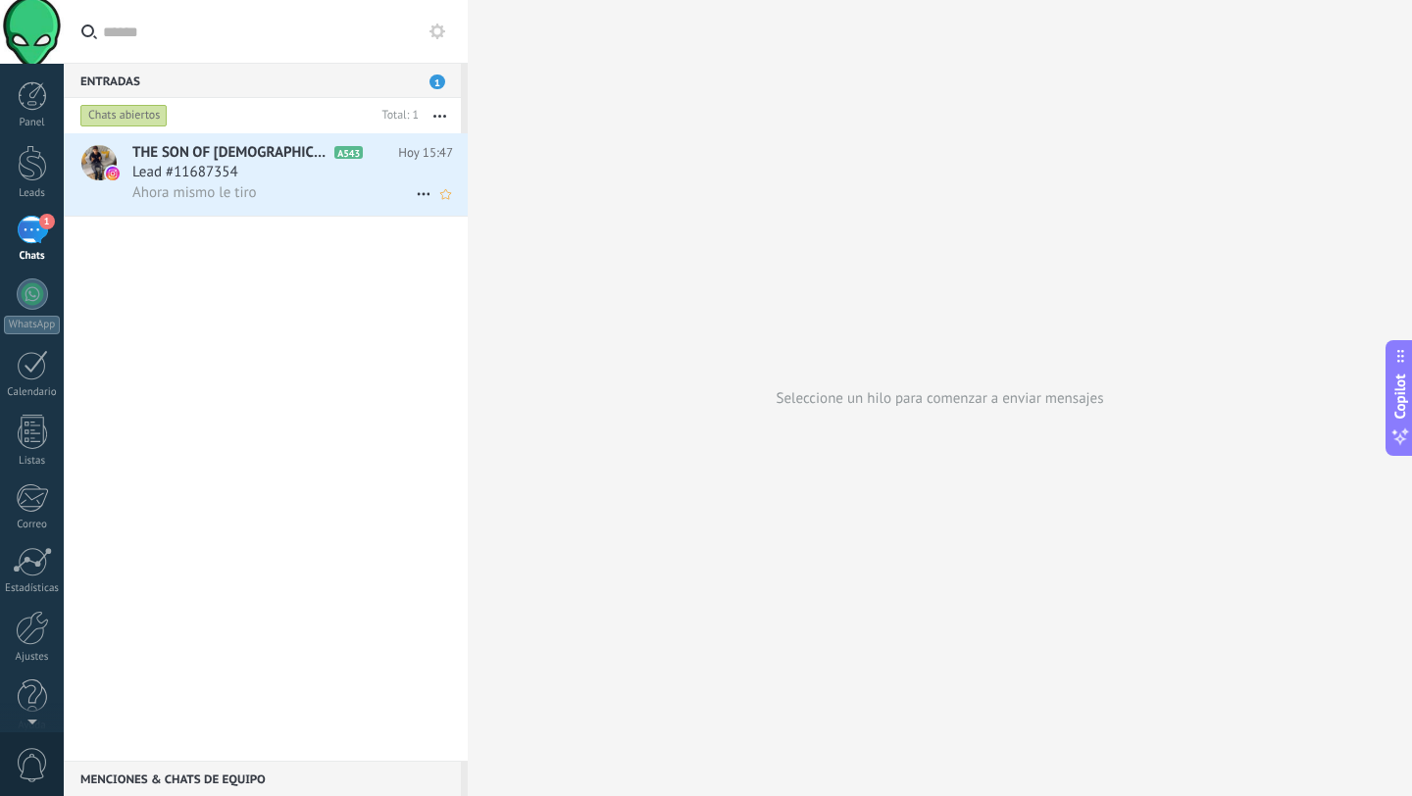
click at [290, 193] on div "Ahora mismo le tiro" at bounding box center [292, 192] width 321 height 21
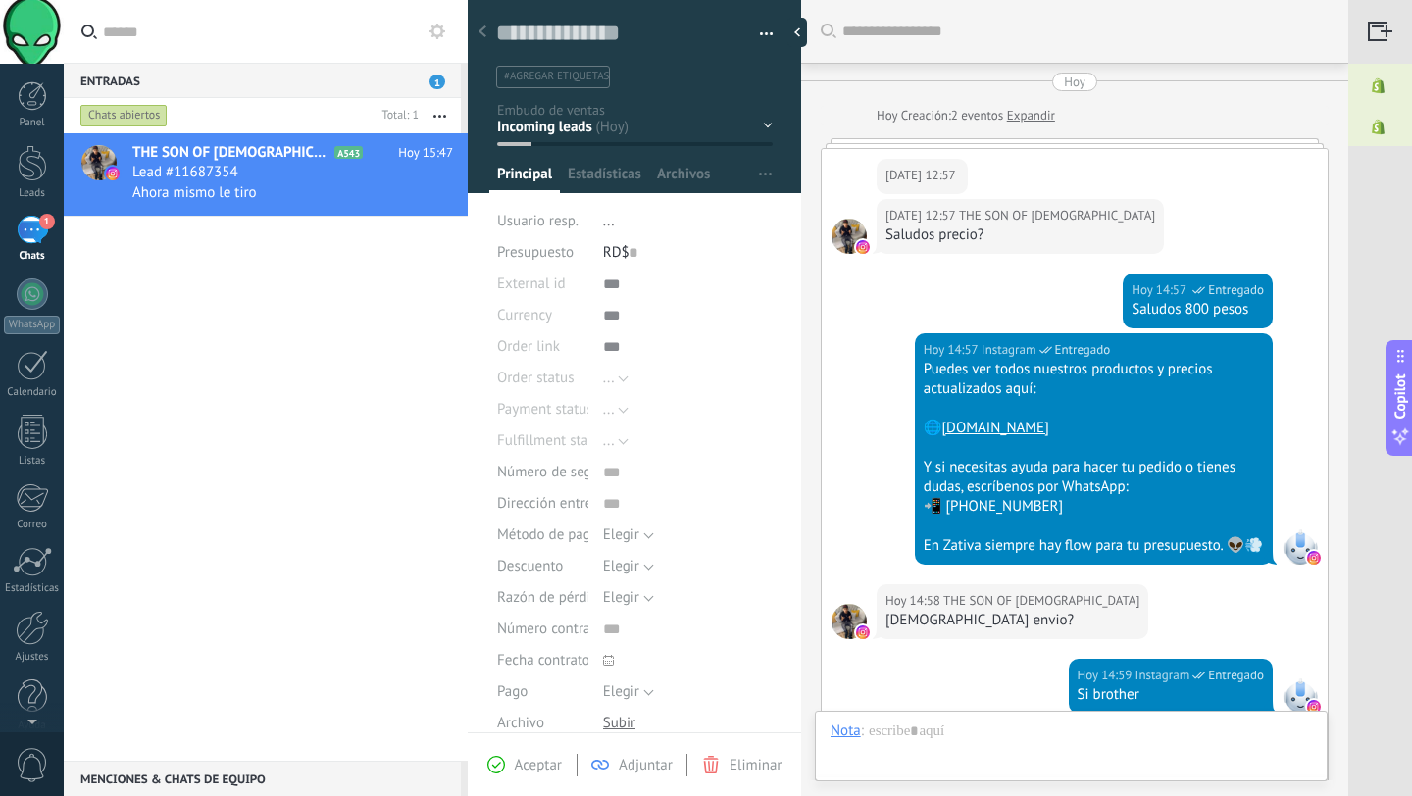
scroll to position [857, 0]
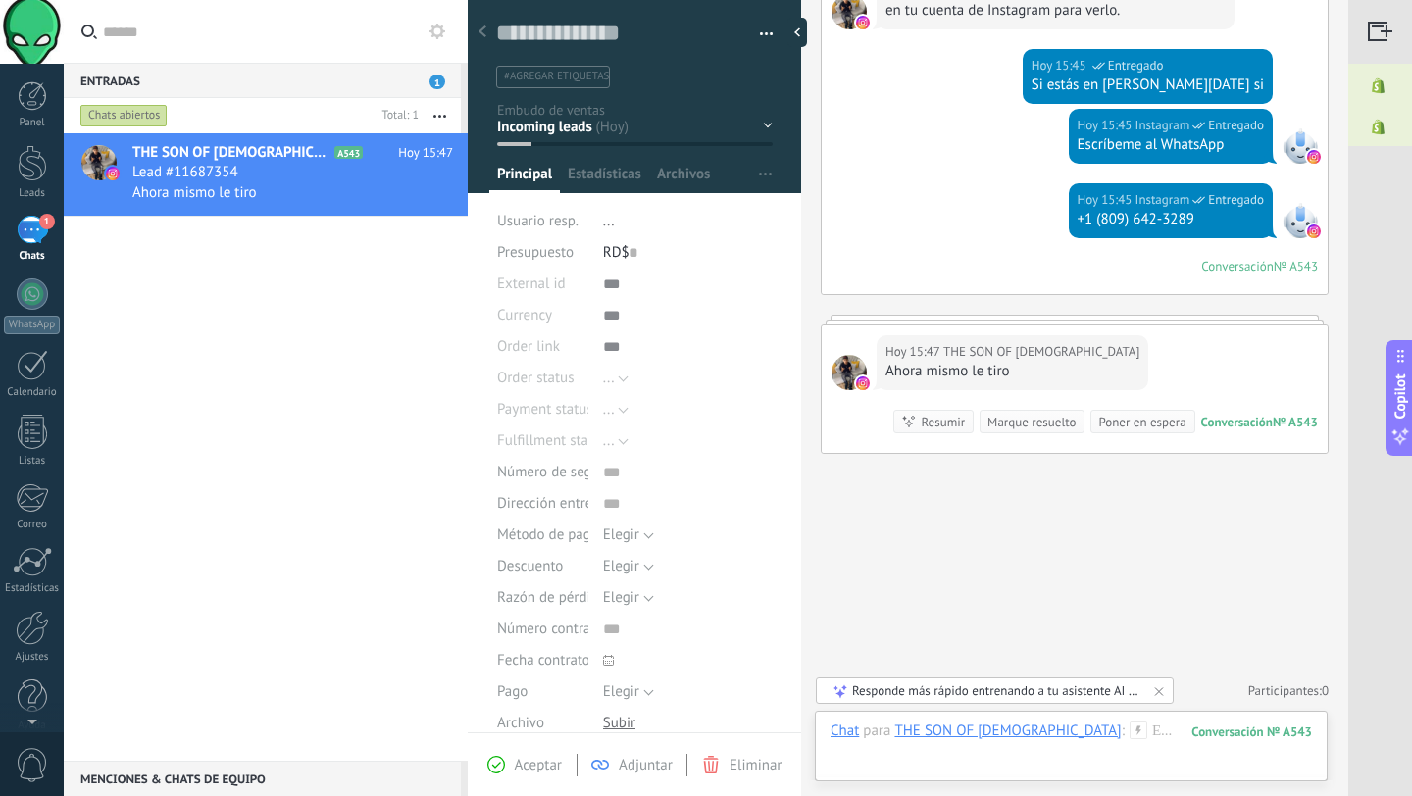
click at [1000, 431] on div "Marque resuelto" at bounding box center [1031, 422] width 105 height 24
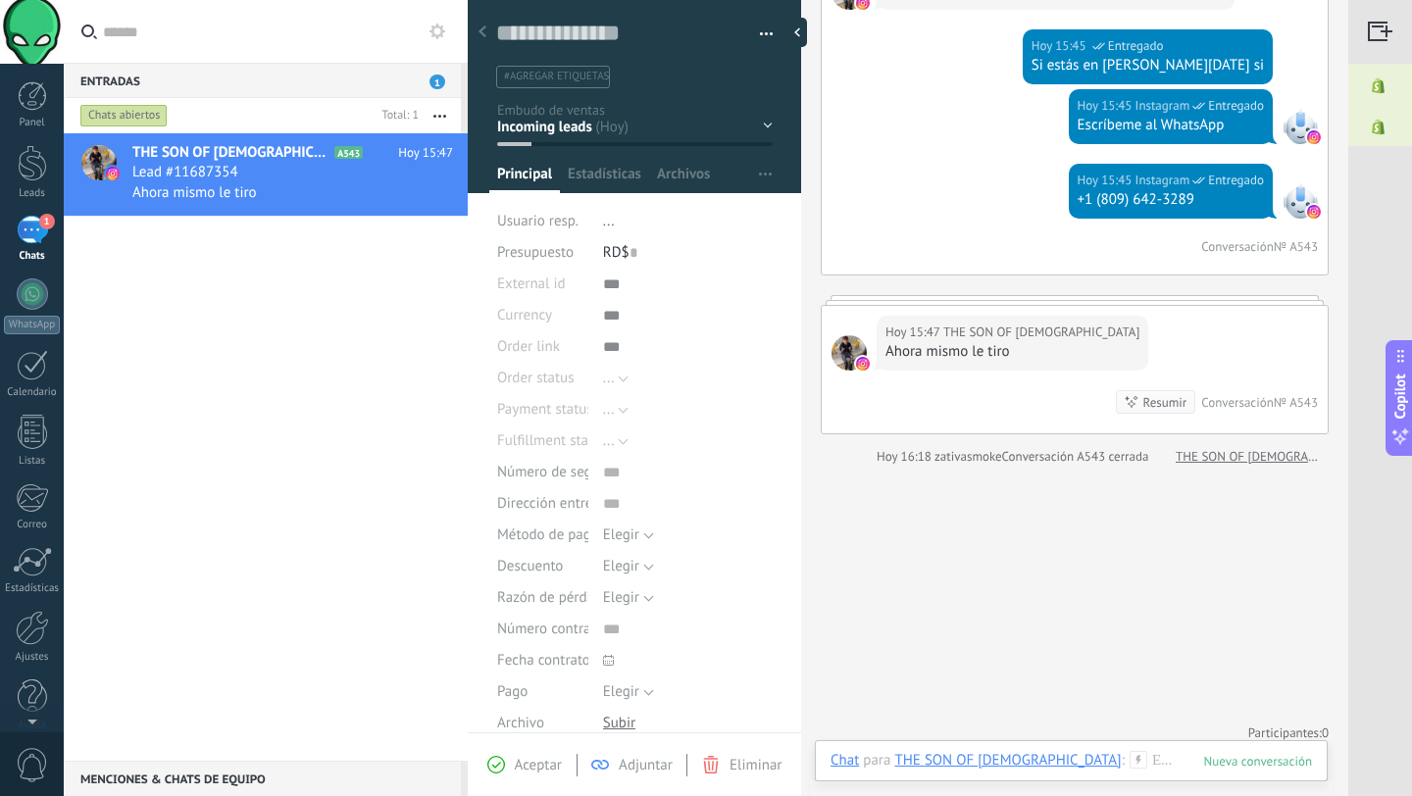
scroll to position [846, 0]
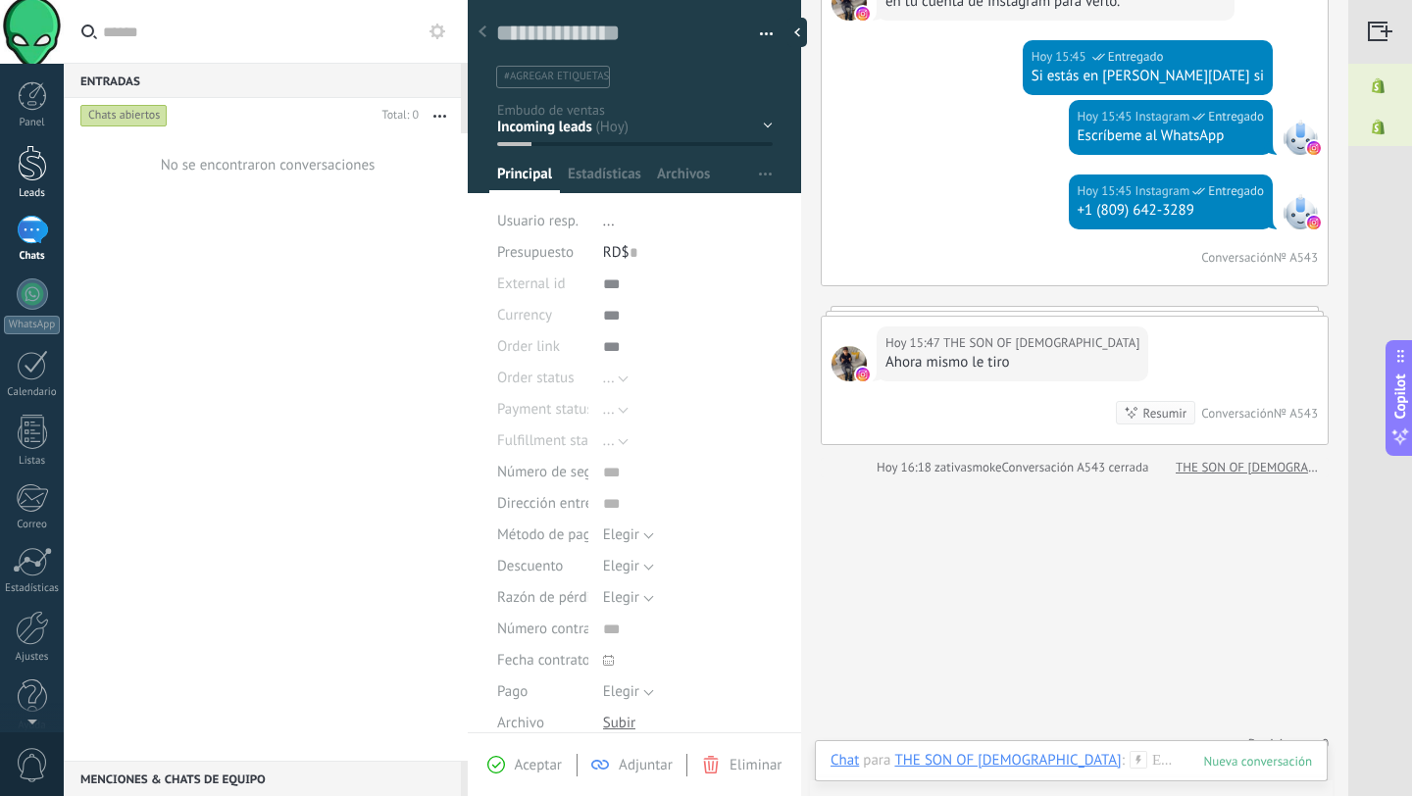
click at [21, 160] on div at bounding box center [32, 163] width 29 height 36
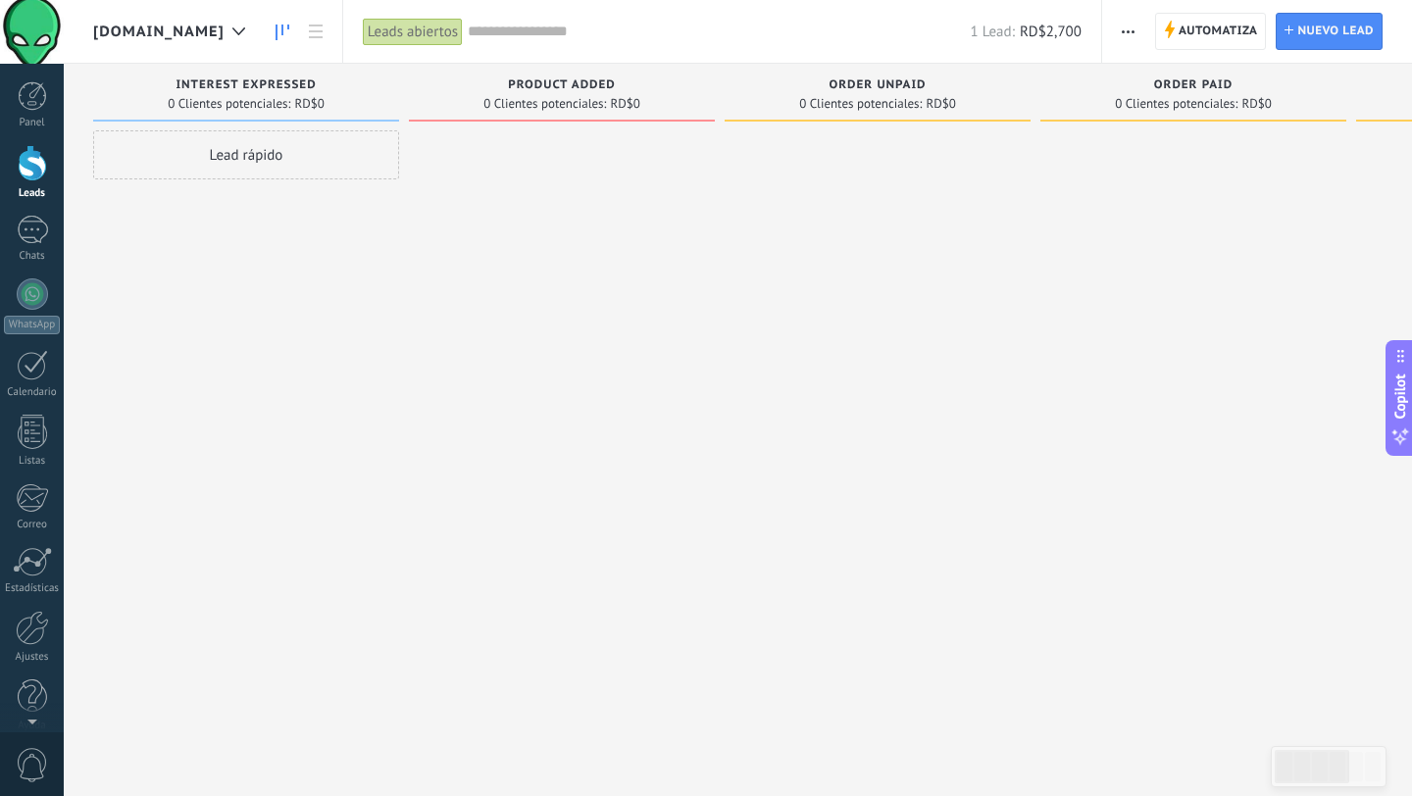
click at [291, 144] on div "Lead rápido" at bounding box center [246, 154] width 306 height 49
click at [488, 190] on div at bounding box center [562, 400] width 306 height 540
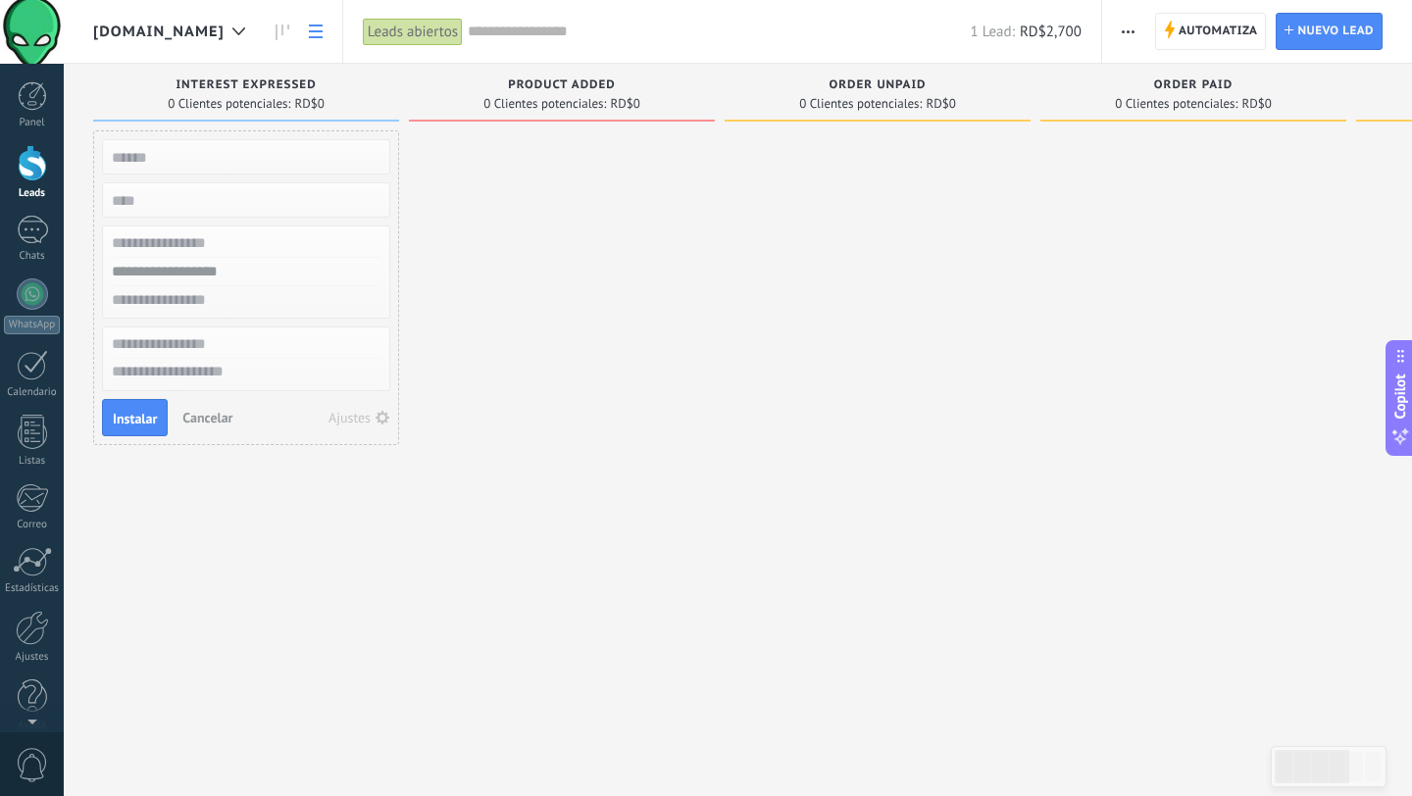
click at [323, 32] on icon at bounding box center [316, 32] width 14 height 14
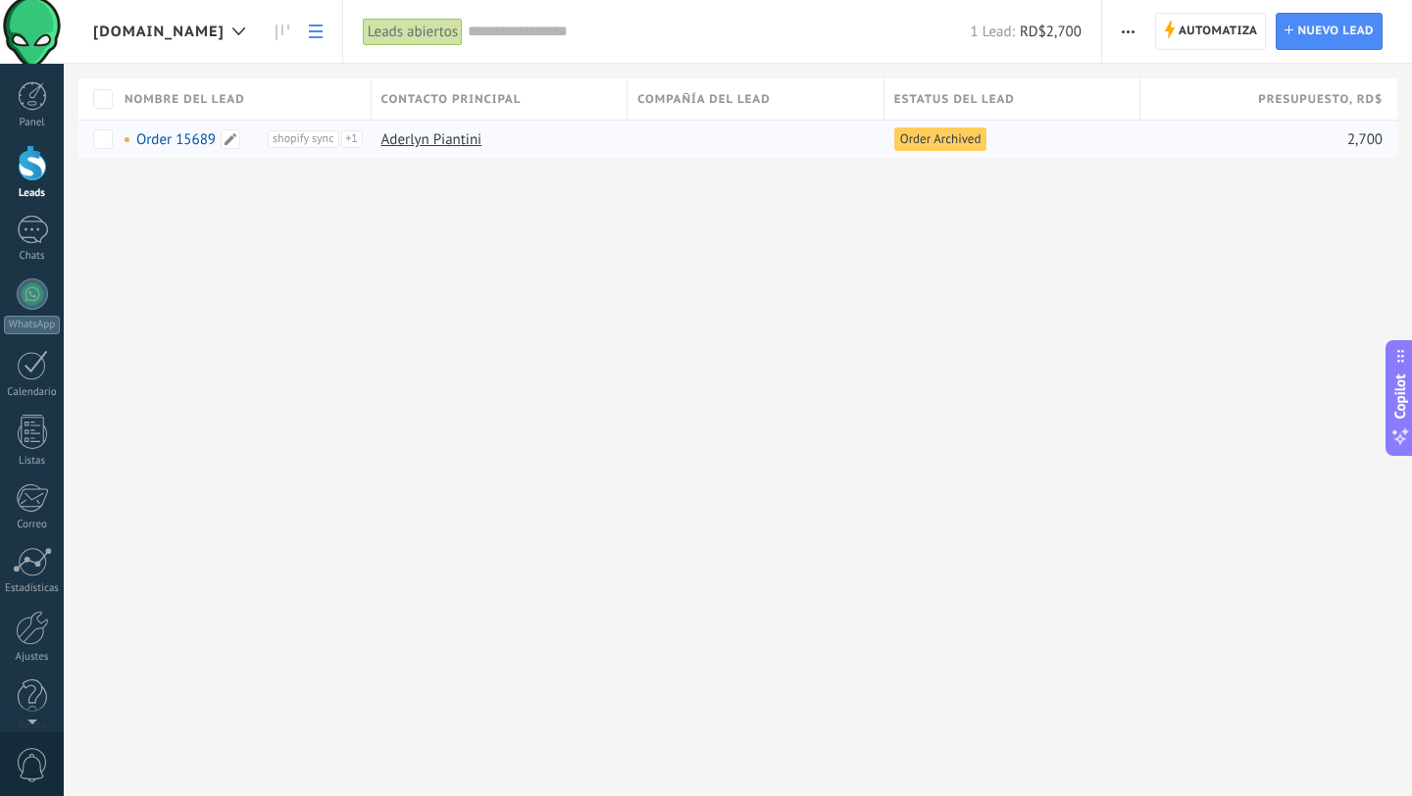
click at [173, 136] on link "Order 15689" at bounding box center [175, 139] width 79 height 19
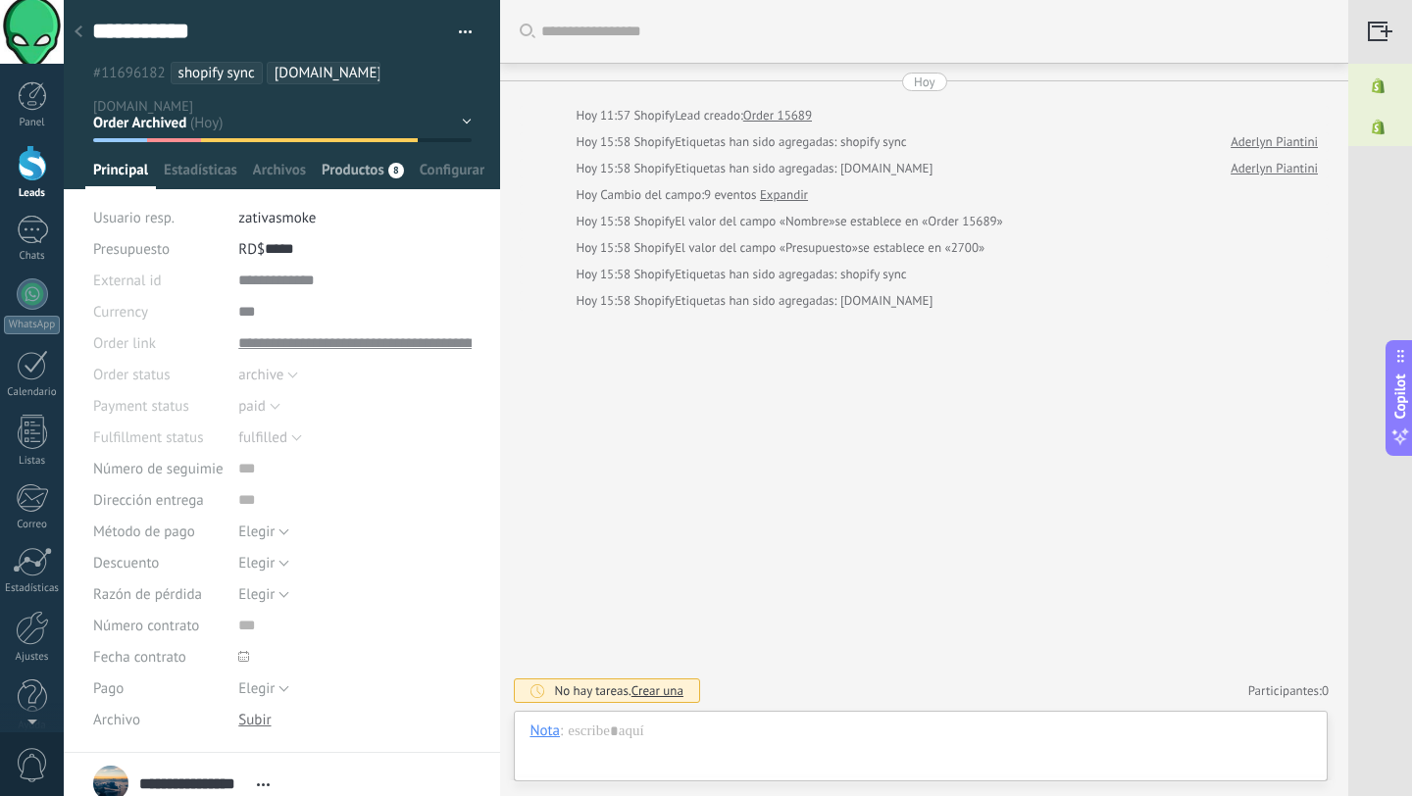
click at [357, 174] on span "Productos" at bounding box center [353, 175] width 63 height 28
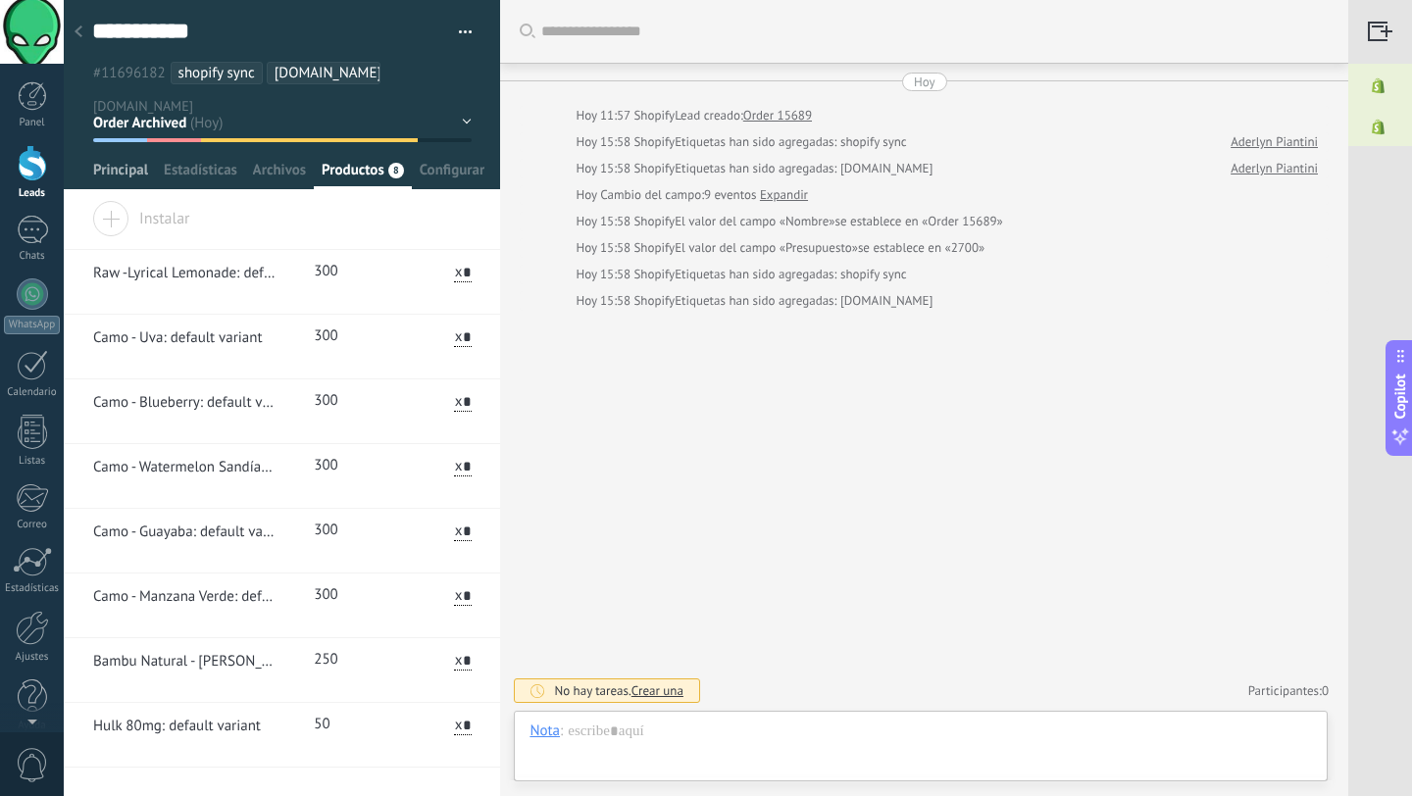
click at [143, 175] on span "Principal" at bounding box center [120, 175] width 55 height 28
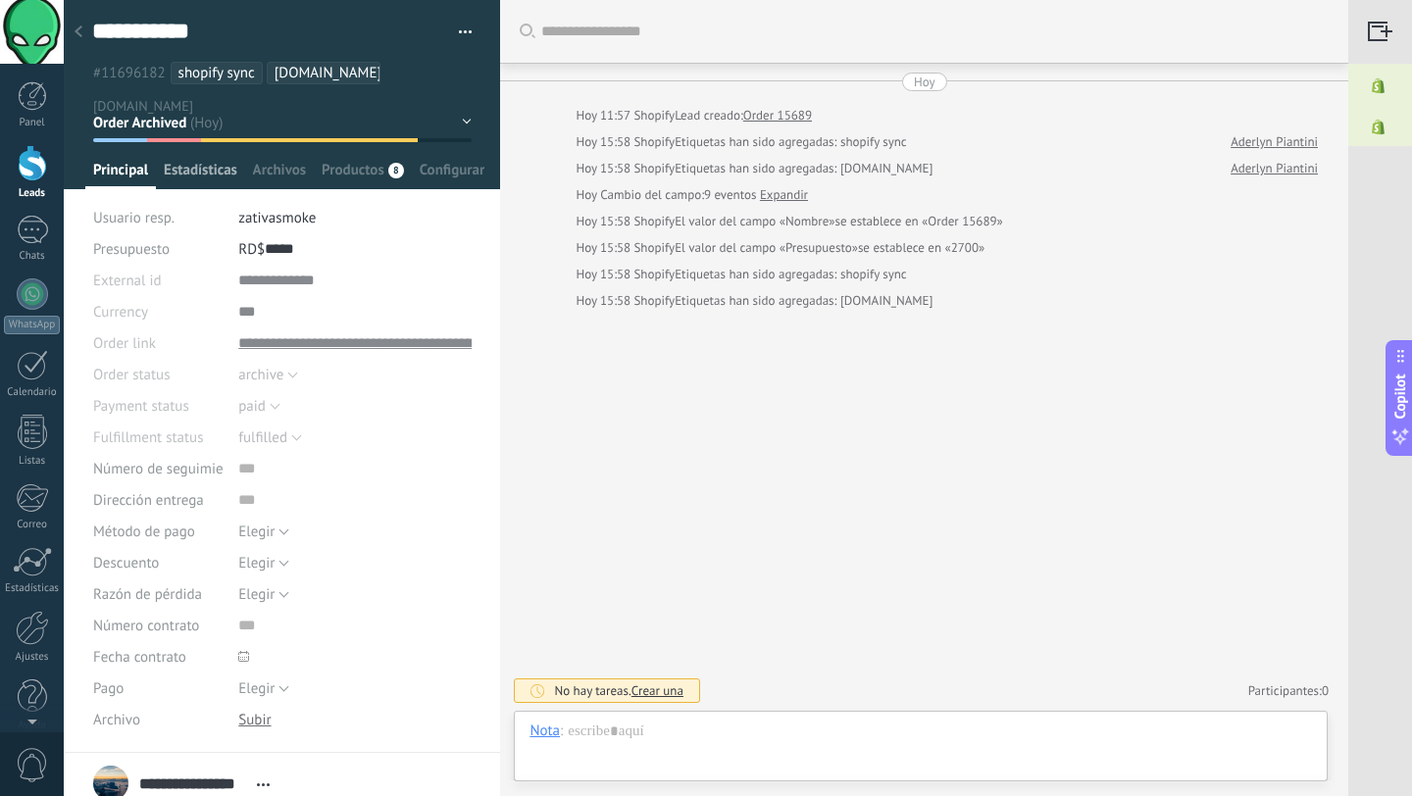
click at [200, 166] on span "Estadísticas" at bounding box center [201, 175] width 74 height 28
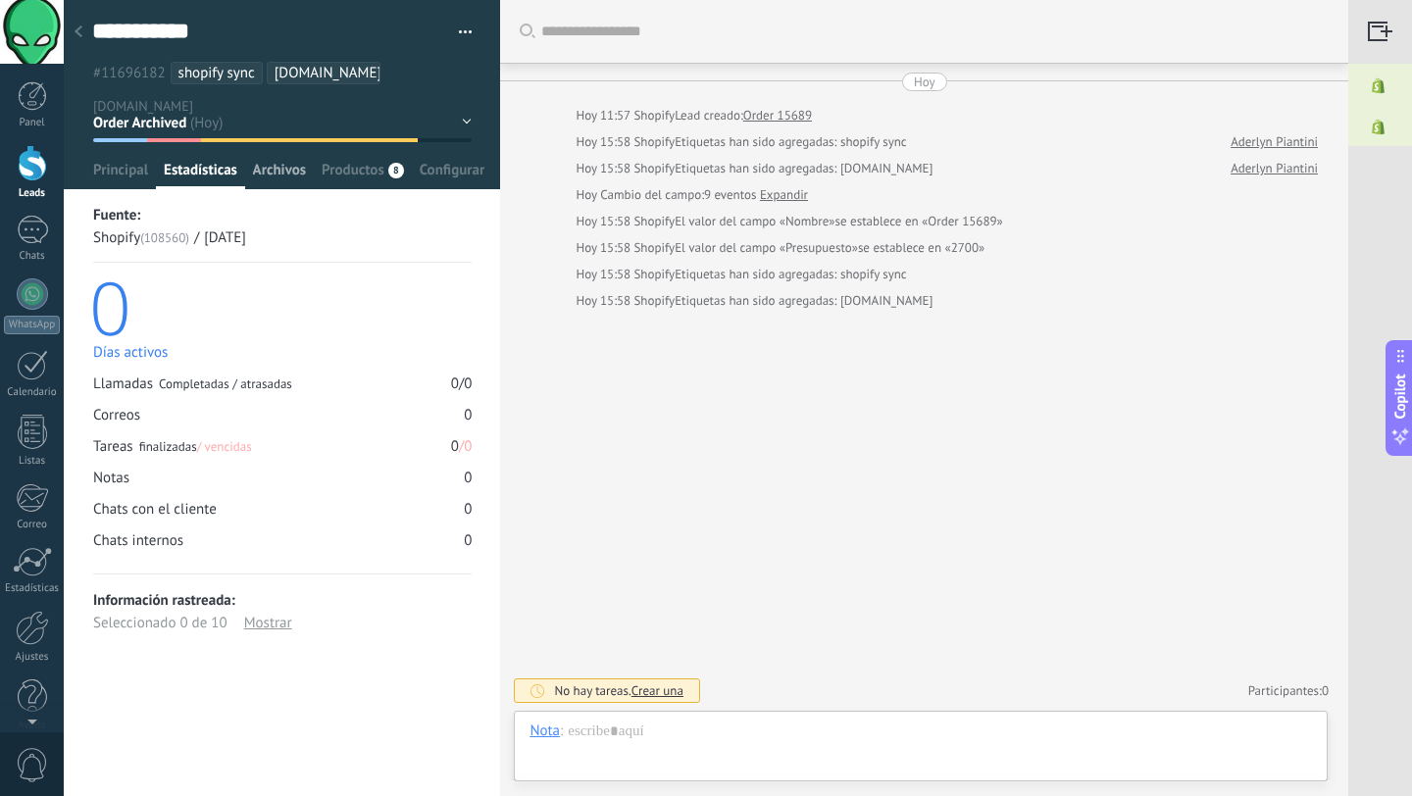
click at [291, 176] on span "Archivos" at bounding box center [279, 175] width 53 height 28
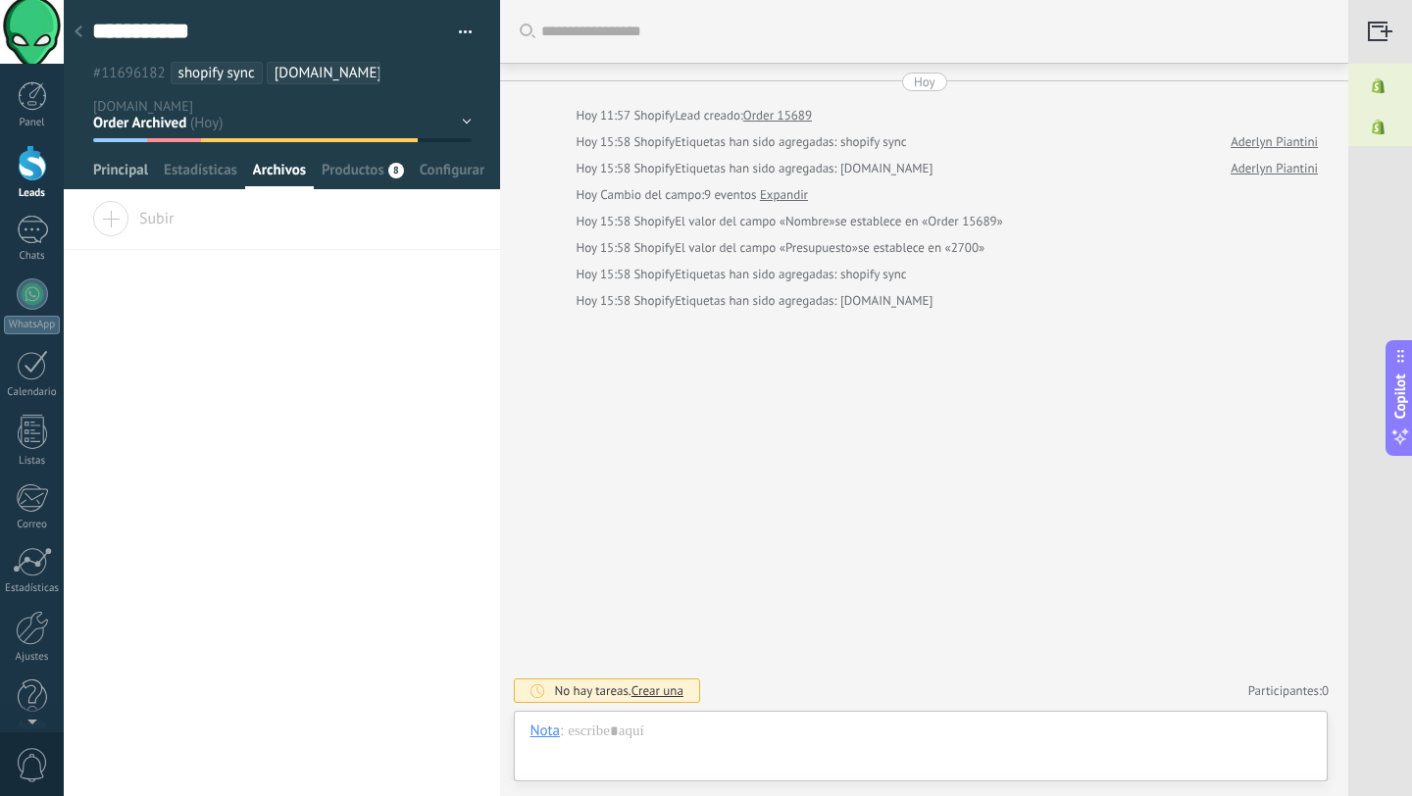
click at [135, 174] on span "Principal" at bounding box center [120, 175] width 55 height 28
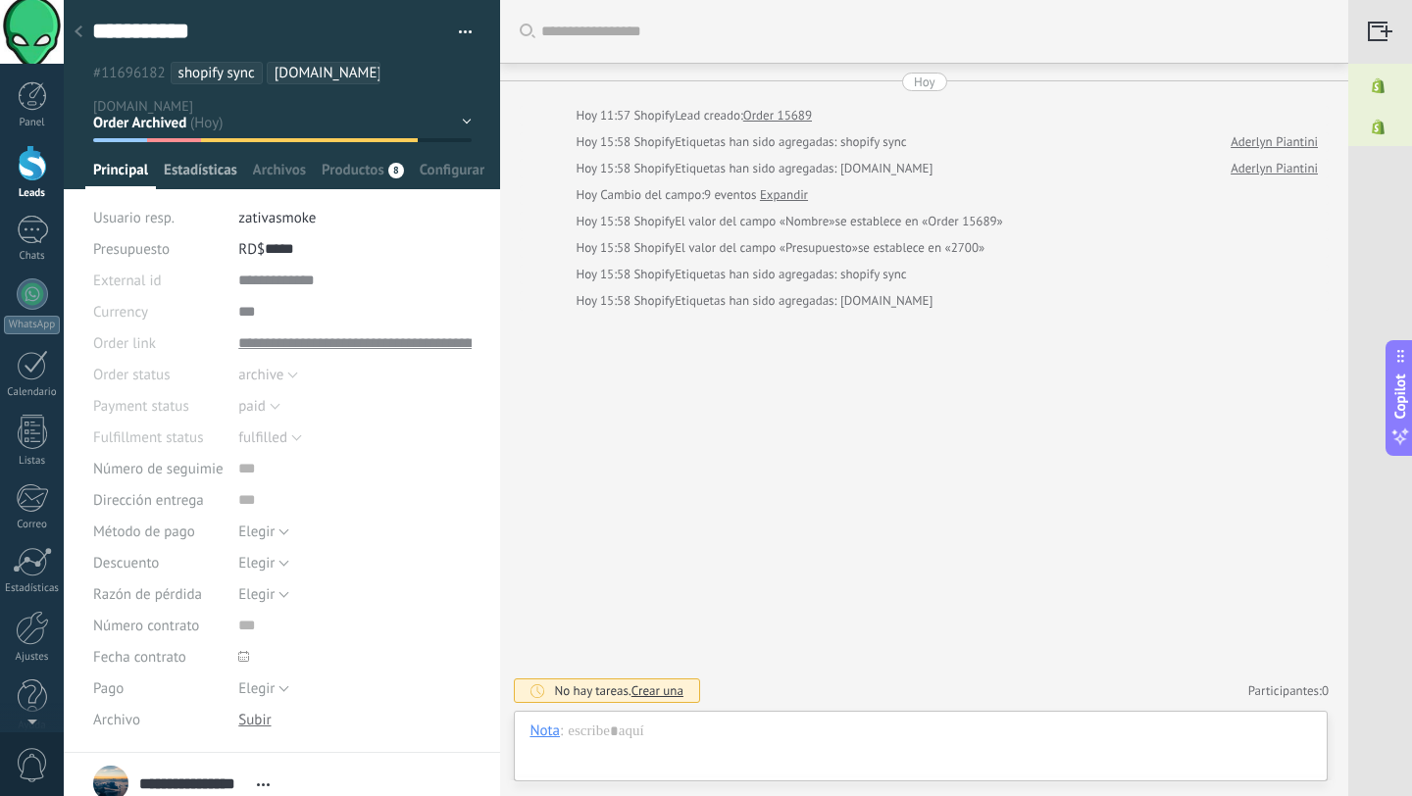
click at [206, 174] on span "Estadísticas" at bounding box center [201, 175] width 74 height 28
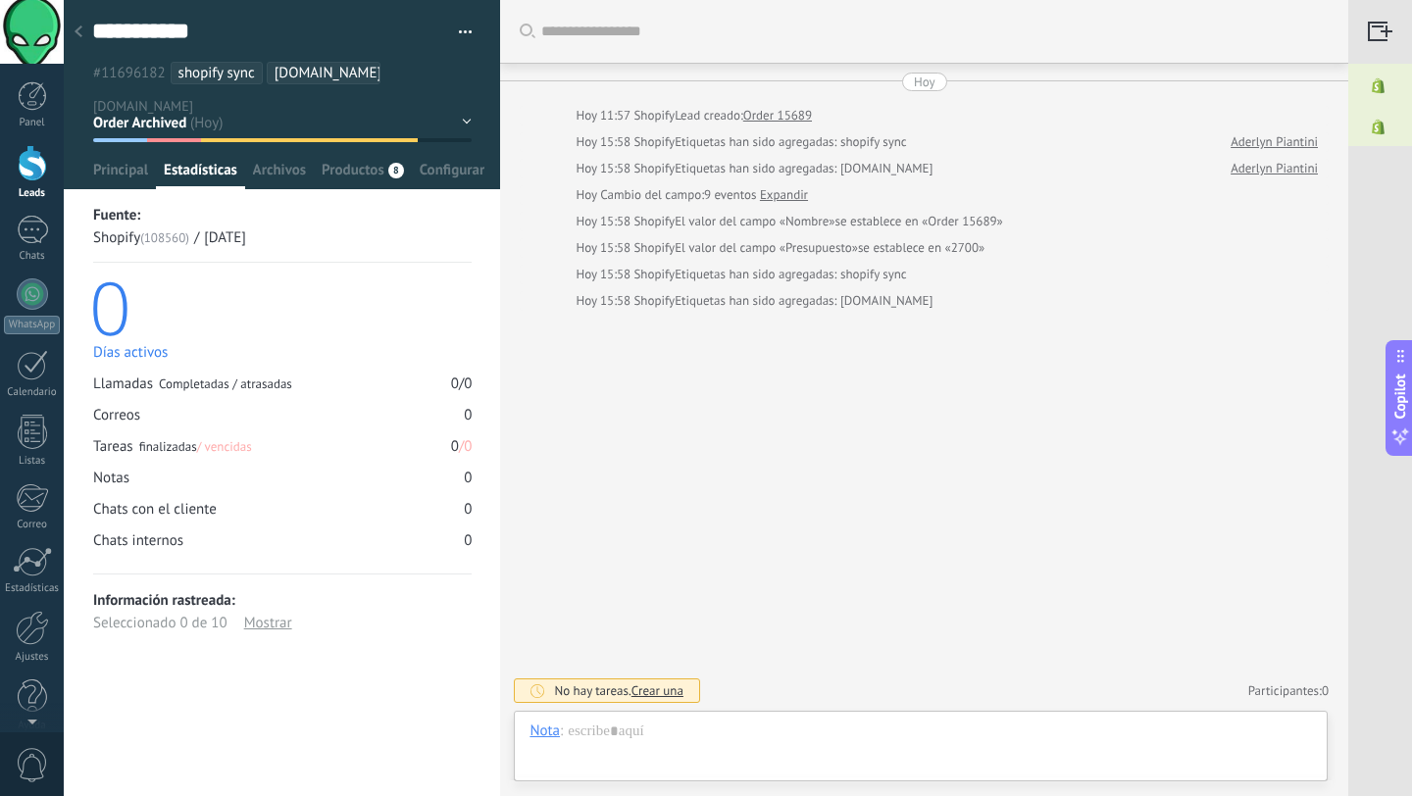
click at [33, 150] on div at bounding box center [32, 163] width 29 height 36
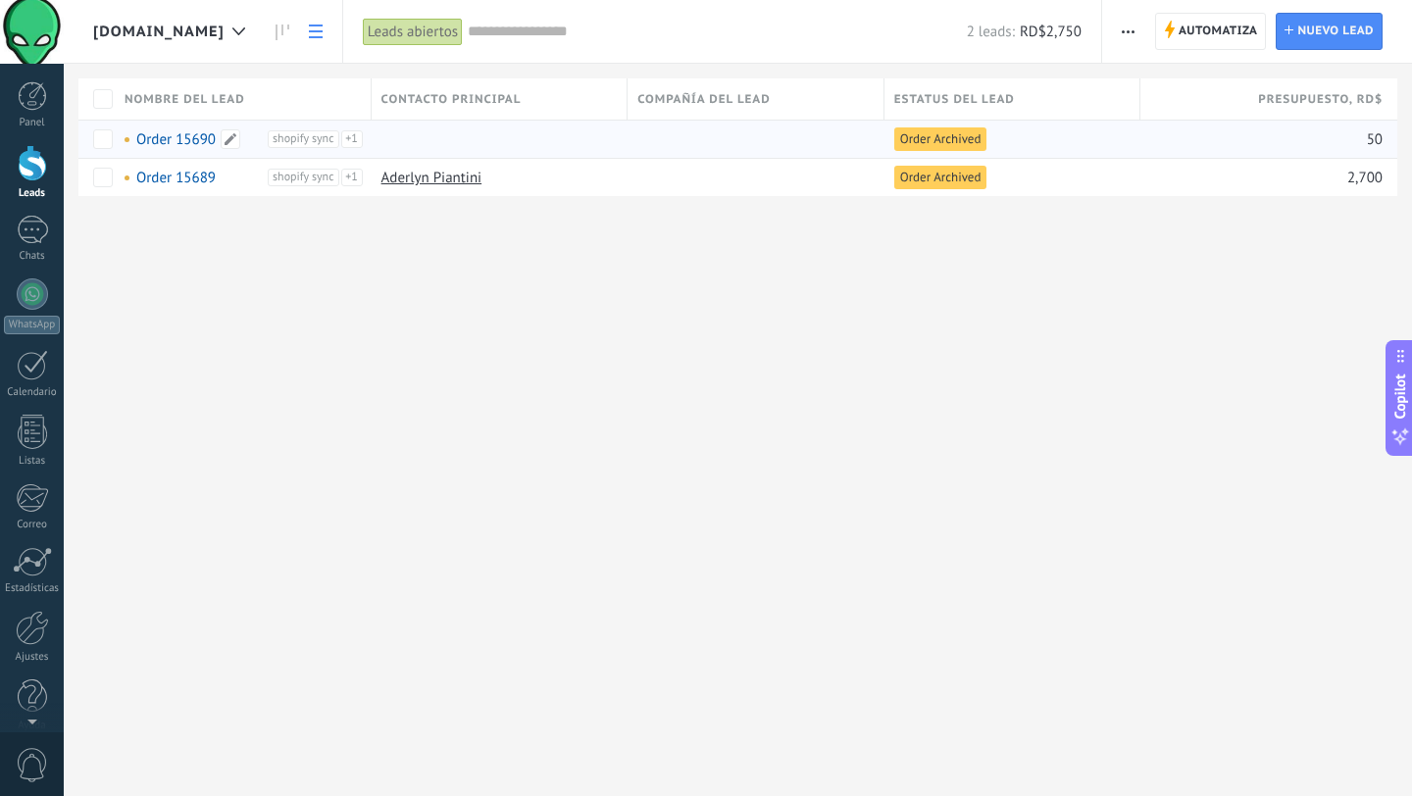
click at [190, 138] on link "Order 15690" at bounding box center [175, 139] width 79 height 19
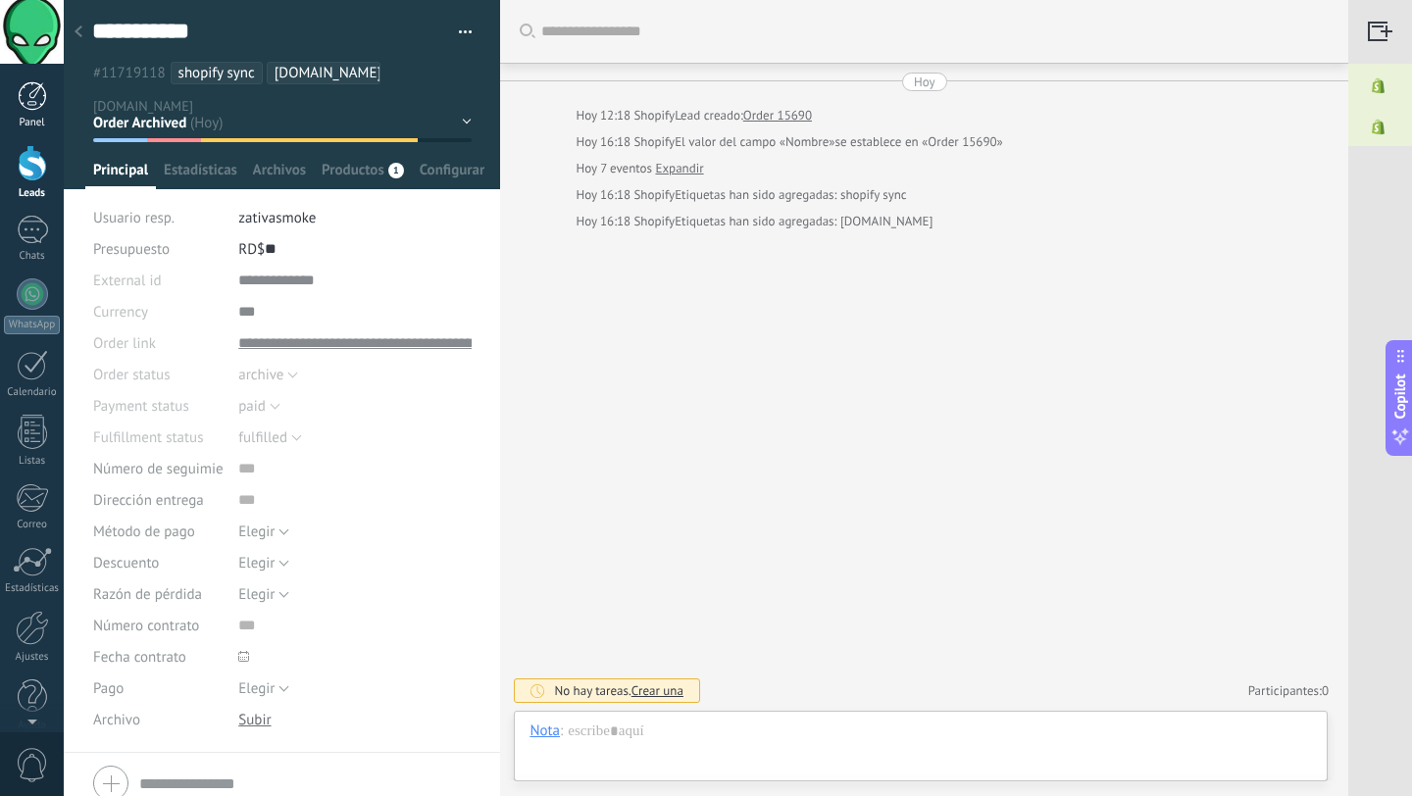
click at [33, 91] on div at bounding box center [32, 95] width 29 height 29
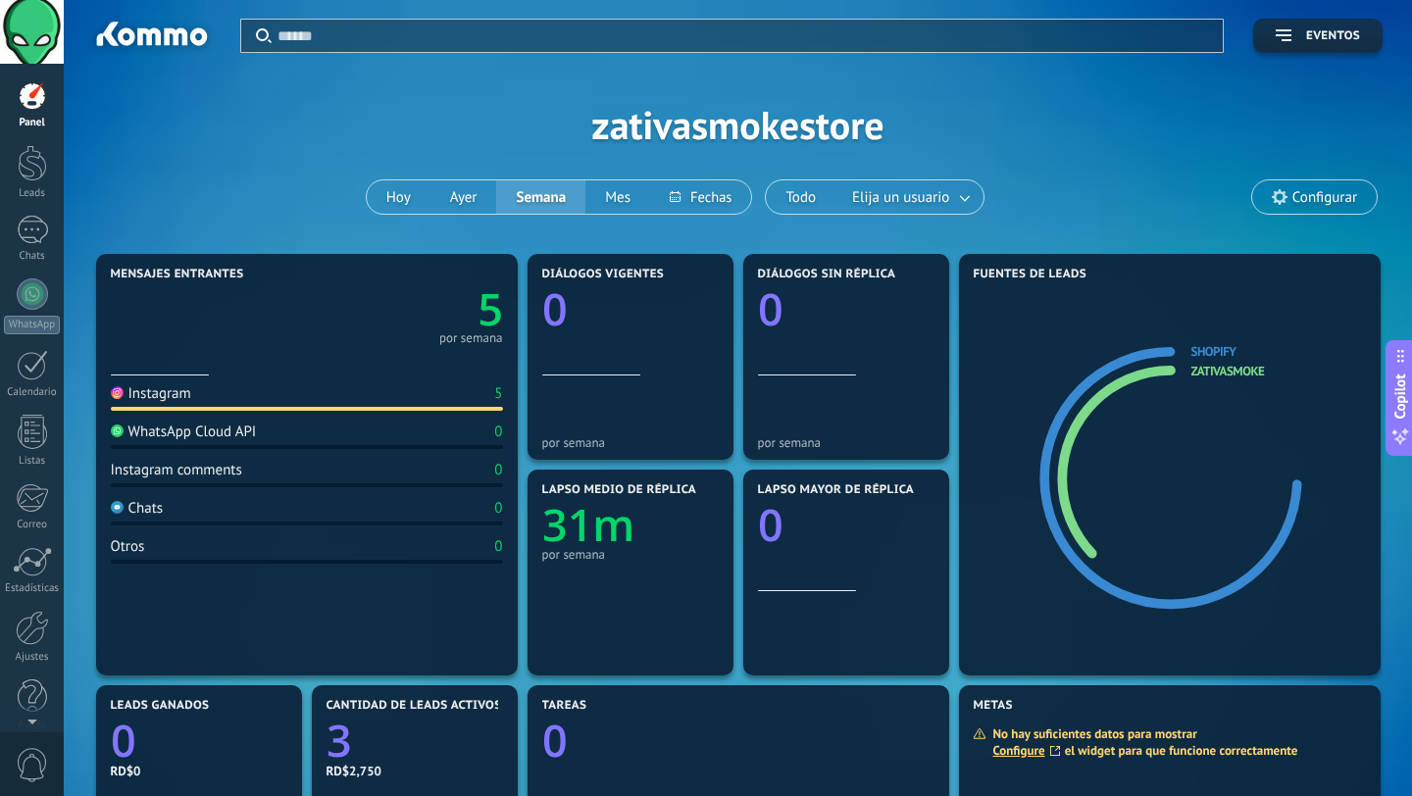
click at [190, 433] on div "WhatsApp Cloud API" at bounding box center [184, 432] width 146 height 19
click at [250, 321] on div "5 por semana" at bounding box center [307, 312] width 392 height 62
click at [40, 178] on div at bounding box center [32, 163] width 29 height 36
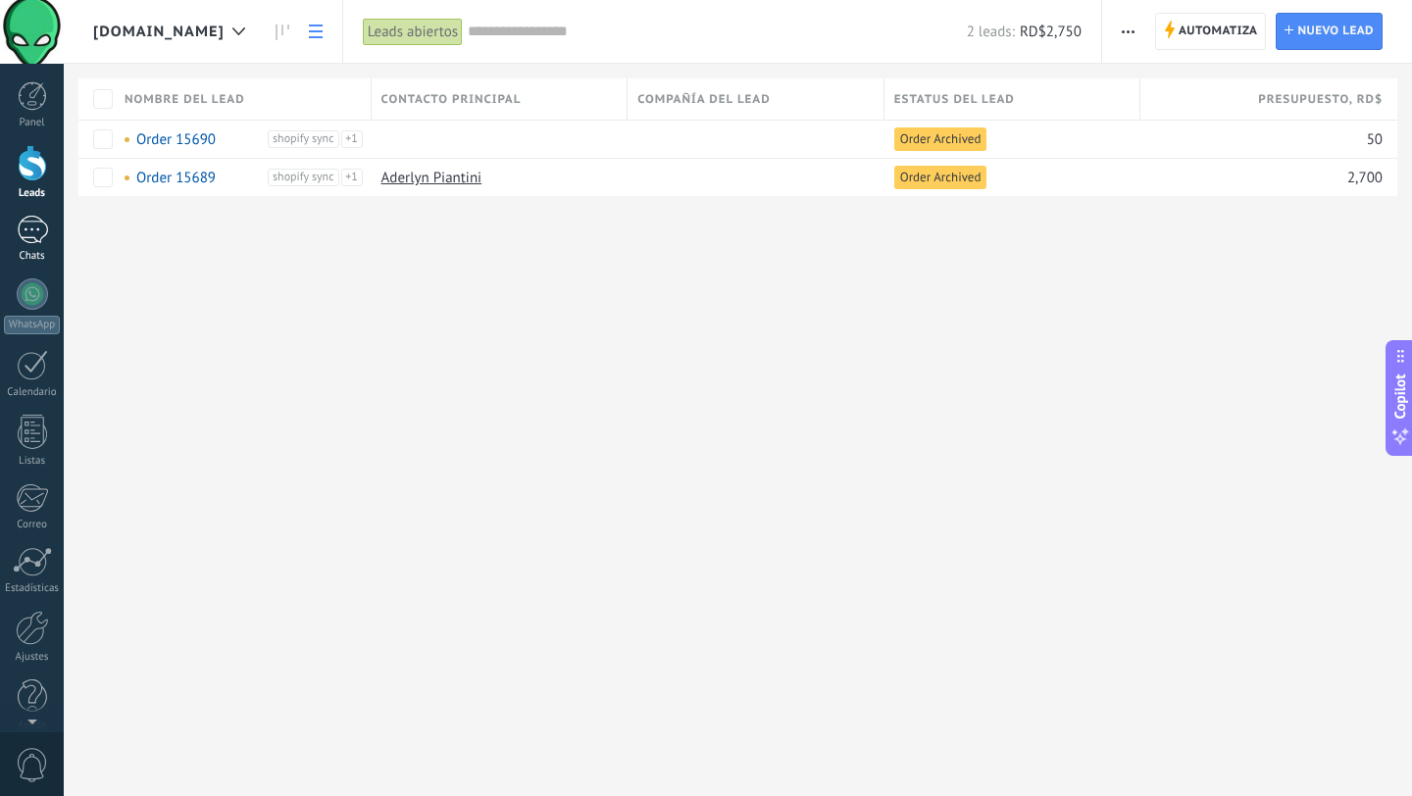
click at [17, 233] on div "1" at bounding box center [32, 230] width 31 height 28
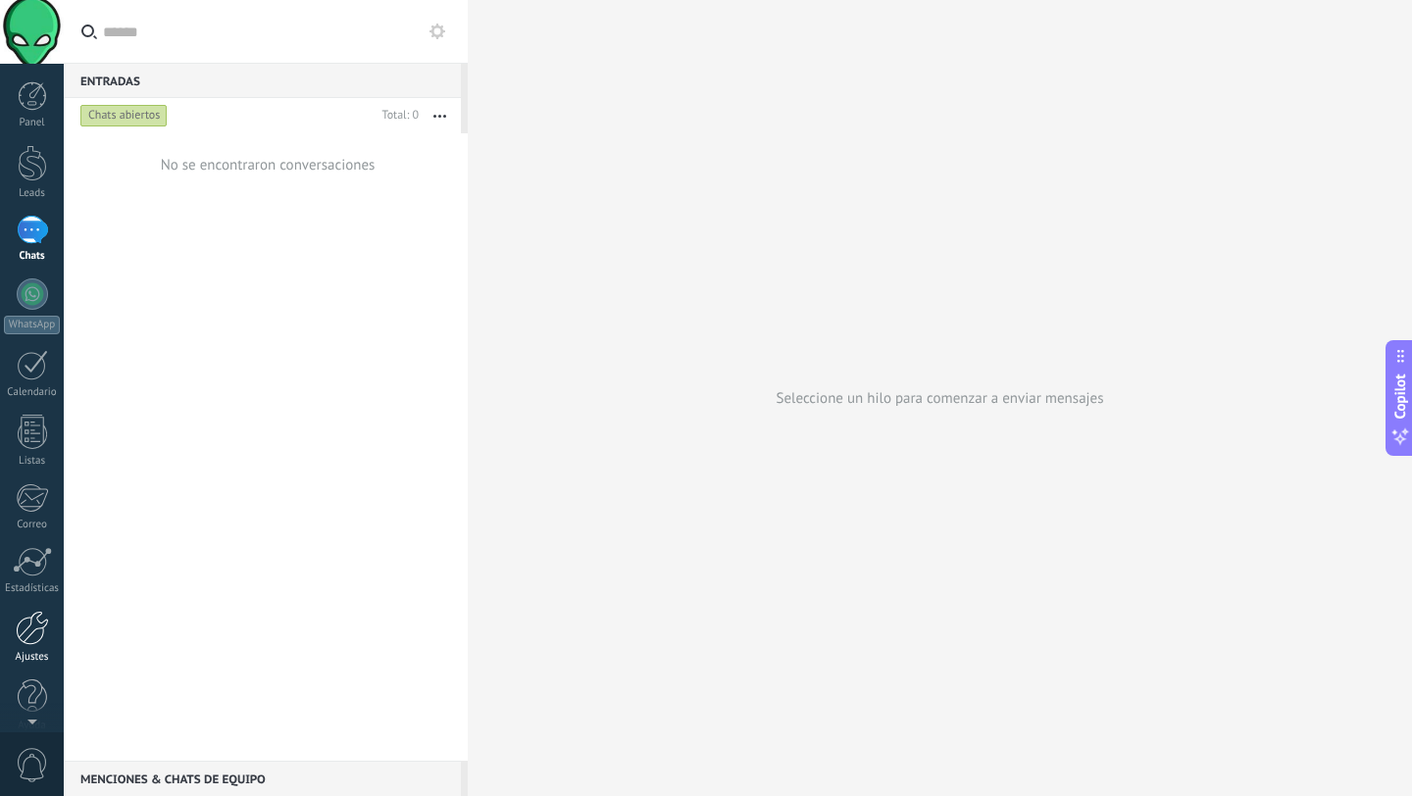
click at [52, 615] on link "Ajustes" at bounding box center [32, 637] width 64 height 53
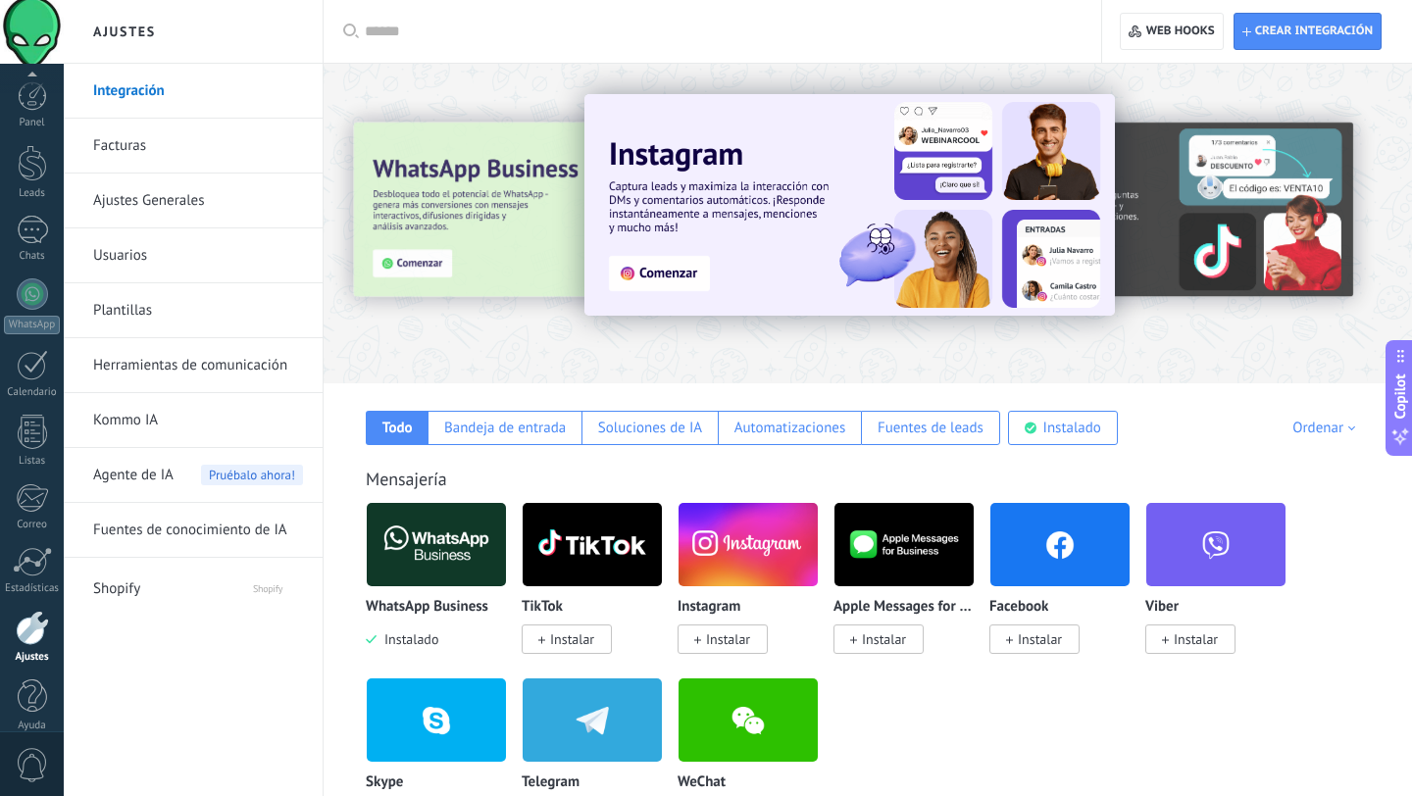
scroll to position [20, 0]
click at [448, 562] on img at bounding box center [436, 544] width 139 height 95
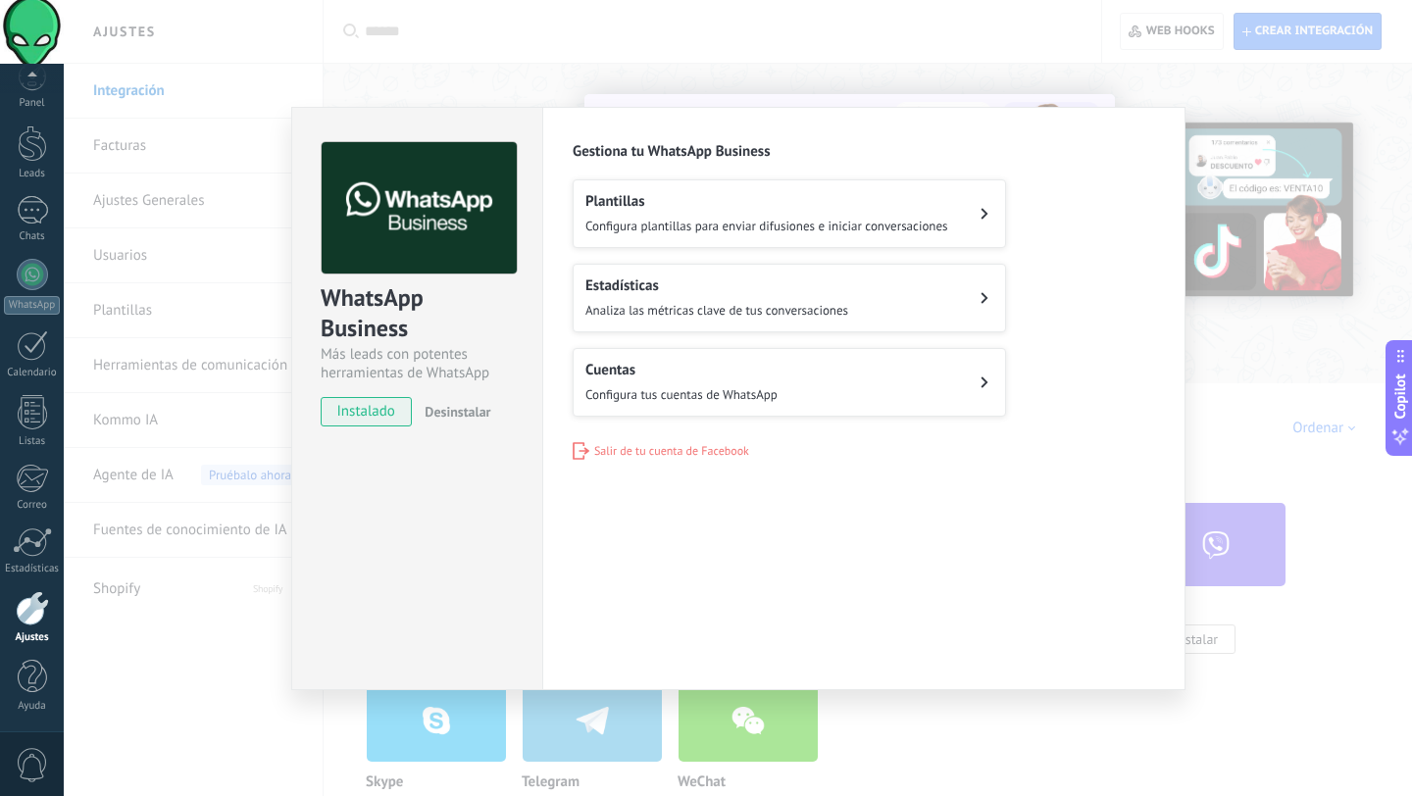
click at [687, 386] on span "Configura tus cuentas de WhatsApp" at bounding box center [681, 394] width 192 height 17
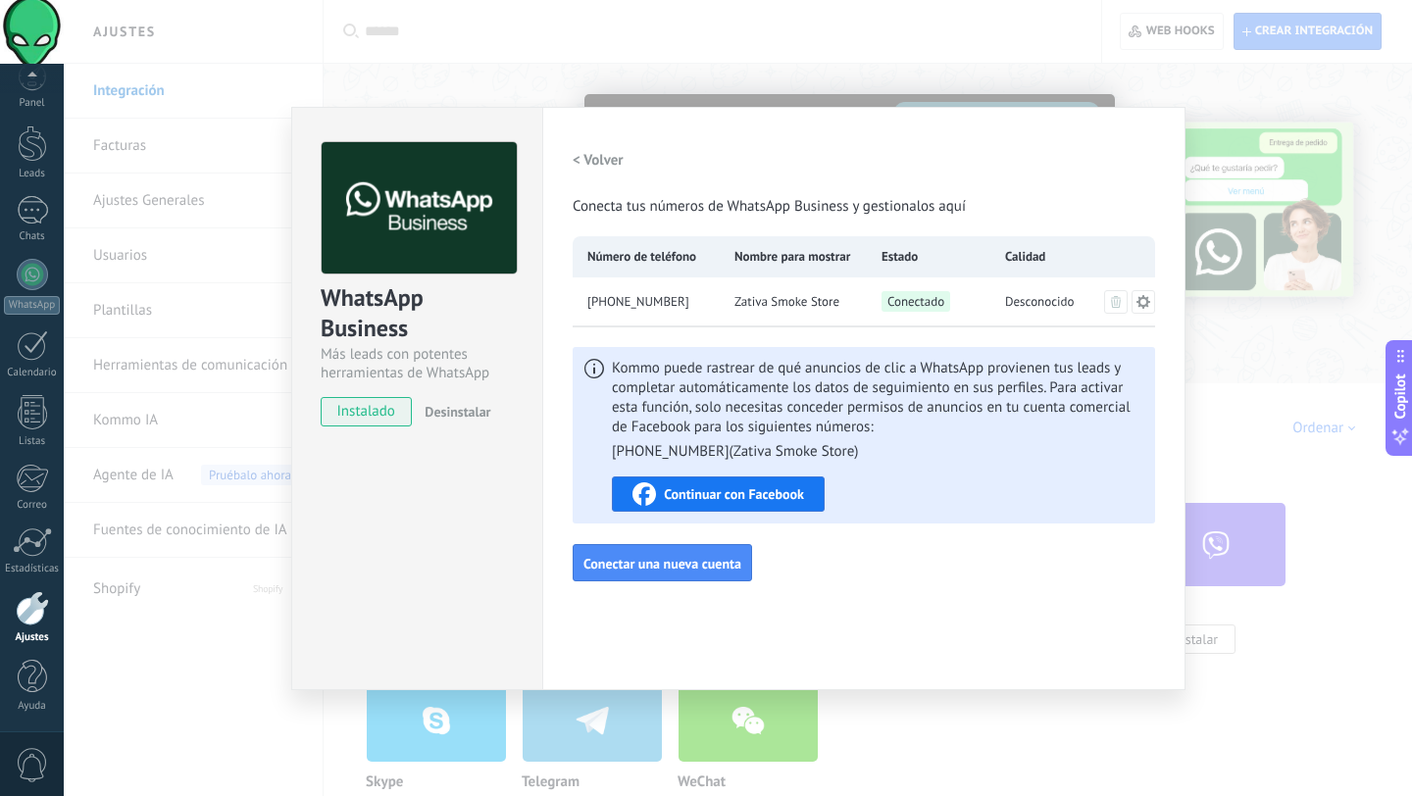
click at [735, 491] on span "Continuar con Facebook" at bounding box center [734, 494] width 140 height 14
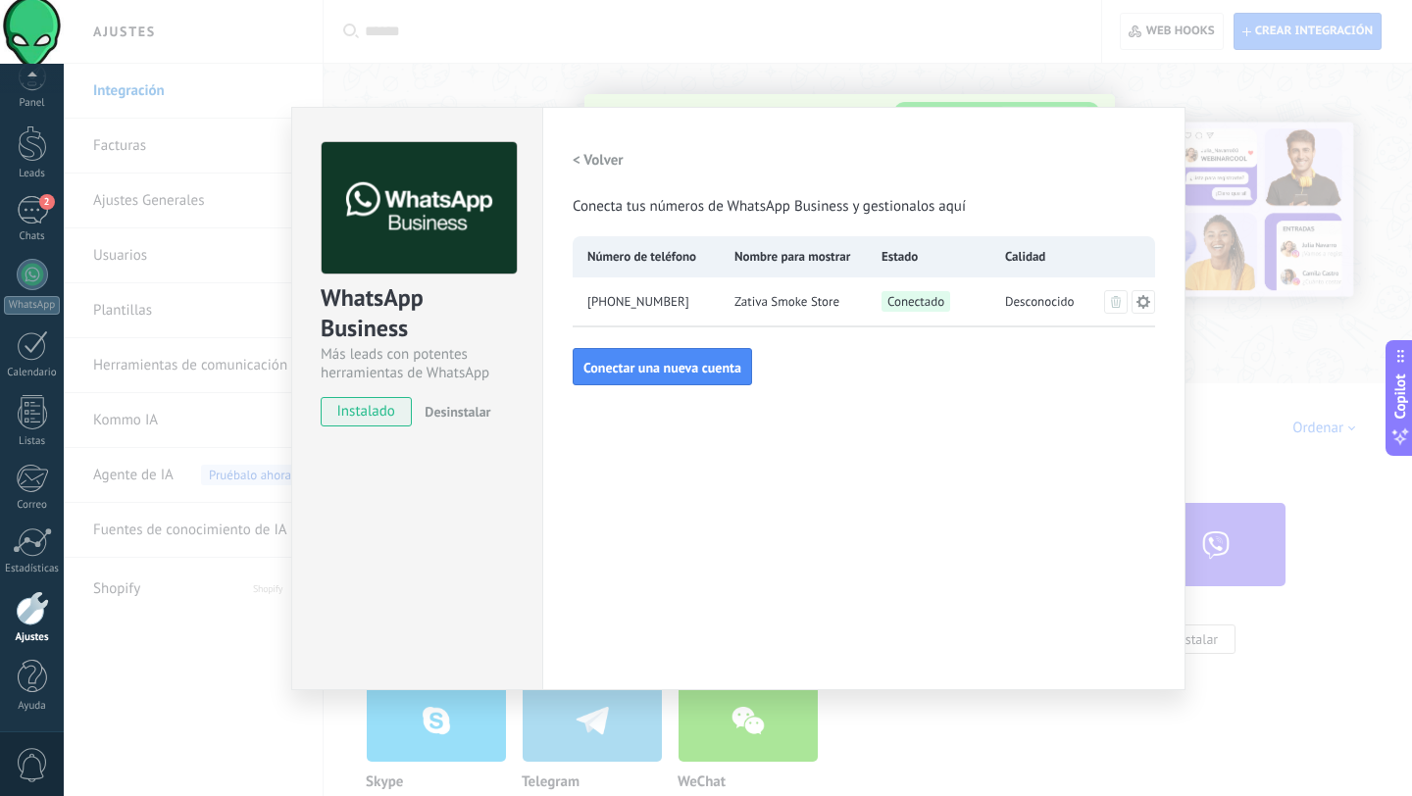
type textarea "*******"
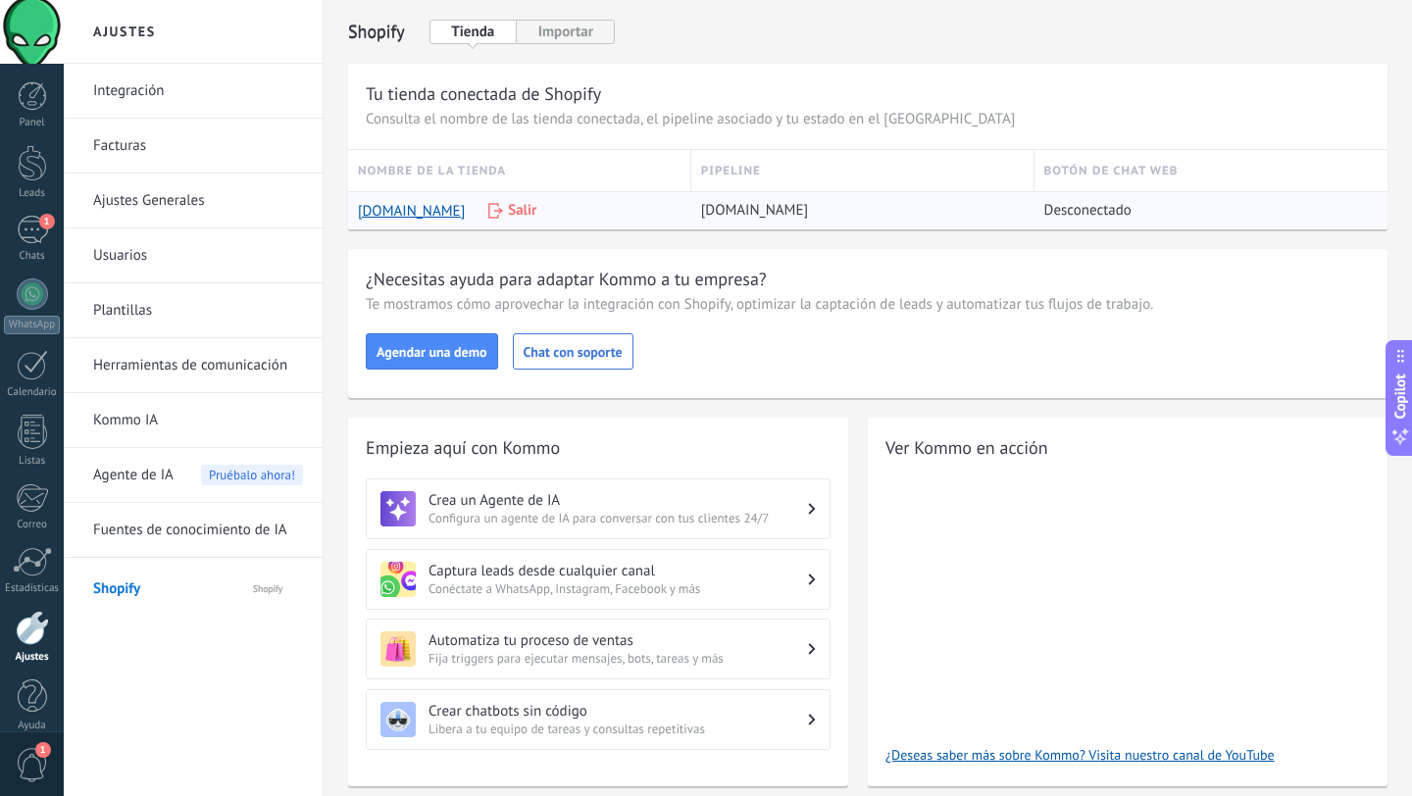
click at [1099, 211] on span "Desconectado" at bounding box center [1087, 211] width 87 height 20
click at [439, 357] on span "Agendar una demo" at bounding box center [431, 352] width 111 height 14
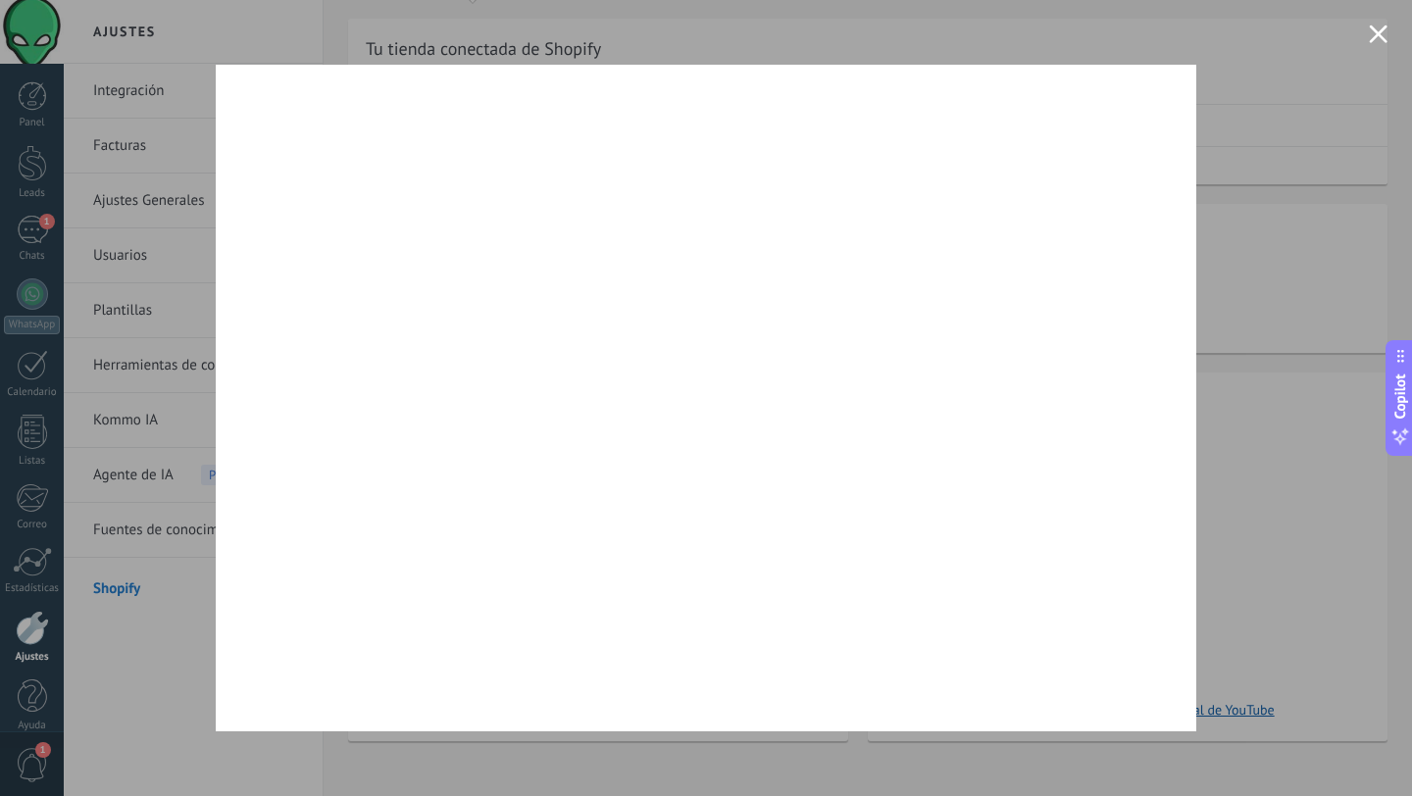
scroll to position [54, 0]
click at [1375, 41] on button "Close modal" at bounding box center [1378, 34] width 19 height 19
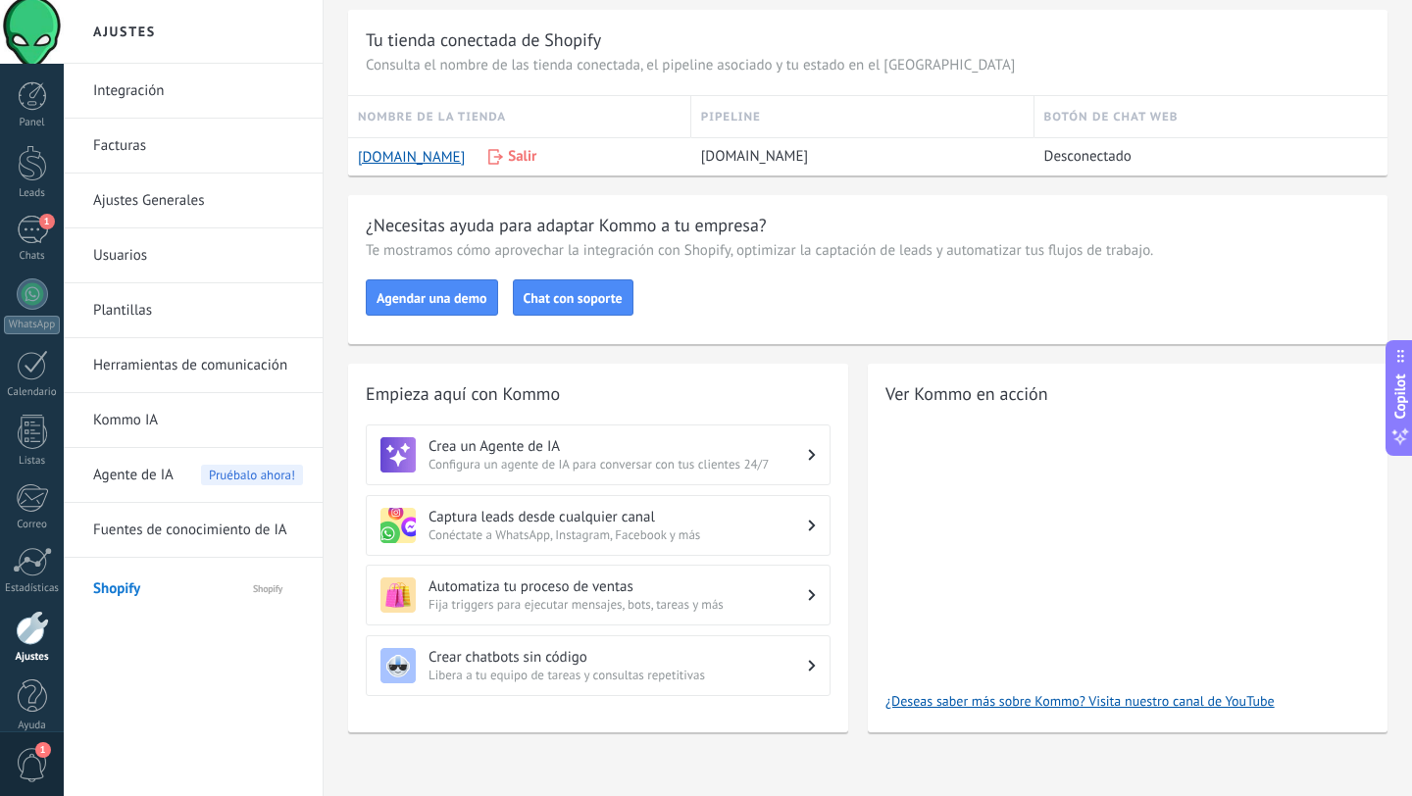
click at [591, 295] on span "Chat con soporte" at bounding box center [572, 298] width 99 height 14
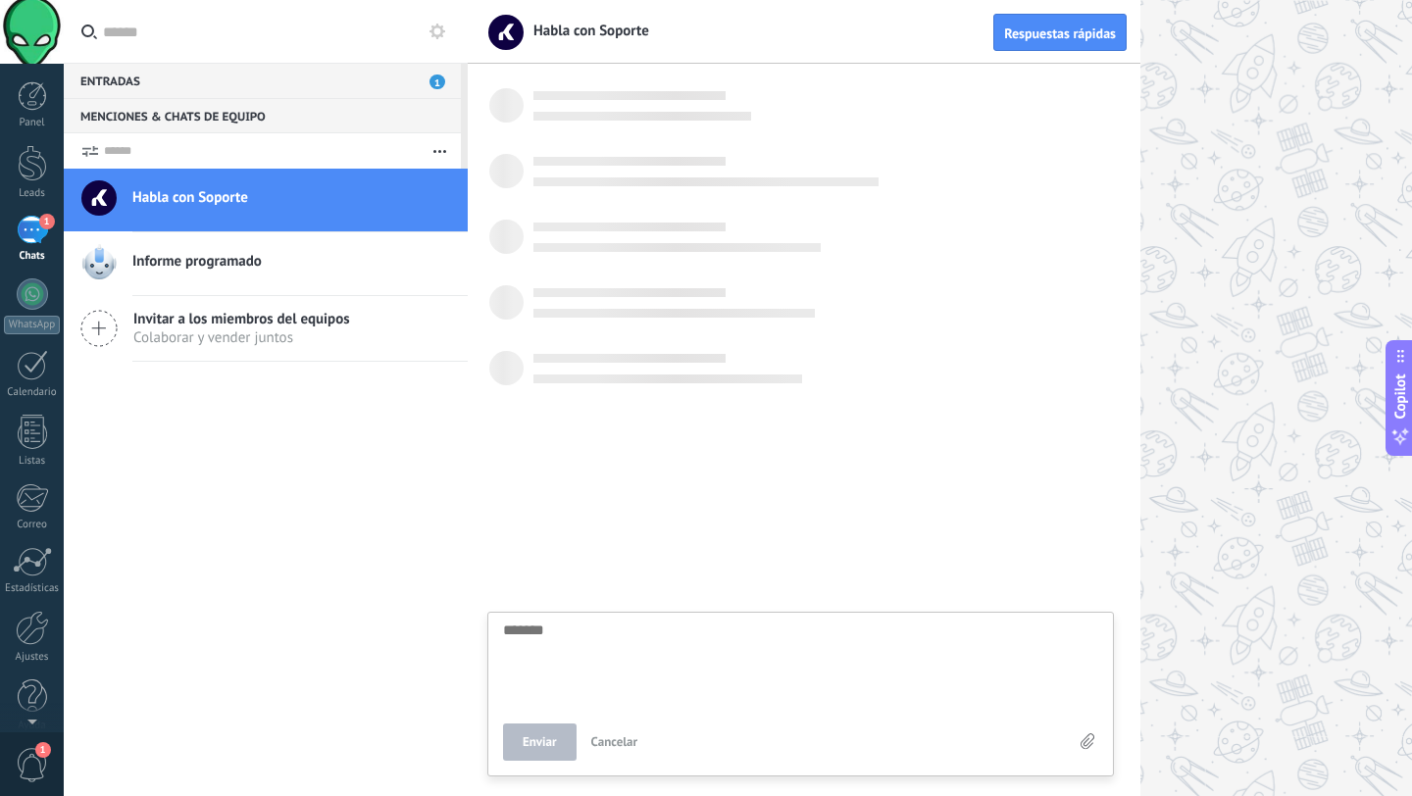
scroll to position [19, 0]
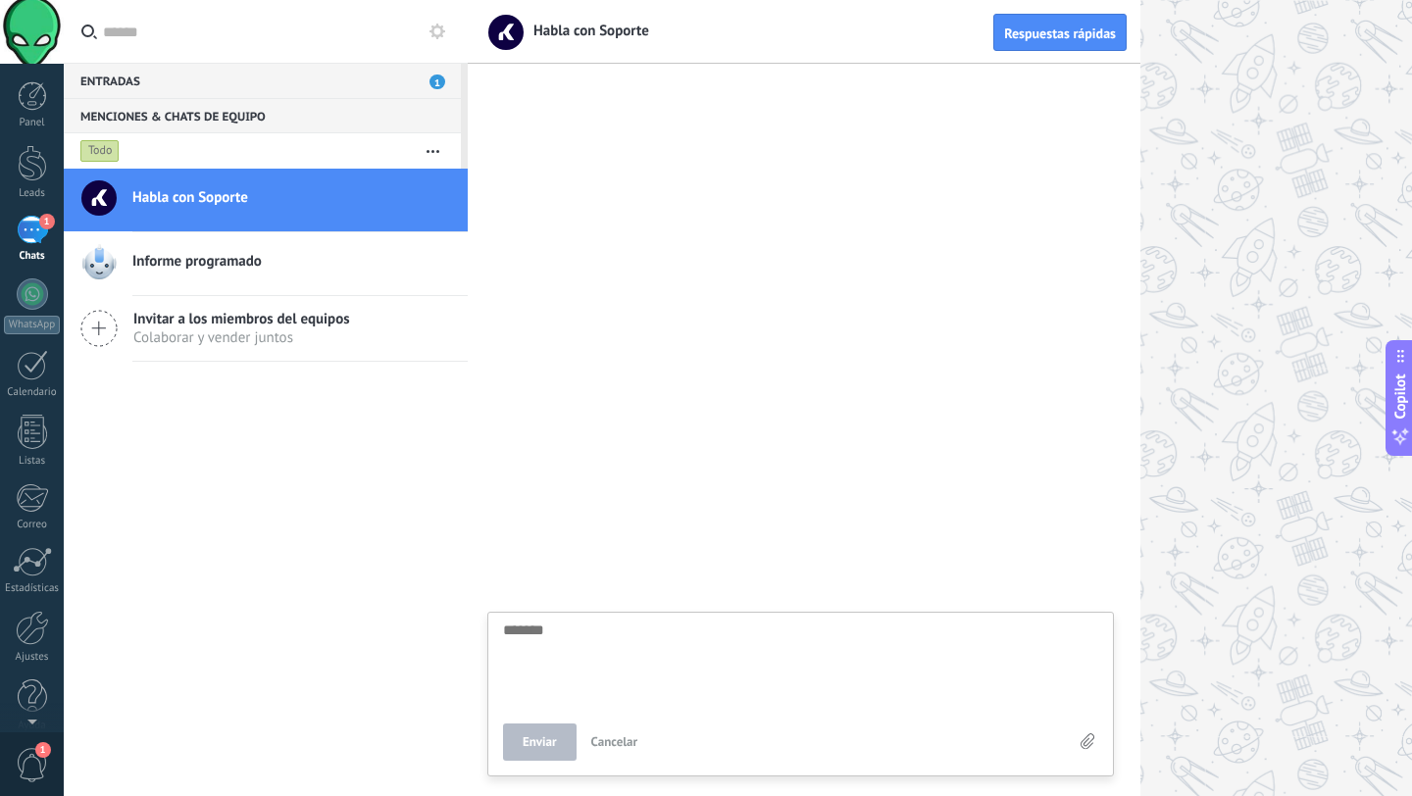
type textarea "*"
type textarea "**"
type textarea "***"
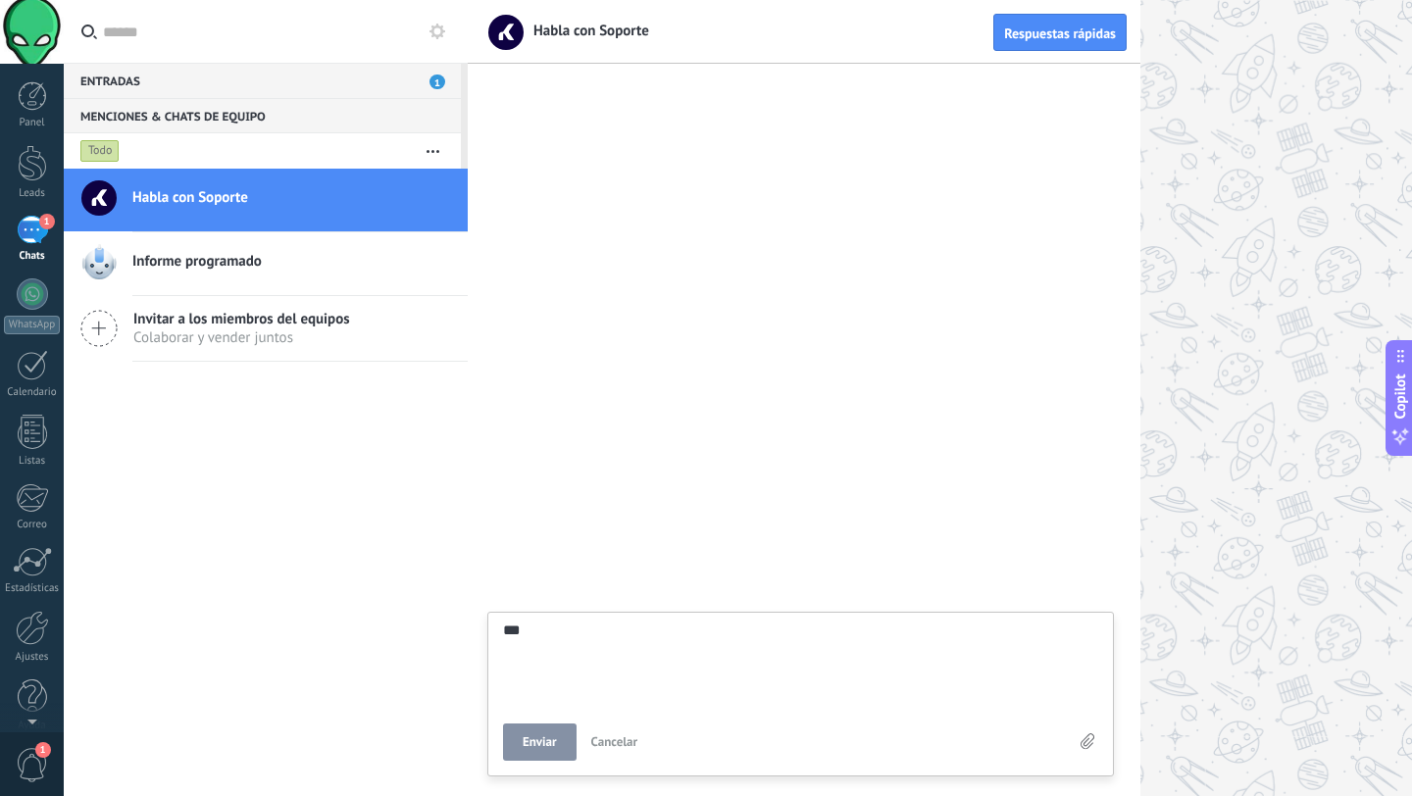
type textarea "****"
type textarea "*****"
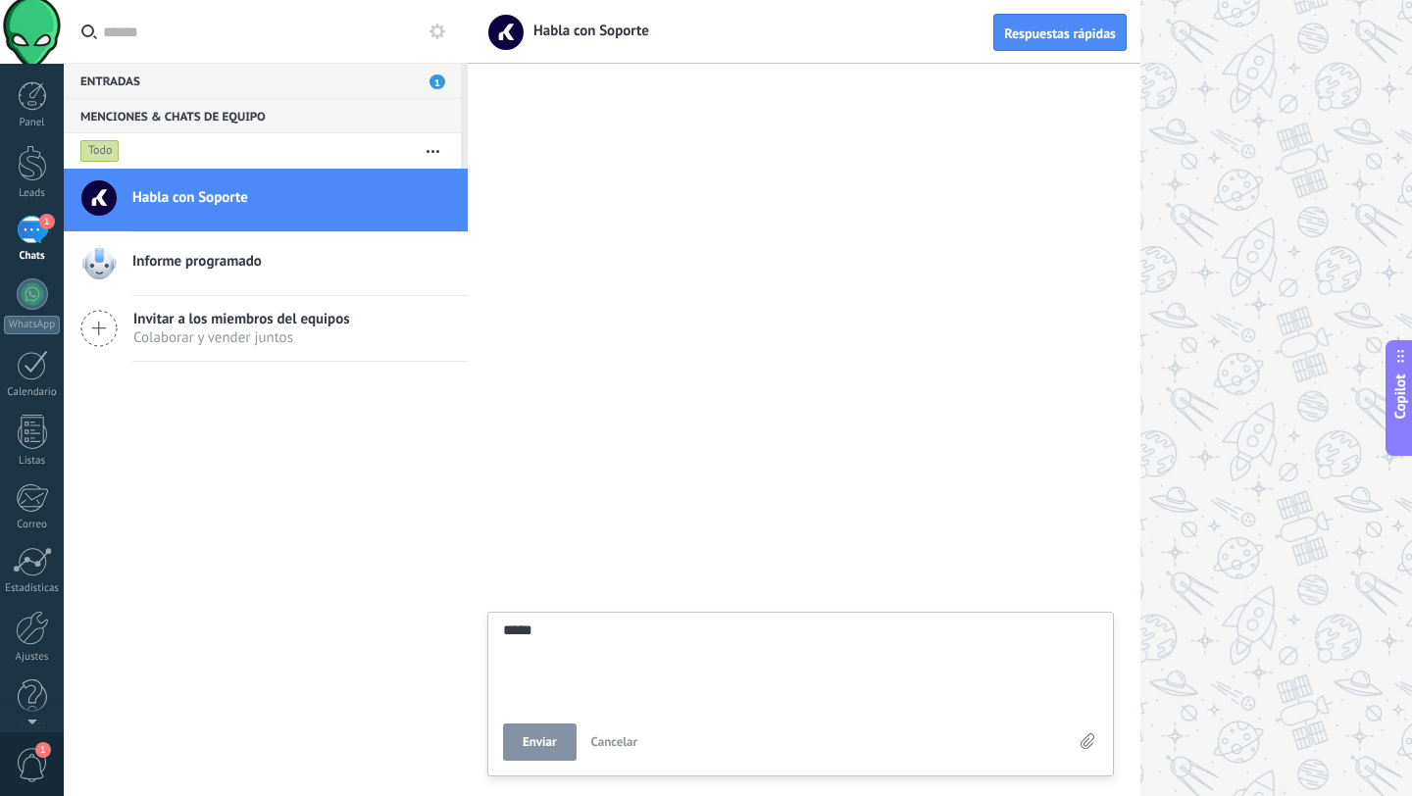
type textarea "*****"
type textarea "*******"
type textarea "********"
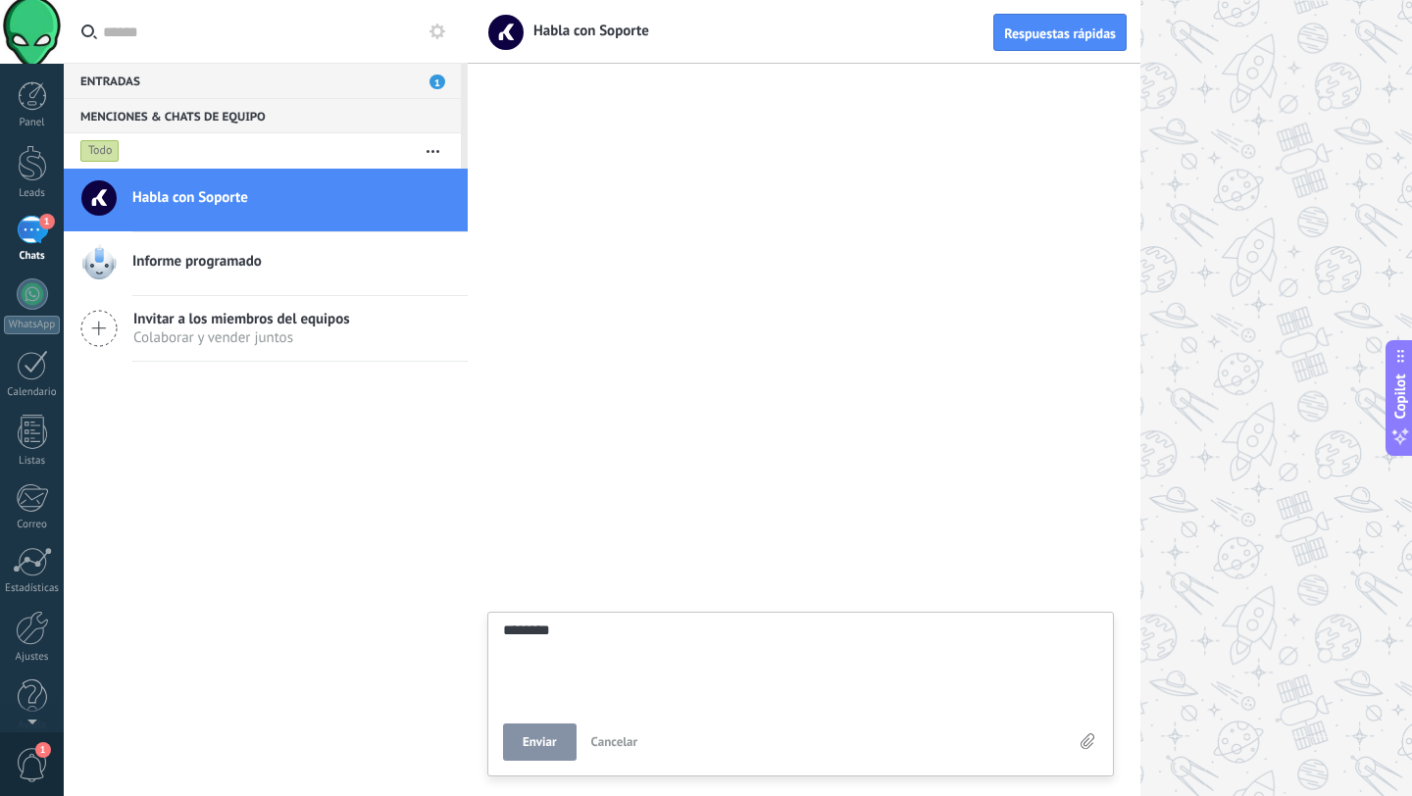
type textarea "*********"
type textarea "**********"
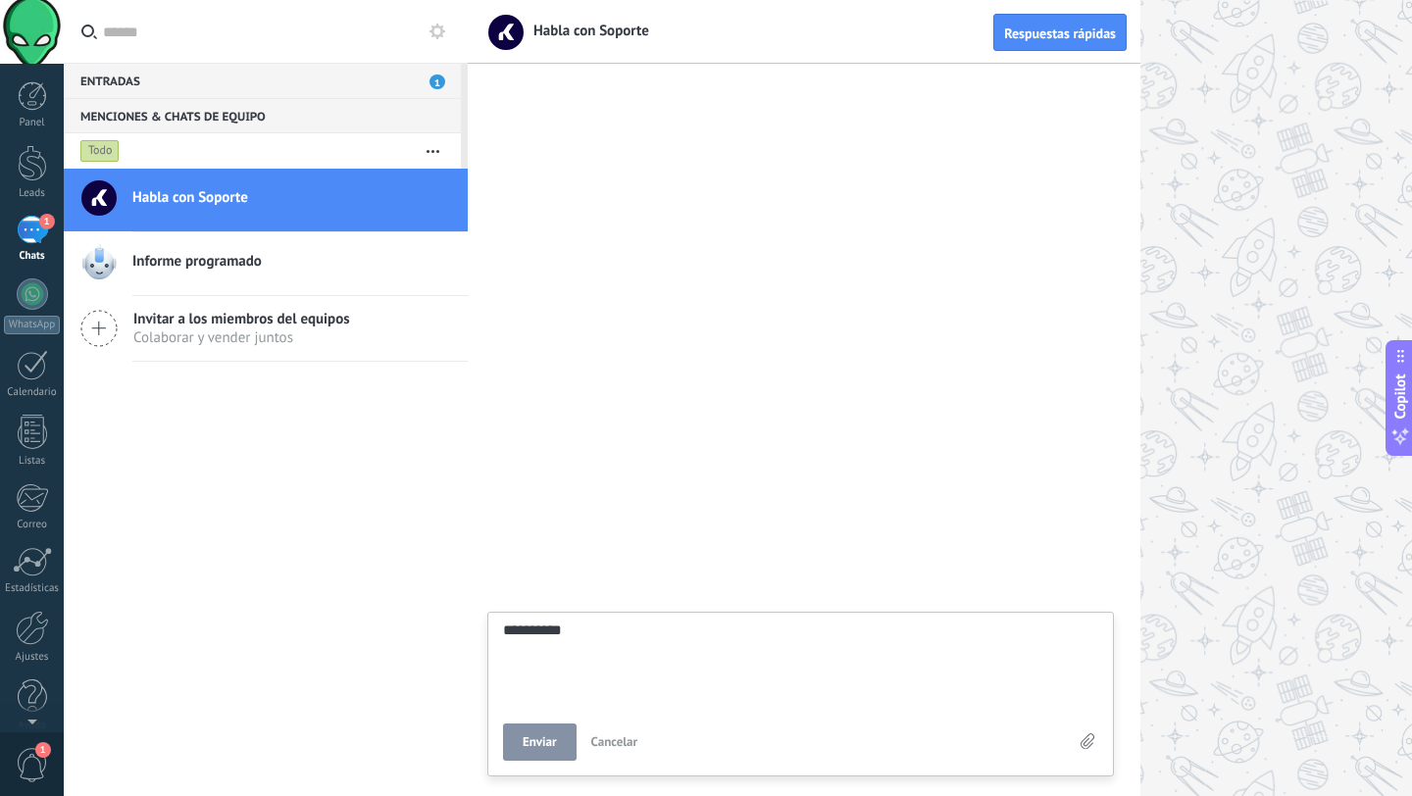
type textarea "**********"
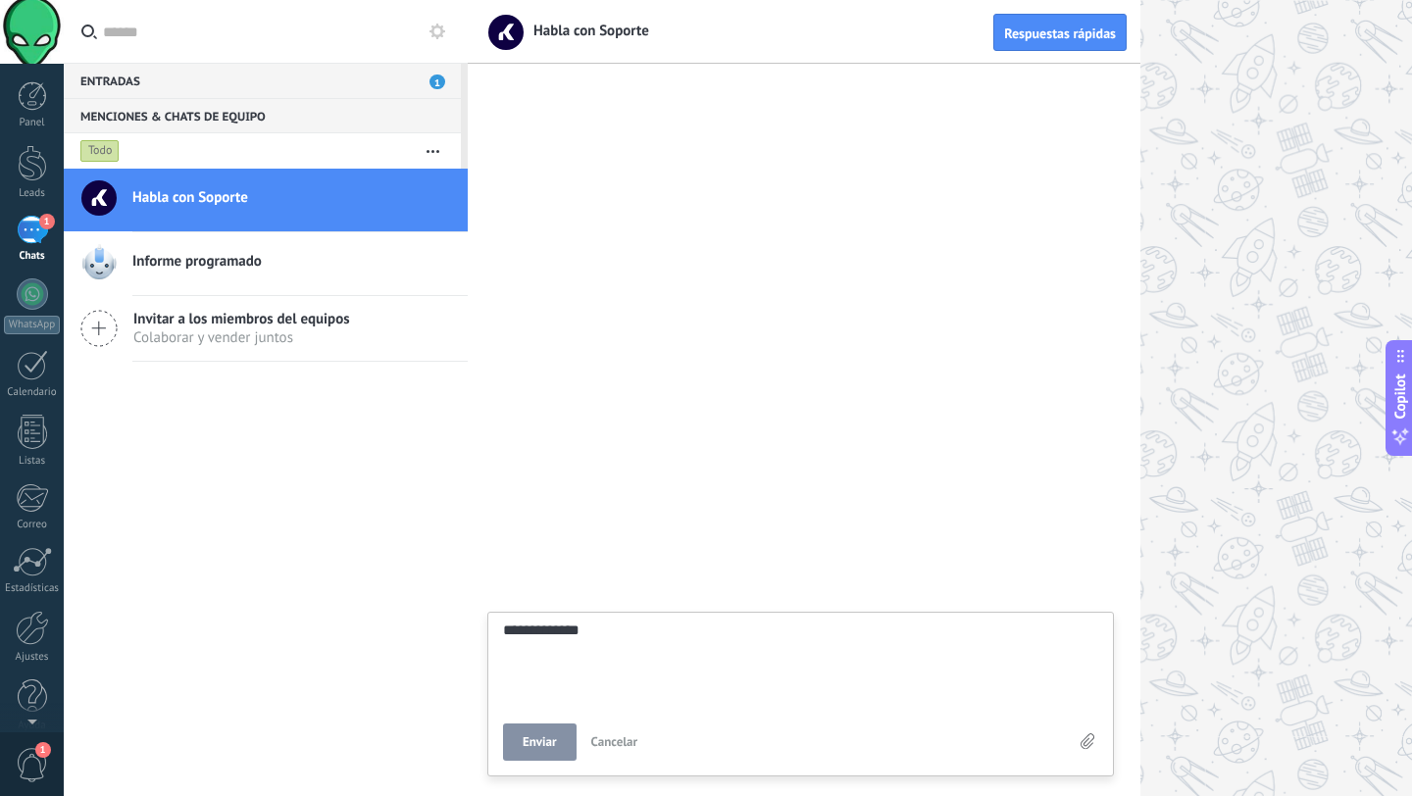
type textarea "**********"
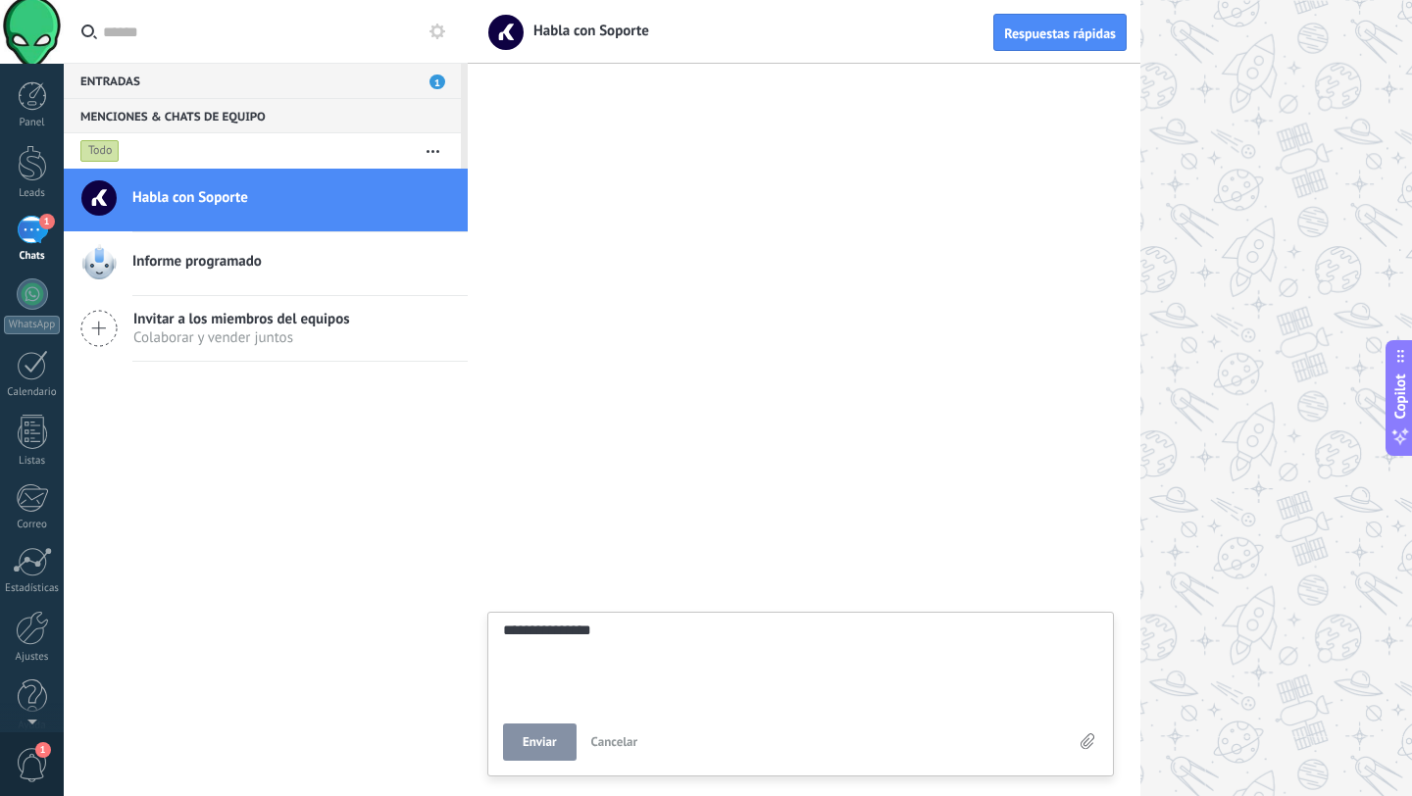
type textarea "**********"
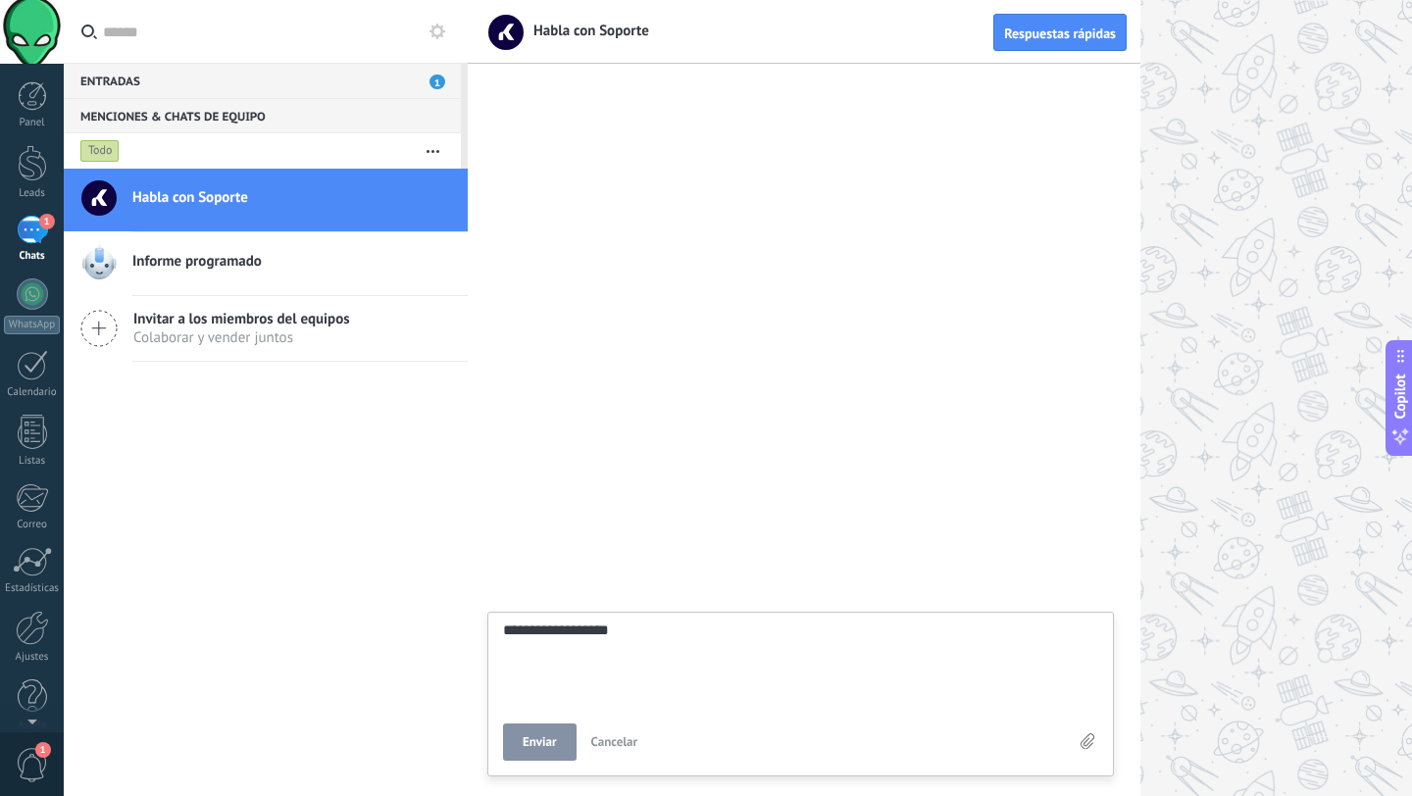
type textarea "**********"
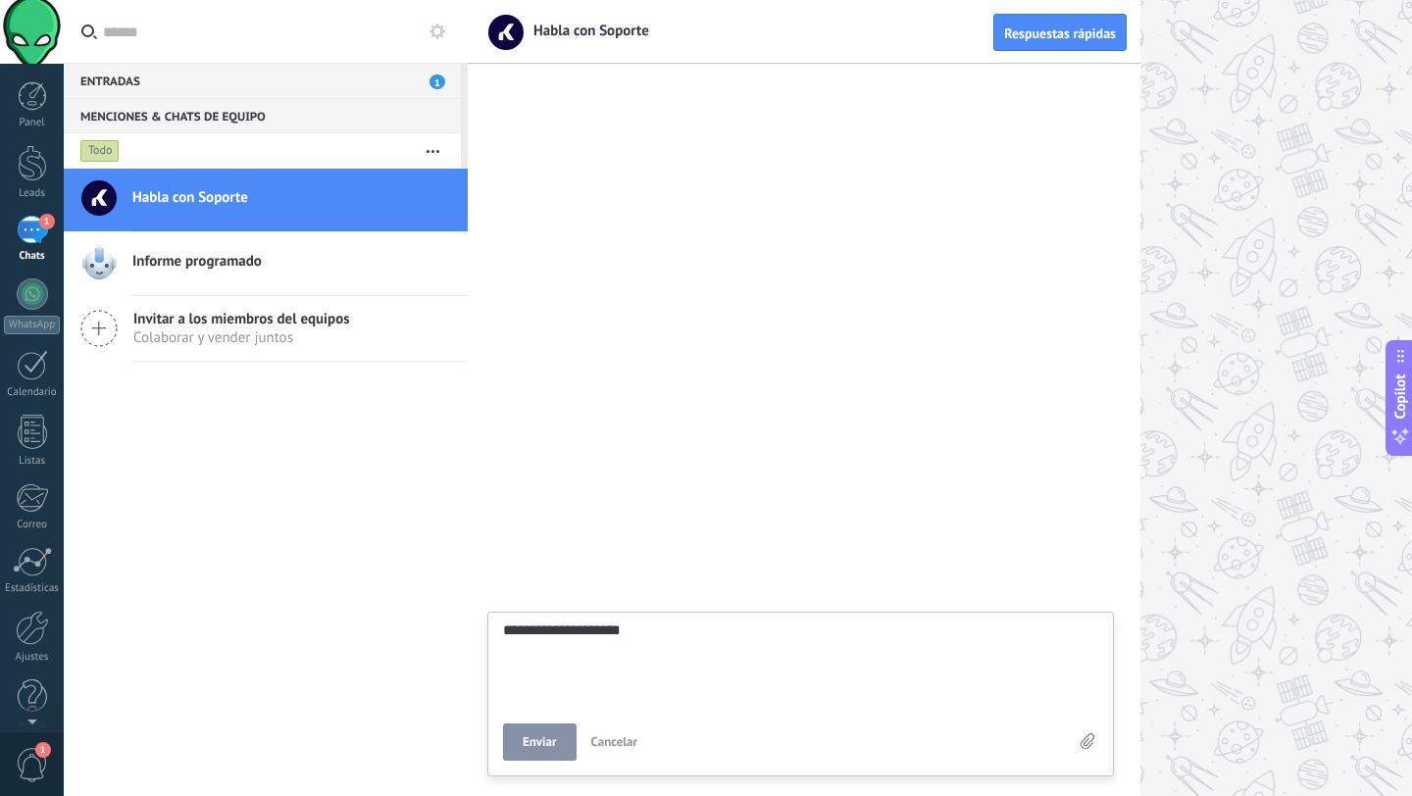
type textarea "**********"
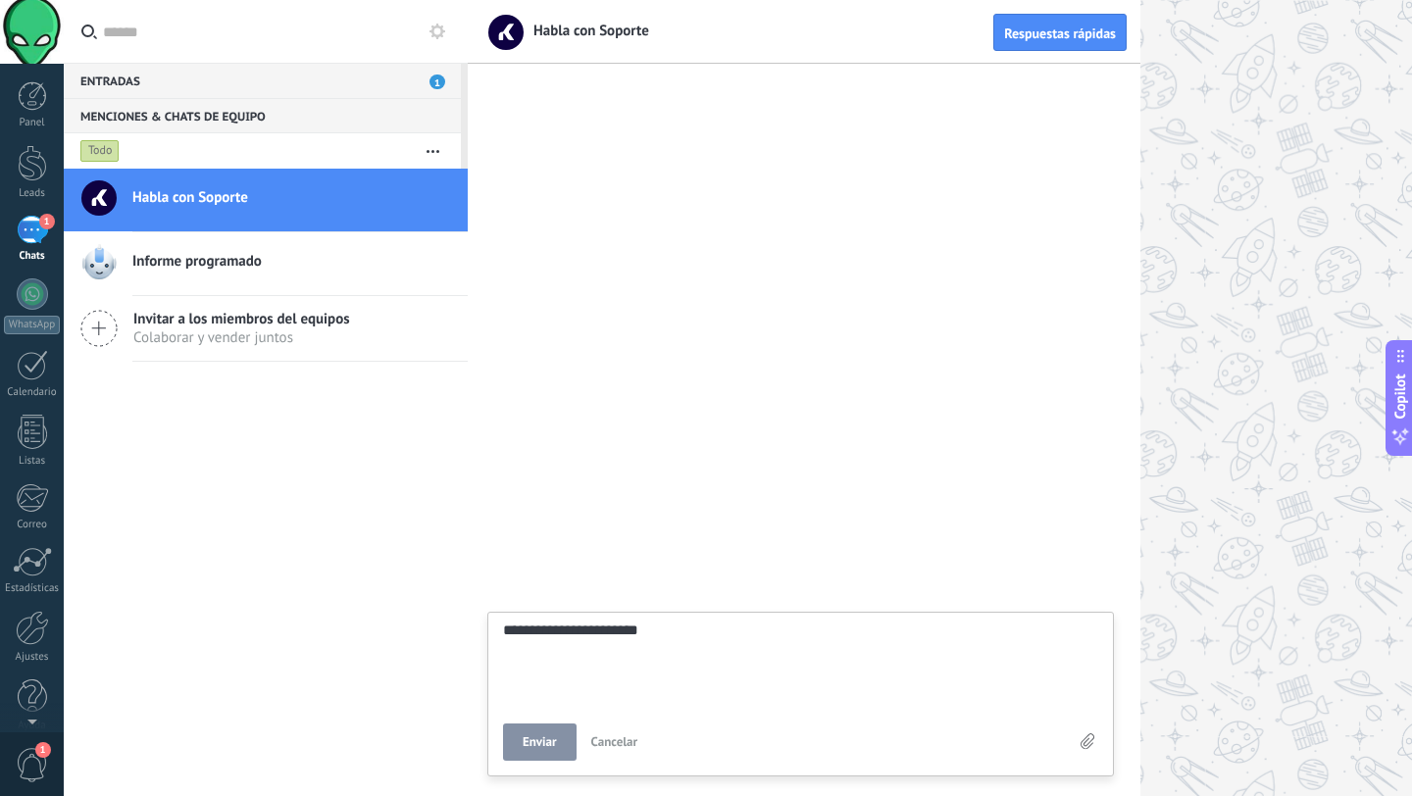
type textarea "**********"
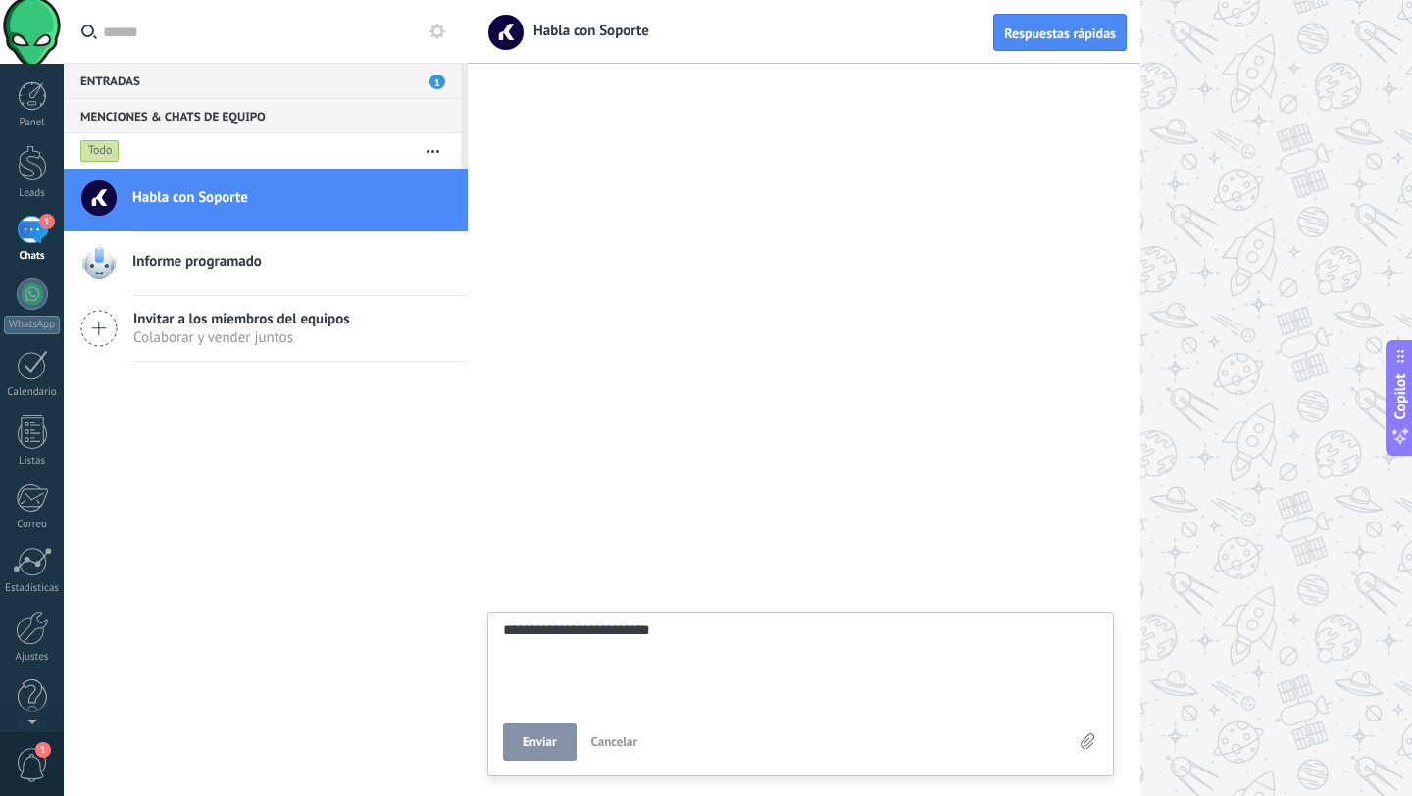
type textarea "**********"
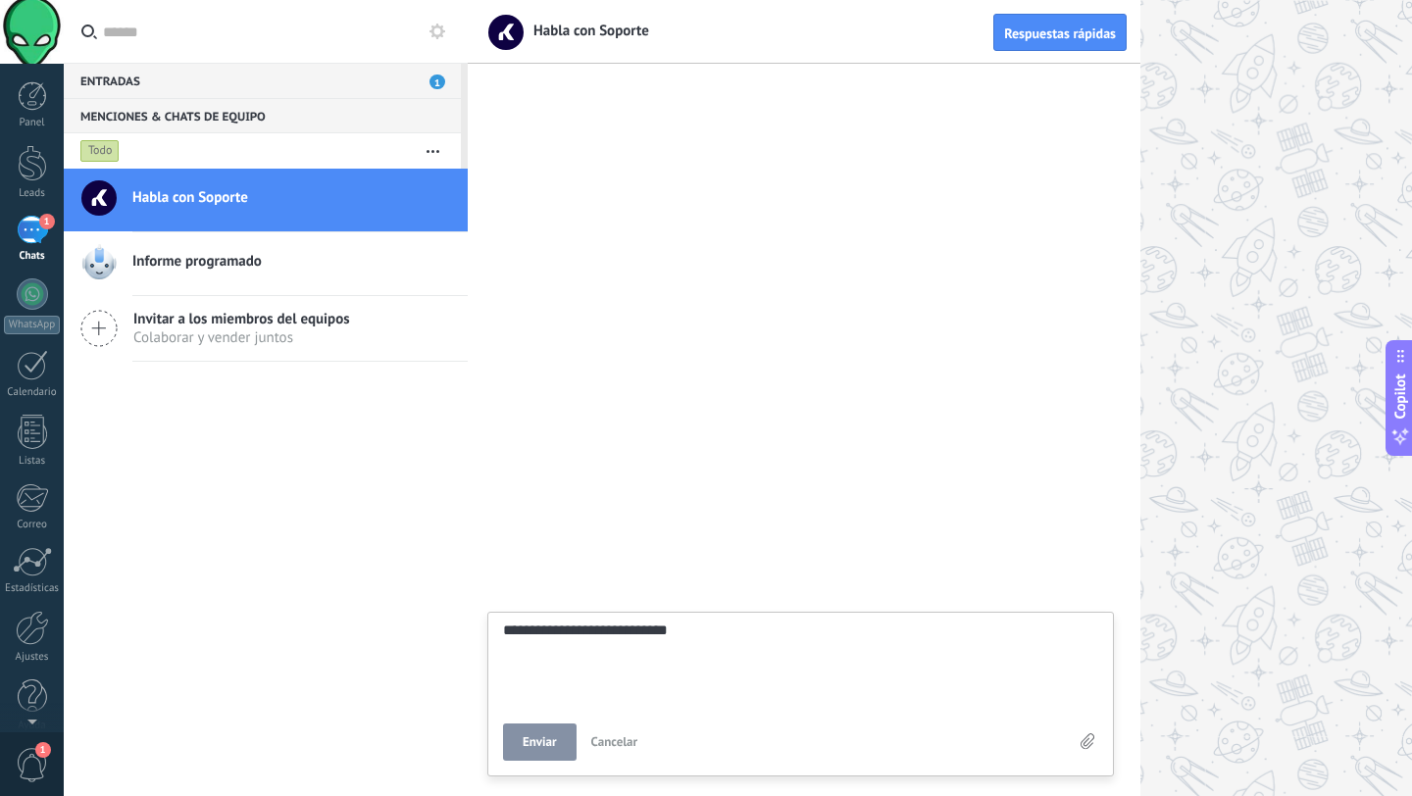
type textarea "**********"
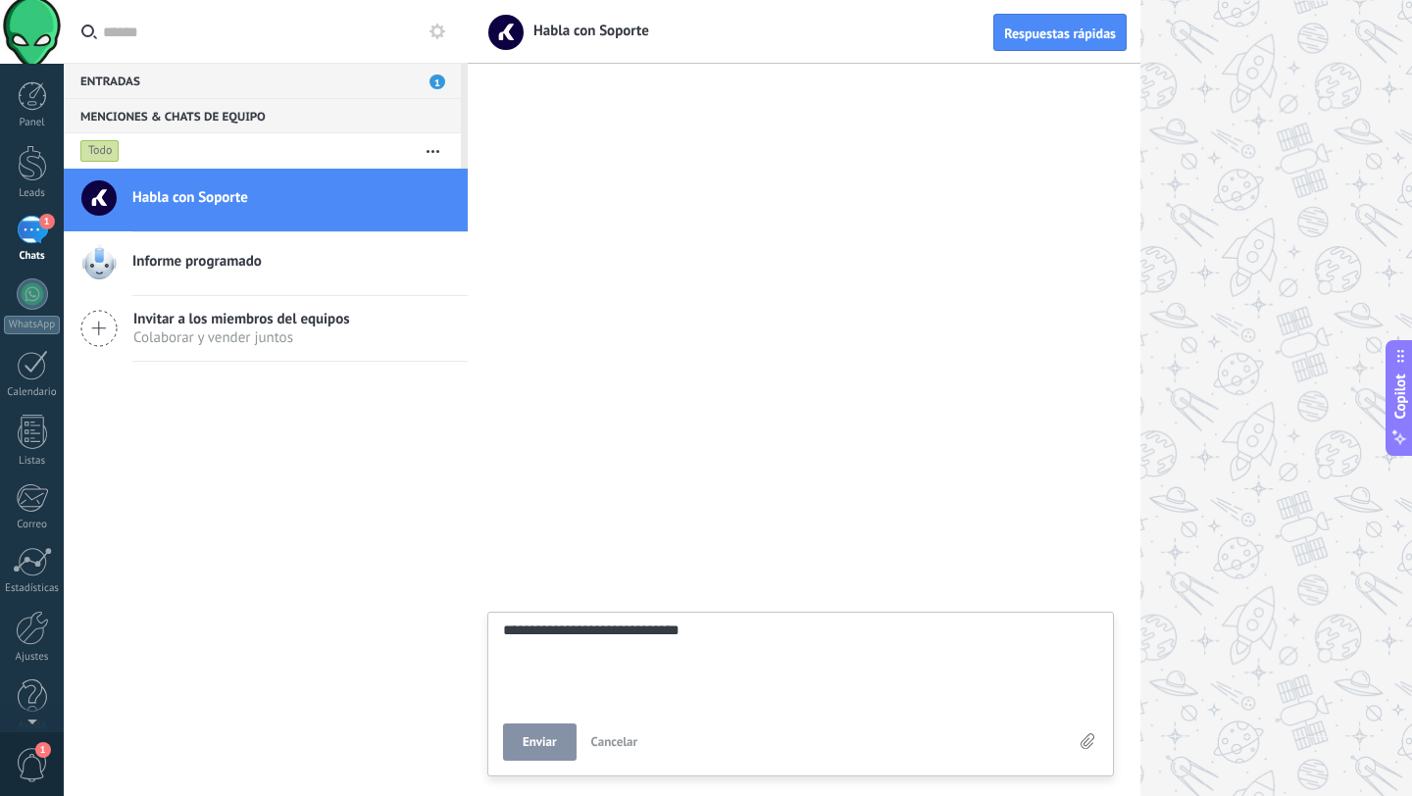
type textarea "**********"
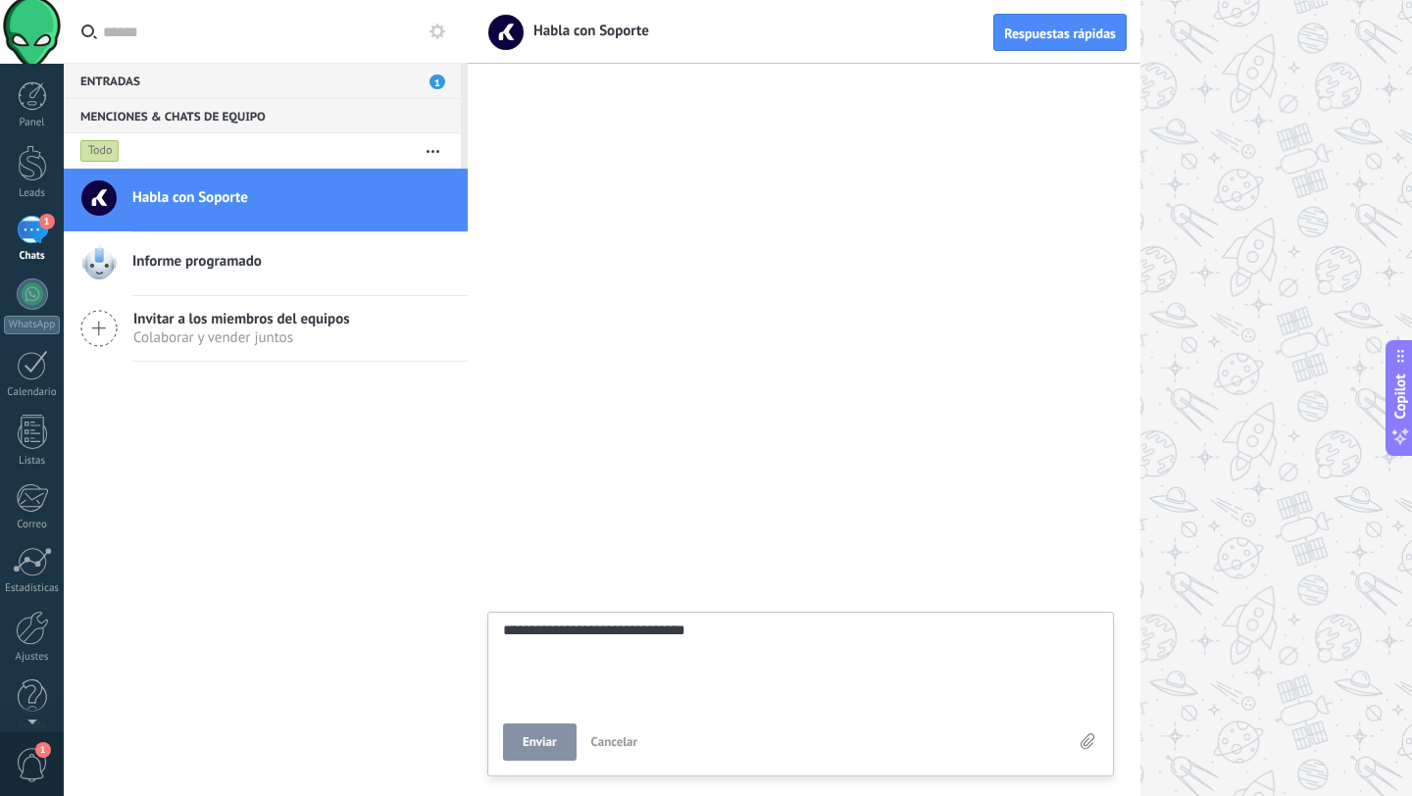
type textarea "**********"
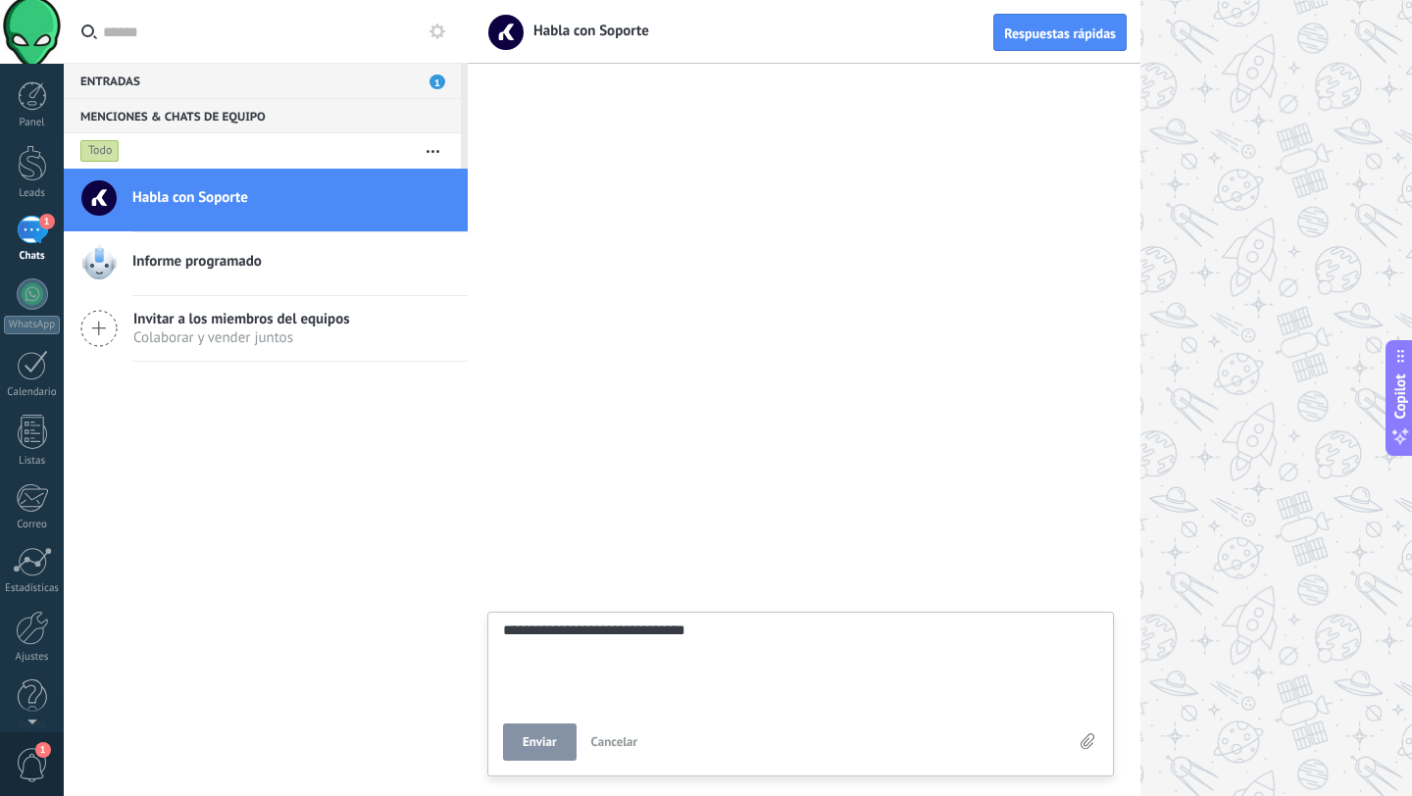
type textarea "**********"
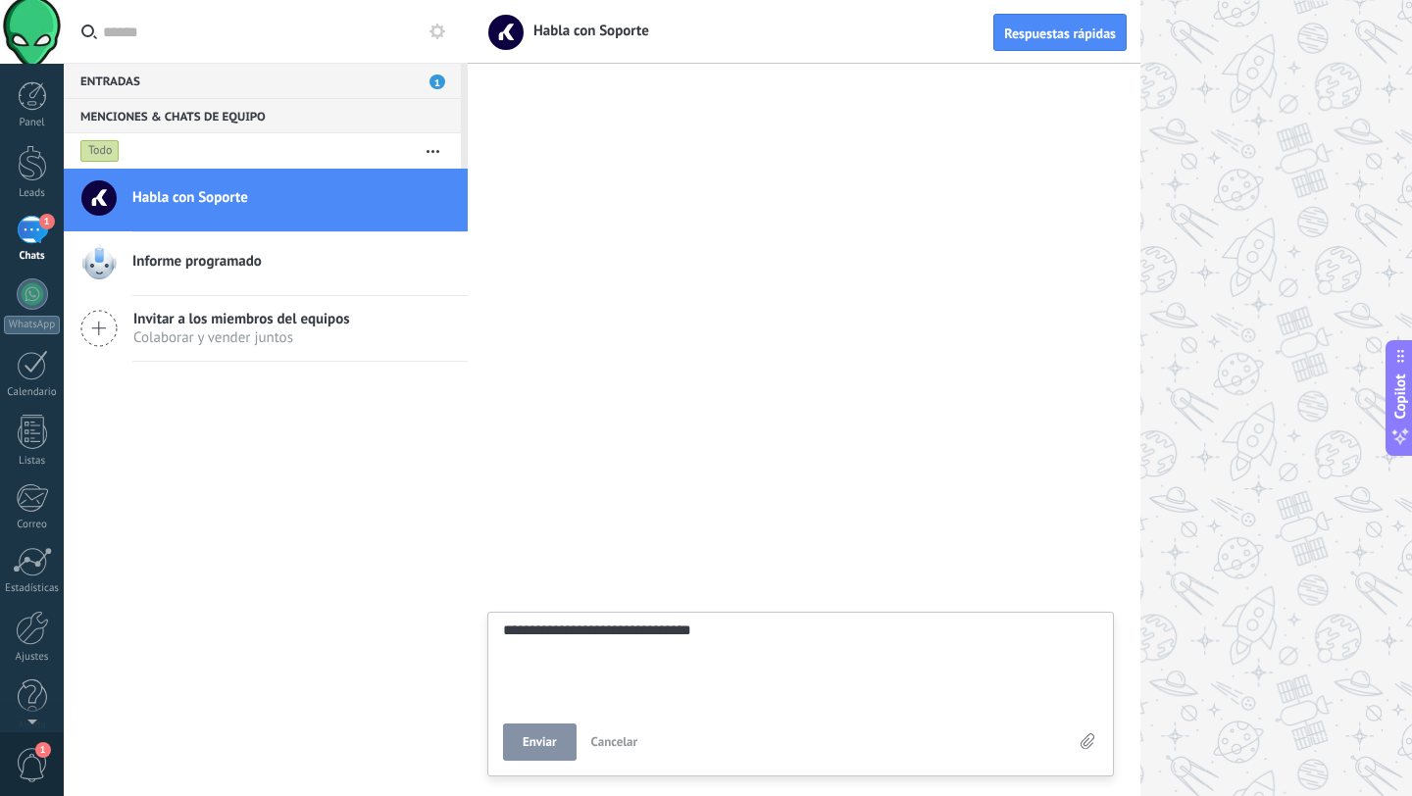
type textarea "**********"
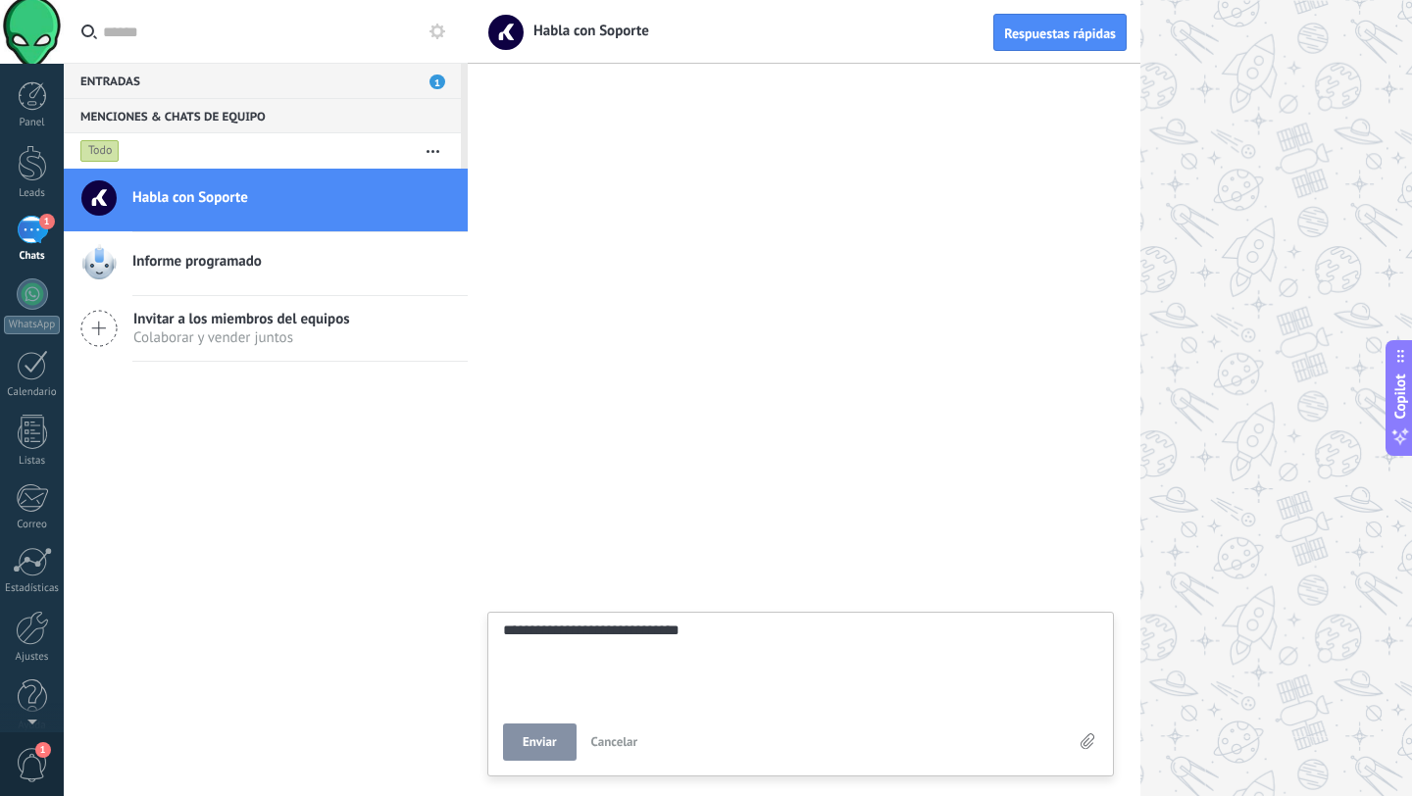
type textarea "**********"
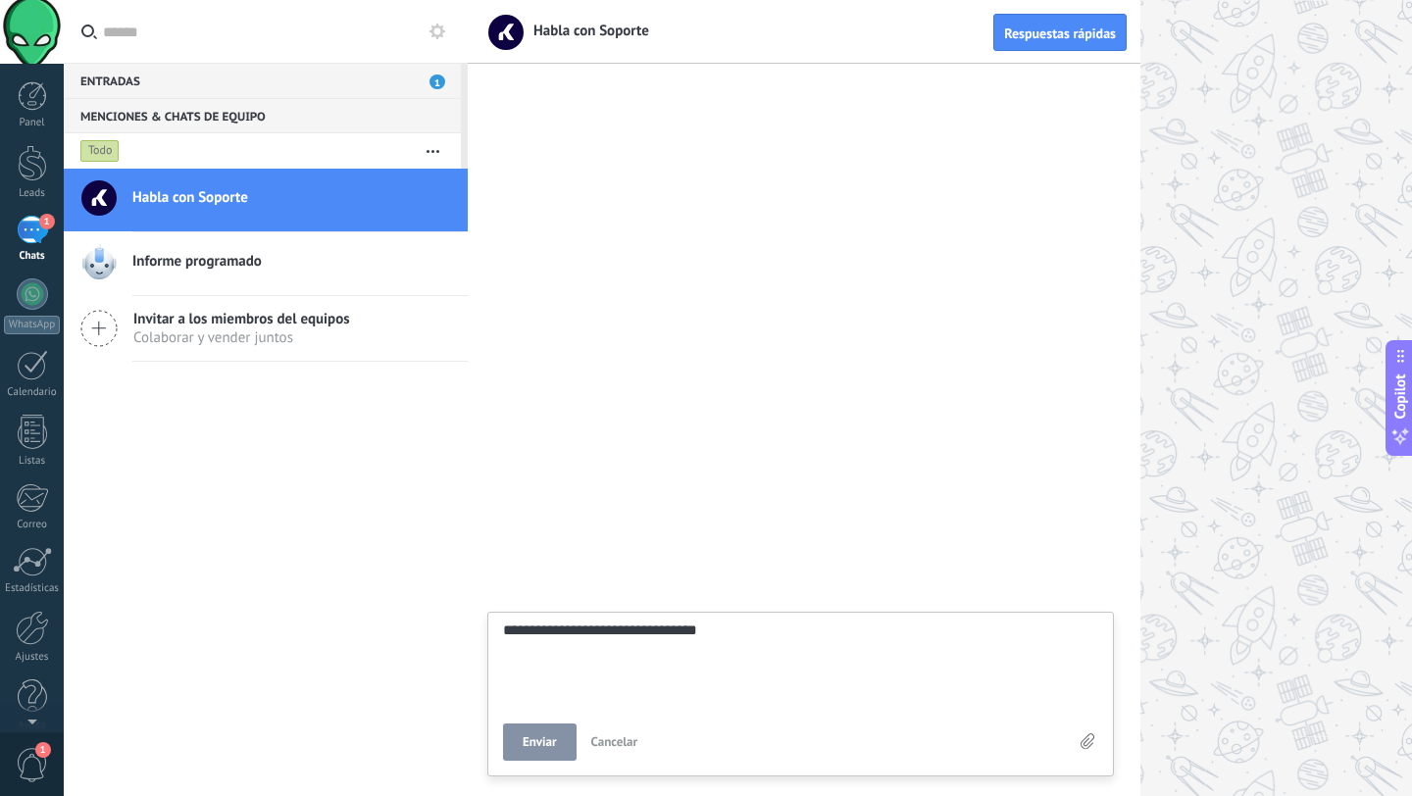
type textarea "**********"
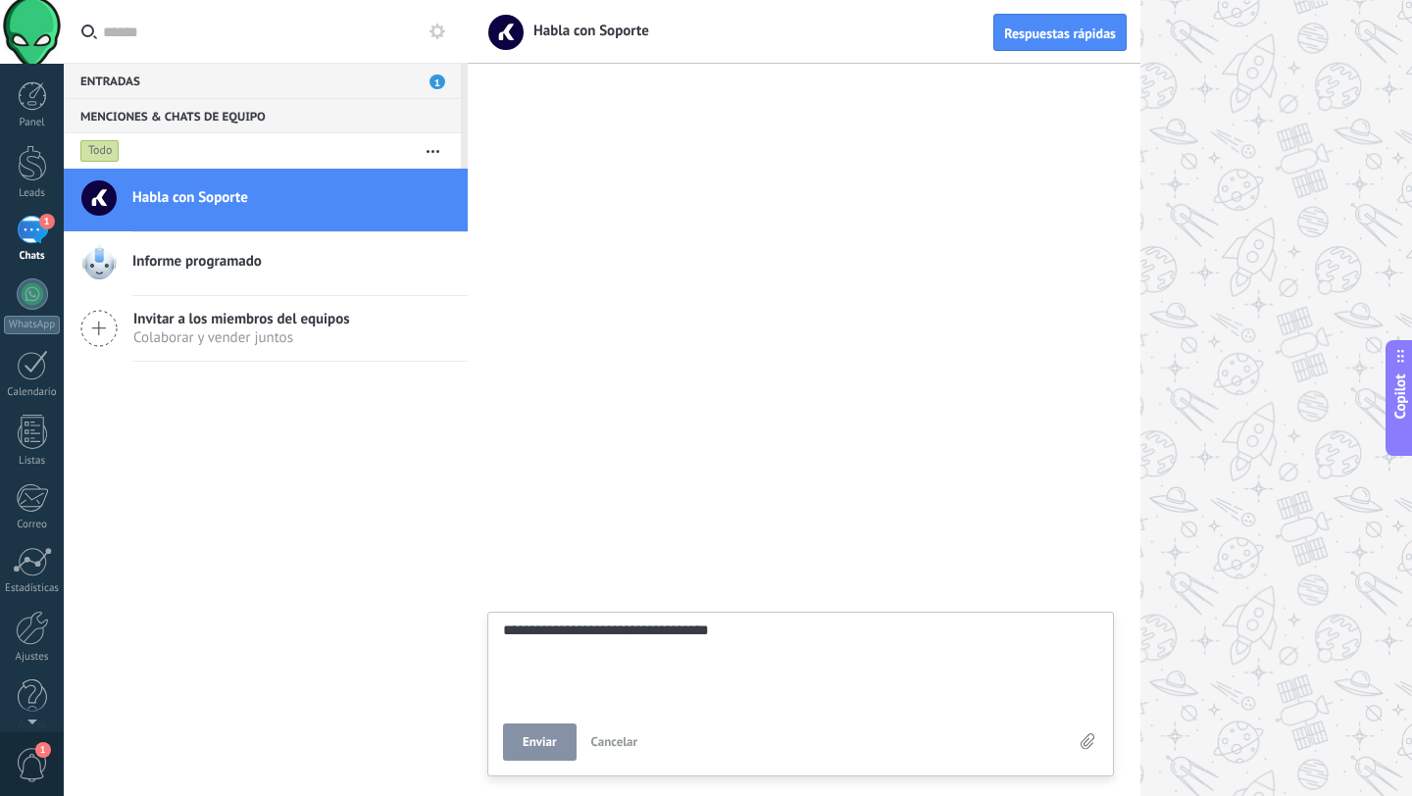
type textarea "**********"
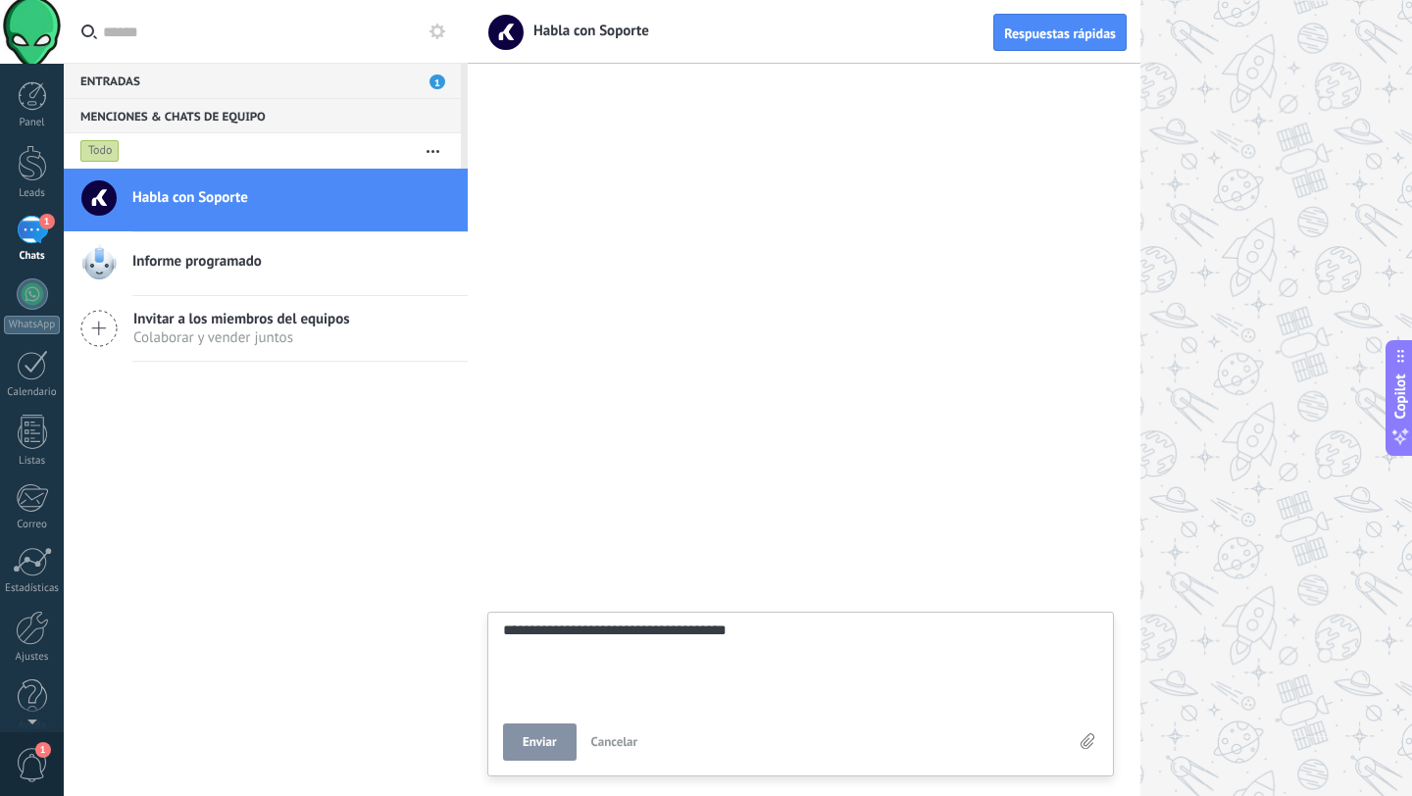
type textarea "**********"
click at [798, 637] on textarea "**********" at bounding box center [800, 662] width 595 height 80
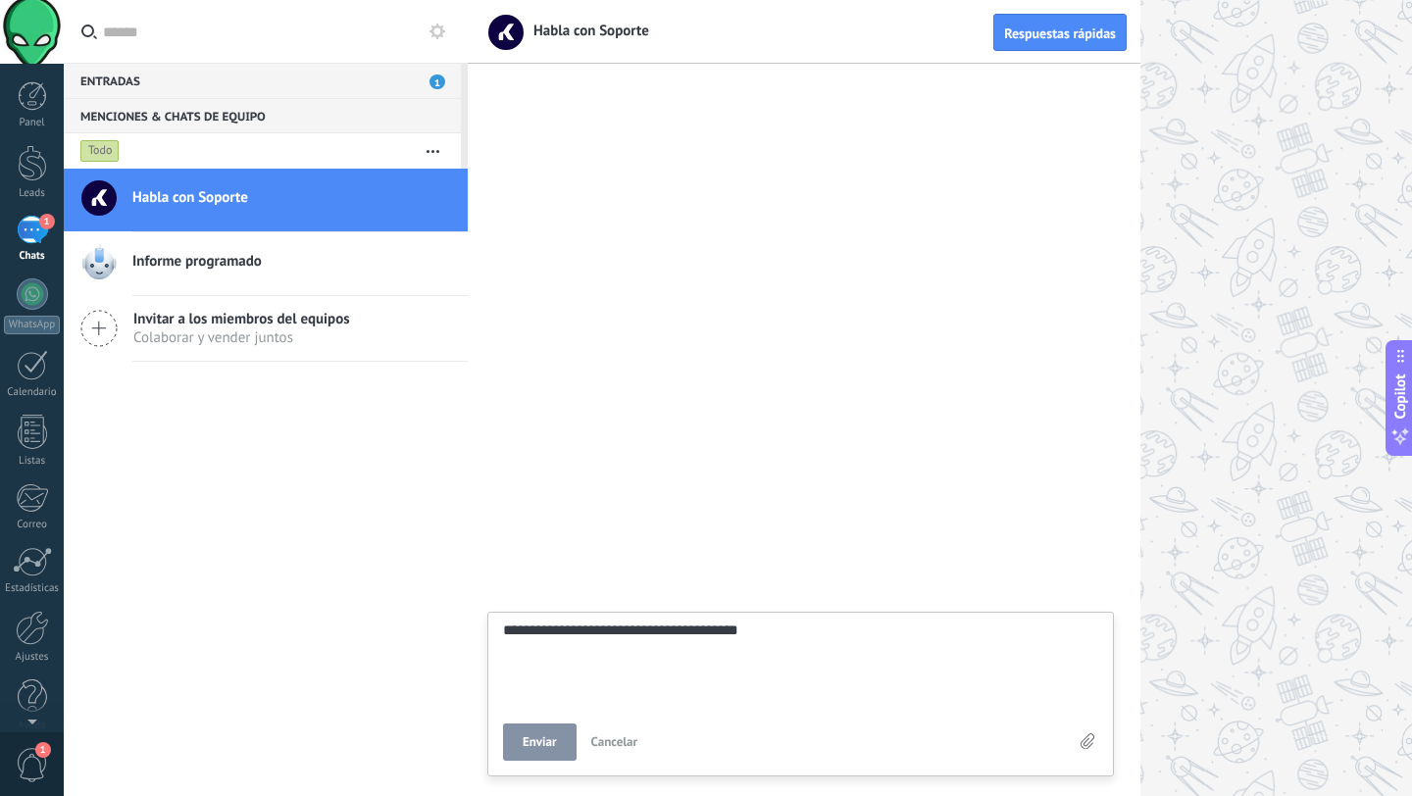
type textarea "**********"
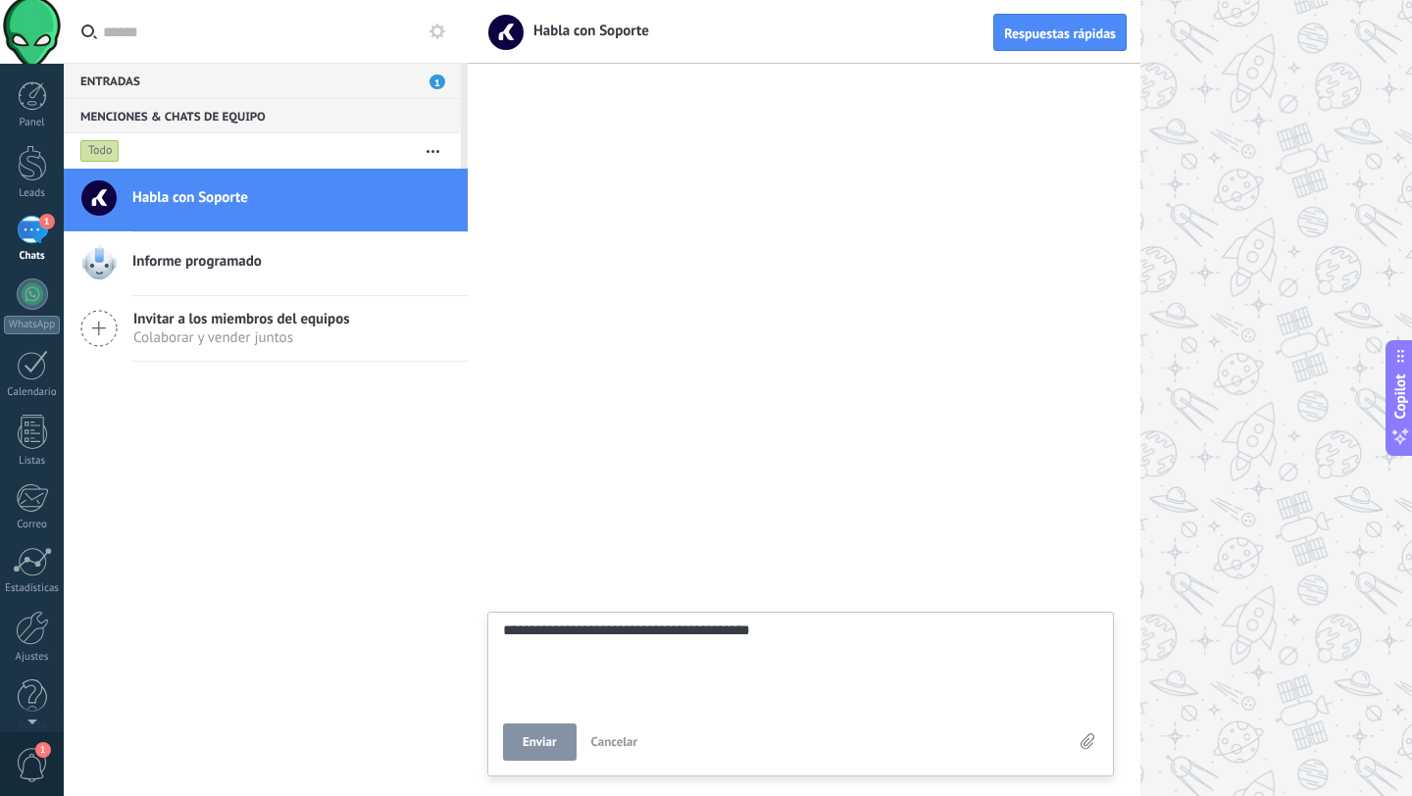
type textarea "**********"
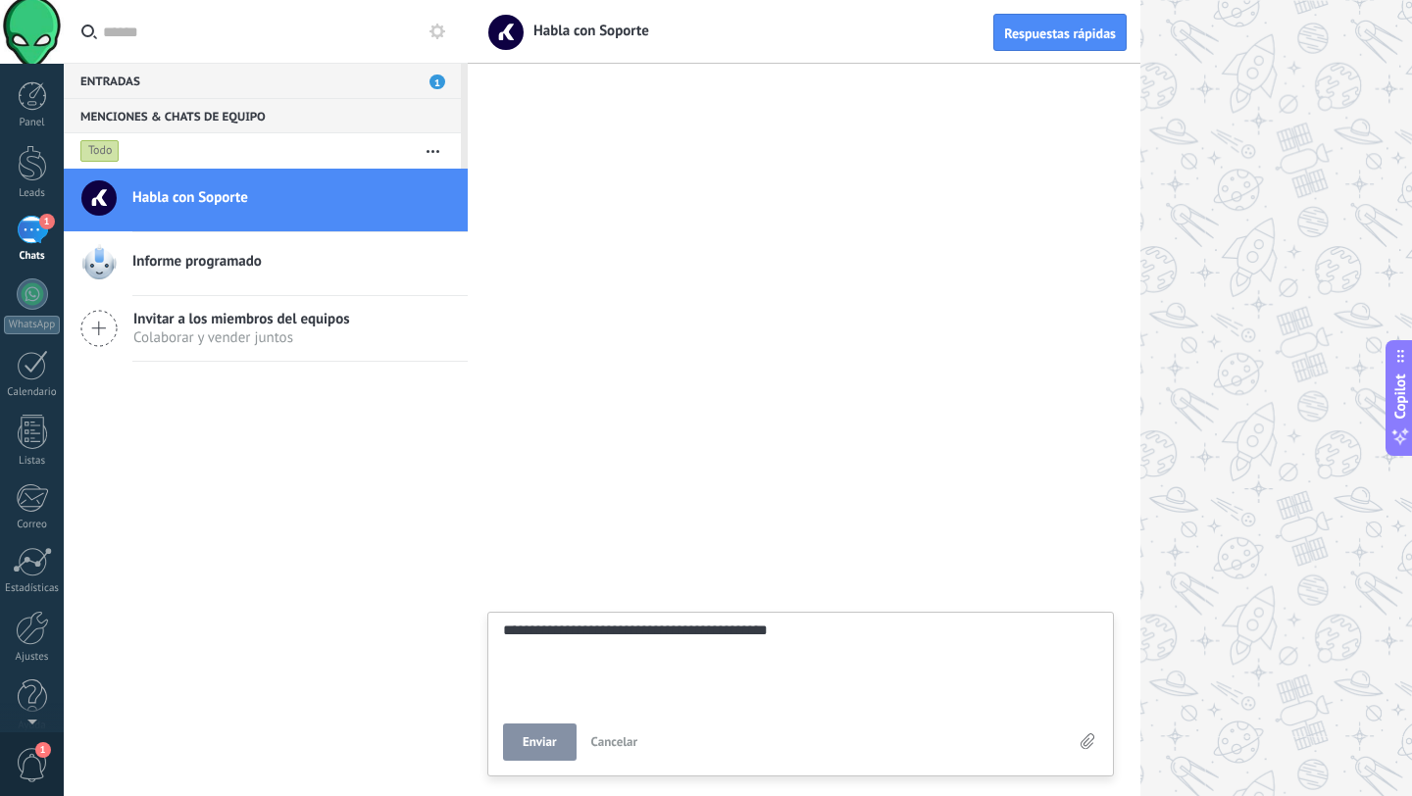
type textarea "**********"
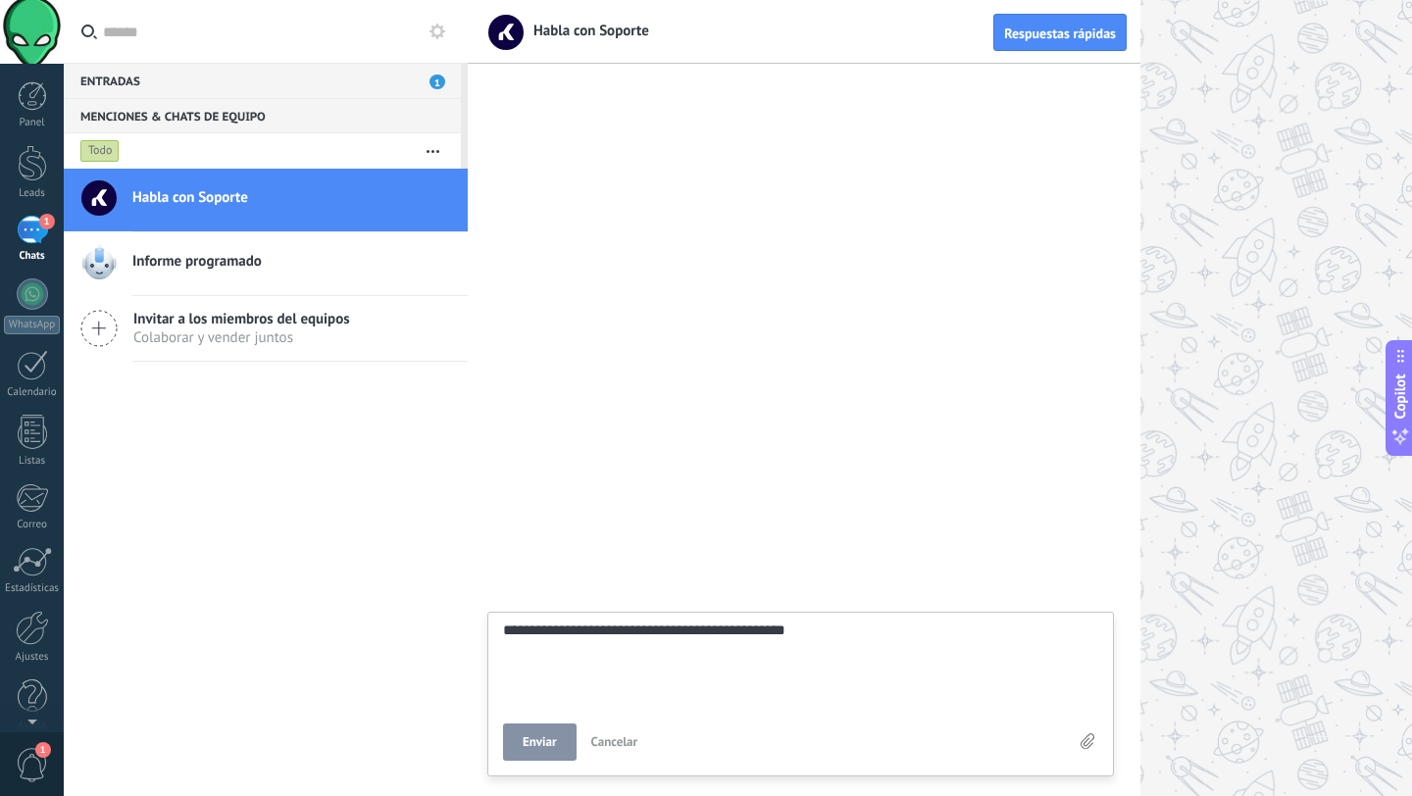
type textarea "**********"
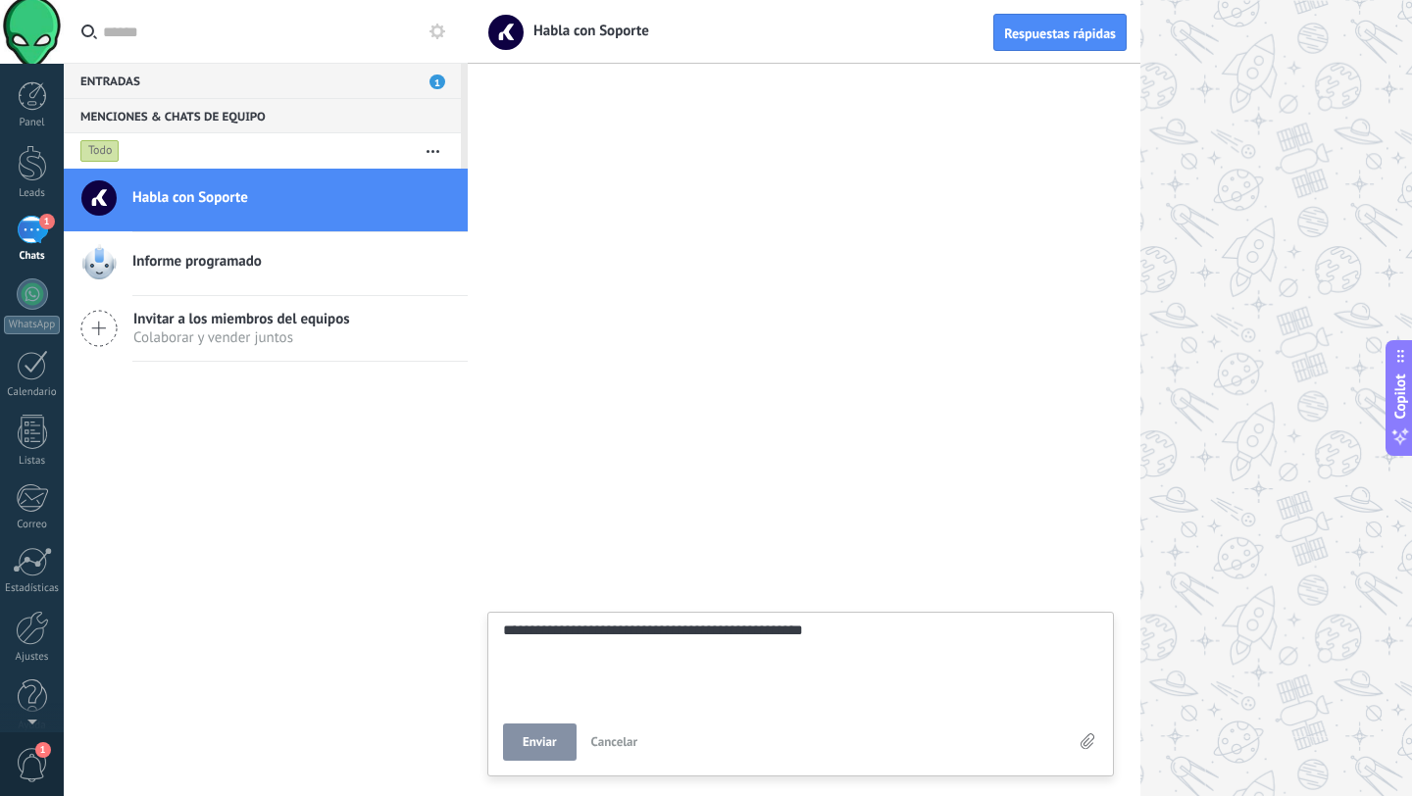
type textarea "**********"
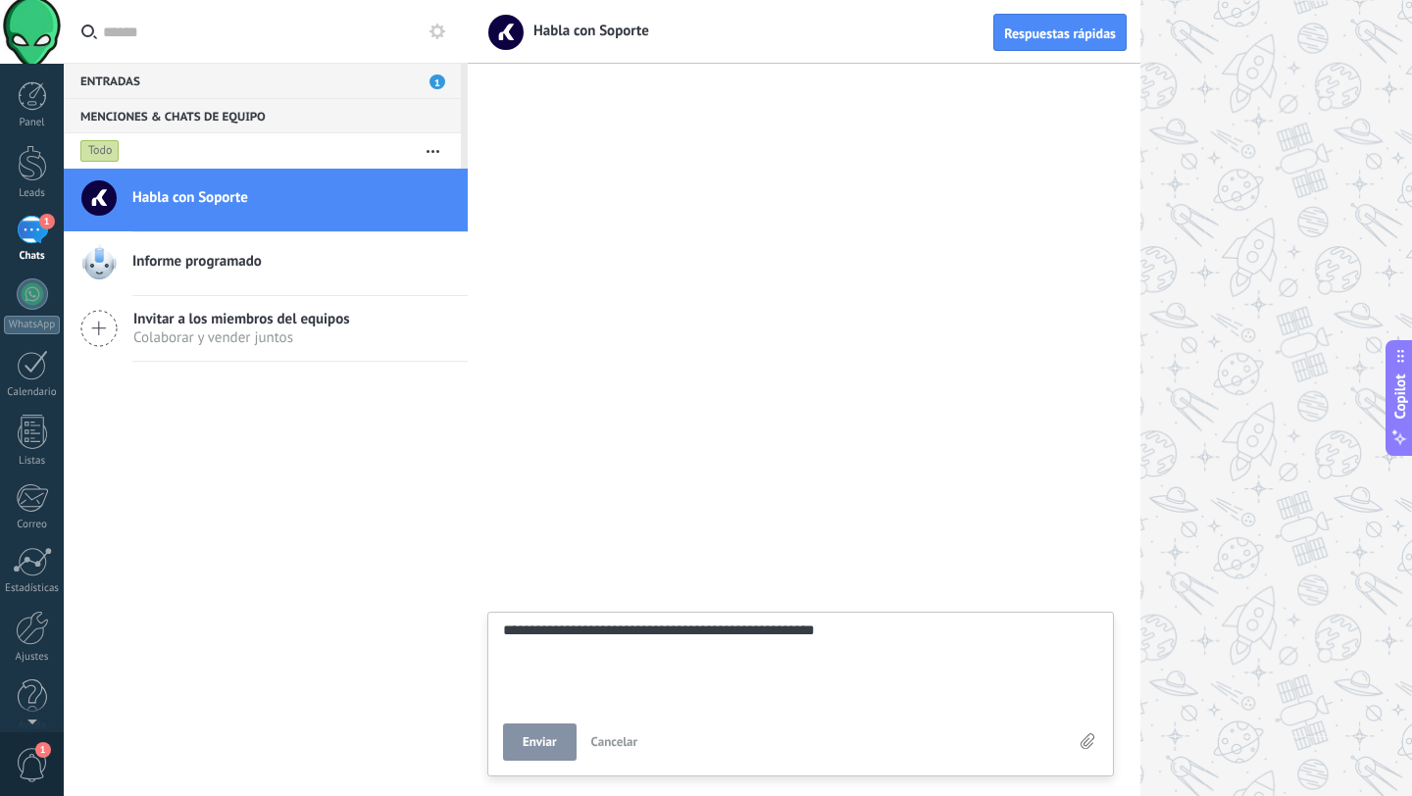
type textarea "**********"
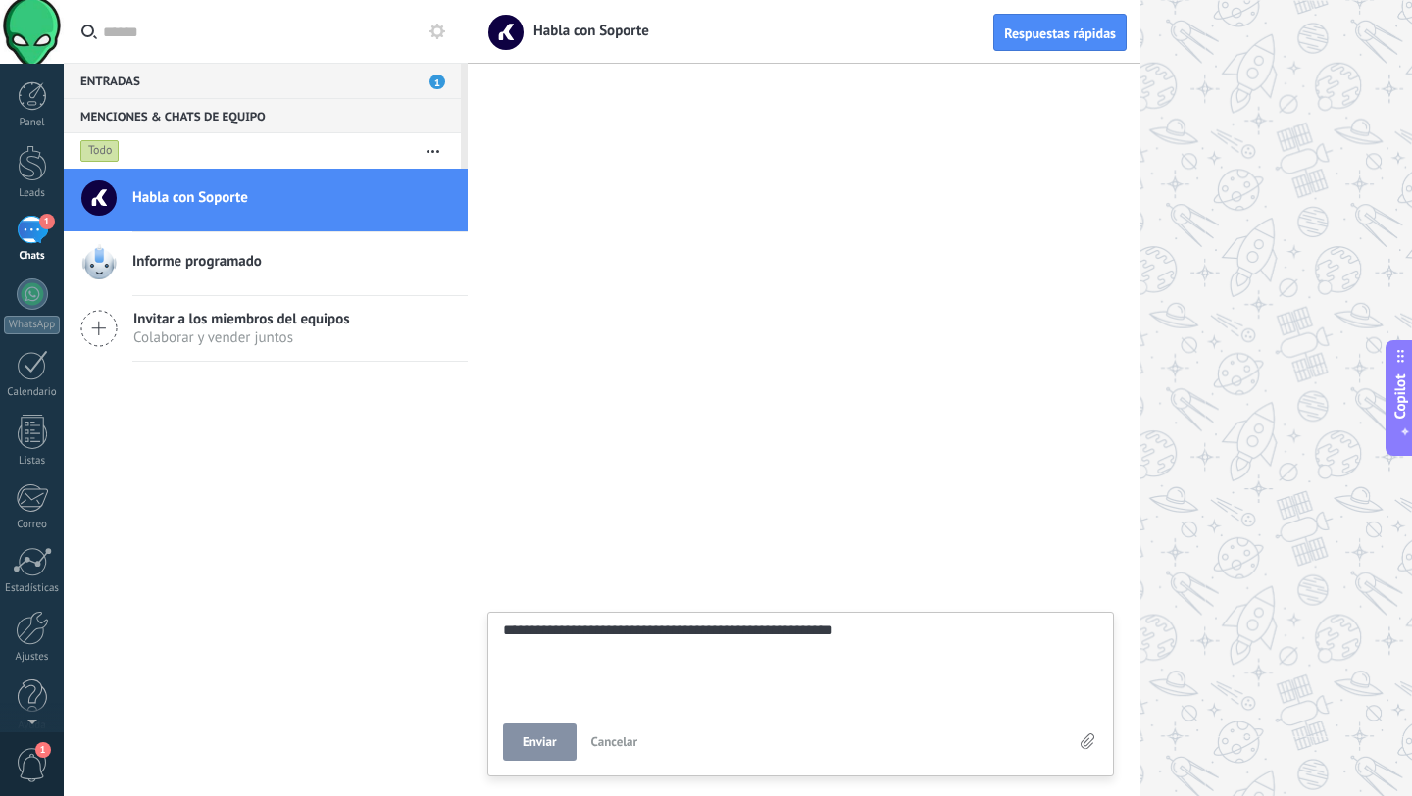
type textarea "**********"
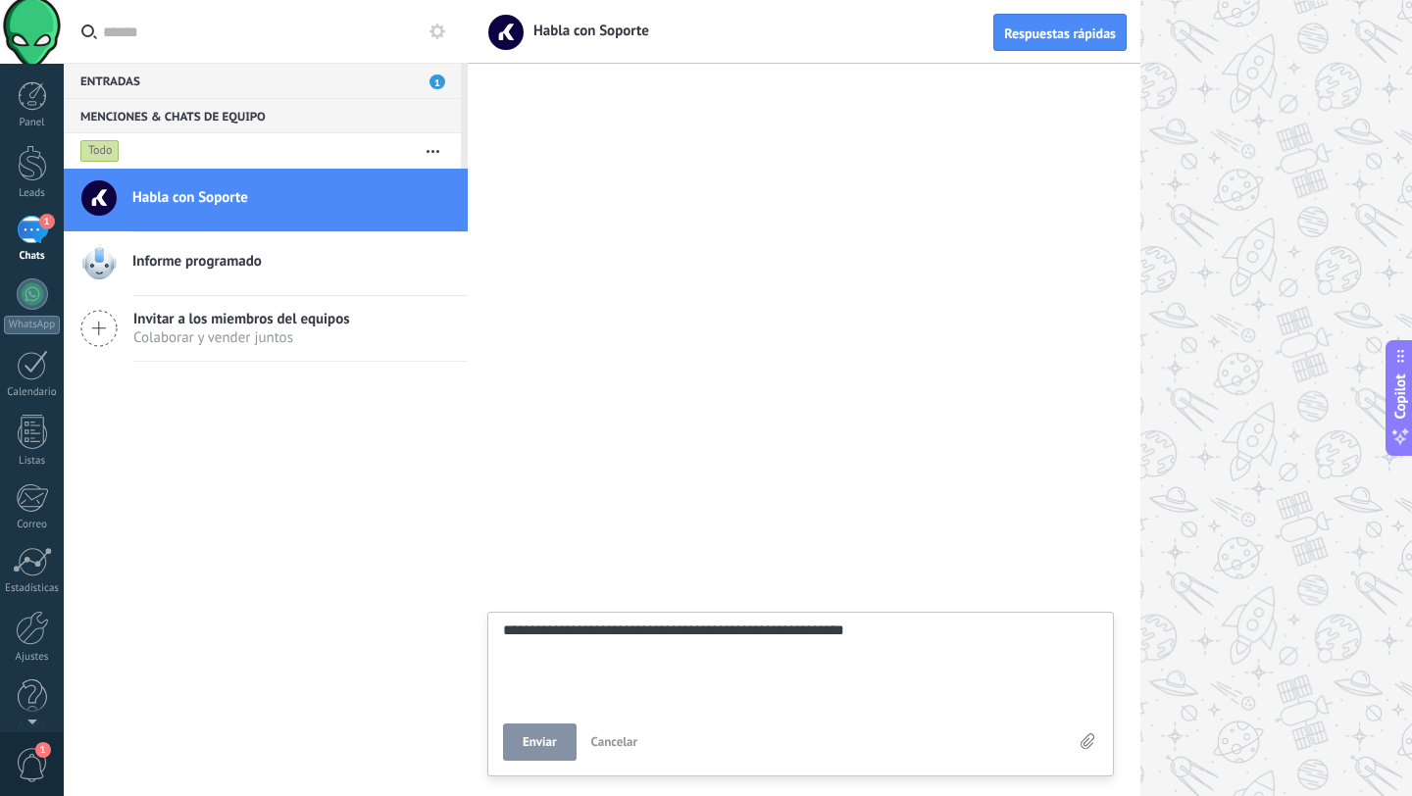
type textarea "**********"
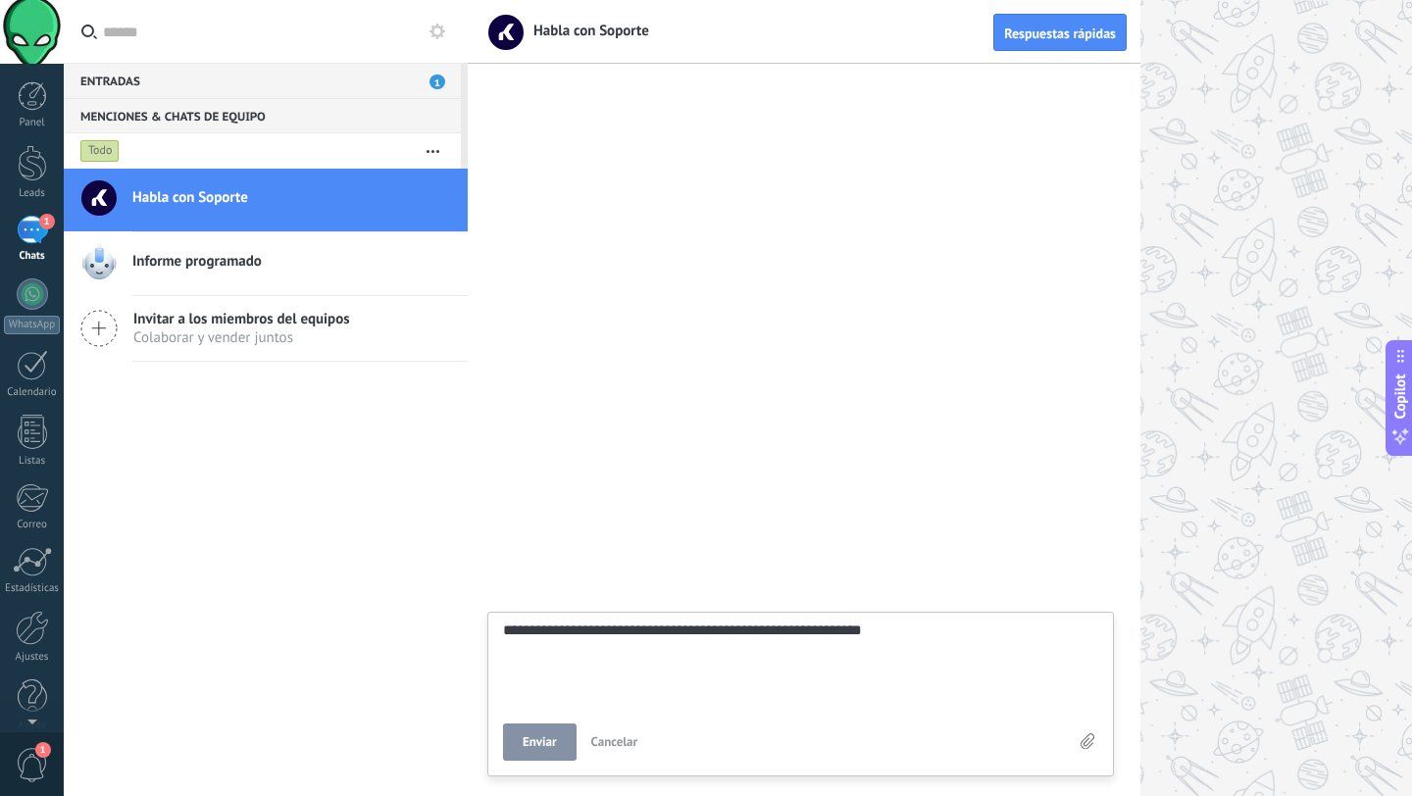
type textarea "**********"
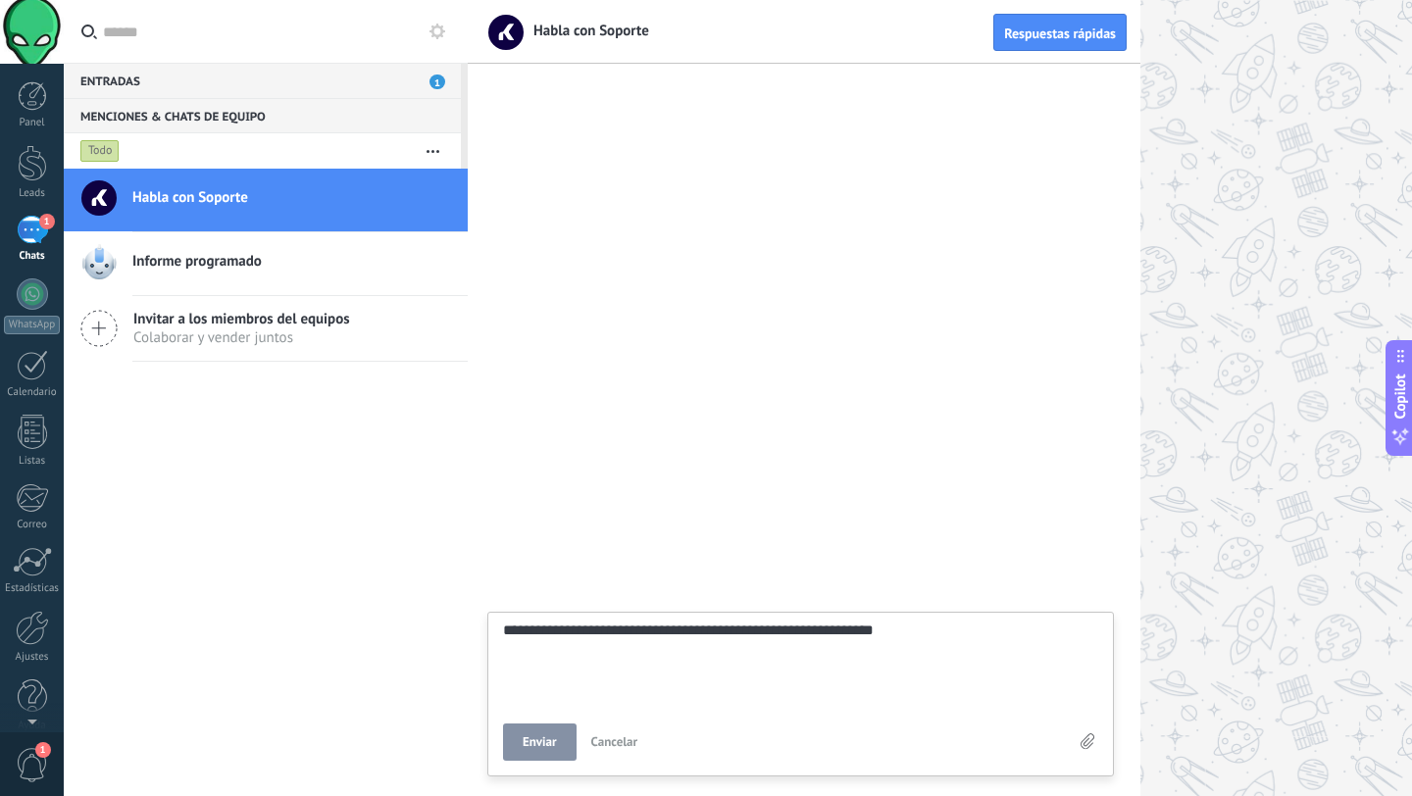
type textarea "**********"
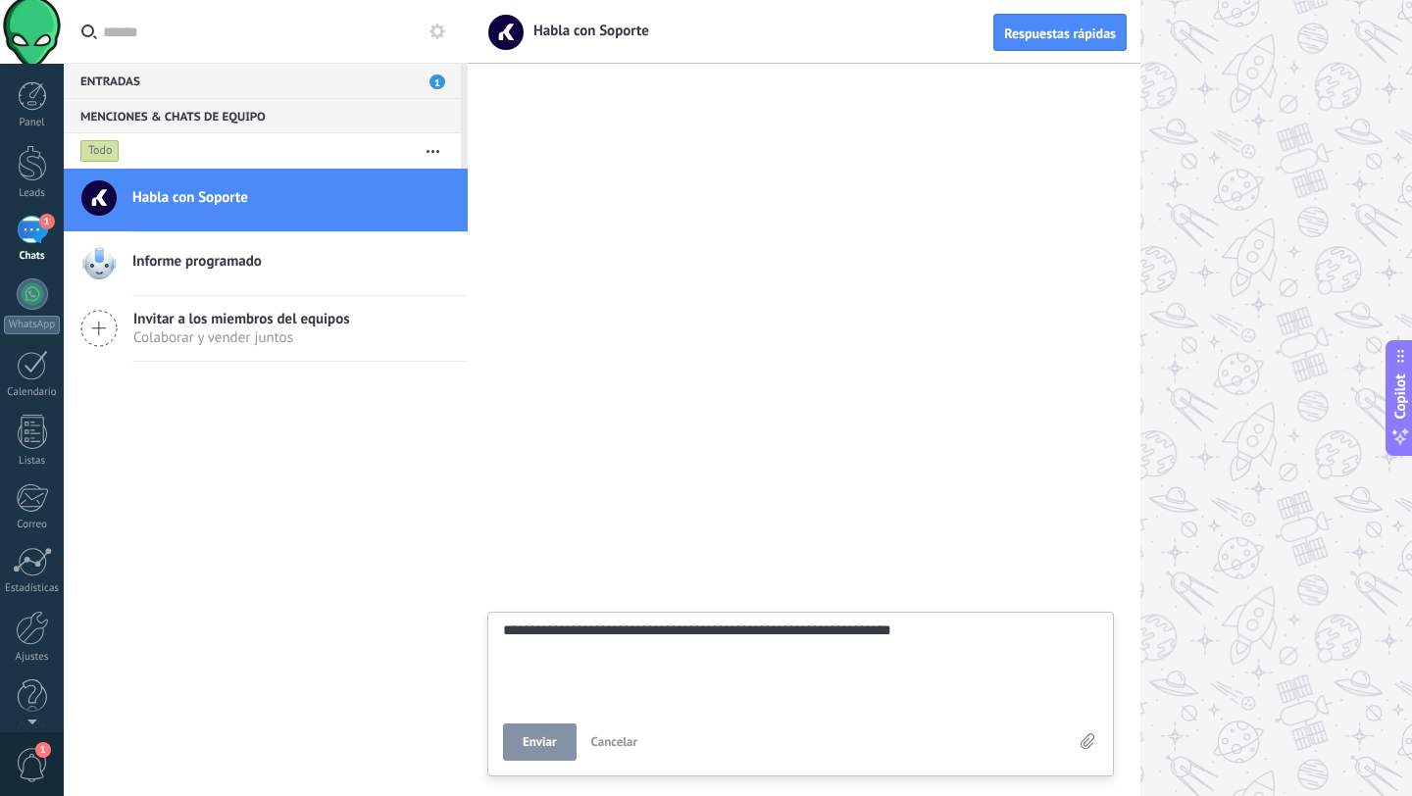
type textarea "**********"
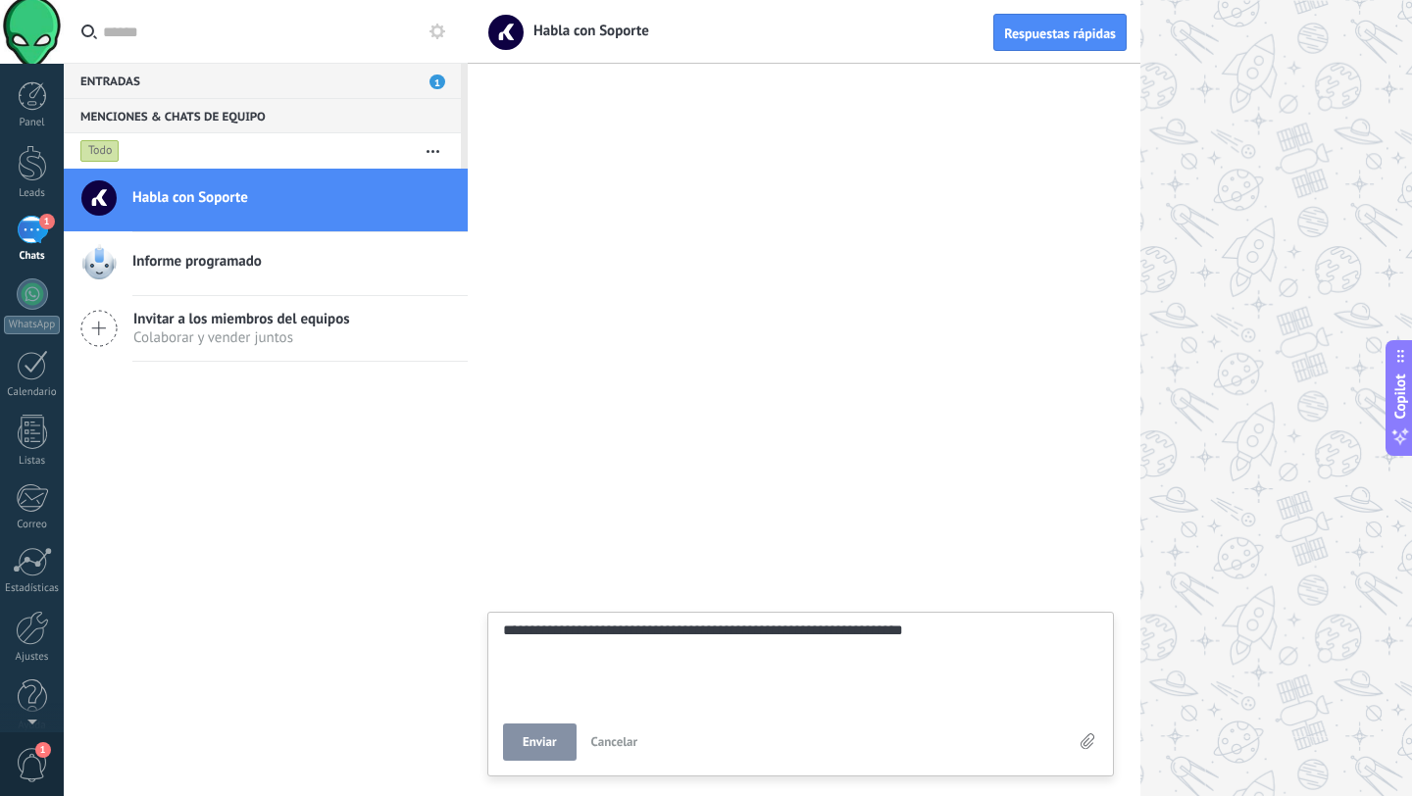
type textarea "**********"
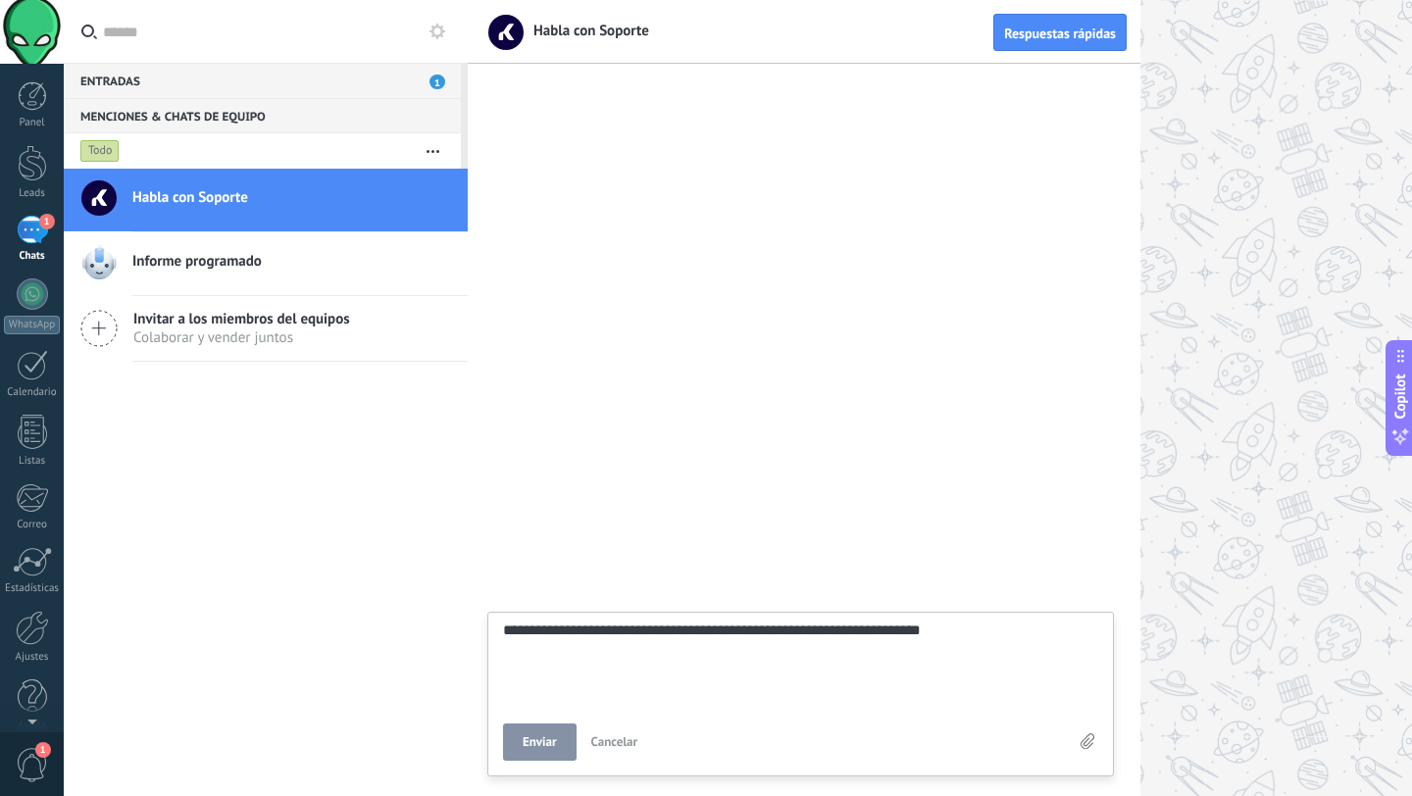
type textarea "**********"
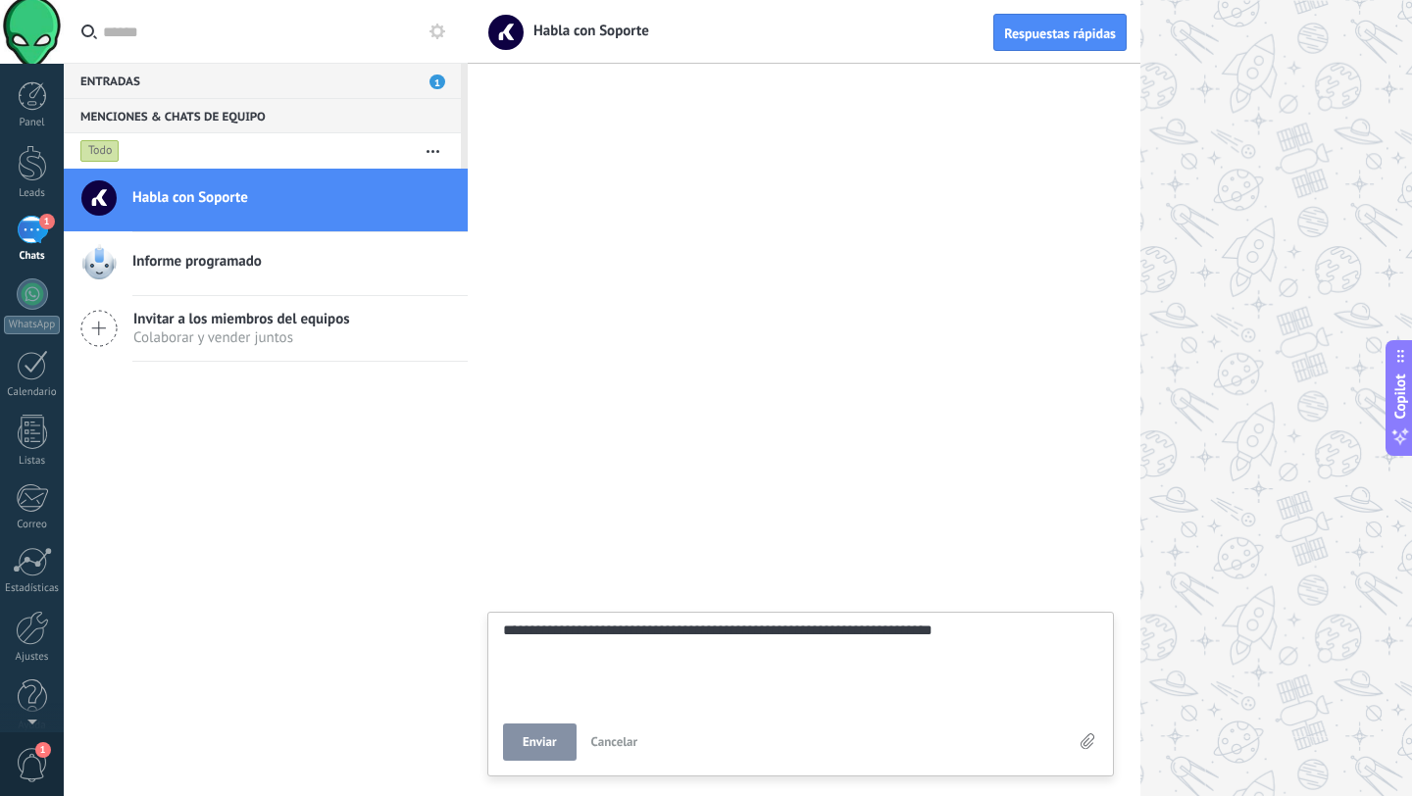
type textarea "**********"
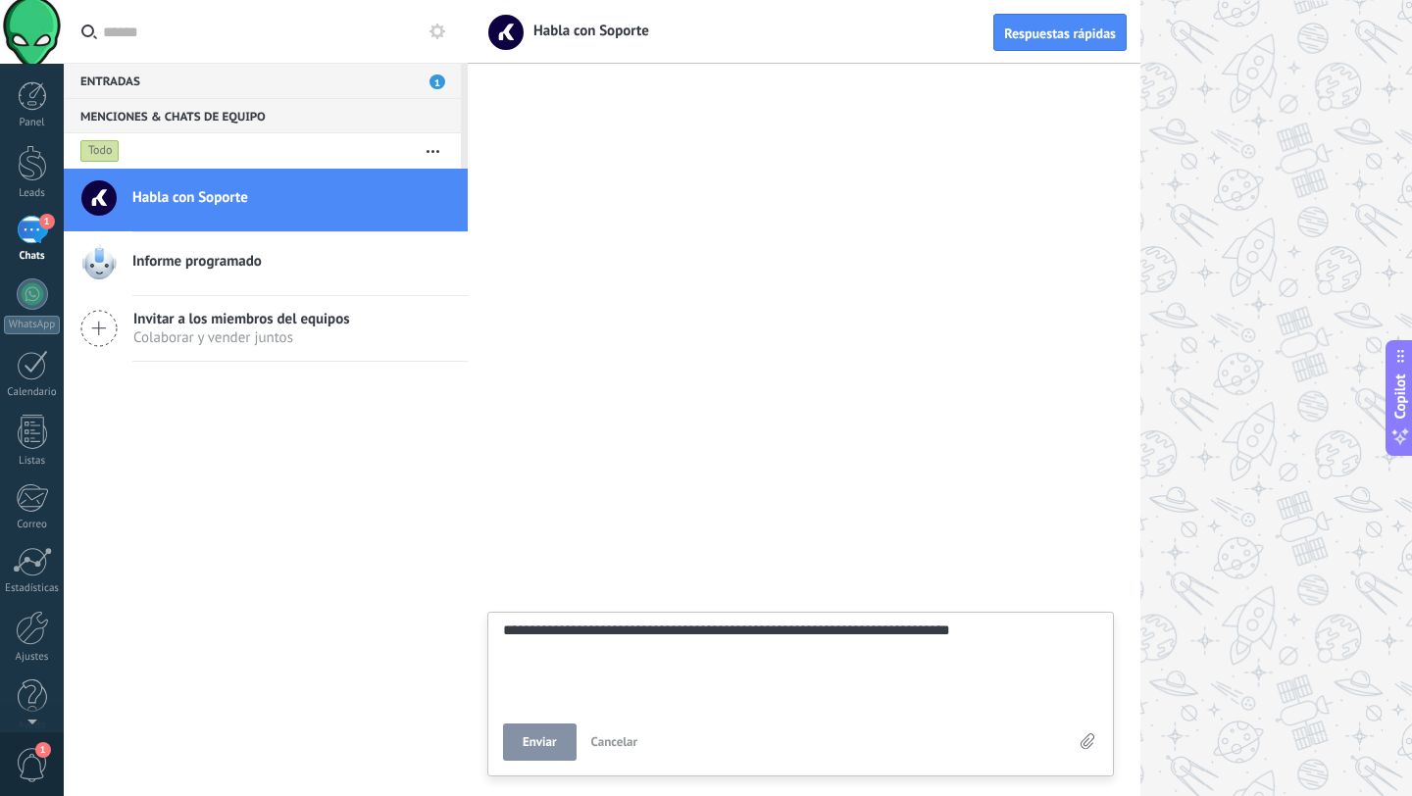
type textarea "**********"
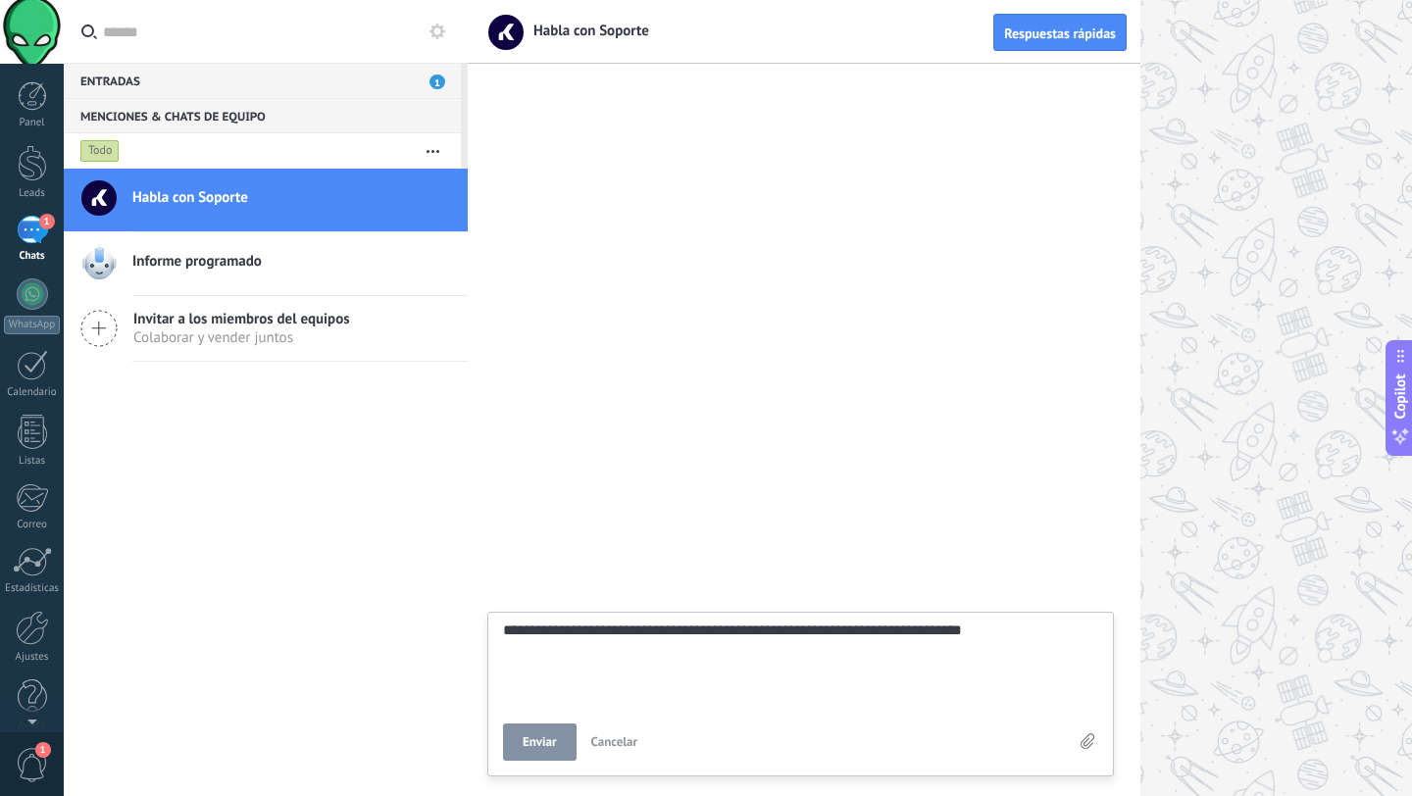
type textarea "**********"
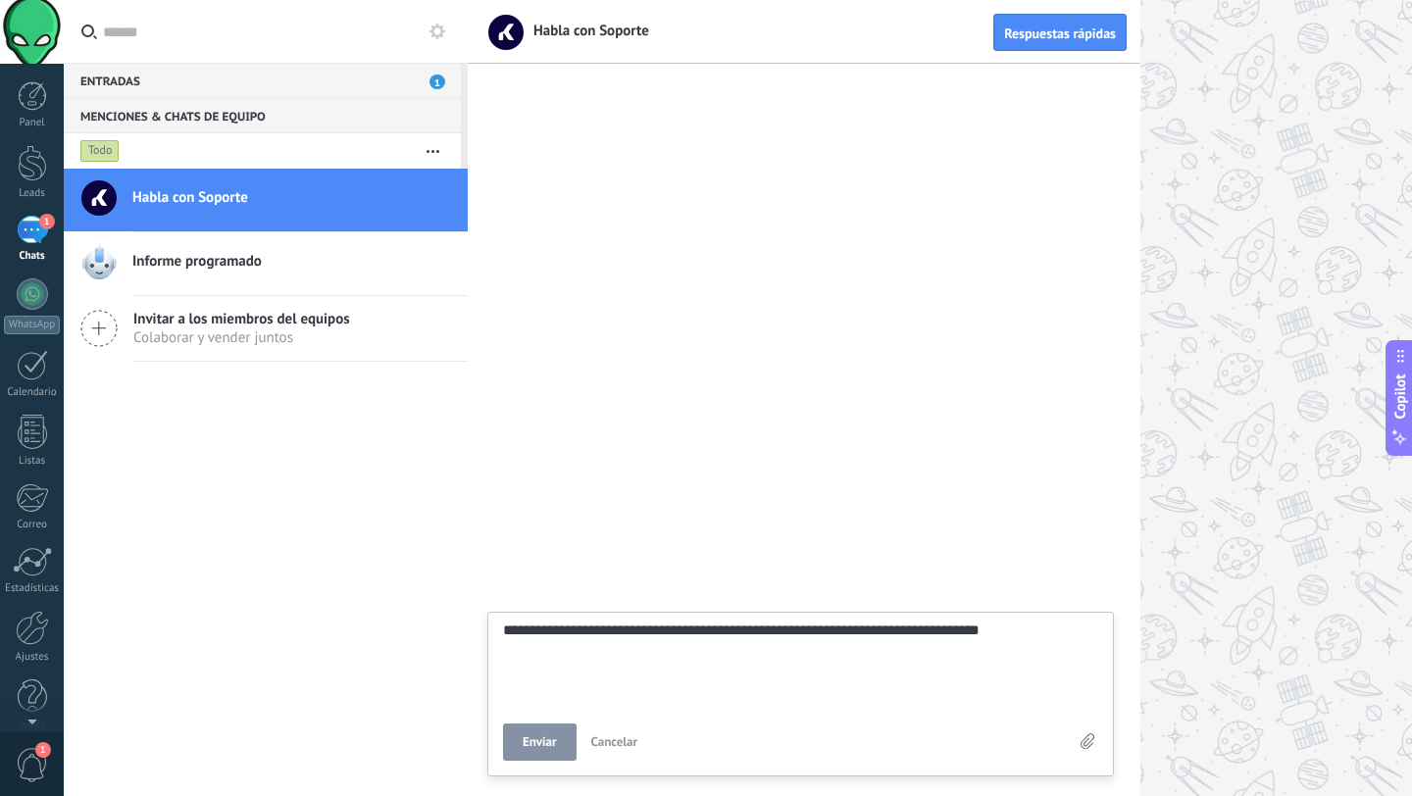
type textarea "**********"
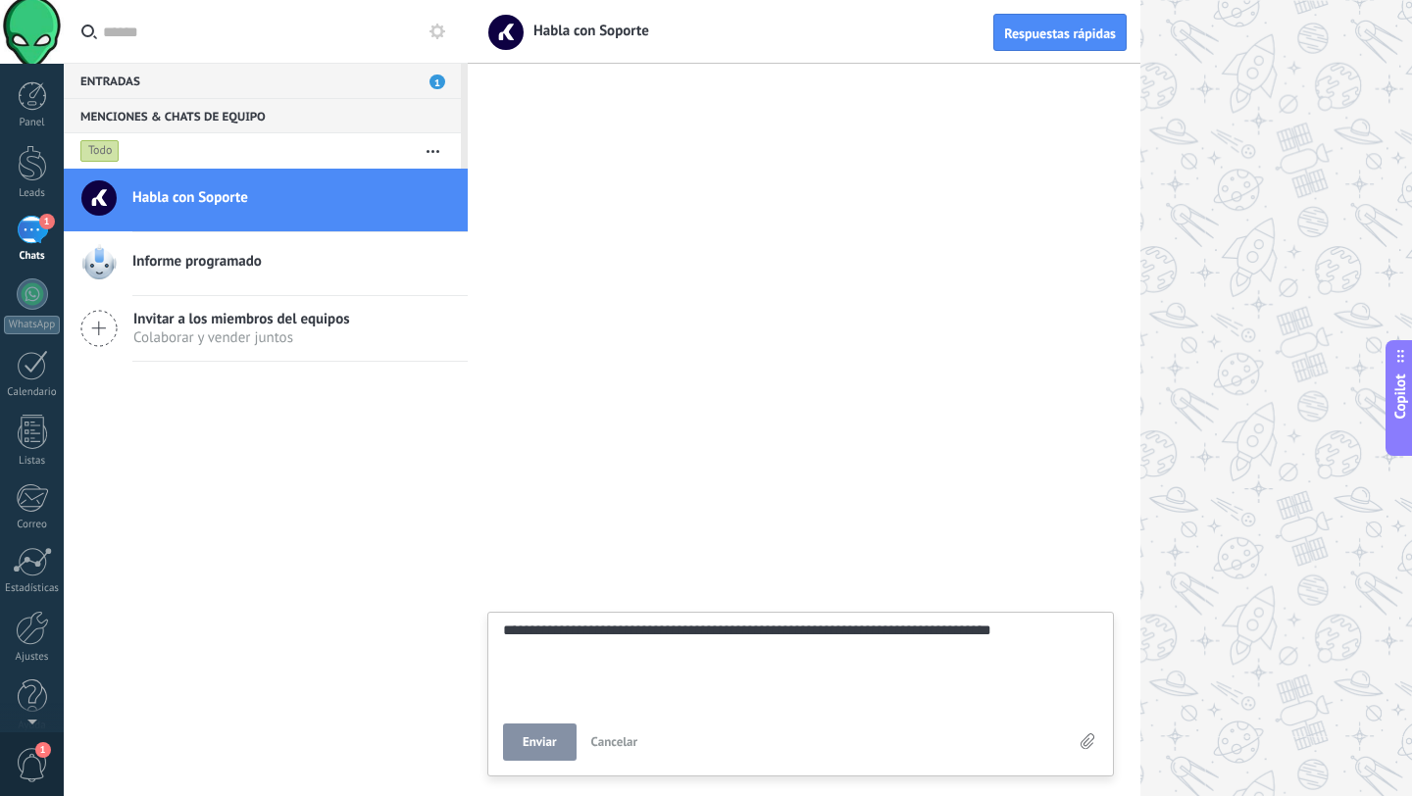
type textarea "**********"
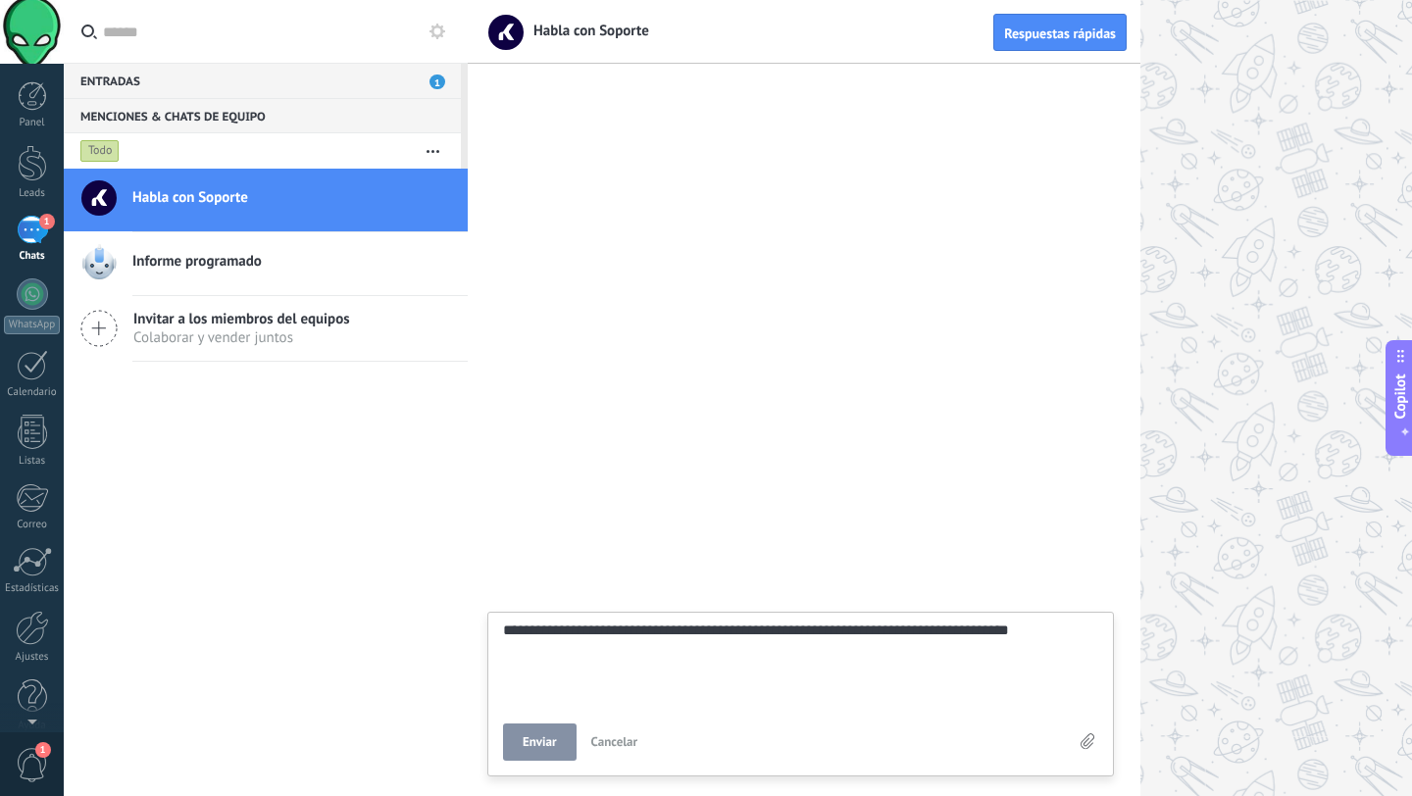
type textarea "**********"
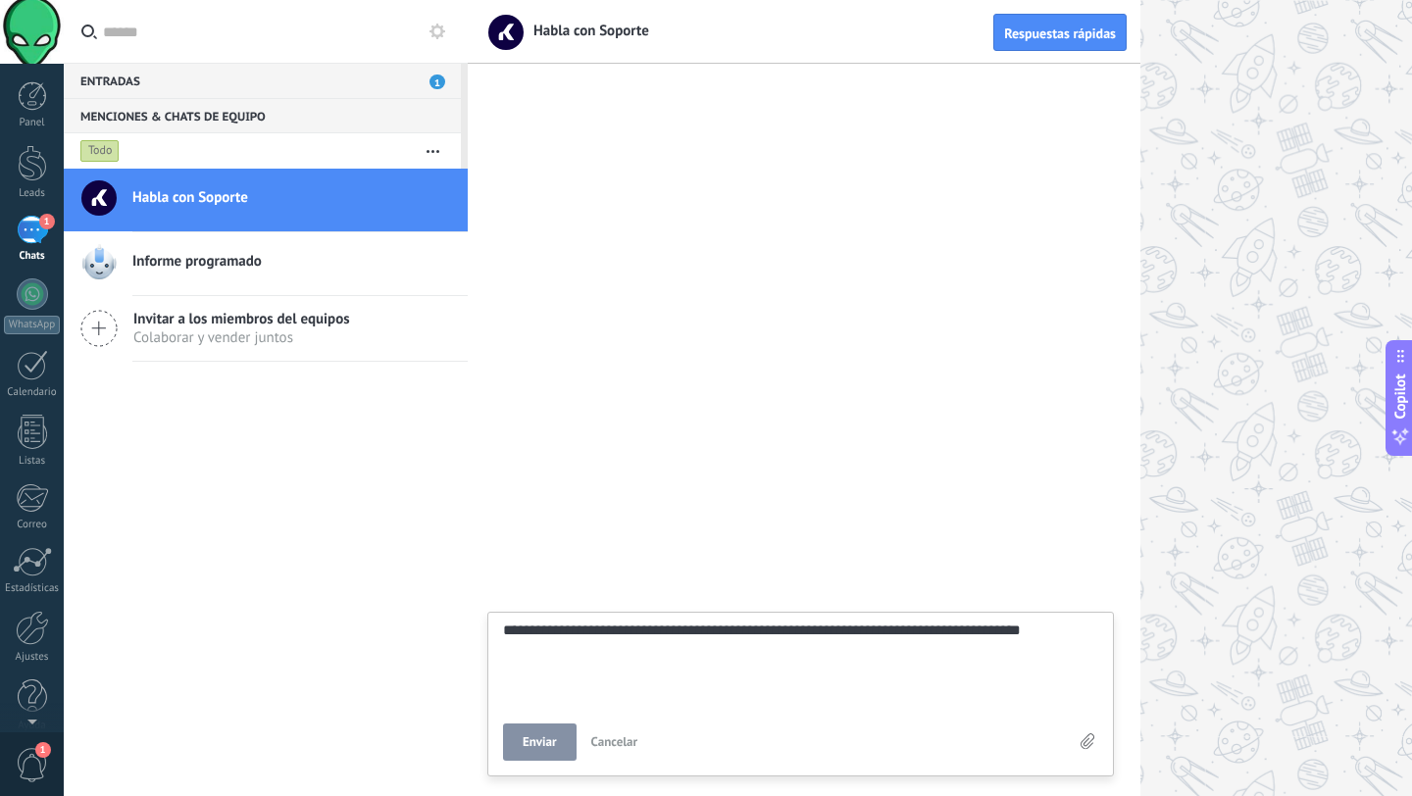
type textarea "**********"
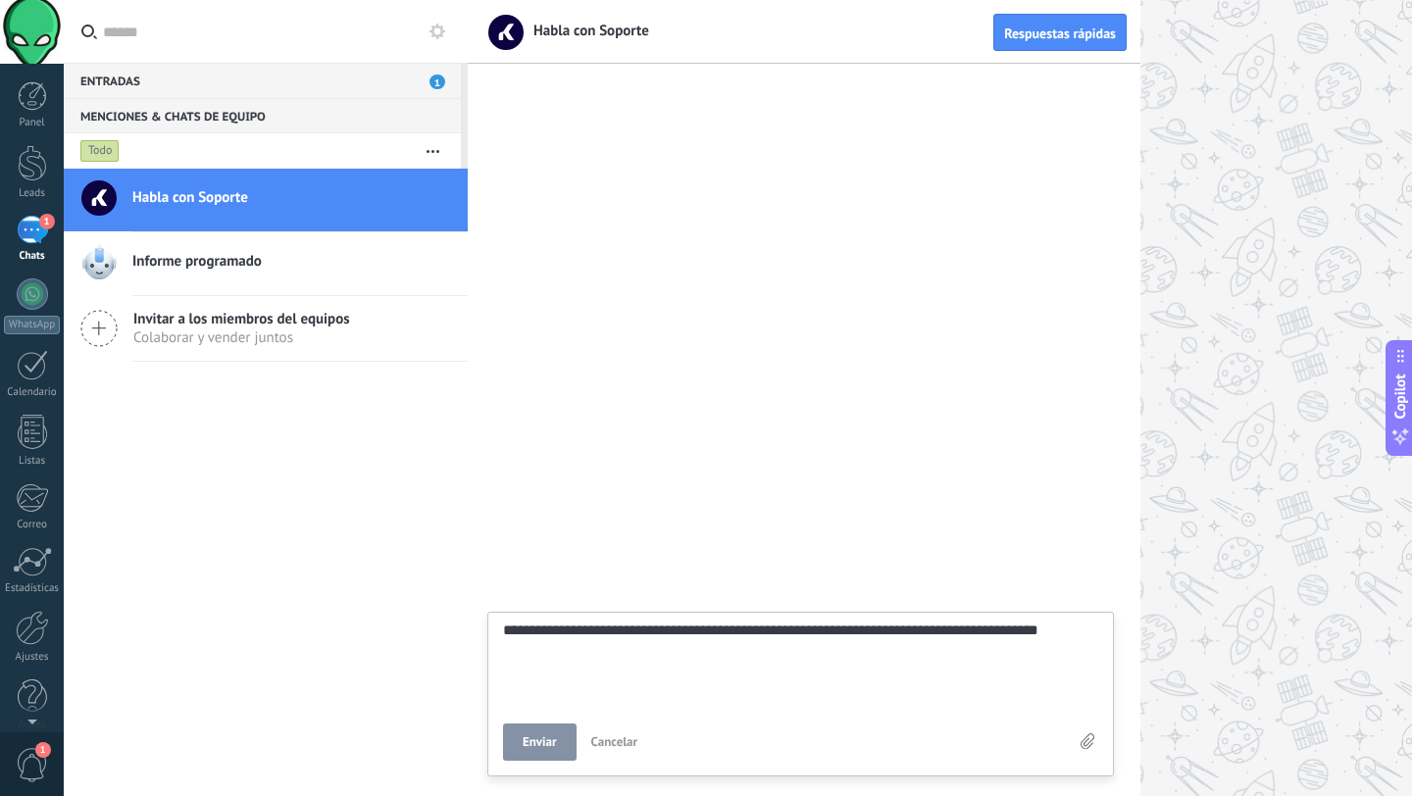
type textarea "**********"
click at [545, 739] on span "Enviar" at bounding box center [540, 742] width 34 height 14
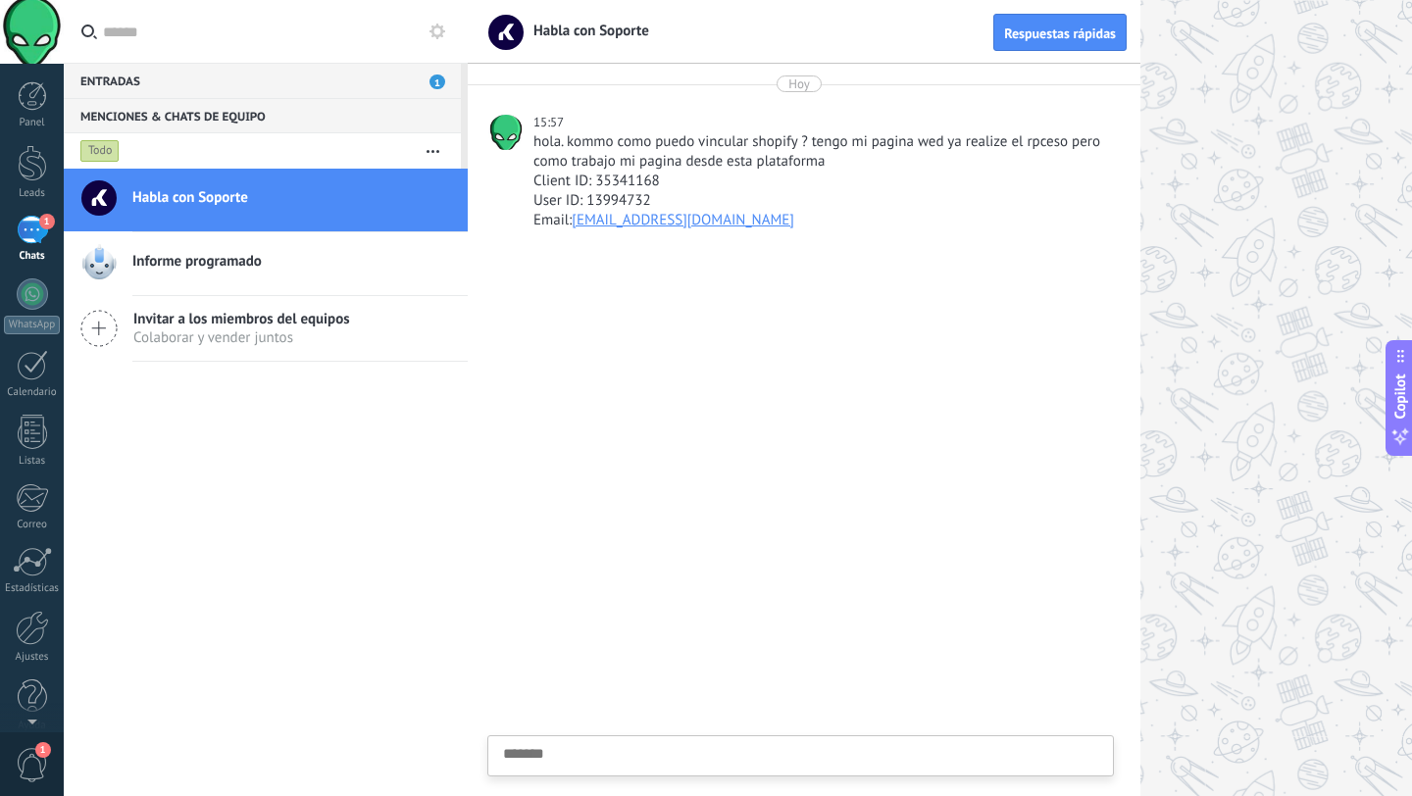
scroll to position [19, 0]
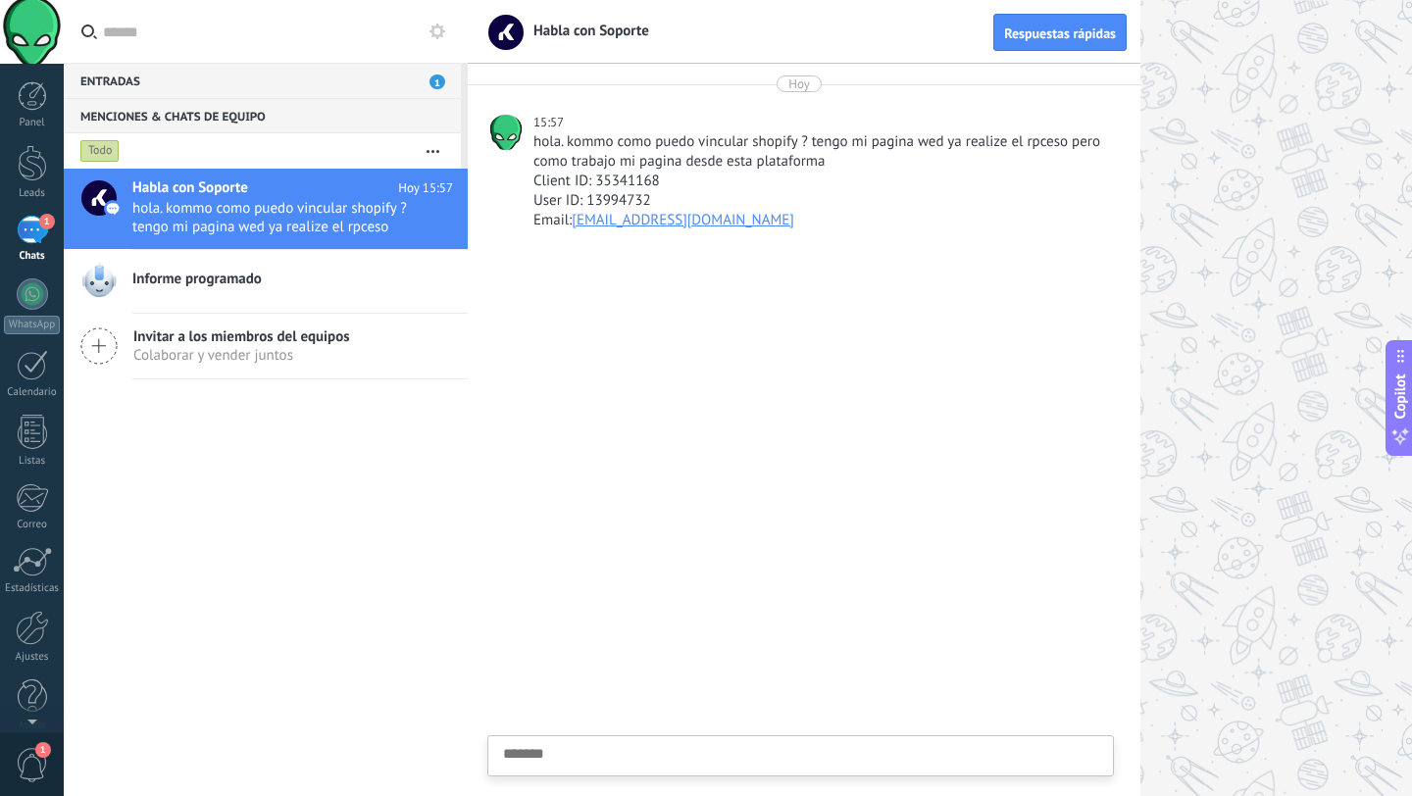
click at [209, 120] on div "Menciones & Chats de equipo 0" at bounding box center [262, 115] width 397 height 35
click at [237, 91] on div "Entradas 1" at bounding box center [262, 80] width 397 height 35
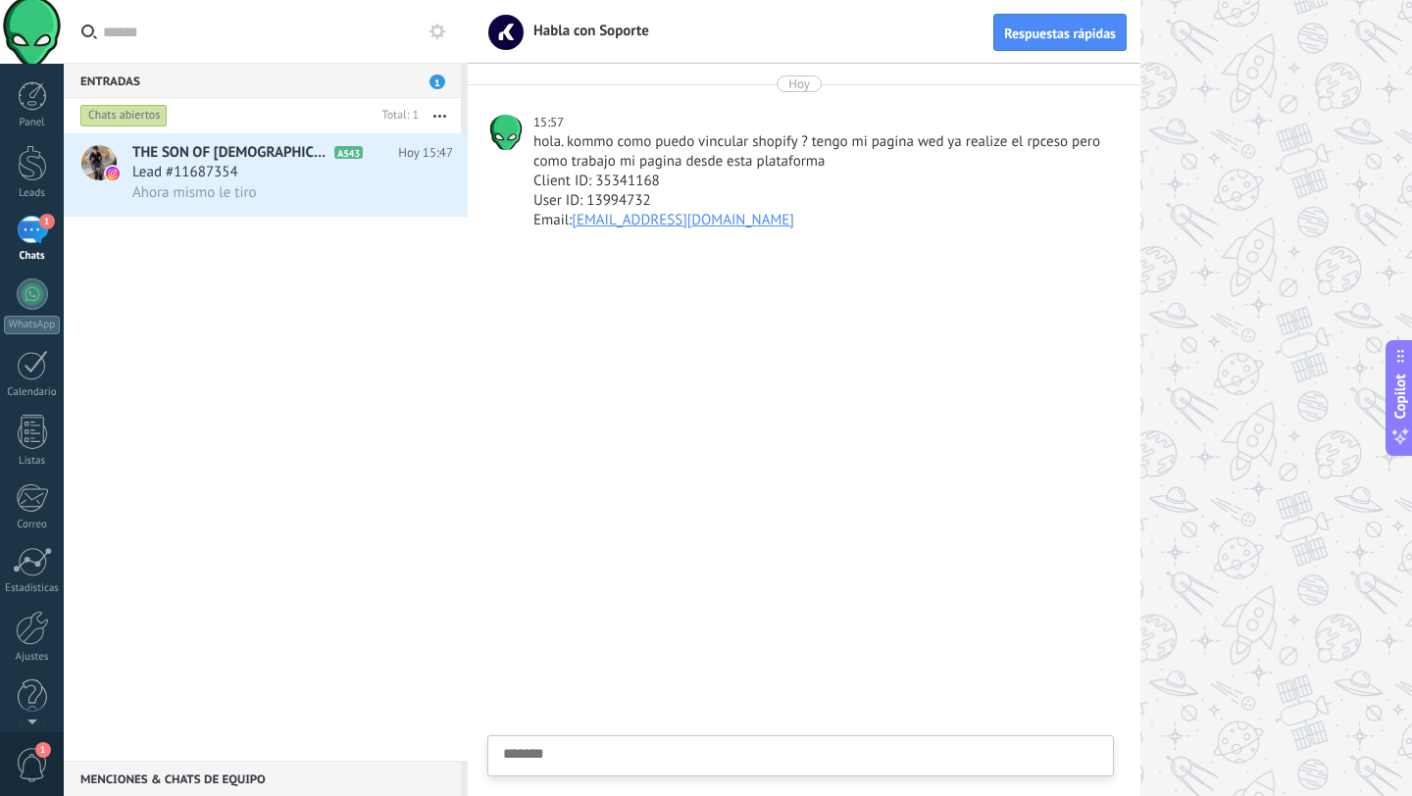
click at [237, 91] on div "Entradas 1" at bounding box center [262, 80] width 397 height 35
click at [27, 123] on div "Panel" at bounding box center [32, 123] width 57 height 13
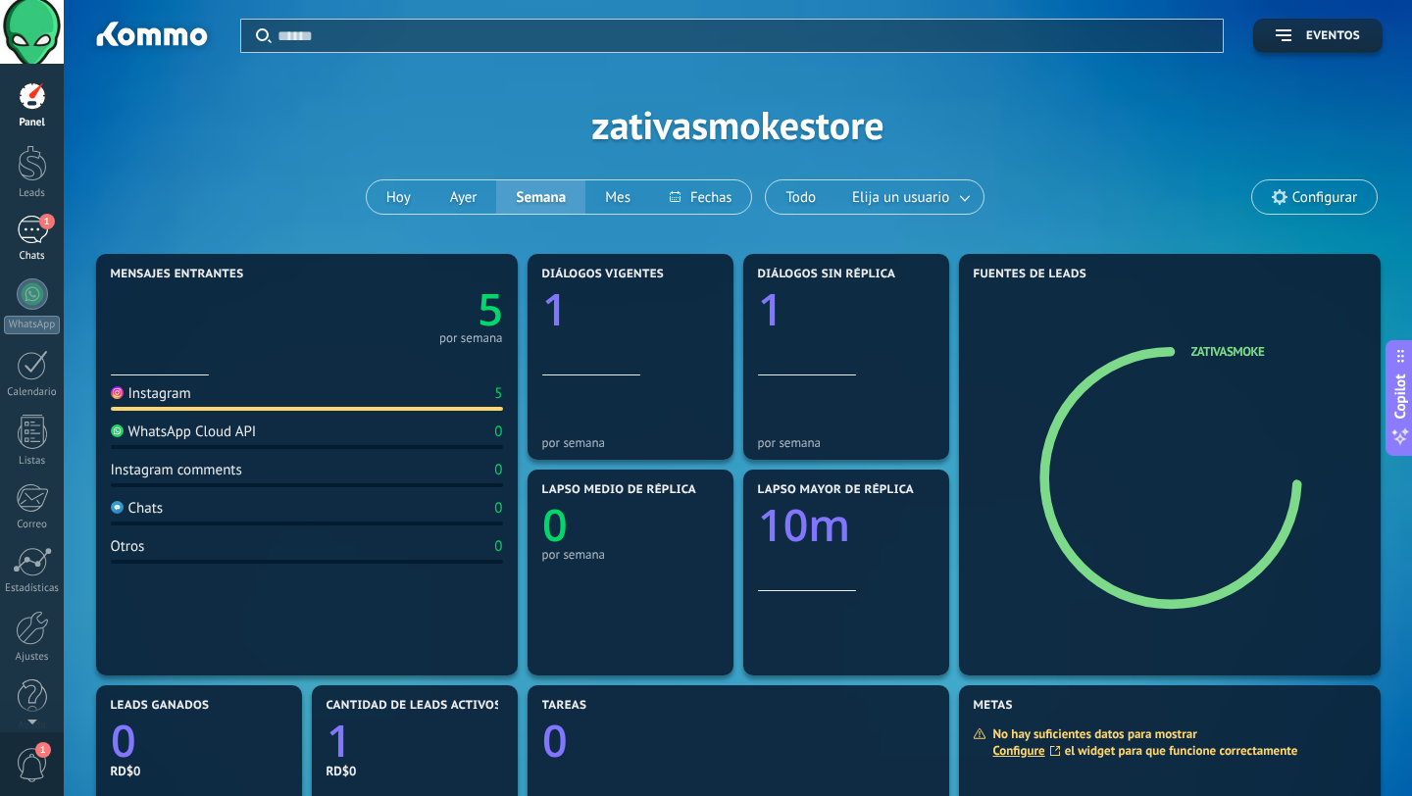
click at [28, 221] on div "1" at bounding box center [32, 230] width 31 height 28
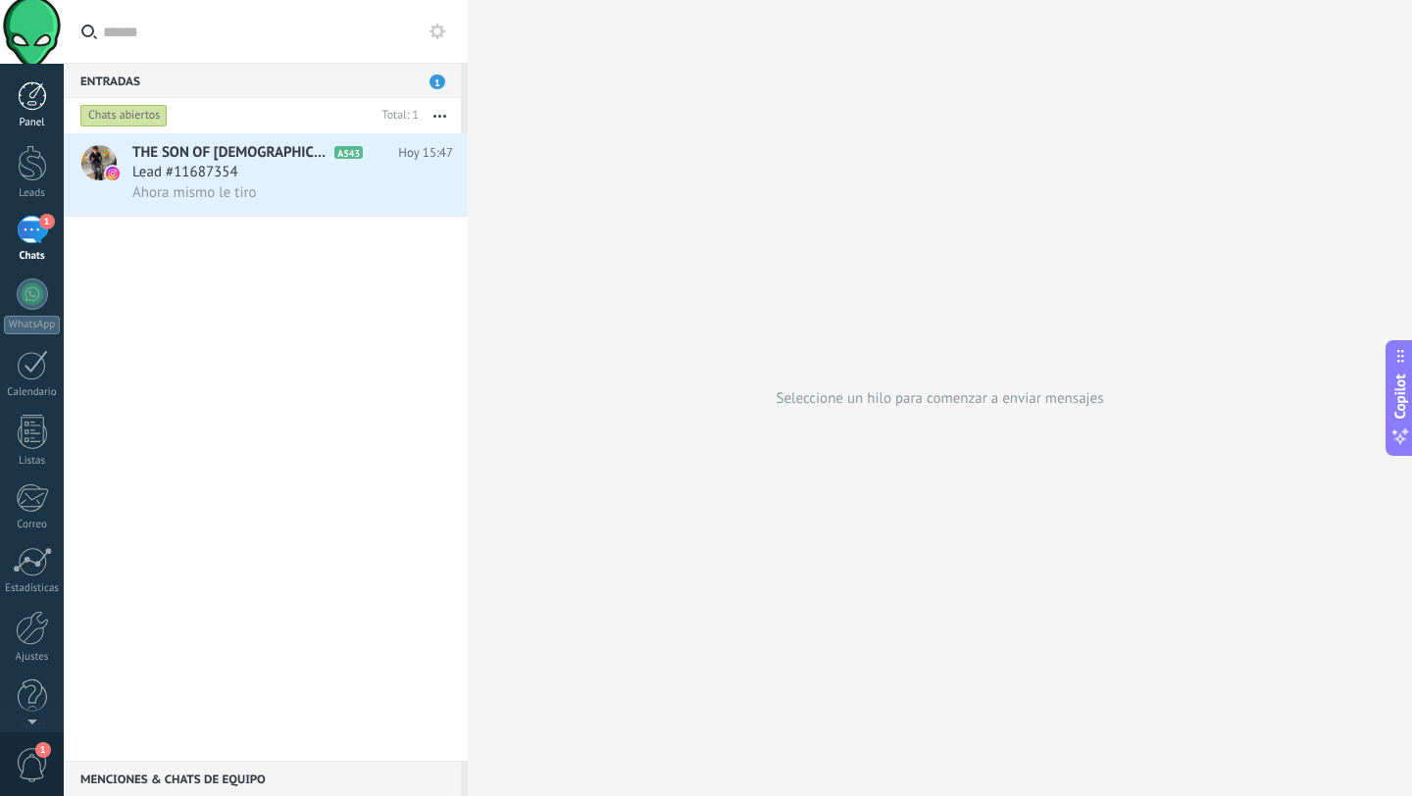
click at [35, 111] on link "Panel" at bounding box center [32, 105] width 64 height 48
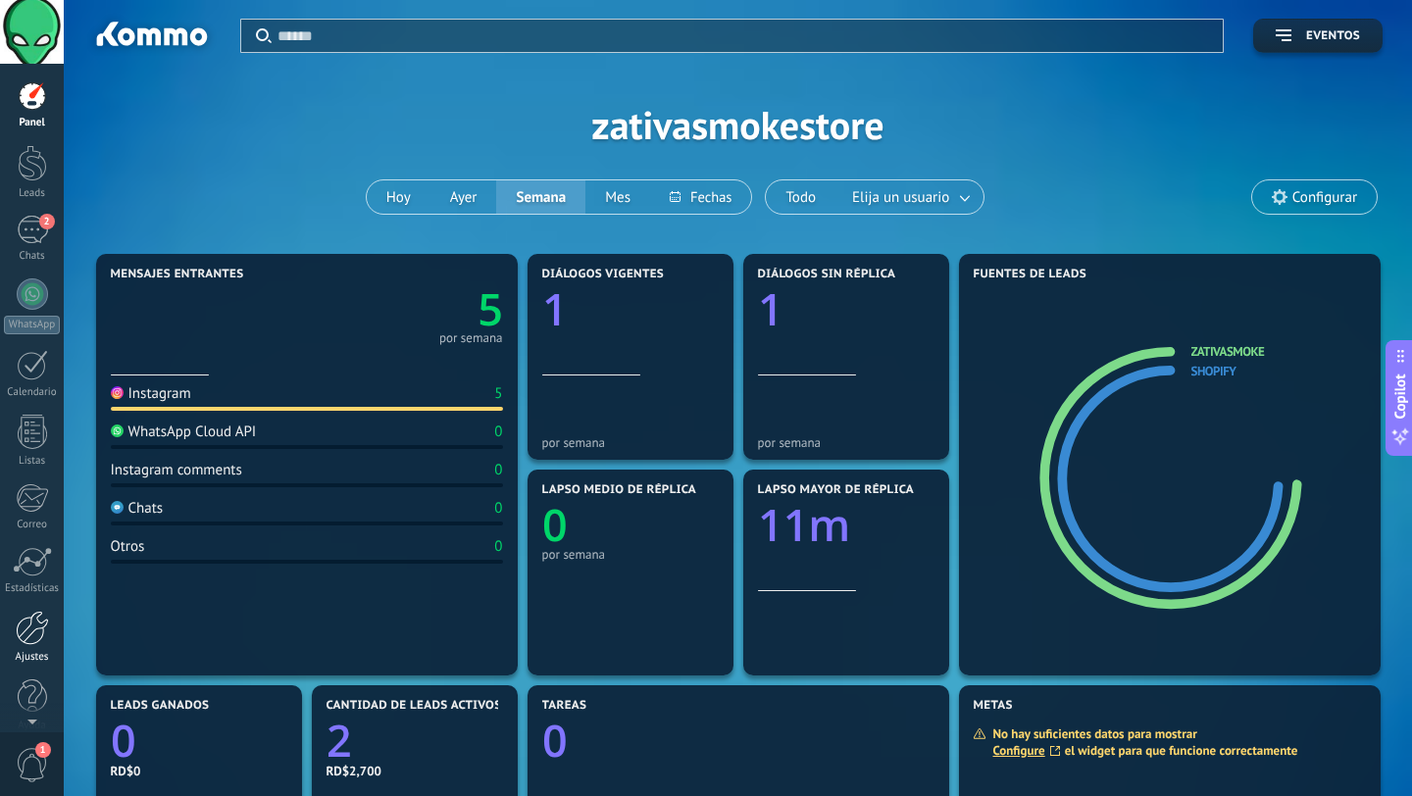
click at [43, 645] on link "Ajustes" at bounding box center [32, 637] width 64 height 53
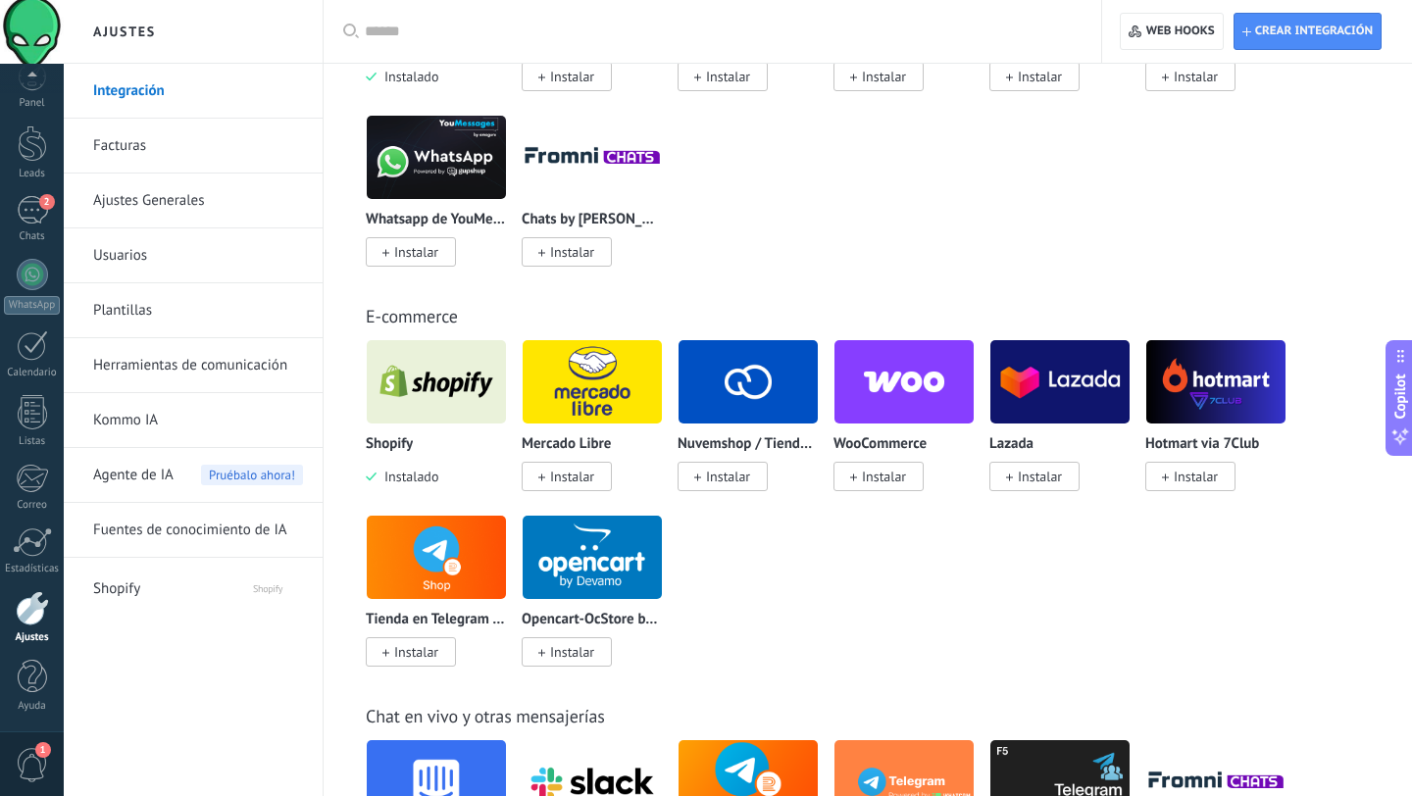
scroll to position [971, 0]
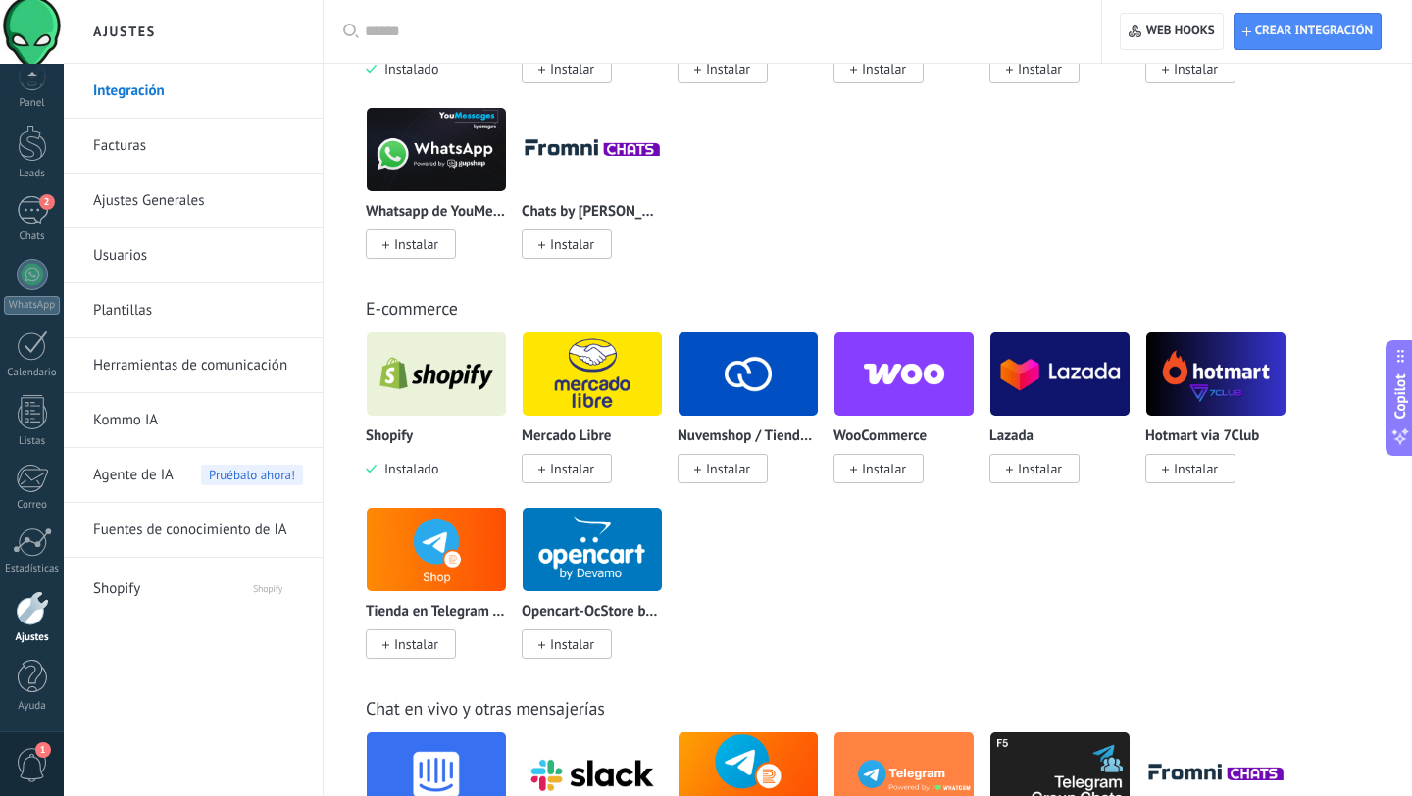
click at [444, 370] on img at bounding box center [436, 373] width 139 height 95
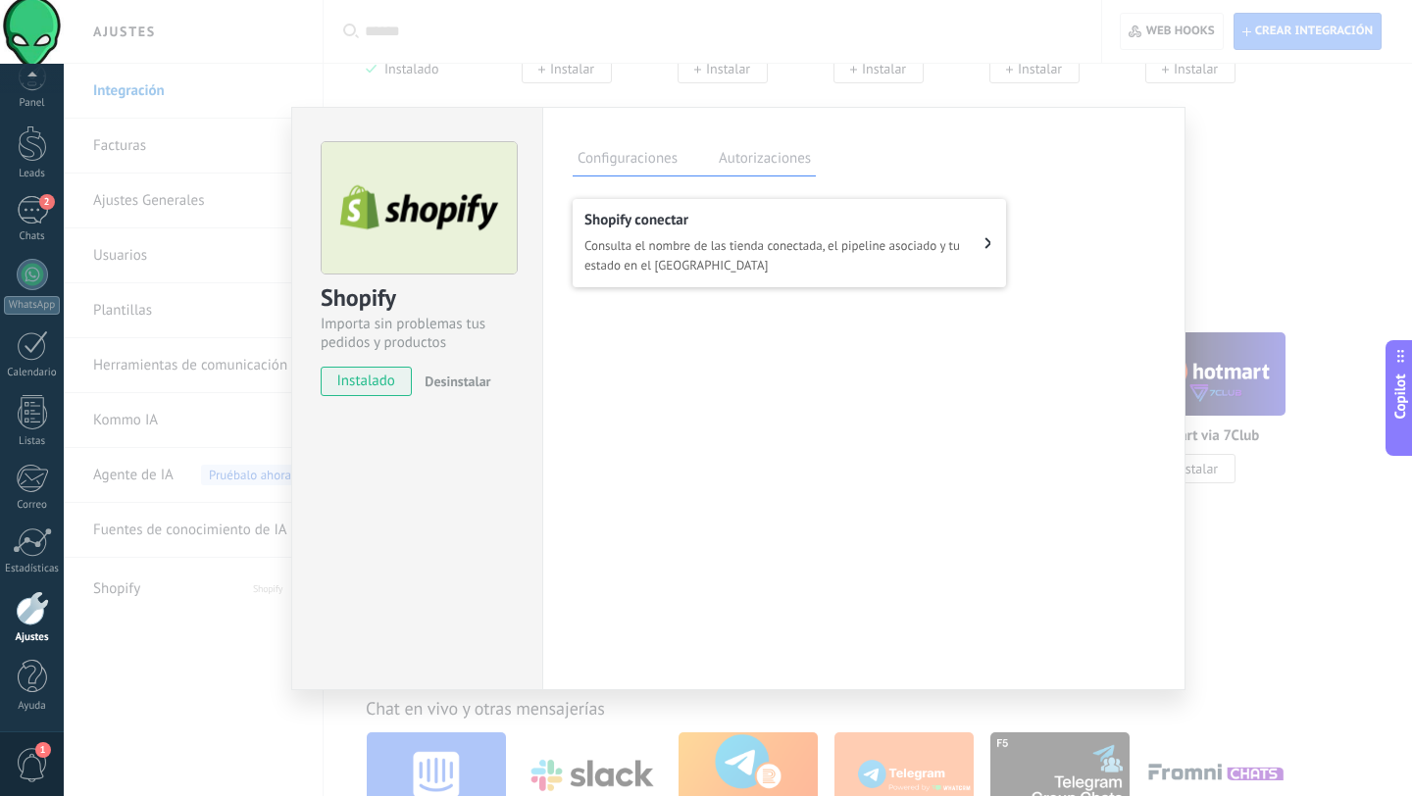
click at [695, 255] on span "Consulta el nombre de las tienda conectada, el pipeline asociado y tu estado en…" at bounding box center [784, 255] width 400 height 39
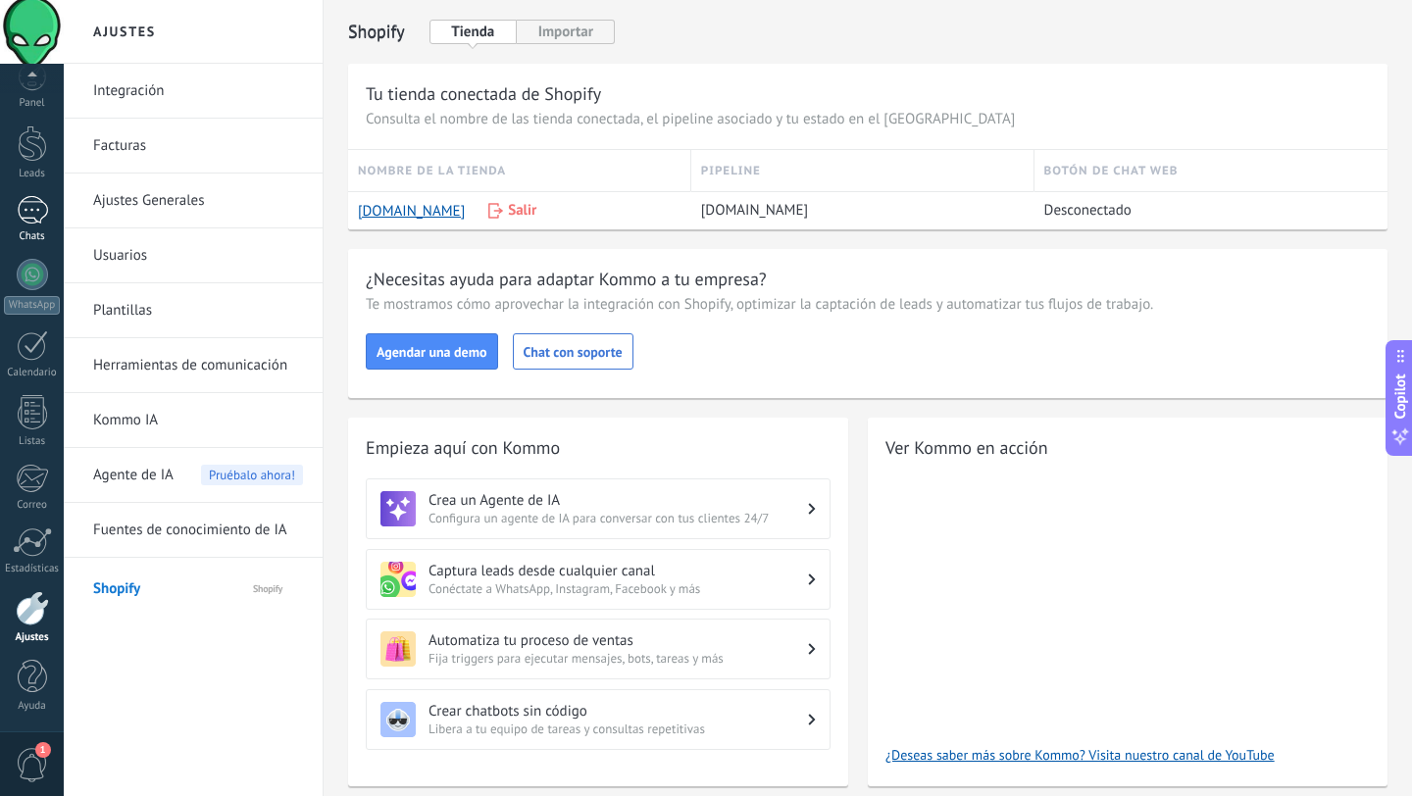
click at [36, 221] on div "1" at bounding box center [32, 210] width 31 height 28
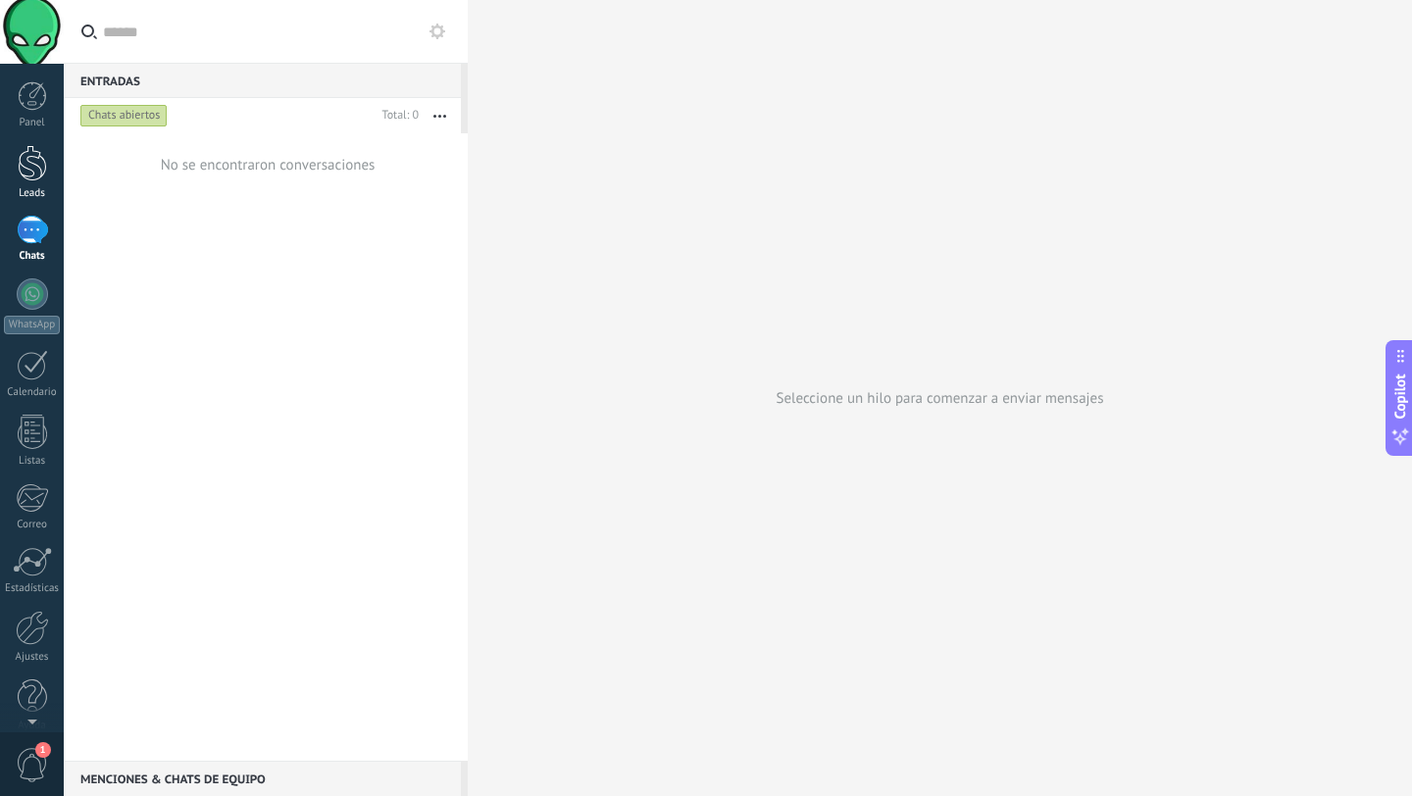
click at [28, 164] on div at bounding box center [32, 163] width 29 height 36
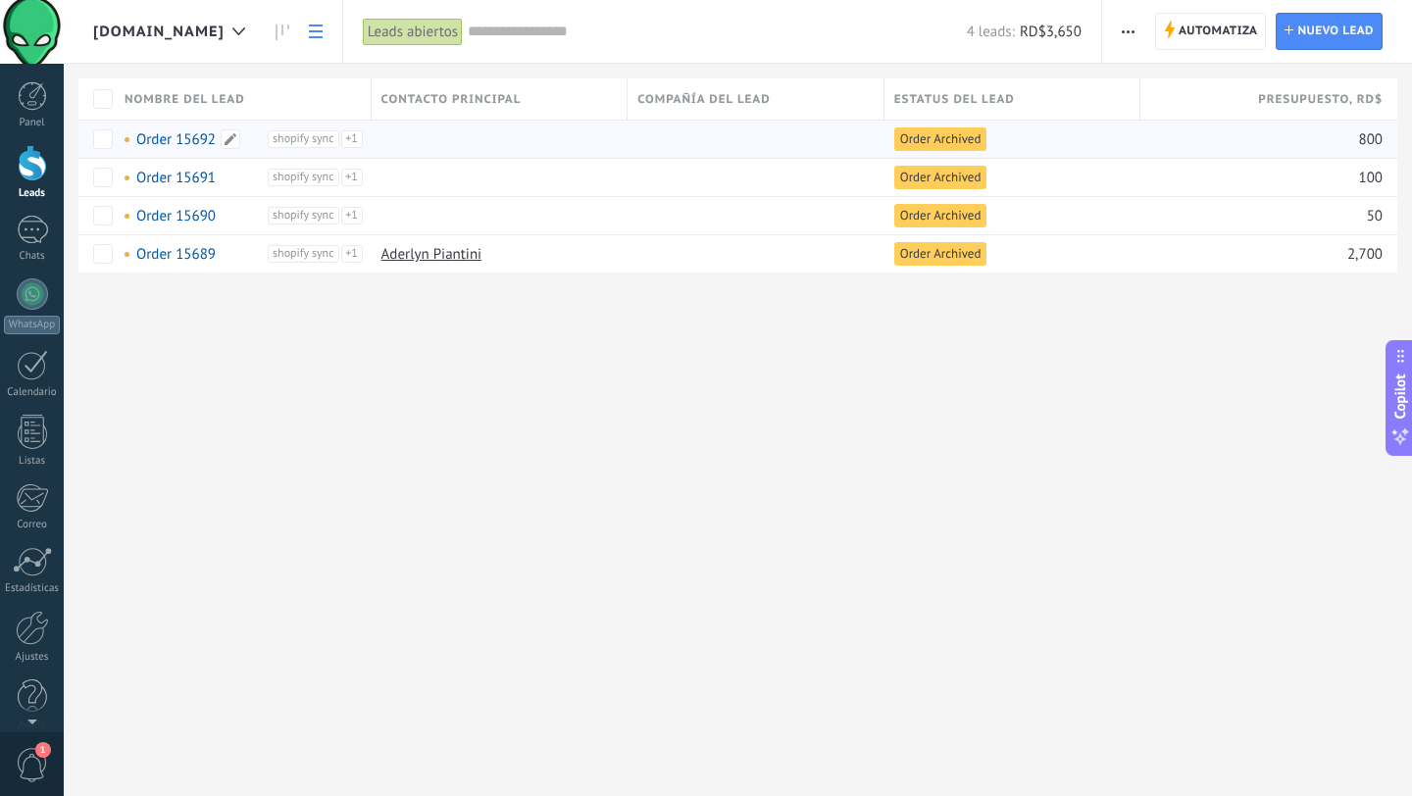
click at [182, 144] on link "Order 15692" at bounding box center [175, 139] width 79 height 19
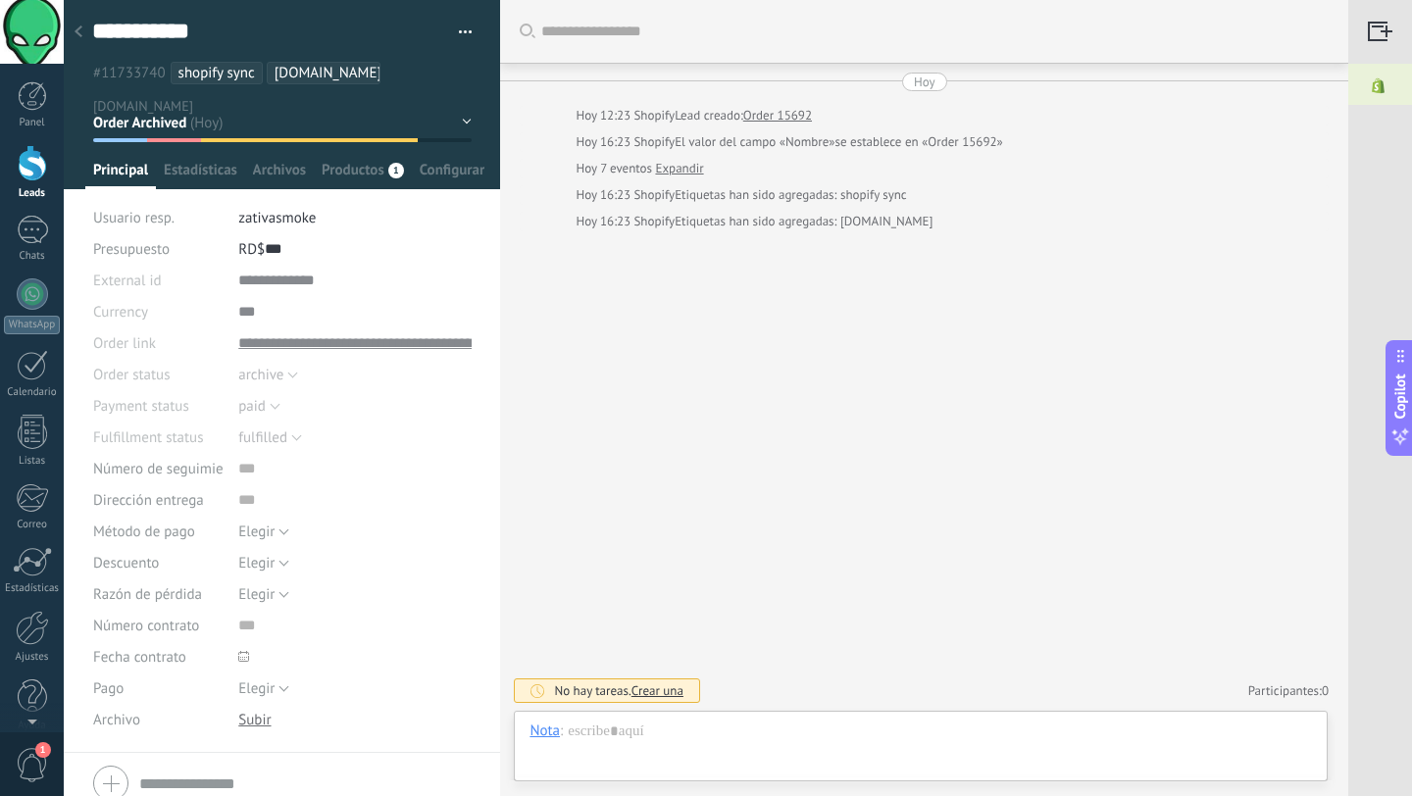
scroll to position [80, 0]
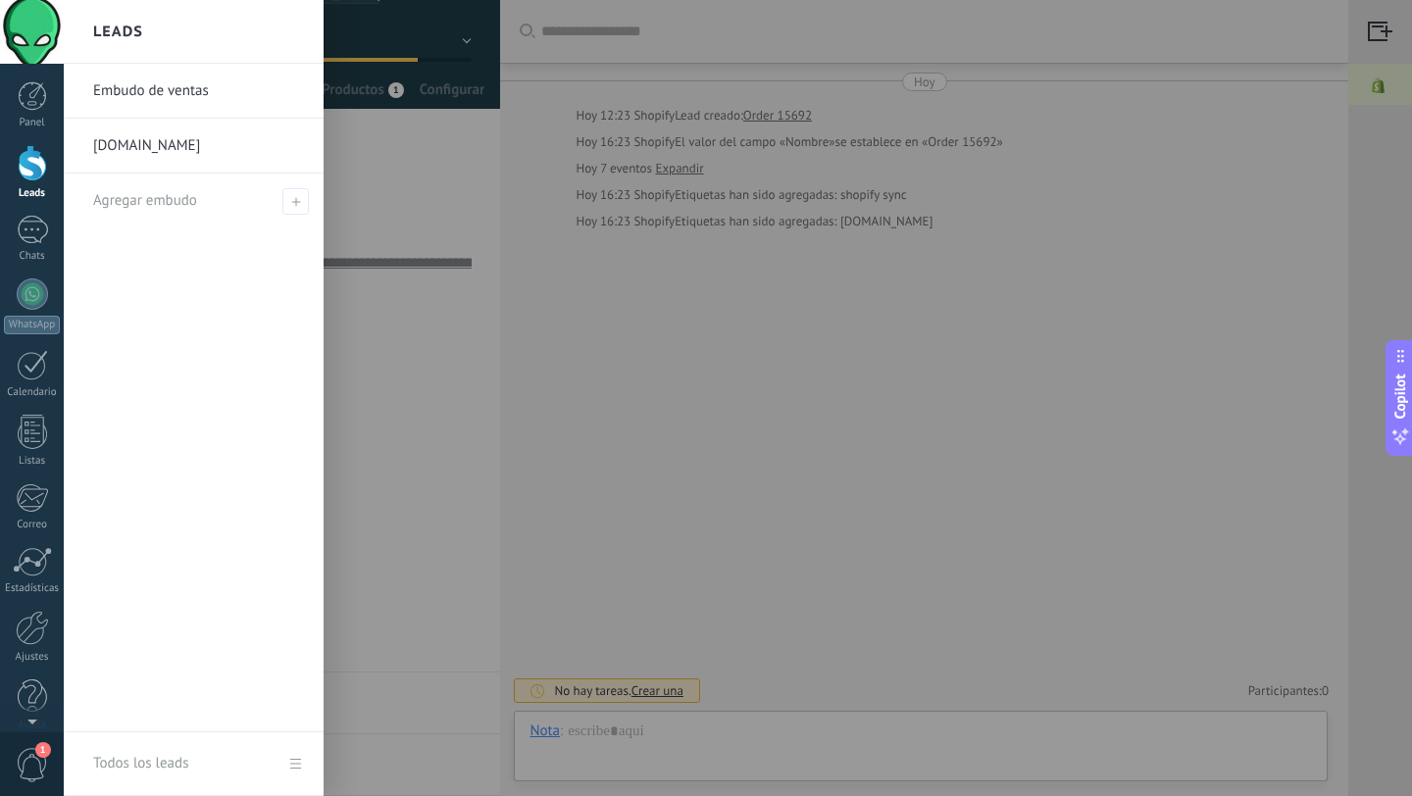
click at [23, 170] on div at bounding box center [32, 163] width 29 height 36
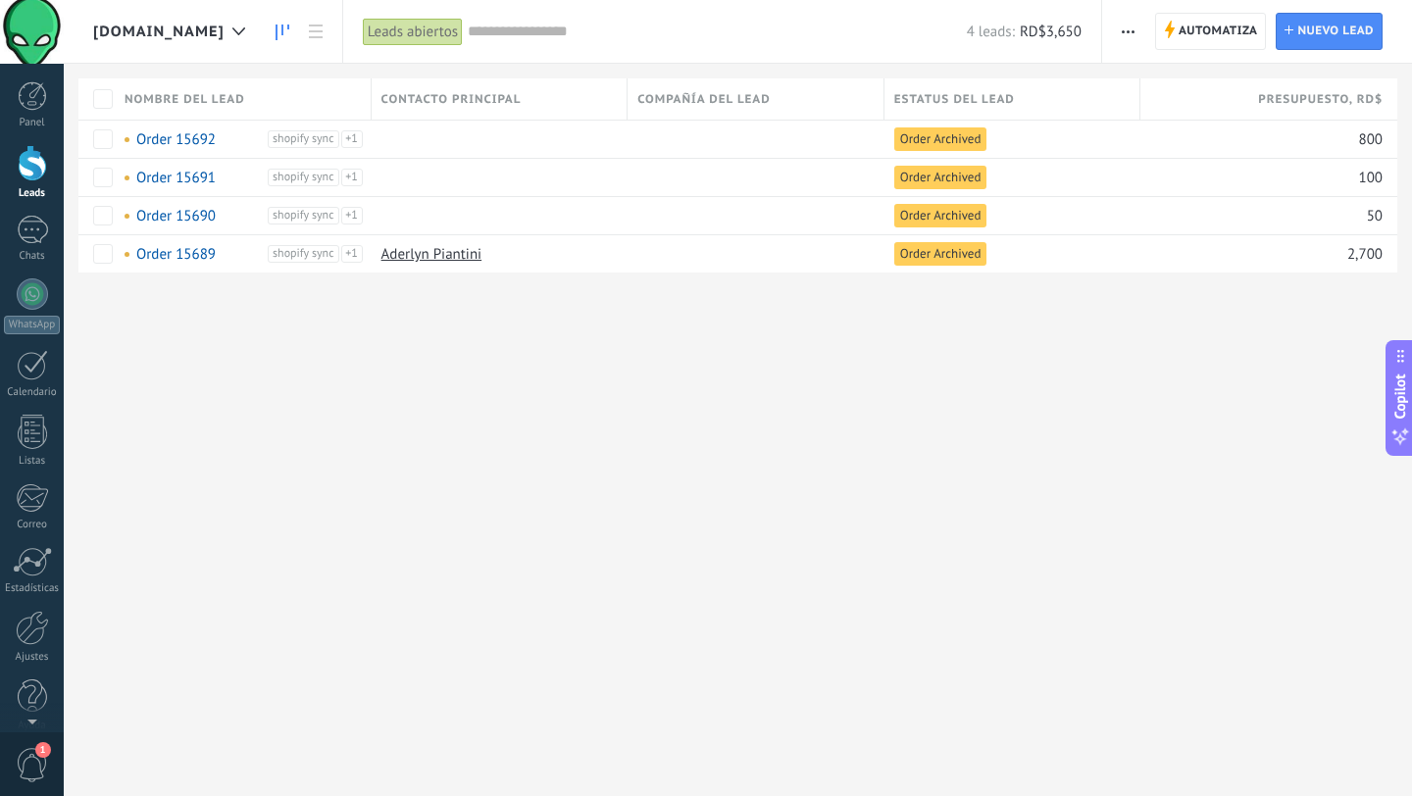
click at [299, 41] on link at bounding box center [282, 32] width 33 height 38
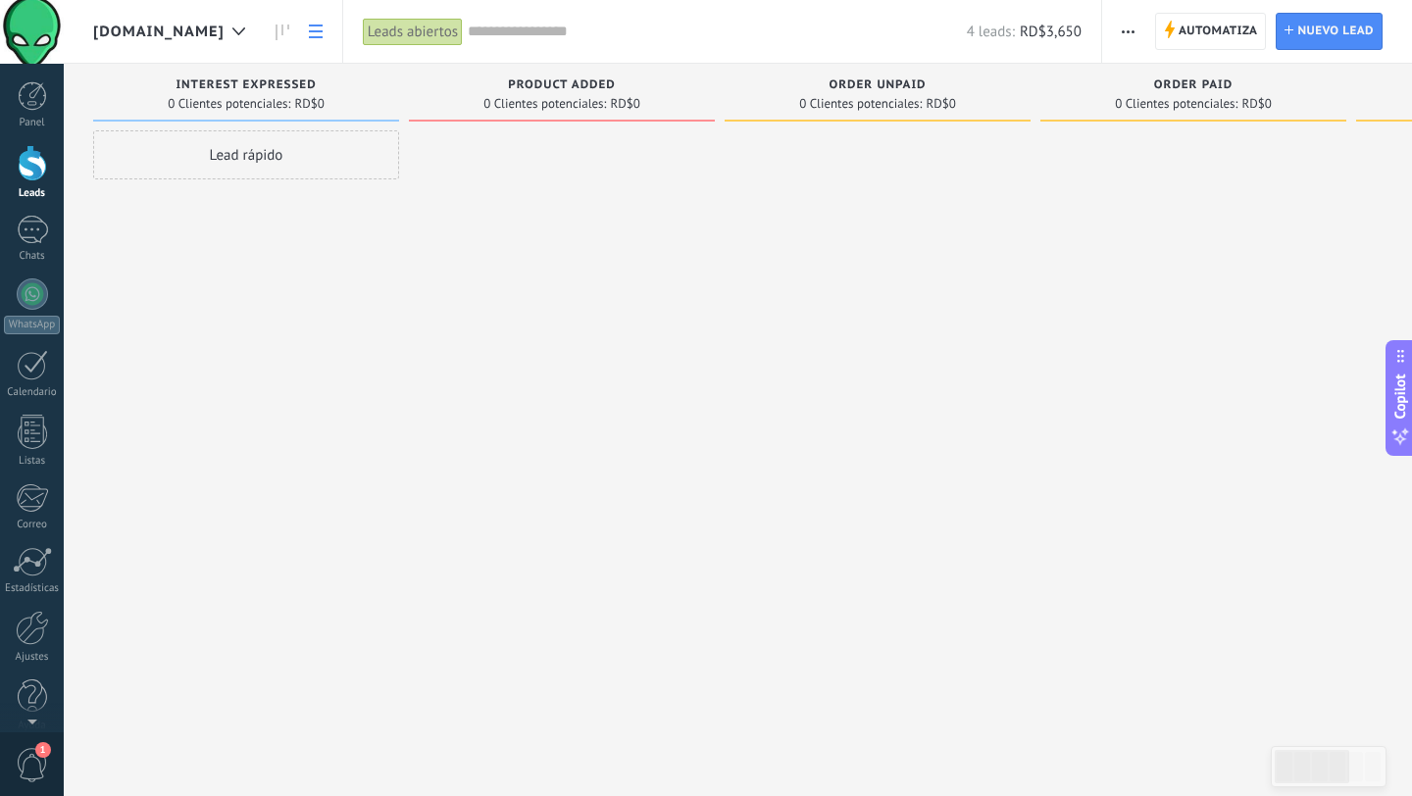
click at [323, 30] on use at bounding box center [316, 32] width 14 height 14
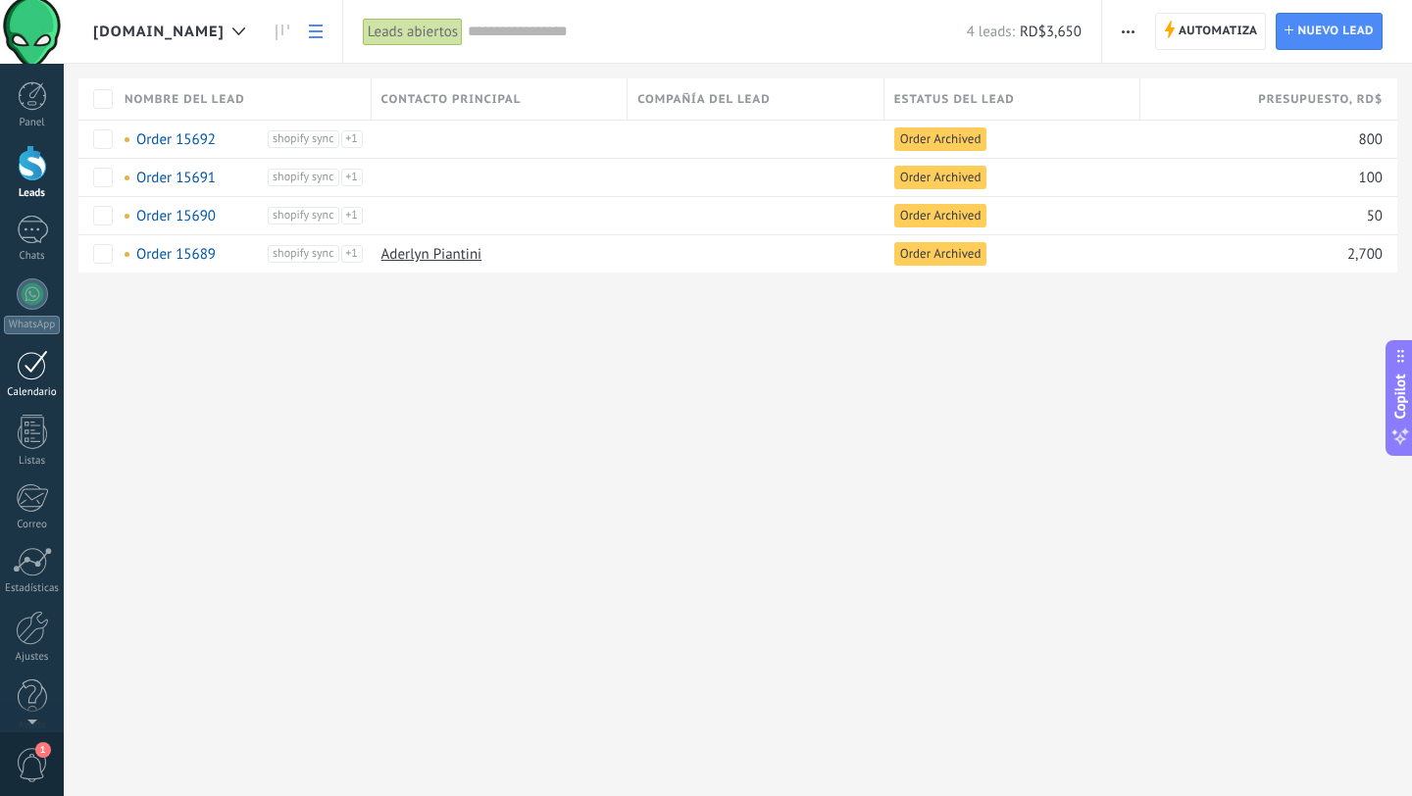
click at [42, 379] on div at bounding box center [32, 365] width 31 height 30
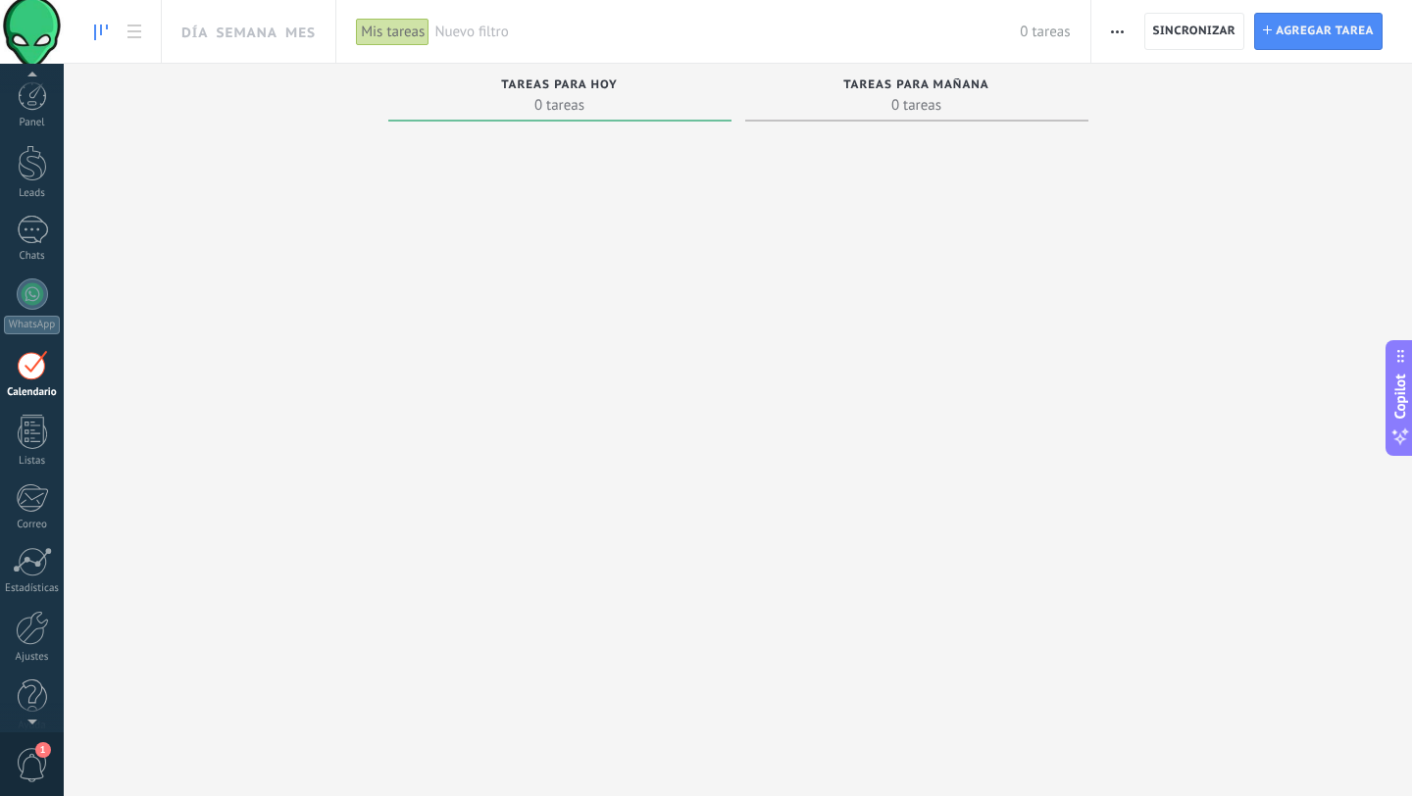
scroll to position [18, 0]
click at [30, 762] on span "1" at bounding box center [32, 765] width 33 height 34
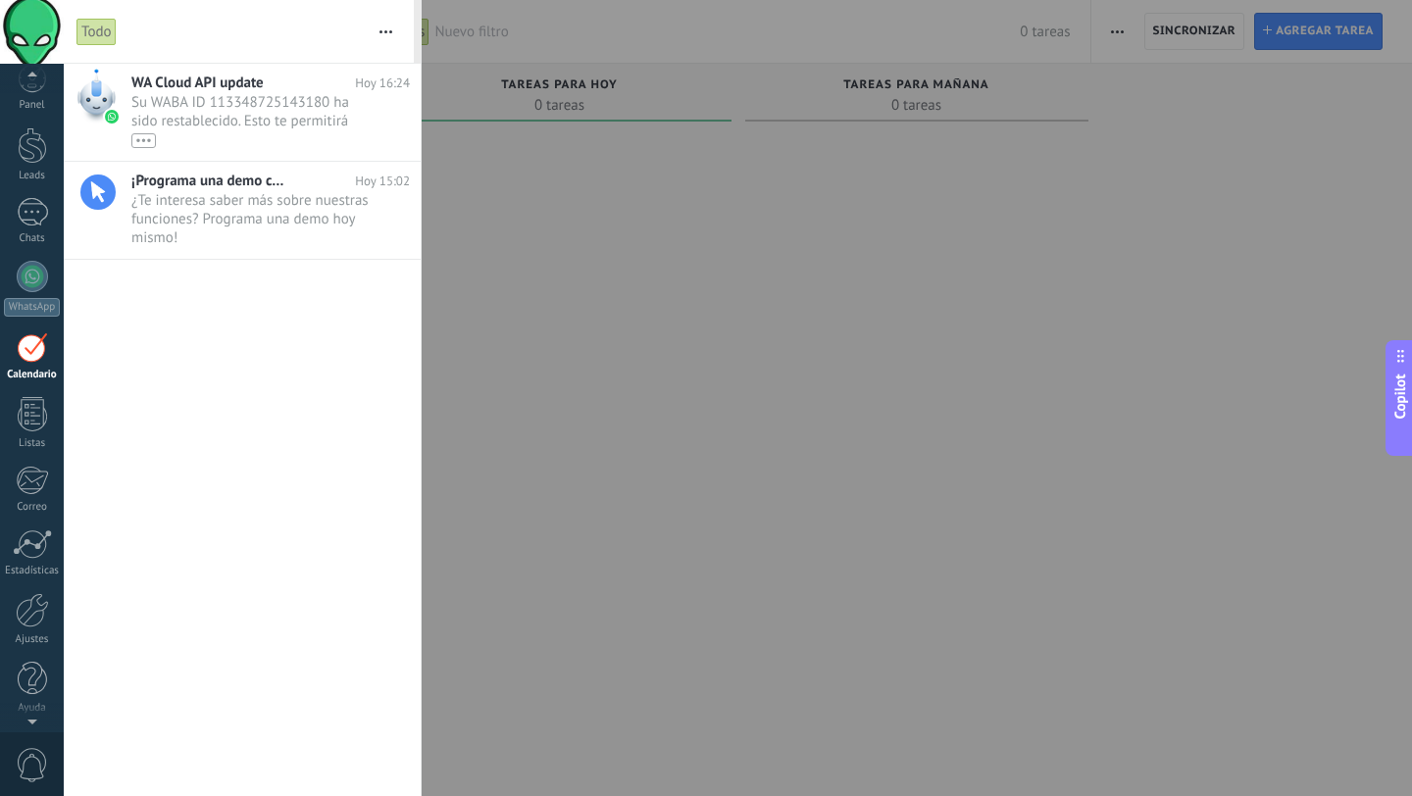
scroll to position [0, 0]
click at [232, 102] on span "Su WABA ID 113348725143180 ha sido restablecido. Esto te permitirá continuar en…" at bounding box center [251, 120] width 241 height 55
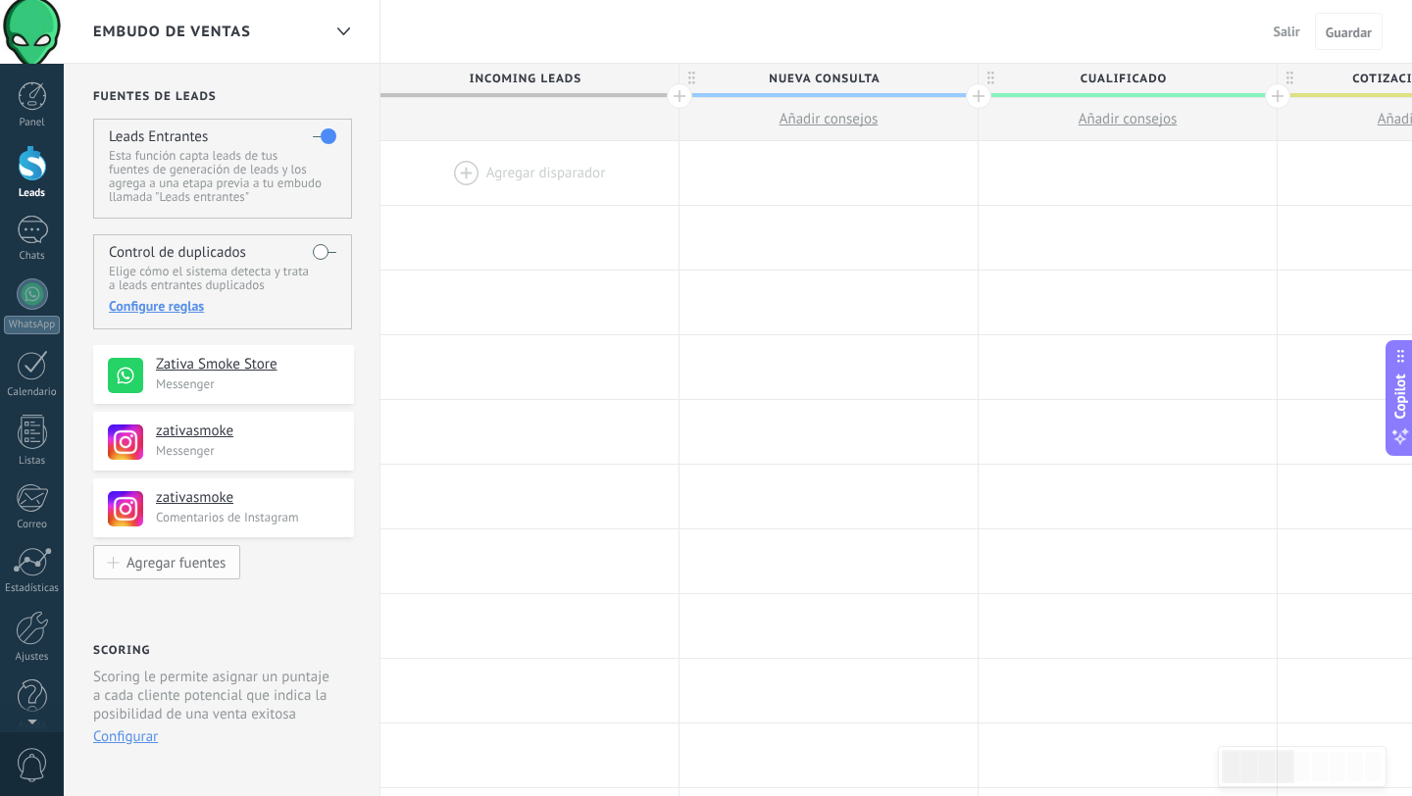
click at [188, 567] on div "Agregar fuentes" at bounding box center [175, 562] width 99 height 17
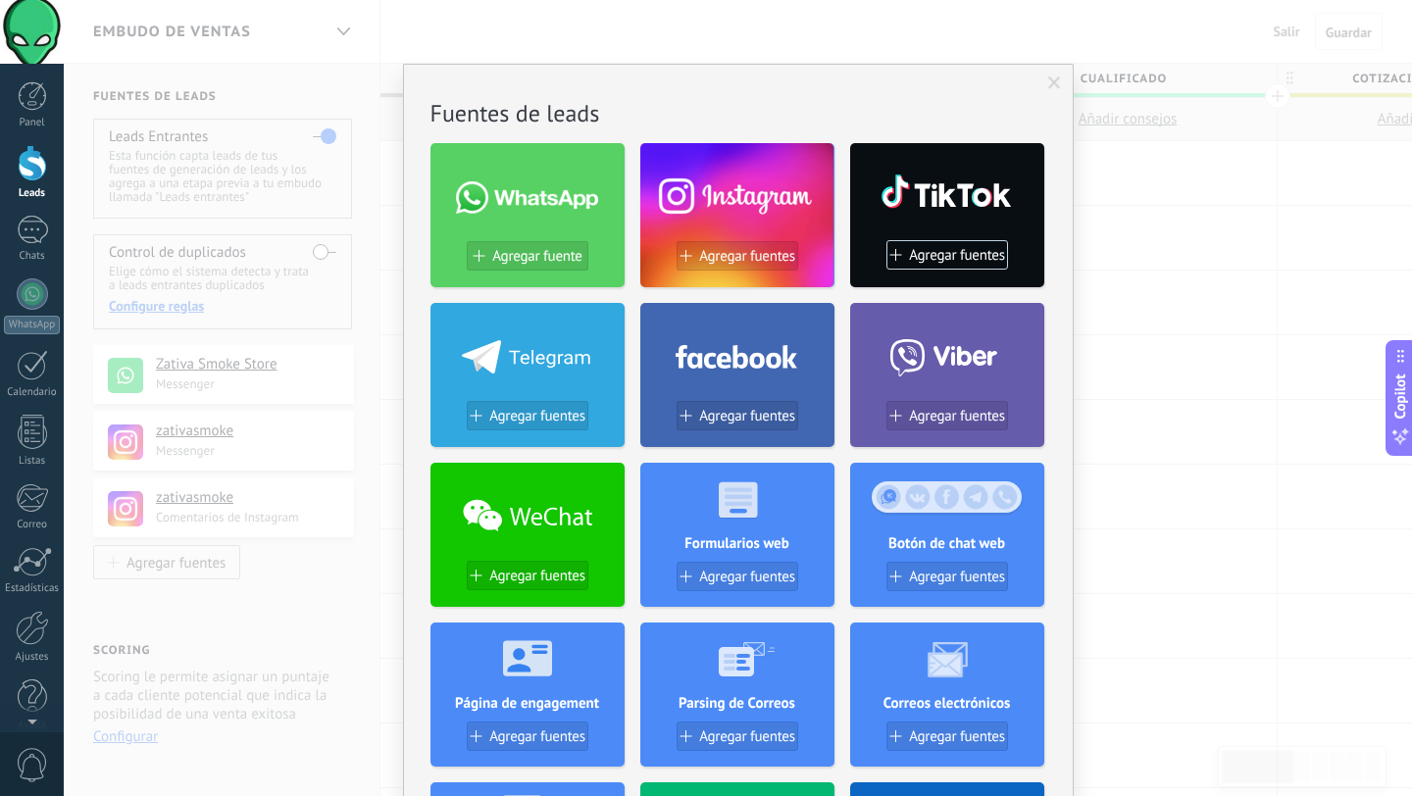
click at [1154, 319] on div "No hay resultados Fuentes de leads Agregar fuente Agregar fuentes Agregar fuent…" at bounding box center [738, 398] width 1348 height 796
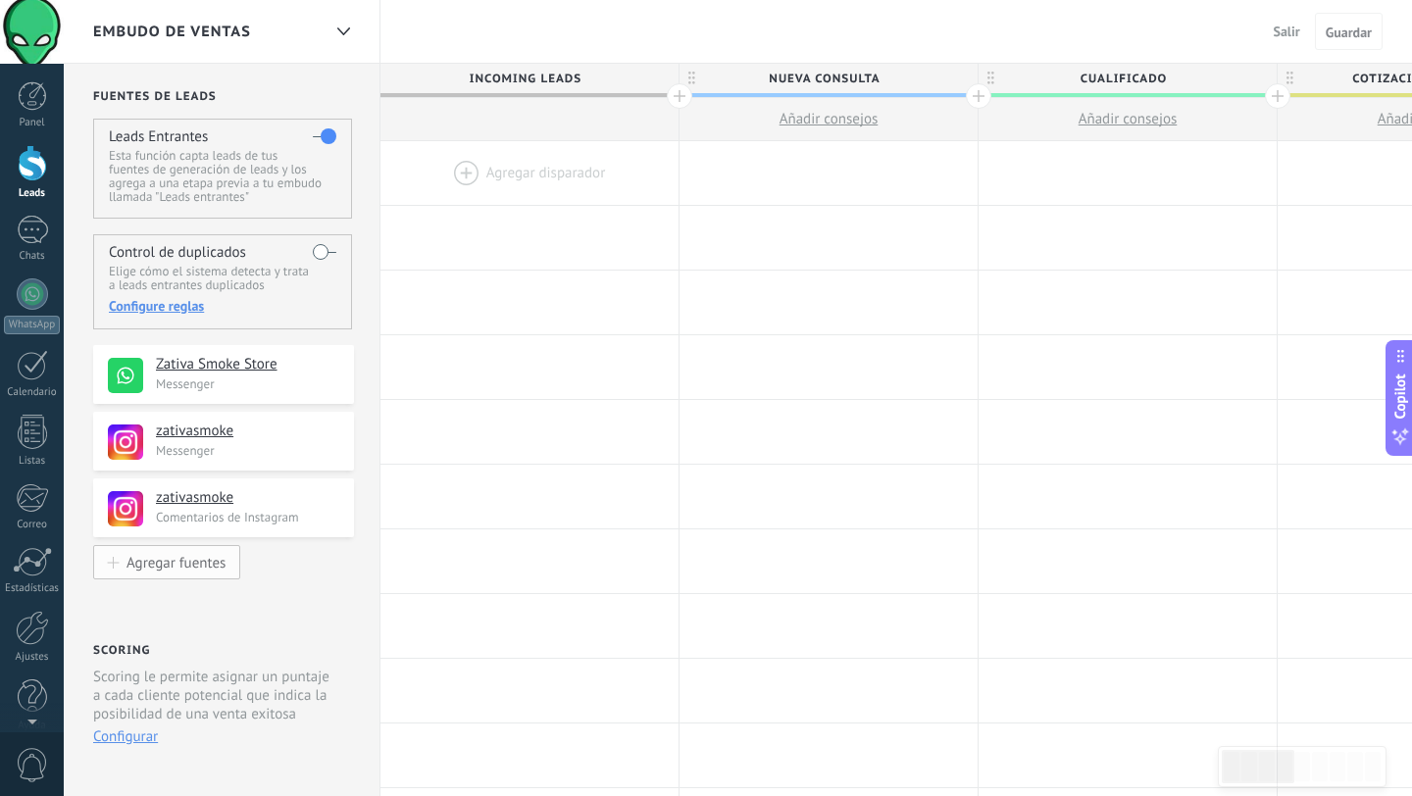
click at [163, 573] on button "Agregar fuentes" at bounding box center [166, 562] width 147 height 34
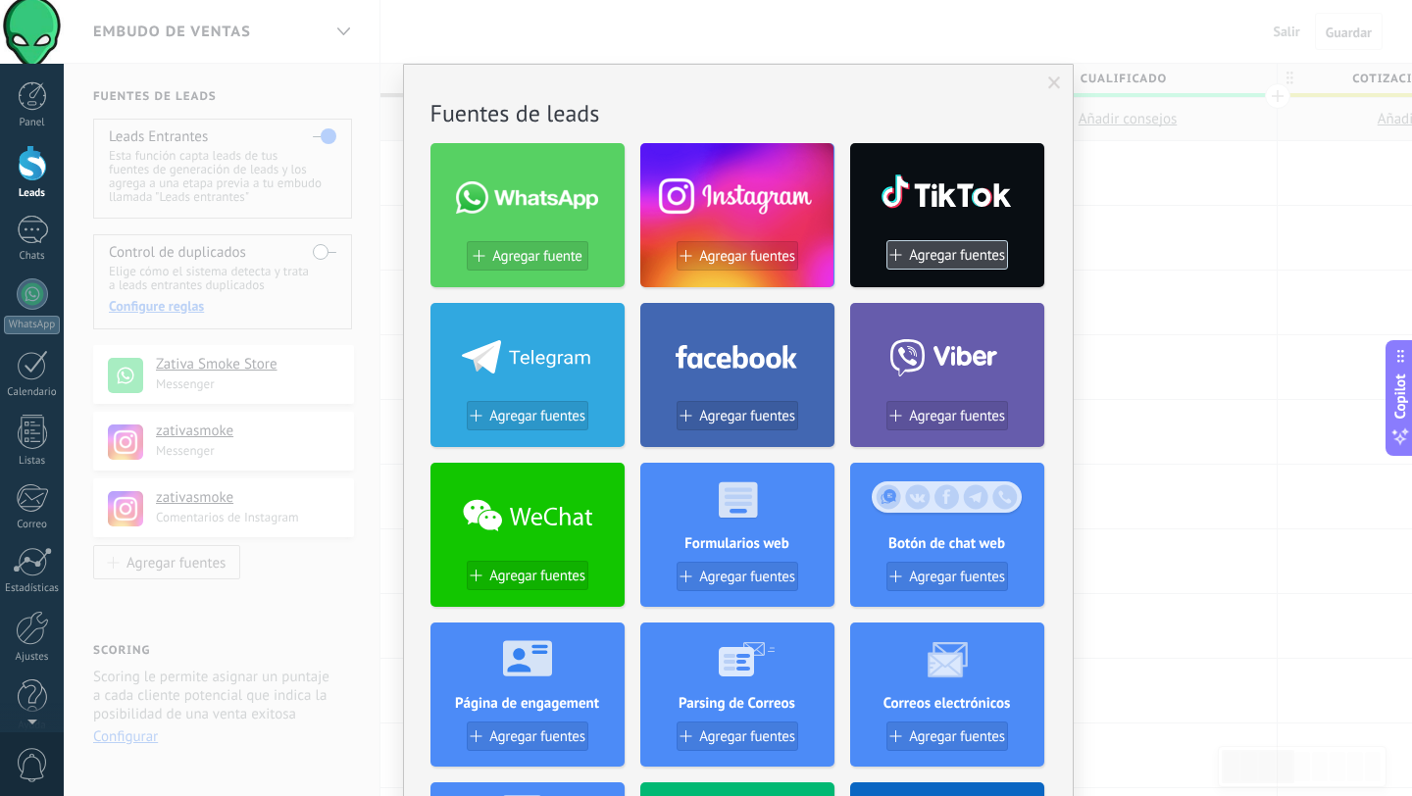
click at [933, 259] on span "Agregar fuentes" at bounding box center [957, 255] width 96 height 17
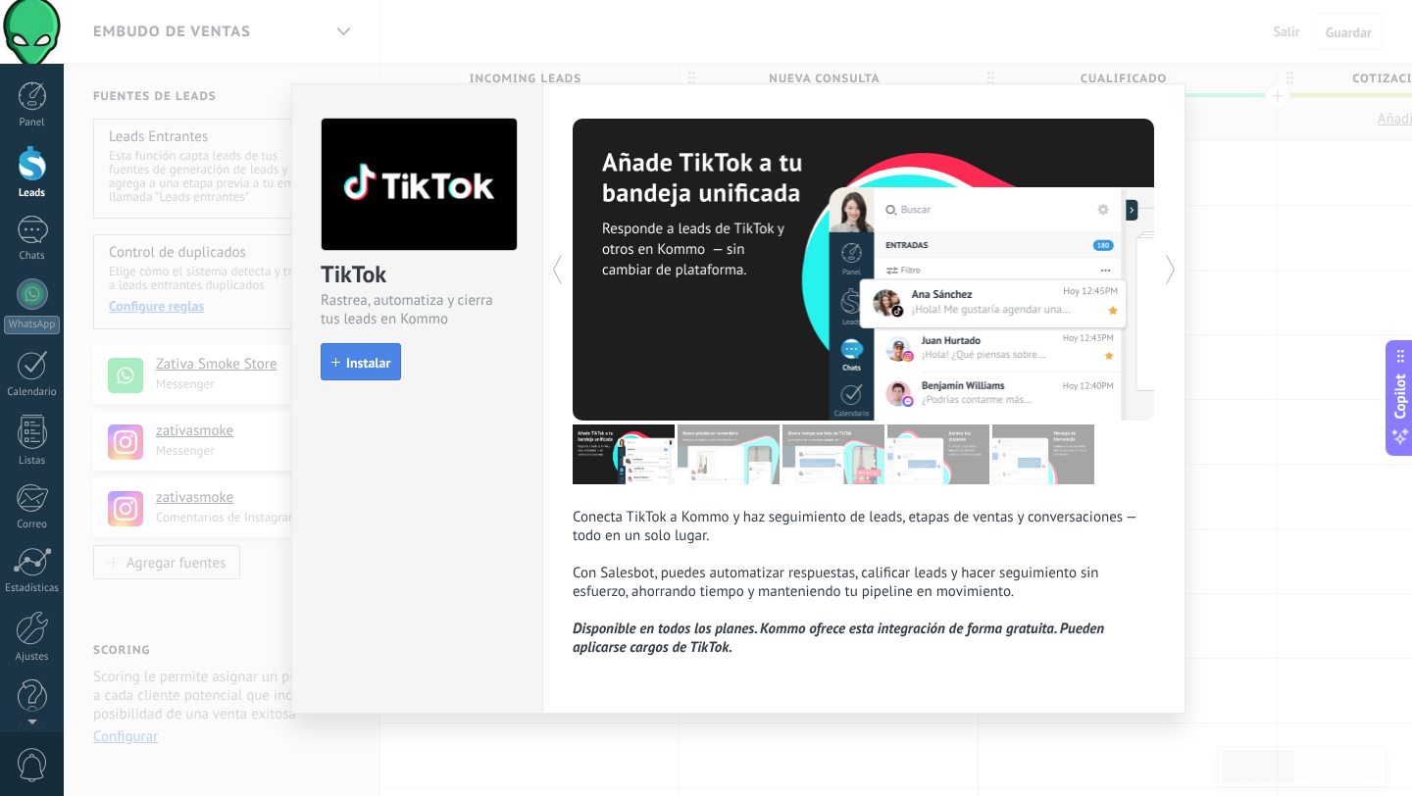
click at [373, 373] on button "Instalar" at bounding box center [361, 361] width 80 height 37
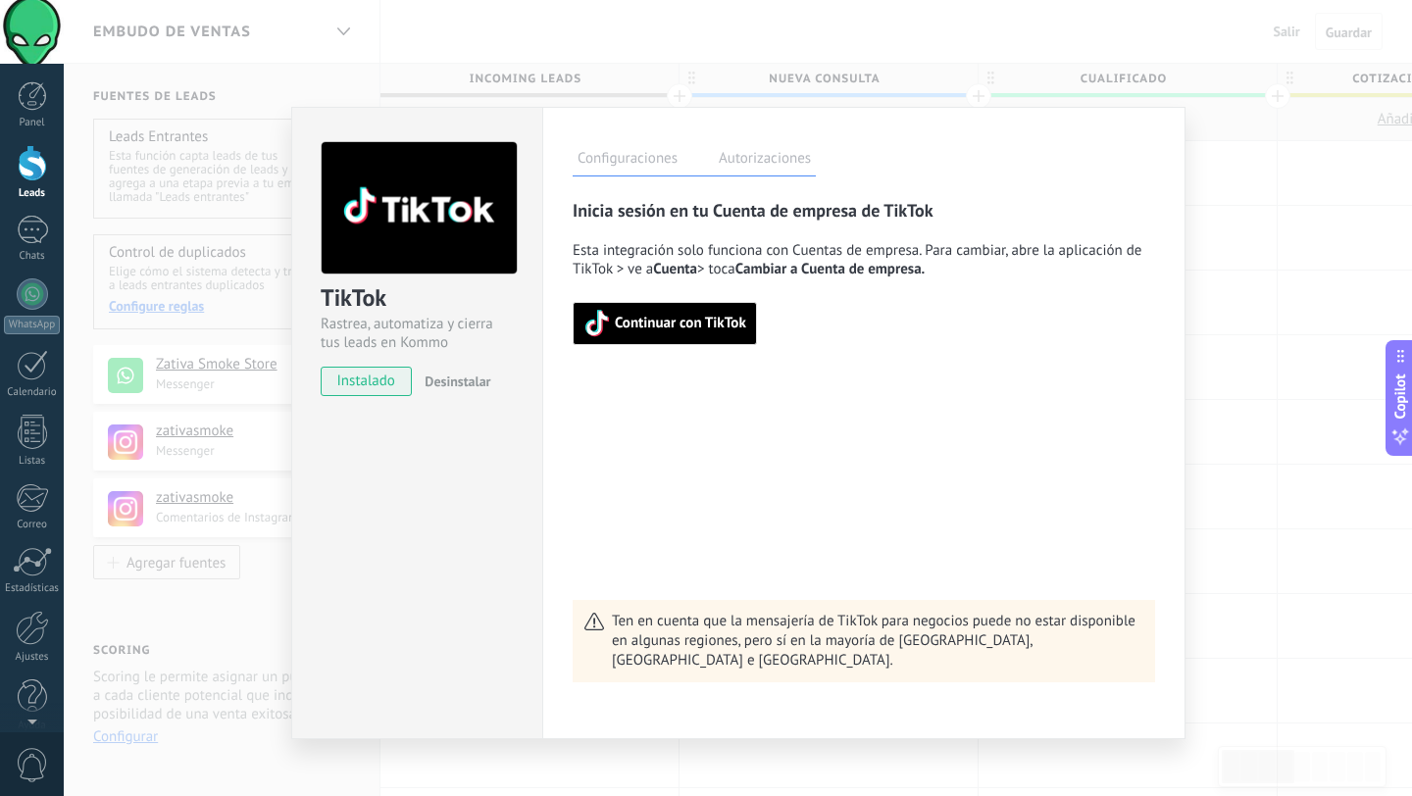
click at [684, 322] on span "Continuar con TikTok" at bounding box center [680, 324] width 131 height 14
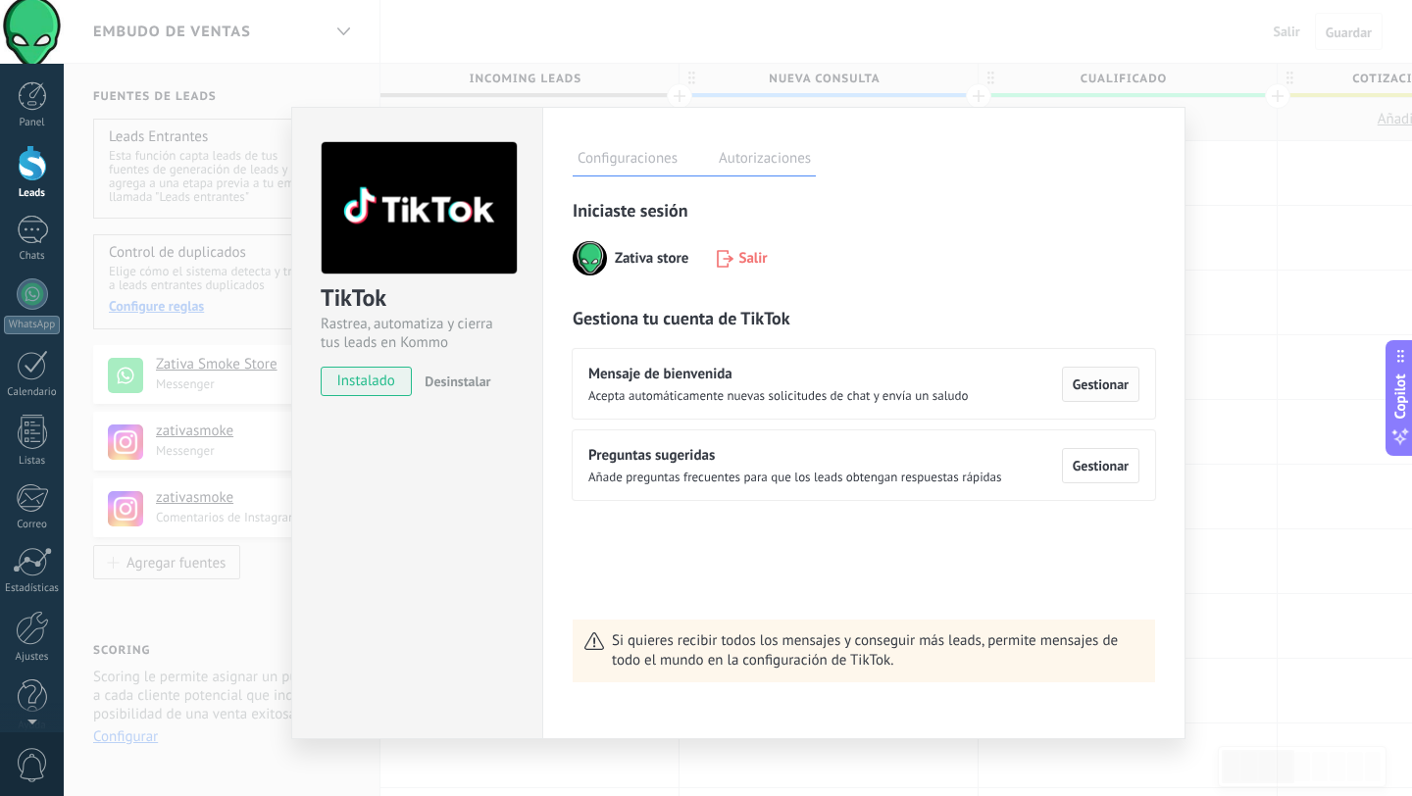
click at [1114, 399] on button "Gestionar" at bounding box center [1100, 384] width 77 height 35
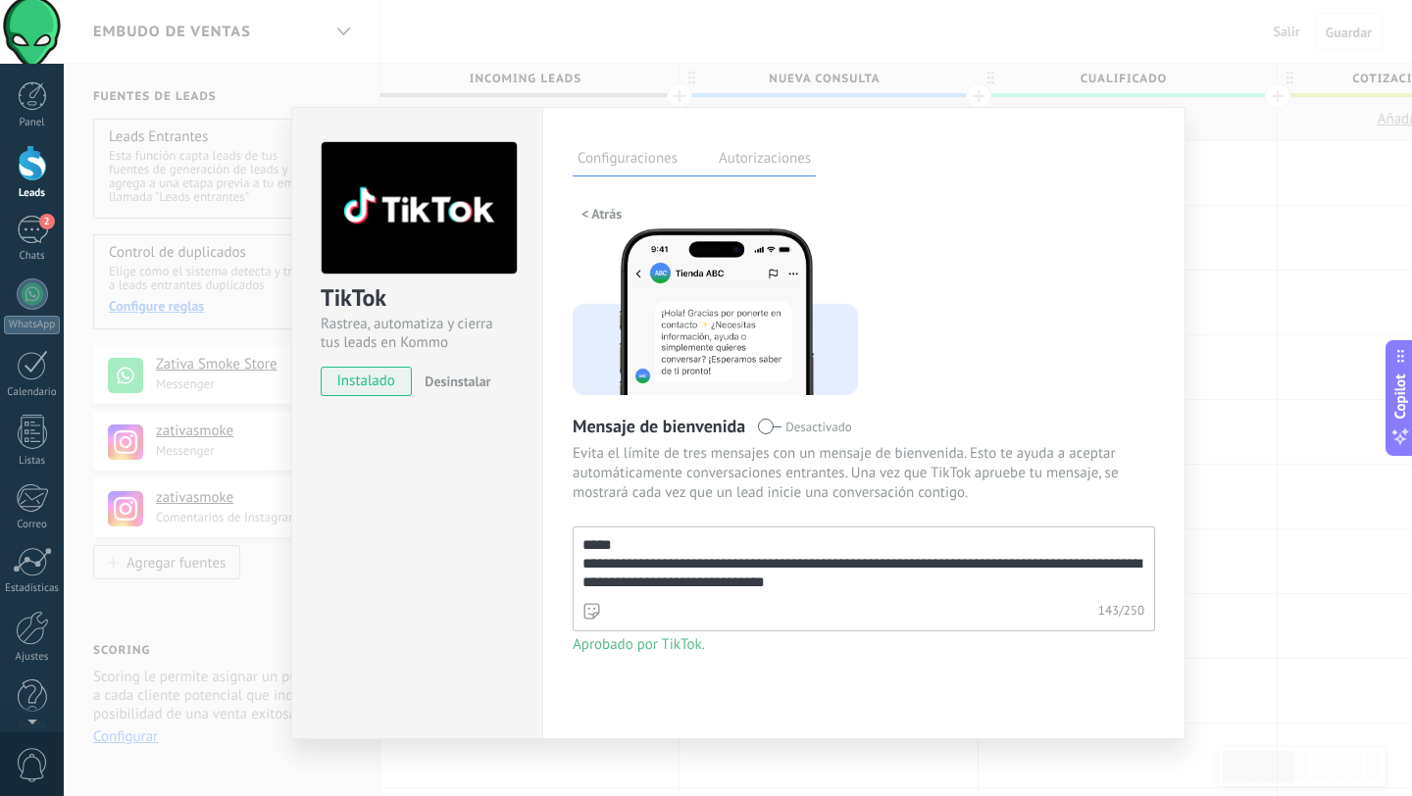
scroll to position [37, 0]
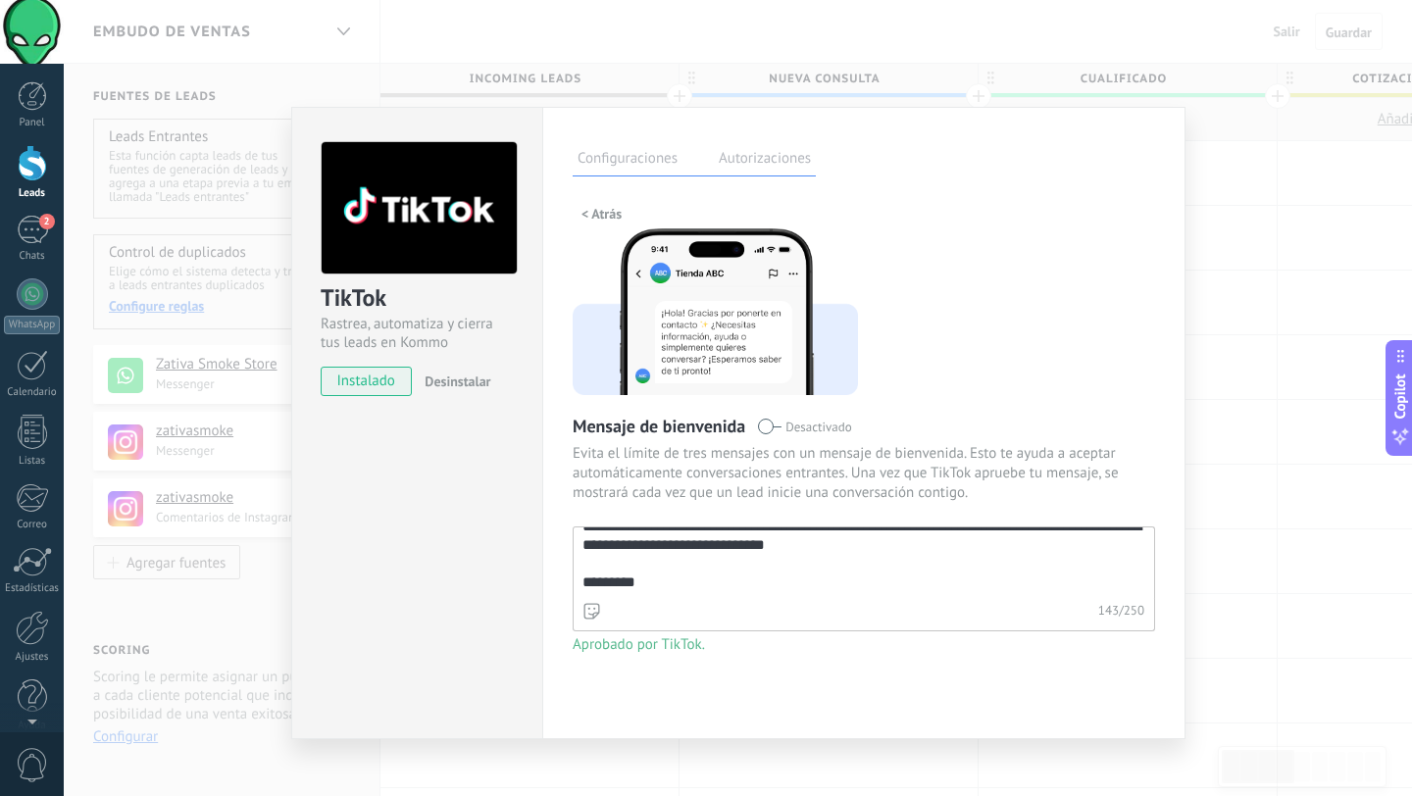
click at [824, 602] on div "143 / 250" at bounding box center [864, 613] width 582 height 35
click at [824, 598] on textarea "**********" at bounding box center [861, 562] width 576 height 71
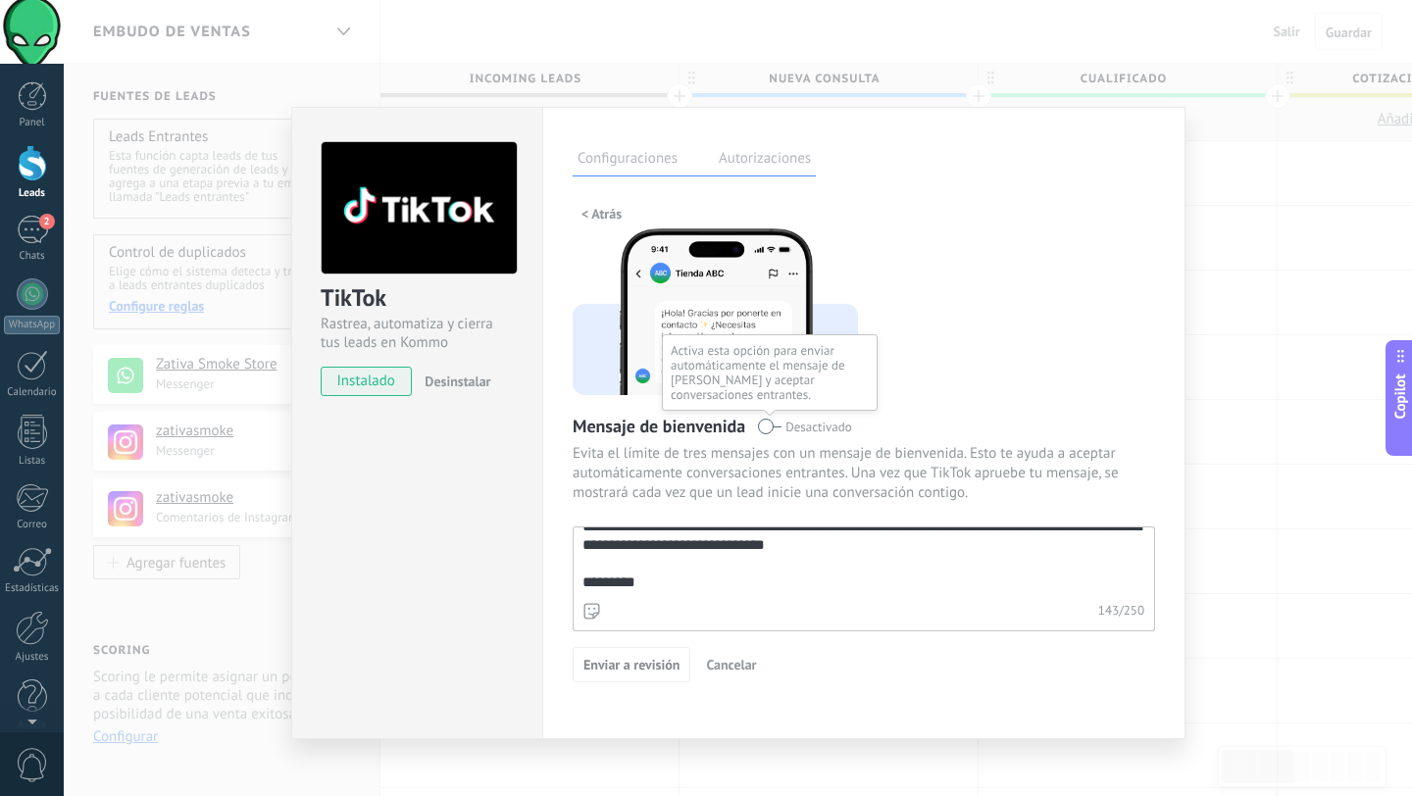
click at [765, 429] on span at bounding box center [769, 427] width 25 height 16
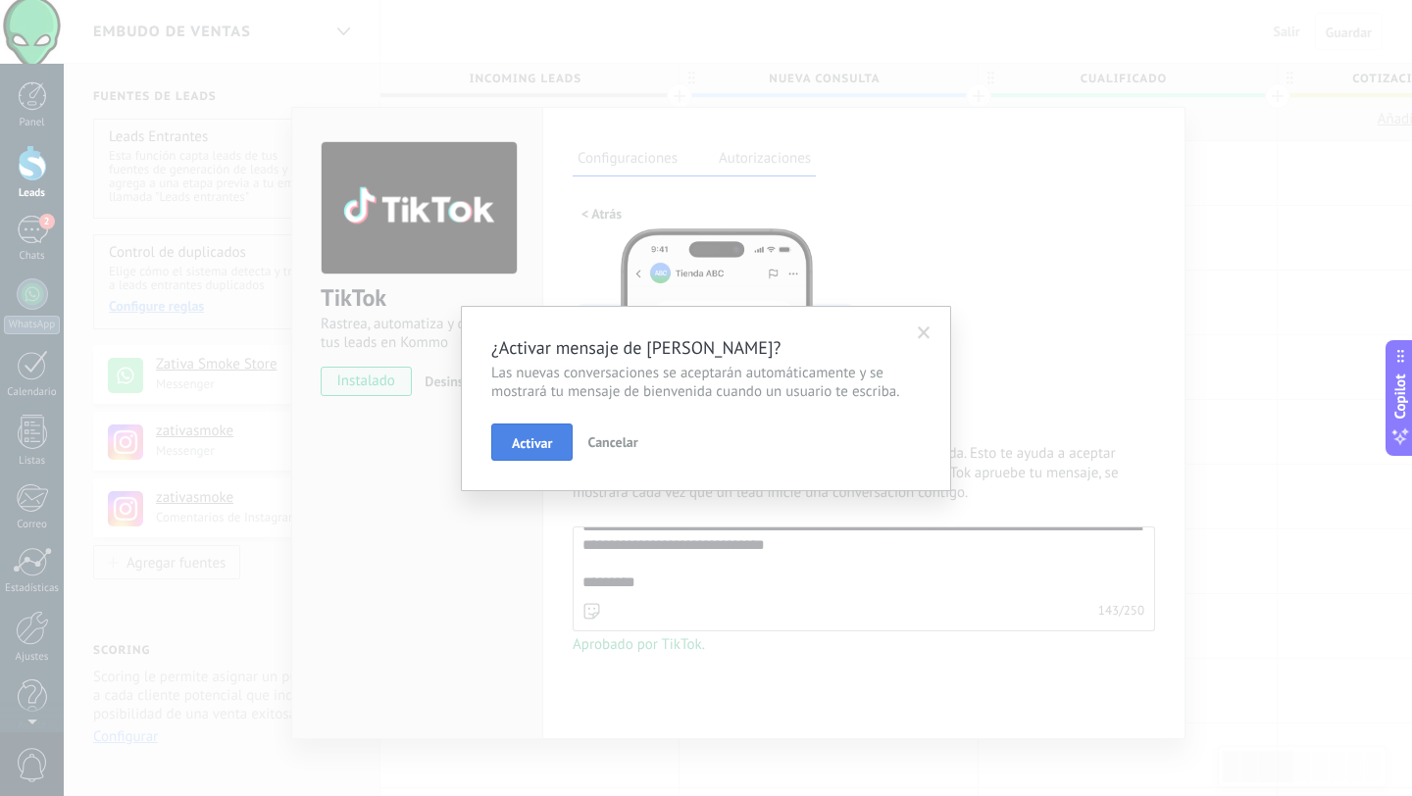
click at [523, 439] on span "Activar" at bounding box center [532, 443] width 40 height 14
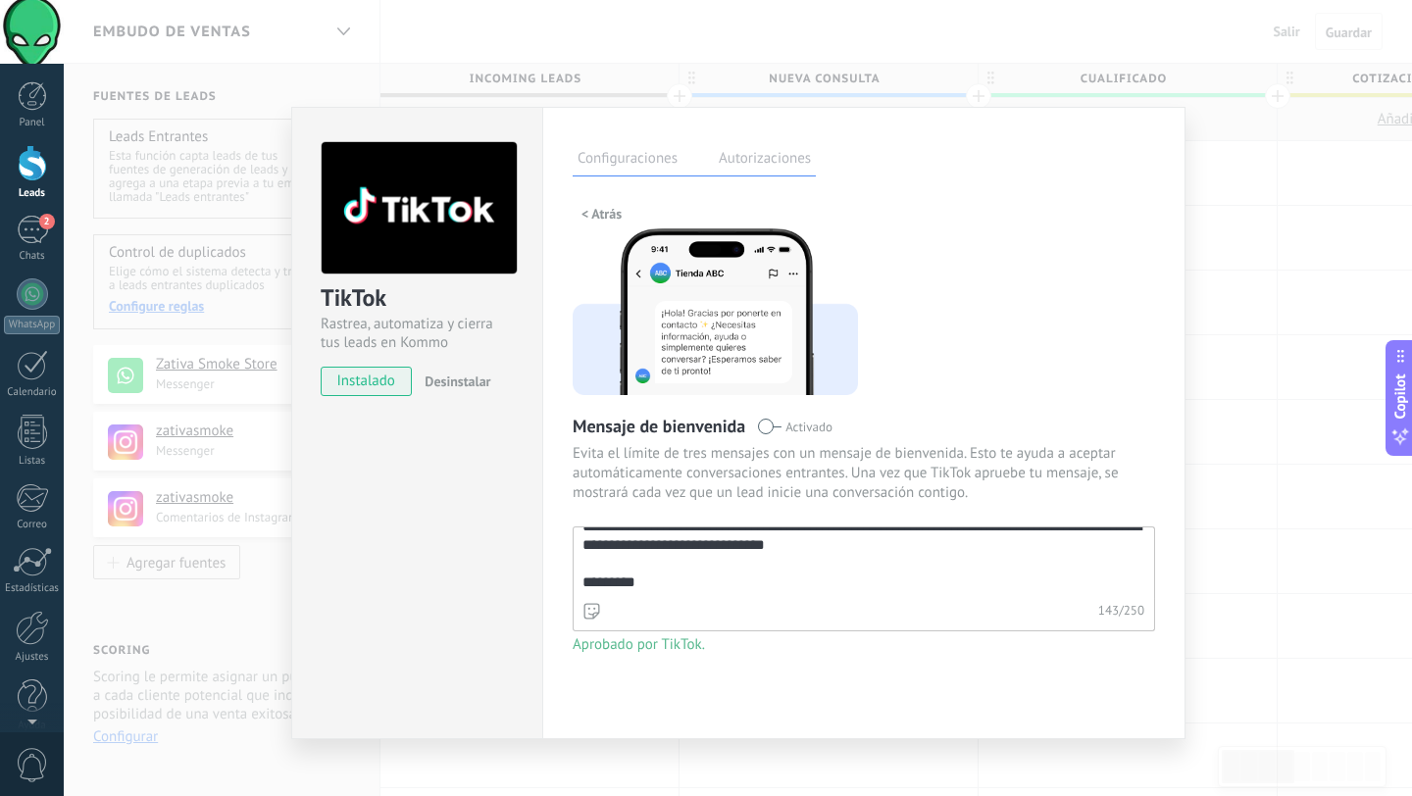
click at [794, 170] on label "Autorizaciones" at bounding box center [765, 161] width 102 height 28
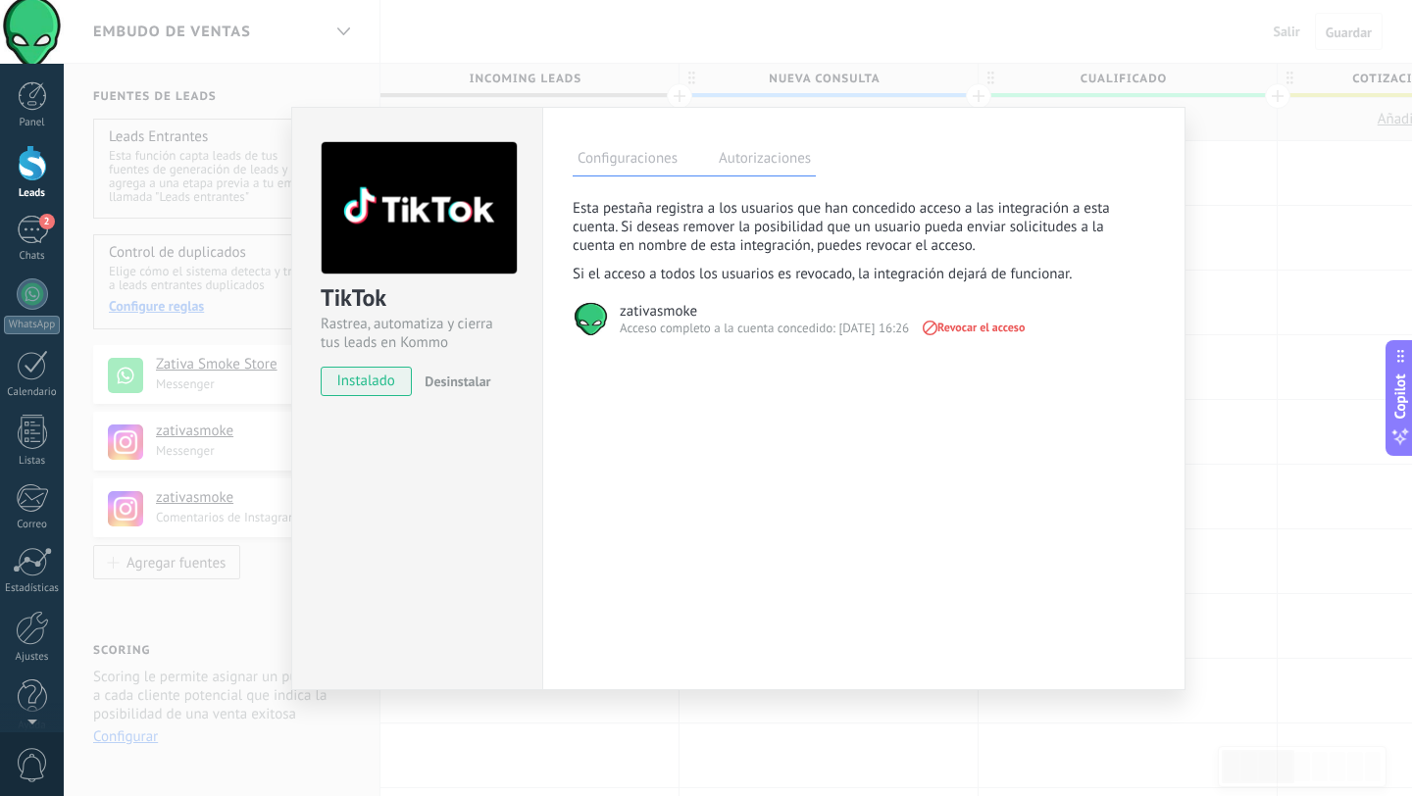
click at [616, 166] on label "Configuraciones" at bounding box center [628, 161] width 110 height 28
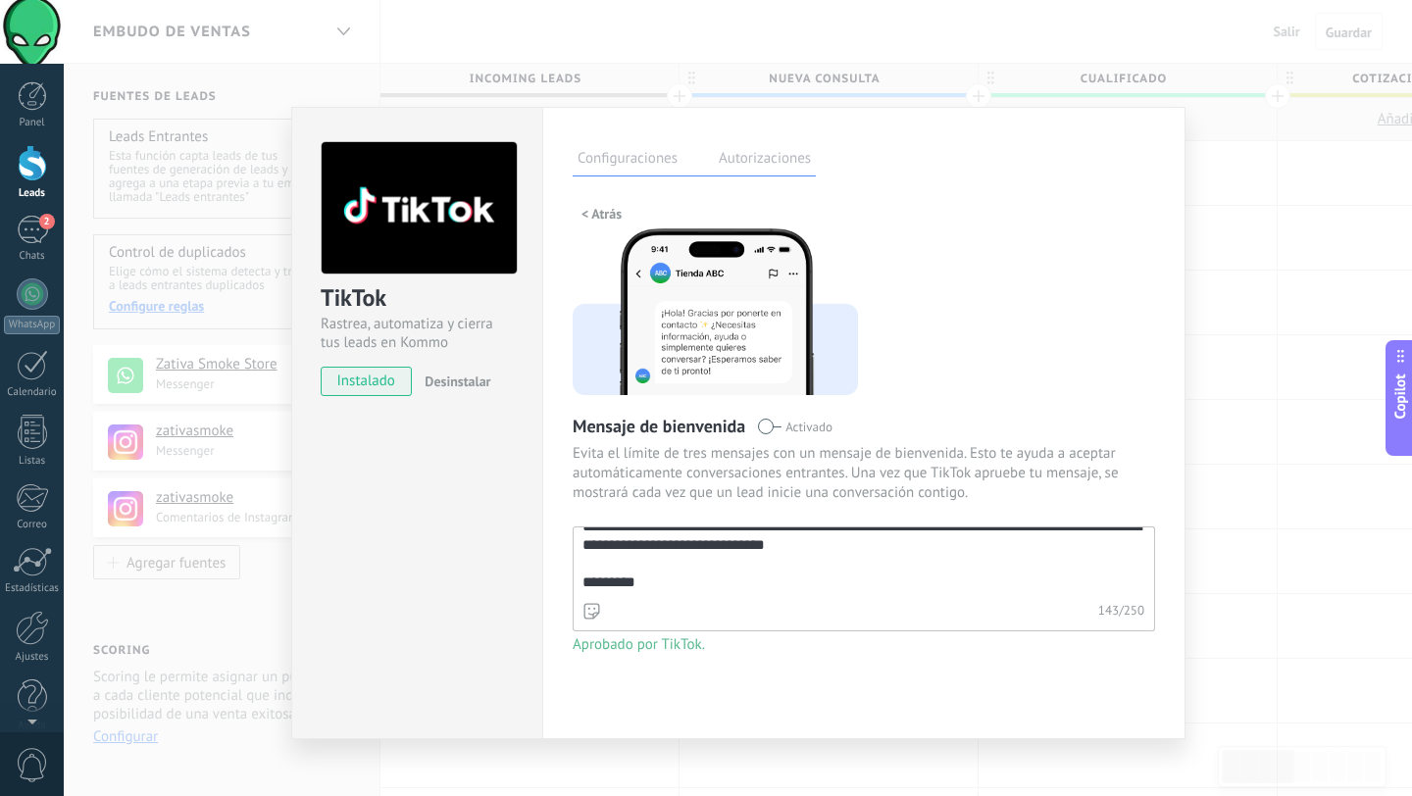
click at [614, 642] on span "Aprobado por TikTok." at bounding box center [864, 645] width 582 height 20
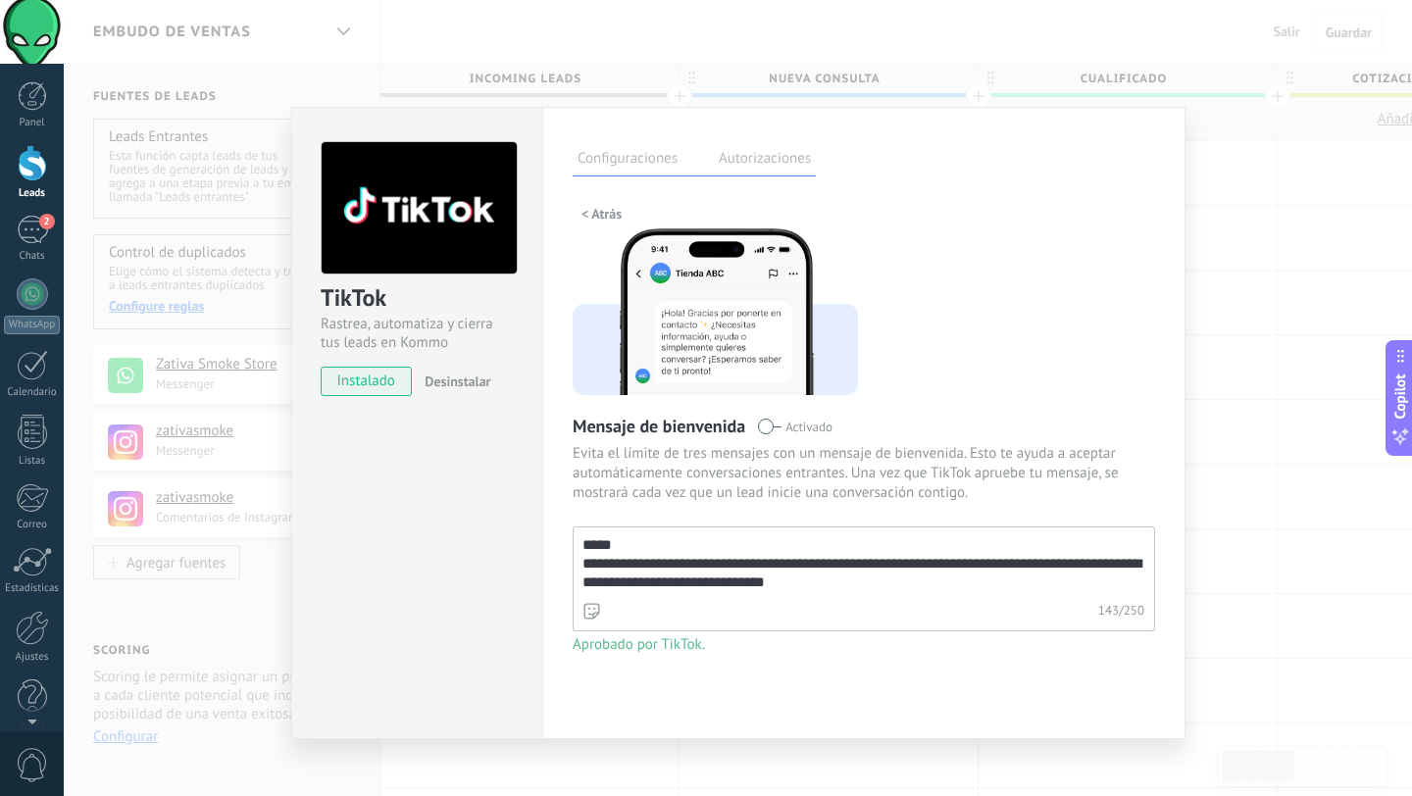
click at [1223, 236] on div "**********" at bounding box center [738, 398] width 1348 height 796
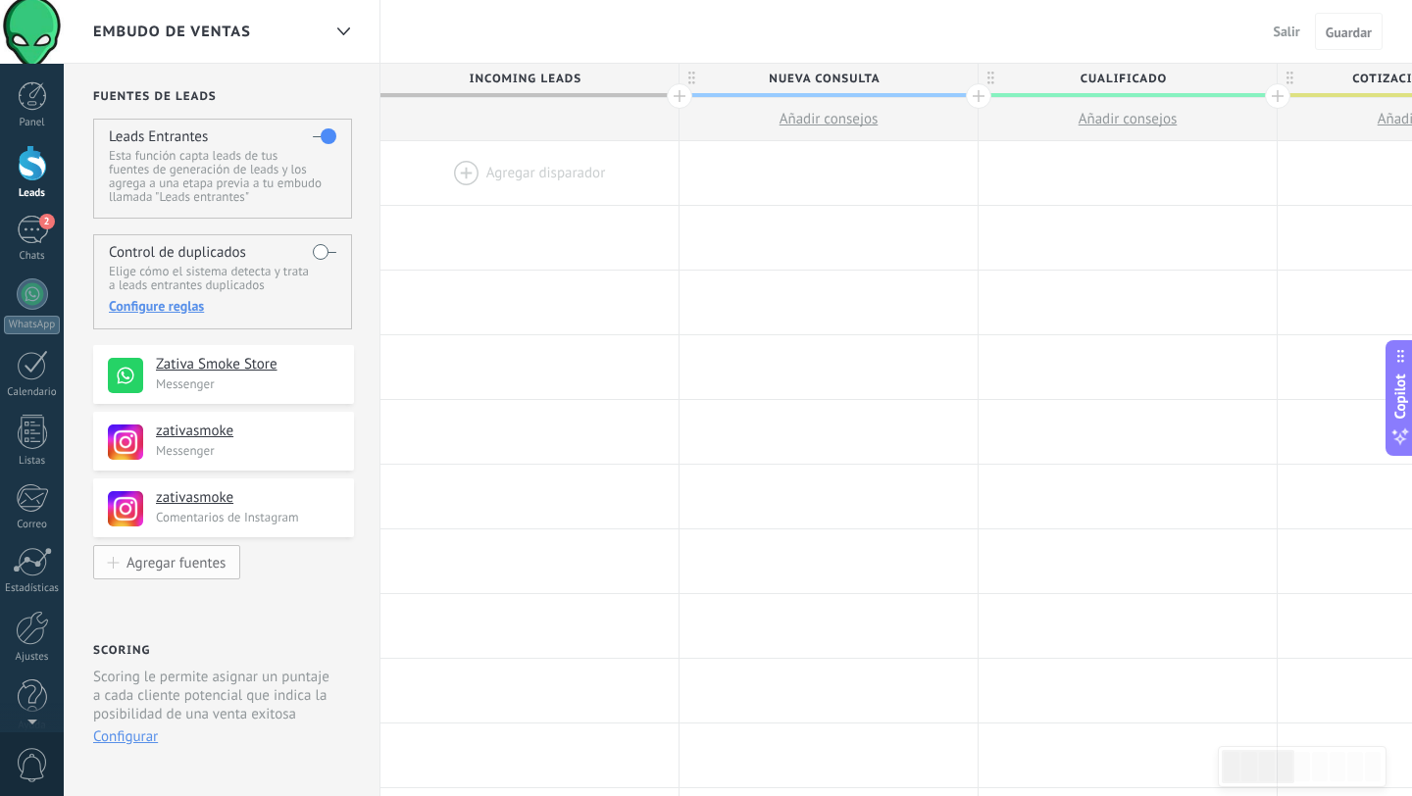
click at [179, 561] on div "Agregar fuentes" at bounding box center [175, 562] width 99 height 17
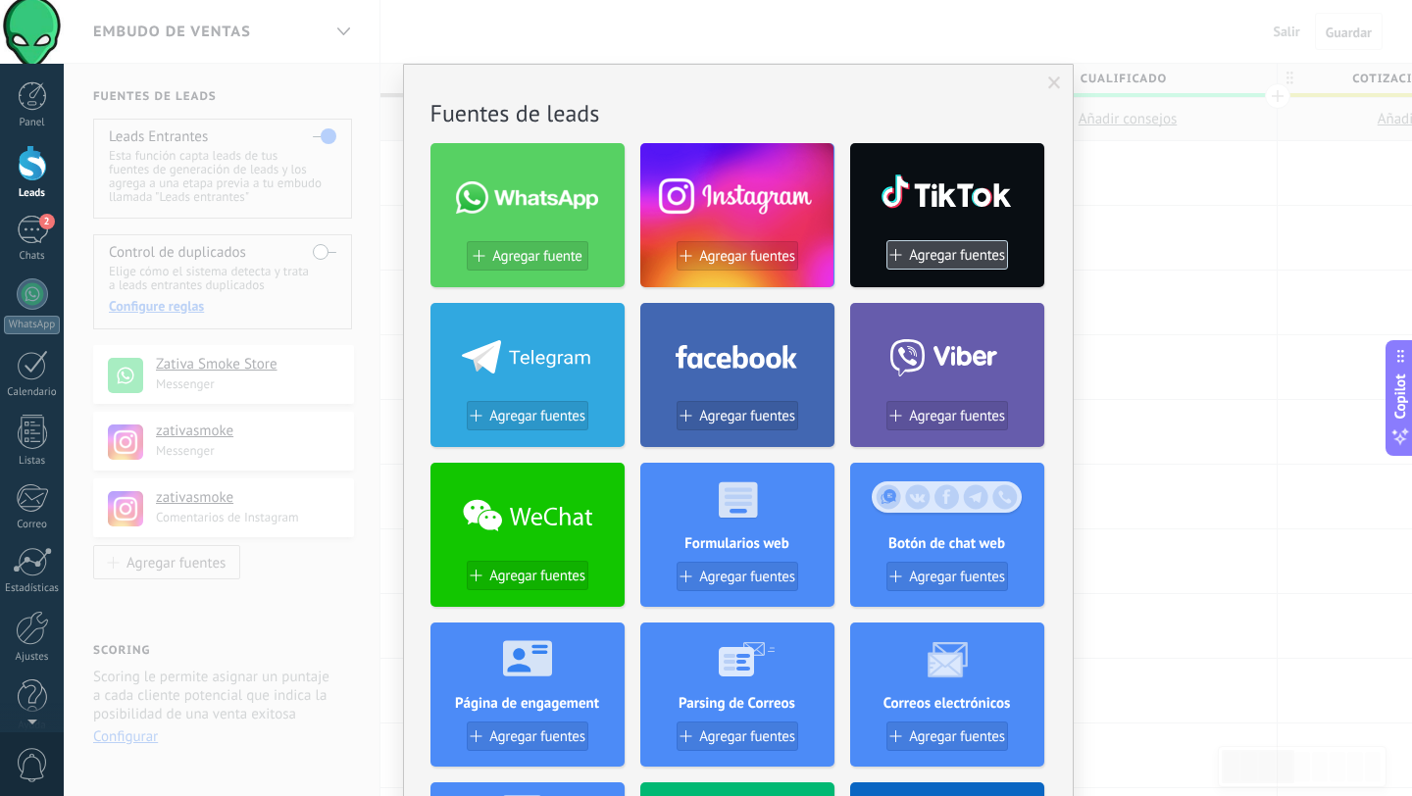
click at [930, 256] on span "Agregar fuentes" at bounding box center [957, 255] width 96 height 17
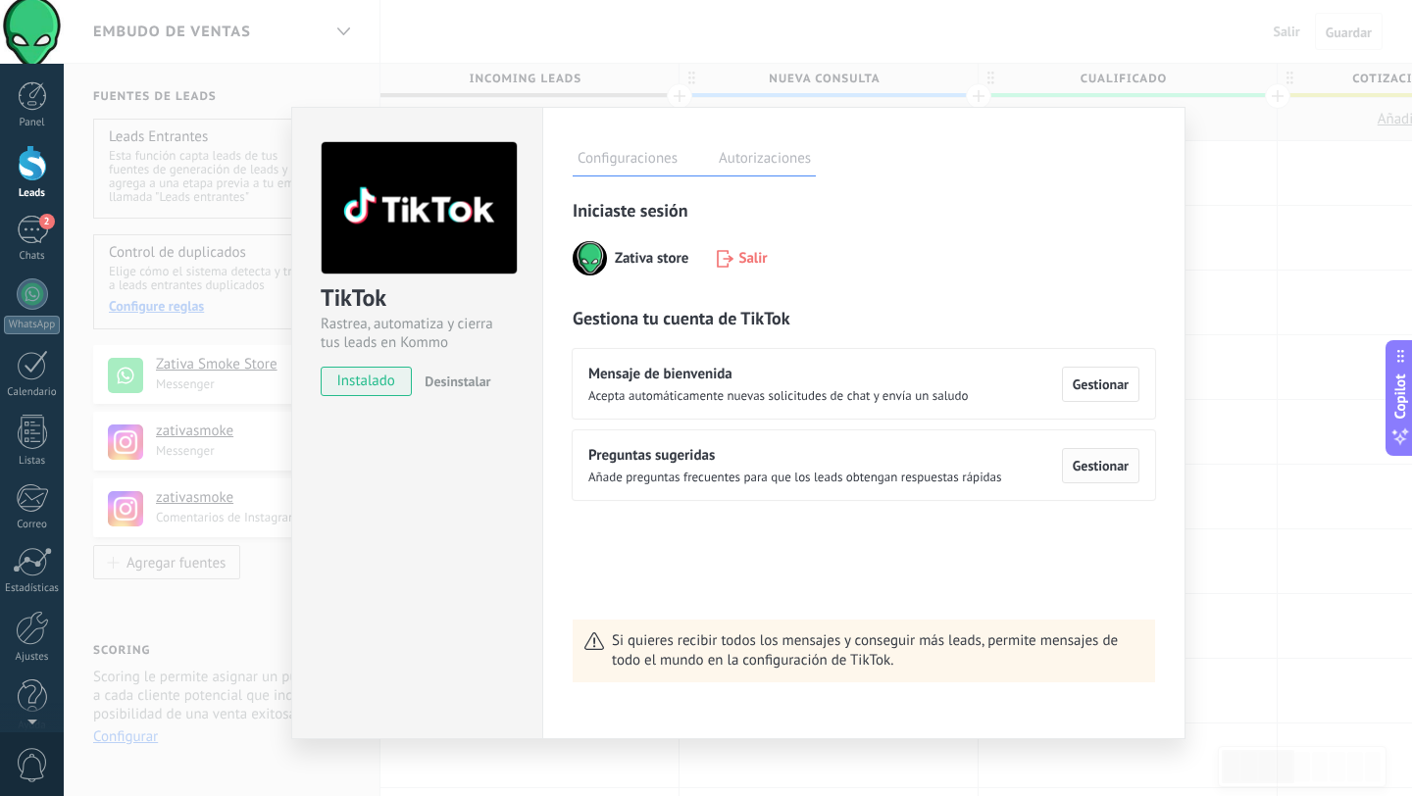
click at [1124, 464] on span "Gestionar" at bounding box center [1100, 466] width 56 height 14
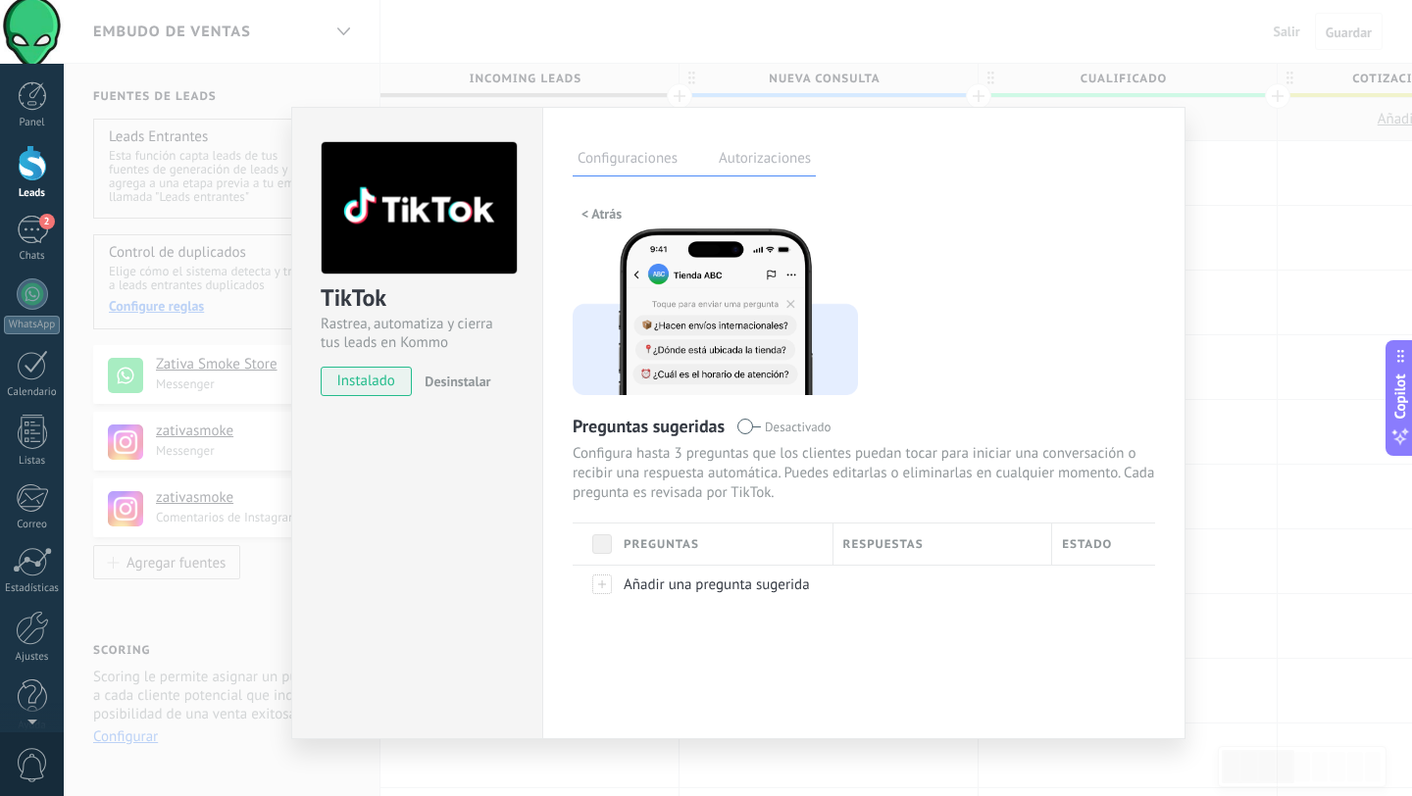
click at [603, 542] on span at bounding box center [602, 544] width 20 height 20
click at [606, 584] on div at bounding box center [593, 584] width 41 height 38
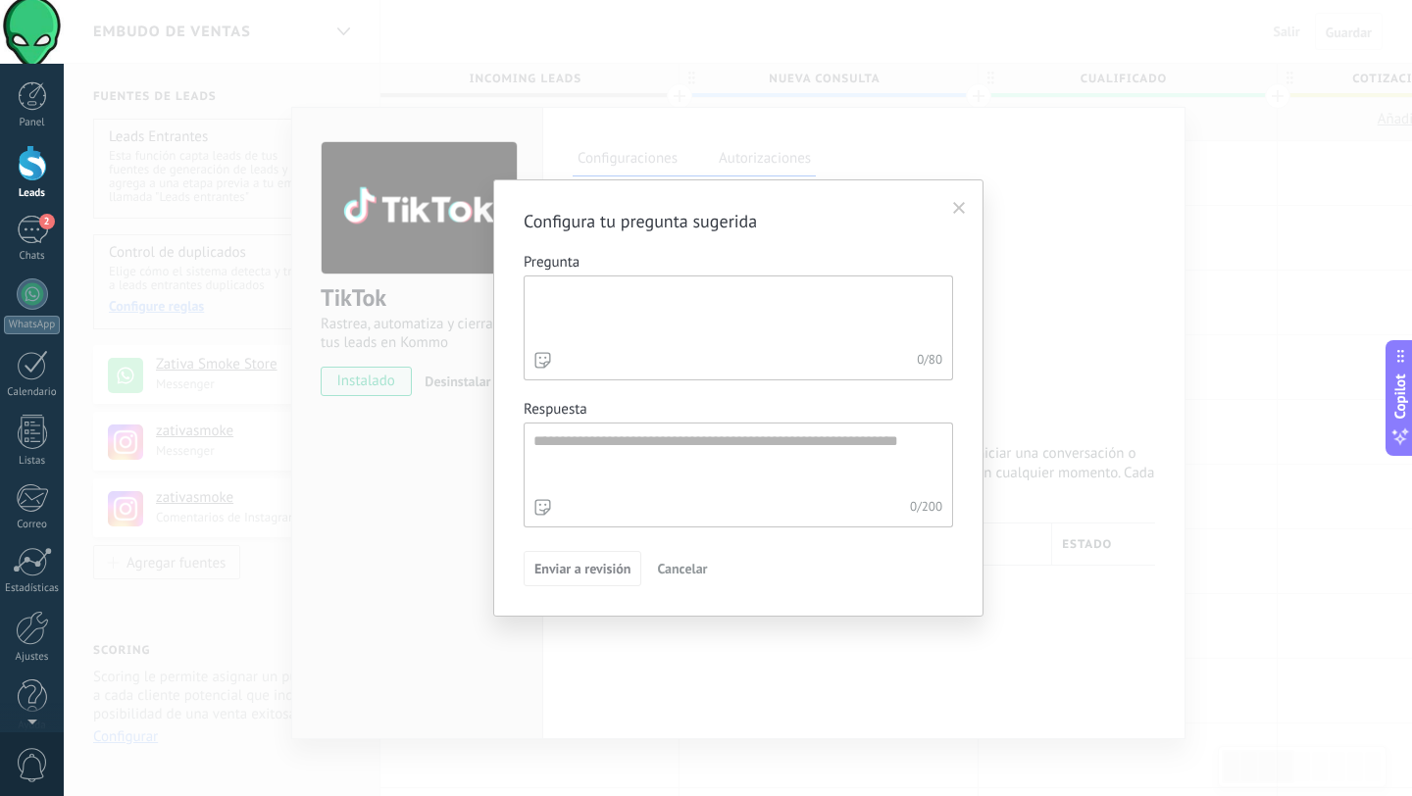
click at [604, 294] on textarea "Pregunta 0 / 80" at bounding box center [735, 311] width 423 height 71
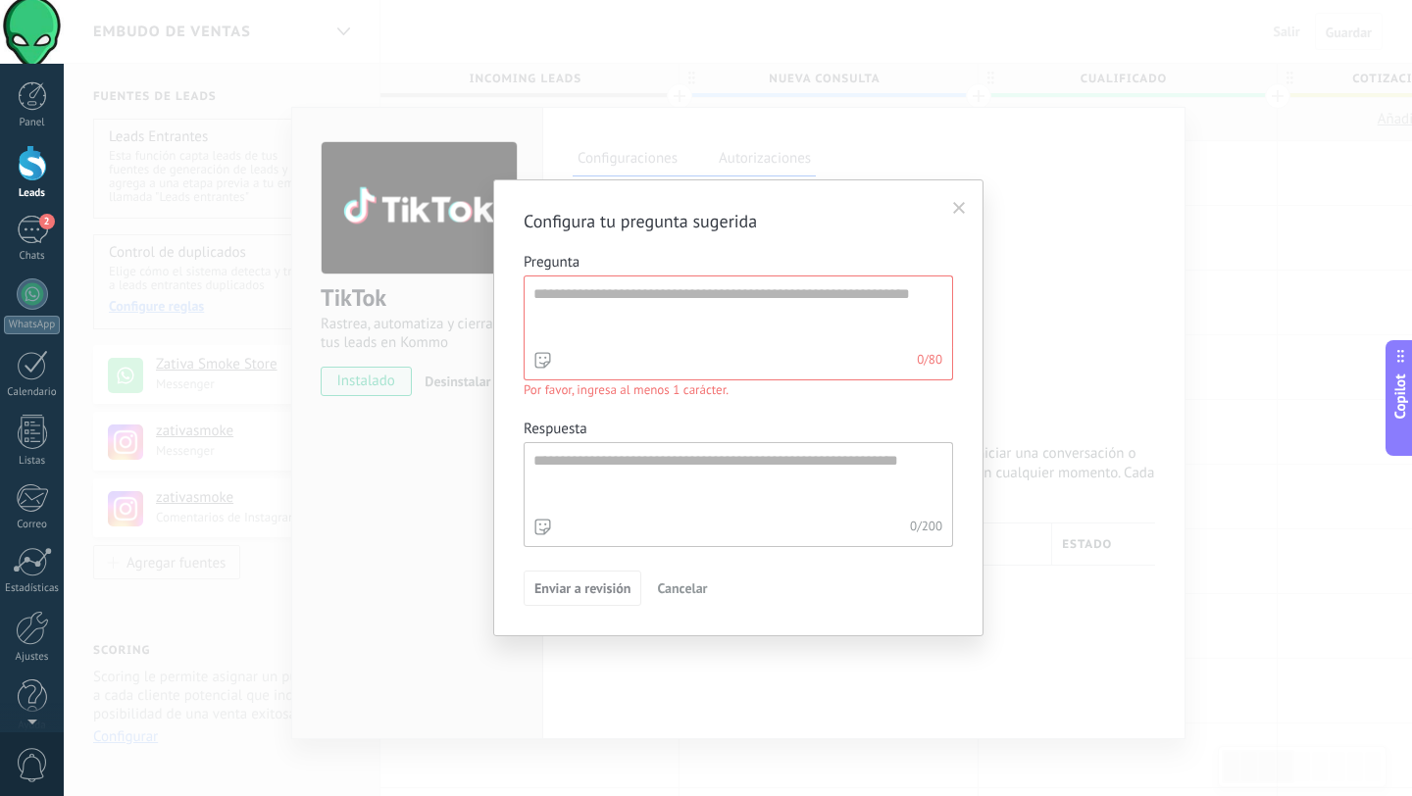
click at [959, 214] on icon at bounding box center [959, 208] width 12 height 12
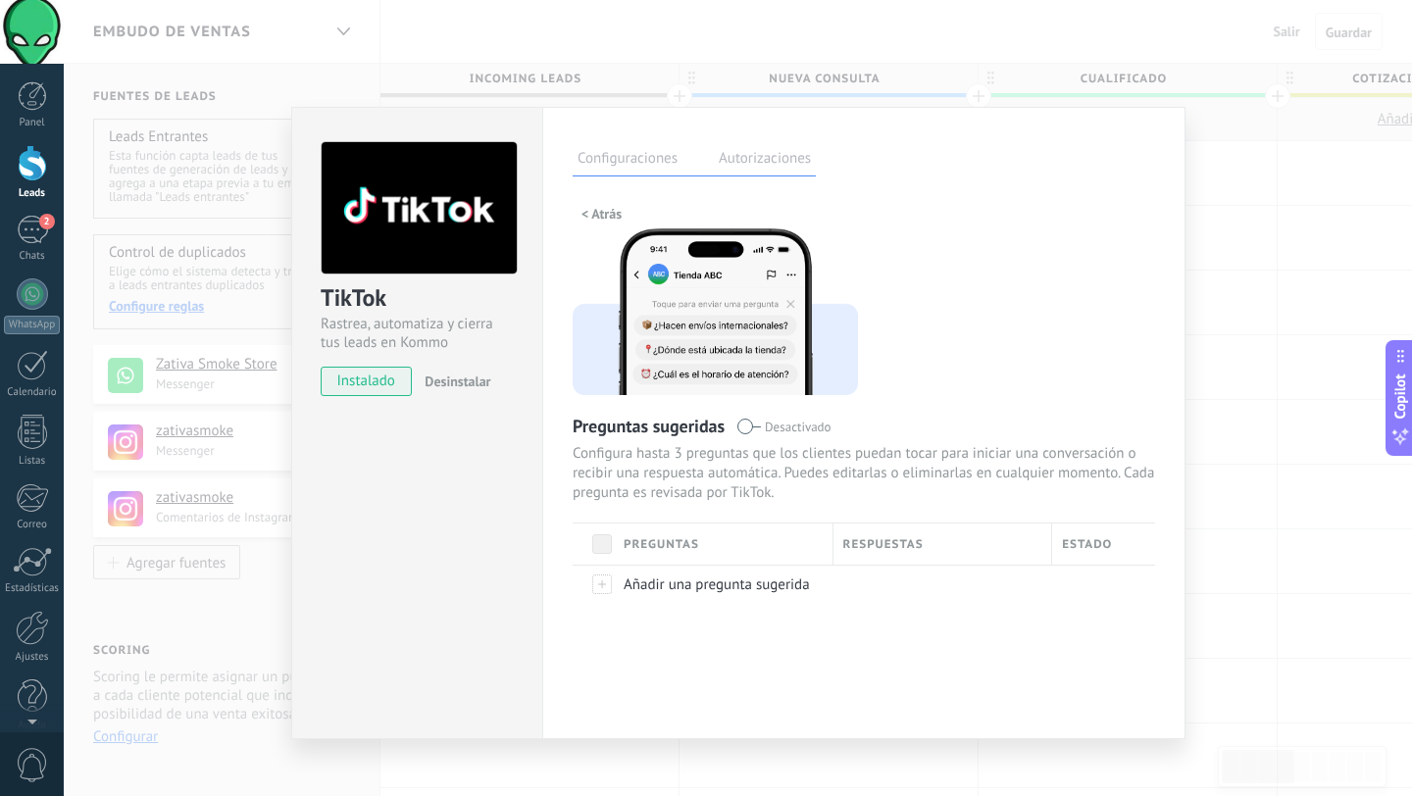
click at [604, 541] on span at bounding box center [602, 544] width 20 height 20
click at [327, 581] on div "TikTok Rastrea, automatiza y cierra tus leads en Kommo instalado Desinstalar" at bounding box center [416, 423] width 251 height 632
click at [262, 594] on div "TikTok Rastrea, automatiza y cierra tus leads en Kommo instalado Desinstalar Co…" at bounding box center [738, 398] width 1348 height 796
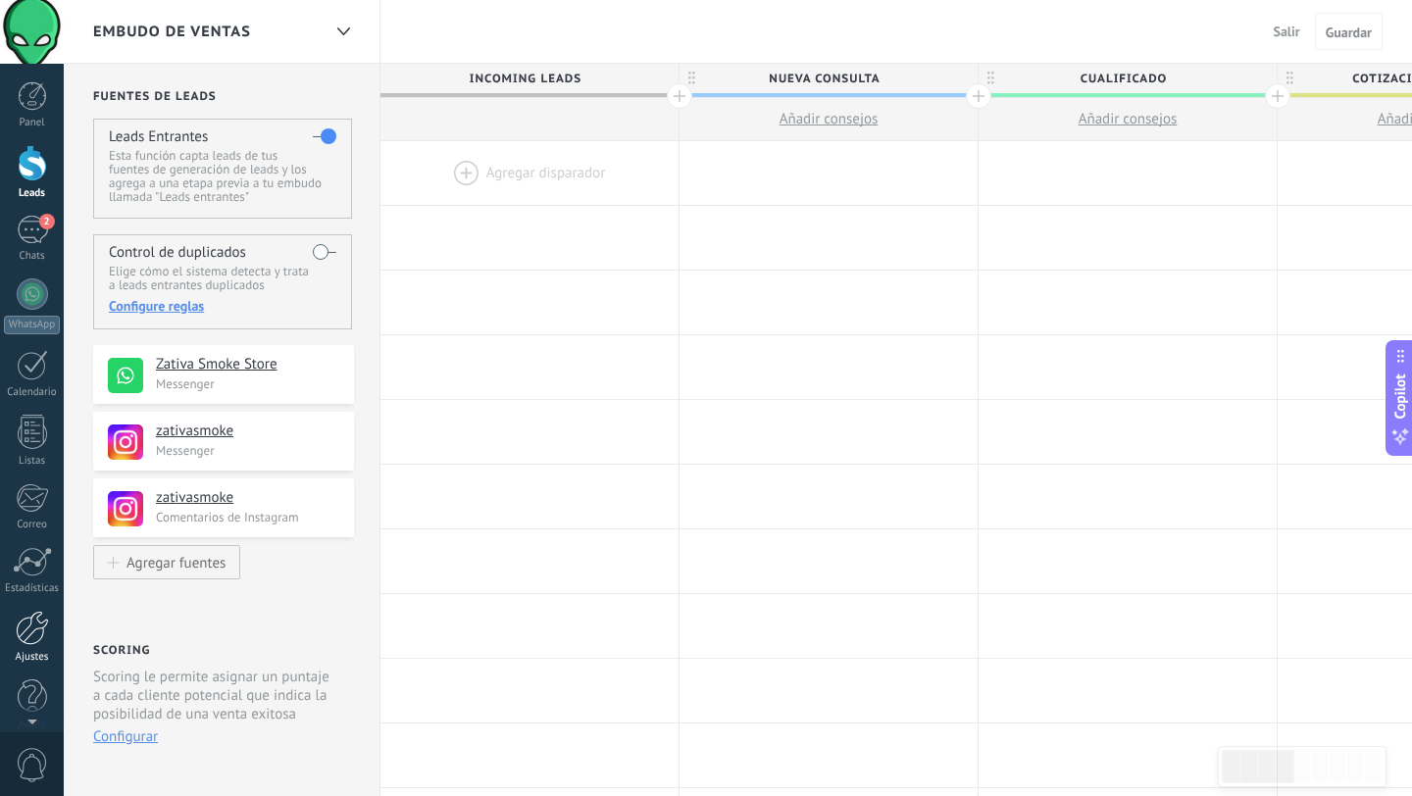
click at [29, 642] on div at bounding box center [32, 628] width 33 height 34
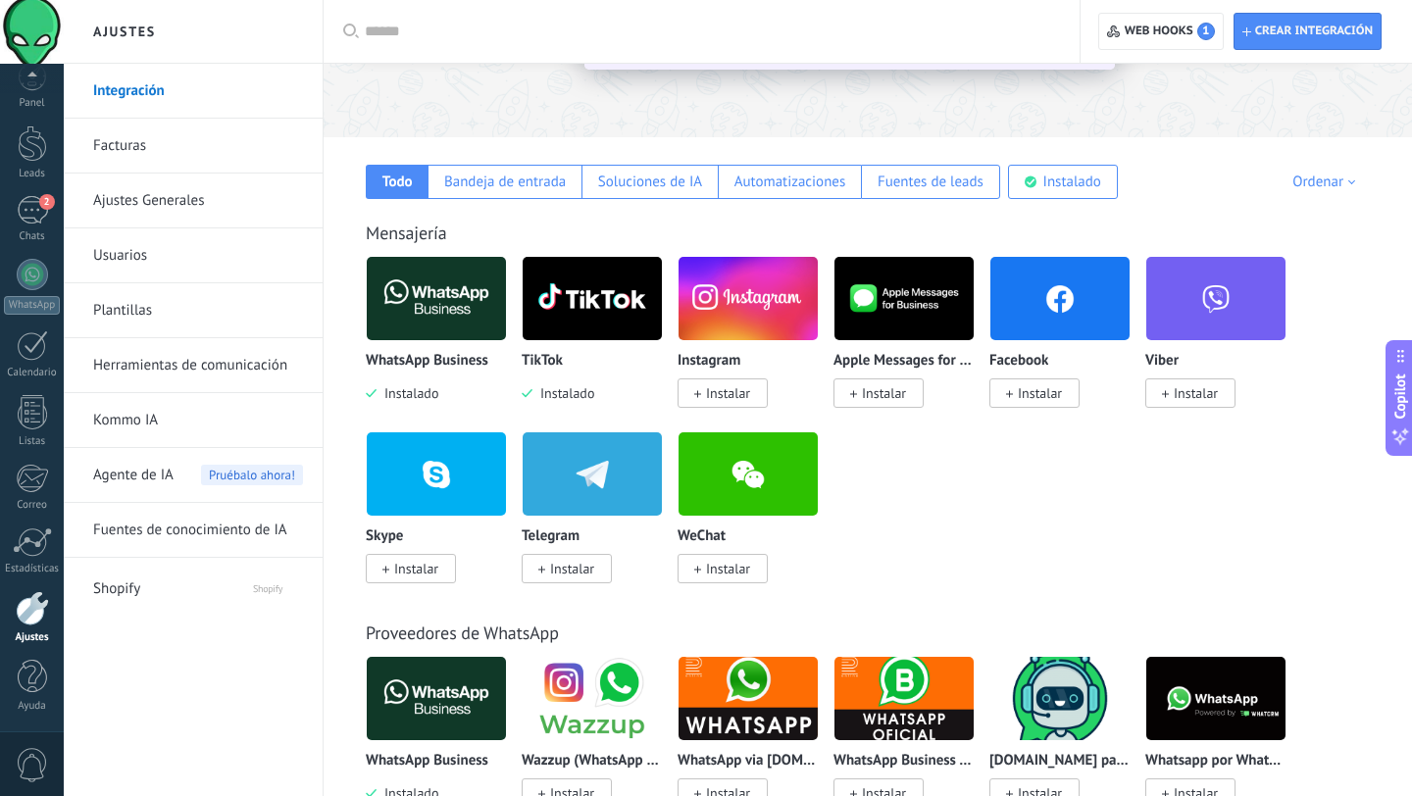
scroll to position [248, 0]
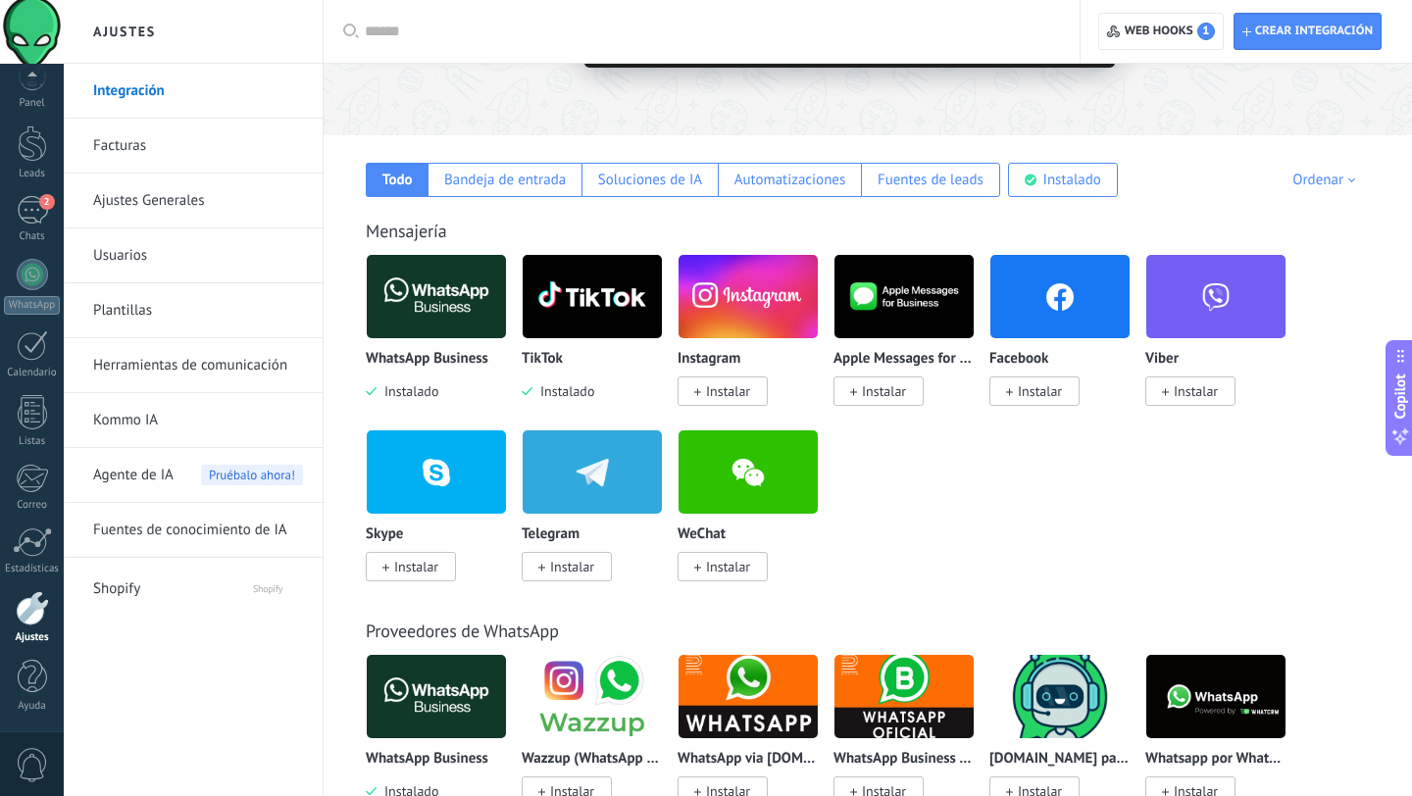
click at [746, 394] on span "Instalar" at bounding box center [728, 391] width 44 height 18
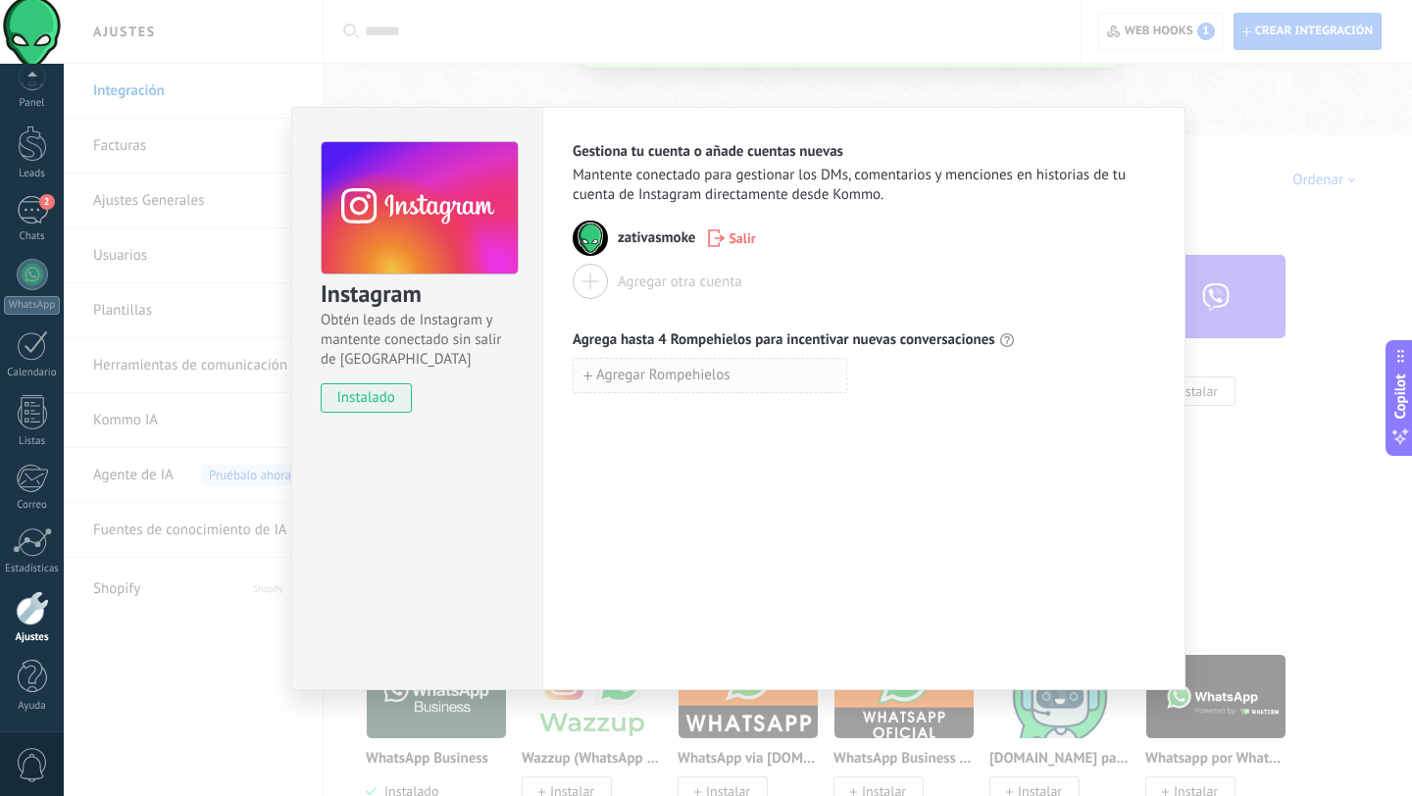
click at [607, 381] on span "Agregar Rompehielos" at bounding box center [663, 376] width 134 height 14
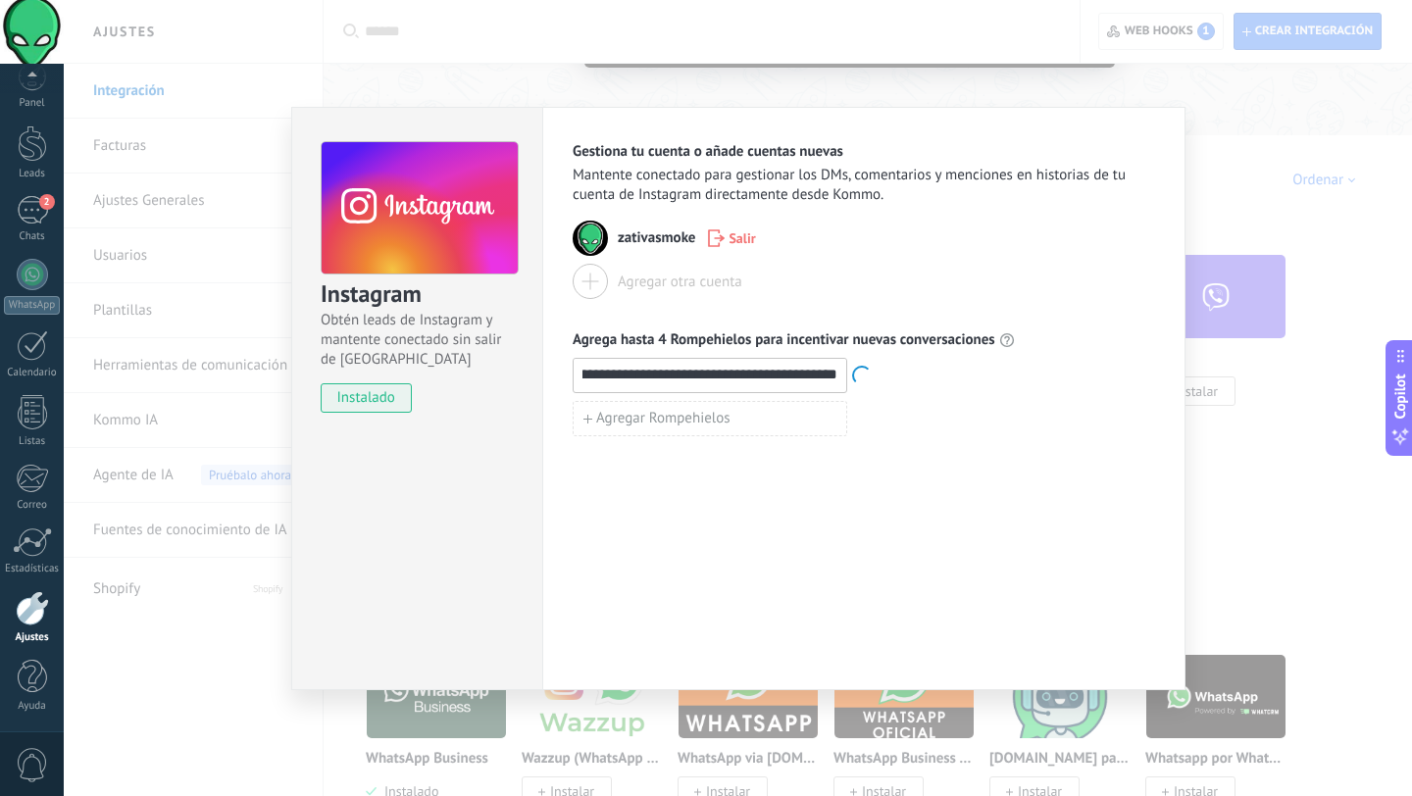
scroll to position [0, 0]
click at [723, 452] on div "**********" at bounding box center [863, 398] width 643 height 583
click at [239, 611] on div "**********" at bounding box center [738, 398] width 1348 height 796
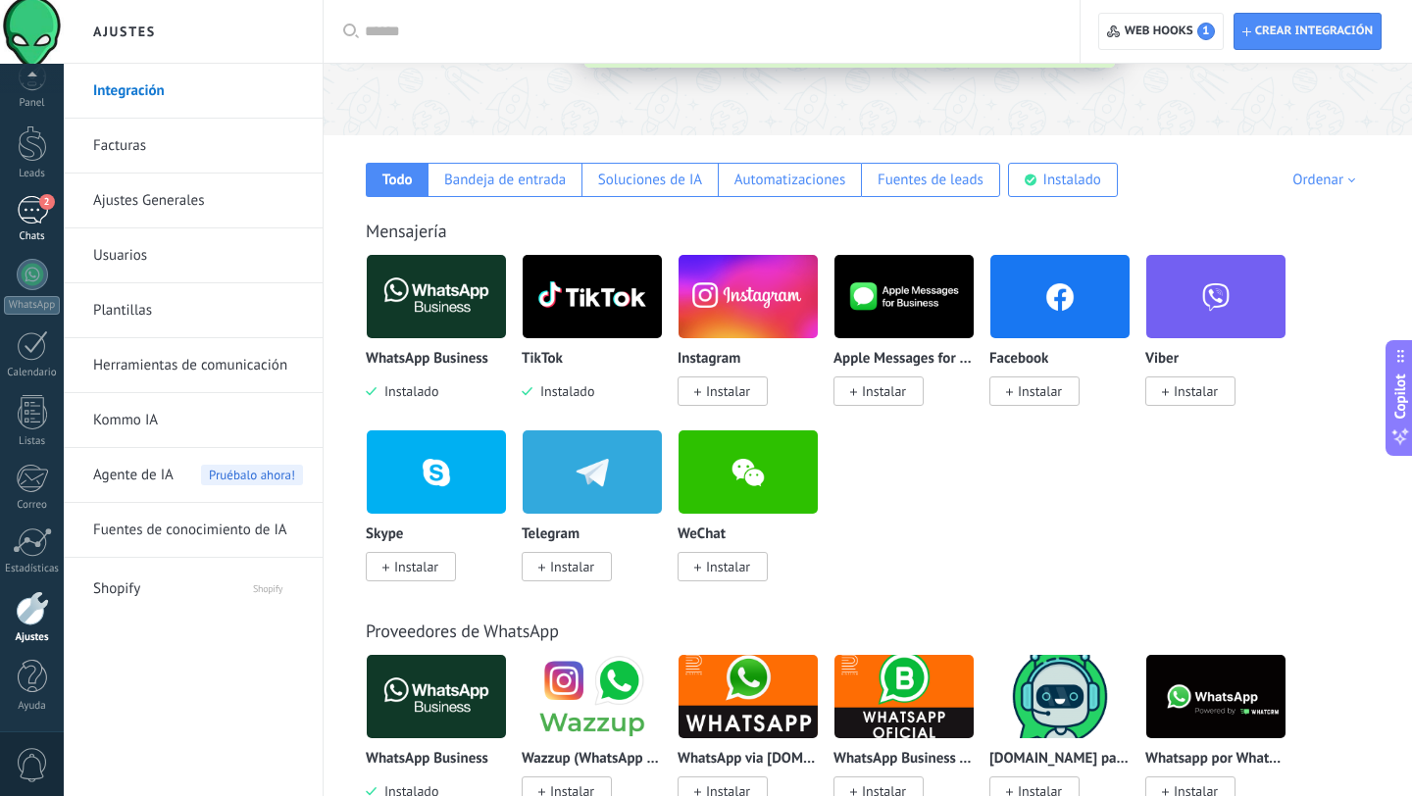
click at [33, 227] on link "2 Chats" at bounding box center [32, 219] width 64 height 47
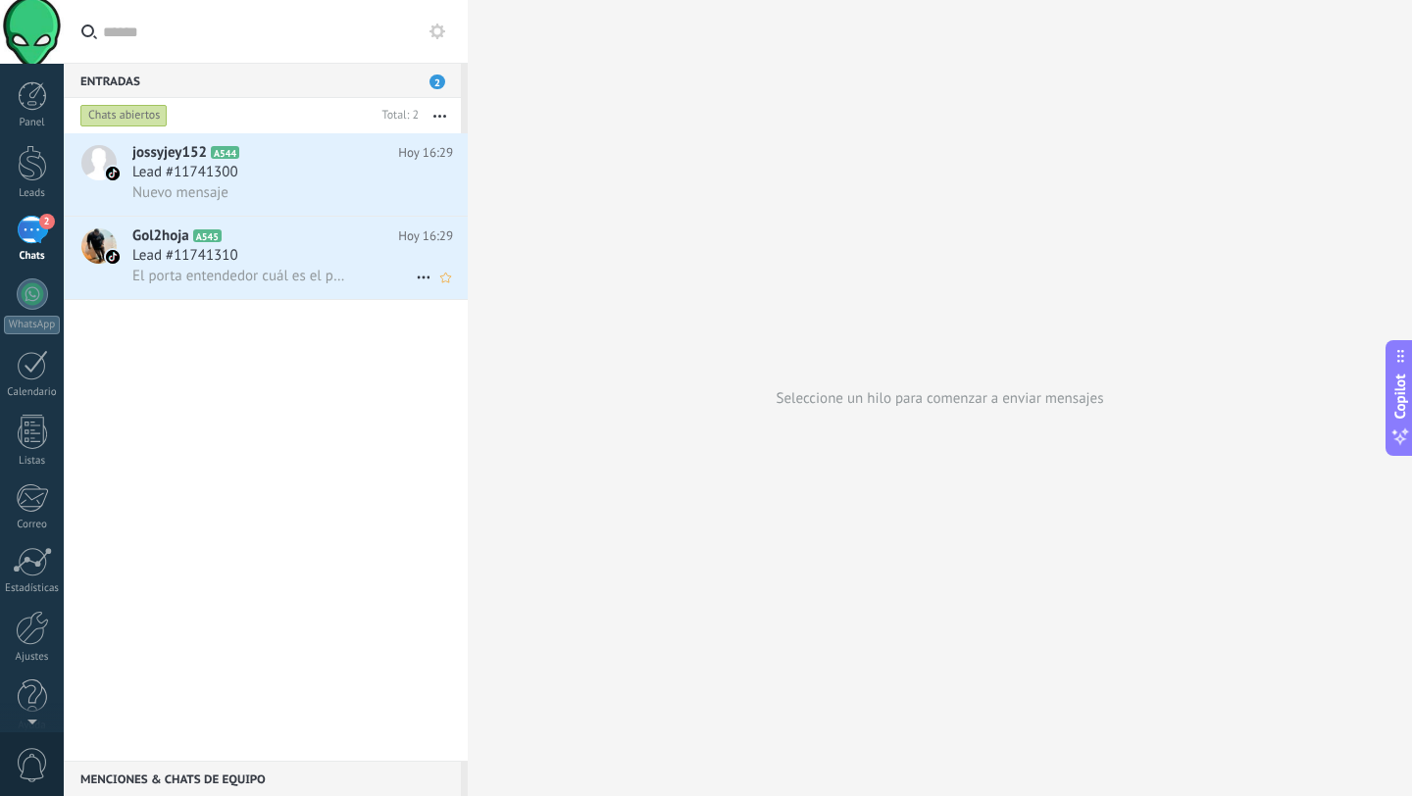
click at [309, 257] on div "Lead #11741310" at bounding box center [292, 256] width 321 height 20
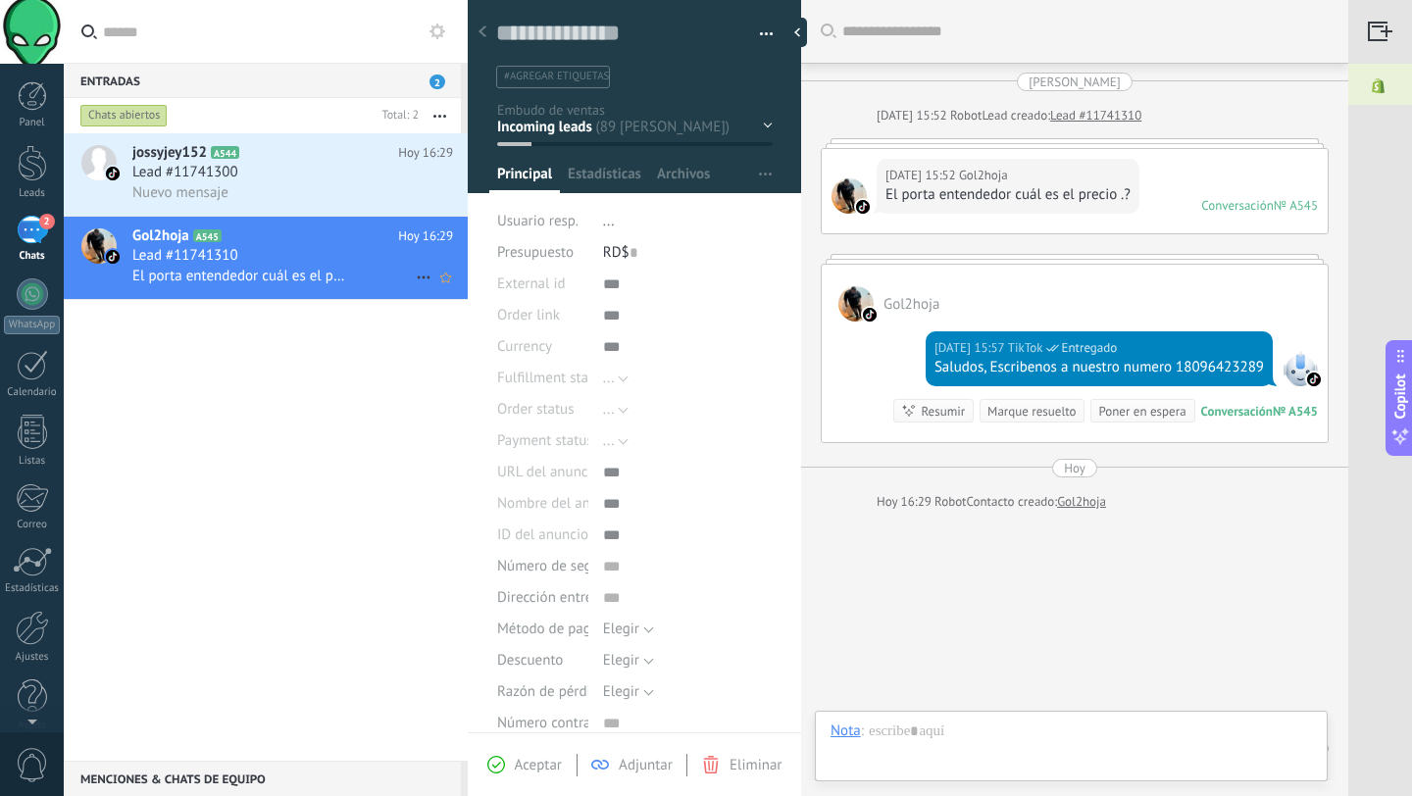
scroll to position [58, 0]
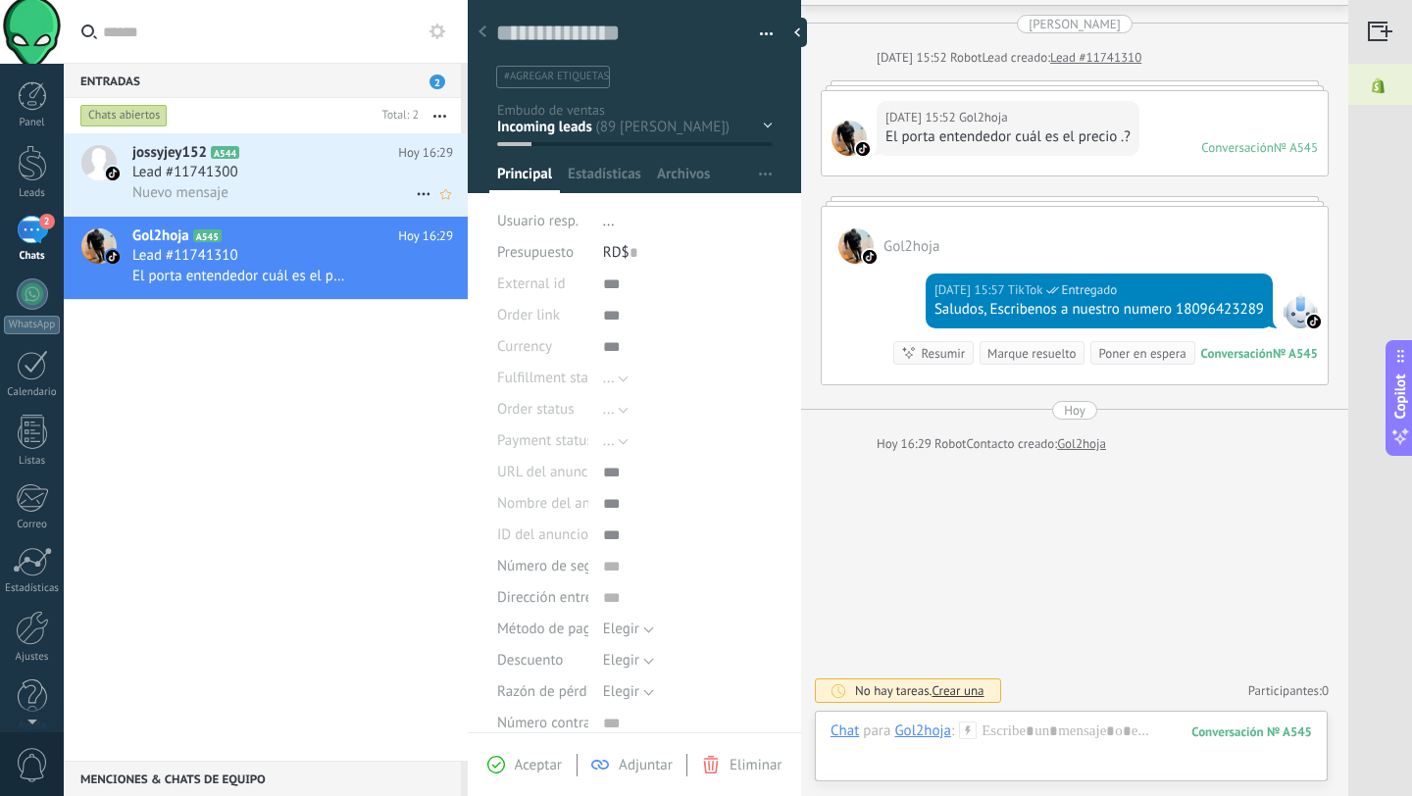
click at [304, 195] on div "Nuevo mensaje" at bounding box center [292, 192] width 321 height 21
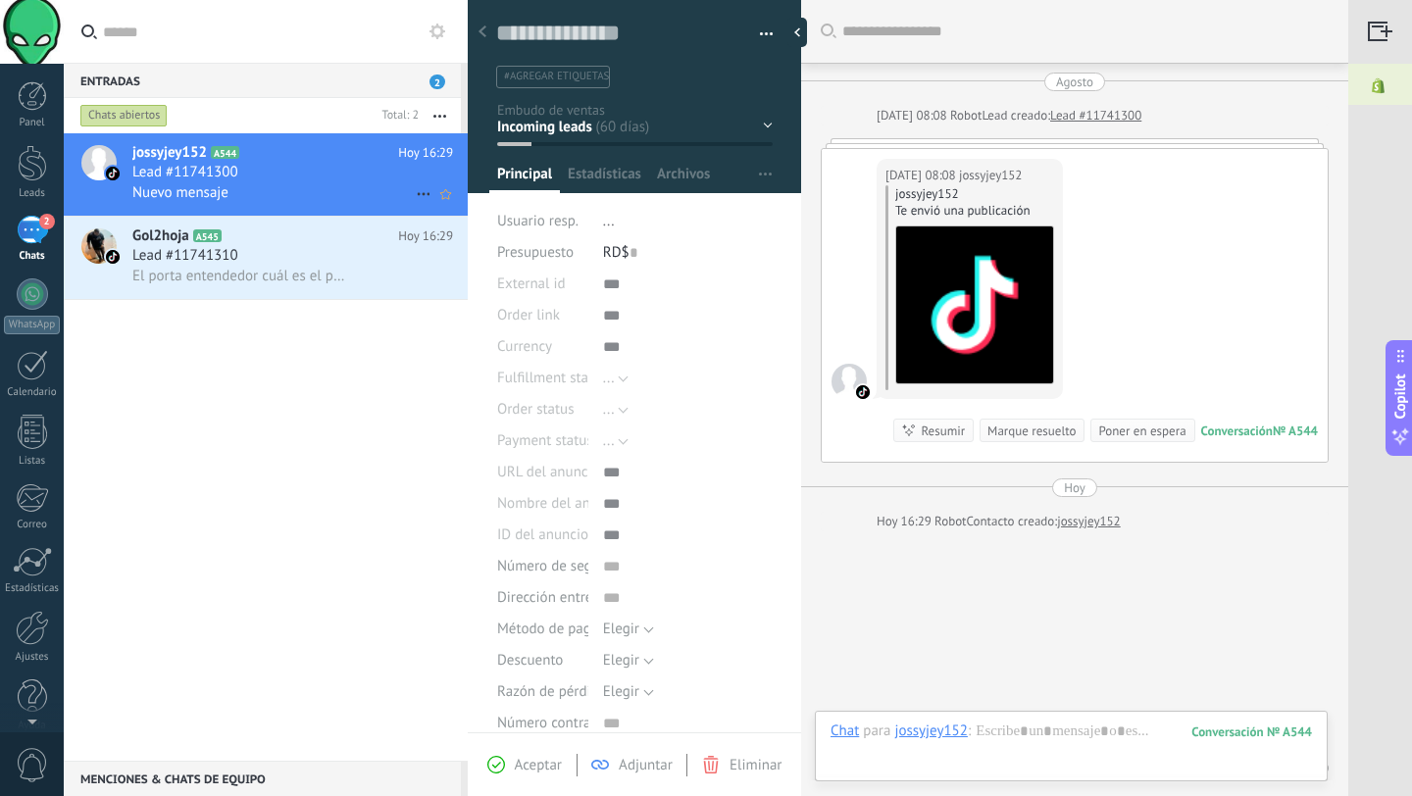
scroll to position [77, 0]
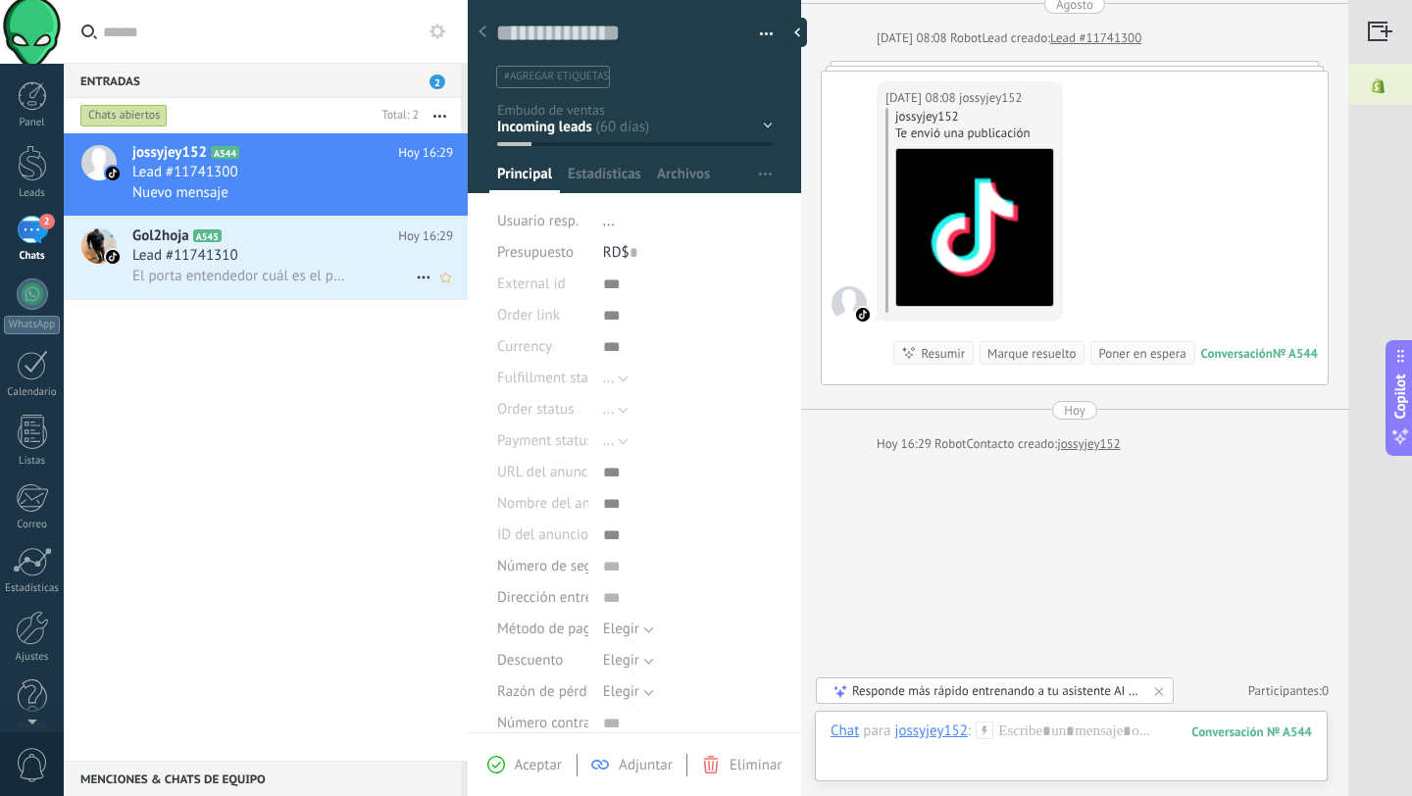
click at [264, 249] on div "Lead #11741310" at bounding box center [292, 256] width 321 height 20
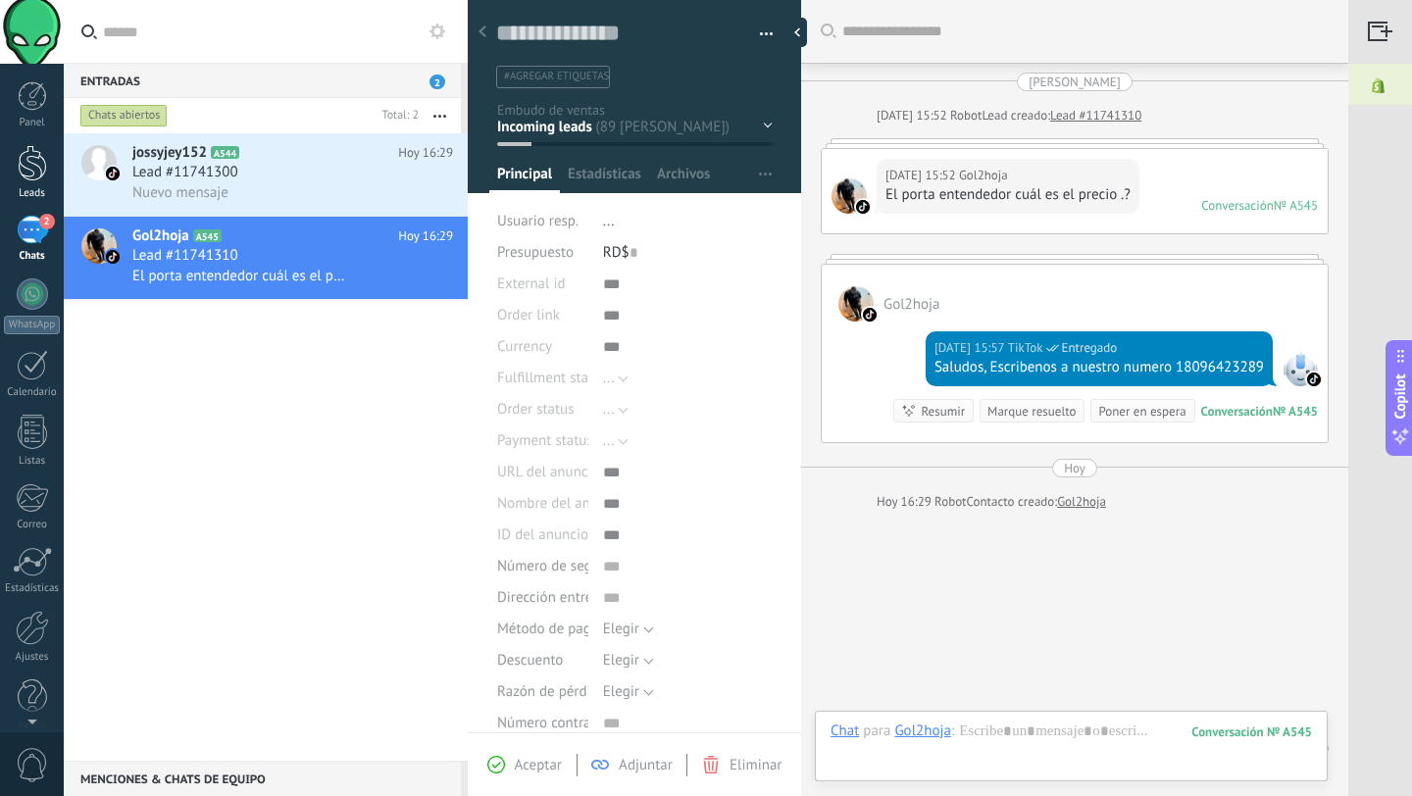
scroll to position [58, 0]
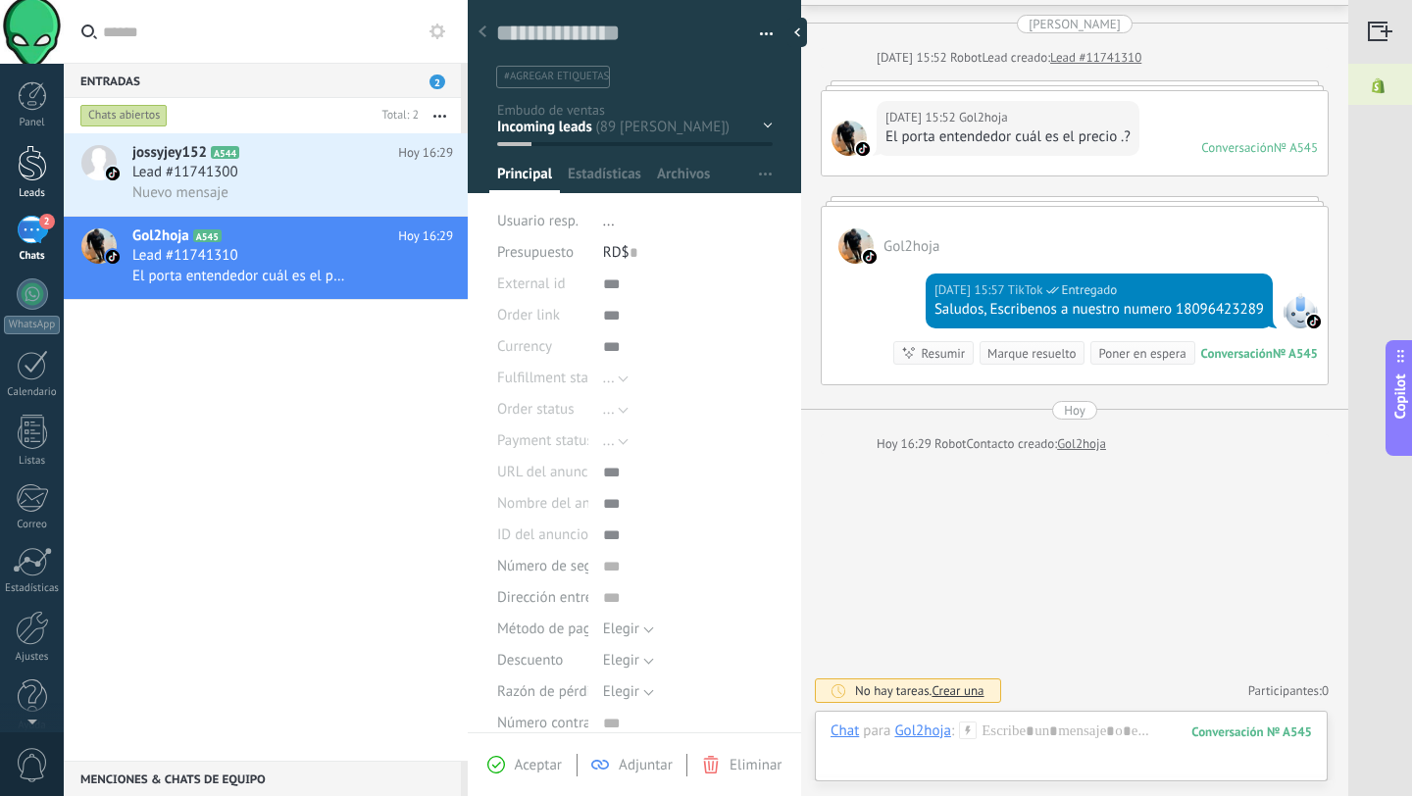
click at [27, 171] on div at bounding box center [32, 163] width 29 height 36
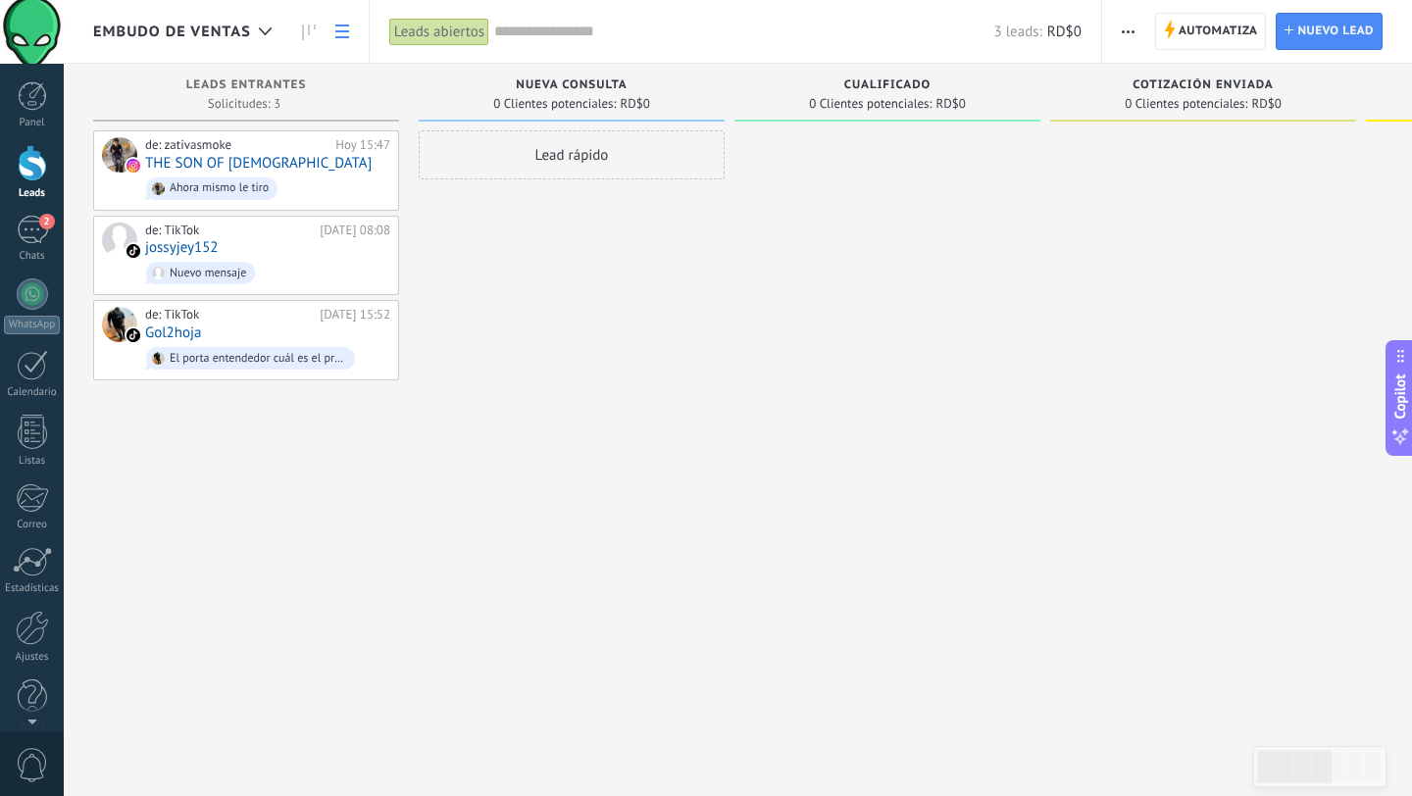
click at [335, 35] on icon at bounding box center [342, 32] width 14 height 14
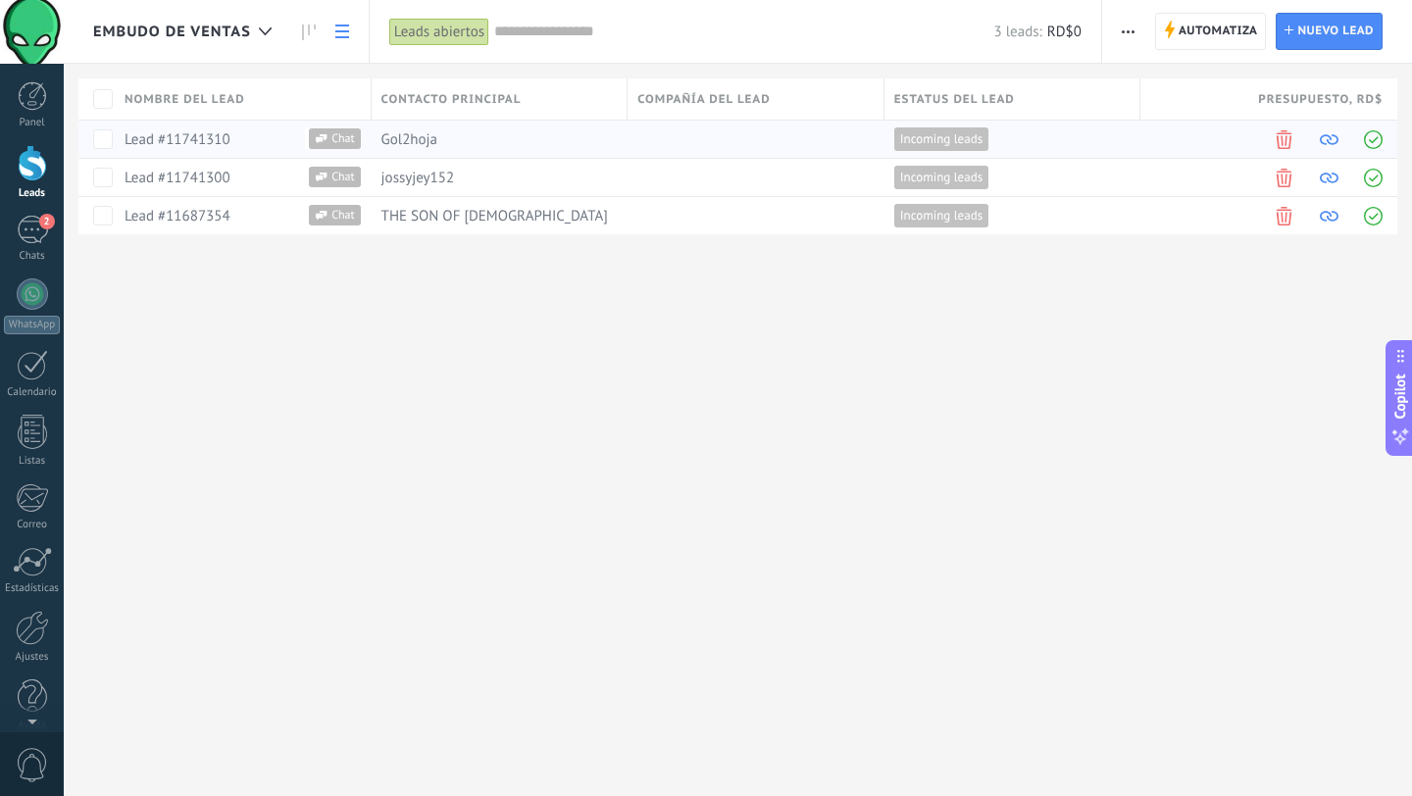
click at [1372, 140] on span at bounding box center [1373, 139] width 19 height 19
click at [1371, 180] on span at bounding box center [1373, 178] width 19 height 19
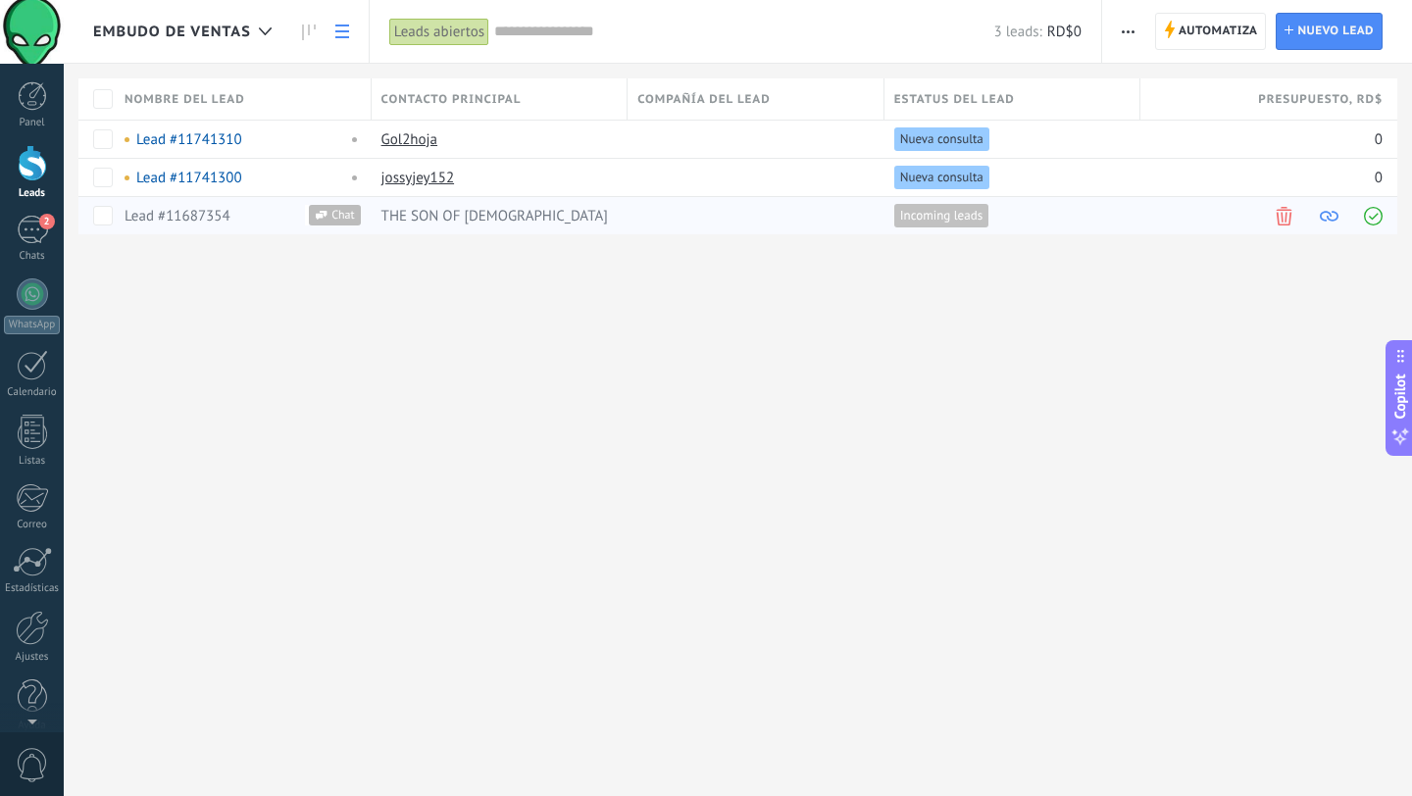
click at [1375, 222] on span at bounding box center [1373, 216] width 19 height 19
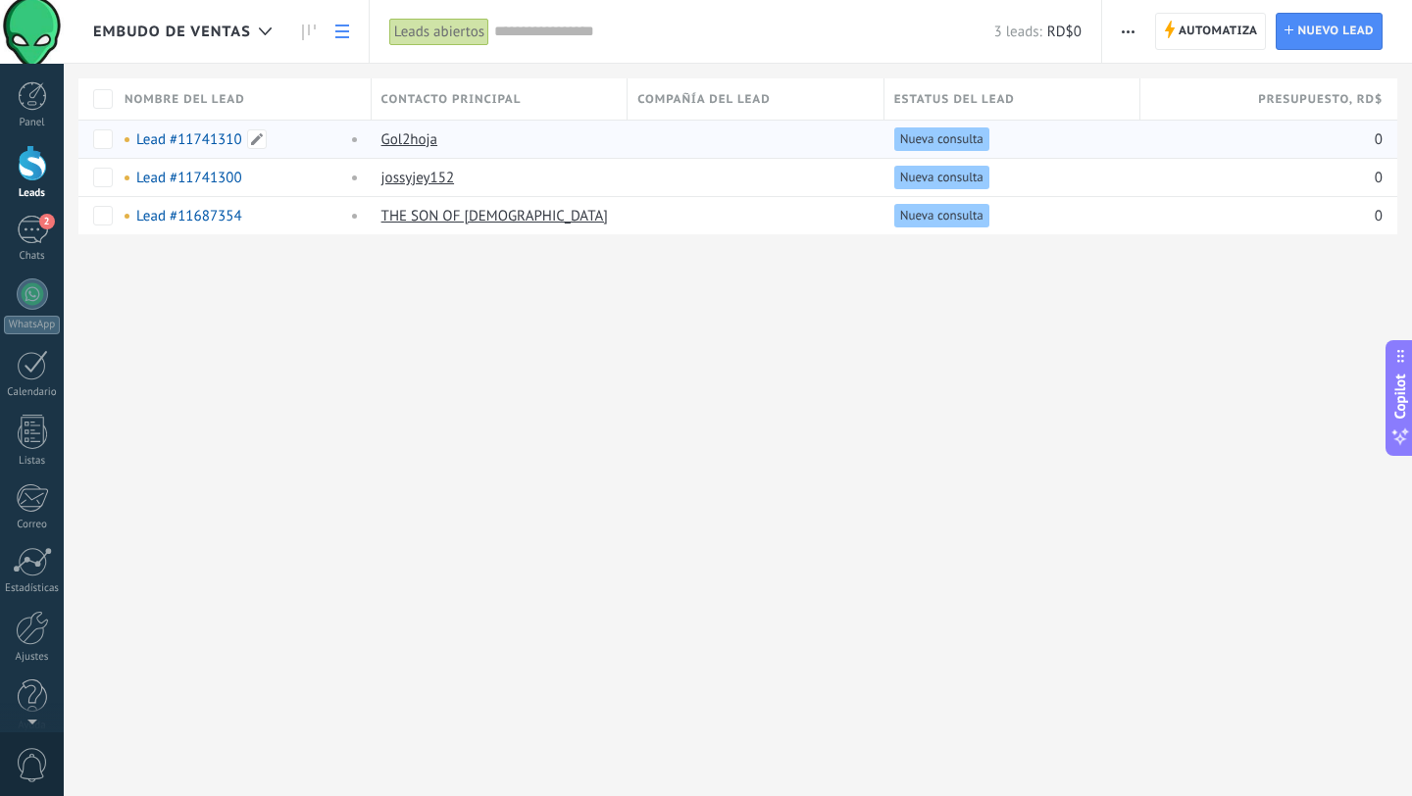
click at [198, 134] on link "Lead #11741310" at bounding box center [189, 139] width 106 height 19
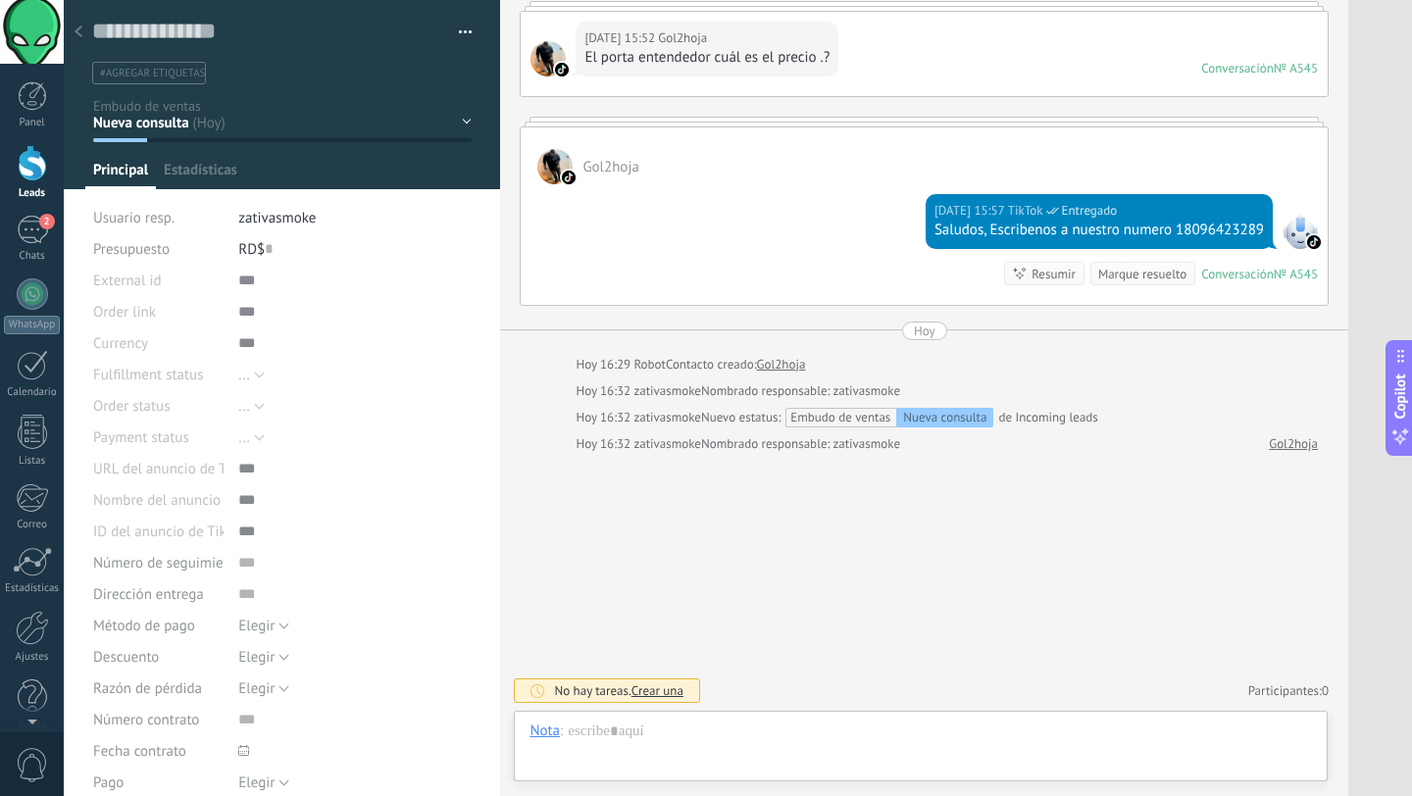
scroll to position [29, 0]
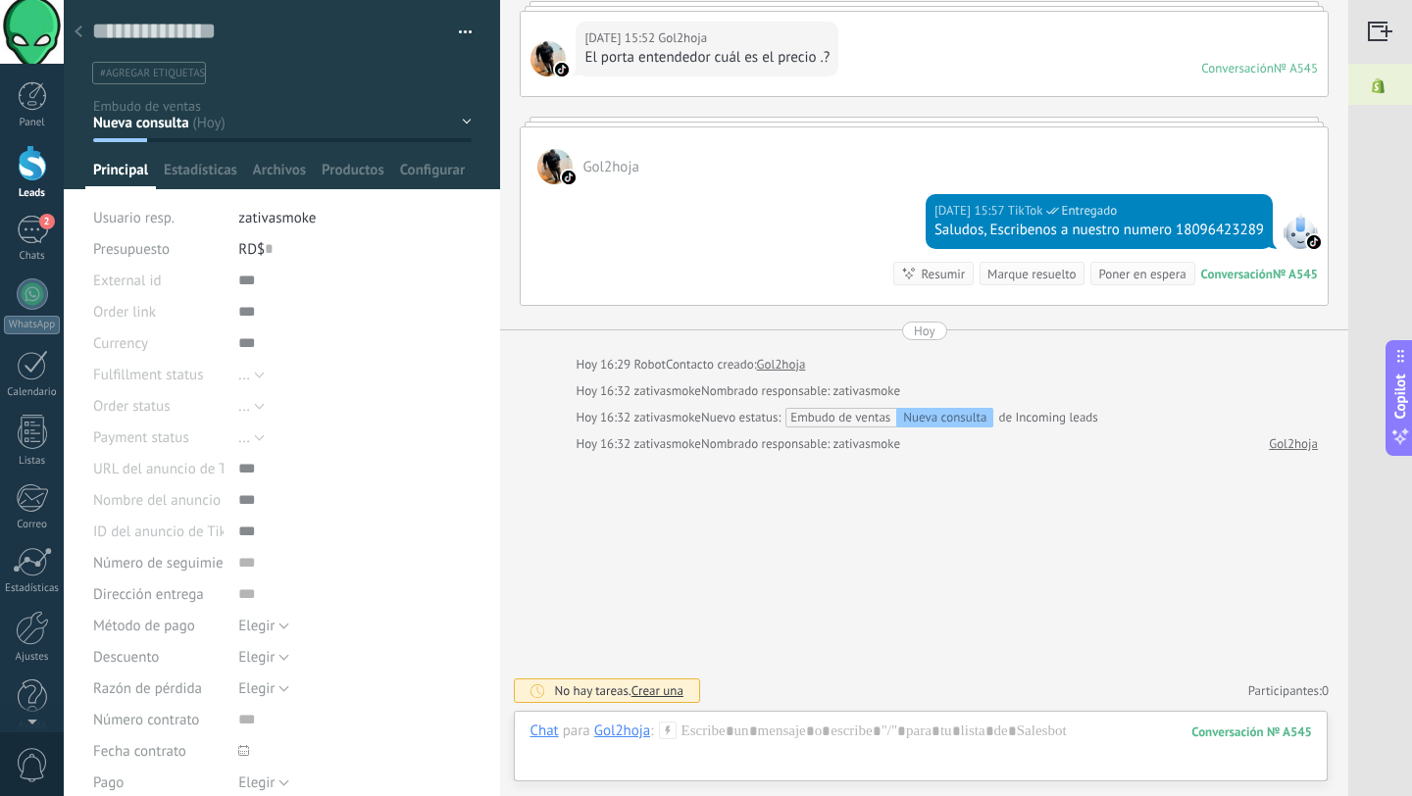
click at [82, 39] on div at bounding box center [78, 33] width 27 height 38
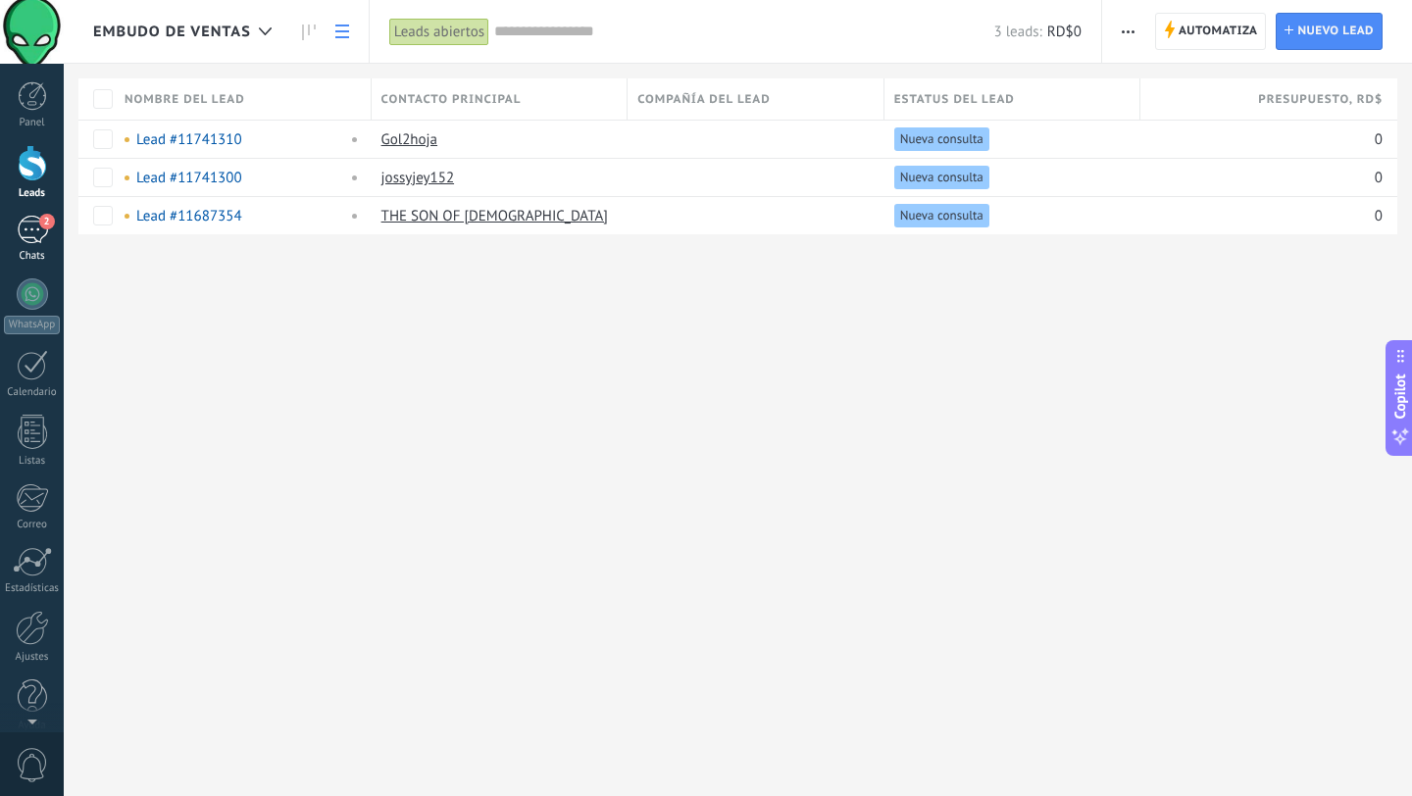
click at [35, 233] on div "2" at bounding box center [32, 230] width 31 height 28
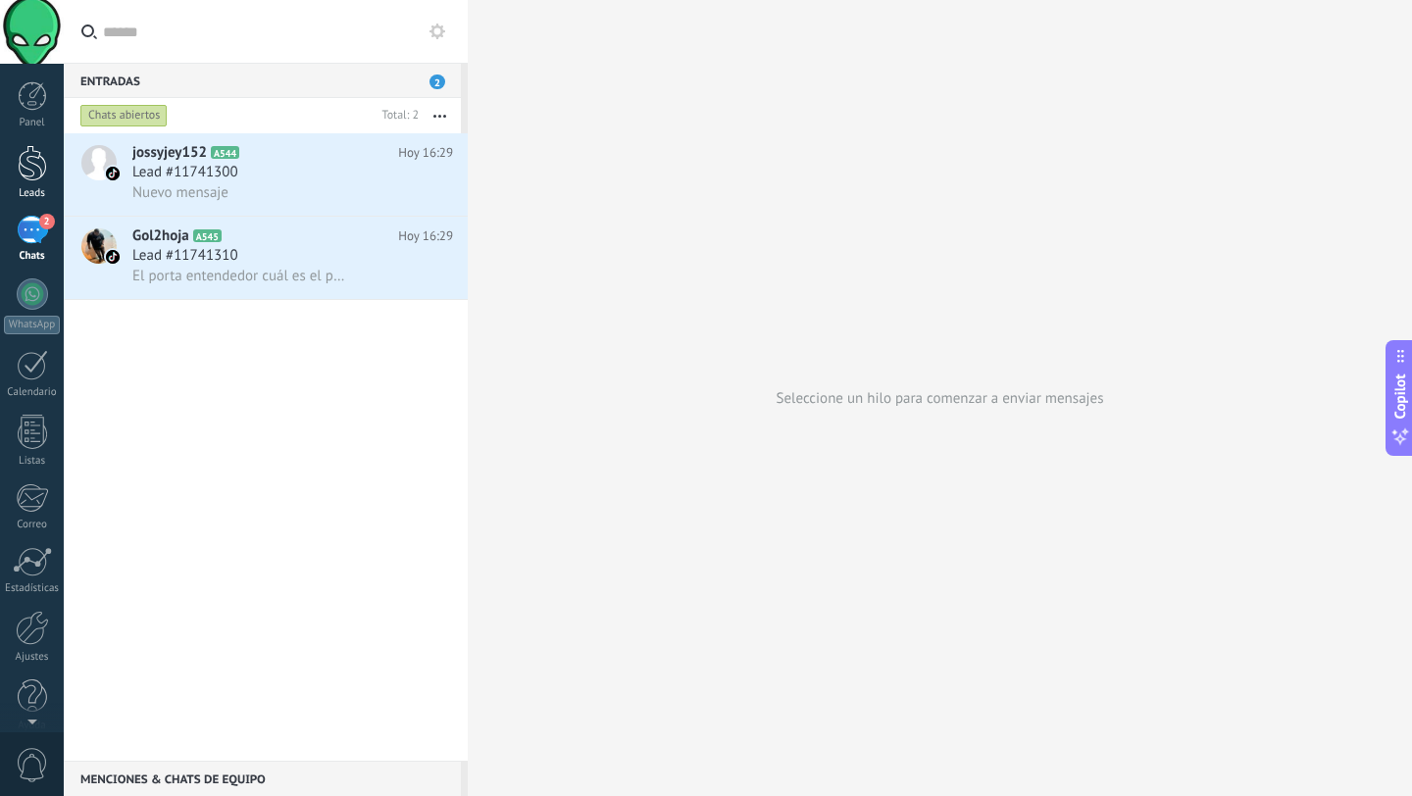
click at [32, 165] on div at bounding box center [32, 163] width 29 height 36
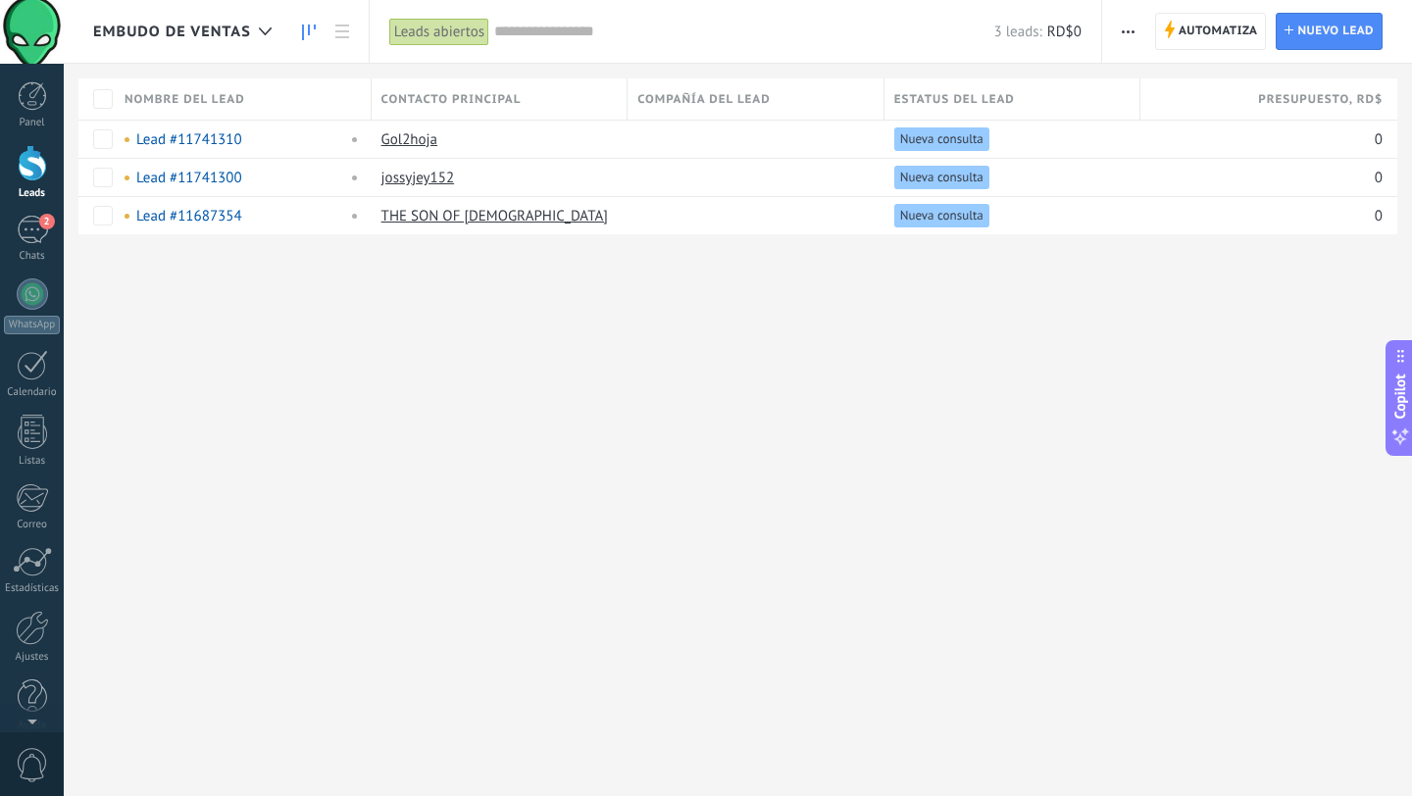
click at [309, 27] on use at bounding box center [309, 33] width 14 height 16
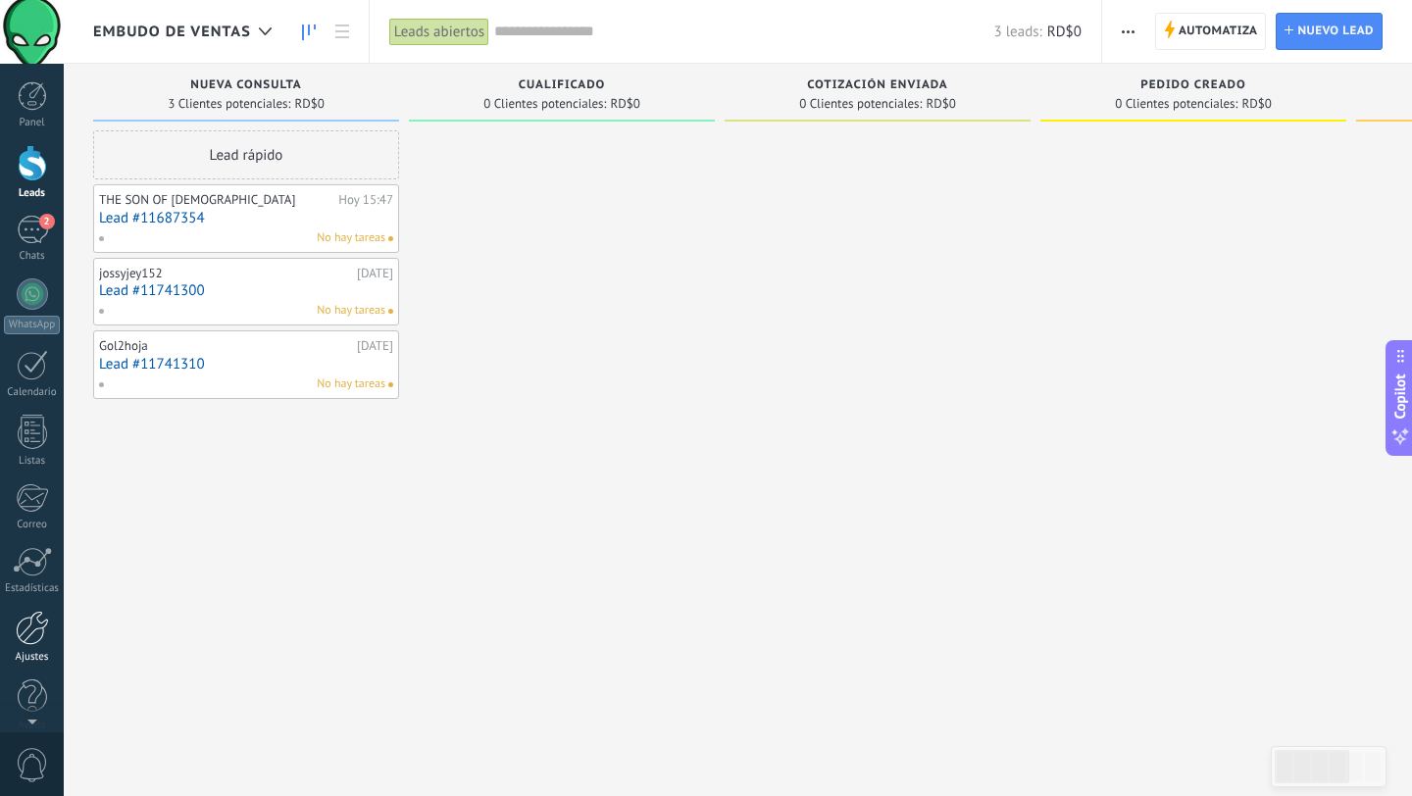
click at [36, 627] on div at bounding box center [32, 628] width 33 height 34
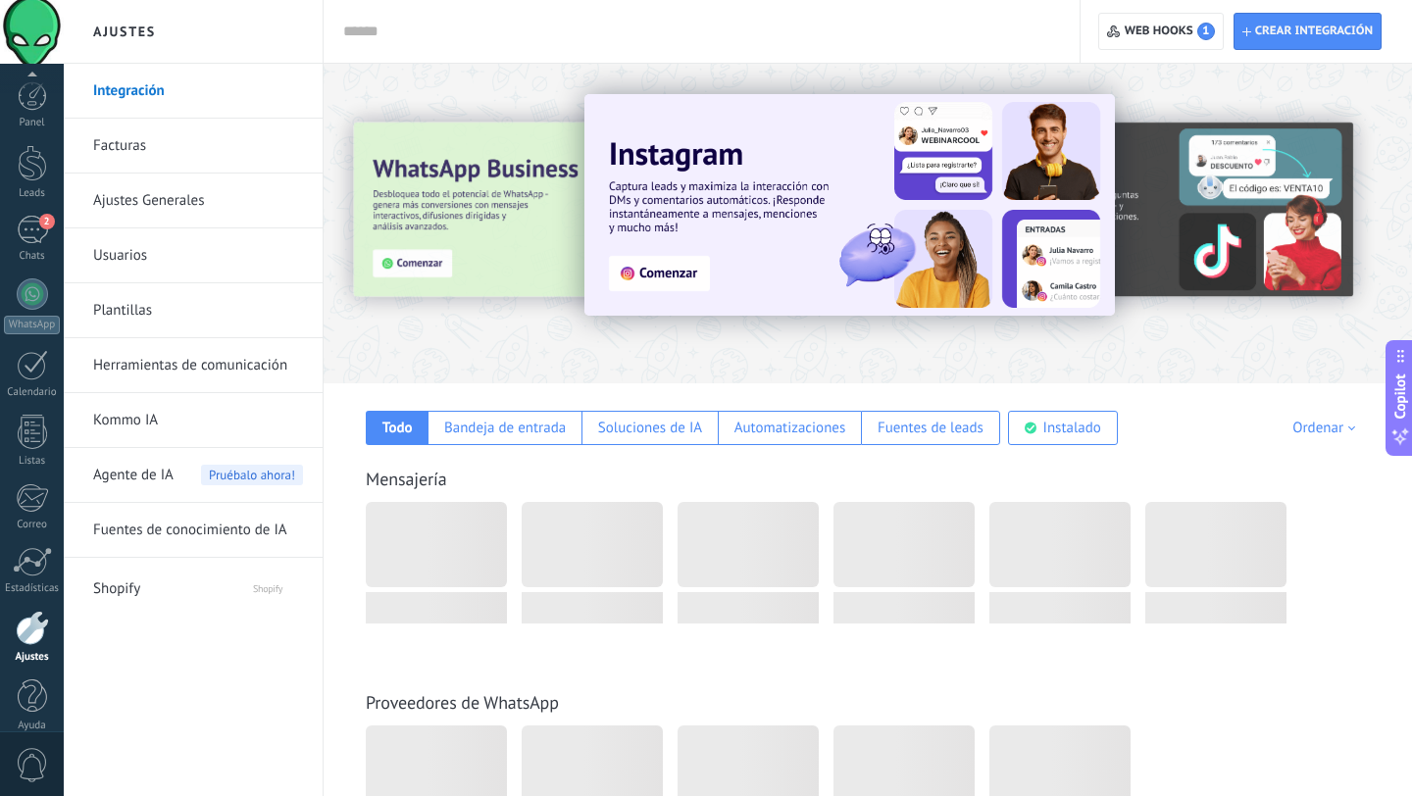
scroll to position [20, 0]
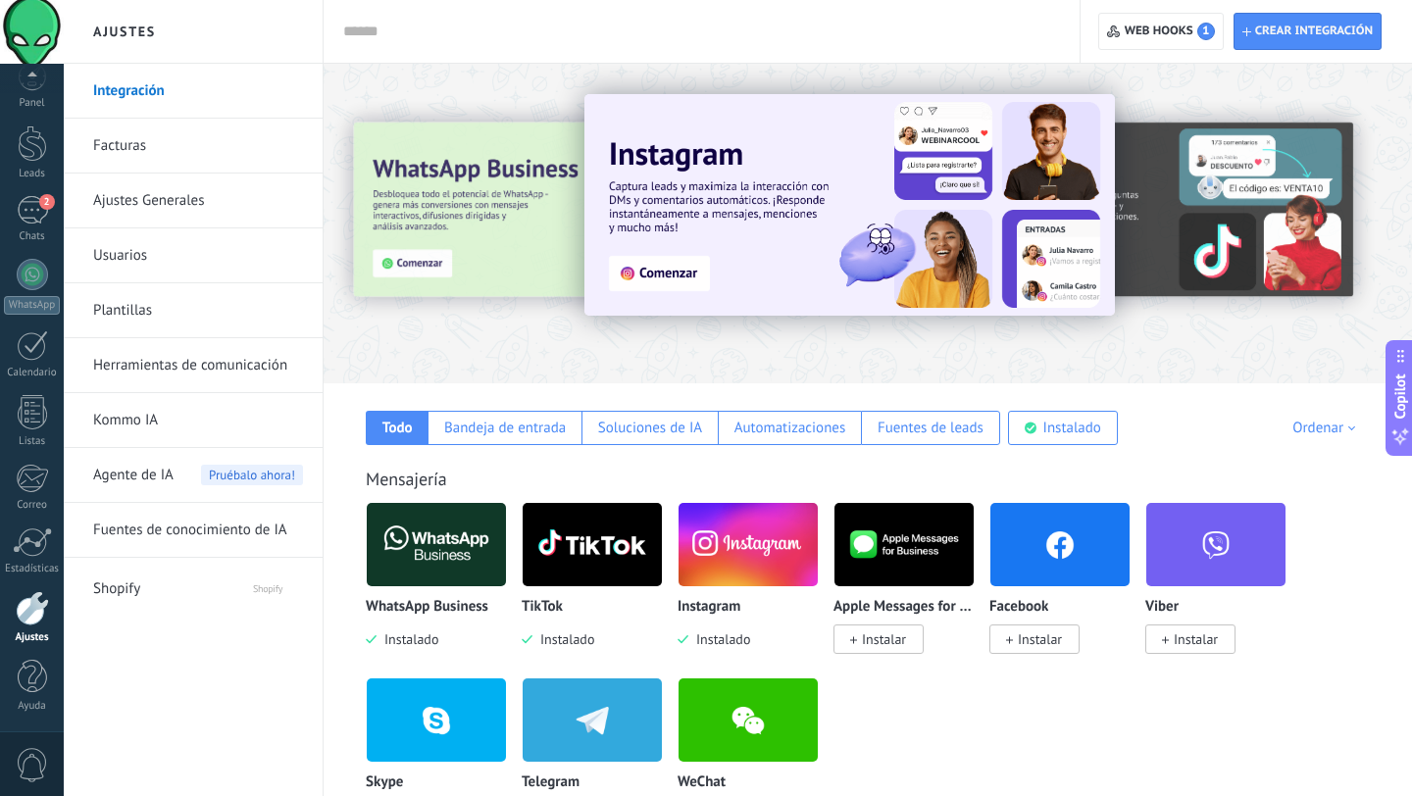
click at [424, 537] on img at bounding box center [436, 544] width 139 height 95
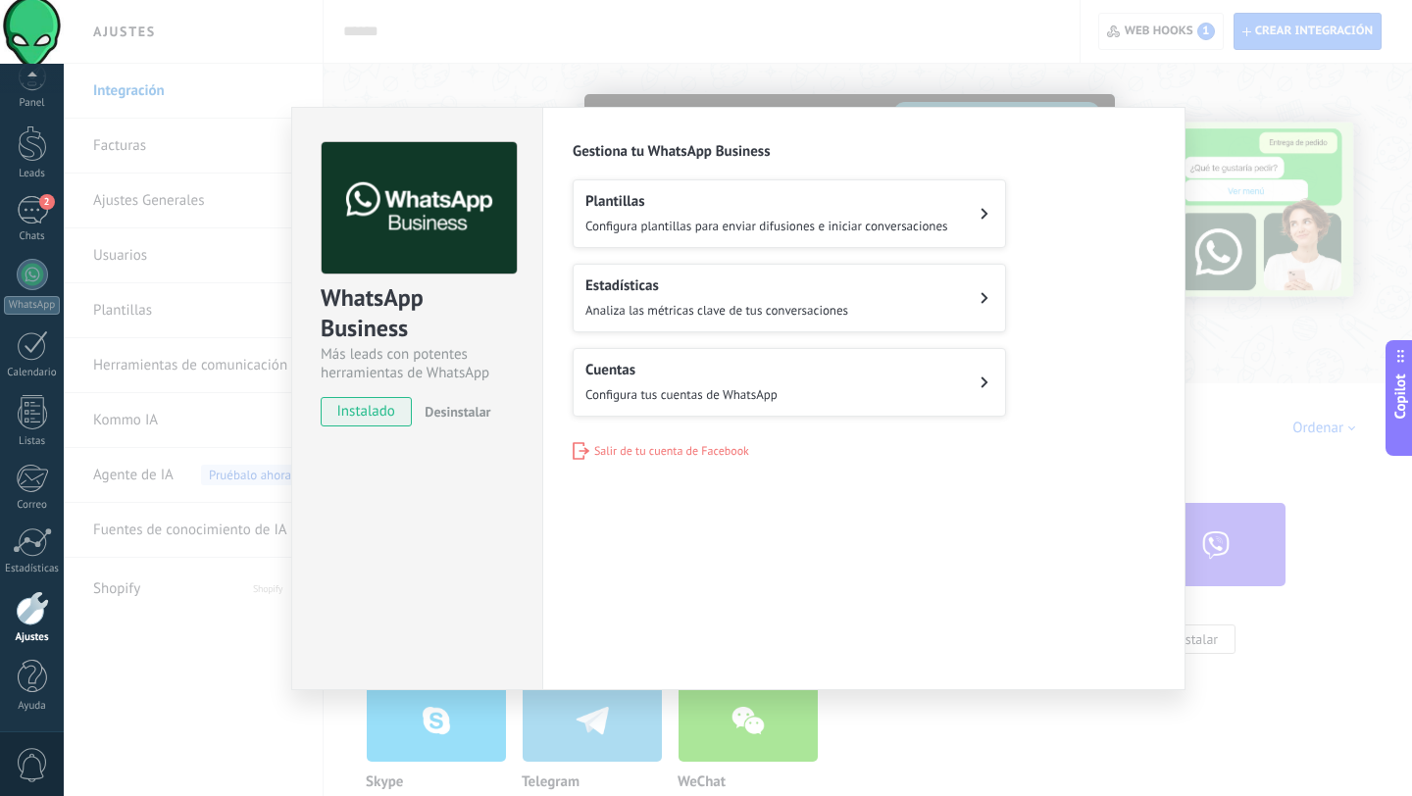
click at [751, 229] on span "Configura plantillas para enviar difusiones e iniciar conversaciones" at bounding box center [766, 226] width 363 height 17
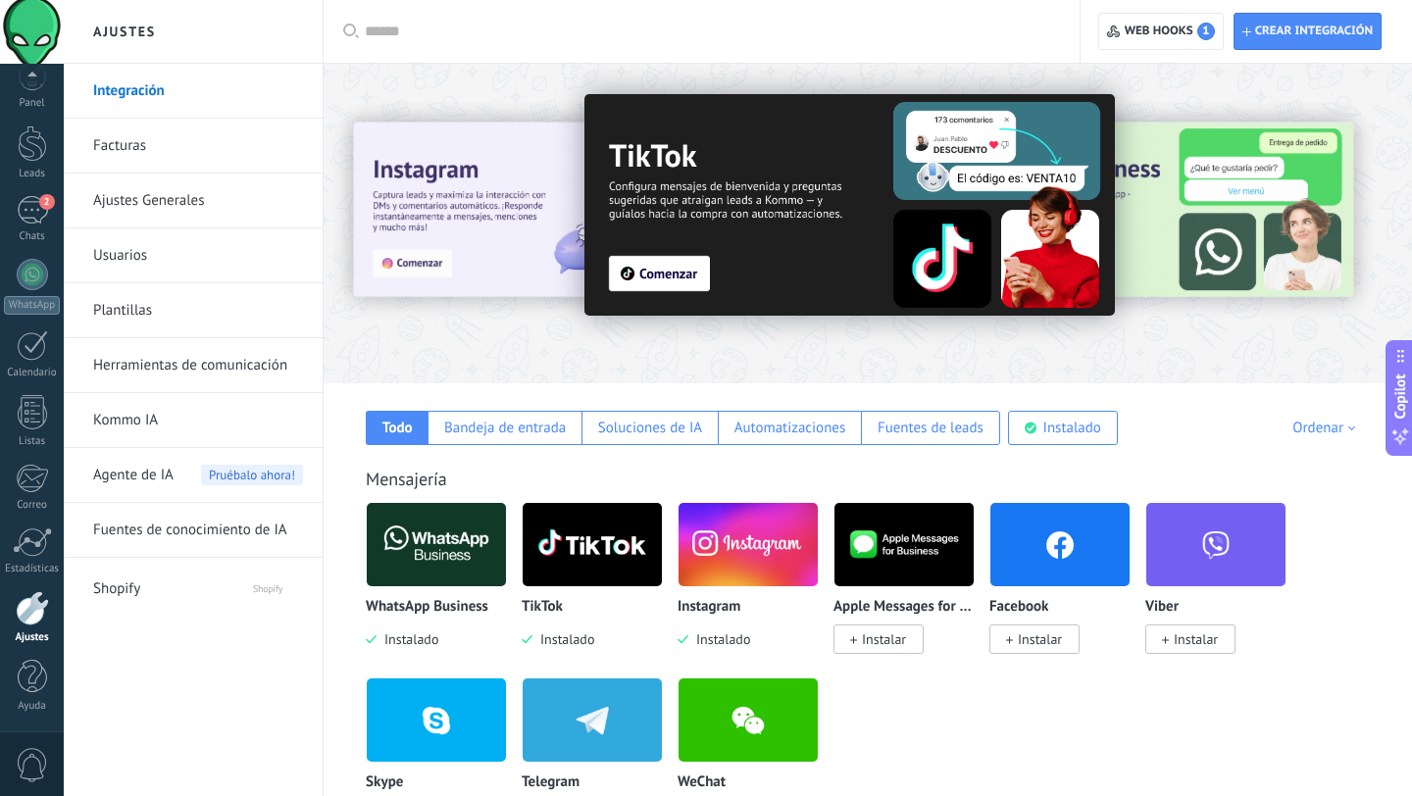
click at [1047, 640] on span "Instalar" at bounding box center [1040, 639] width 44 height 18
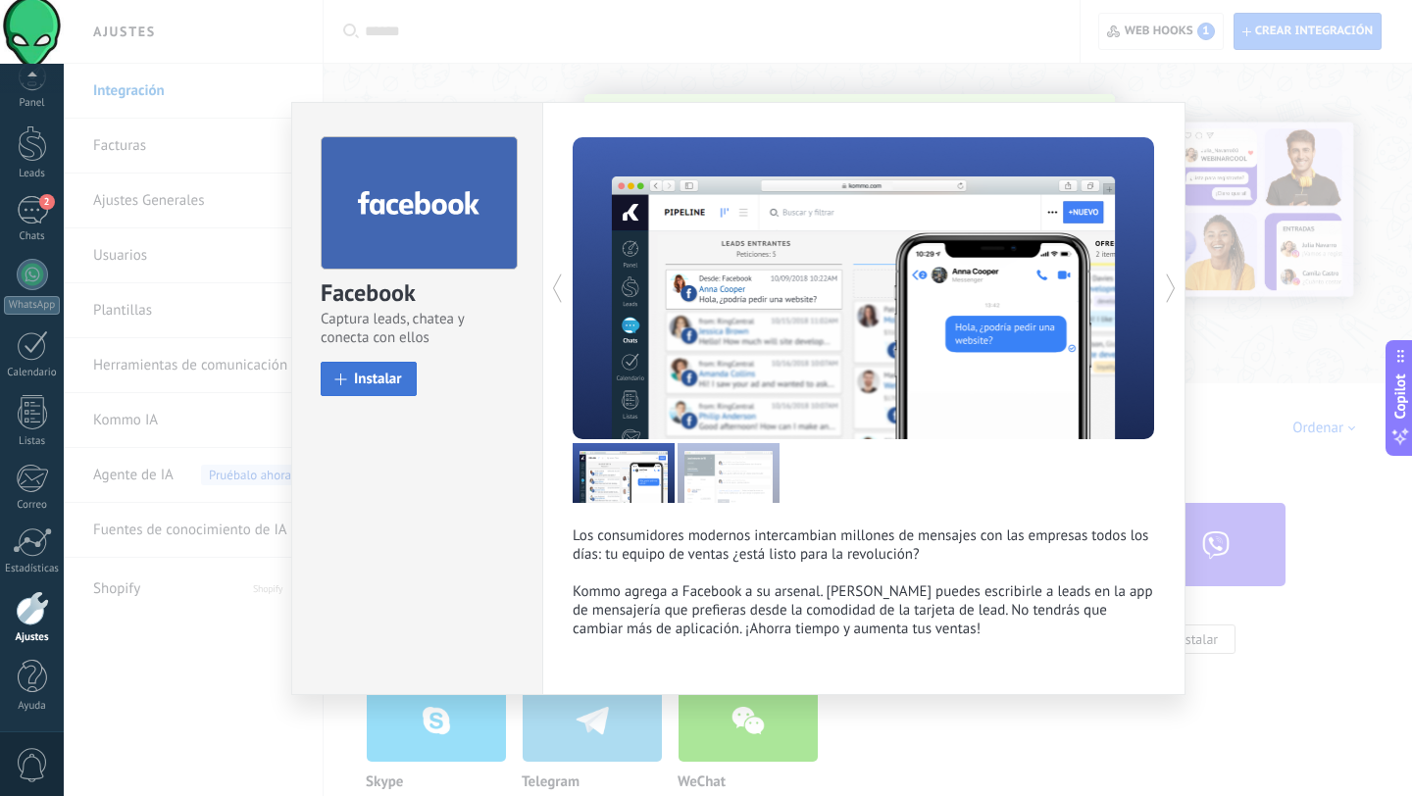
click at [386, 380] on span "Instalar" at bounding box center [378, 379] width 48 height 15
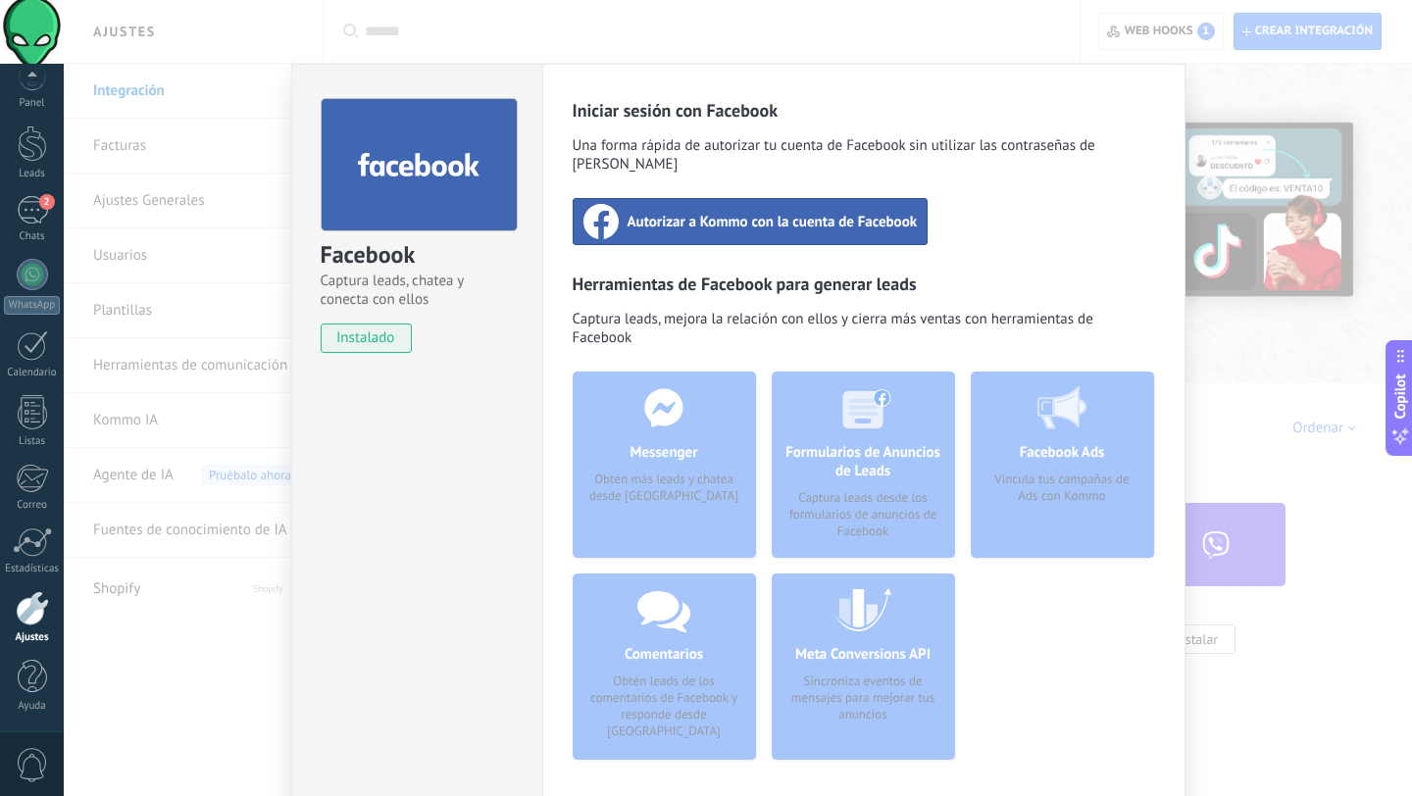
click at [713, 212] on span "Autorizar a Kommo con la cuenta de Facebook" at bounding box center [772, 222] width 290 height 20
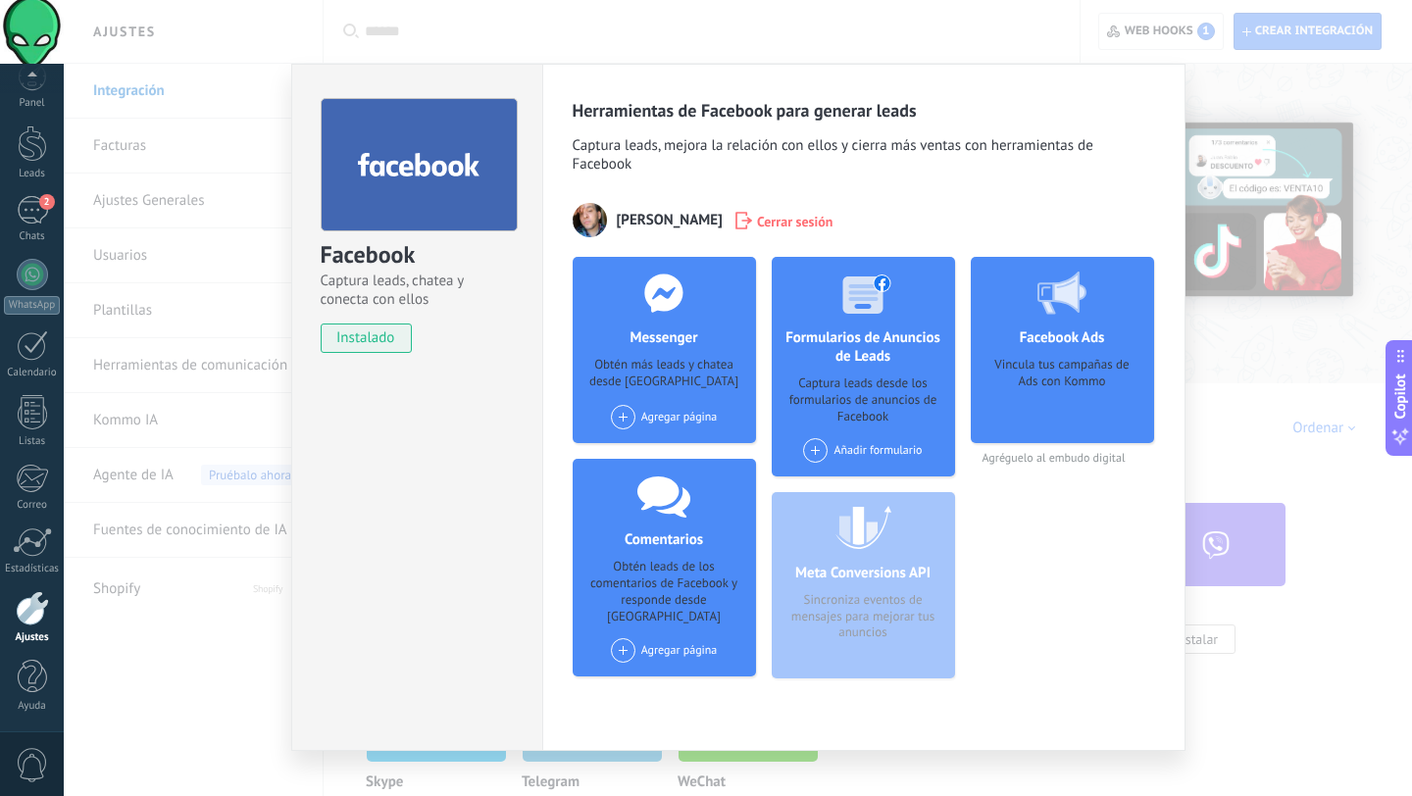
click at [661, 419] on div "Agregar página" at bounding box center [664, 417] width 107 height 25
click at [661, 448] on div "Zativasmoke" at bounding box center [674, 453] width 131 height 43
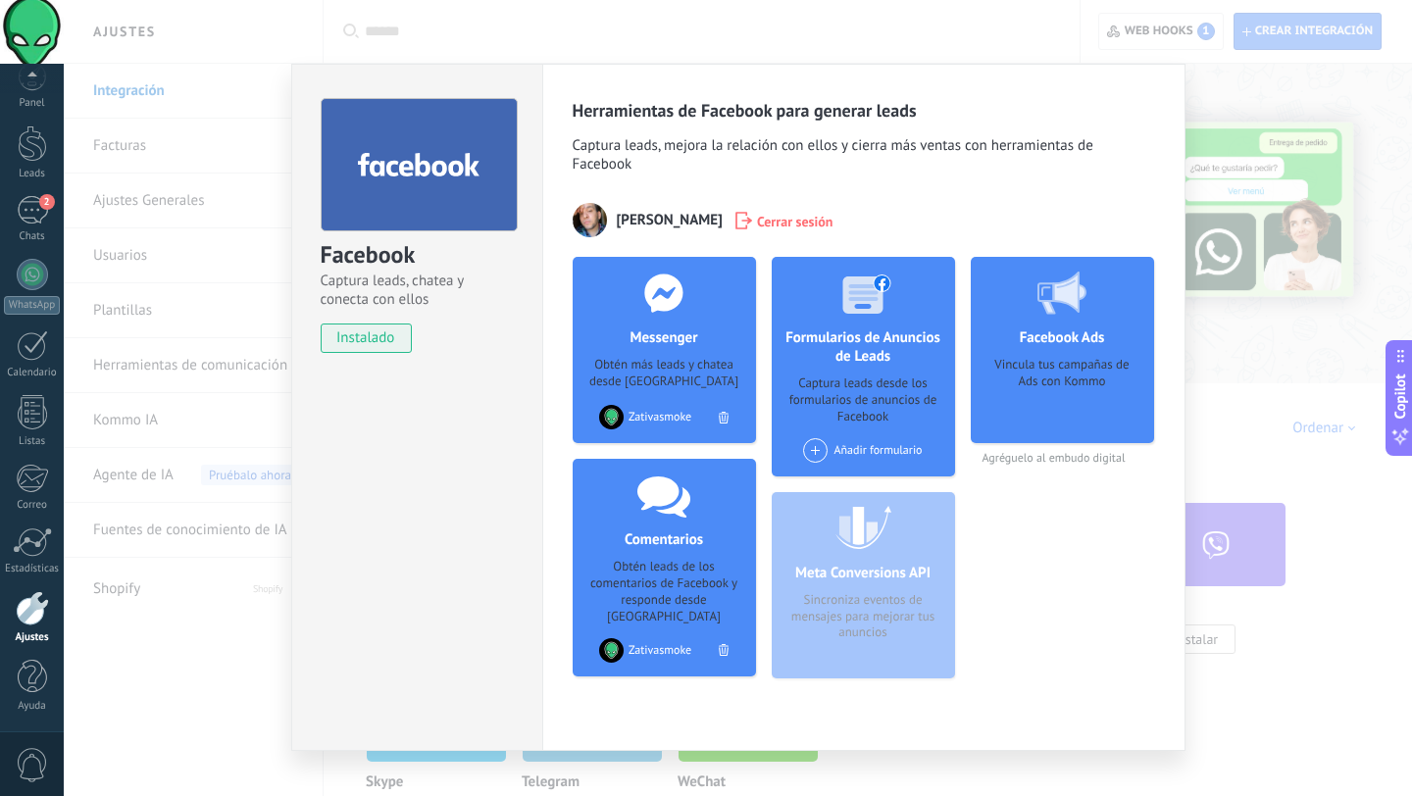
click at [808, 456] on span at bounding box center [815, 450] width 25 height 25
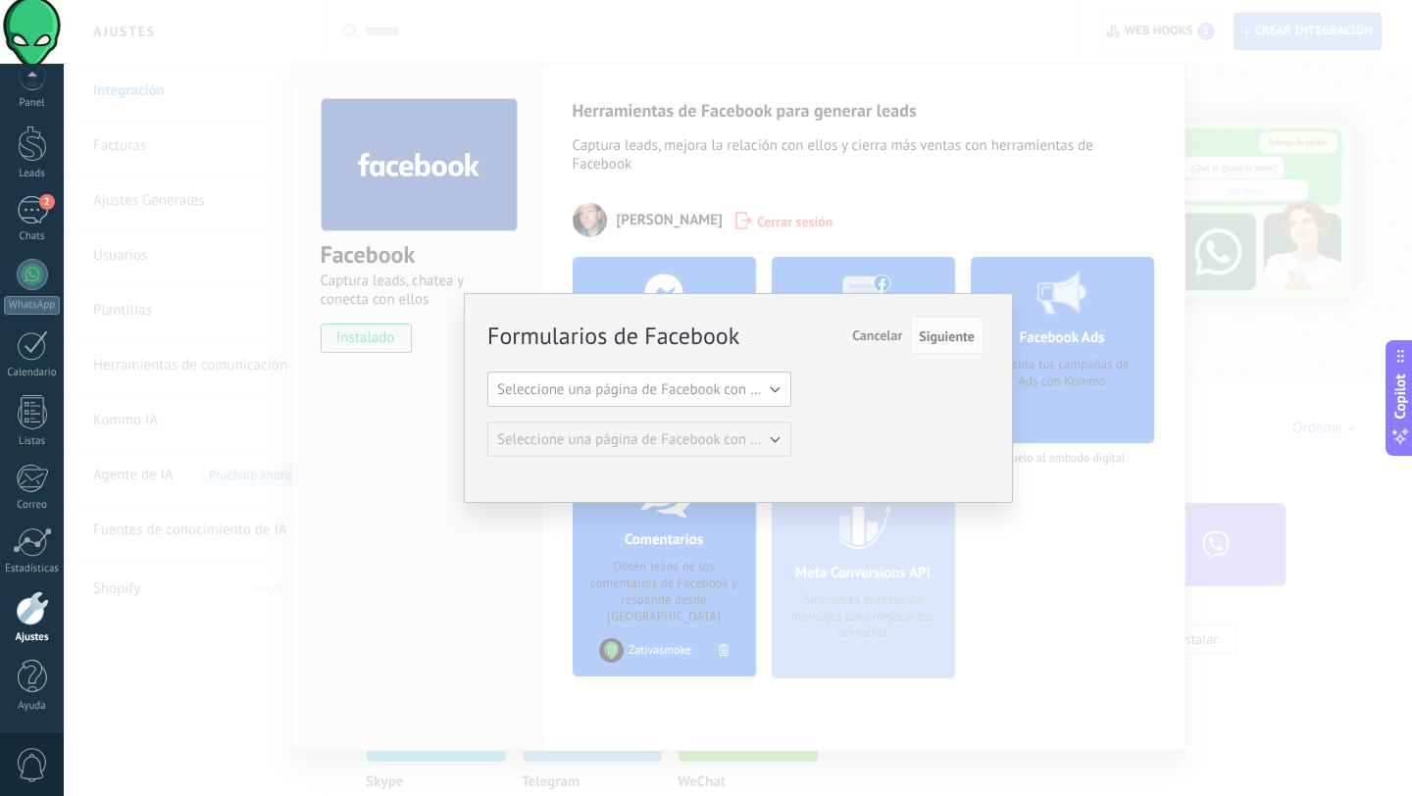
click at [766, 391] on span "Seleccione una página de Facebook con formas" at bounding box center [645, 389] width 296 height 19
click at [713, 420] on span "Zativasmoke" at bounding box center [629, 423] width 309 height 19
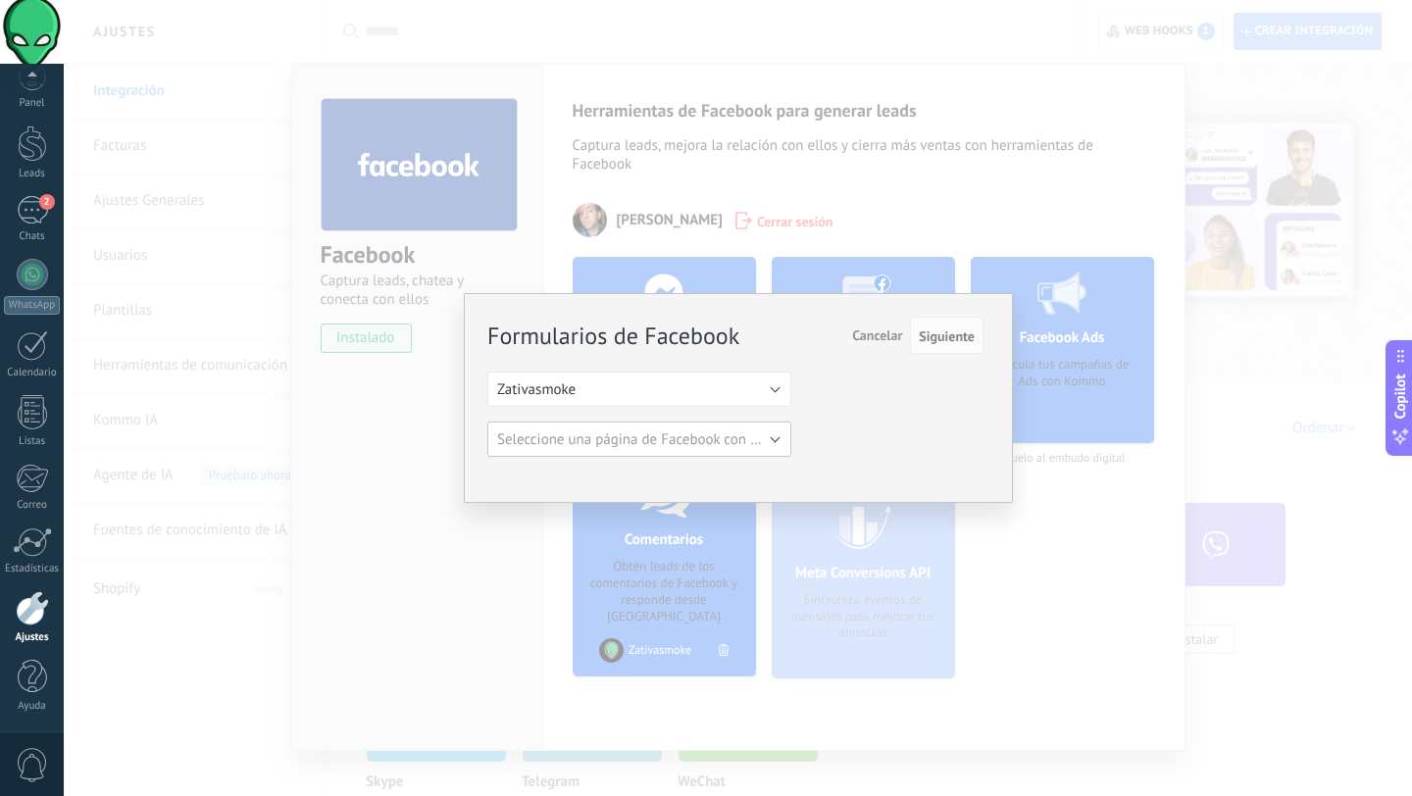
click at [758, 443] on span "Seleccione una página de Facebook con formas" at bounding box center [645, 439] width 296 height 19
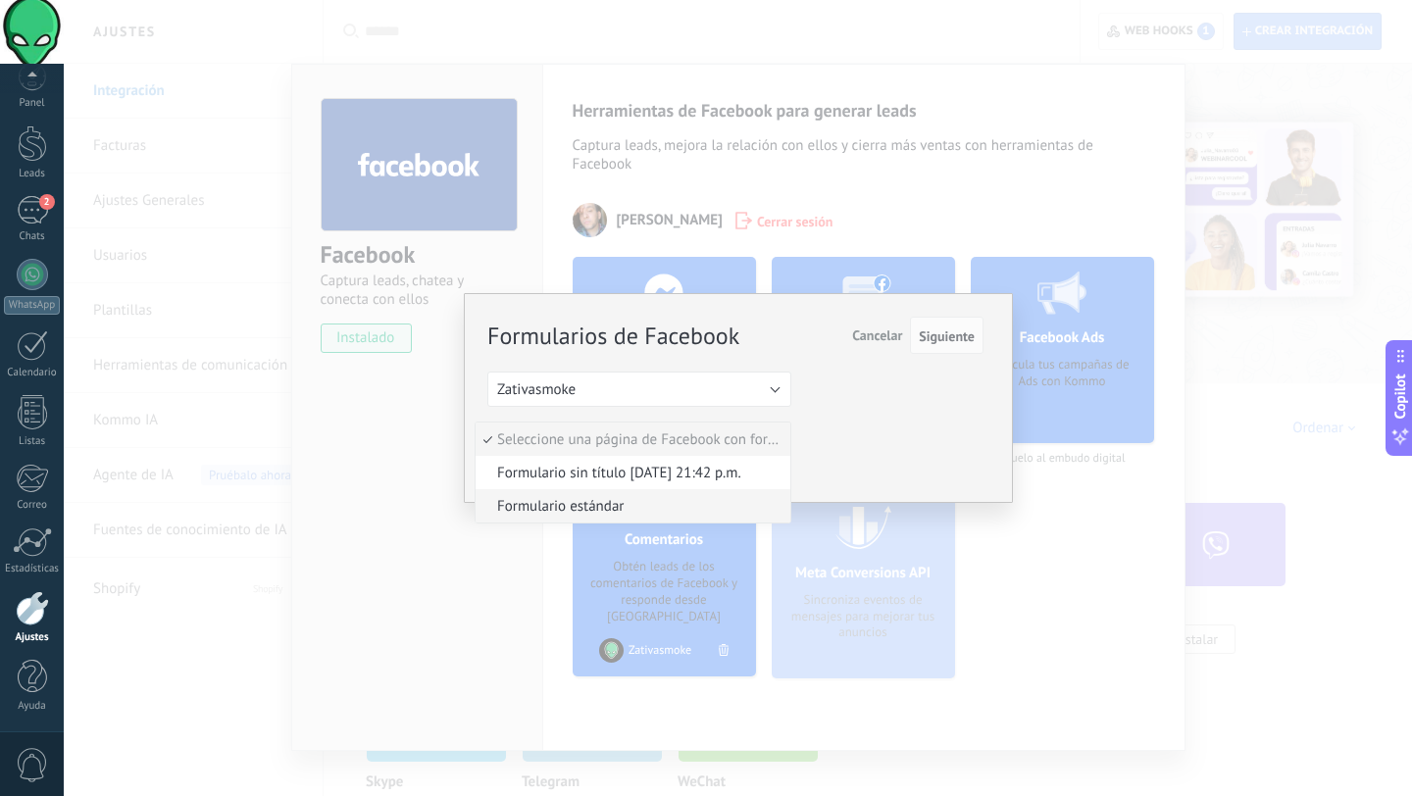
click at [623, 504] on span "Formulario estándar" at bounding box center [629, 506] width 309 height 19
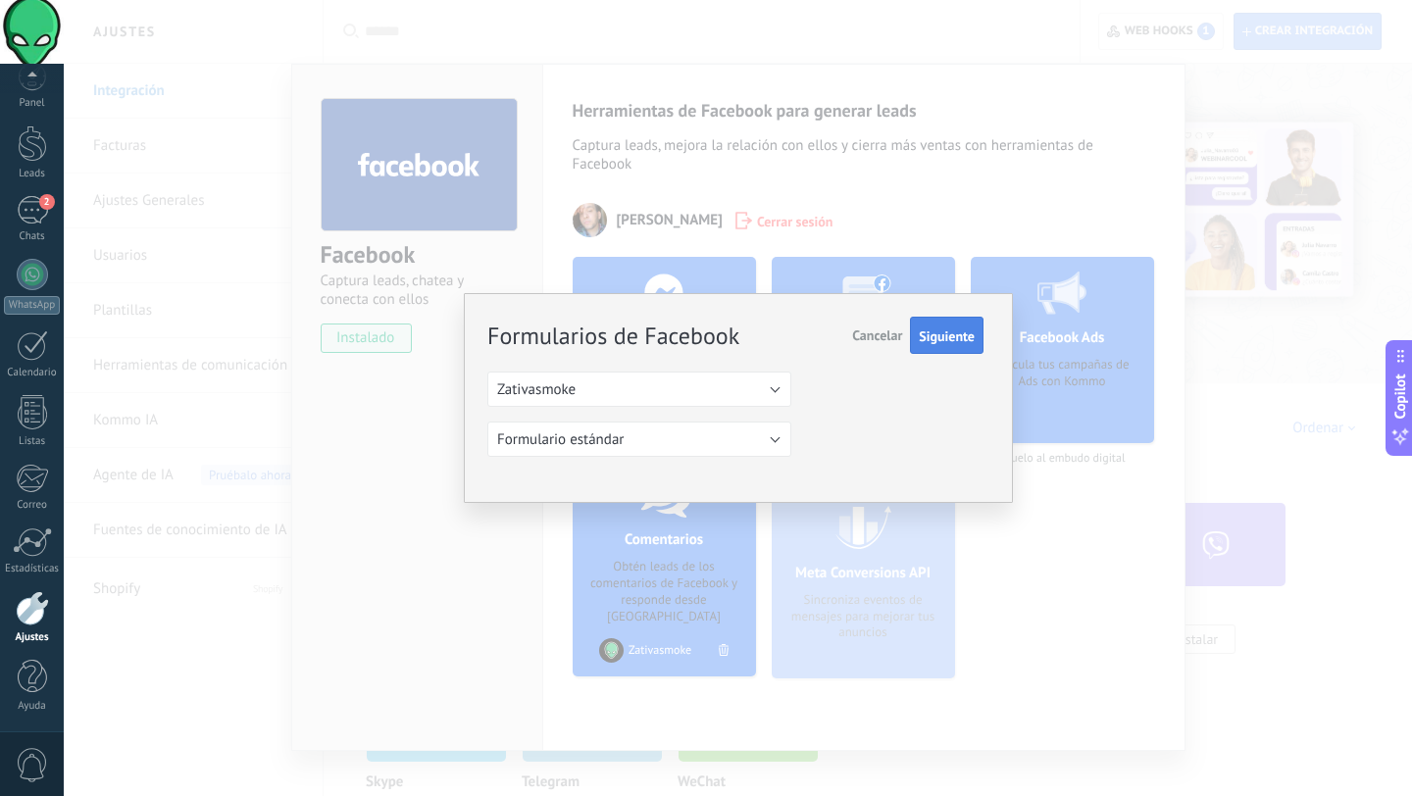
click at [958, 346] on button "Siguiente" at bounding box center [947, 335] width 74 height 37
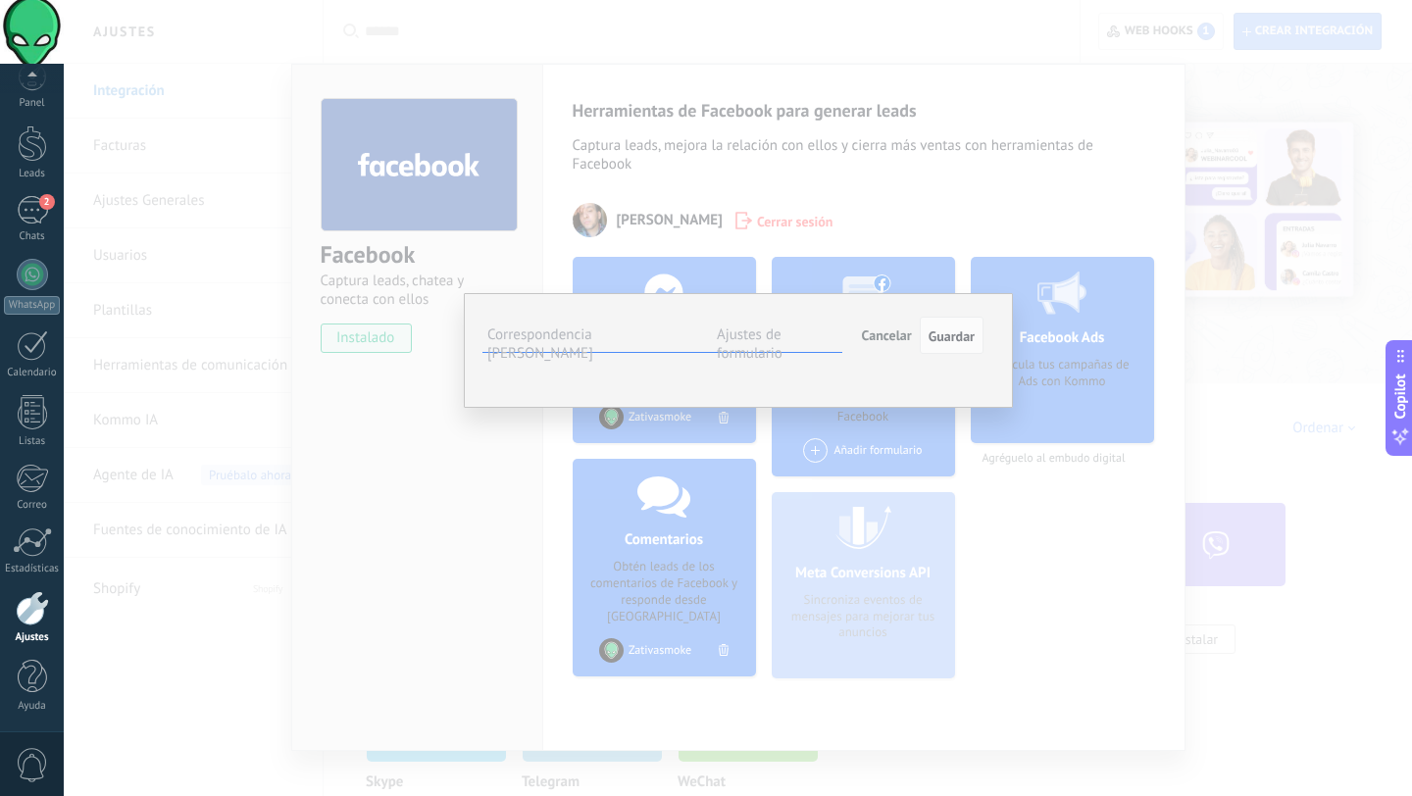
click at [0, 0] on span "Seleccionar campo" at bounding box center [0, 0] width 0 height 0
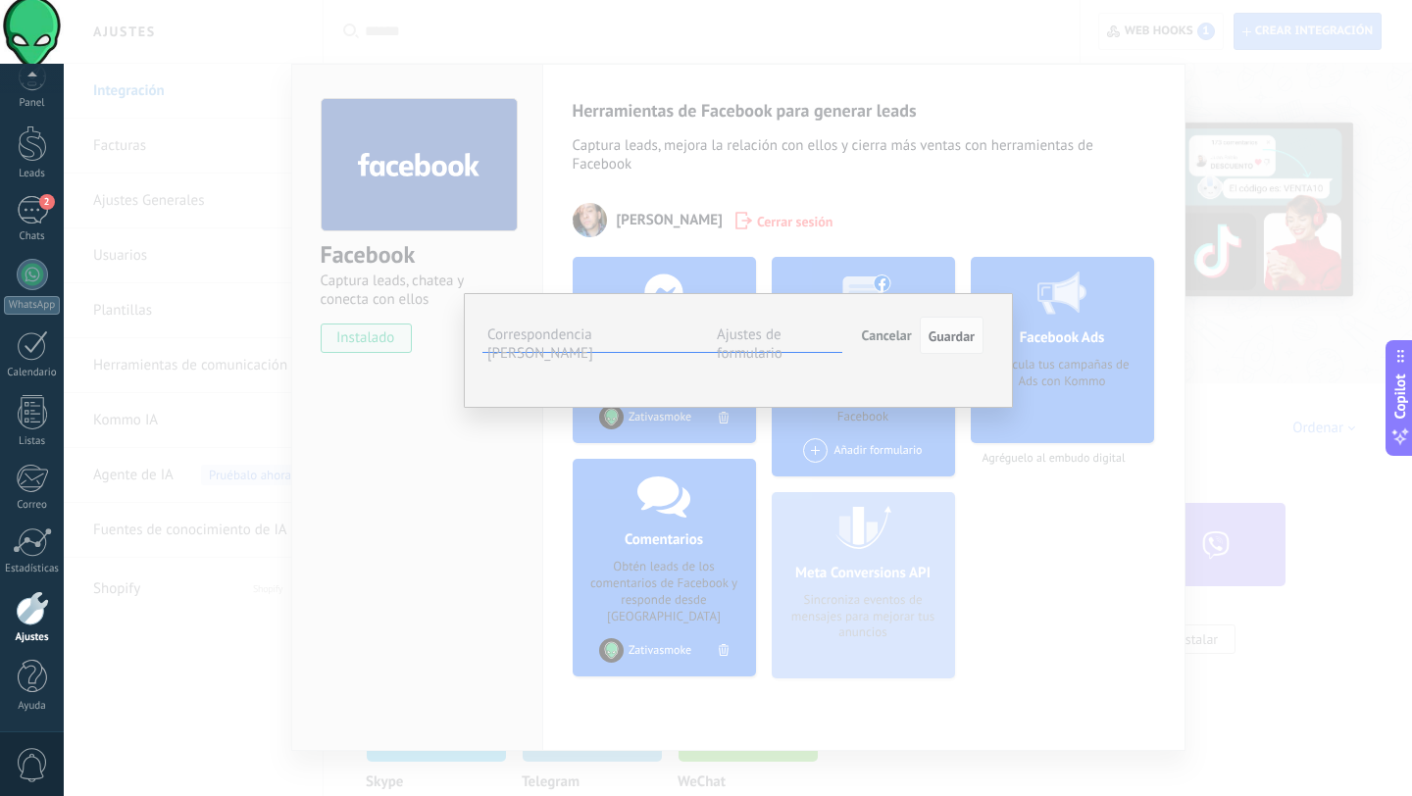
click at [0, 0] on span "Número de seguimiento (lead)" at bounding box center [0, 0] width 0 height 0
click at [0, 0] on span "Seleccionar campo" at bounding box center [0, 0] width 0 height 0
click at [0, 0] on div "Email" at bounding box center [0, 0] width 0 height 0
click at [941, 329] on span "Guardar" at bounding box center [951, 336] width 46 height 14
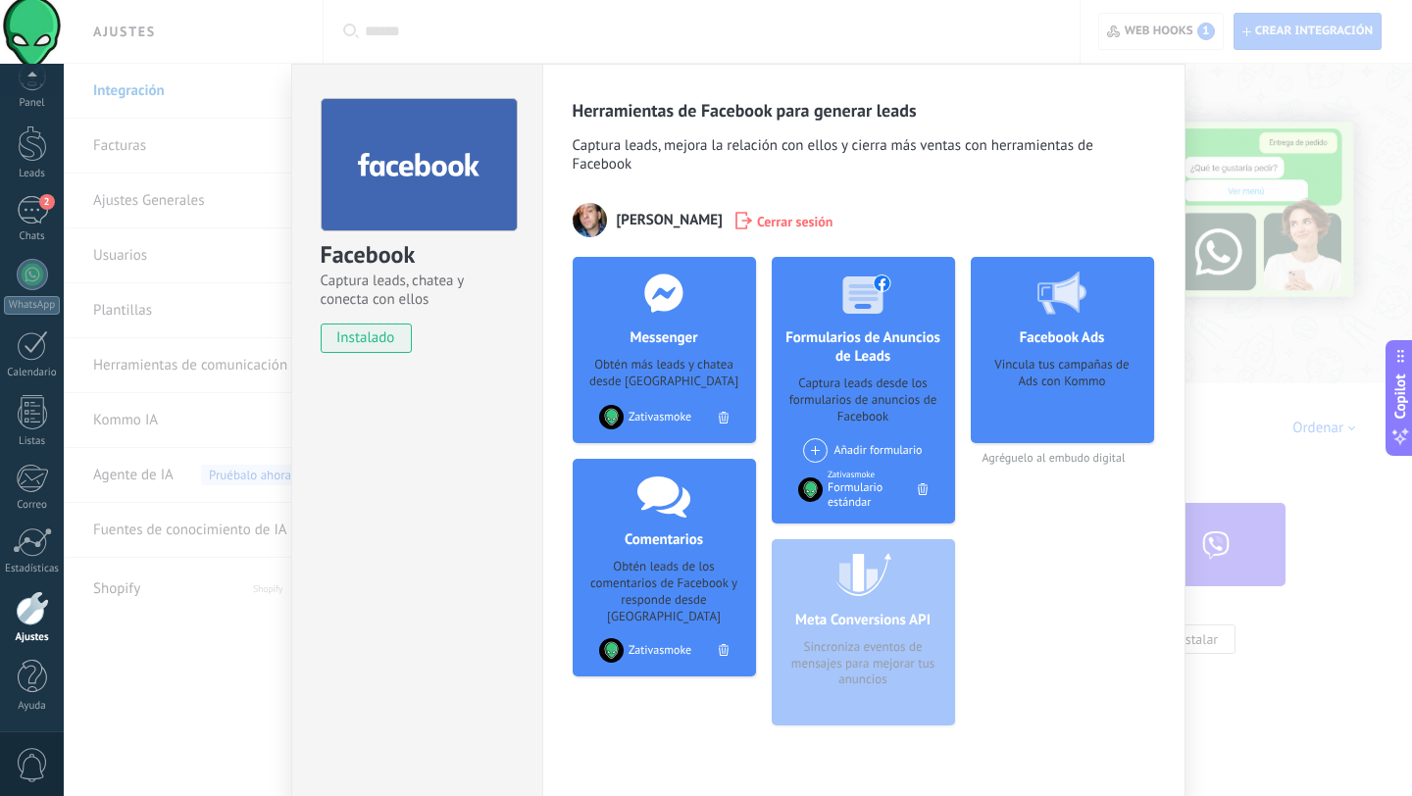
click at [767, 26] on div "Facebook Captura leads, chatea y conecta con ellos instalado Desinstalar Herram…" at bounding box center [738, 398] width 1348 height 796
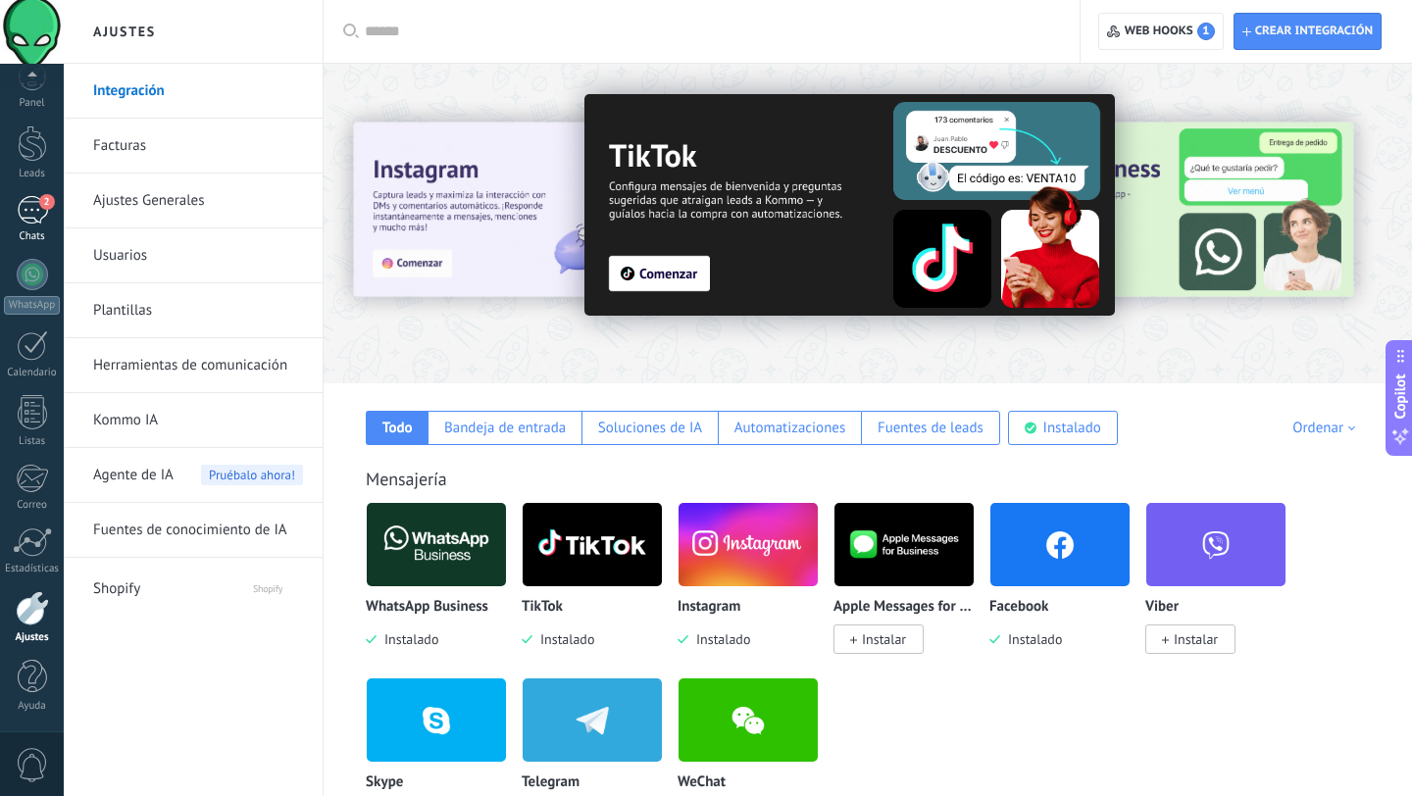
click at [41, 199] on span "2" at bounding box center [47, 202] width 16 height 16
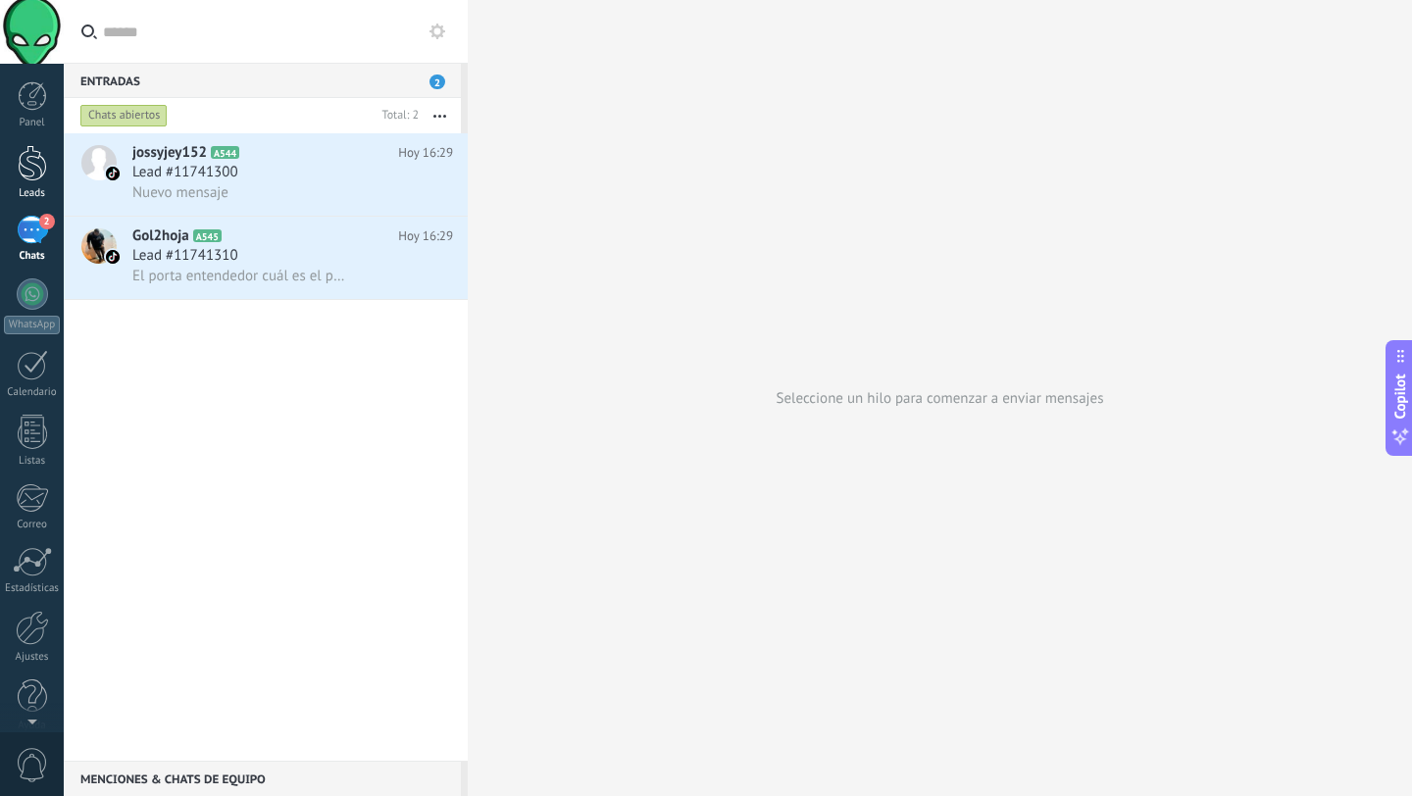
click at [32, 165] on div at bounding box center [32, 163] width 29 height 36
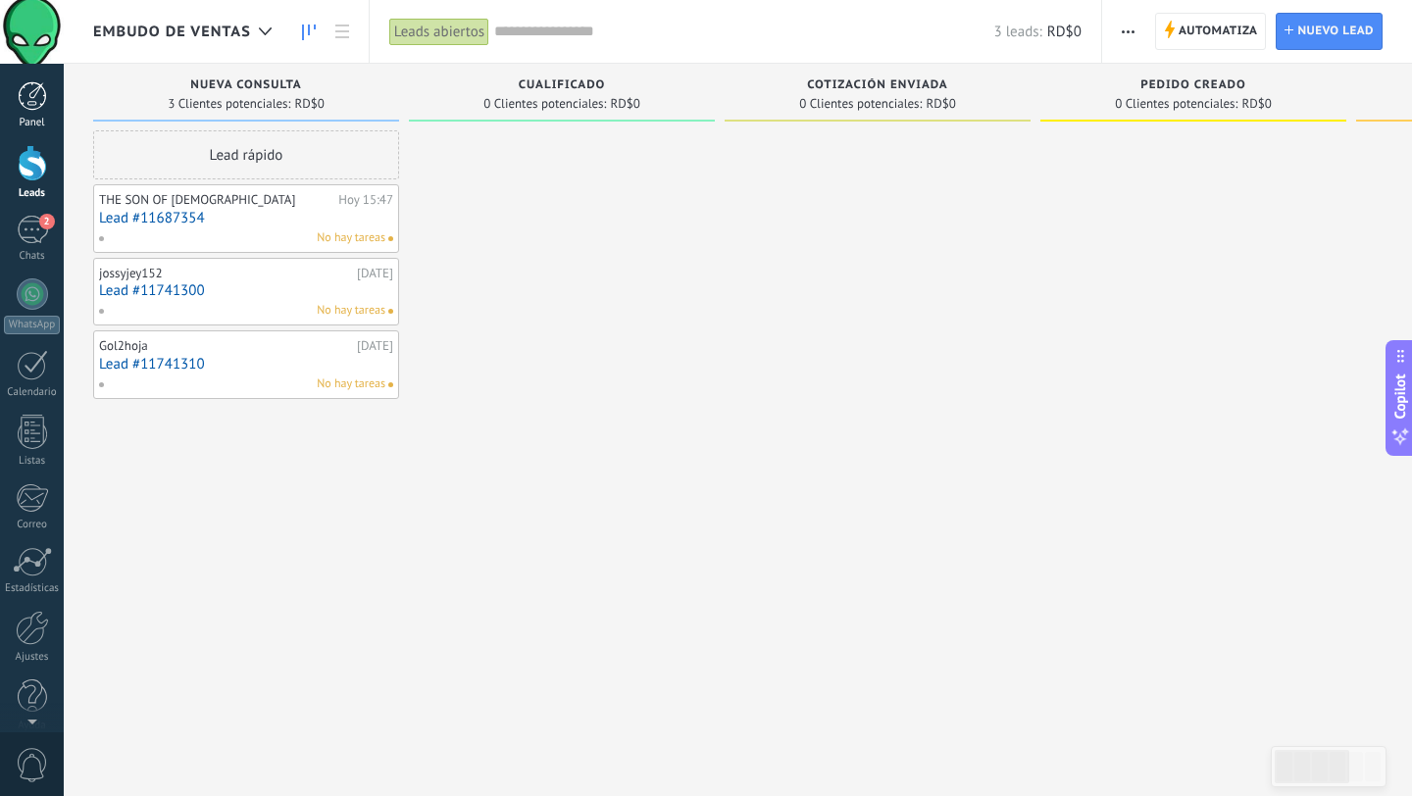
click at [37, 119] on div "Panel" at bounding box center [32, 123] width 57 height 13
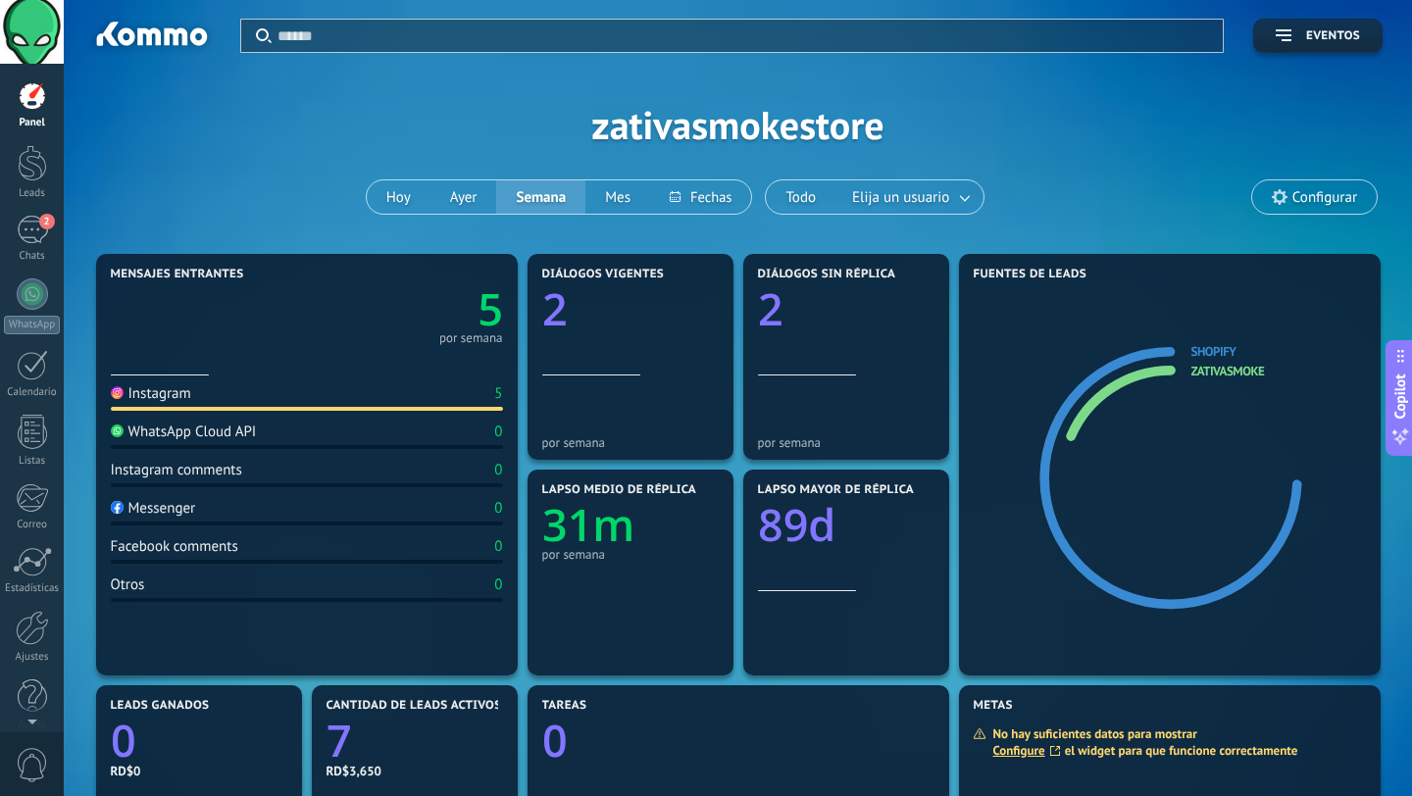
click at [452, 343] on div "por semana" at bounding box center [471, 338] width 64 height 10
click at [17, 234] on div "2" at bounding box center [32, 230] width 31 height 28
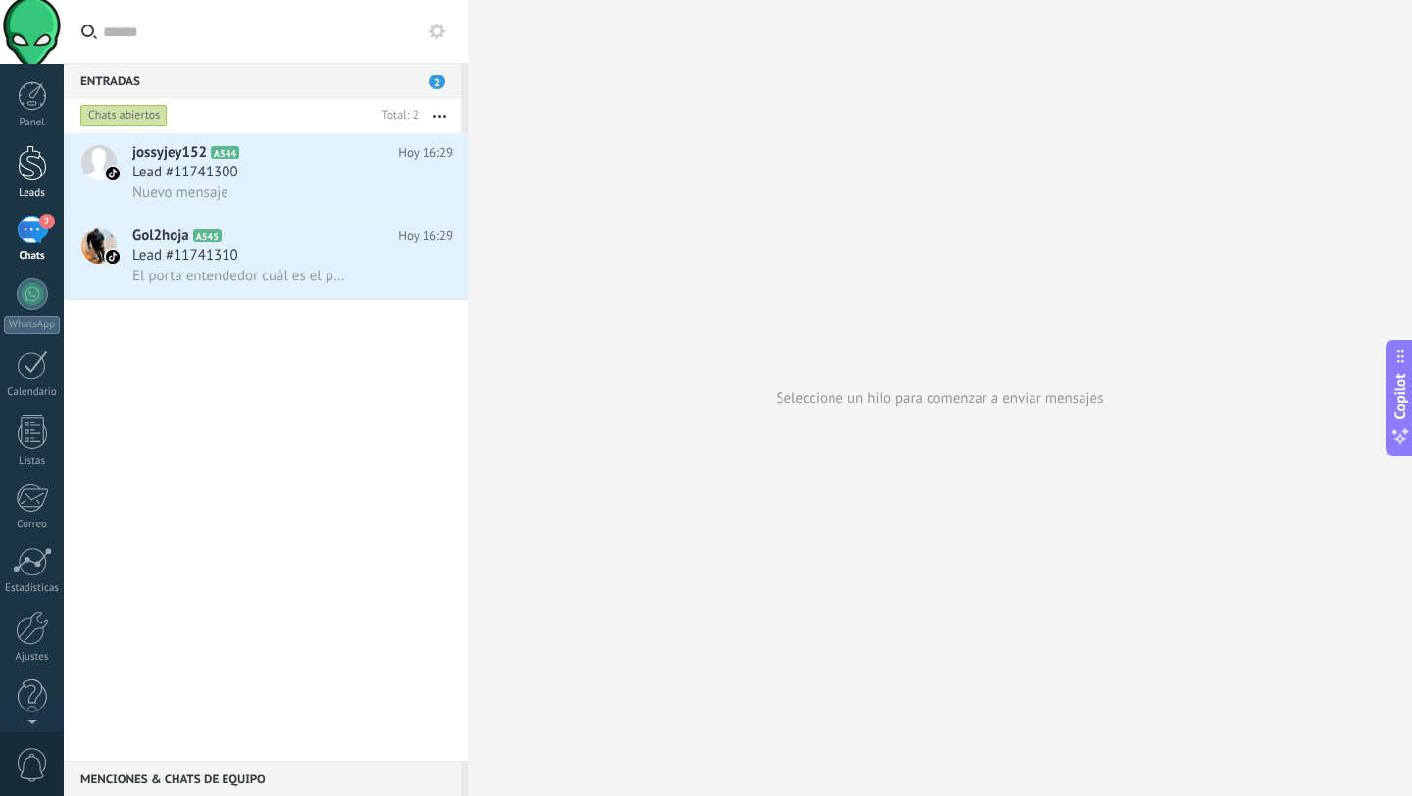
click at [27, 168] on div at bounding box center [32, 163] width 29 height 36
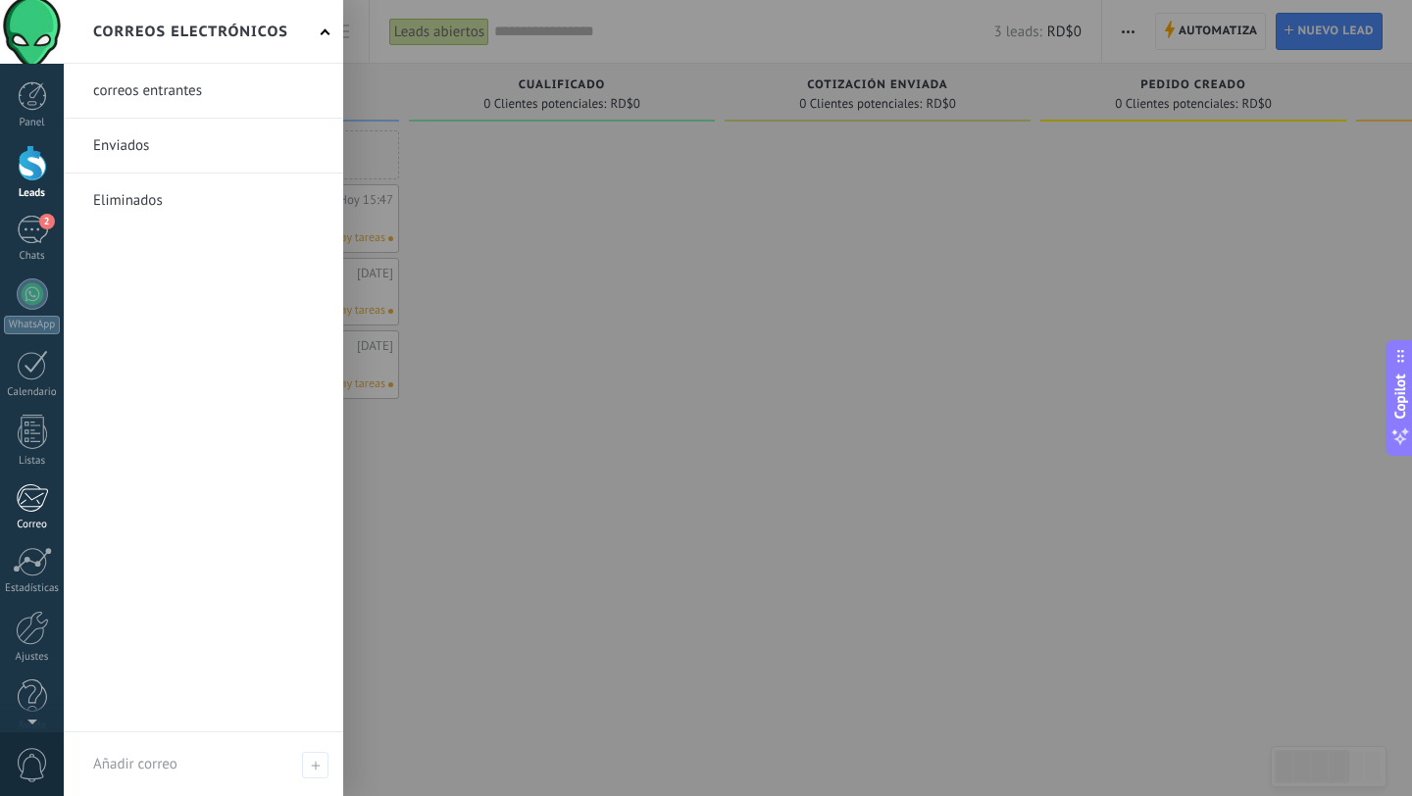
scroll to position [20, 0]
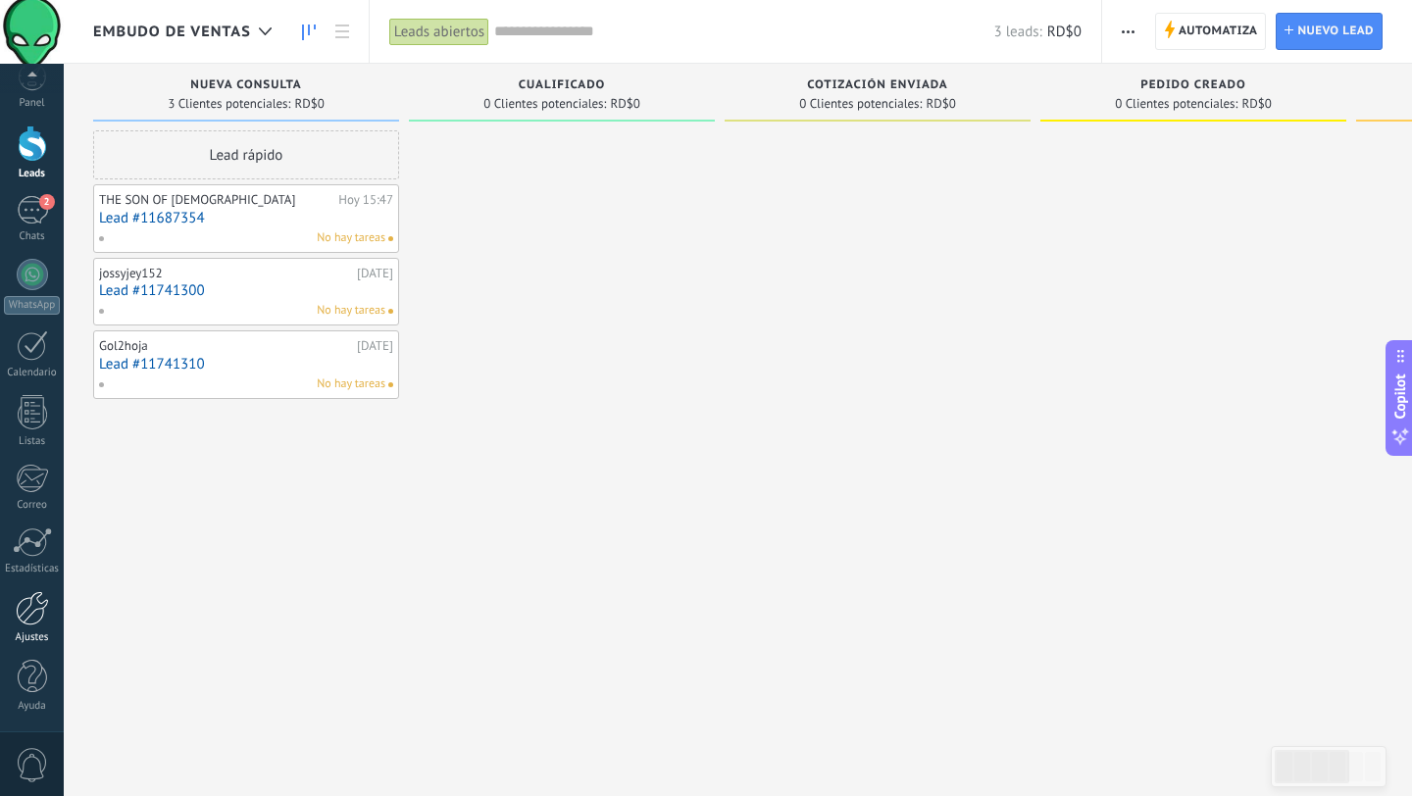
click at [28, 620] on div at bounding box center [32, 608] width 33 height 34
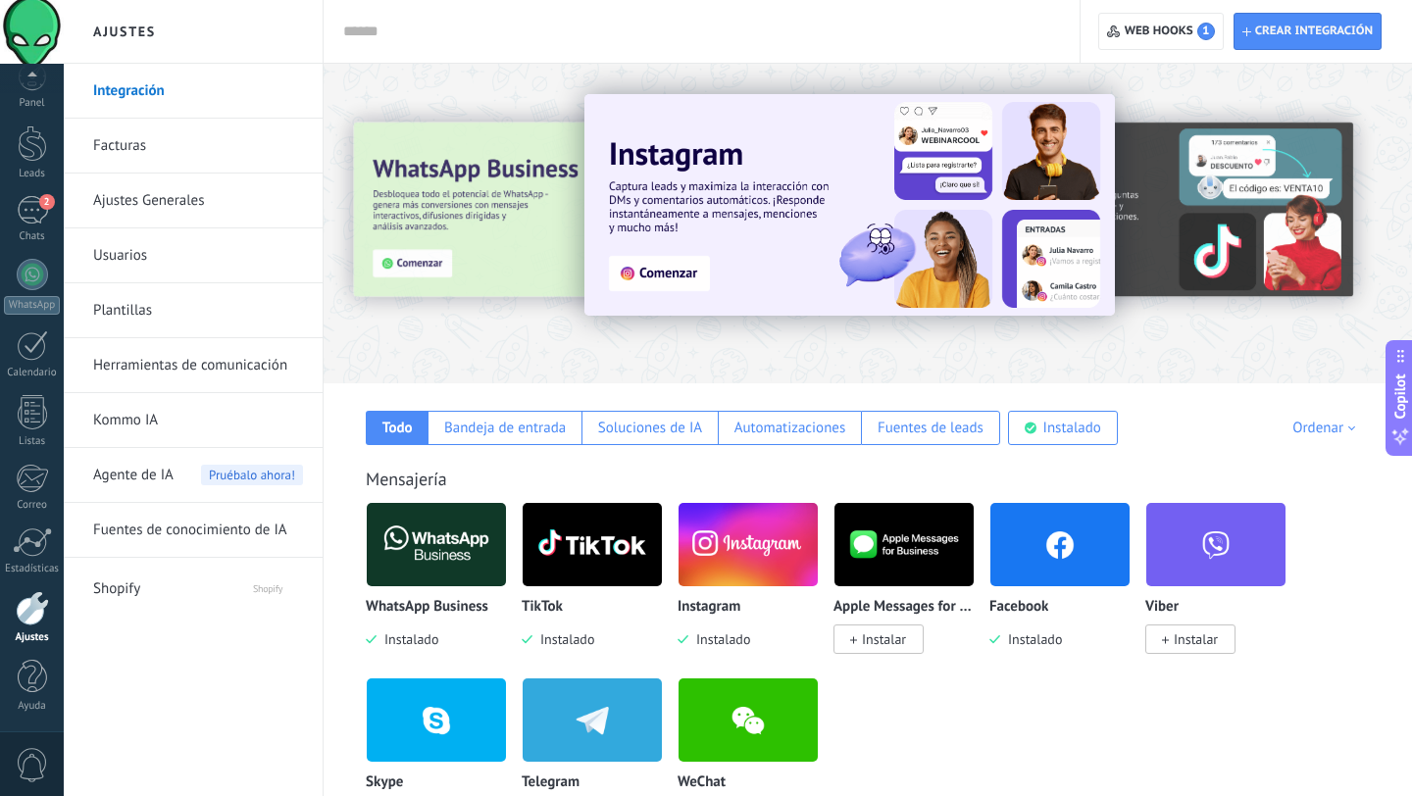
click at [442, 545] on img at bounding box center [436, 544] width 139 height 95
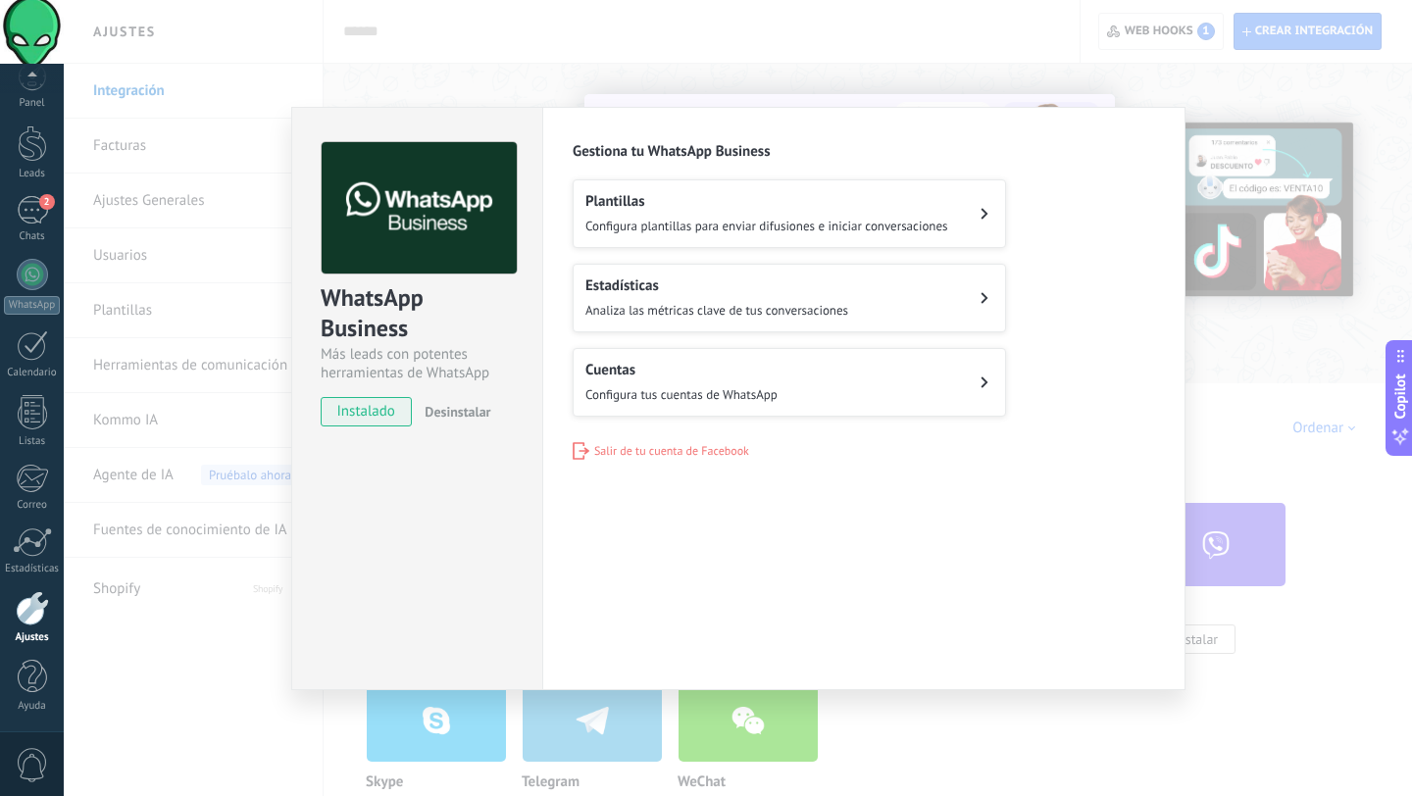
click at [836, 216] on div "Plantillas Configura plantillas para enviar difusiones e iniciar conversaciones" at bounding box center [766, 213] width 363 height 43
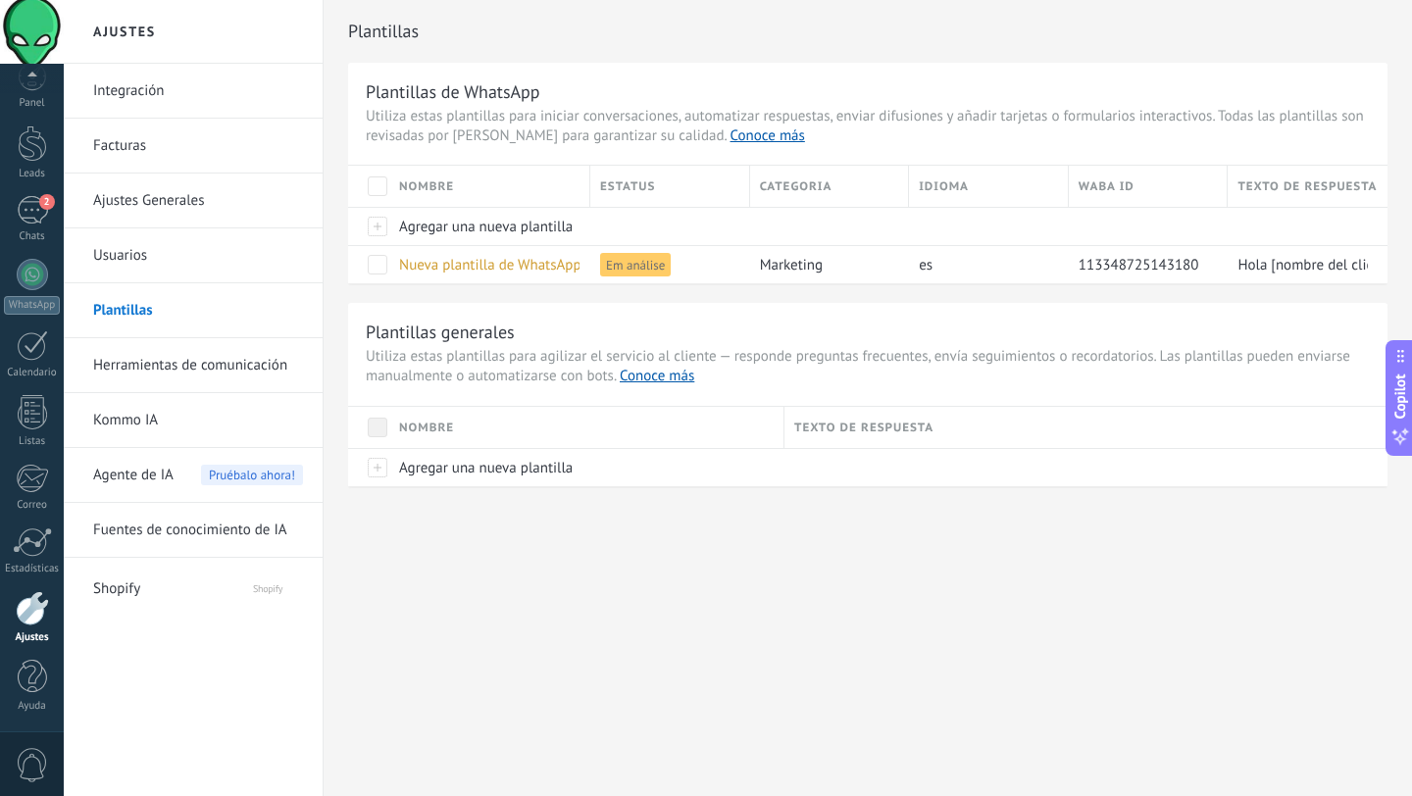
click at [155, 210] on link "Ajustes Generales" at bounding box center [198, 201] width 210 height 55
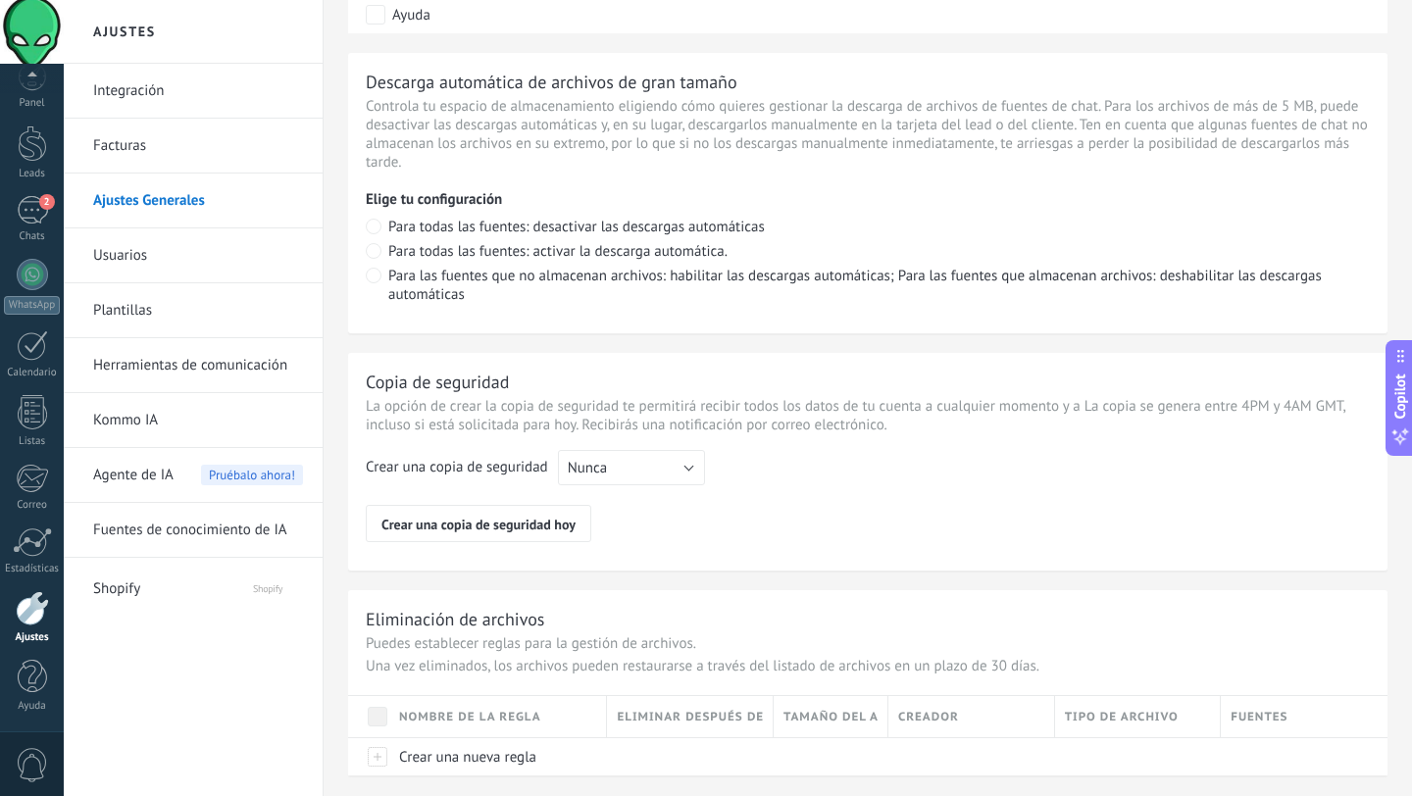
scroll to position [1401, 0]
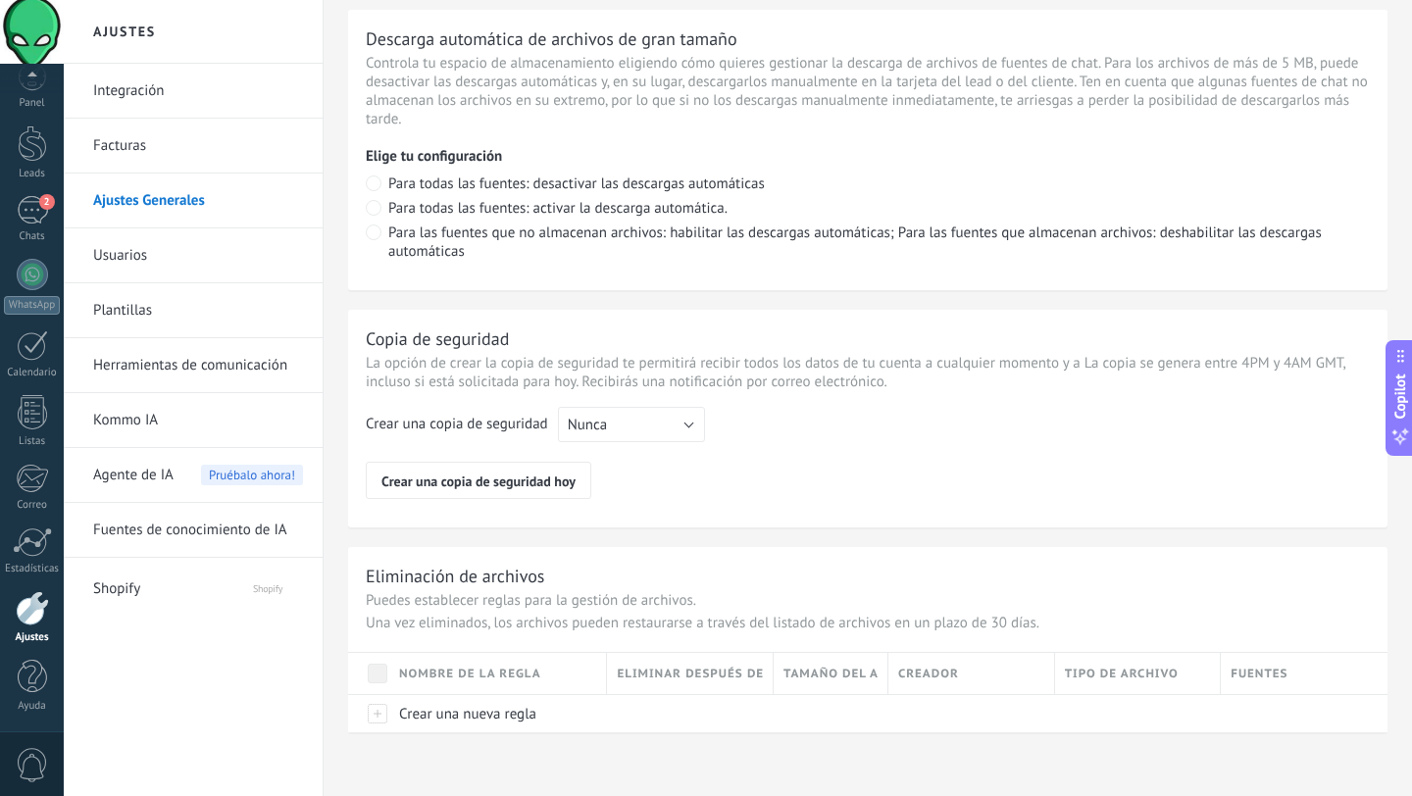
click at [136, 137] on link "Facturas" at bounding box center [198, 146] width 210 height 55
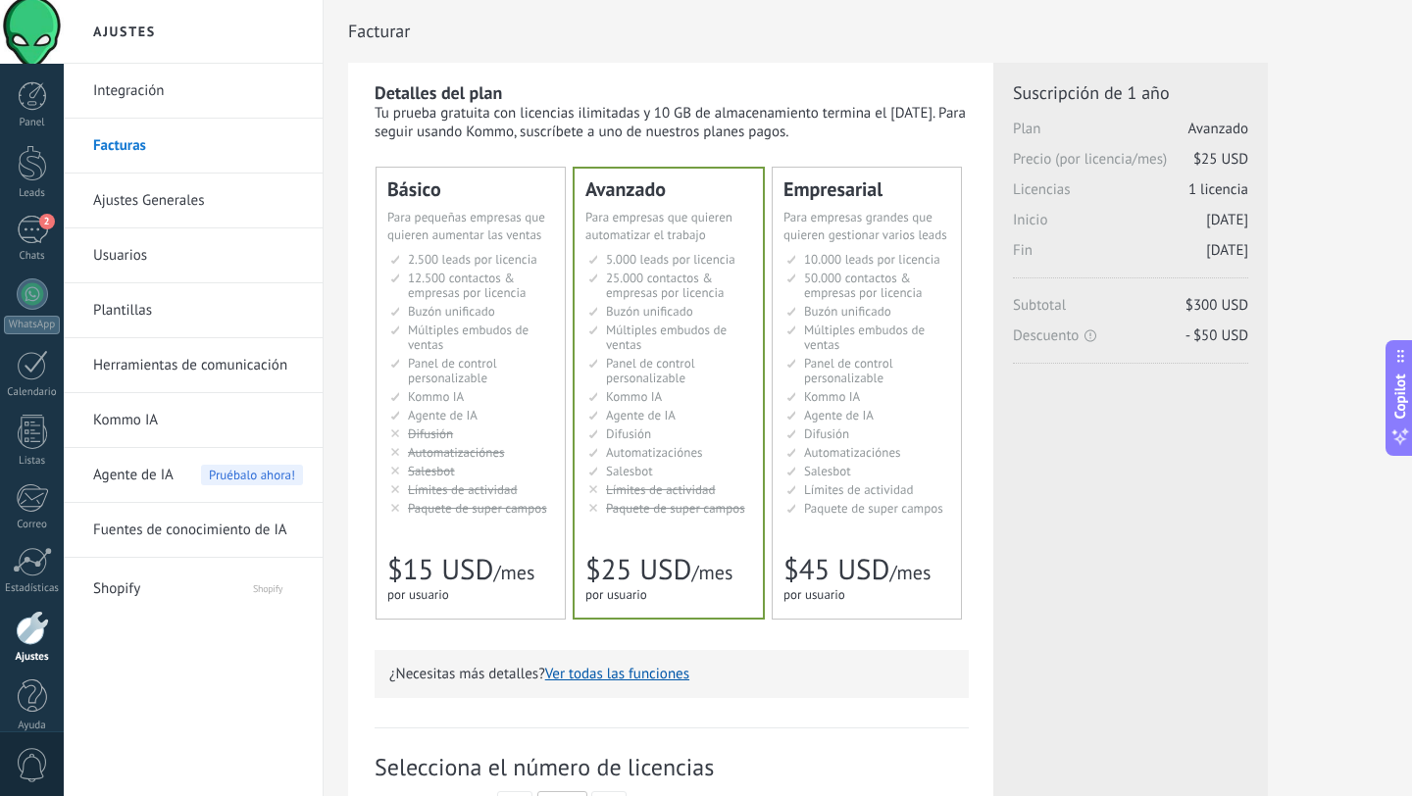
click at [189, 98] on link "Integración" at bounding box center [198, 91] width 210 height 55
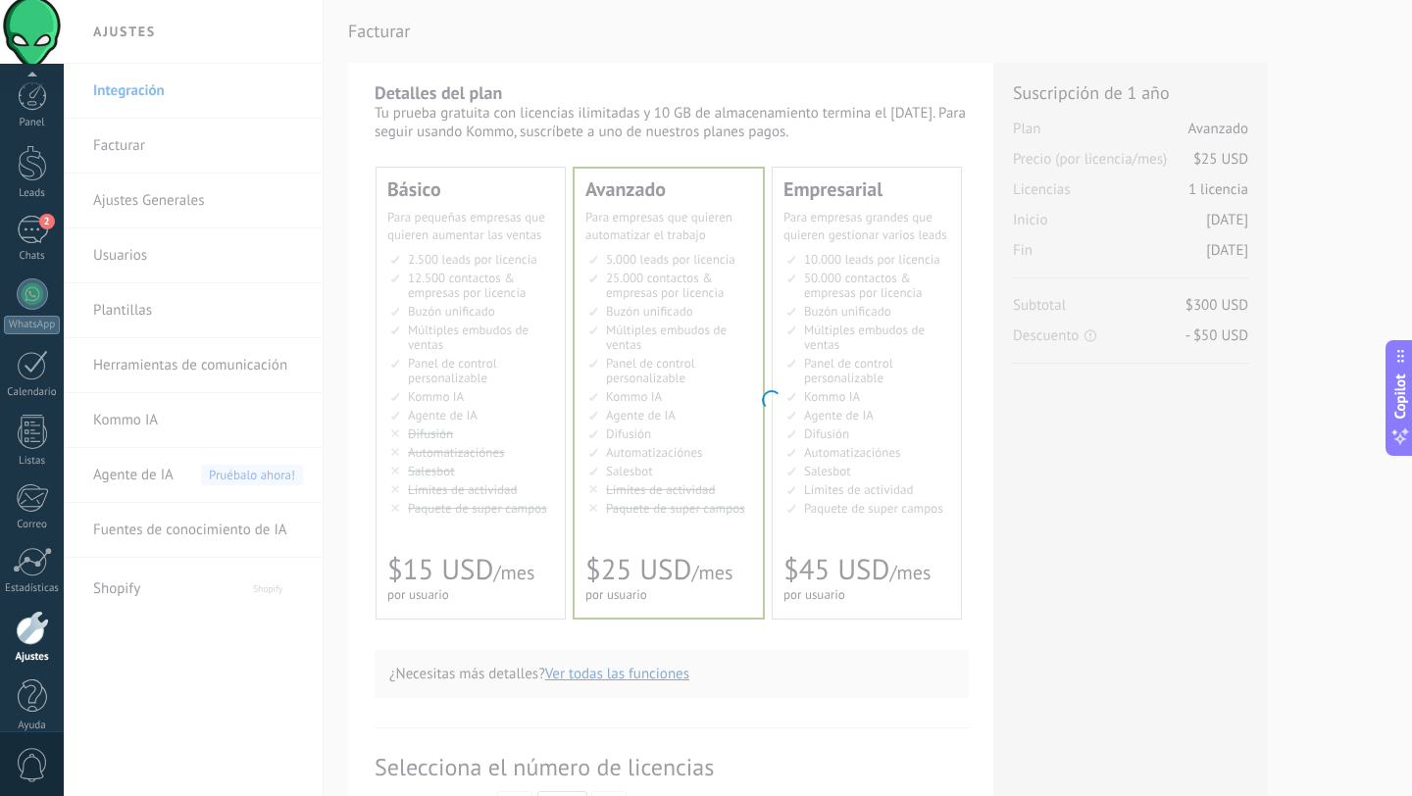
scroll to position [20, 0]
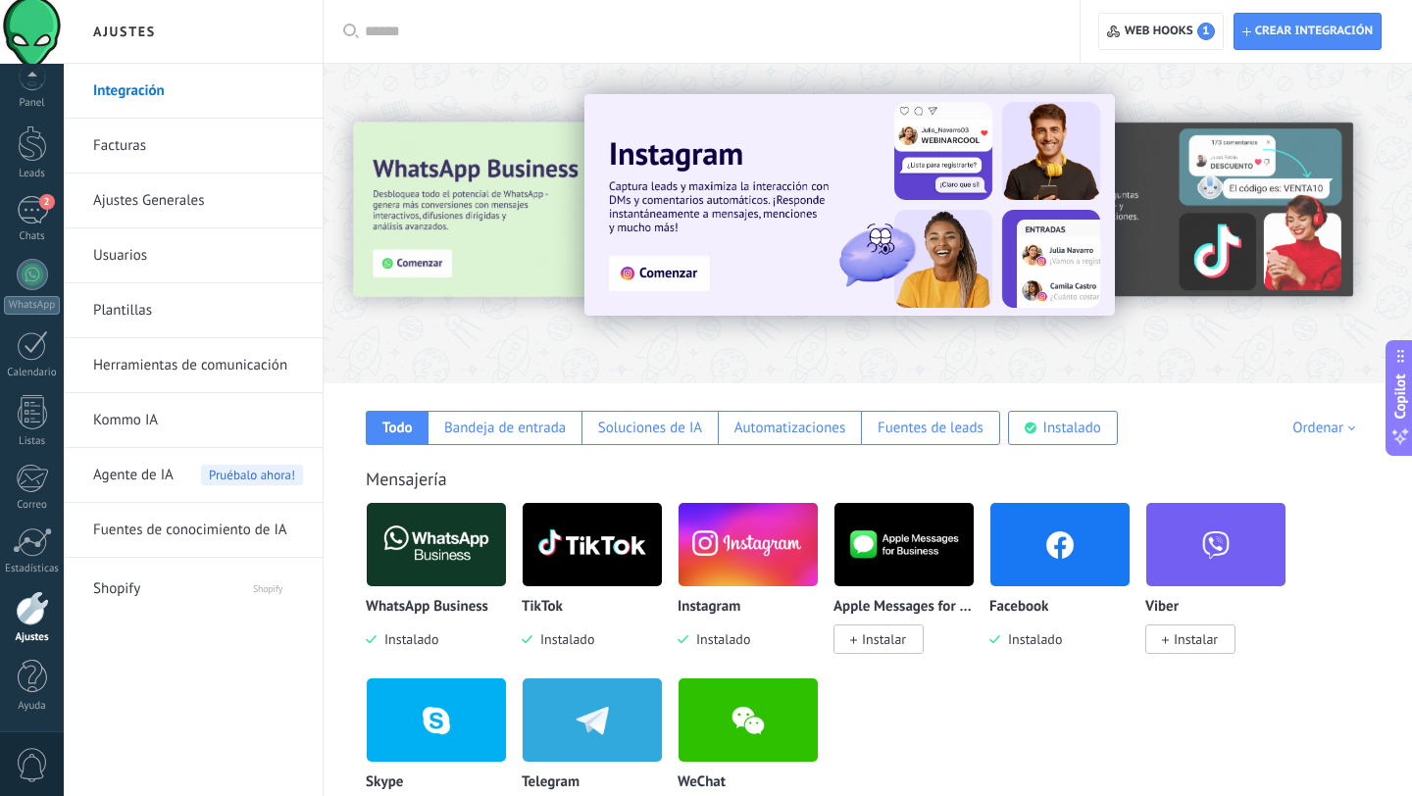
click at [134, 461] on span "Agente de IA" at bounding box center [133, 475] width 80 height 55
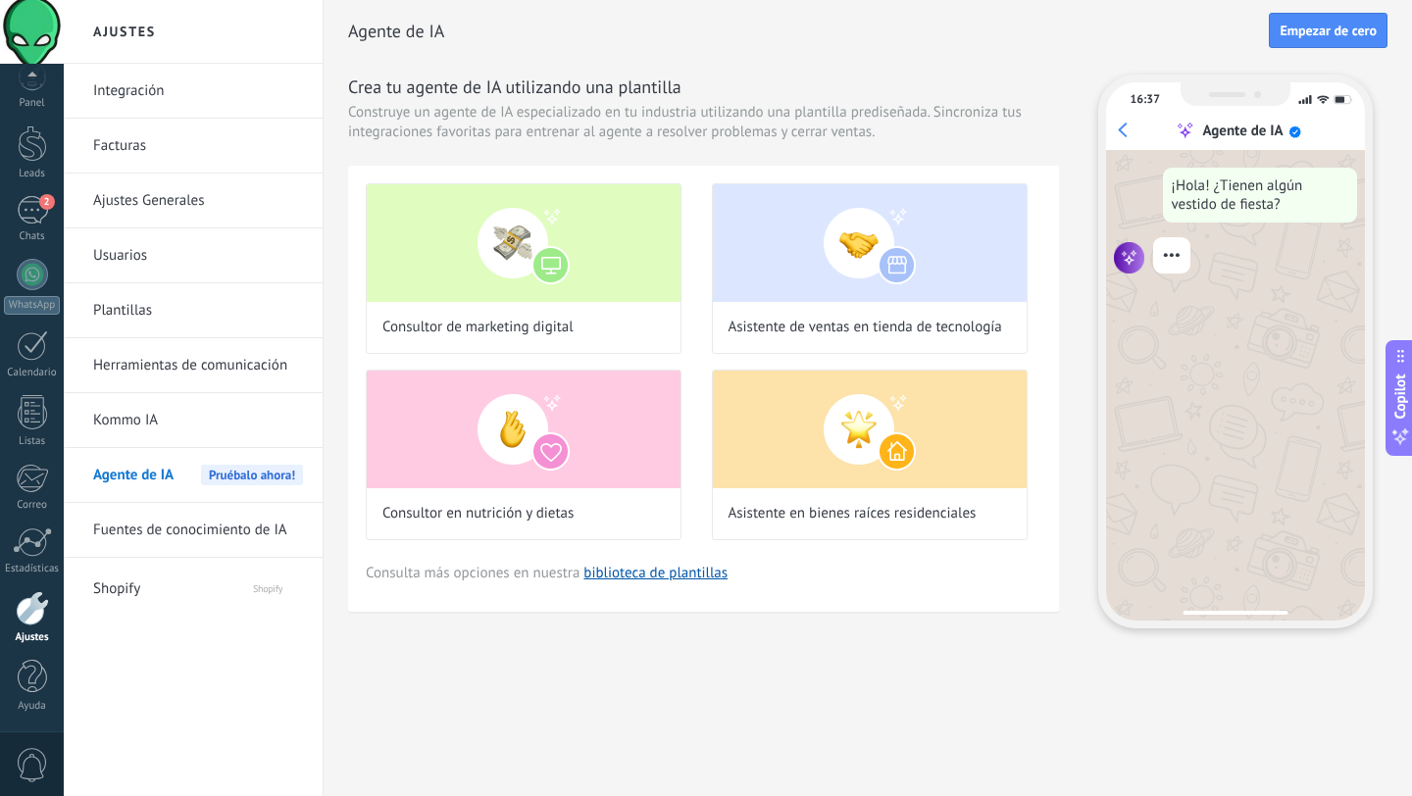
click at [131, 419] on link "Kommo IA" at bounding box center [198, 420] width 210 height 55
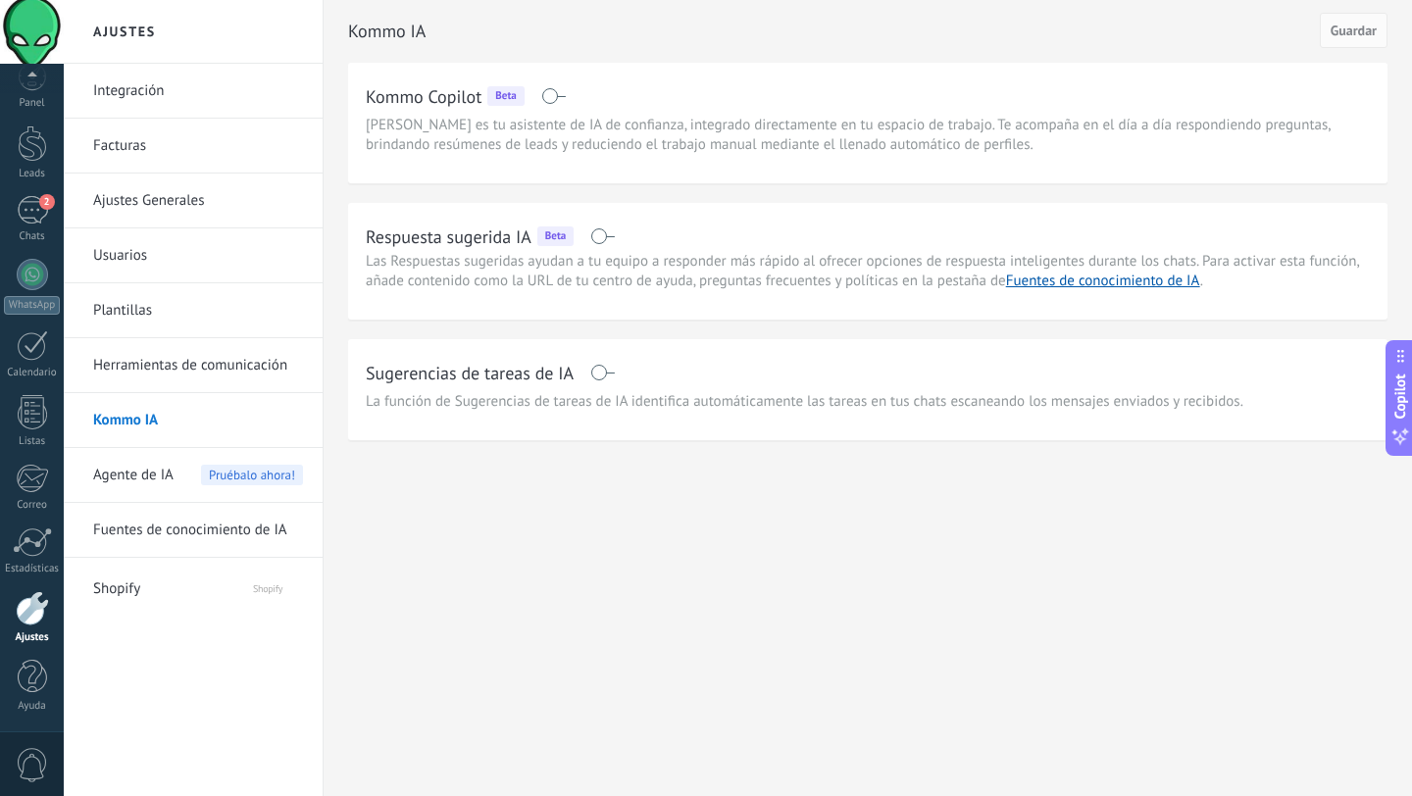
click at [120, 577] on span "Shopify" at bounding box center [153, 585] width 121 height 47
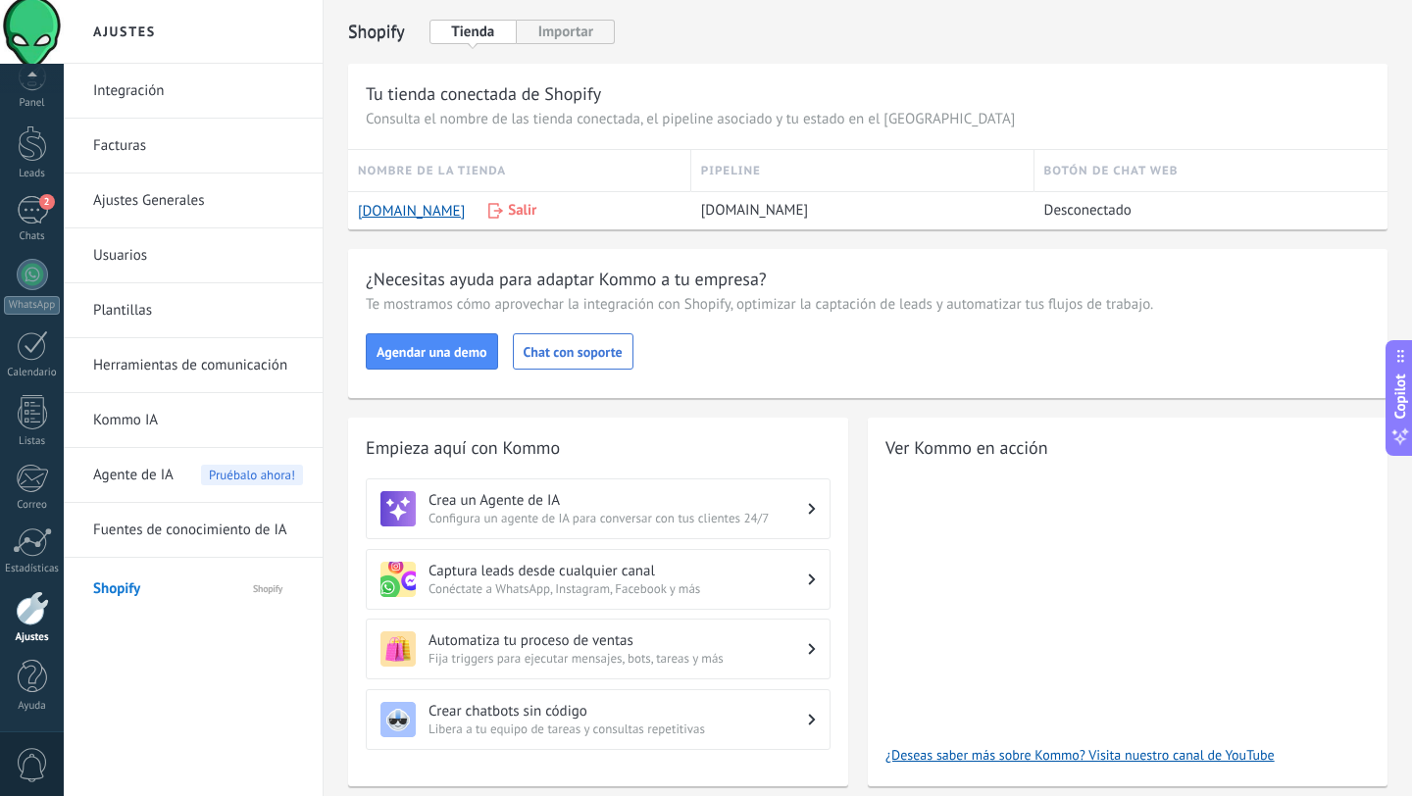
click at [1057, 243] on div "Tu tienda conectada de Shopify Consulta el nombre de las tienda conectada, el p…" at bounding box center [867, 425] width 1039 height 722
